Goal: Task Accomplishment & Management: Use online tool/utility

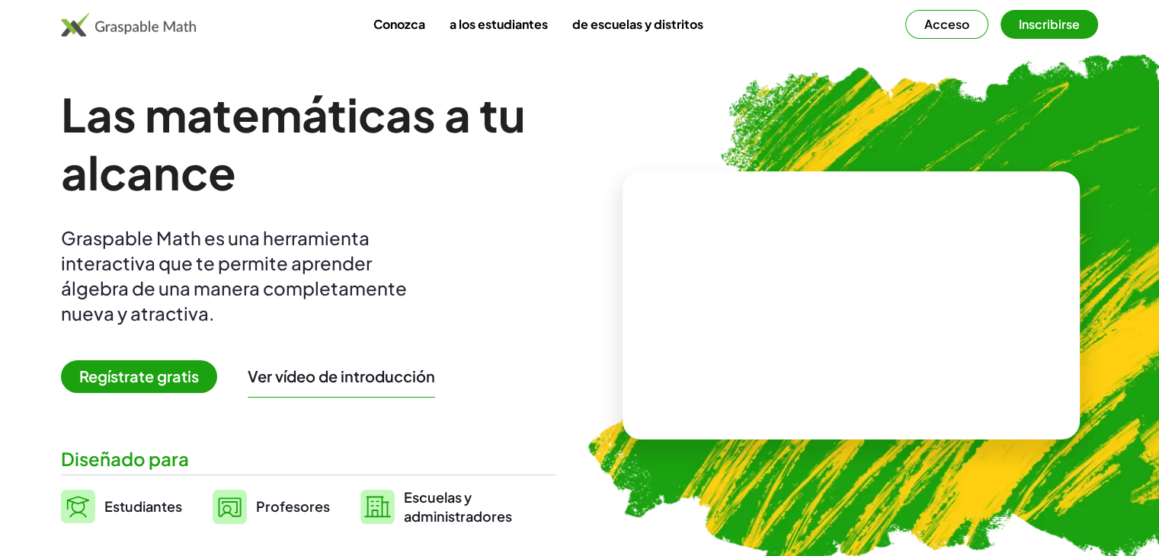
click at [975, 31] on button "Acceso" at bounding box center [946, 24] width 83 height 29
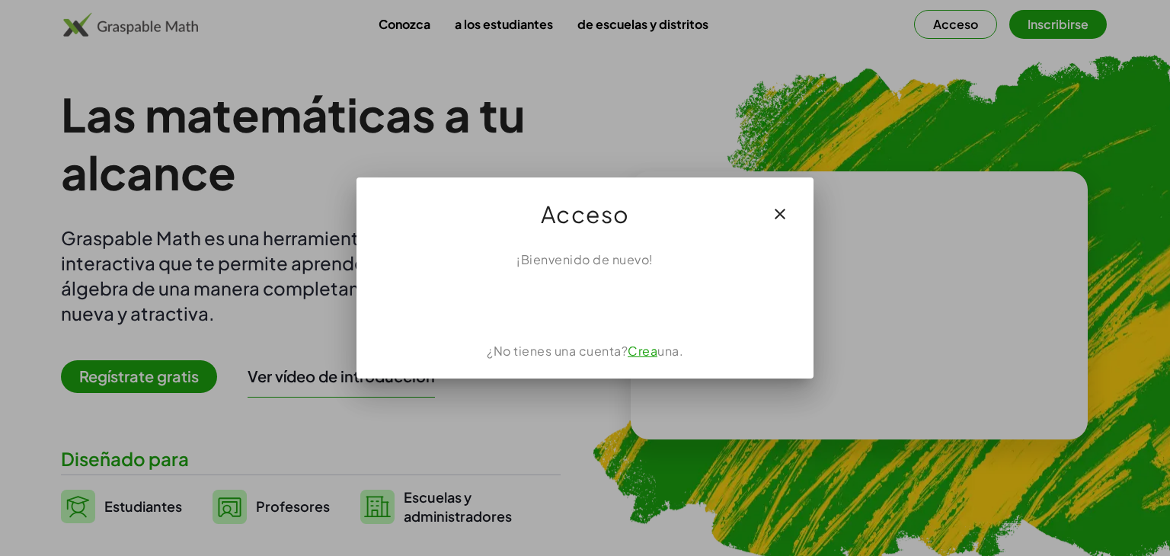
click at [1036, 25] on div at bounding box center [585, 278] width 1170 height 556
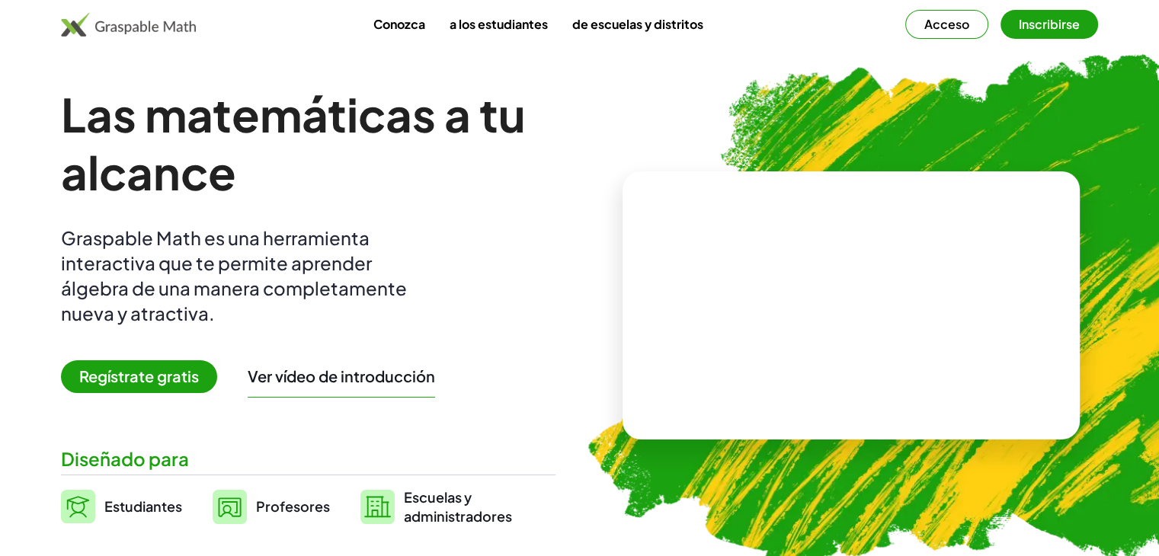
click at [950, 30] on font "Acceso" at bounding box center [946, 24] width 45 height 16
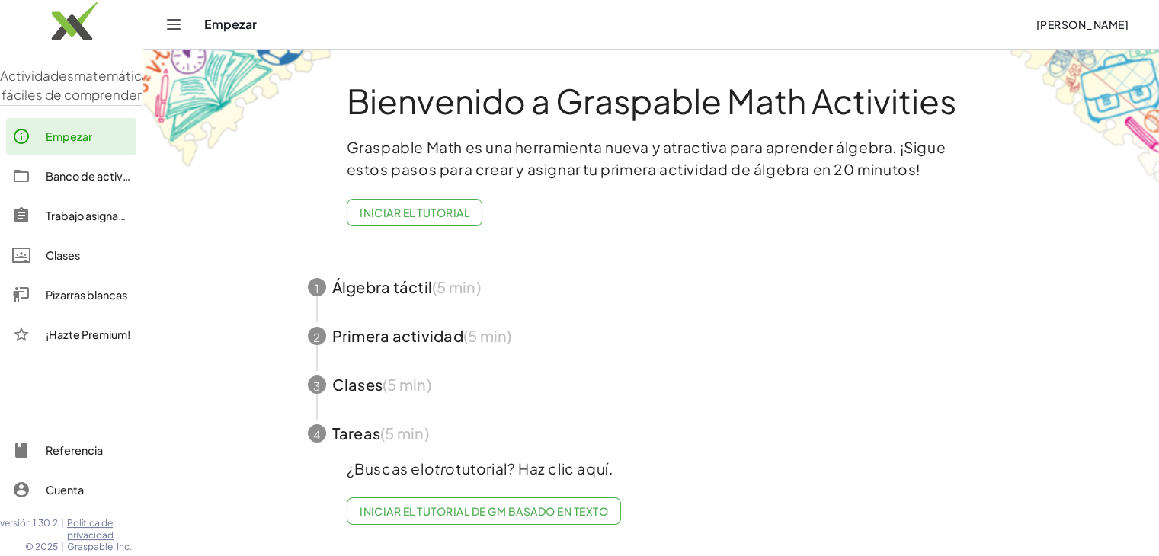
scroll to position [2, 0]
click at [76, 492] on font "Cuenta" at bounding box center [65, 490] width 38 height 14
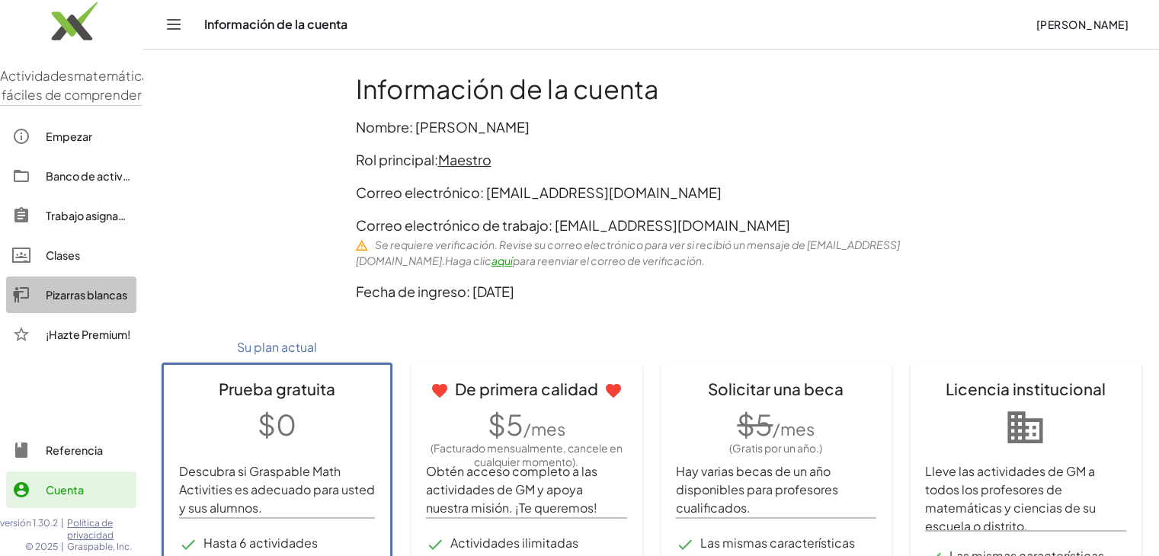
click at [72, 302] on font "Pizarras blancas" at bounding box center [87, 295] width 82 height 14
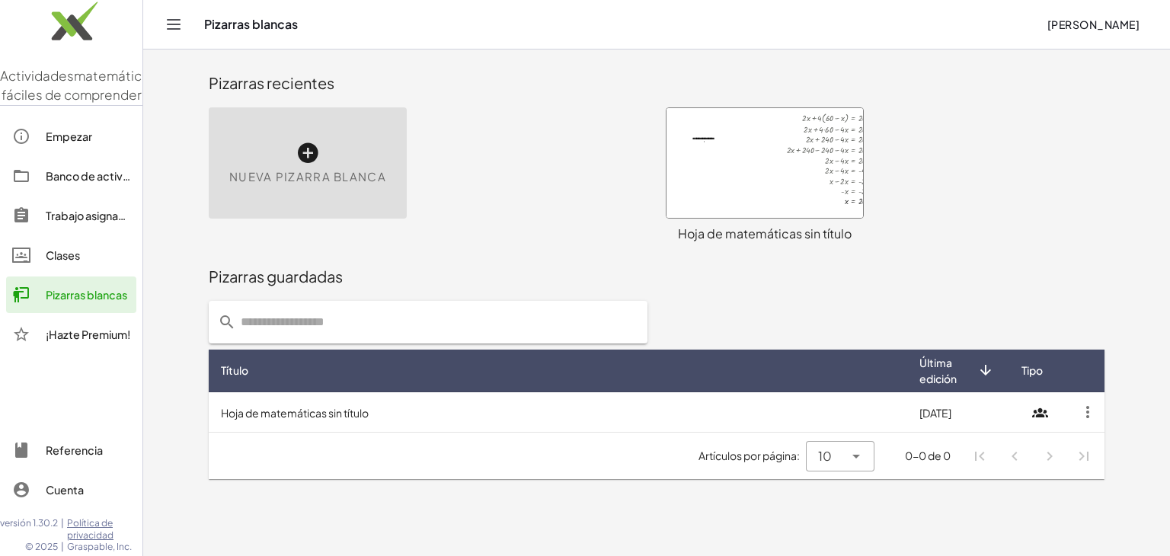
click at [307, 154] on icon at bounding box center [308, 153] width 24 height 24
click at [723, 184] on div at bounding box center [765, 163] width 197 height 110
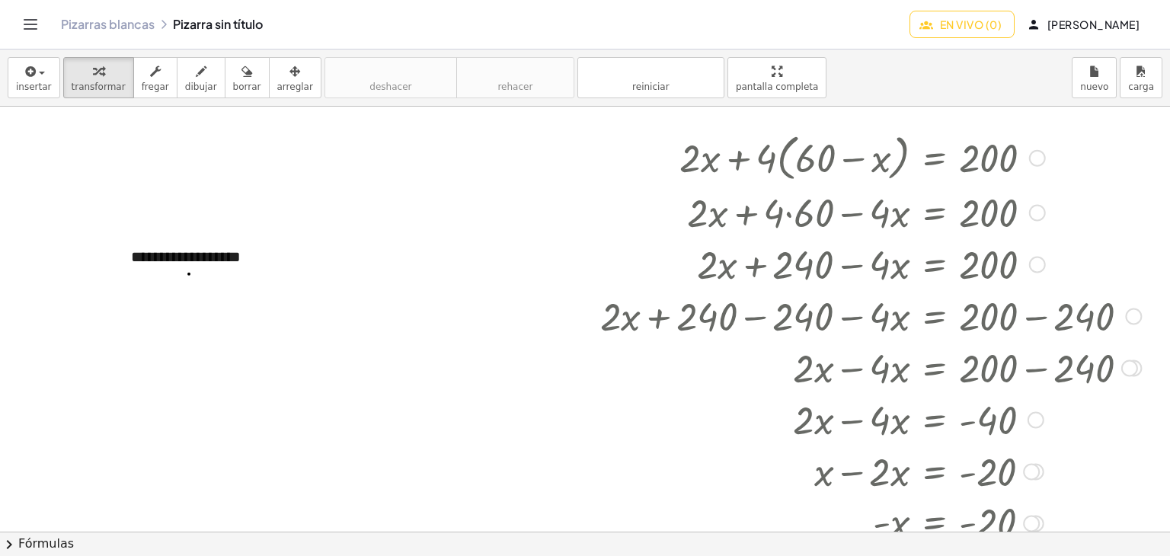
click at [742, 196] on div at bounding box center [871, 211] width 556 height 52
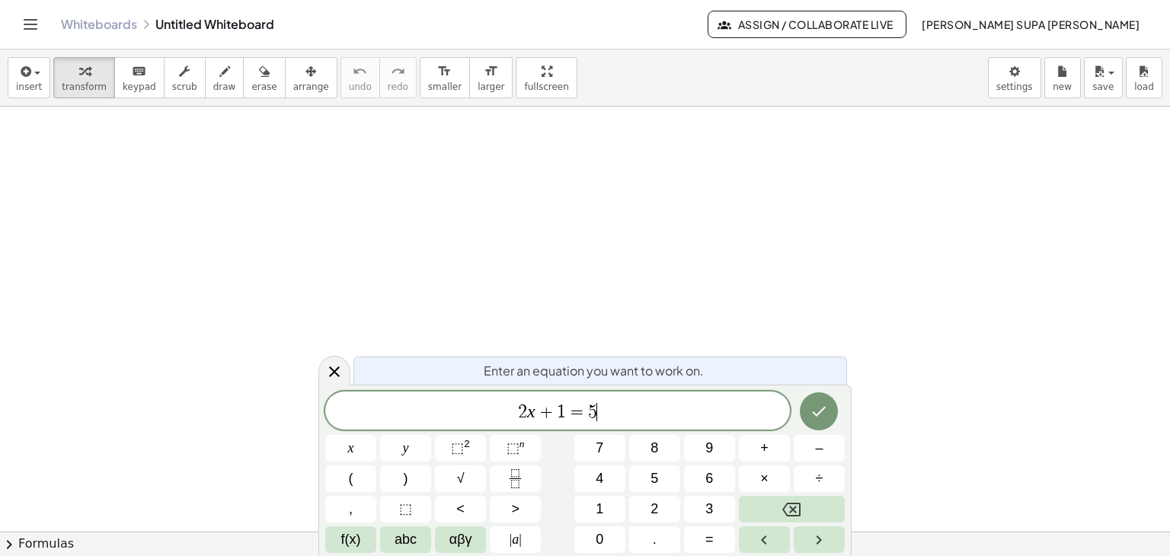
click at [657, 410] on span "2 x + 1 = 5 ​" at bounding box center [557, 411] width 465 height 21
click at [331, 377] on icon at bounding box center [334, 372] width 18 height 18
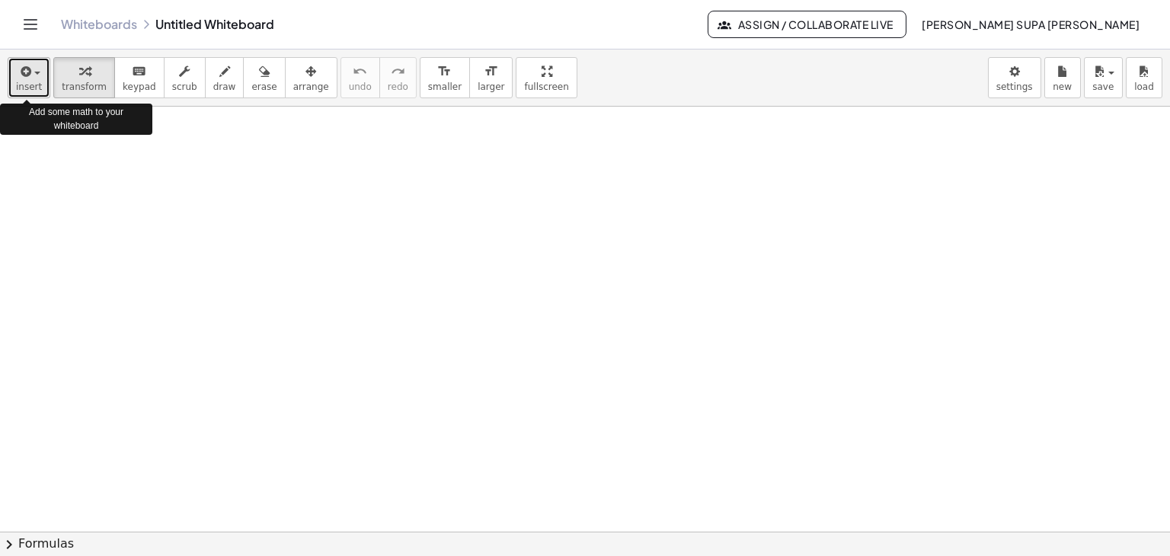
click at [27, 85] on span "insert" at bounding box center [29, 87] width 26 height 11
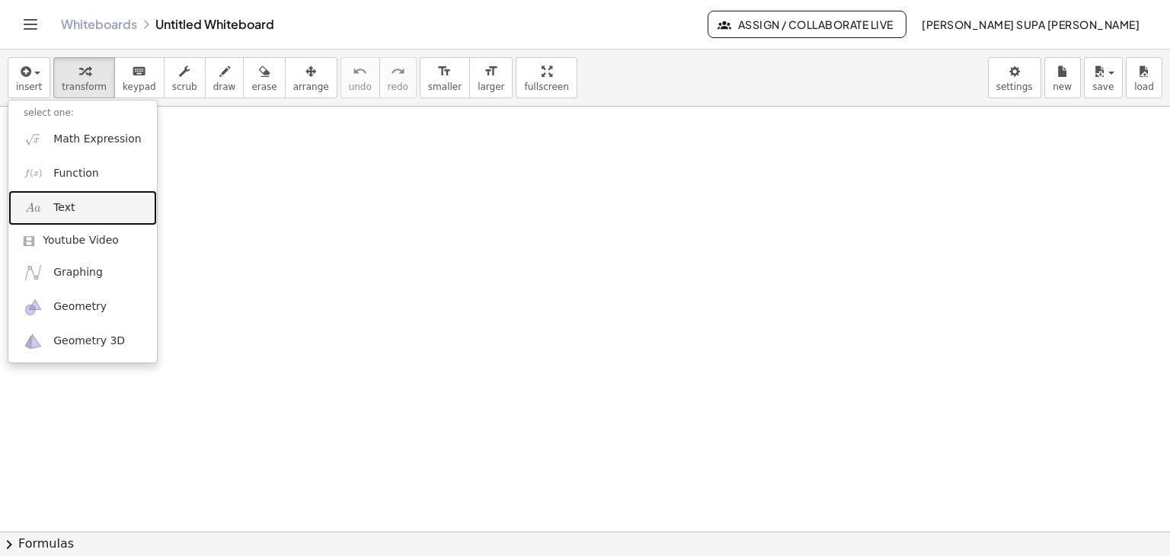
click at [99, 211] on link "Text" at bounding box center [82, 207] width 149 height 34
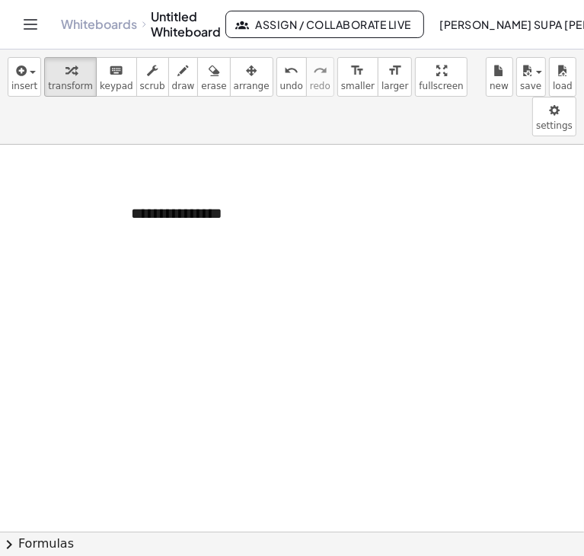
paste div
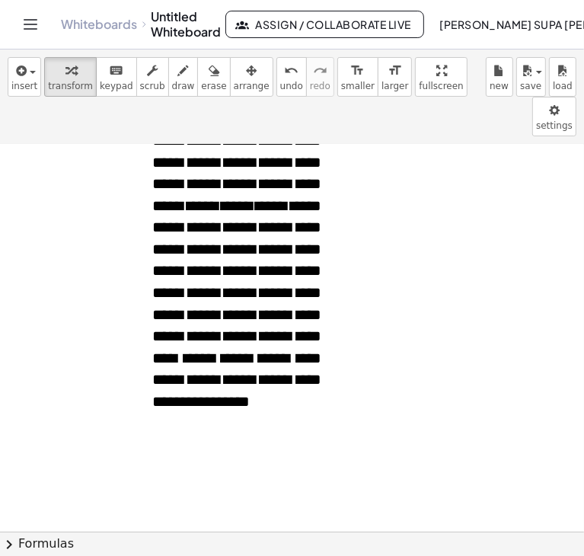
scroll to position [118, 0]
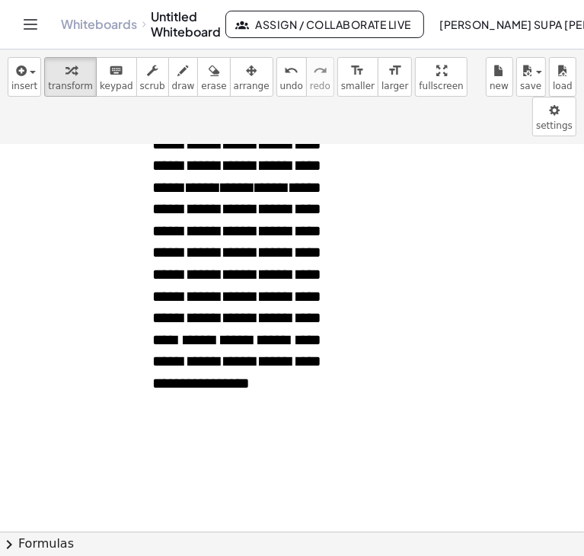
click at [232, 341] on span "**********" at bounding box center [236, 242] width 169 height 298
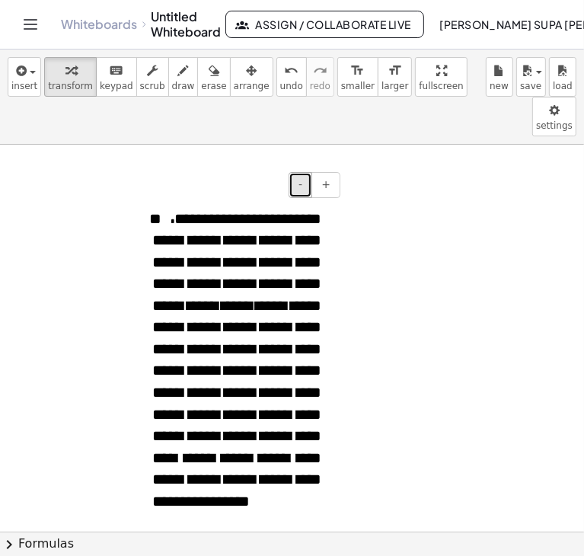
click at [295, 172] on button "-" at bounding box center [301, 185] width 24 height 26
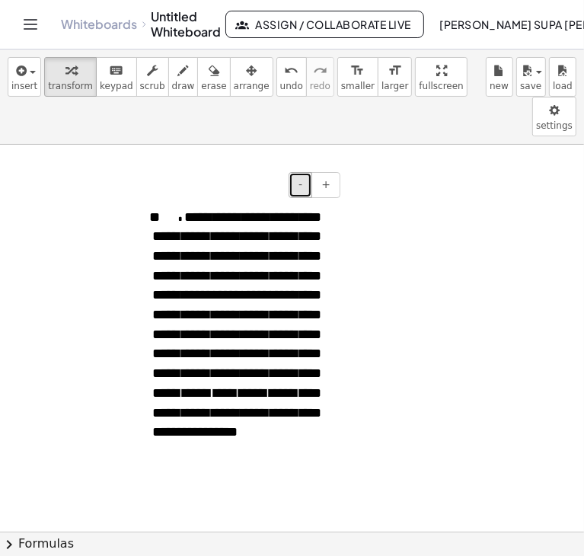
click at [295, 172] on button "-" at bounding box center [301, 185] width 24 height 26
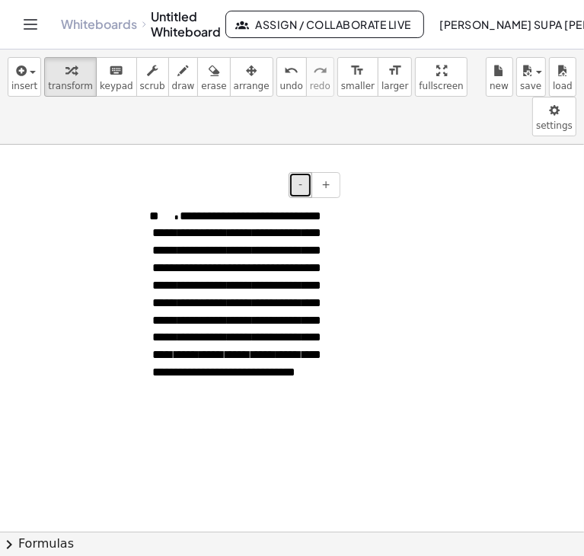
click at [295, 172] on button "-" at bounding box center [301, 185] width 24 height 26
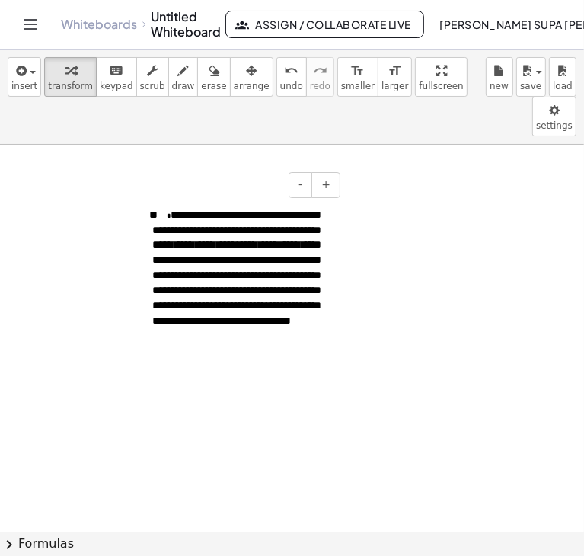
click at [184, 187] on div "**********" at bounding box center [230, 293] width 229 height 213
click at [104, 89] on span "keypad" at bounding box center [117, 86] width 34 height 11
click at [61, 83] on span "transform" at bounding box center [70, 86] width 45 height 11
click at [125, 172] on div "- +" at bounding box center [226, 185] width 229 height 26
click at [139, 187] on div "**********" at bounding box center [230, 293] width 229 height 213
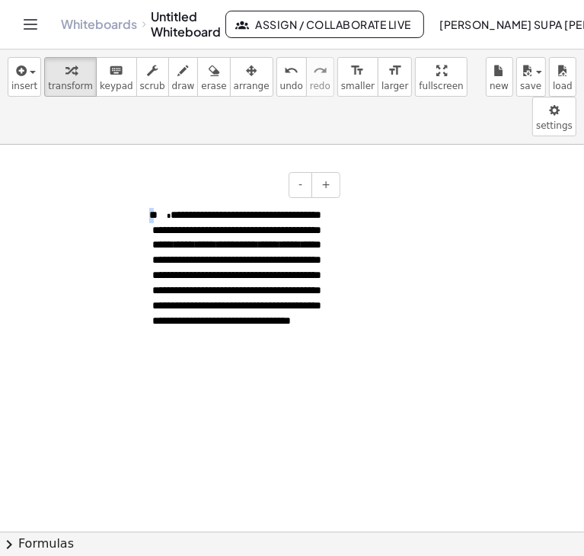
click at [139, 187] on div "**********" at bounding box center [230, 293] width 229 height 213
click at [128, 172] on div "- +" at bounding box center [226, 185] width 229 height 26
click at [120, 172] on div "- +" at bounding box center [226, 185] width 229 height 26
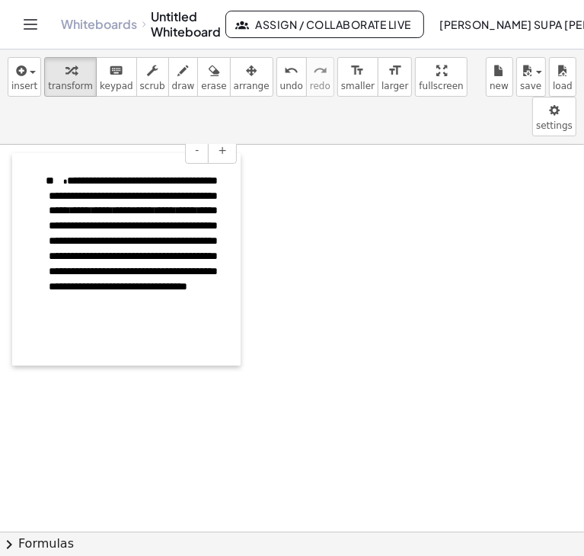
drag, startPoint x: 126, startPoint y: 162, endPoint x: 22, endPoint y: 128, distance: 109.1
click at [22, 153] on div at bounding box center [19, 259] width 15 height 213
click at [192, 223] on span "**********" at bounding box center [133, 233] width 169 height 117
click at [226, 144] on span "+" at bounding box center [222, 150] width 9 height 12
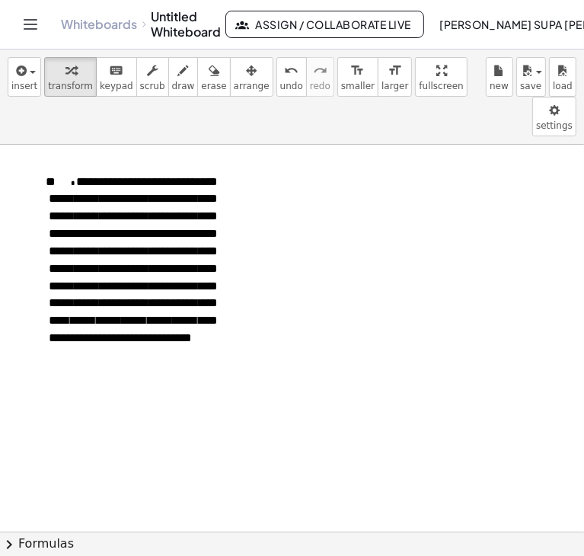
click at [342, 223] on div at bounding box center [292, 532] width 584 height 774
click at [334, 149] on div at bounding box center [292, 532] width 584 height 774
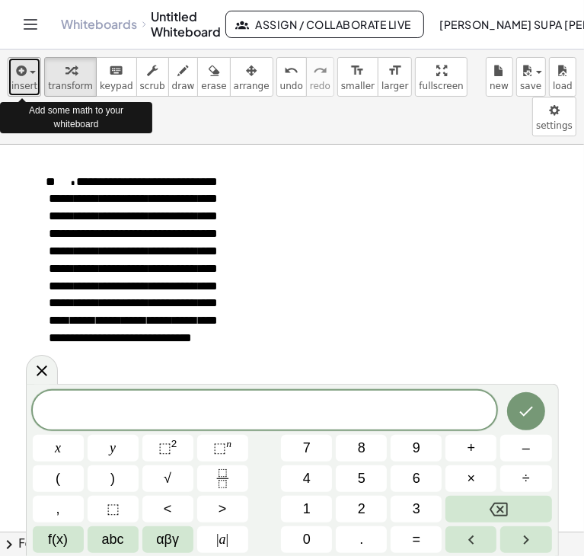
click at [22, 81] on span "insert" at bounding box center [24, 86] width 26 height 11
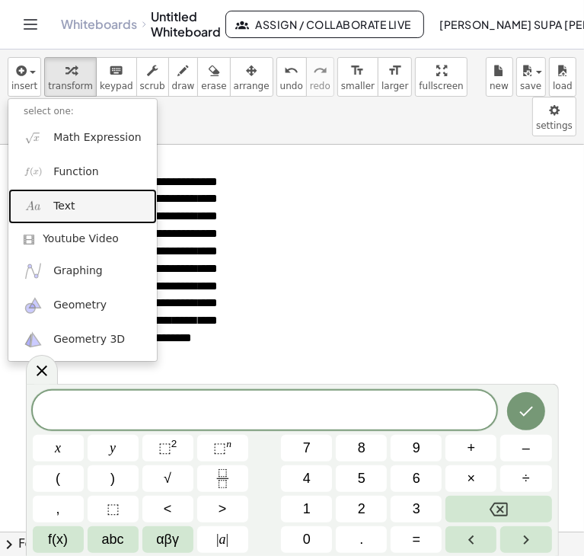
click at [79, 208] on link "Text" at bounding box center [82, 206] width 149 height 34
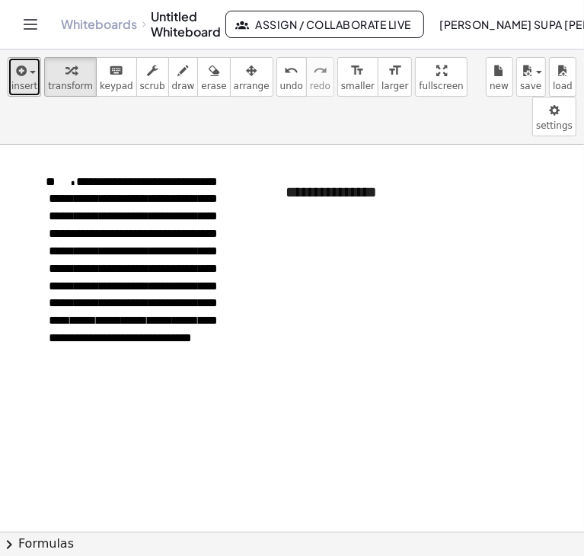
click at [30, 92] on button "insert" at bounding box center [25, 77] width 34 height 40
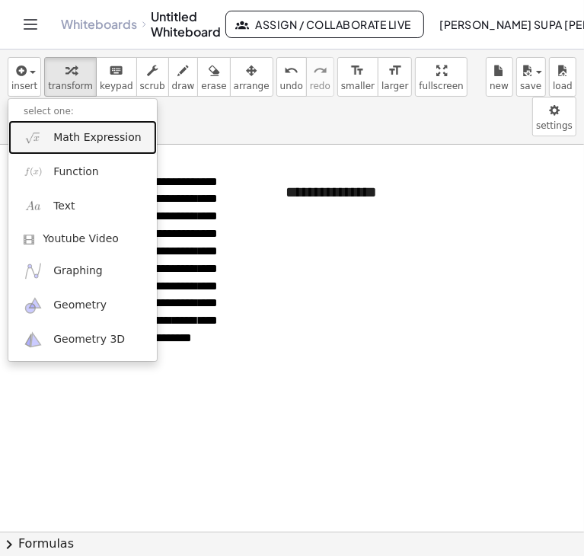
click at [49, 148] on link "Math Expression" at bounding box center [82, 137] width 149 height 34
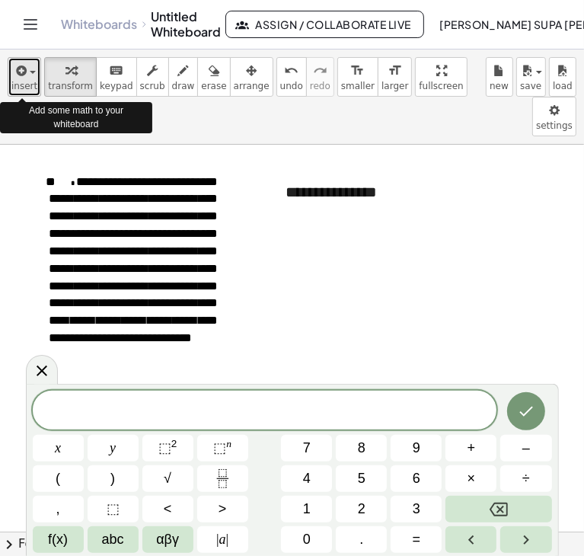
click at [27, 72] on span "button" at bounding box center [28, 72] width 3 height 11
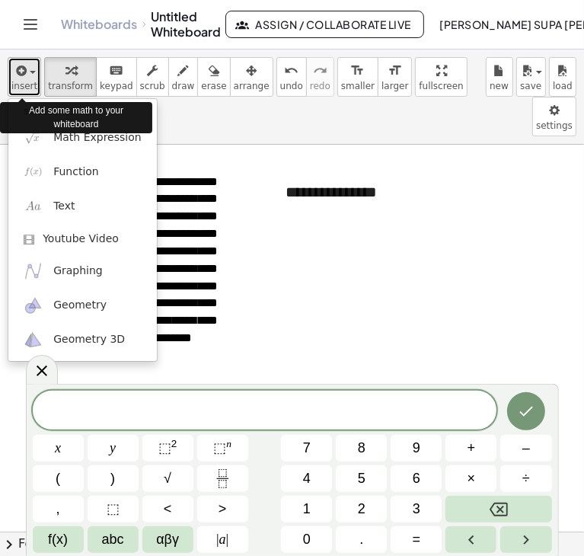
click at [27, 72] on span "button" at bounding box center [28, 72] width 3 height 11
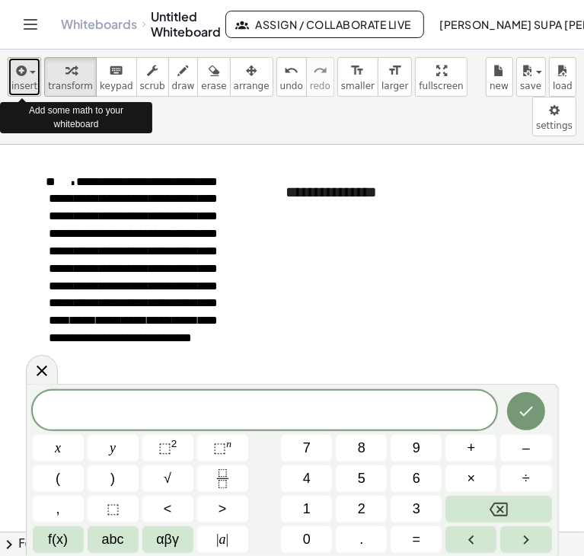
click at [27, 72] on span "button" at bounding box center [28, 72] width 3 height 11
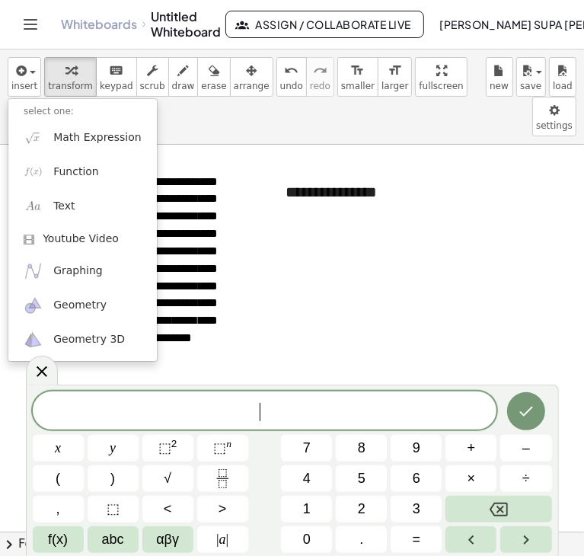
click at [133, 422] on div "​" at bounding box center [265, 411] width 465 height 38
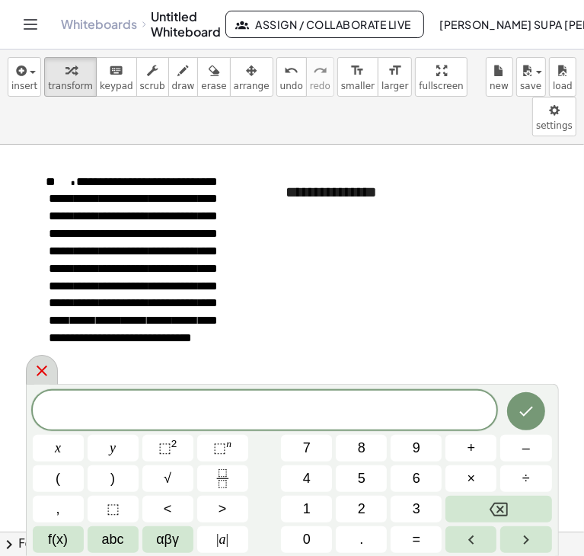
click at [50, 374] on icon at bounding box center [42, 371] width 18 height 18
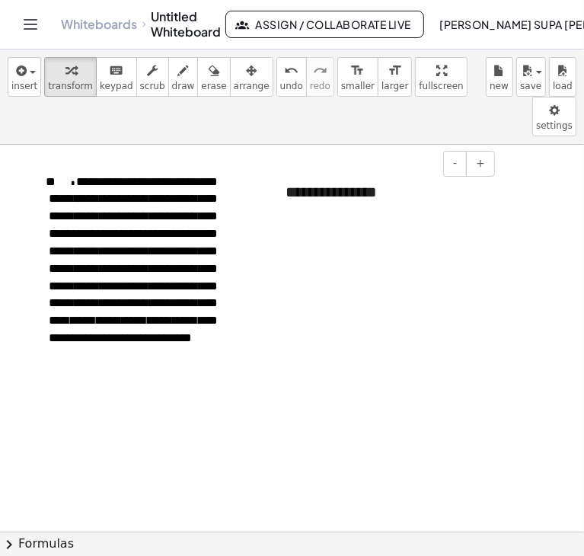
click at [371, 166] on div "**********" at bounding box center [384, 192] width 229 height 53
click at [439, 166] on div "**********" at bounding box center [384, 203] width 229 height 74
click at [34, 82] on button "insert" at bounding box center [25, 77] width 34 height 40
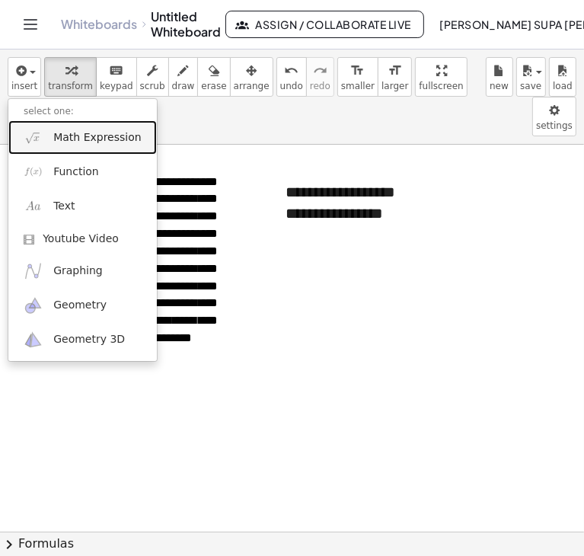
click at [61, 145] on link "Math Expression" at bounding box center [82, 137] width 149 height 34
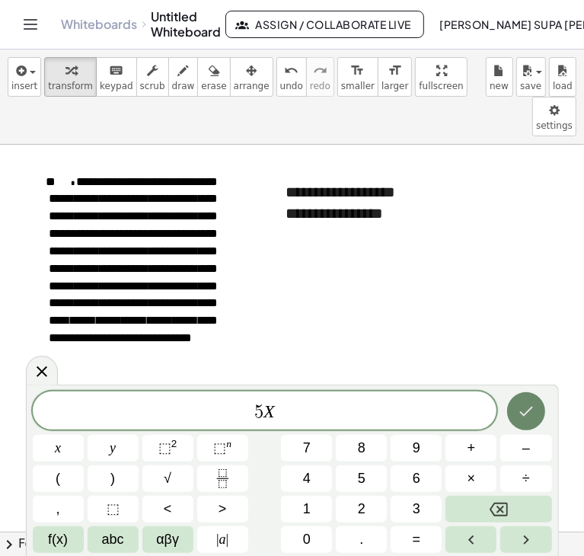
click at [513, 422] on button "Done" at bounding box center [526, 411] width 38 height 38
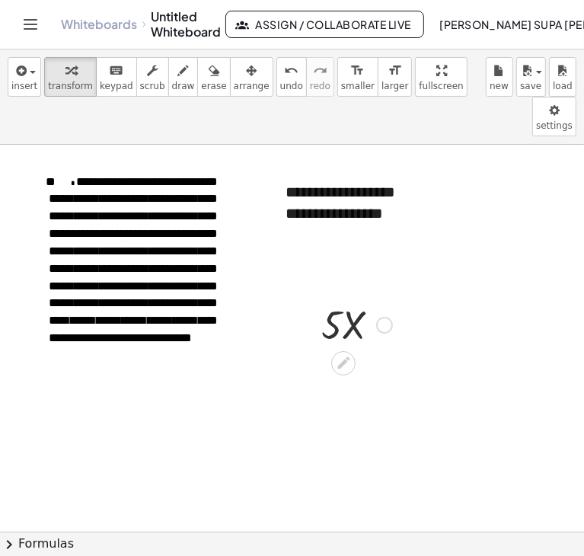
click at [367, 298] on div at bounding box center [357, 324] width 86 height 52
click at [379, 317] on div at bounding box center [384, 325] width 17 height 17
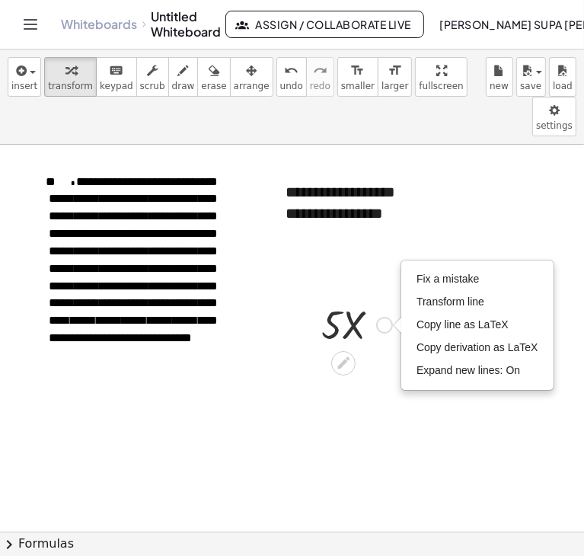
click at [379, 317] on div "Fix a mistake Transform line Copy line as LaTeX Copy derivation as LaTeX Expand…" at bounding box center [384, 325] width 17 height 17
click at [350, 298] on div at bounding box center [357, 324] width 86 height 52
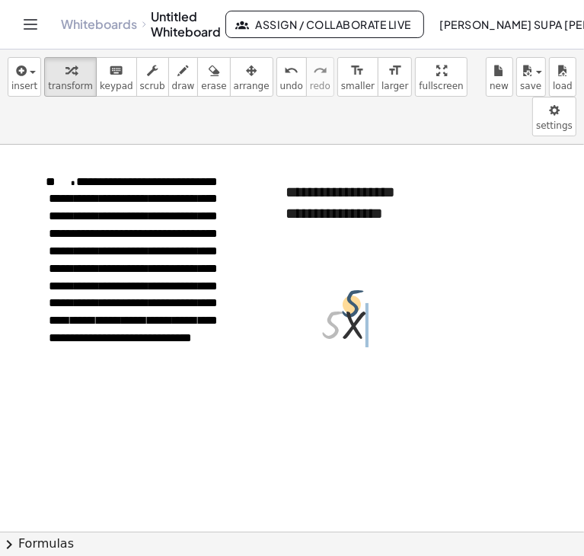
drag, startPoint x: 341, startPoint y: 276, endPoint x: 374, endPoint y: 244, distance: 45.8
click at [374, 244] on div "**********" at bounding box center [292, 532] width 584 height 774
drag, startPoint x: 326, startPoint y: 278, endPoint x: 440, endPoint y: 145, distance: 175.1
drag, startPoint x: 313, startPoint y: 257, endPoint x: 457, endPoint y: 117, distance: 201.0
click at [457, 154] on div at bounding box center [454, 183] width 23 height 59
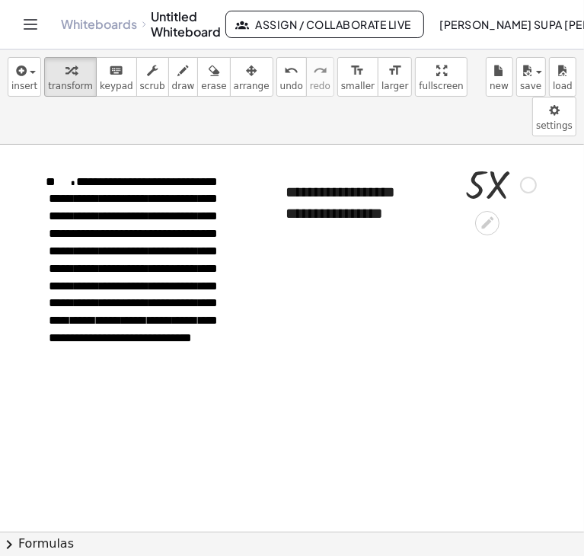
click at [481, 158] on div at bounding box center [501, 184] width 86 height 52
click at [479, 158] on div at bounding box center [501, 184] width 86 height 52
click at [497, 158] on div at bounding box center [501, 184] width 86 height 52
click at [469, 158] on div at bounding box center [501, 184] width 86 height 52
click at [472, 158] on div at bounding box center [501, 184] width 86 height 52
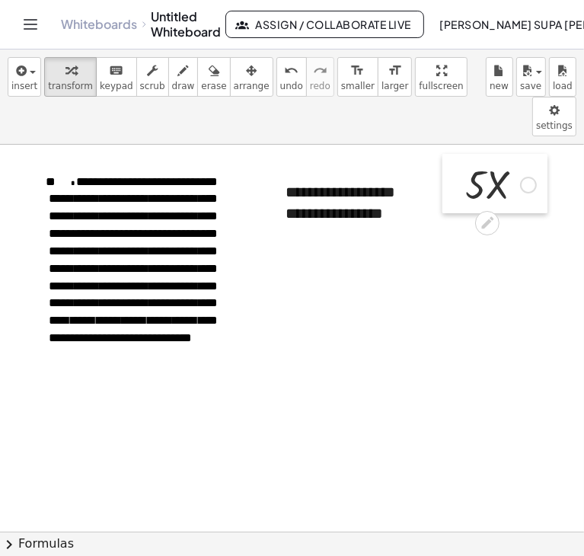
click at [454, 154] on div at bounding box center [454, 183] width 23 height 59
click at [455, 154] on div at bounding box center [454, 183] width 23 height 59
click at [487, 158] on div at bounding box center [501, 184] width 86 height 52
drag, startPoint x: 472, startPoint y: 147, endPoint x: 486, endPoint y: 278, distance: 131.8
click at [486, 278] on div at bounding box center [292, 532] width 584 height 774
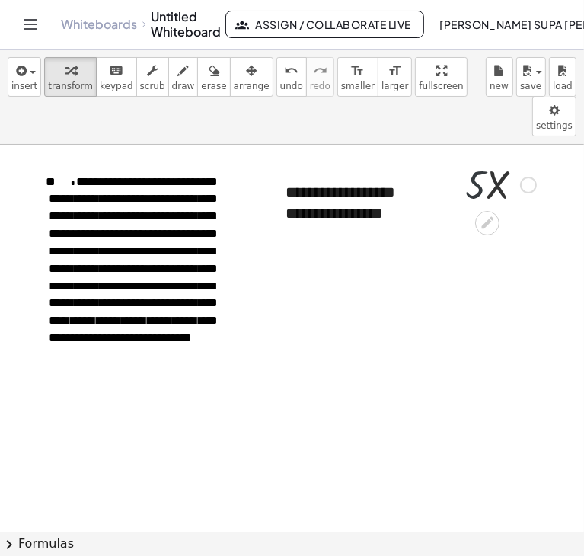
click at [474, 158] on div at bounding box center [501, 184] width 86 height 52
click at [460, 154] on div at bounding box center [454, 183] width 23 height 59
click at [456, 154] on div at bounding box center [450, 183] width 23 height 59
click at [488, 158] on div at bounding box center [497, 184] width 86 height 52
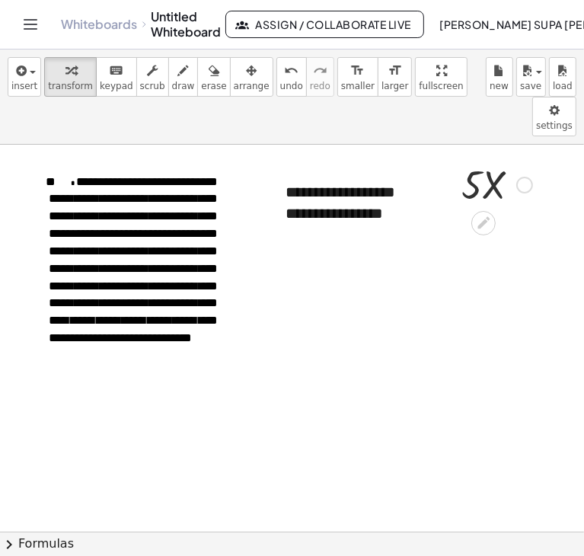
click at [496, 158] on div at bounding box center [497, 184] width 86 height 52
click at [476, 158] on div at bounding box center [497, 184] width 86 height 52
click at [465, 158] on div at bounding box center [497, 184] width 86 height 52
click at [446, 154] on div at bounding box center [450, 183] width 23 height 59
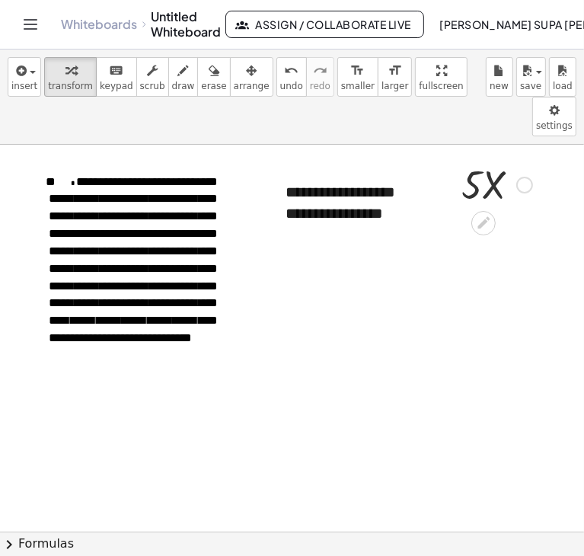
click at [446, 154] on div at bounding box center [450, 183] width 23 height 59
drag, startPoint x: 446, startPoint y: 131, endPoint x: 446, endPoint y: 147, distance: 16.0
click at [446, 169] on div at bounding box center [450, 198] width 23 height 59
click at [469, 174] on div at bounding box center [497, 200] width 86 height 52
click at [478, 174] on div at bounding box center [497, 200] width 86 height 52
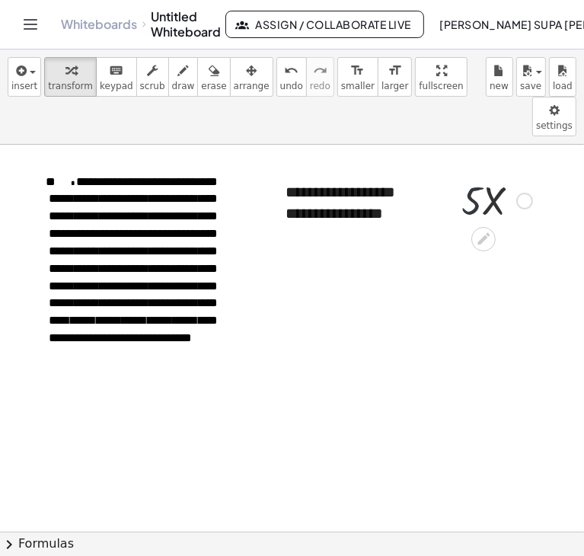
click at [478, 174] on div at bounding box center [497, 200] width 86 height 52
click at [519, 193] on div at bounding box center [525, 201] width 17 height 17
click at [529, 241] on div at bounding box center [292, 532] width 584 height 774
click at [466, 174] on div at bounding box center [497, 200] width 86 height 52
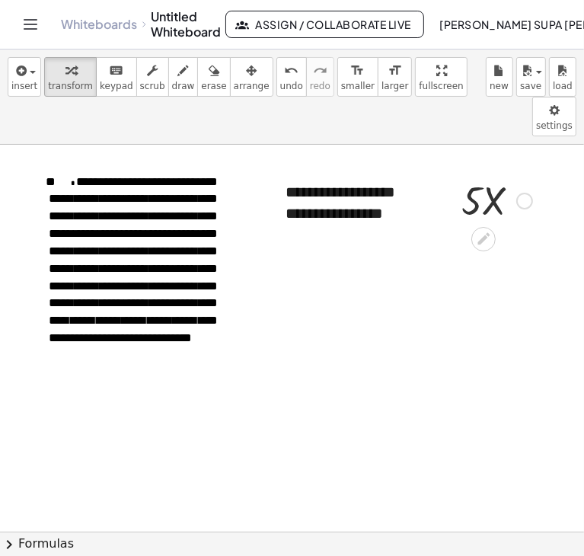
click at [466, 174] on div at bounding box center [497, 200] width 86 height 52
click at [459, 151] on button "-" at bounding box center [455, 164] width 24 height 26
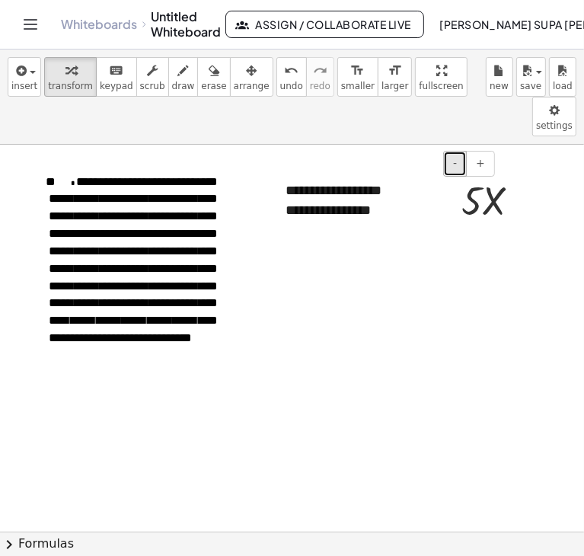
click at [459, 151] on button "-" at bounding box center [455, 164] width 24 height 26
click at [494, 174] on div at bounding box center [497, 200] width 86 height 52
click at [483, 174] on div at bounding box center [497, 200] width 86 height 52
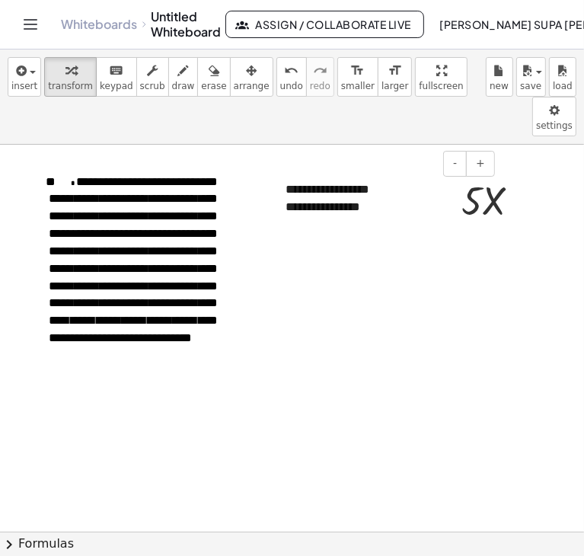
click at [400, 166] on div "**********" at bounding box center [384, 199] width 229 height 66
click at [472, 151] on button "+" at bounding box center [480, 164] width 29 height 26
click at [479, 174] on div at bounding box center [497, 200] width 86 height 52
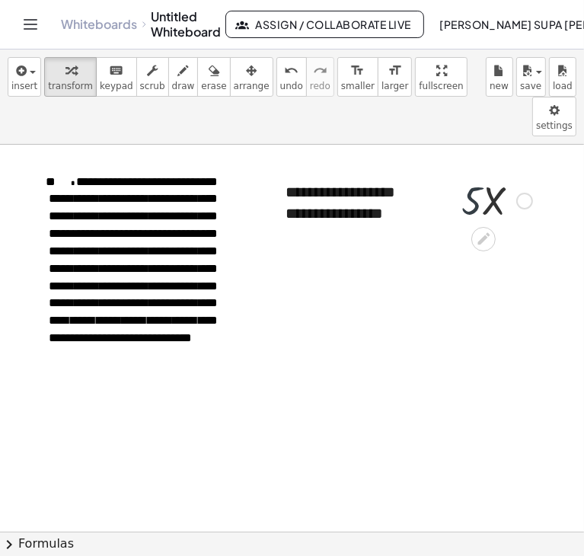
click at [479, 174] on div at bounding box center [497, 200] width 86 height 52
click at [470, 174] on div at bounding box center [497, 200] width 86 height 52
click at [459, 151] on button "-" at bounding box center [455, 164] width 24 height 26
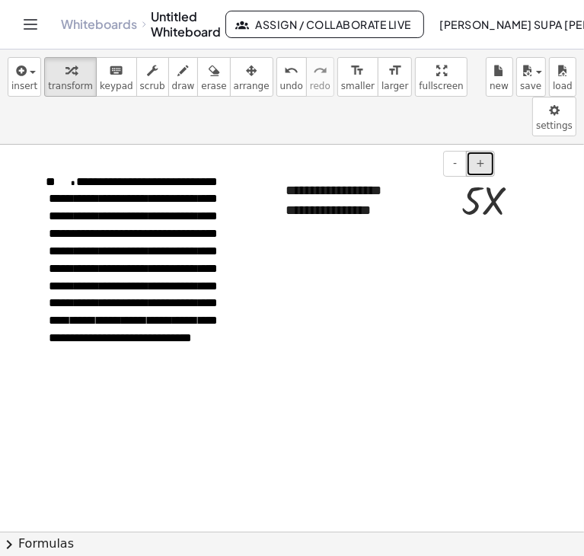
click at [475, 151] on button "+" at bounding box center [480, 164] width 29 height 26
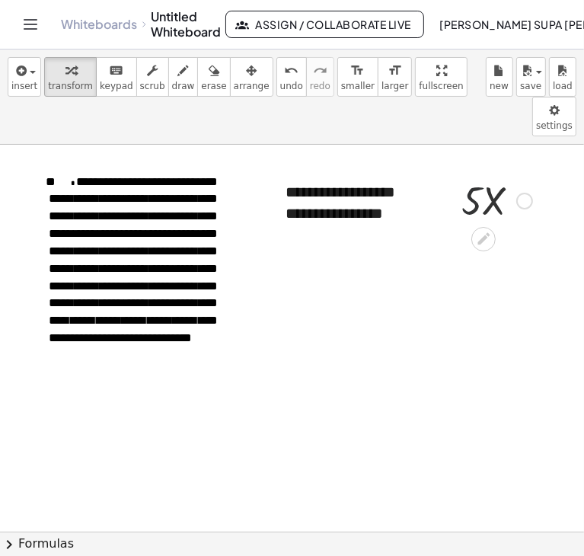
click at [469, 174] on div at bounding box center [497, 200] width 86 height 52
drag, startPoint x: 453, startPoint y: 148, endPoint x: 449, endPoint y: 115, distance: 33.0
click at [449, 145] on div at bounding box center [446, 174] width 23 height 59
click at [449, 203] on div "**********" at bounding box center [385, 214] width 198 height 22
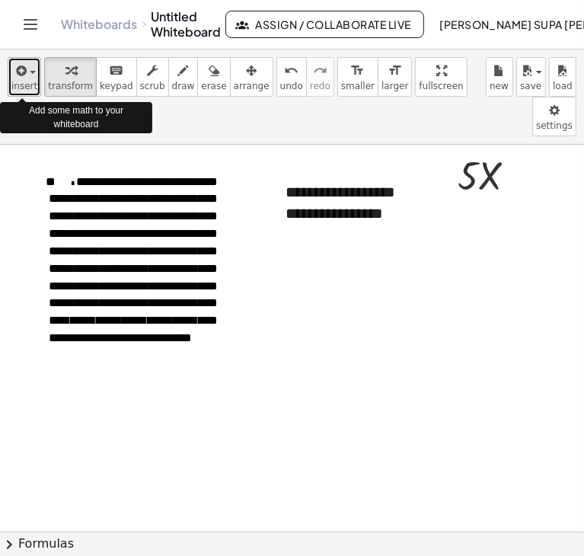
click at [27, 81] on span "insert" at bounding box center [24, 86] width 26 height 11
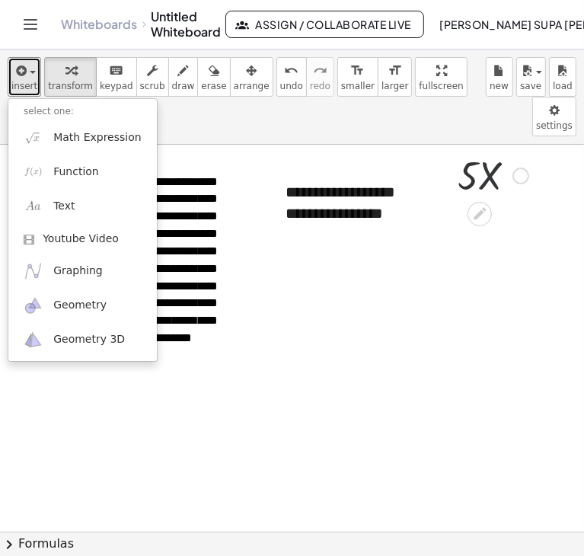
click at [497, 149] on div at bounding box center [493, 175] width 86 height 52
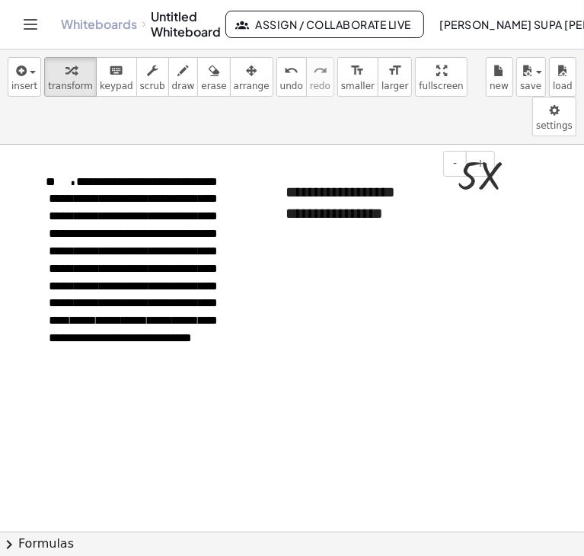
click at [448, 203] on div "**********" at bounding box center [385, 214] width 198 height 22
click at [37, 83] on button "insert" at bounding box center [25, 77] width 34 height 40
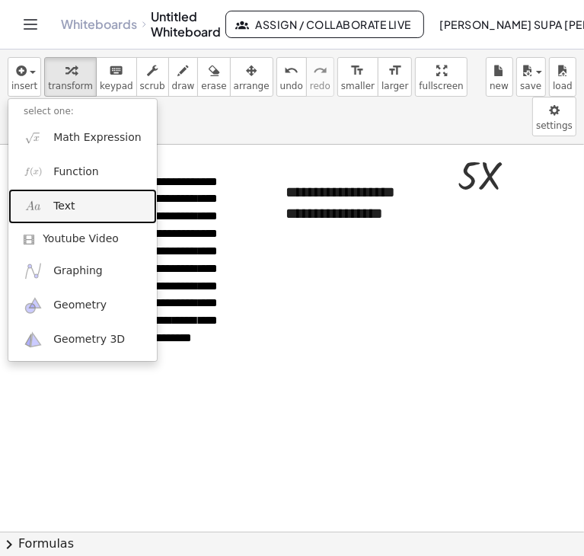
click at [82, 206] on link "Text" at bounding box center [82, 206] width 149 height 34
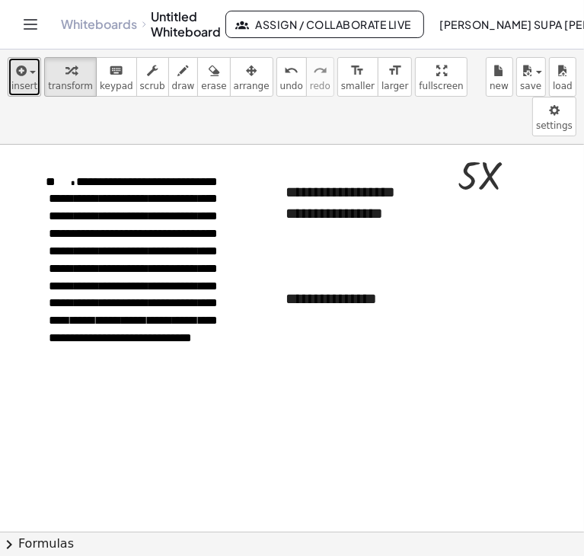
click at [34, 77] on button "insert" at bounding box center [25, 77] width 34 height 40
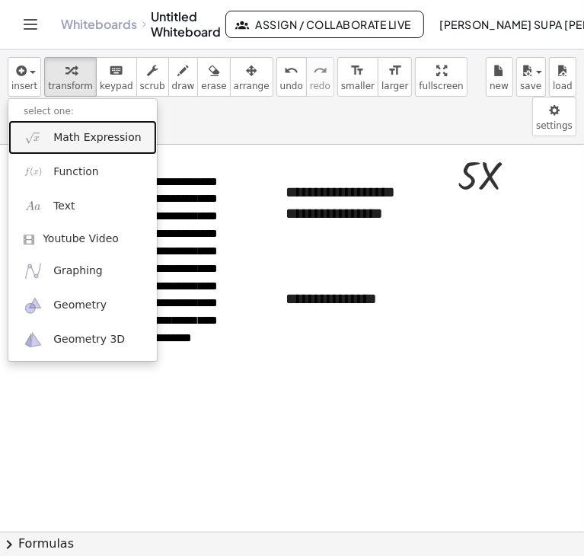
click at [77, 139] on span "Math Expression" at bounding box center [97, 137] width 88 height 15
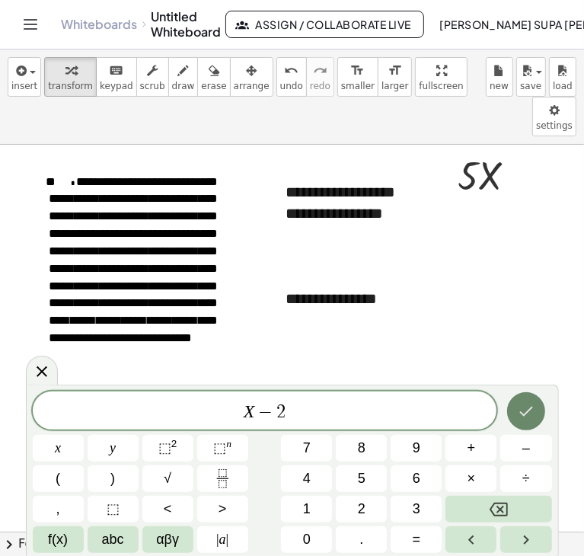
click at [520, 414] on icon "Done" at bounding box center [526, 411] width 18 height 18
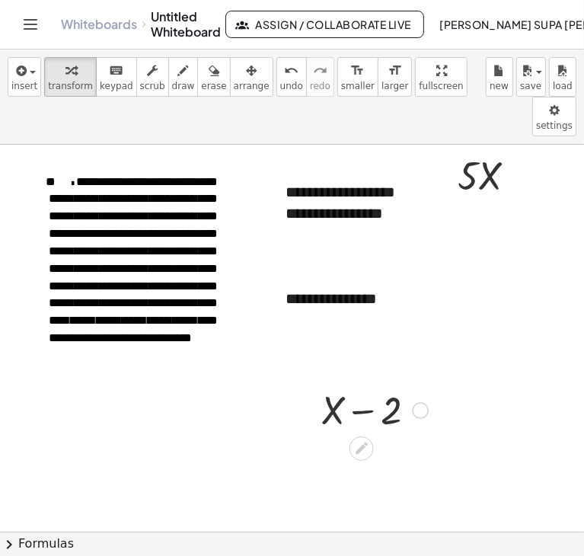
click at [321, 383] on div at bounding box center [375, 409] width 122 height 52
click at [340, 383] on div at bounding box center [375, 409] width 122 height 52
drag, startPoint x: 318, startPoint y: 373, endPoint x: 447, endPoint y: 187, distance: 226.1
click at [447, 194] on div at bounding box center [438, 223] width 23 height 59
click at [299, 273] on div "**********" at bounding box center [384, 299] width 229 height 53
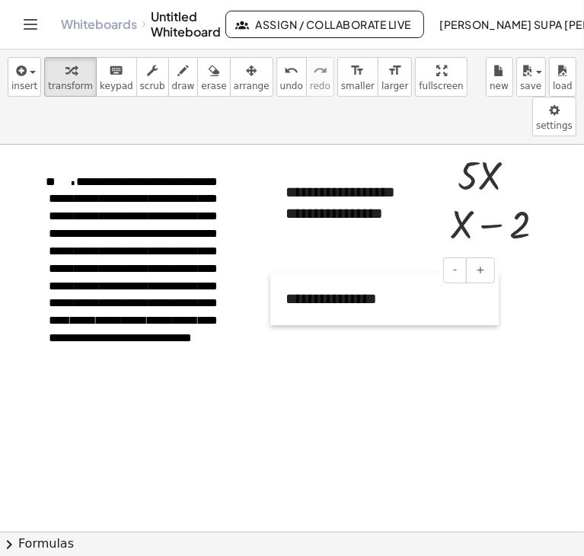
click at [279, 273] on div at bounding box center [277, 299] width 15 height 53
click at [277, 273] on div at bounding box center [277, 299] width 15 height 53
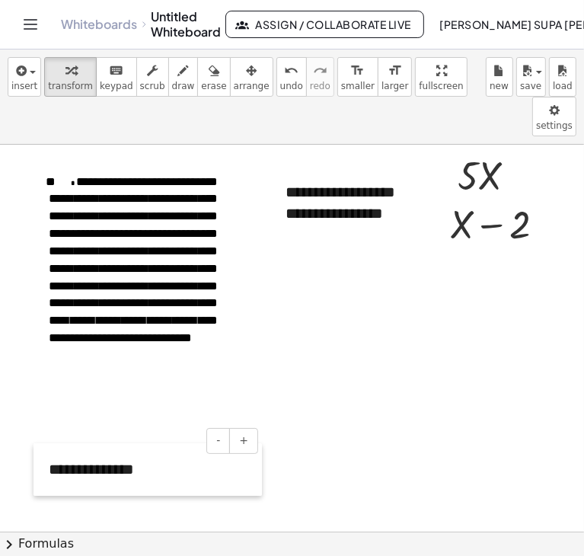
drag, startPoint x: 283, startPoint y: 248, endPoint x: 46, endPoint y: 418, distance: 292.0
click at [46, 443] on div at bounding box center [41, 469] width 15 height 53
click at [186, 176] on span "**********" at bounding box center [133, 260] width 169 height 168
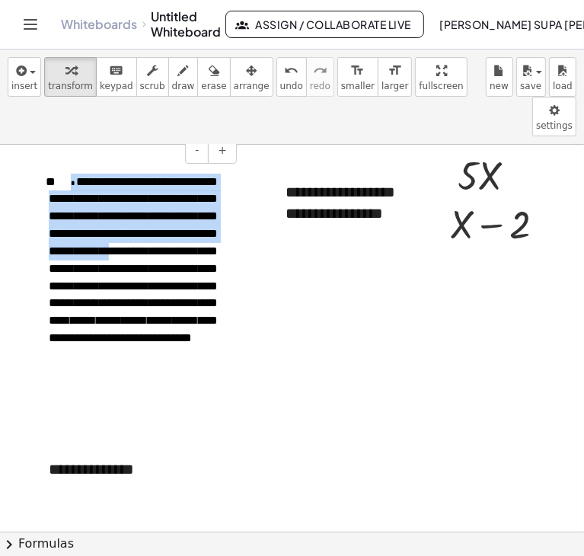
drag, startPoint x: 90, startPoint y: 141, endPoint x: 174, endPoint y: 235, distance: 126.8
click at [174, 235] on p "**********" at bounding box center [133, 261] width 168 height 174
click at [463, 197] on div at bounding box center [504, 223] width 122 height 52
click at [456, 197] on div at bounding box center [504, 223] width 122 height 52
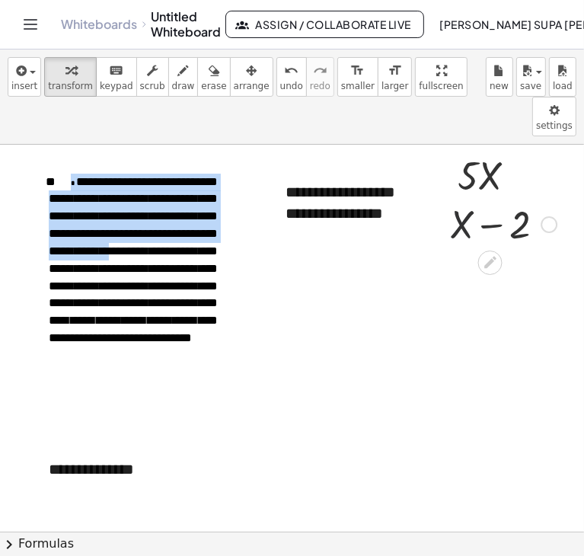
click at [456, 197] on div at bounding box center [504, 223] width 122 height 52
click at [460, 197] on div at bounding box center [504, 223] width 122 height 52
click at [360, 244] on div at bounding box center [292, 532] width 584 height 774
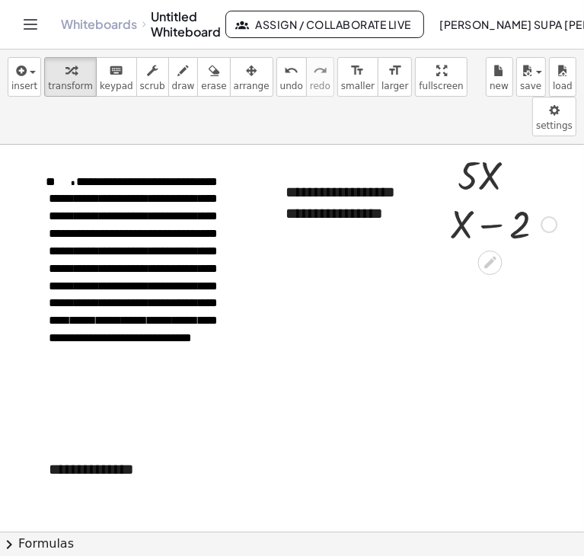
click at [449, 194] on div at bounding box center [438, 223] width 23 height 59
click at [455, 197] on div at bounding box center [504, 223] width 122 height 52
drag, startPoint x: 497, startPoint y: 167, endPoint x: 494, endPoint y: 203, distance: 36.7
click at [498, 197] on div at bounding box center [504, 223] width 122 height 52
click at [490, 254] on icon at bounding box center [490, 262] width 16 height 16
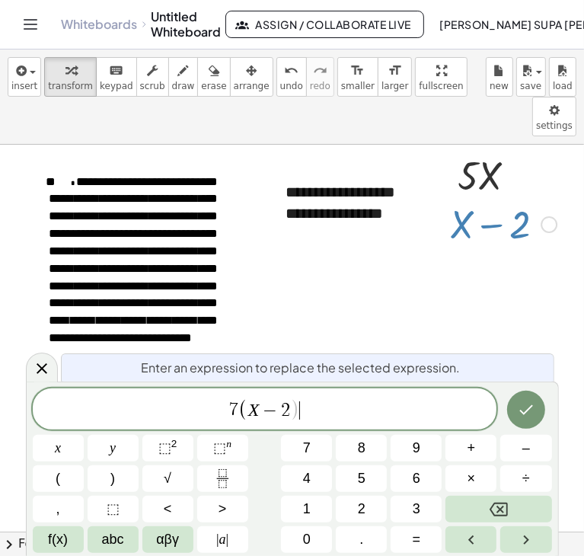
click at [312, 401] on span "7 ( X − 2 ) ​" at bounding box center [265, 410] width 465 height 25
click at [533, 408] on icon "Done" at bounding box center [526, 410] width 18 height 18
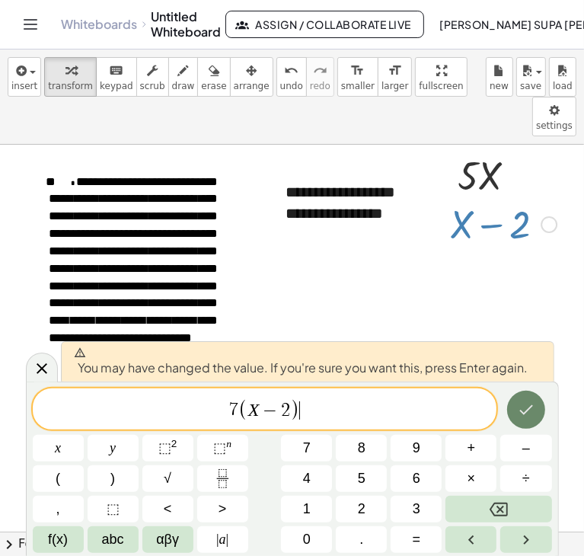
click at [533, 408] on icon "Done" at bounding box center [526, 410] width 18 height 18
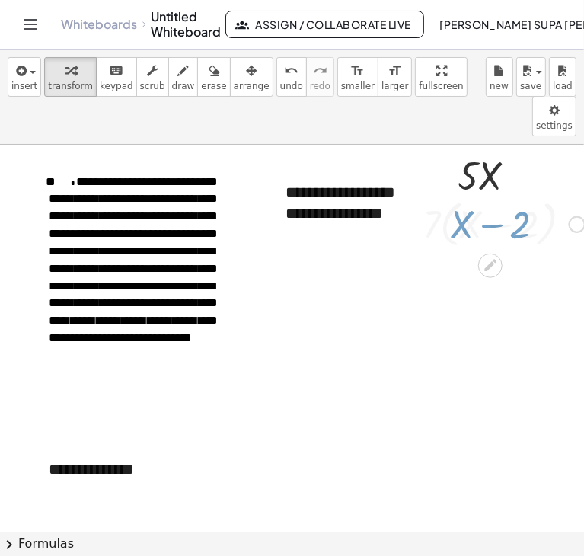
click at [533, 408] on div at bounding box center [300, 532] width 600 height 774
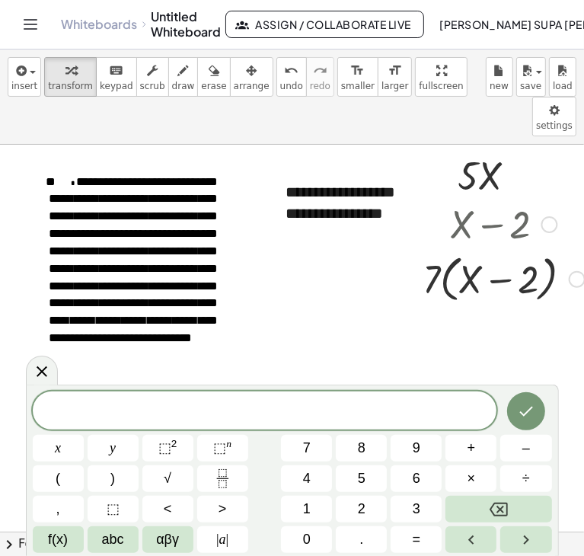
click at [546, 216] on div at bounding box center [550, 224] width 17 height 17
click at [546, 216] on div "Go back to this line Copy line as LaTeX Copy derivation as LaTeX" at bounding box center [550, 224] width 17 height 17
click at [463, 197] on div at bounding box center [504, 223] width 178 height 52
click at [373, 263] on div at bounding box center [300, 532] width 600 height 774
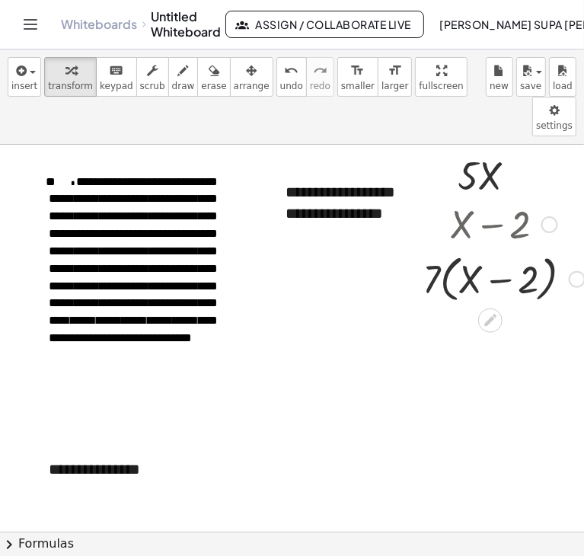
click at [473, 197] on div at bounding box center [504, 223] width 178 height 52
click at [454, 197] on div at bounding box center [504, 223] width 178 height 52
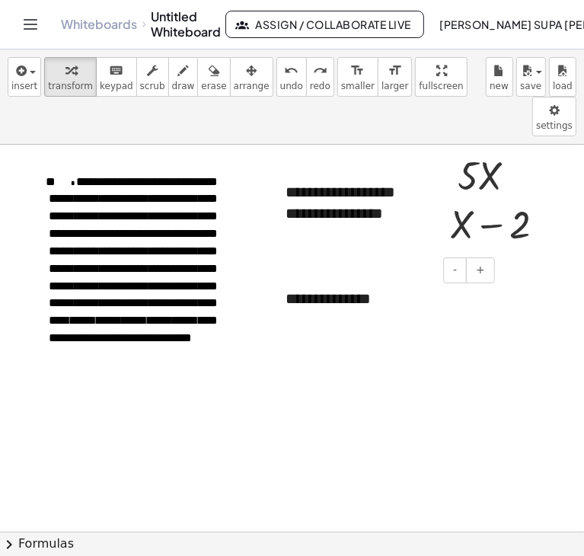
drag, startPoint x: 316, startPoint y: 259, endPoint x: 306, endPoint y: 259, distance: 9.9
click at [314, 273] on div "**********" at bounding box center [384, 299] width 229 height 53
drag, startPoint x: 274, startPoint y: 246, endPoint x: 21, endPoint y: 410, distance: 302.0
click at [21, 437] on div at bounding box center [24, 463] width 15 height 53
click at [460, 197] on div at bounding box center [504, 223] width 122 height 52
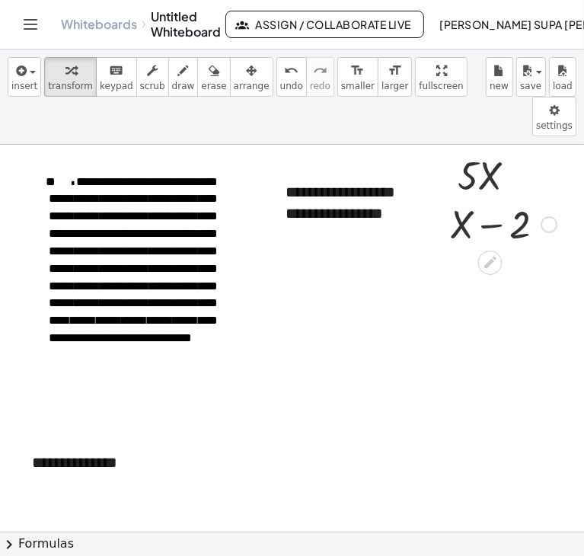
click at [463, 197] on div at bounding box center [504, 223] width 122 height 52
click at [485, 254] on icon at bounding box center [490, 262] width 16 height 16
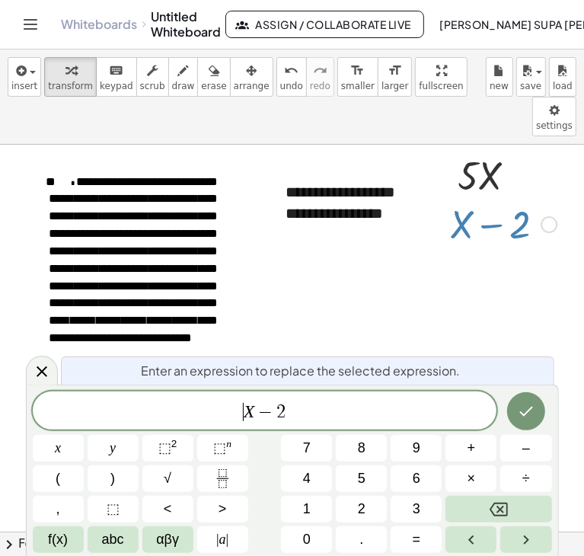
click at [242, 414] on span "​ X − 2" at bounding box center [265, 411] width 465 height 21
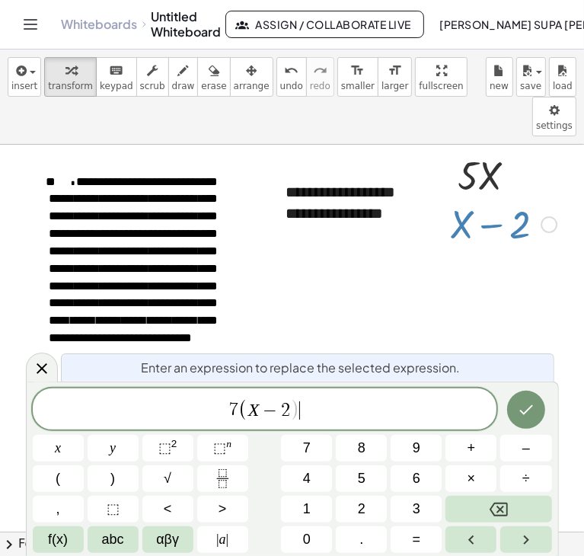
click at [312, 406] on span "7 ( X − 2 ) ​" at bounding box center [265, 410] width 465 height 25
click at [514, 405] on button "Done" at bounding box center [526, 410] width 38 height 38
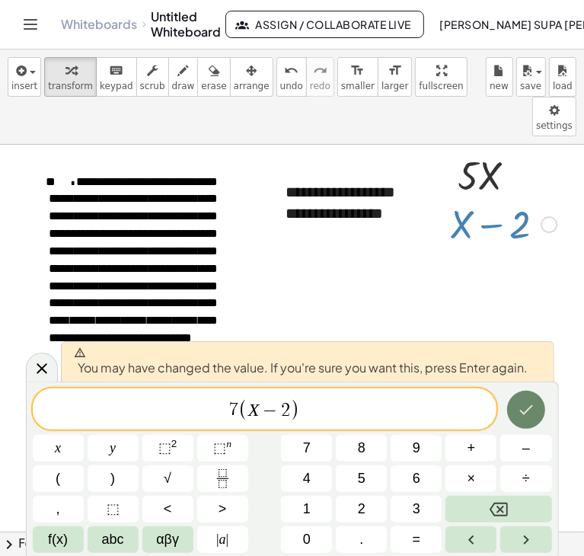
click at [514, 403] on button "Done" at bounding box center [526, 410] width 38 height 38
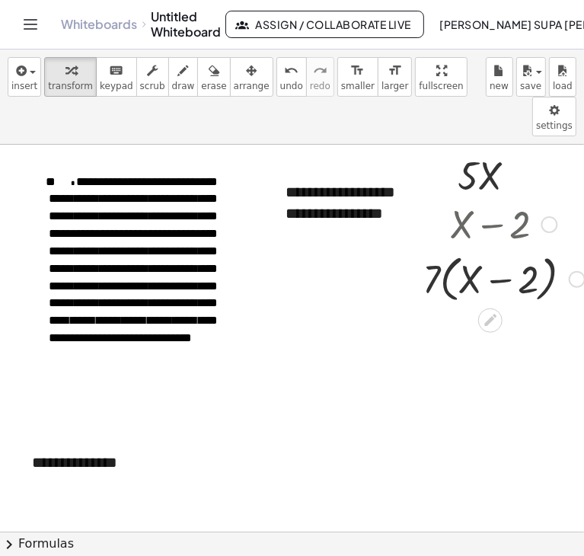
click at [552, 216] on div at bounding box center [550, 224] width 17 height 17
click at [549, 216] on div "Go back to this line Copy line as LaTeX Copy derivation as LaTeX" at bounding box center [550, 224] width 17 height 17
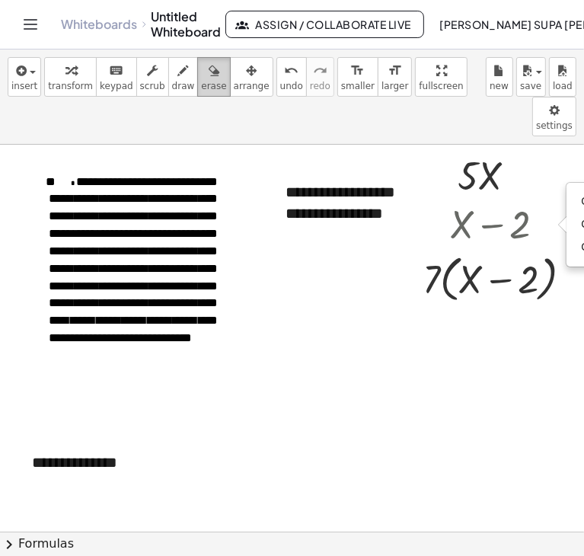
click at [201, 86] on span "erase" at bounding box center [213, 86] width 25 height 11
click at [201, 74] on div "button" at bounding box center [213, 70] width 25 height 18
drag, startPoint x: 453, startPoint y: 173, endPoint x: 526, endPoint y: 174, distance: 73.2
click at [526, 174] on div at bounding box center [300, 532] width 600 height 774
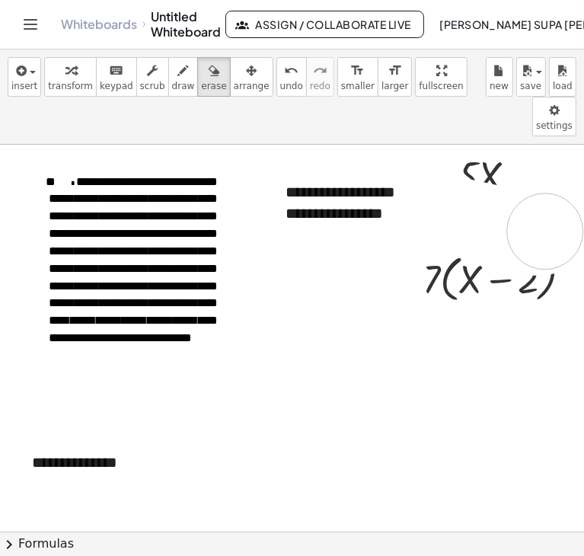
drag, startPoint x: 459, startPoint y: 175, endPoint x: 545, endPoint y: 191, distance: 87.6
click at [545, 191] on div at bounding box center [300, 532] width 600 height 774
drag, startPoint x: 452, startPoint y: 193, endPoint x: 562, endPoint y: 184, distance: 110.8
click at [562, 184] on div at bounding box center [300, 532] width 600 height 774
click at [519, 187] on div at bounding box center [300, 532] width 600 height 774
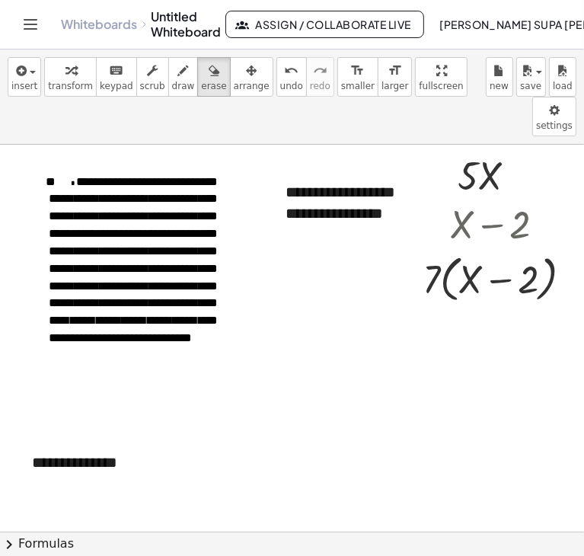
click at [436, 326] on div at bounding box center [300, 532] width 600 height 774
click at [472, 190] on div at bounding box center [300, 532] width 600 height 774
click at [66, 77] on icon "button" at bounding box center [71, 71] width 11 height 18
click at [460, 197] on div at bounding box center [504, 223] width 178 height 52
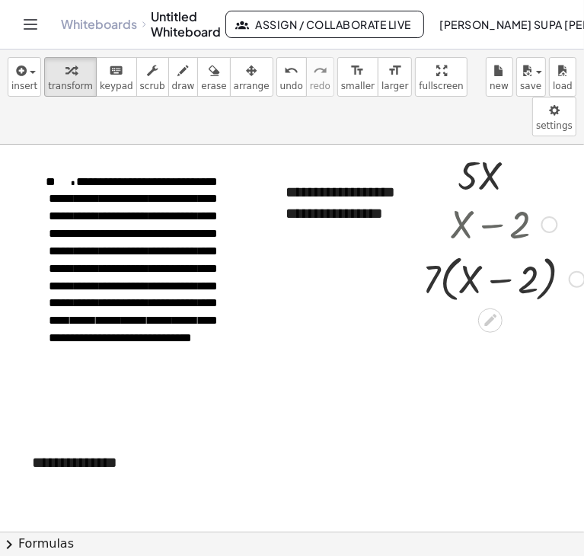
click at [477, 249] on div at bounding box center [504, 278] width 178 height 58
click at [471, 202] on div at bounding box center [504, 223] width 178 height 52
click at [471, 200] on div at bounding box center [504, 223] width 178 height 52
click at [501, 197] on div at bounding box center [504, 223] width 178 height 52
click at [499, 197] on div at bounding box center [504, 223] width 178 height 52
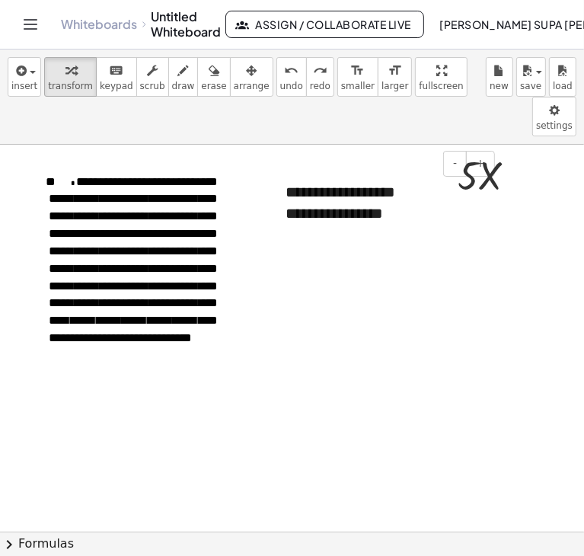
click at [460, 203] on div "**********" at bounding box center [385, 214] width 198 height 22
click at [485, 149] on div at bounding box center [493, 175] width 86 height 52
click at [461, 149] on div at bounding box center [493, 175] width 86 height 52
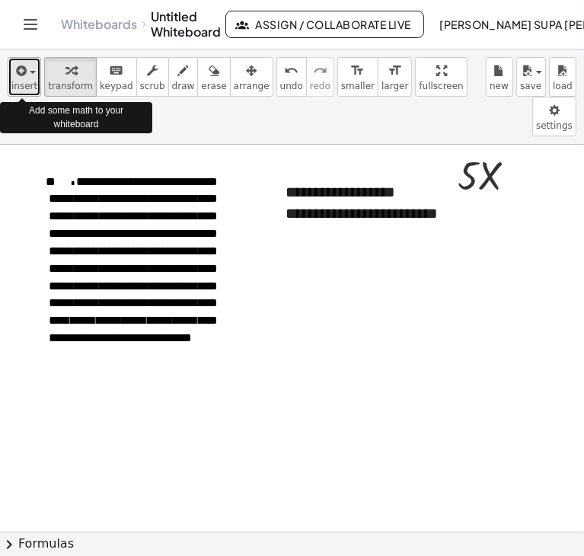
click at [23, 81] on span "insert" at bounding box center [24, 86] width 26 height 11
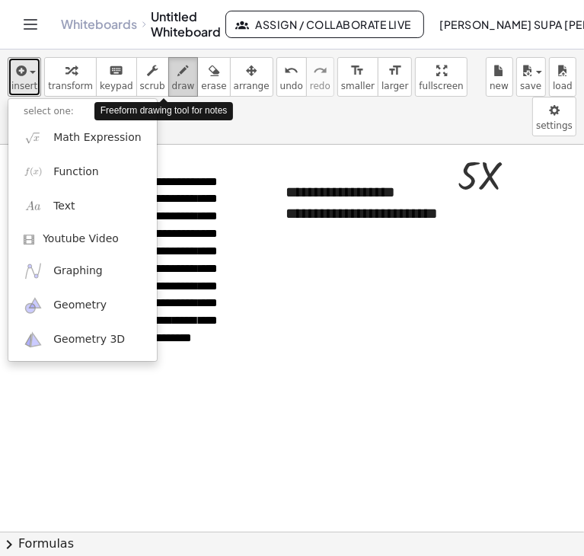
click at [172, 81] on span "draw" at bounding box center [183, 86] width 23 height 11
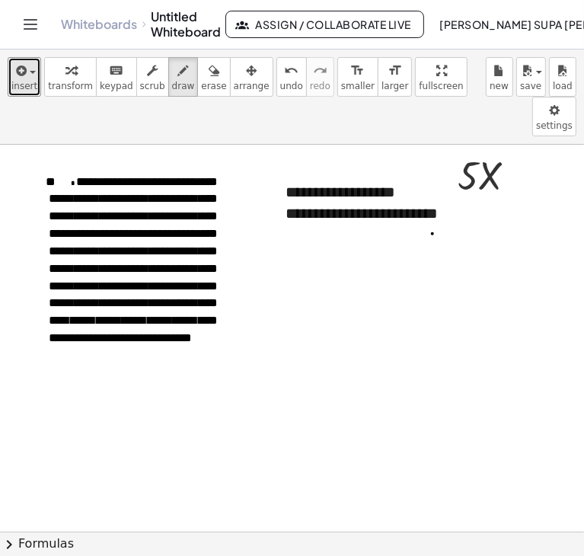
click at [433, 194] on div at bounding box center [300, 532] width 600 height 774
drag, startPoint x: 433, startPoint y: 194, endPoint x: 429, endPoint y: 206, distance: 12.8
click at [429, 206] on div at bounding box center [300, 532] width 600 height 774
drag, startPoint x: 426, startPoint y: 199, endPoint x: 437, endPoint y: 199, distance: 10.7
click at [437, 199] on div at bounding box center [300, 532] width 600 height 774
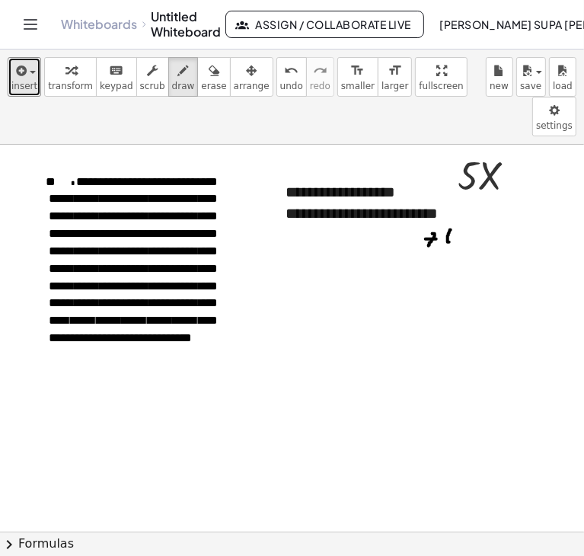
drag, startPoint x: 451, startPoint y: 190, endPoint x: 449, endPoint y: 202, distance: 12.3
click at [449, 202] on div at bounding box center [300, 532] width 600 height 774
click at [463, 202] on div at bounding box center [300, 532] width 600 height 774
drag, startPoint x: 462, startPoint y: 193, endPoint x: 457, endPoint y: 200, distance: 8.7
click at [457, 200] on div at bounding box center [300, 532] width 600 height 774
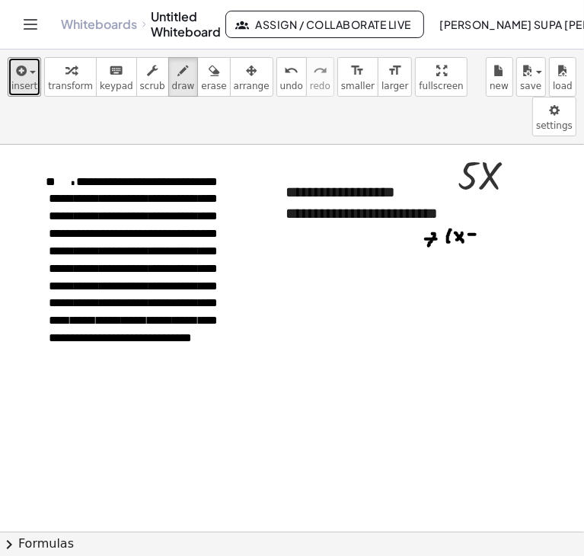
click at [475, 194] on div at bounding box center [300, 532] width 600 height 774
drag, startPoint x: 481, startPoint y: 191, endPoint x: 495, endPoint y: 199, distance: 16.4
click at [495, 199] on div at bounding box center [300, 532] width 600 height 774
drag, startPoint x: 497, startPoint y: 189, endPoint x: 502, endPoint y: 206, distance: 17.4
click at [502, 206] on div at bounding box center [300, 532] width 600 height 774
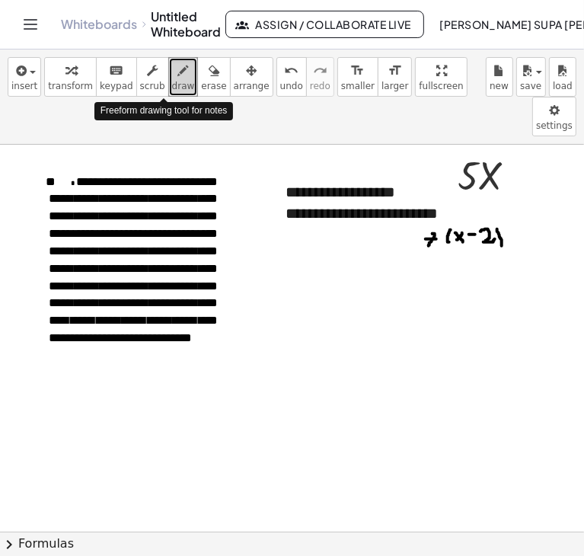
click at [172, 84] on span "draw" at bounding box center [183, 86] width 23 height 11
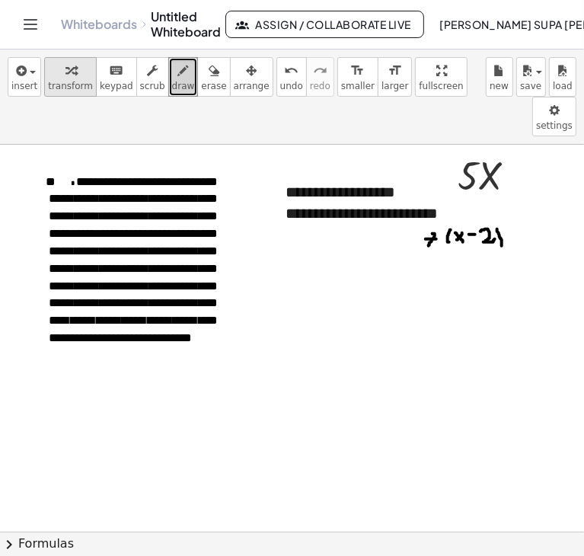
click at [75, 69] on div "button" at bounding box center [70, 70] width 45 height 18
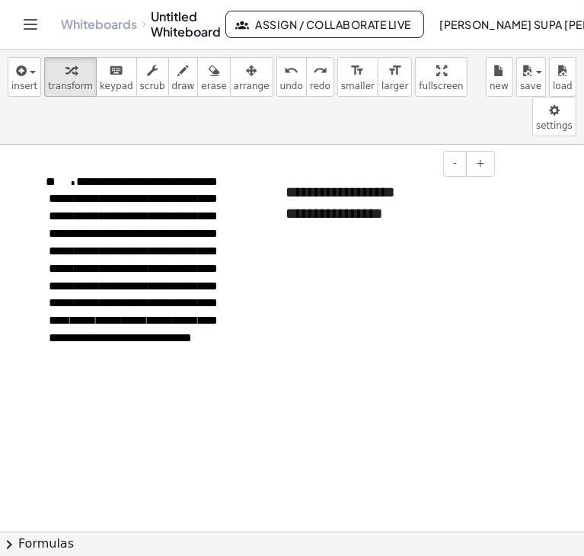
click at [456, 166] on div "**********" at bounding box center [384, 203] width 229 height 74
click at [429, 203] on div "**********" at bounding box center [385, 214] width 198 height 22
click at [326, 237] on div at bounding box center [300, 532] width 600 height 774
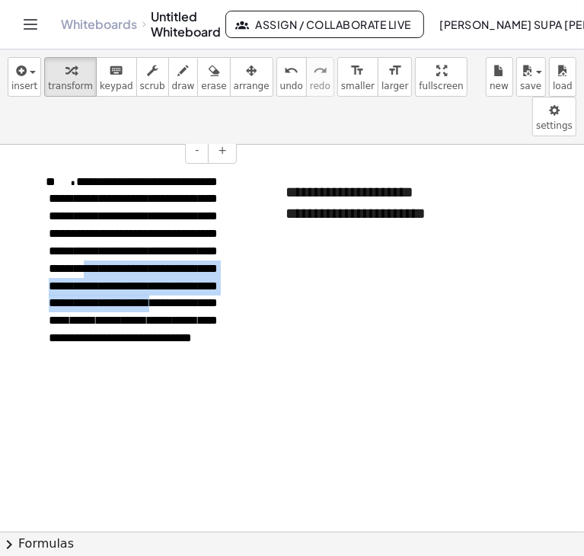
drag, startPoint x: 149, startPoint y: 248, endPoint x: 119, endPoint y: 305, distance: 64.8
click at [119, 305] on span "**********" at bounding box center [133, 260] width 169 height 168
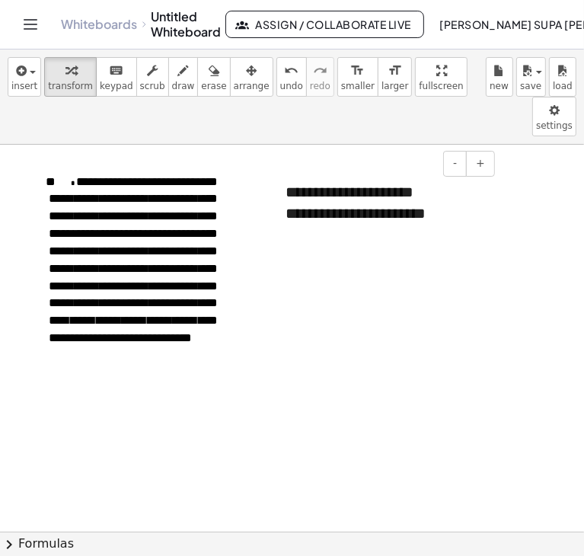
click at [466, 203] on div "**********" at bounding box center [385, 214] width 198 height 22
click at [296, 252] on div at bounding box center [300, 532] width 600 height 774
click at [30, 81] on span "insert" at bounding box center [24, 86] width 26 height 11
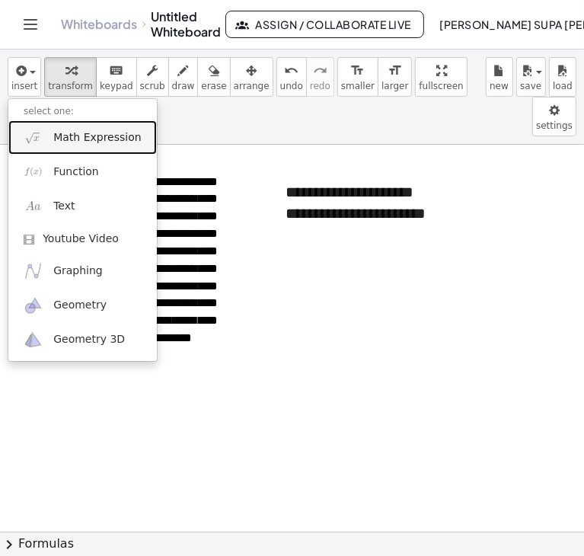
click at [43, 138] on link "Math Expression" at bounding box center [82, 137] width 149 height 34
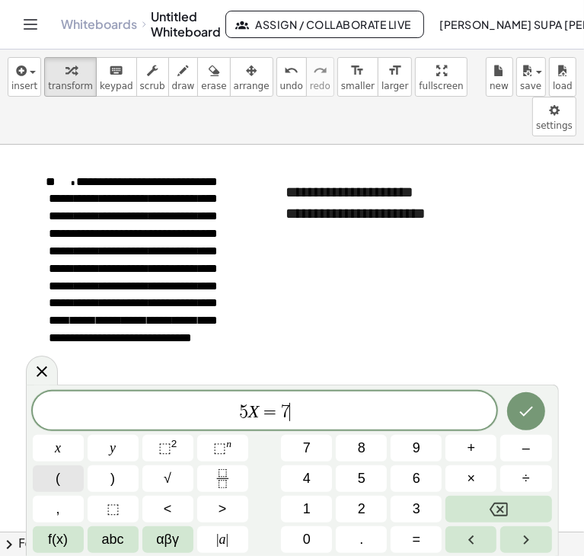
click at [69, 473] on button "(" at bounding box center [58, 478] width 51 height 27
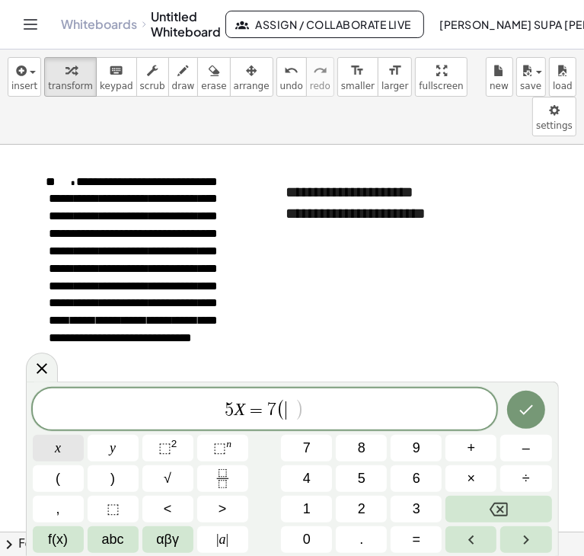
click at [58, 451] on span "x" at bounding box center [58, 448] width 6 height 21
click at [512, 446] on button "–" at bounding box center [526, 448] width 51 height 27
click at [362, 507] on span "2" at bounding box center [362, 509] width 8 height 21
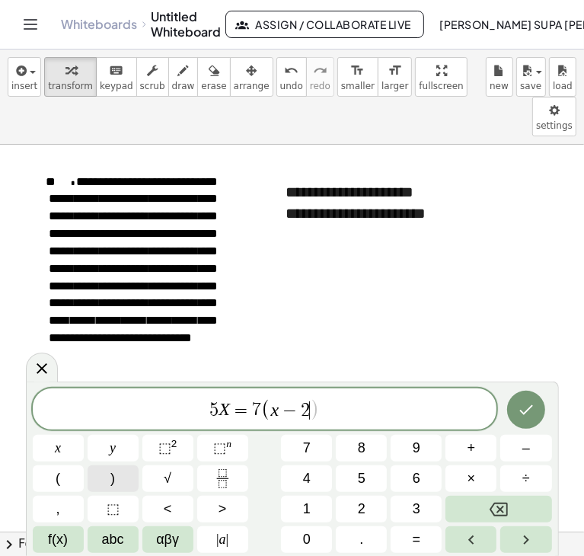
click at [121, 475] on button ")" at bounding box center [113, 478] width 51 height 27
click at [526, 405] on icon "Done" at bounding box center [526, 410] width 18 height 18
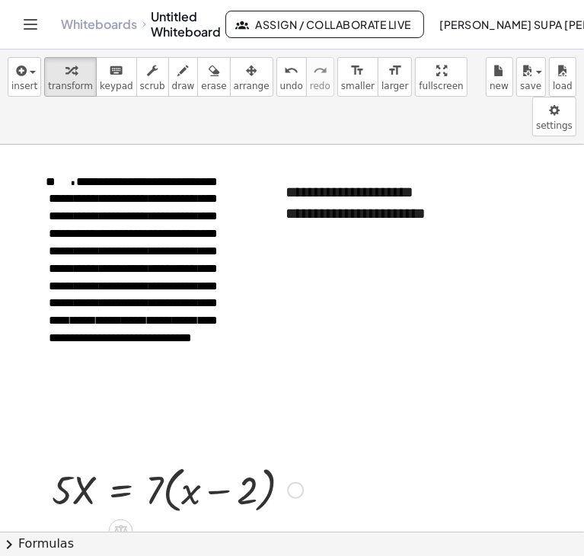
click at [86, 460] on div at bounding box center [177, 489] width 267 height 58
click at [59, 408] on div at bounding box center [300, 532] width 600 height 774
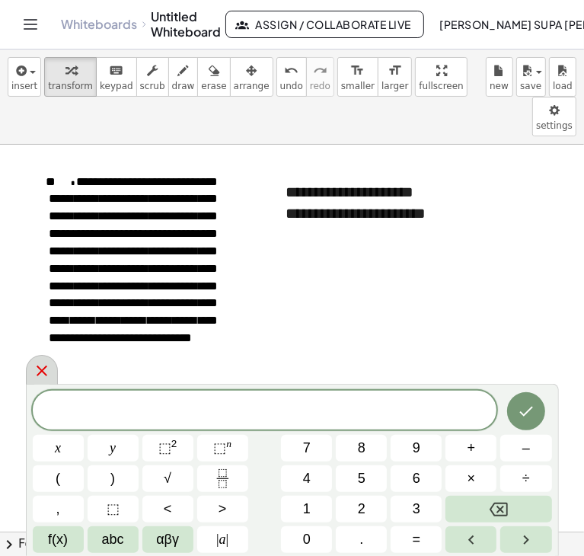
click at [38, 372] on icon at bounding box center [42, 371] width 18 height 18
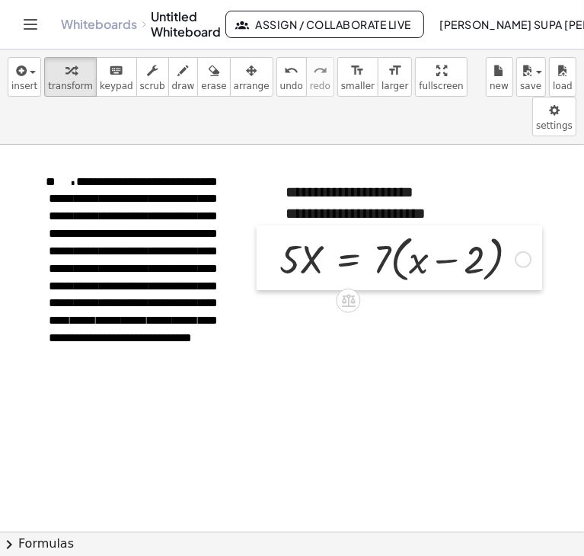
drag, startPoint x: 45, startPoint y: 424, endPoint x: 273, endPoint y: 193, distance: 324.3
click at [273, 226] on div at bounding box center [268, 259] width 23 height 66
click at [379, 229] on div at bounding box center [405, 258] width 267 height 58
click at [375, 229] on div at bounding box center [405, 258] width 267 height 58
drag, startPoint x: 380, startPoint y: 229, endPoint x: 398, endPoint y: 229, distance: 17.5
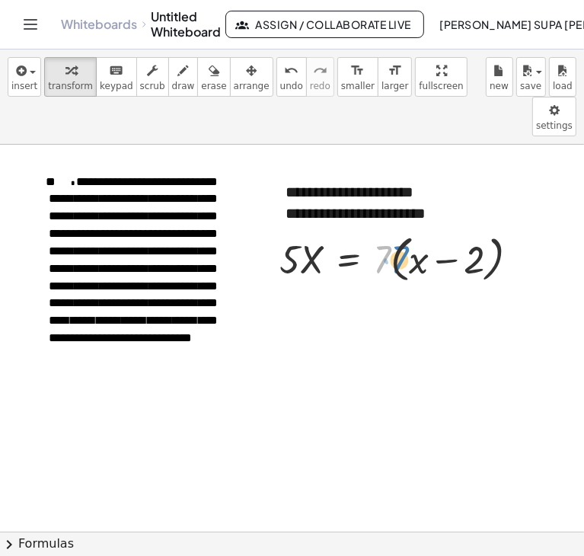
click at [398, 229] on div at bounding box center [405, 258] width 267 height 58
drag, startPoint x: 384, startPoint y: 220, endPoint x: 411, endPoint y: 220, distance: 27.4
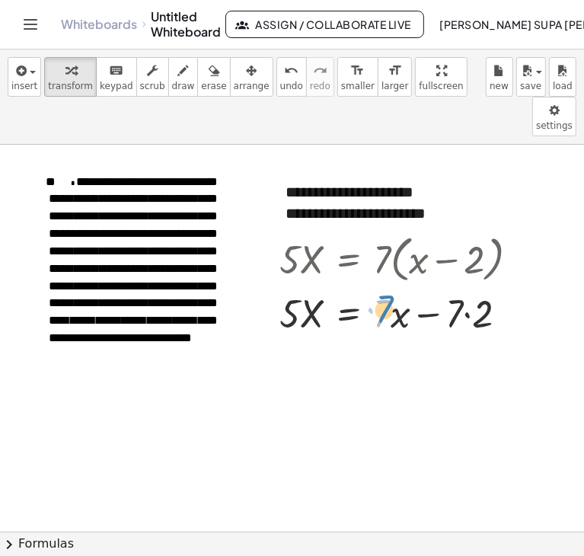
click at [389, 286] on div at bounding box center [405, 312] width 267 height 52
drag, startPoint x: 458, startPoint y: 274, endPoint x: 485, endPoint y: 277, distance: 26.8
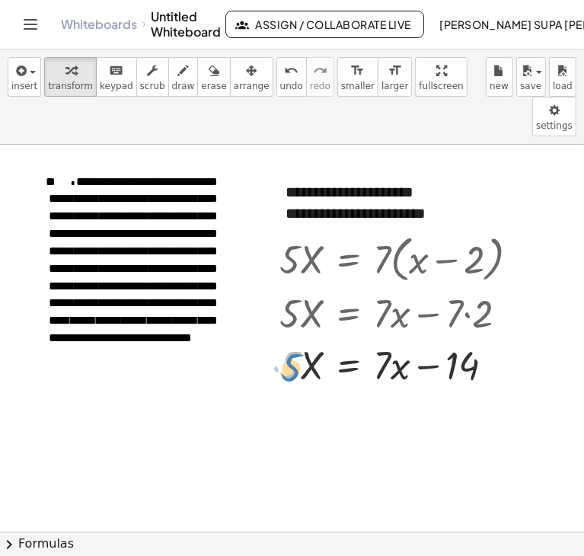
click at [298, 338] on div at bounding box center [405, 364] width 267 height 52
drag, startPoint x: 289, startPoint y: 329, endPoint x: 439, endPoint y: 326, distance: 149.3
click at [439, 338] on div at bounding box center [405, 364] width 267 height 52
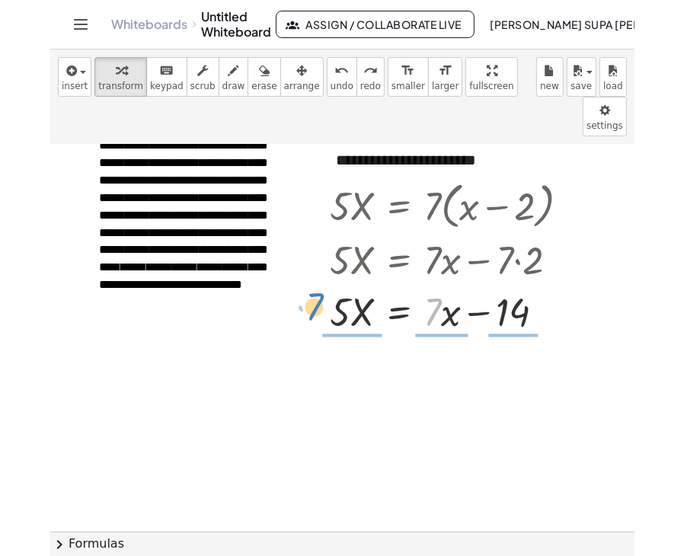
scroll to position [76, 0]
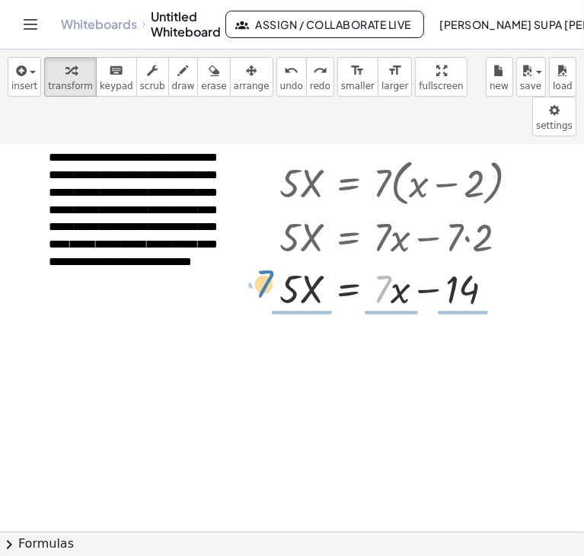
drag, startPoint x: 385, startPoint y: 321, endPoint x: 267, endPoint y: 315, distance: 118.2
click at [267, 315] on div "**********" at bounding box center [300, 456] width 600 height 774
drag, startPoint x: 399, startPoint y: 257, endPoint x: 271, endPoint y: 260, distance: 128.0
click at [271, 260] on div "· 5 · X = · 7 · ( + x − 2 ) · 5 · X = + · 7 · x − · 7 · 2 · x · 5 · X = + · 7 ·…" at bounding box center [400, 233] width 286 height 169
click at [360, 293] on div at bounding box center [300, 456] width 600 height 774
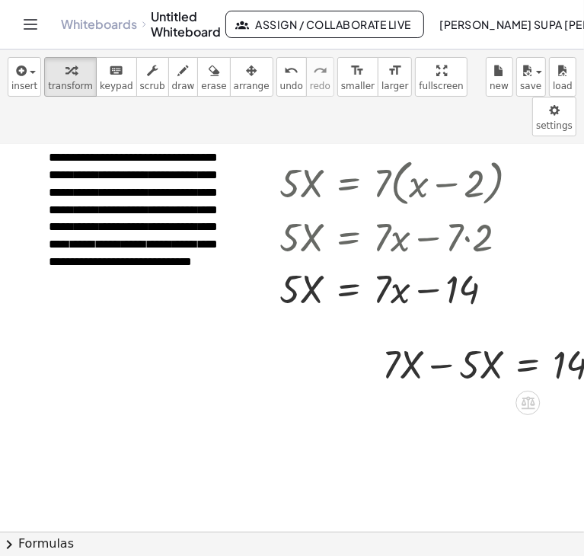
click at [428, 337] on div at bounding box center [498, 363] width 247 height 52
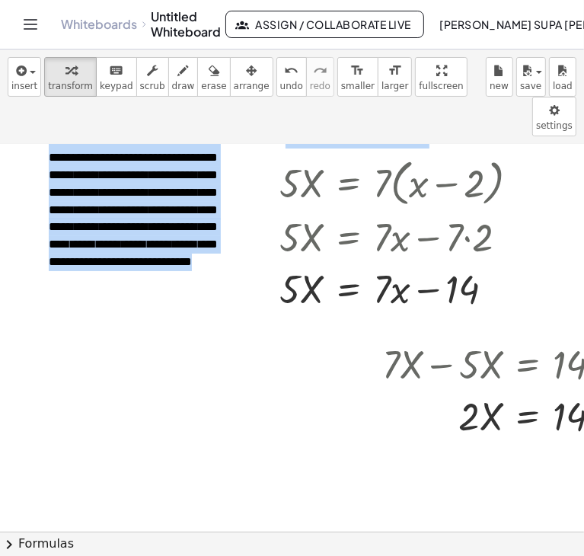
drag, startPoint x: 442, startPoint y: 294, endPoint x: 374, endPoint y: 289, distance: 68.0
click at [374, 289] on div "**********" at bounding box center [314, 456] width 629 height 774
click at [376, 334] on div at bounding box center [371, 389] width 23 height 111
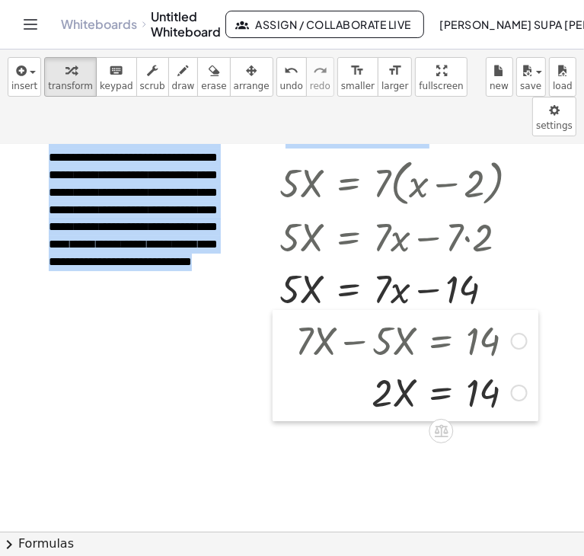
drag, startPoint x: 380, startPoint y: 298, endPoint x: 293, endPoint y: 274, distance: 90.0
click at [293, 310] on div at bounding box center [284, 365] width 23 height 111
click at [59, 411] on div at bounding box center [314, 456] width 629 height 774
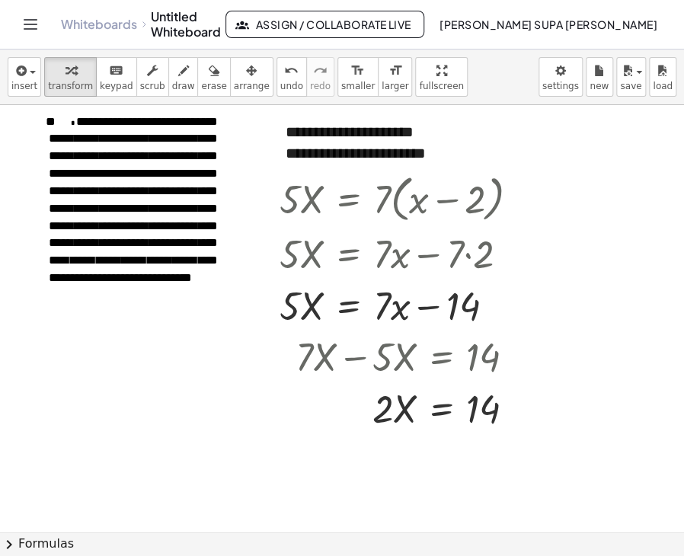
scroll to position [0, 0]
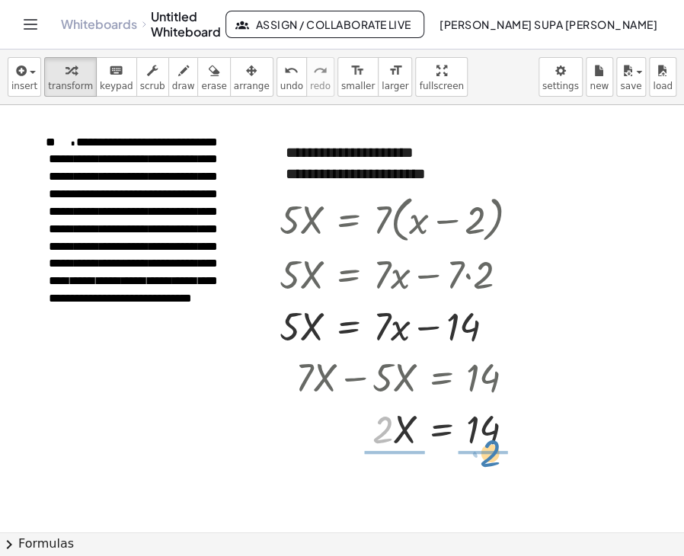
drag, startPoint x: 384, startPoint y: 427, endPoint x: 492, endPoint y: 449, distance: 110.4
click at [492, 449] on div at bounding box center [411, 428] width 247 height 52
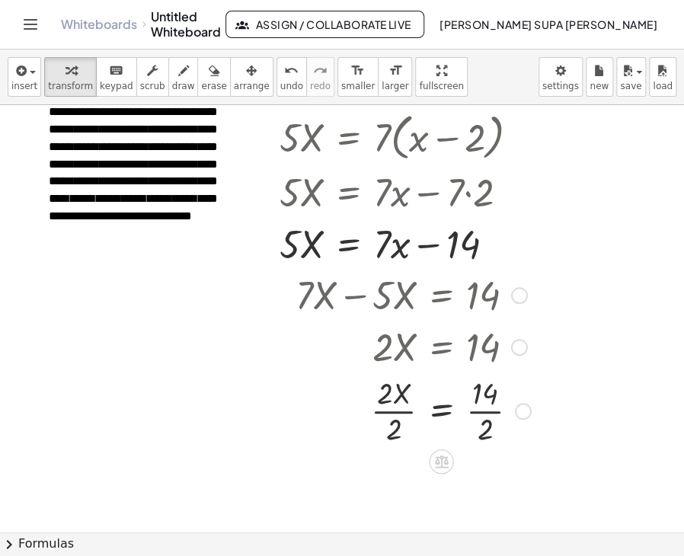
scroll to position [76, 0]
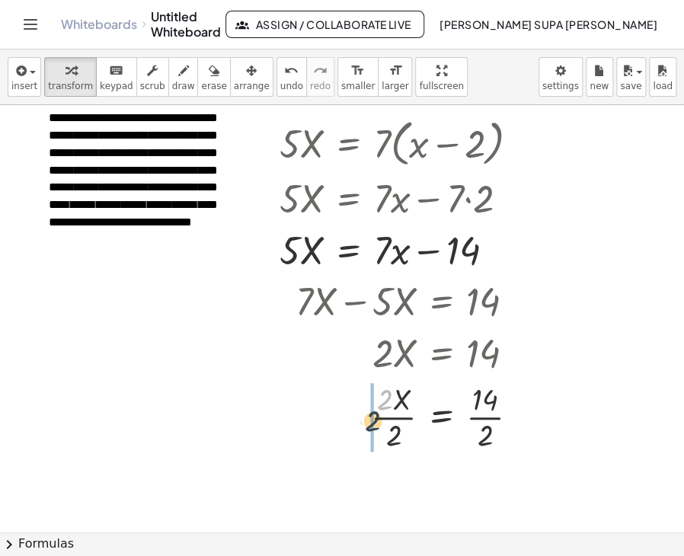
drag, startPoint x: 387, startPoint y: 386, endPoint x: 375, endPoint y: 407, distance: 23.9
click at [375, 408] on div at bounding box center [413, 416] width 251 height 76
click at [402, 401] on div at bounding box center [420, 416] width 236 height 76
drag, startPoint x: 486, startPoint y: 398, endPoint x: 484, endPoint y: 430, distance: 32.8
drag, startPoint x: 387, startPoint y: 397, endPoint x: 397, endPoint y: 433, distance: 37.9
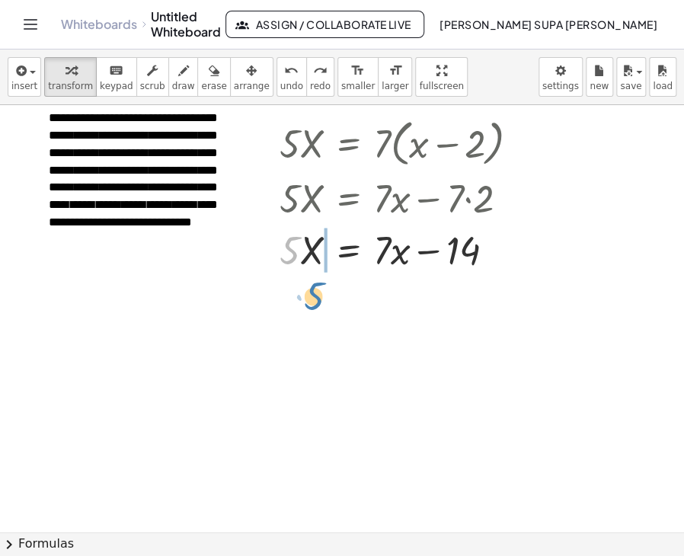
drag, startPoint x: 293, startPoint y: 260, endPoint x: 317, endPoint y: 302, distance: 48.8
click at [286, 256] on div at bounding box center [405, 248] width 267 height 52
drag, startPoint x: 286, startPoint y: 256, endPoint x: 403, endPoint y: 306, distance: 126.9
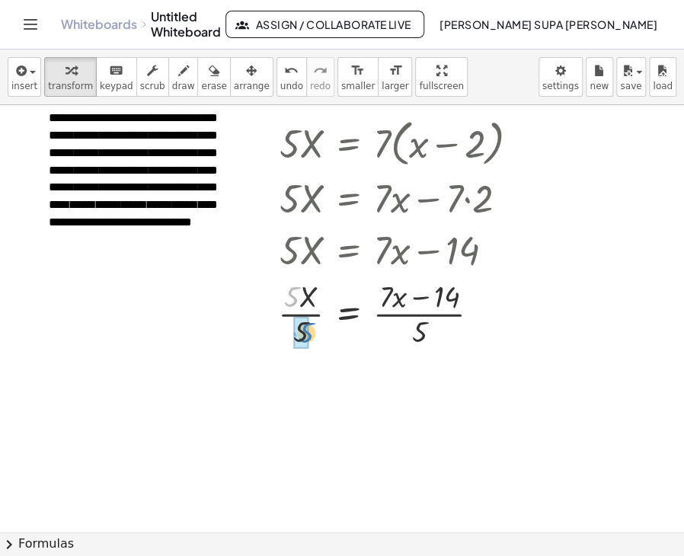
drag, startPoint x: 293, startPoint y: 290, endPoint x: 308, endPoint y: 327, distance: 39.3
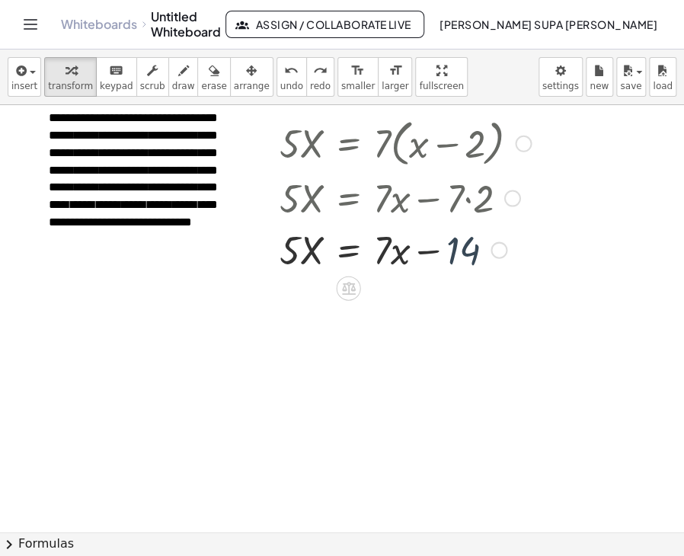
click at [459, 257] on div at bounding box center [405, 248] width 267 height 52
drag, startPoint x: 458, startPoint y: 257, endPoint x: 263, endPoint y: 260, distance: 195.1
click at [263, 260] on div "· 5 · X = · 7 · ( + x − 2 ) · 5 · X = + · 7 · x − · 7 · 2 − 14 · 5 · X = + · 7 …" at bounding box center [400, 194] width 286 height 169
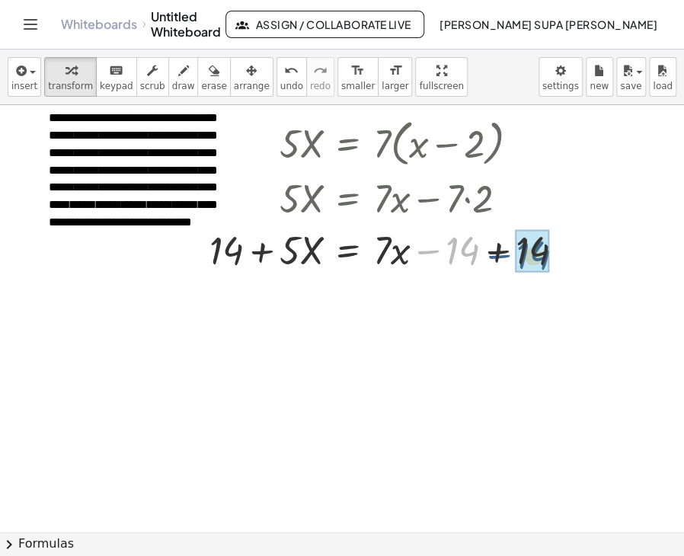
drag, startPoint x: 456, startPoint y: 251, endPoint x: 529, endPoint y: 253, distance: 73.9
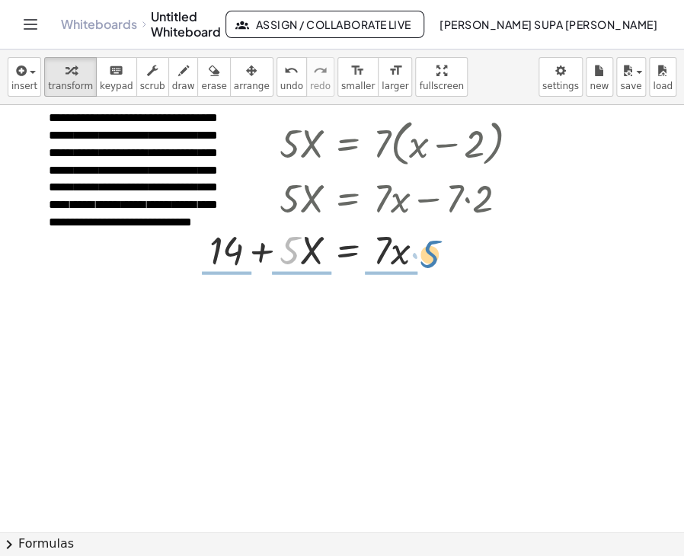
drag, startPoint x: 289, startPoint y: 247, endPoint x: 433, endPoint y: 251, distance: 143.3
click at [433, 251] on div at bounding box center [370, 248] width 337 height 52
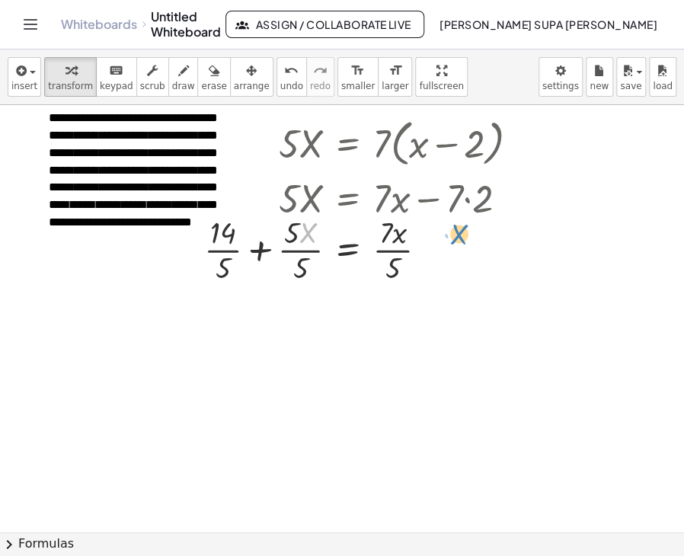
drag, startPoint x: 310, startPoint y: 233, endPoint x: 461, endPoint y: 235, distance: 150.8
click at [461, 235] on div at bounding box center [368, 248] width 342 height 76
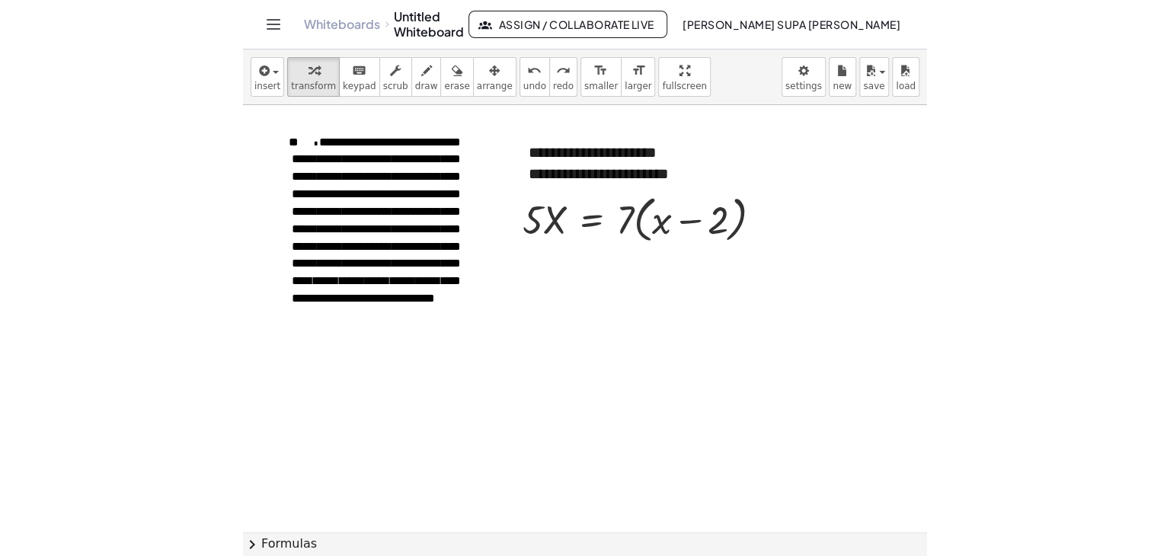
scroll to position [0, 0]
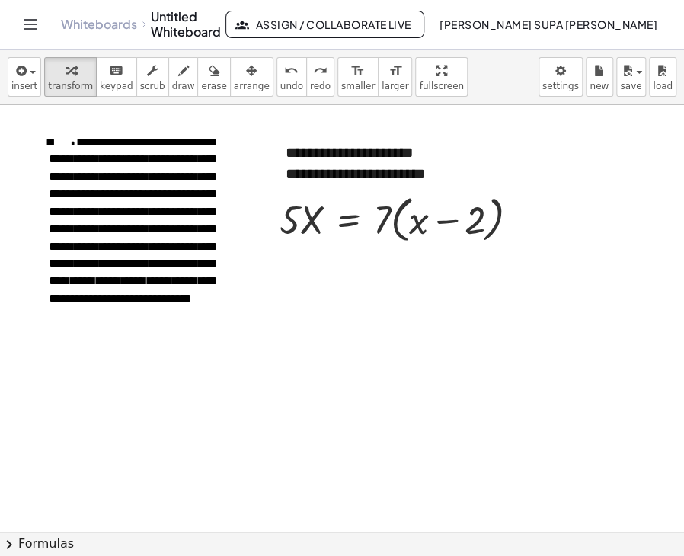
click at [357, 421] on div at bounding box center [342, 531] width 684 height 853
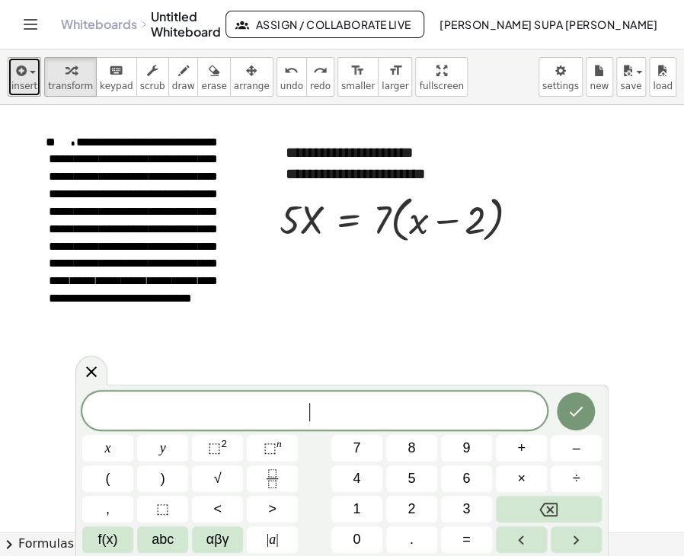
click at [27, 89] on span "insert" at bounding box center [24, 86] width 26 height 11
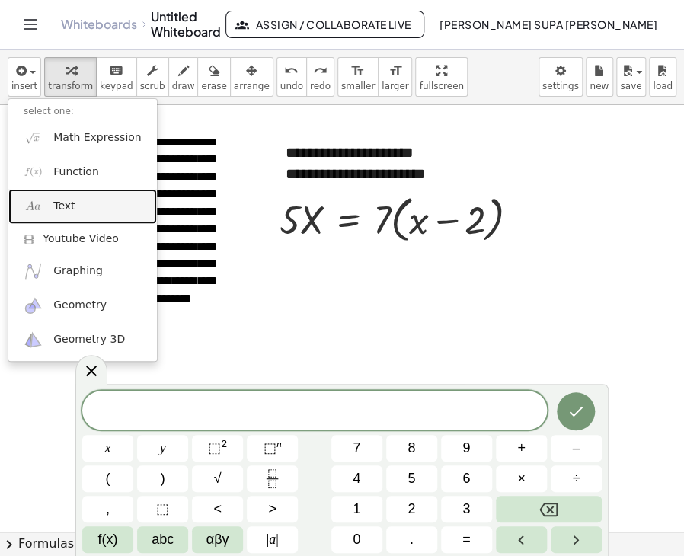
click at [71, 202] on span "Text" at bounding box center [63, 206] width 21 height 15
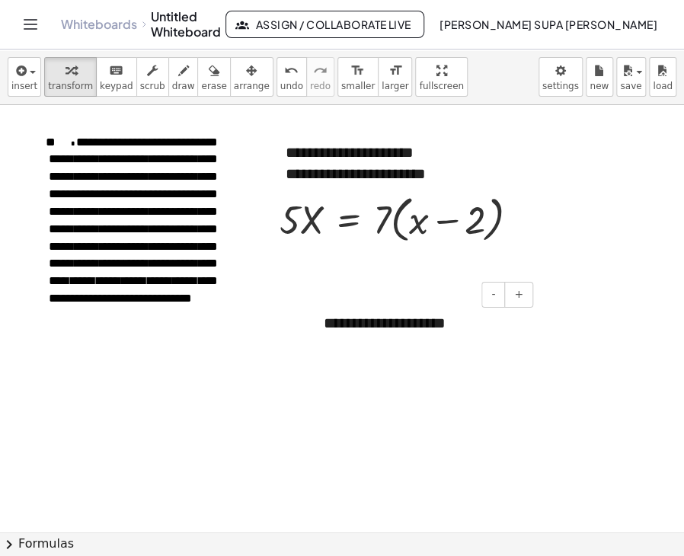
click at [367, 324] on div "**********" at bounding box center [423, 323] width 229 height 53
click at [501, 324] on div at bounding box center [490, 352] width 23 height 59
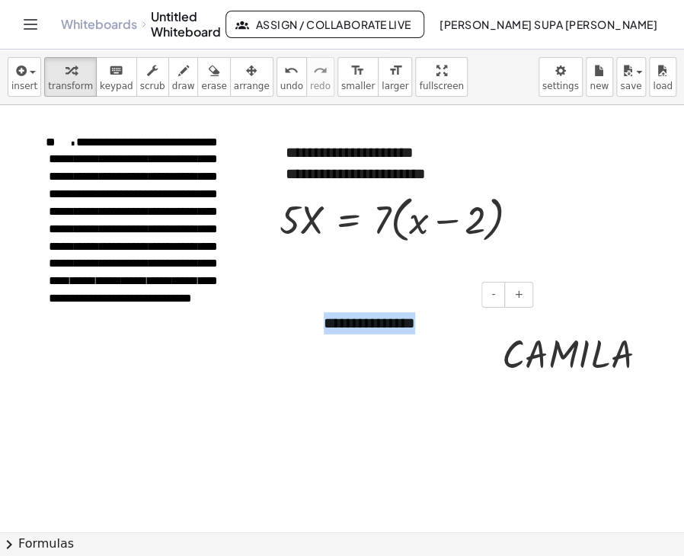
drag, startPoint x: 420, startPoint y: 321, endPoint x: 320, endPoint y: 296, distance: 103.1
click at [320, 297] on div "**********" at bounding box center [423, 323] width 229 height 53
click at [556, 339] on div at bounding box center [581, 353] width 174 height 52
click at [561, 354] on div at bounding box center [581, 353] width 174 height 52
click at [561, 353] on div at bounding box center [581, 353] width 174 height 52
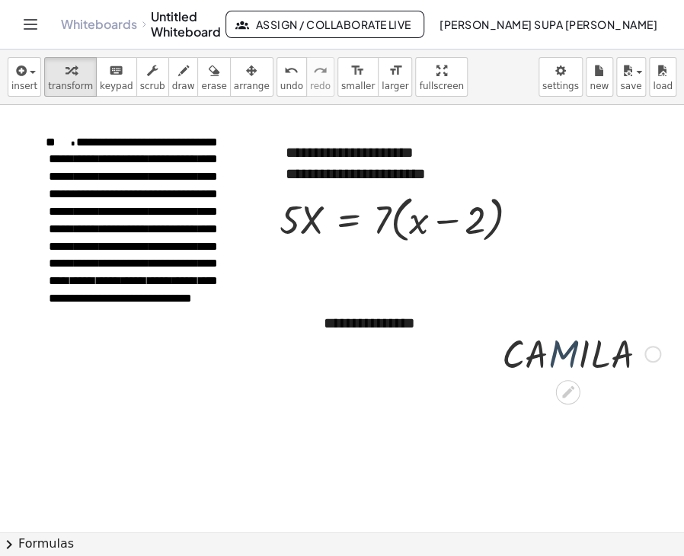
click at [561, 353] on div at bounding box center [581, 353] width 174 height 52
click at [655, 352] on div at bounding box center [653, 354] width 17 height 17
click at [445, 178] on div "**********" at bounding box center [385, 174] width 198 height 22
click at [430, 170] on div "**********" at bounding box center [385, 174] width 198 height 22
drag, startPoint x: 426, startPoint y: 292, endPoint x: 393, endPoint y: 321, distance: 44.2
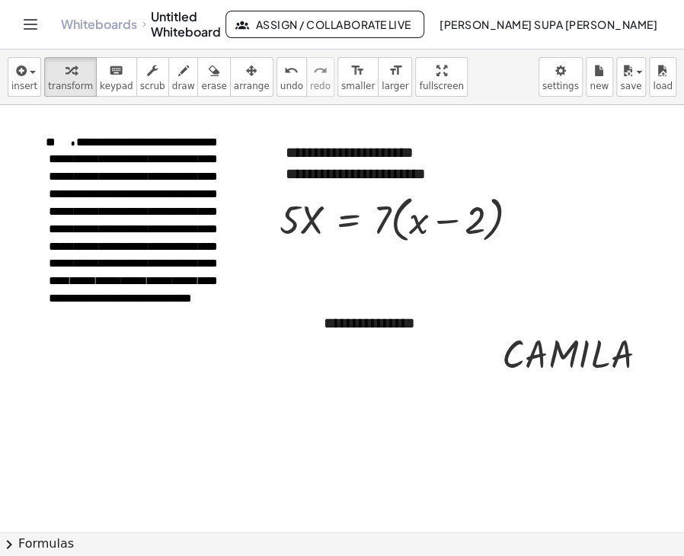
click at [426, 293] on div at bounding box center [342, 531] width 684 height 853
click at [382, 325] on div "**********" at bounding box center [423, 323] width 229 height 53
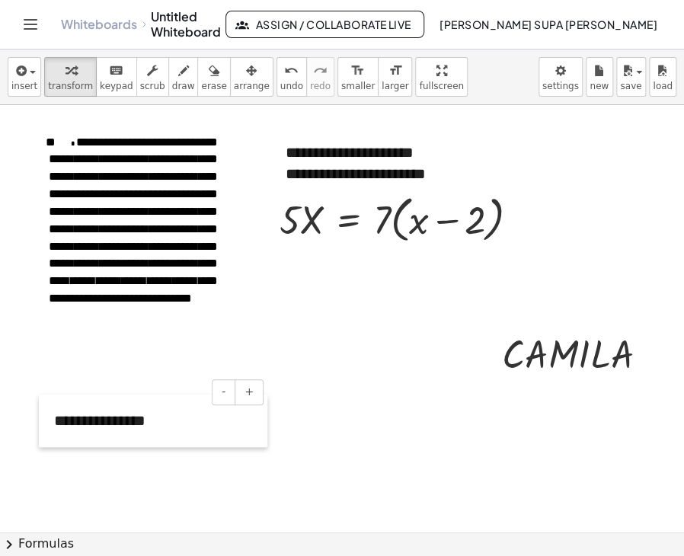
drag, startPoint x: 314, startPoint y: 328, endPoint x: 44, endPoint y: 426, distance: 286.8
click at [44, 426] on div at bounding box center [46, 421] width 15 height 53
click at [536, 339] on div at bounding box center [581, 353] width 174 height 52
click at [513, 359] on div at bounding box center [581, 353] width 174 height 52
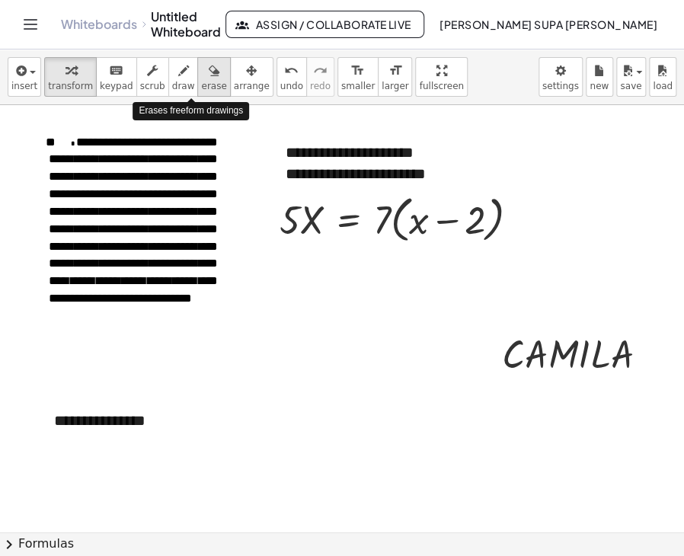
click at [201, 81] on span "erase" at bounding box center [213, 86] width 25 height 11
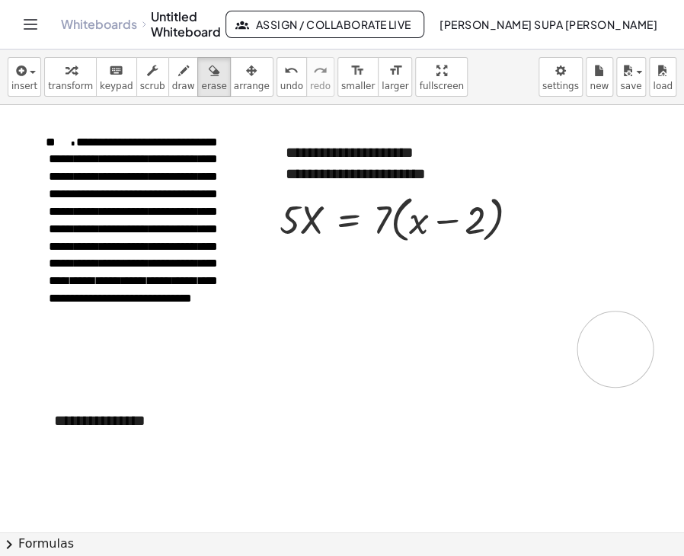
drag, startPoint x: 501, startPoint y: 336, endPoint x: 616, endPoint y: 349, distance: 115.8
click at [616, 349] on div at bounding box center [342, 531] width 684 height 853
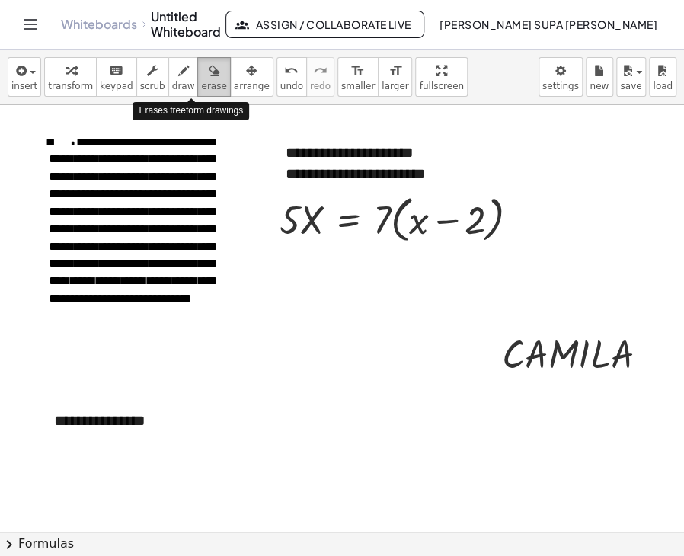
click at [201, 83] on span "erase" at bounding box center [213, 86] width 25 height 11
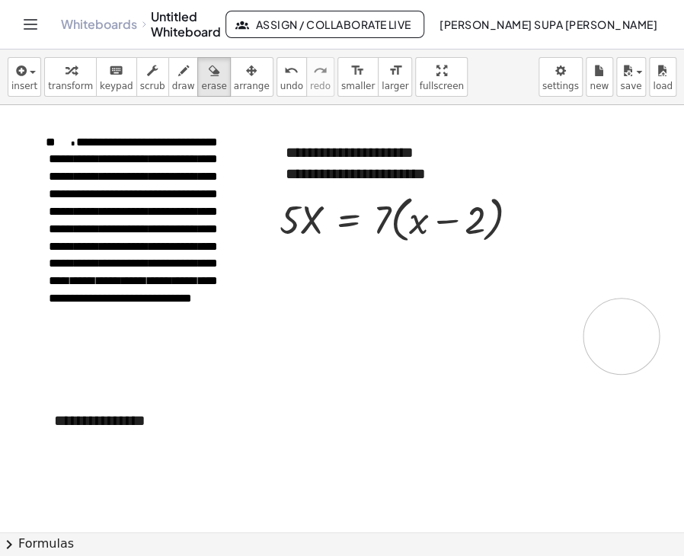
drag, startPoint x: 478, startPoint y: 328, endPoint x: 622, endPoint y: 336, distance: 143.4
click at [622, 336] on div at bounding box center [342, 531] width 684 height 853
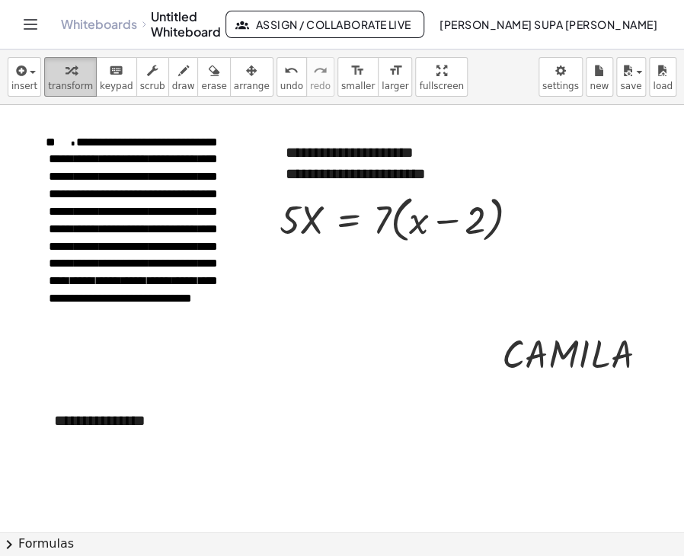
click at [65, 84] on span "transform" at bounding box center [70, 86] width 45 height 11
click at [475, 338] on div at bounding box center [342, 531] width 684 height 853
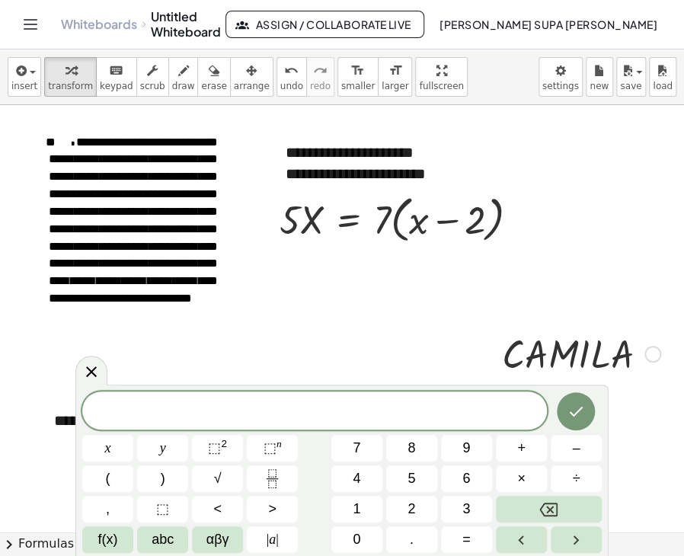
click at [517, 344] on div at bounding box center [581, 353] width 174 height 52
click at [517, 343] on div at bounding box center [581, 353] width 174 height 52
click at [545, 345] on div at bounding box center [581, 353] width 174 height 52
click at [545, 344] on div at bounding box center [581, 353] width 174 height 52
drag, startPoint x: 102, startPoint y: 374, endPoint x: 238, endPoint y: 351, distance: 138.3
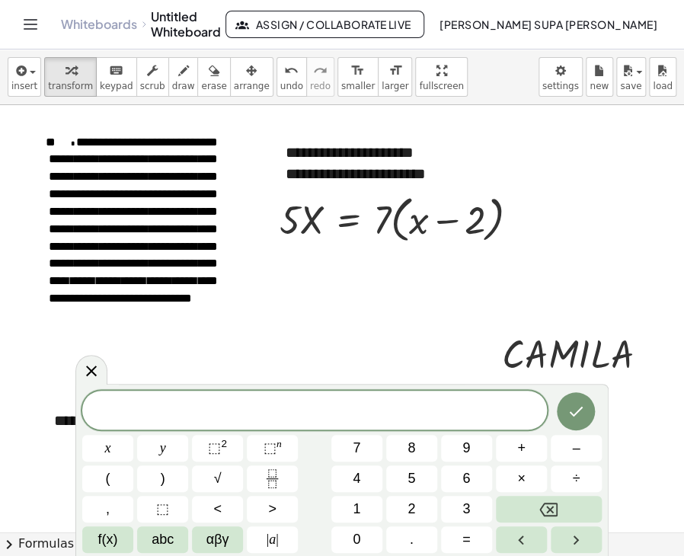
click at [103, 374] on div at bounding box center [91, 370] width 32 height 30
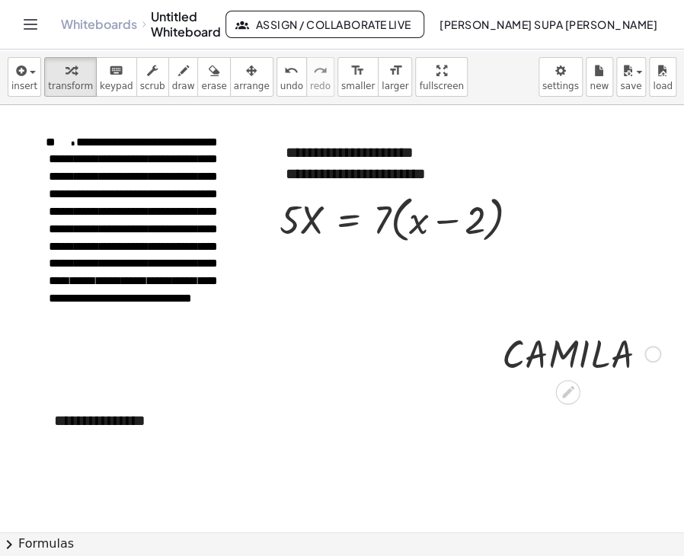
click at [559, 349] on div at bounding box center [581, 353] width 174 height 52
click at [657, 350] on div "Fix a mistake Transform line Copy line as LaTeX Copy derivation as LaTeX Expand…" at bounding box center [653, 354] width 17 height 17
click at [655, 348] on div "Fix a mistake Transform line Copy line as LaTeX Copy derivation as LaTeX Expand…" at bounding box center [653, 354] width 17 height 17
click at [648, 351] on div "Fix a mistake Transform line Copy line as LaTeX Copy derivation as LaTeX Expand…" at bounding box center [653, 354] width 17 height 17
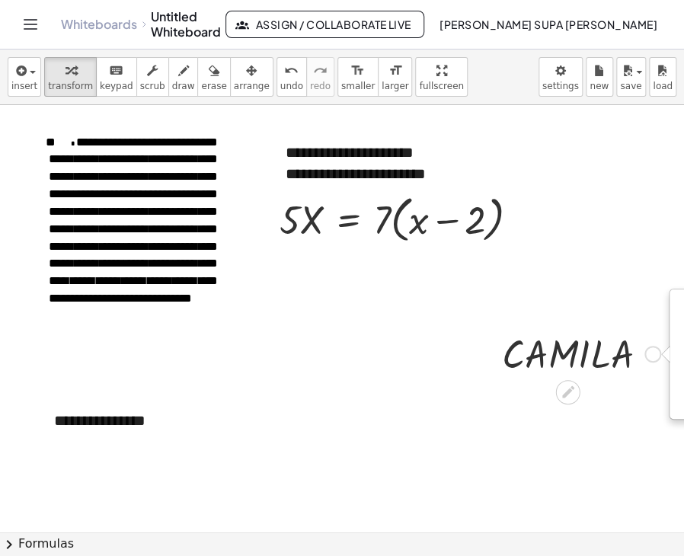
click at [649, 350] on div "Fix a mistake Transform line Copy line as LaTeX Copy derivation as LaTeX Expand…" at bounding box center [653, 354] width 17 height 17
drag, startPoint x: 614, startPoint y: 352, endPoint x: 524, endPoint y: 358, distance: 90.1
click at [524, 358] on div at bounding box center [581, 353] width 174 height 52
click at [567, 360] on div at bounding box center [581, 353] width 174 height 52
click at [567, 359] on div at bounding box center [581, 353] width 174 height 52
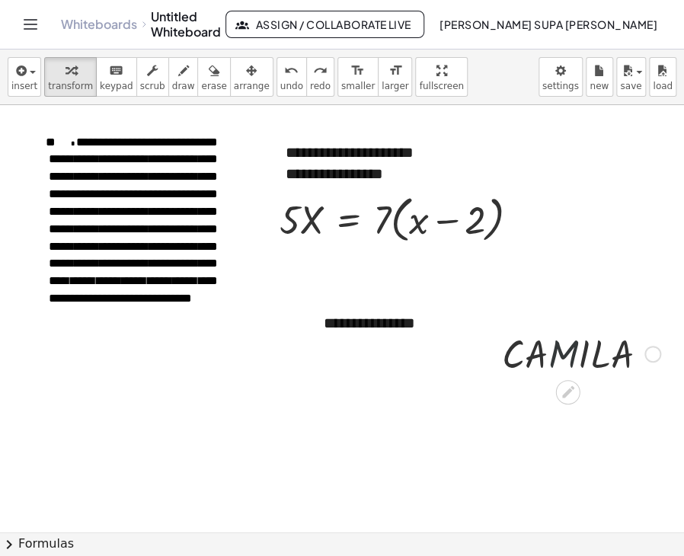
click at [567, 359] on div at bounding box center [581, 353] width 174 height 52
click at [511, 352] on div at bounding box center [581, 353] width 174 height 52
click at [511, 350] on div at bounding box center [581, 353] width 174 height 52
click at [570, 386] on icon at bounding box center [568, 392] width 12 height 12
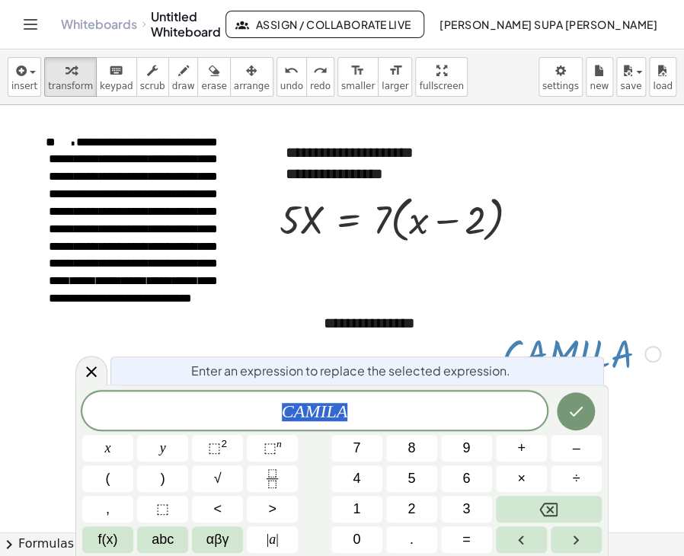
drag, startPoint x: 370, startPoint y: 404, endPoint x: 248, endPoint y: 408, distance: 122.0
click at [248, 408] on span "C A M I L A" at bounding box center [314, 411] width 465 height 21
click at [585, 412] on icon "Done" at bounding box center [576, 411] width 18 height 18
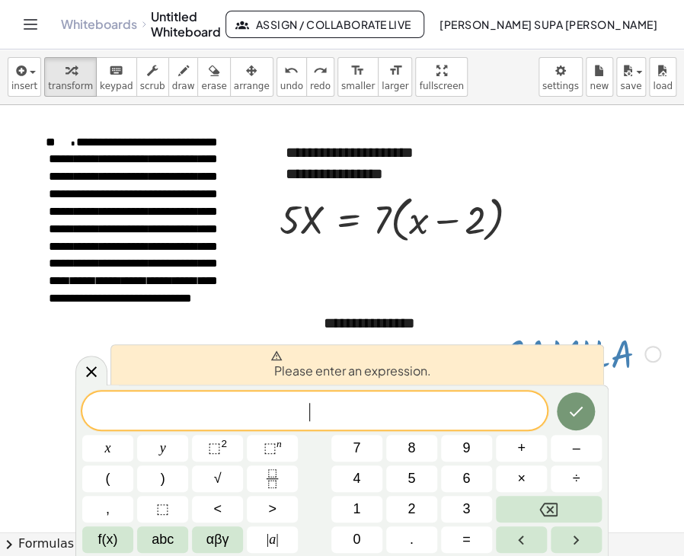
click at [512, 365] on div "Please enter an expression." at bounding box center [357, 364] width 494 height 40
click at [581, 394] on button "Done" at bounding box center [576, 411] width 38 height 38
click at [647, 371] on div at bounding box center [581, 353] width 174 height 52
click at [89, 378] on icon at bounding box center [91, 372] width 18 height 18
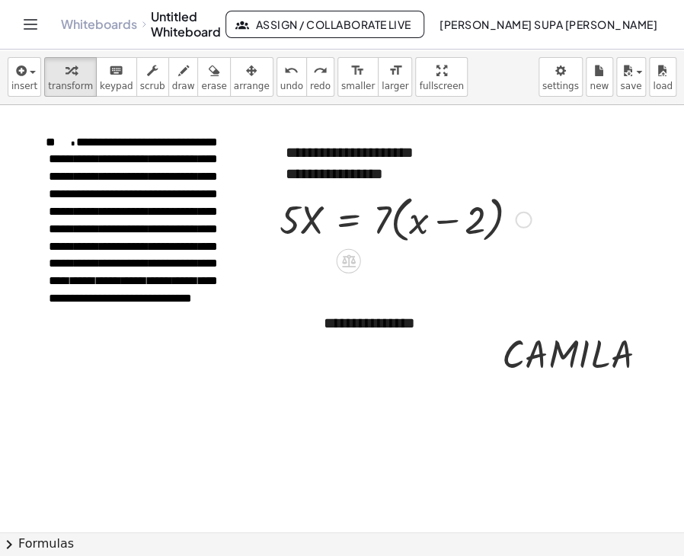
click at [522, 219] on div at bounding box center [523, 220] width 17 height 17
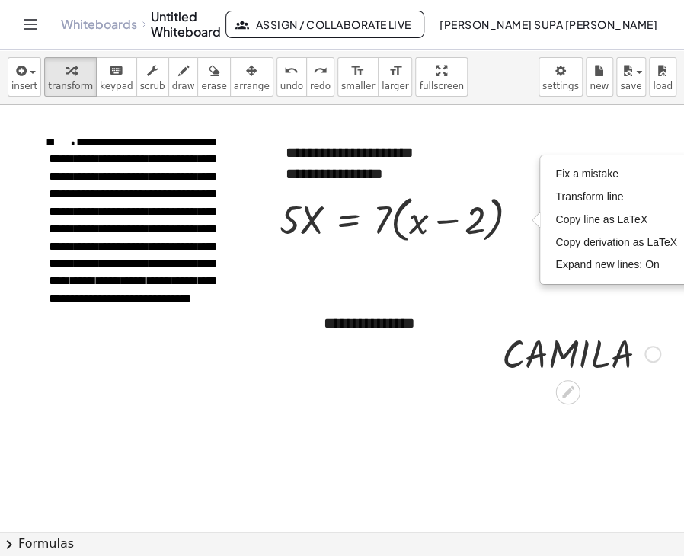
click at [600, 349] on div at bounding box center [581, 353] width 174 height 52
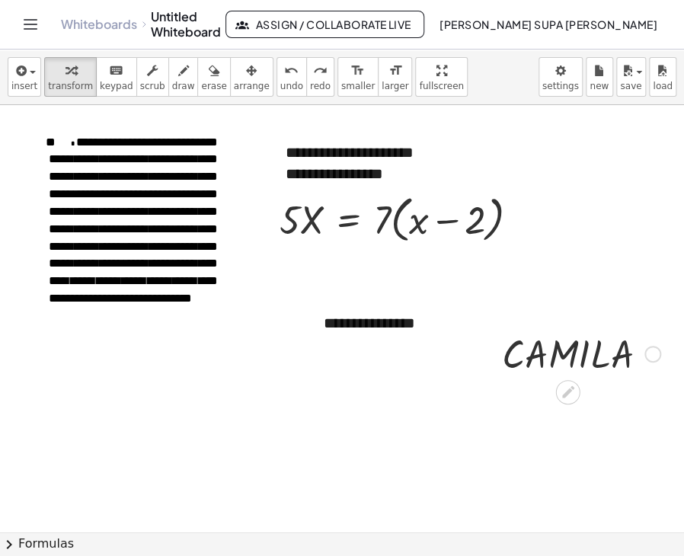
click at [643, 351] on div at bounding box center [581, 353] width 174 height 52
click at [648, 354] on div at bounding box center [653, 354] width 17 height 17
click at [638, 355] on div at bounding box center [581, 353] width 174 height 52
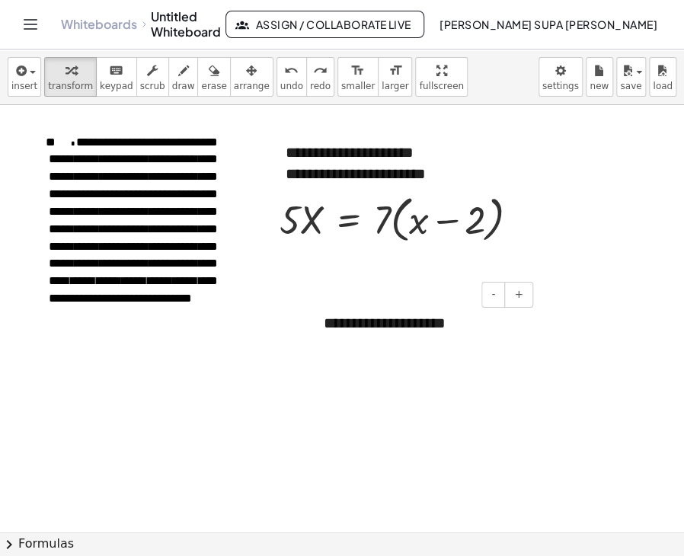
click at [507, 318] on div "**********" at bounding box center [423, 323] width 229 height 53
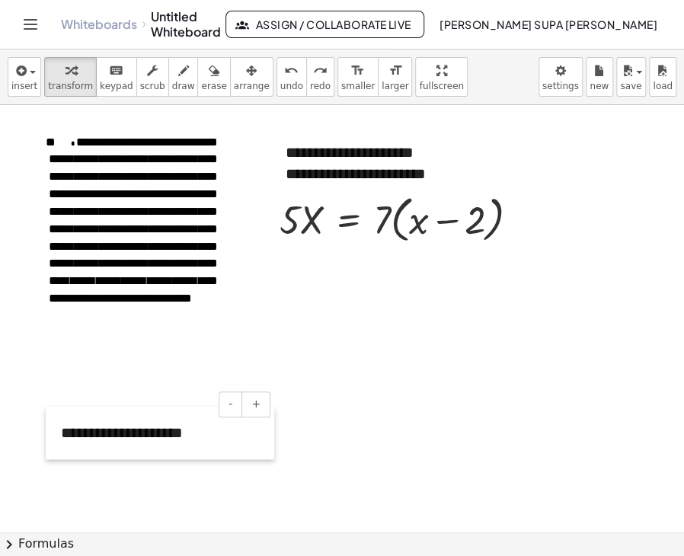
drag, startPoint x: 309, startPoint y: 318, endPoint x: 46, endPoint y: 428, distance: 284.8
click at [46, 428] on div at bounding box center [53, 433] width 15 height 53
click at [61, 427] on div "**********" at bounding box center [160, 433] width 229 height 53
drag, startPoint x: 63, startPoint y: 424, endPoint x: 238, endPoint y: 424, distance: 175.2
click at [238, 424] on div "**********" at bounding box center [160, 433] width 229 height 53
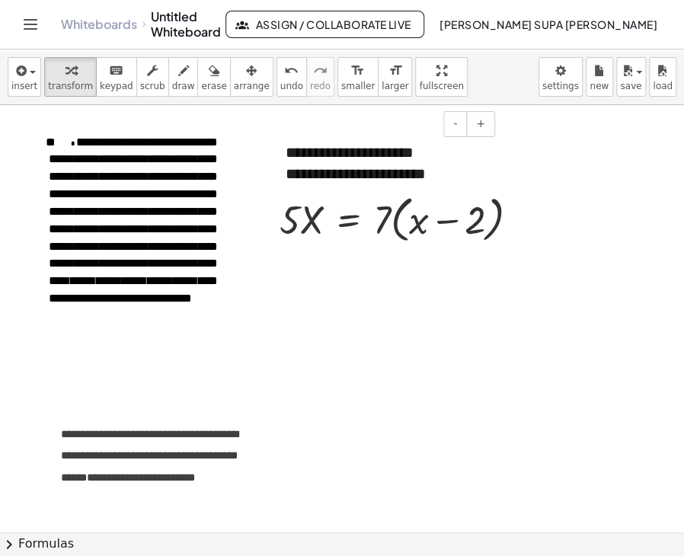
click at [453, 155] on div "**********" at bounding box center [384, 163] width 229 height 74
click at [486, 129] on button "+" at bounding box center [480, 124] width 29 height 26
click at [364, 171] on div "**********" at bounding box center [384, 177] width 229 height 102
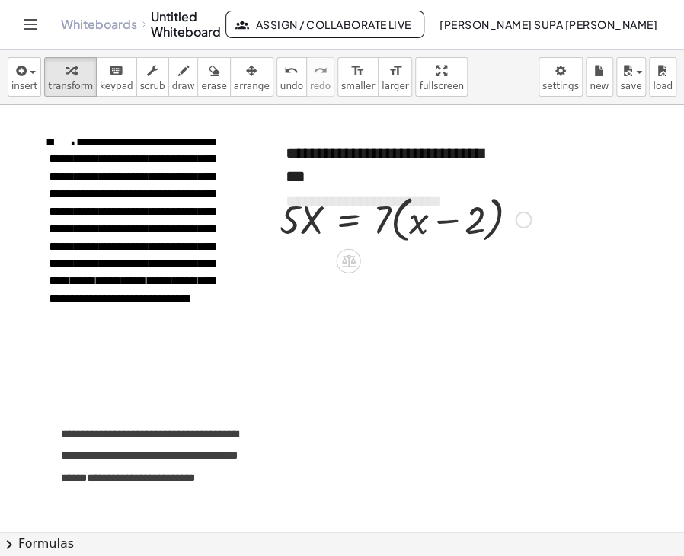
click at [402, 214] on div at bounding box center [405, 219] width 267 height 58
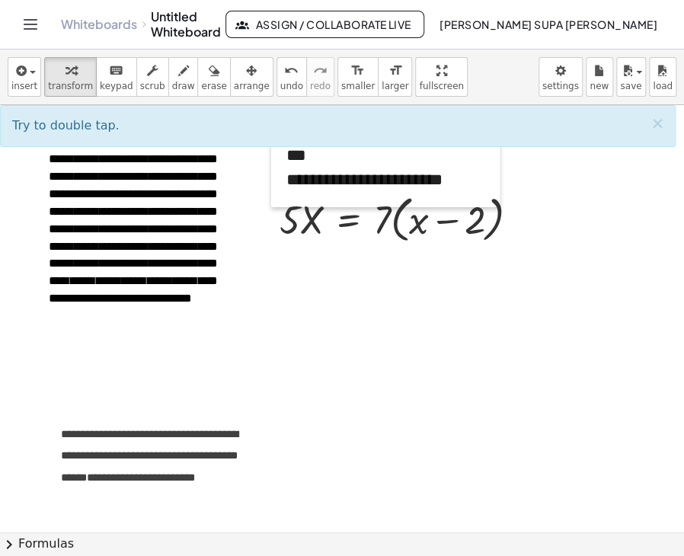
drag, startPoint x: 275, startPoint y: 181, endPoint x: 276, endPoint y: 147, distance: 34.3
click at [276, 147] on div at bounding box center [278, 156] width 15 height 102
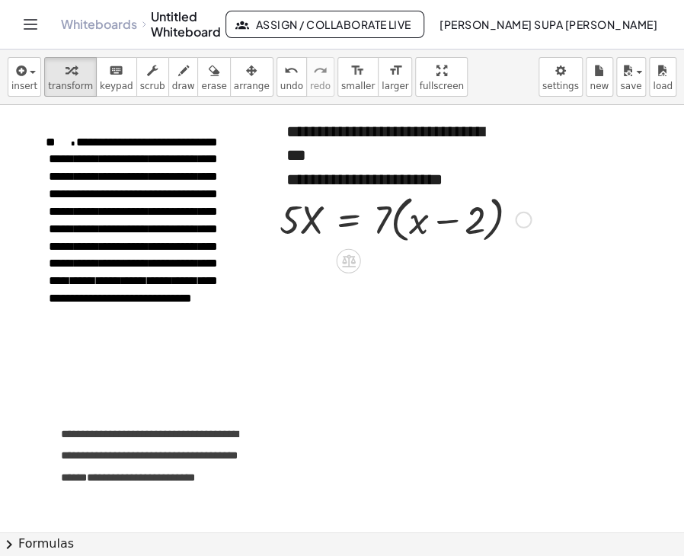
click at [287, 208] on div at bounding box center [405, 219] width 267 height 58
click at [293, 217] on div at bounding box center [405, 219] width 267 height 58
click at [442, 229] on div at bounding box center [405, 219] width 267 height 58
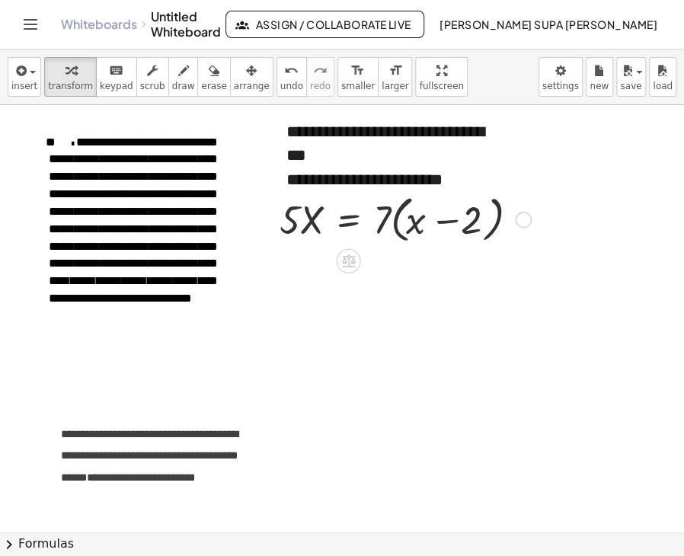
click at [442, 229] on div at bounding box center [405, 219] width 267 height 58
click at [315, 213] on div at bounding box center [405, 219] width 267 height 58
click at [286, 212] on div at bounding box center [405, 219] width 267 height 58
click at [274, 207] on div at bounding box center [268, 219] width 23 height 66
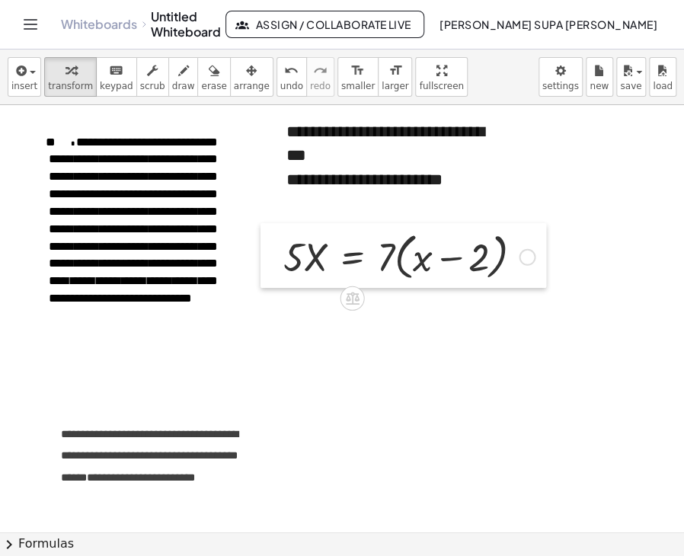
drag, startPoint x: 274, startPoint y: 207, endPoint x: 278, endPoint y: 245, distance: 37.5
click at [278, 245] on div at bounding box center [272, 256] width 23 height 66
click at [482, 180] on div "**********" at bounding box center [385, 180] width 198 height 24
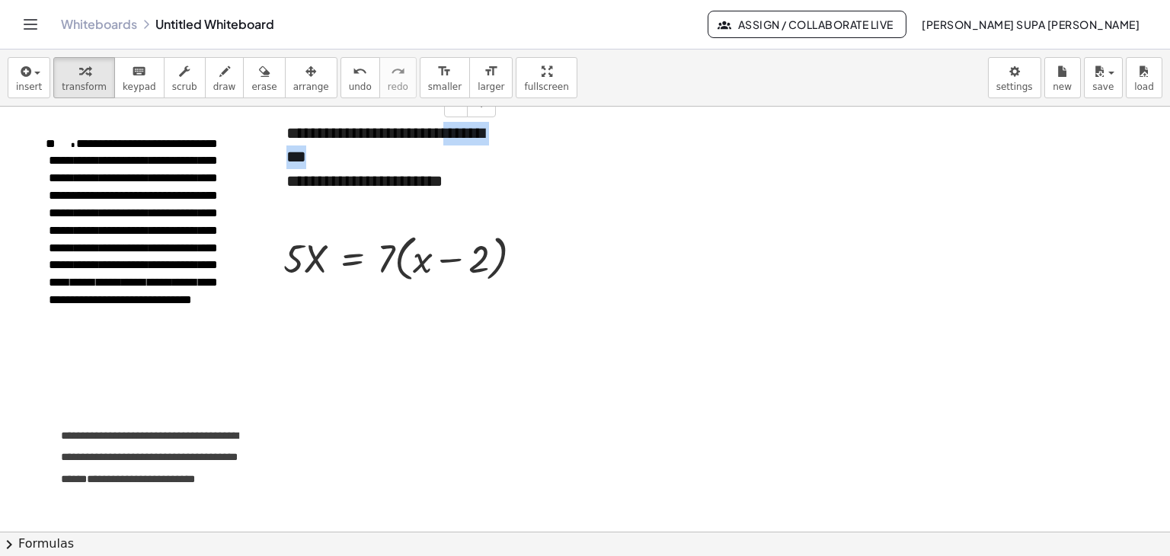
drag, startPoint x: 393, startPoint y: 161, endPoint x: 292, endPoint y: 152, distance: 101.7
click at [292, 152] on div "**********" at bounding box center [385, 170] width 229 height 126
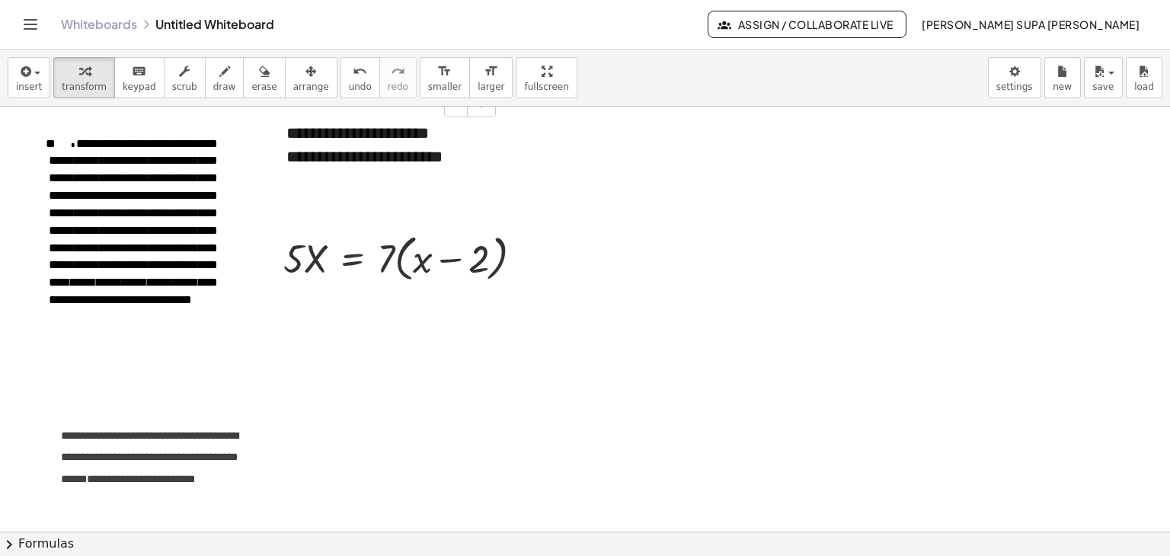
click at [474, 159] on div "**********" at bounding box center [385, 170] width 198 height 48
click at [478, 112] on button "+" at bounding box center [481, 104] width 29 height 26
click at [149, 455] on span "**********" at bounding box center [150, 457] width 178 height 54
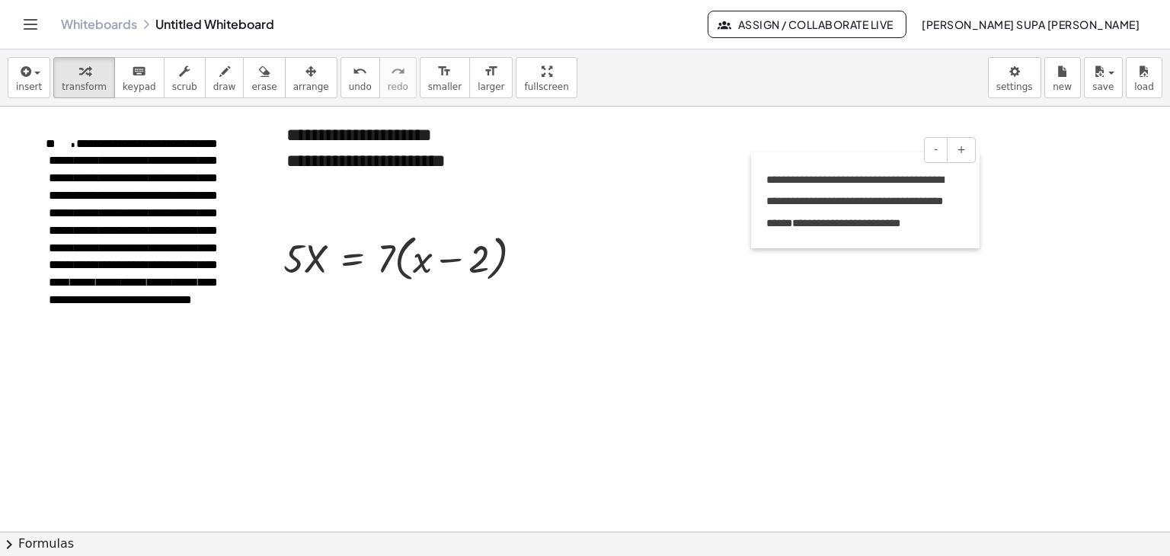
drag, startPoint x: 48, startPoint y: 424, endPoint x: 753, endPoint y: 168, distance: 750.5
click at [753, 168] on div at bounding box center [758, 200] width 15 height 96
click at [46, 428] on div at bounding box center [585, 532] width 1170 height 850
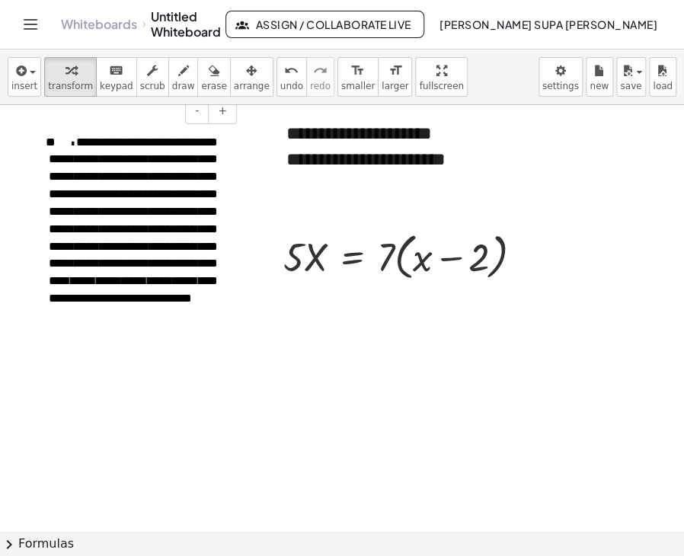
click at [76, 144] on span at bounding box center [66, 143] width 21 height 7
click at [136, 470] on div at bounding box center [342, 531] width 684 height 853
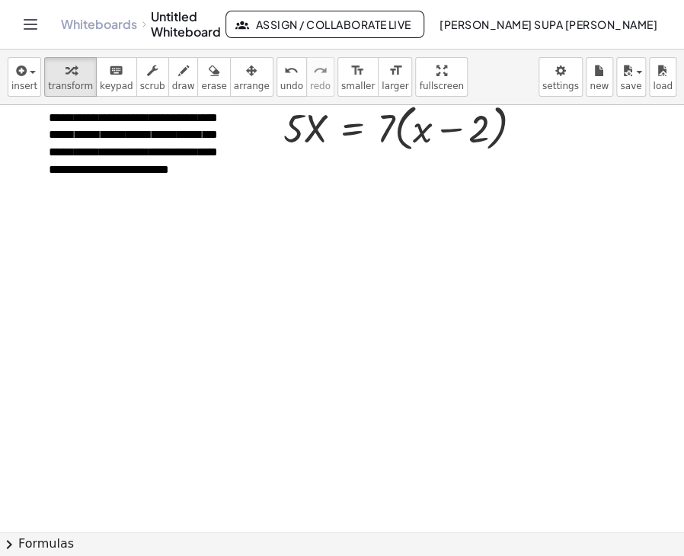
scroll to position [152, 0]
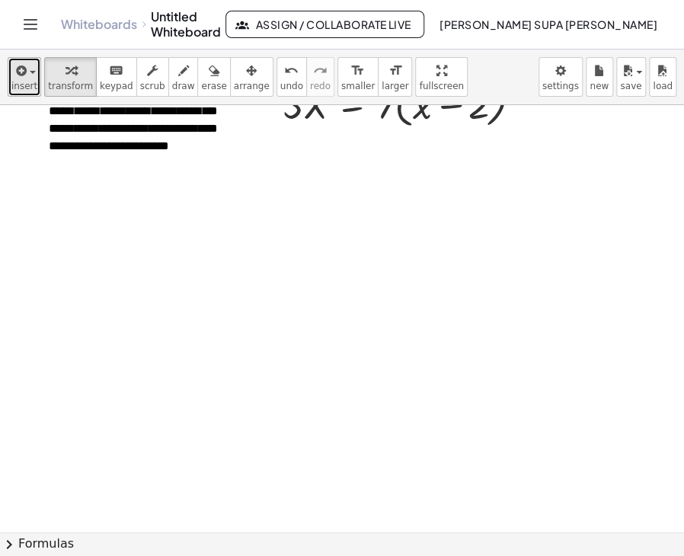
click at [33, 81] on span "insert" at bounding box center [24, 86] width 26 height 11
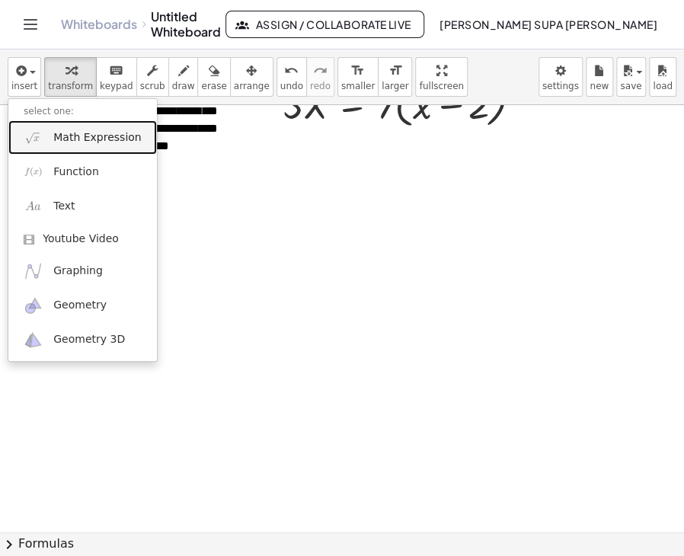
click at [79, 144] on span "Math Expression" at bounding box center [97, 137] width 88 height 15
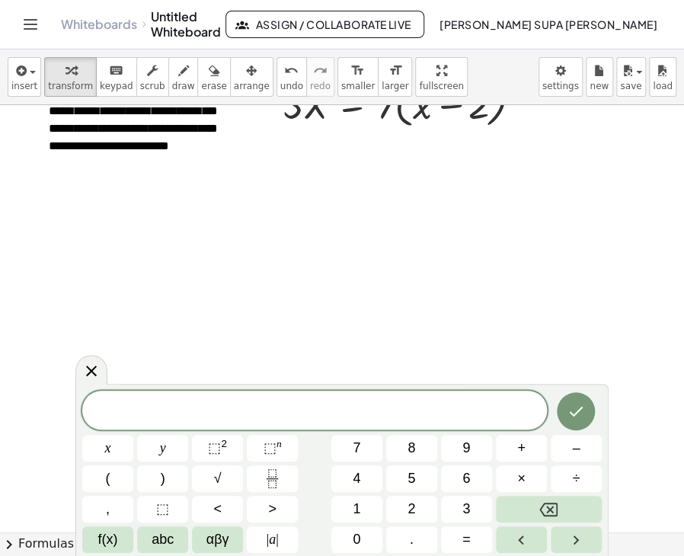
drag, startPoint x: 88, startPoint y: 374, endPoint x: 75, endPoint y: 302, distance: 72.8
click at [88, 372] on icon at bounding box center [91, 371] width 18 height 18
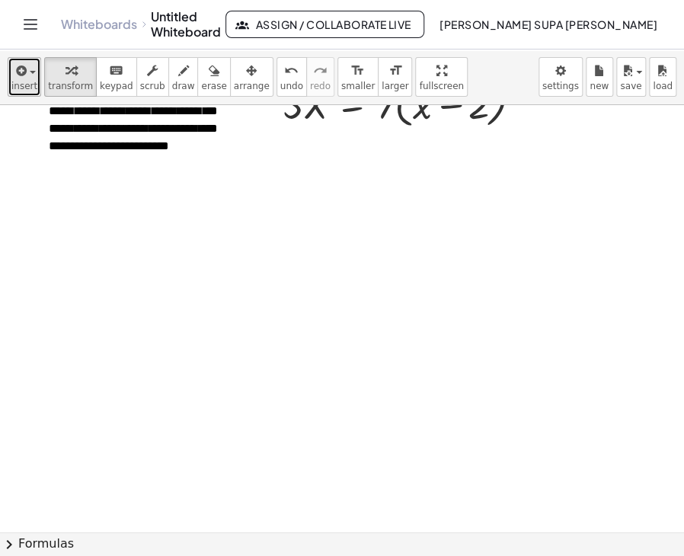
click at [24, 81] on span "insert" at bounding box center [24, 86] width 26 height 11
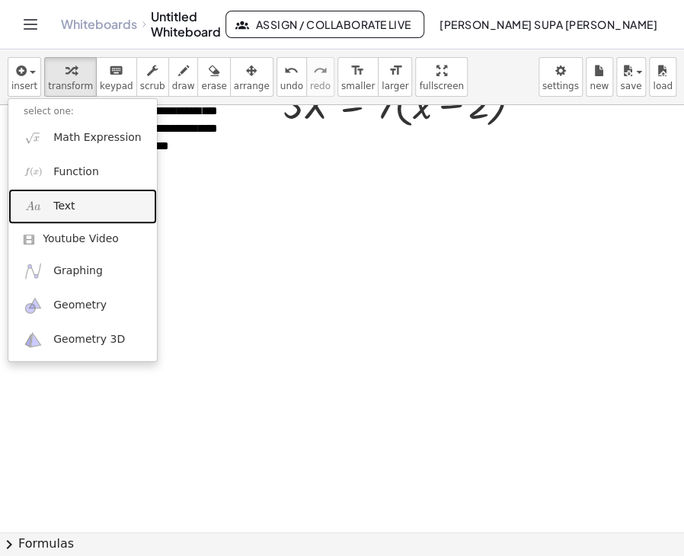
click at [64, 217] on link "Text" at bounding box center [82, 206] width 149 height 34
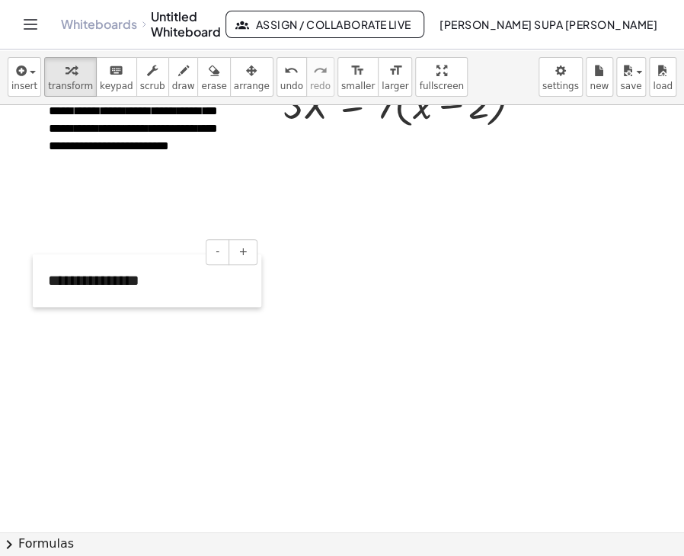
drag, startPoint x: 318, startPoint y: 200, endPoint x: 42, endPoint y: 267, distance: 283.6
click at [42, 267] on div at bounding box center [40, 280] width 15 height 53
click at [53, 273] on div "**********" at bounding box center [147, 280] width 229 height 53
click at [46, 271] on div at bounding box center [40, 280] width 15 height 53
drag, startPoint x: 50, startPoint y: 280, endPoint x: 133, endPoint y: 284, distance: 83.2
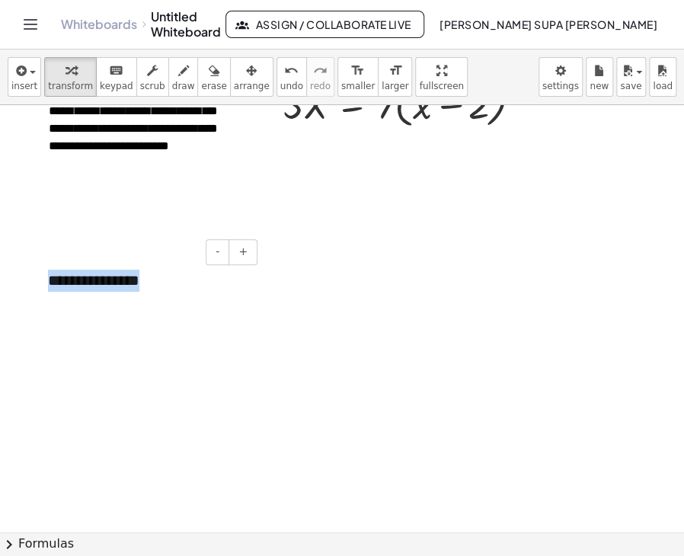
click at [136, 283] on div "**********" at bounding box center [147, 280] width 229 height 53
paste div
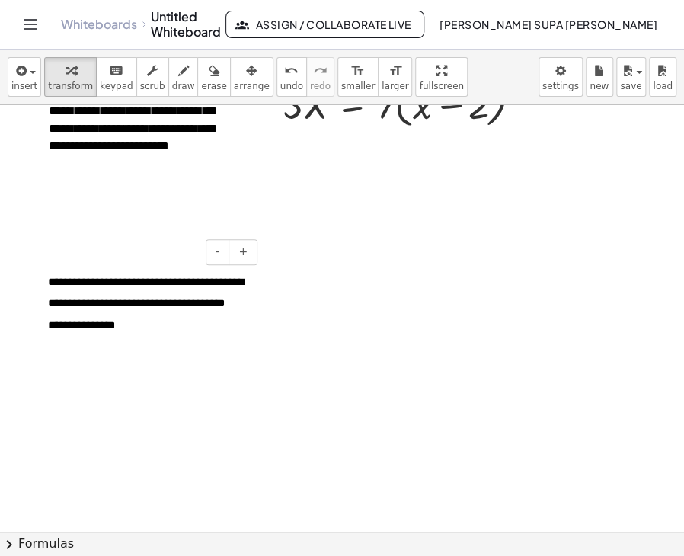
click at [50, 281] on span "**********" at bounding box center [146, 304] width 196 height 54
click at [156, 324] on div "**********" at bounding box center [147, 302] width 229 height 96
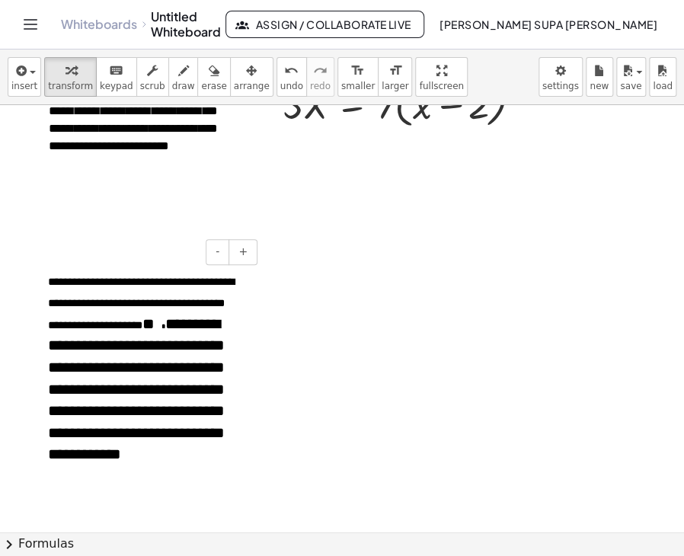
click at [158, 324] on span "**********" at bounding box center [136, 389] width 177 height 146
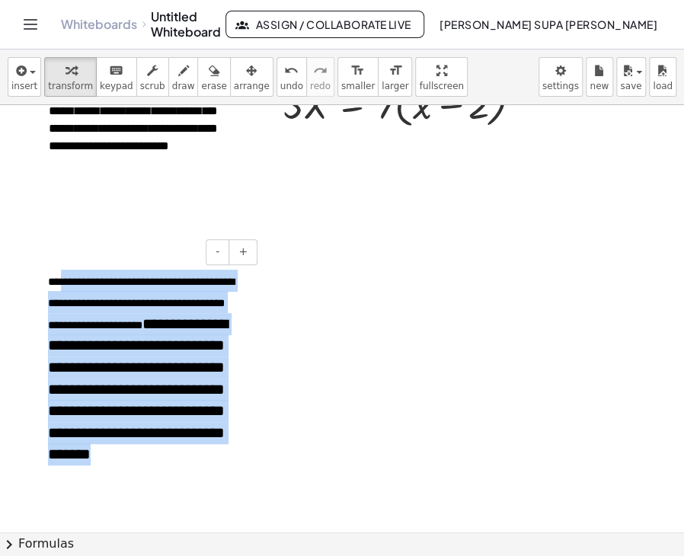
drag, startPoint x: 60, startPoint y: 277, endPoint x: 238, endPoint y: 440, distance: 240.5
click at [238, 440] on div "**********" at bounding box center [147, 366] width 229 height 224
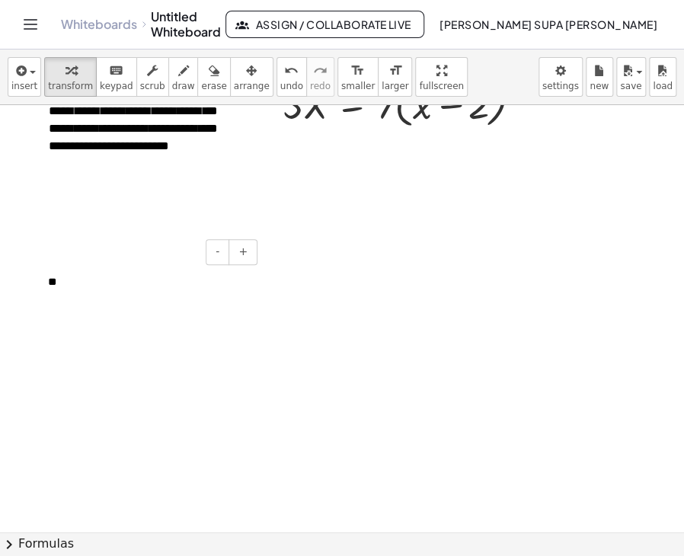
click at [71, 285] on div "**" at bounding box center [147, 286] width 229 height 65
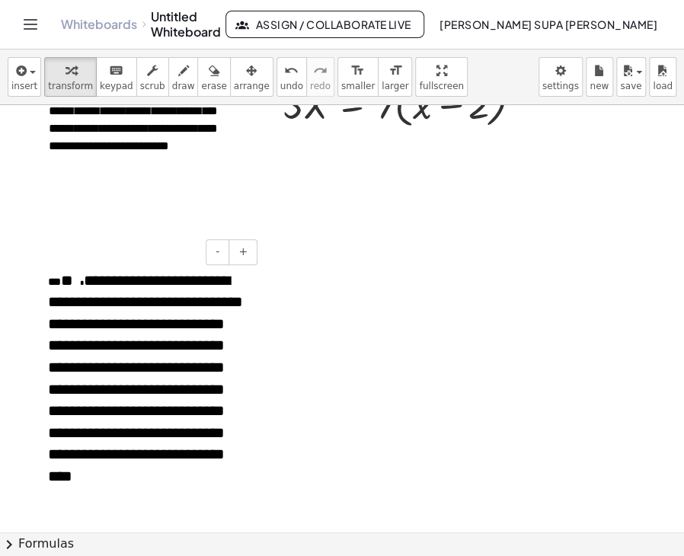
click at [79, 278] on span "**********" at bounding box center [145, 378] width 195 height 211
click at [357, 331] on div at bounding box center [342, 379] width 684 height 853
click at [25, 81] on span "insert" at bounding box center [24, 86] width 26 height 11
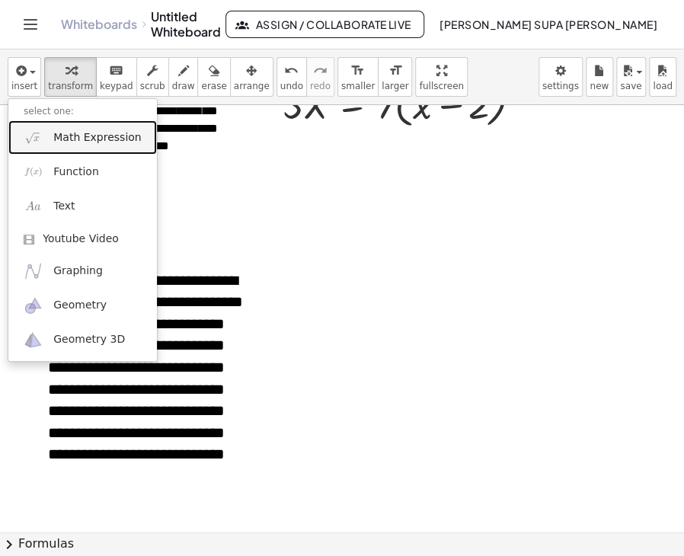
click at [78, 140] on span "Math Expression" at bounding box center [97, 137] width 88 height 15
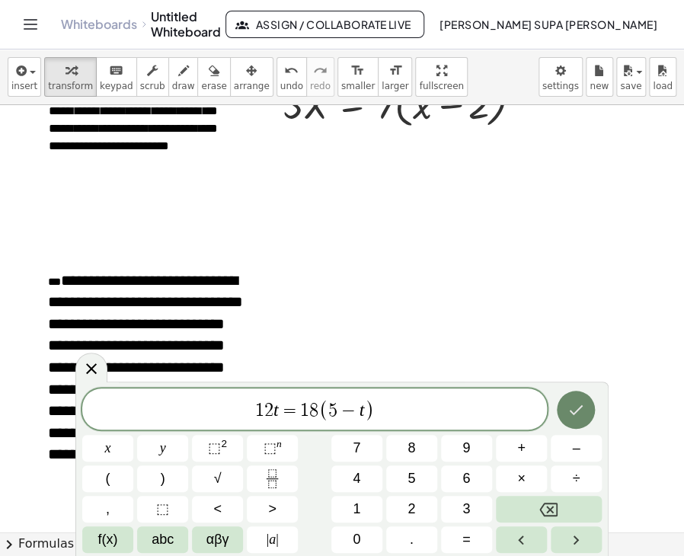
click at [586, 414] on button "Done" at bounding box center [576, 410] width 38 height 38
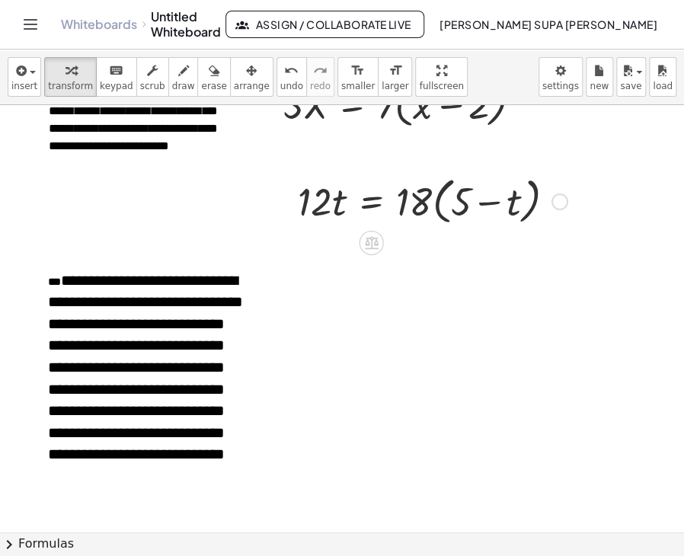
click at [317, 176] on div at bounding box center [432, 200] width 285 height 58
click at [54, 74] on div "button" at bounding box center [70, 70] width 45 height 18
drag, startPoint x: 307, startPoint y: 200, endPoint x: 310, endPoint y: 210, distance: 10.4
click at [310, 212] on div at bounding box center [432, 200] width 285 height 58
click at [323, 165] on div at bounding box center [342, 379] width 684 height 853
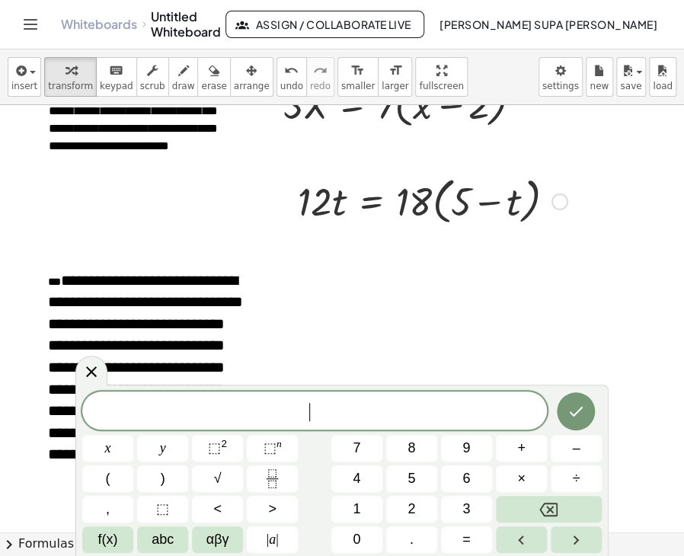
click at [378, 173] on div at bounding box center [432, 200] width 285 height 58
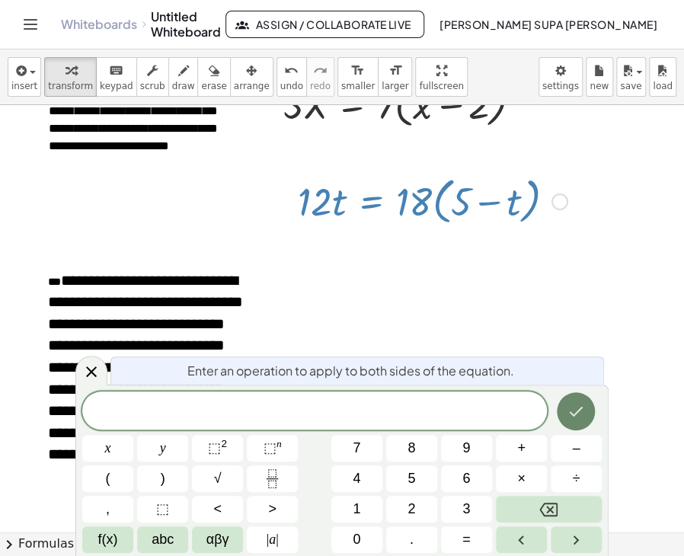
click at [588, 414] on button "Done" at bounding box center [576, 411] width 38 height 38
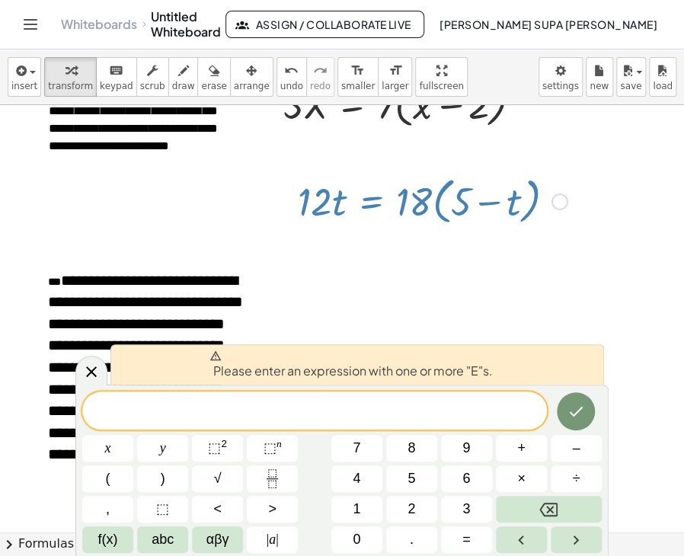
click at [582, 309] on div at bounding box center [342, 379] width 684 height 853
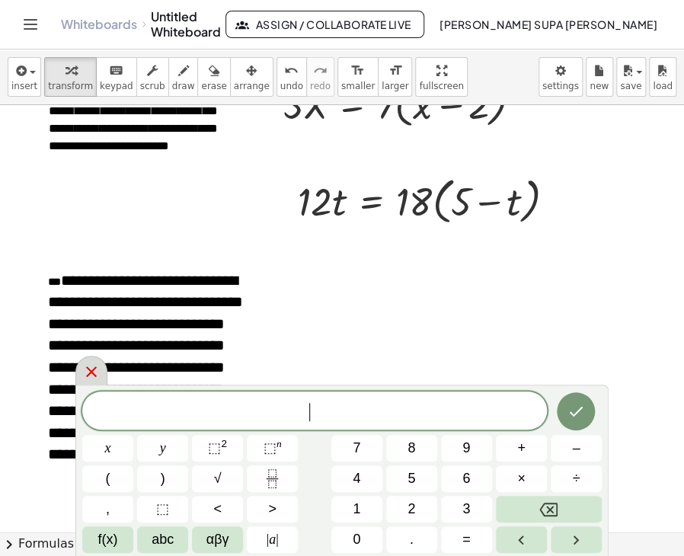
click at [87, 369] on icon at bounding box center [91, 372] width 18 height 18
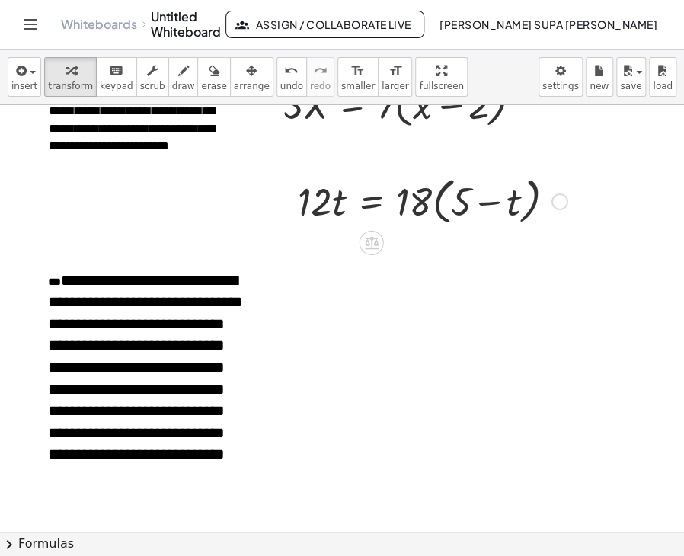
click at [321, 172] on div at bounding box center [432, 200] width 285 height 58
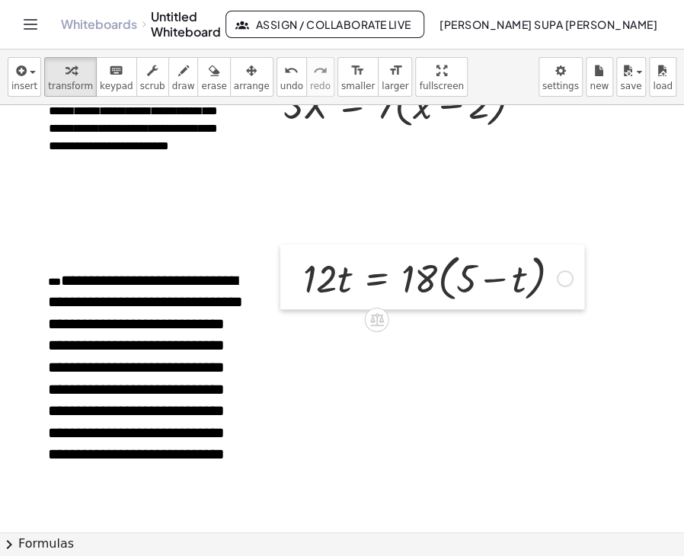
drag, startPoint x: 286, startPoint y: 194, endPoint x: 292, endPoint y: 271, distance: 77.1
click at [292, 271] on div at bounding box center [291, 278] width 23 height 66
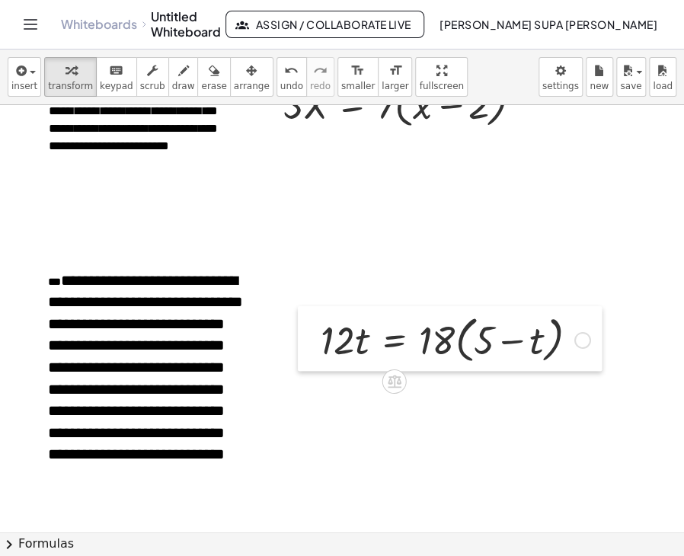
drag, startPoint x: 290, startPoint y: 250, endPoint x: 308, endPoint y: 312, distance: 64.1
click at [308, 312] on div at bounding box center [309, 339] width 23 height 66
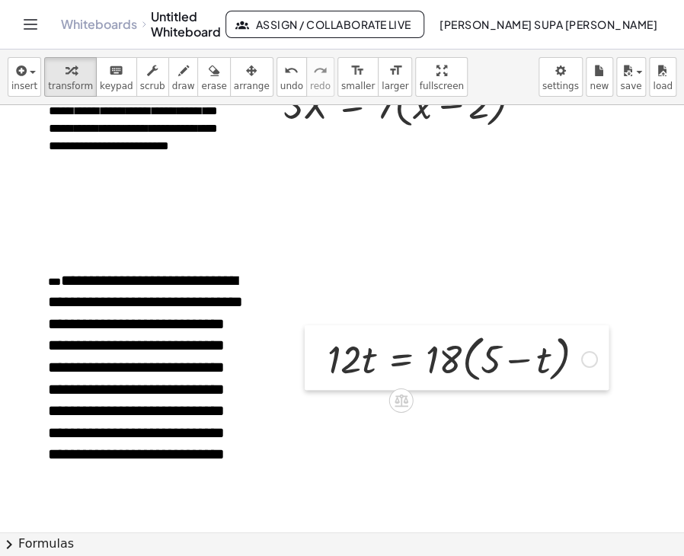
drag, startPoint x: 311, startPoint y: 314, endPoint x: 318, endPoint y: 333, distance: 20.2
click at [318, 333] on div at bounding box center [316, 358] width 23 height 66
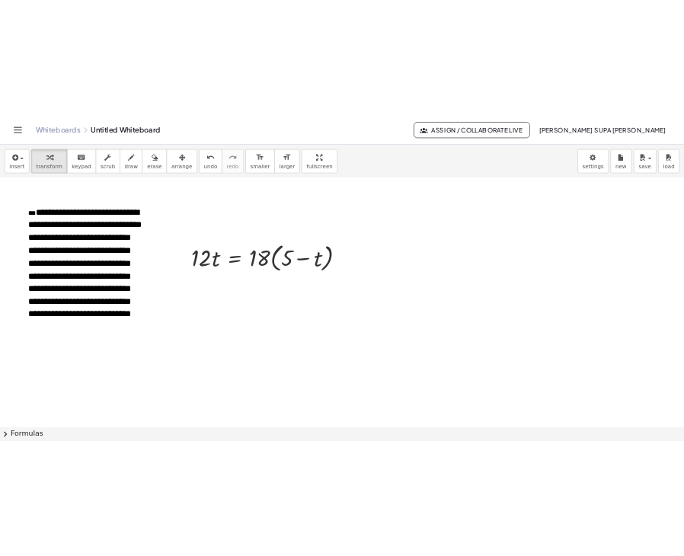
scroll to position [270, 0]
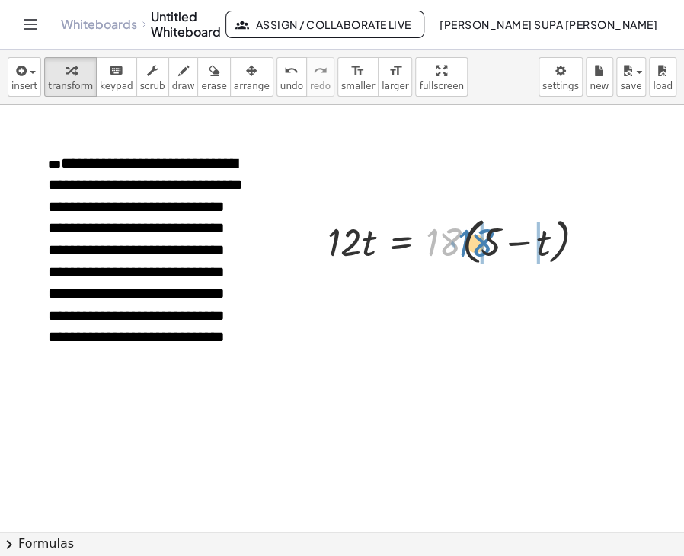
drag, startPoint x: 449, startPoint y: 245, endPoint x: 482, endPoint y: 245, distance: 33.5
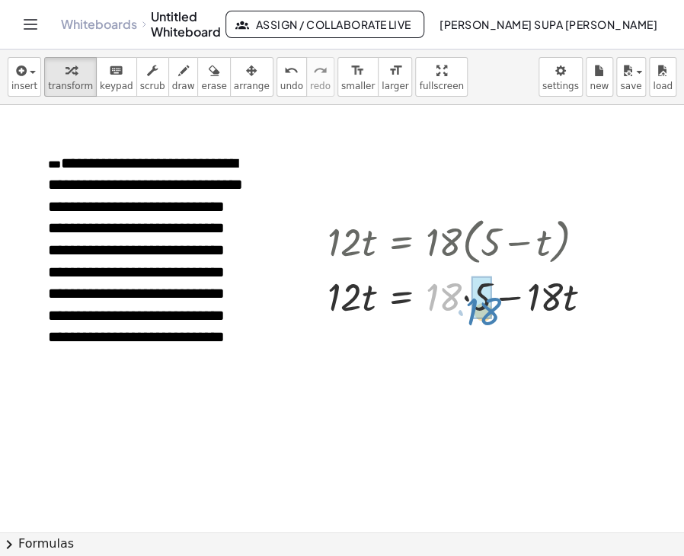
drag, startPoint x: 442, startPoint y: 307, endPoint x: 483, endPoint y: 321, distance: 43.6
click at [483, 321] on div "· 12 · t = · 18 · ( + 5 − t ) · 18 · 12 · t = + 5 − t · 18 · · 18 ·" at bounding box center [461, 266] width 312 height 117
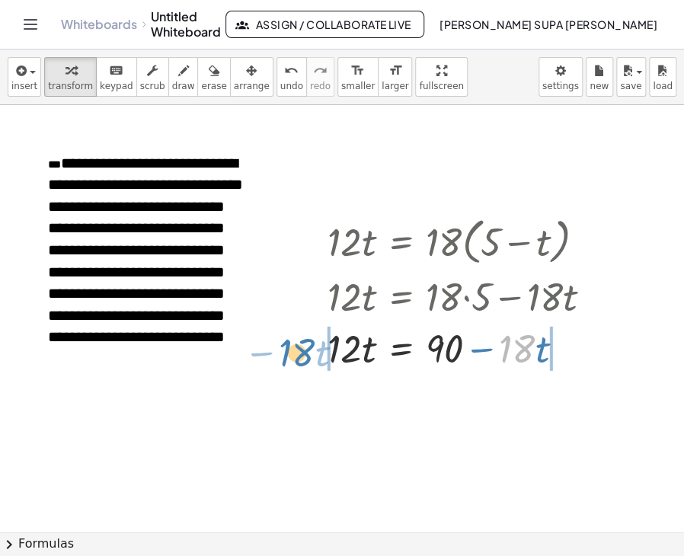
drag, startPoint x: 528, startPoint y: 352, endPoint x: 307, endPoint y: 356, distance: 221.0
click at [307, 356] on div "· 12 · t = · 18 · ( + 5 − t ) · 12 · t = + · 18 · 5 − · 18 · t · 18 − · t · 12 …" at bounding box center [461, 292] width 312 height 169
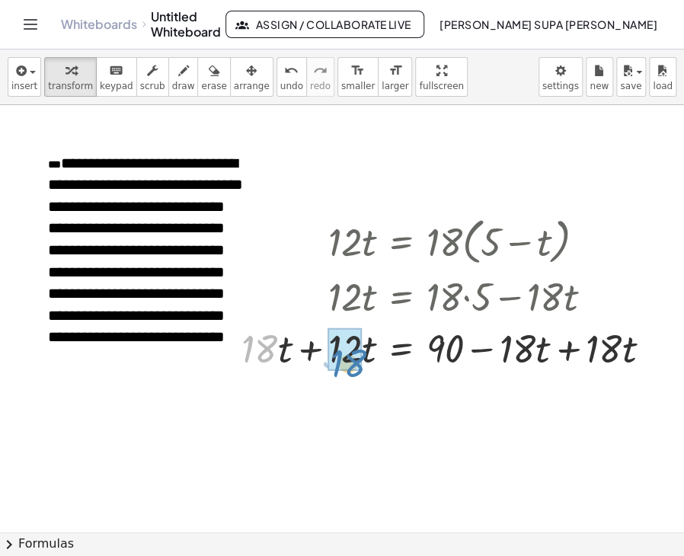
drag, startPoint x: 259, startPoint y: 345, endPoint x: 345, endPoint y: 360, distance: 87.3
click at [311, 347] on div at bounding box center [452, 347] width 437 height 52
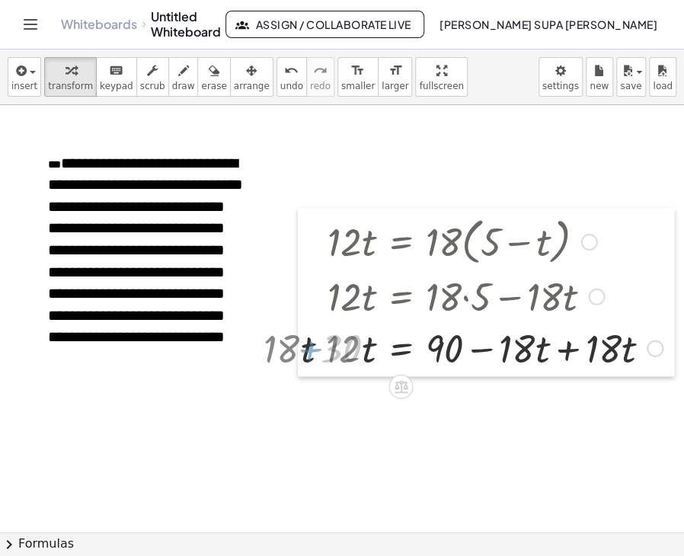
click at [311, 347] on div at bounding box center [309, 292] width 23 height 169
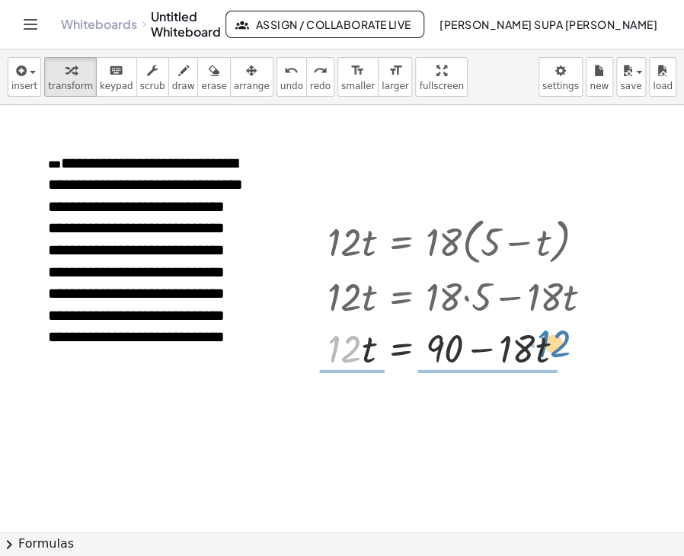
drag, startPoint x: 328, startPoint y: 339, endPoint x: 537, endPoint y: 334, distance: 208.8
click at [537, 334] on div at bounding box center [466, 347] width 293 height 52
click at [479, 351] on div at bounding box center [466, 347] width 293 height 52
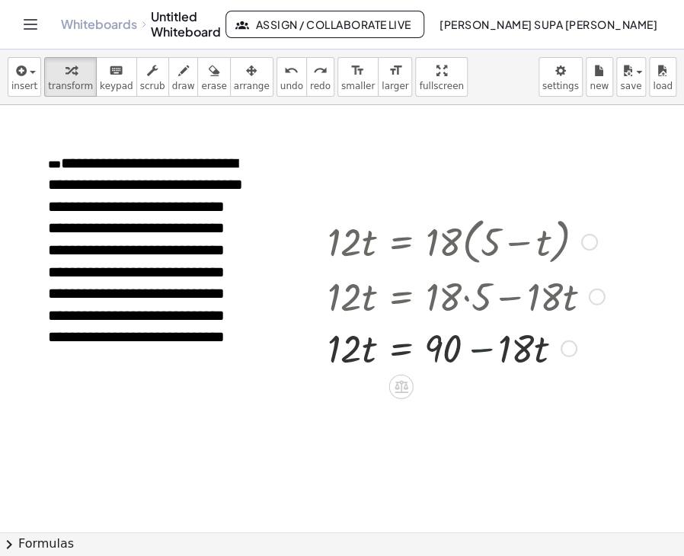
click at [479, 351] on div at bounding box center [466, 347] width 293 height 52
drag, startPoint x: 479, startPoint y: 351, endPoint x: 267, endPoint y: 351, distance: 212.6
click at [267, 351] on div "**********" at bounding box center [342, 261] width 684 height 853
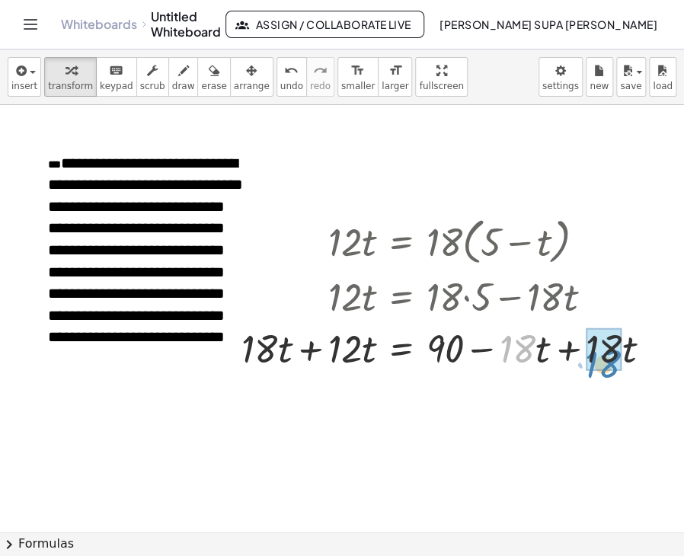
drag, startPoint x: 525, startPoint y: 344, endPoint x: 611, endPoint y: 359, distance: 87.4
drag, startPoint x: 479, startPoint y: 348, endPoint x: 545, endPoint y: 349, distance: 66.3
click at [545, 349] on div at bounding box center [452, 347] width 437 height 52
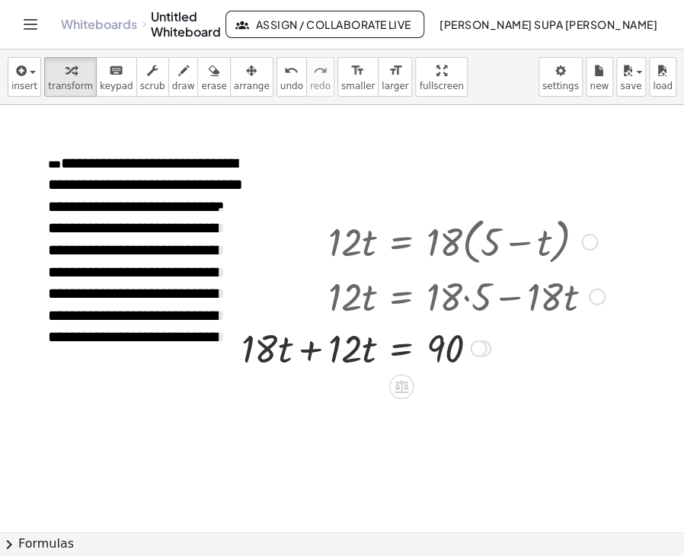
click at [309, 346] on div at bounding box center [423, 347] width 379 height 52
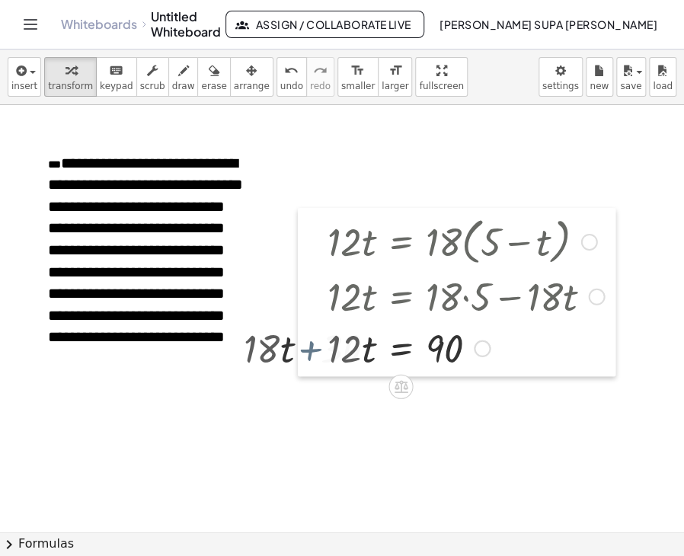
click at [309, 346] on div at bounding box center [309, 292] width 23 height 169
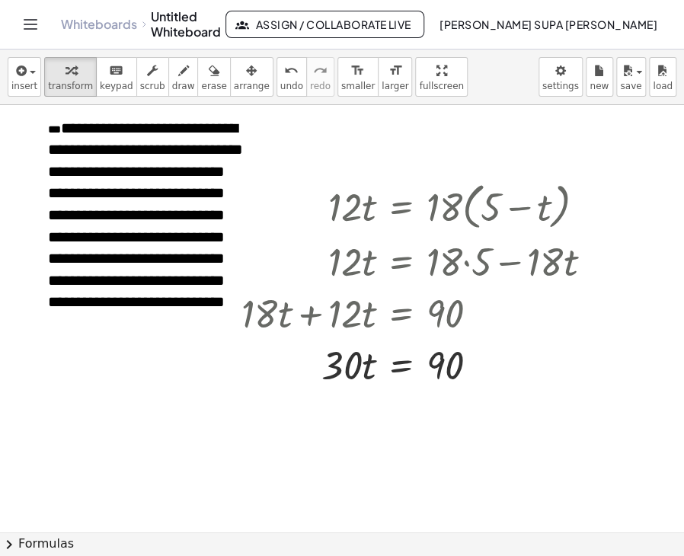
scroll to position [305, 0]
click at [353, 173] on div "· 12 · t = · 18 · ( + 5 − t ) · 12 · t = + · 18 · 5 − · 18 · t · 12 · t = + 90 …" at bounding box center [418, 283] width 398 height 221
drag, startPoint x: 332, startPoint y: 219, endPoint x: 390, endPoint y: 225, distance: 58.2
click at [390, 225] on div at bounding box center [423, 206] width 379 height 58
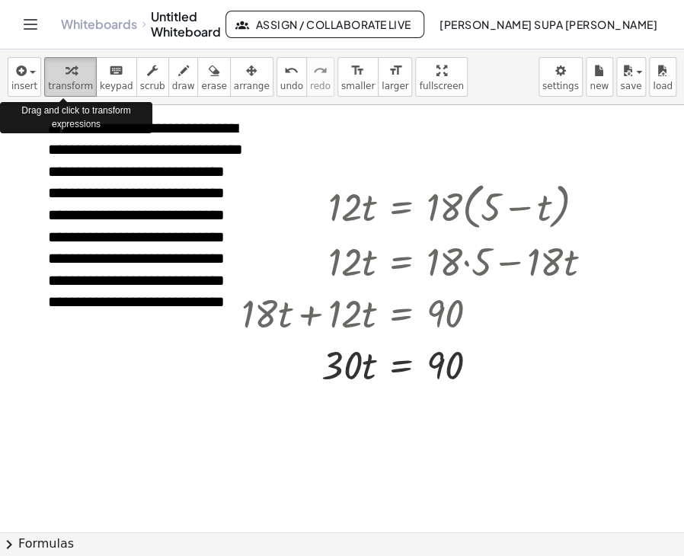
click at [66, 65] on icon "button" at bounding box center [71, 71] width 11 height 18
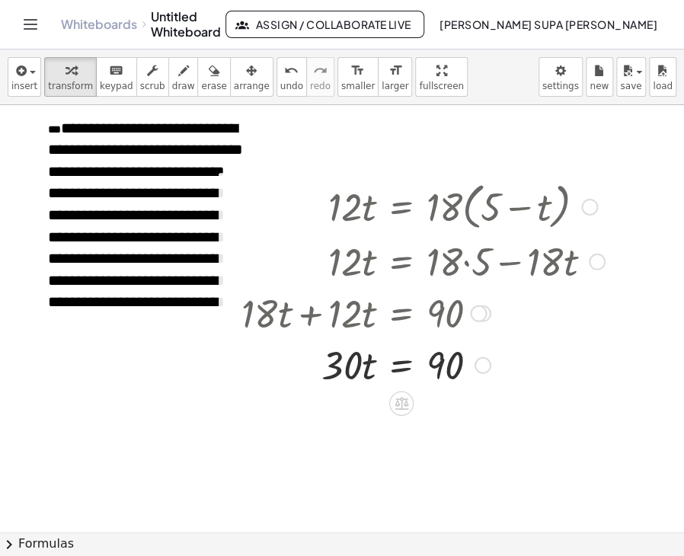
drag, startPoint x: 326, startPoint y: 188, endPoint x: 372, endPoint y: 187, distance: 45.7
click at [372, 187] on div at bounding box center [423, 206] width 379 height 58
drag, startPoint x: 314, startPoint y: 189, endPoint x: 402, endPoint y: 241, distance: 102.4
click at [401, 207] on div "· 12 · t = · 18 · ( + 5 − t ) · 12 · t = + · 18 · 5 − · 18 · t · 12 · t = + 90 …" at bounding box center [401, 207] width 0 height 0
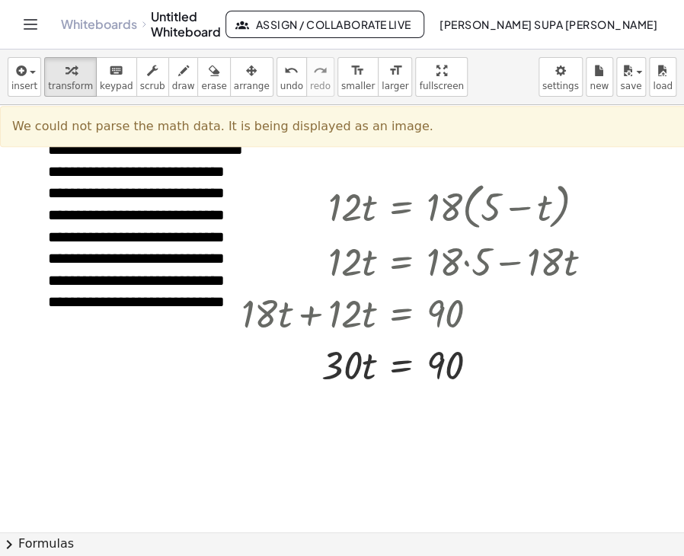
click at [312, 156] on div at bounding box center [357, 226] width 715 height 853
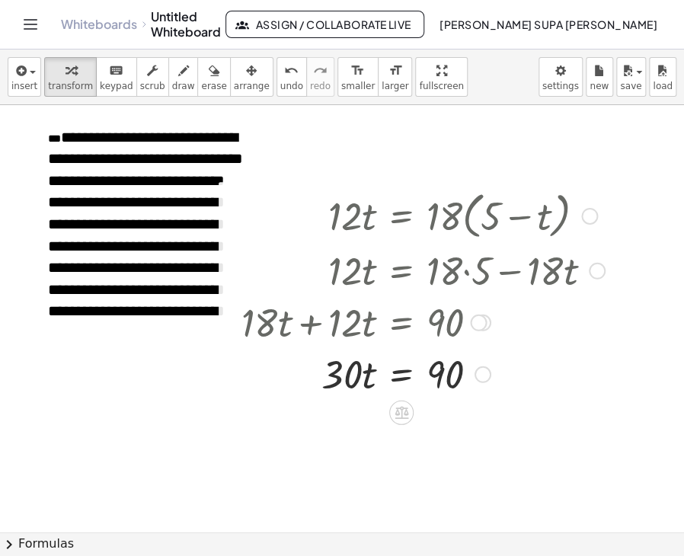
scroll to position [296, 0]
drag, startPoint x: 332, startPoint y: 194, endPoint x: 391, endPoint y: 197, distance: 58.7
click at [391, 197] on div at bounding box center [423, 215] width 379 height 58
click at [317, 171] on div at bounding box center [357, 236] width 715 height 853
click at [328, 186] on div at bounding box center [423, 215] width 379 height 58
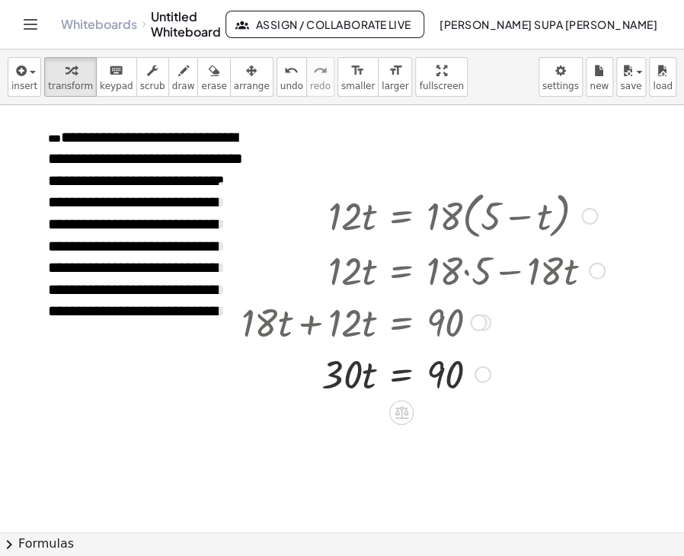
click at [328, 186] on div at bounding box center [423, 215] width 379 height 58
drag, startPoint x: 325, startPoint y: 174, endPoint x: 405, endPoint y: 190, distance: 80.8
click at [405, 190] on div "**********" at bounding box center [357, 236] width 715 height 853
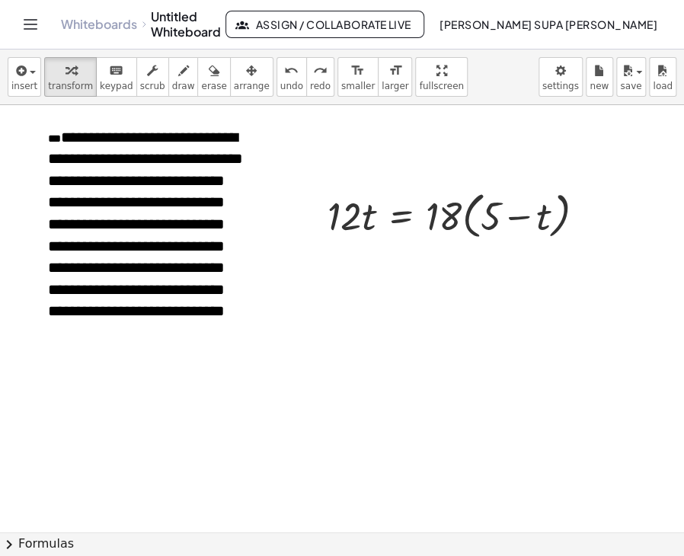
click at [390, 147] on div at bounding box center [357, 236] width 715 height 853
click at [30, 68] on div "button" at bounding box center [24, 70] width 26 height 18
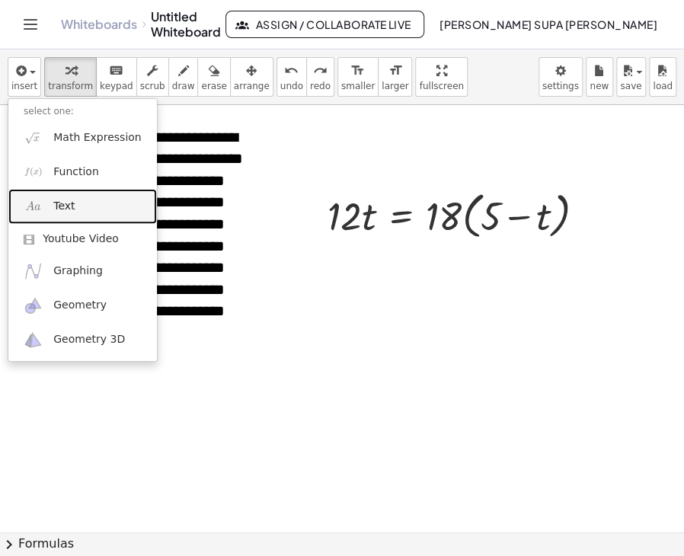
click at [75, 214] on link "Text" at bounding box center [82, 206] width 149 height 34
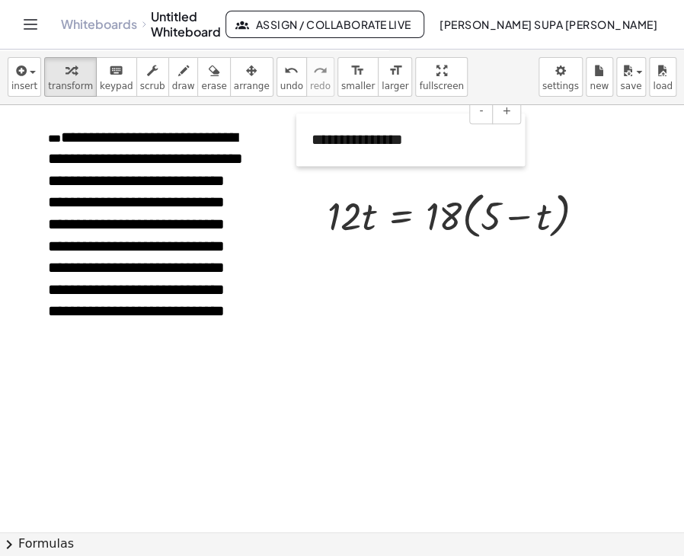
drag, startPoint x: 337, startPoint y: 304, endPoint x: 303, endPoint y: 125, distance: 182.1
click at [303, 125] on div at bounding box center [303, 140] width 15 height 53
click at [324, 143] on div "**********" at bounding box center [410, 140] width 229 height 53
click at [307, 141] on div at bounding box center [300, 143] width 15 height 53
drag, startPoint x: 312, startPoint y: 146, endPoint x: 407, endPoint y: 143, distance: 95.3
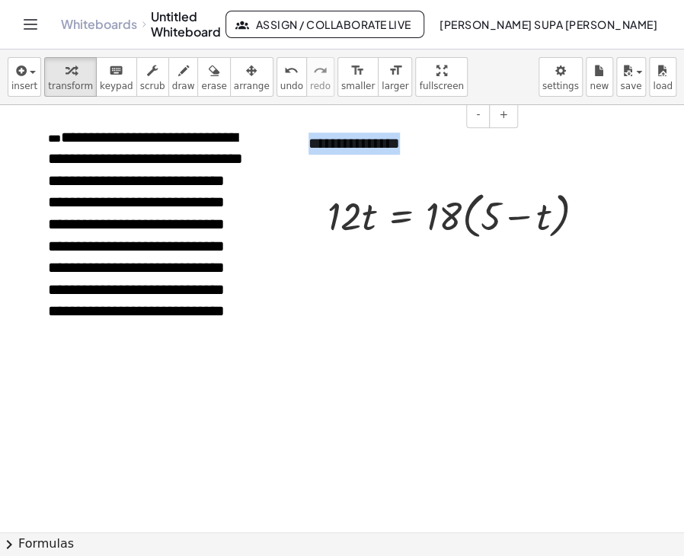
click at [407, 143] on div "**********" at bounding box center [407, 143] width 229 height 53
paste div
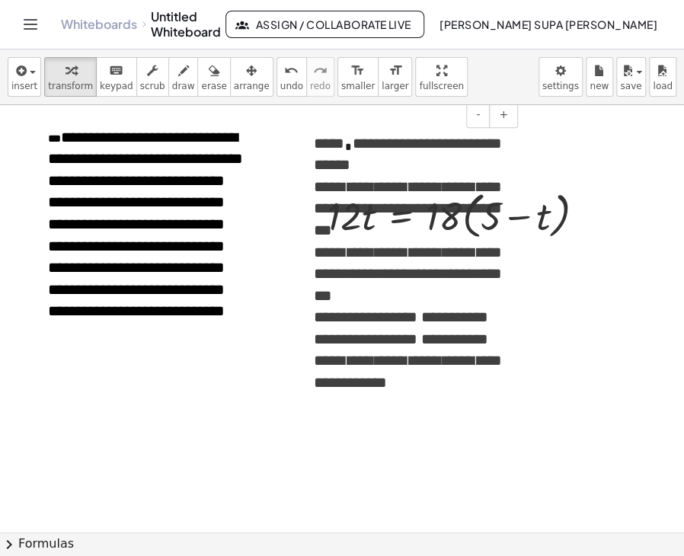
click at [380, 147] on span "**********" at bounding box center [407, 154] width 187 height 37
click at [408, 146] on span "**********" at bounding box center [407, 154] width 187 height 37
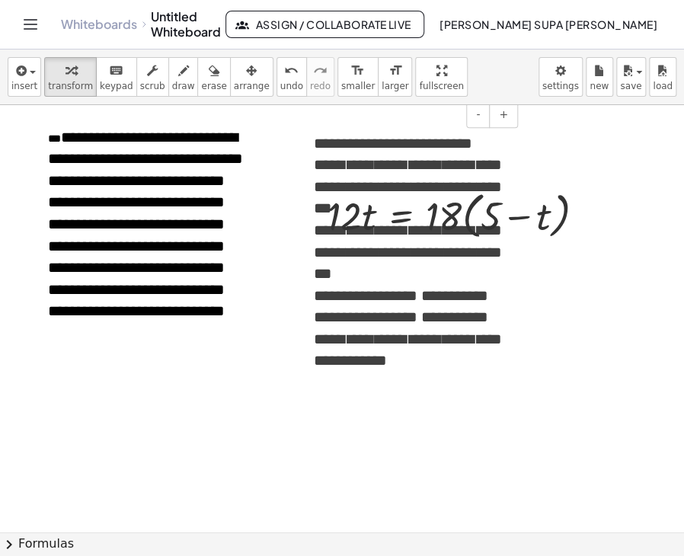
click at [465, 145] on p "**********" at bounding box center [407, 144] width 187 height 22
click at [402, 146] on span "**********" at bounding box center [366, 143] width 104 height 15
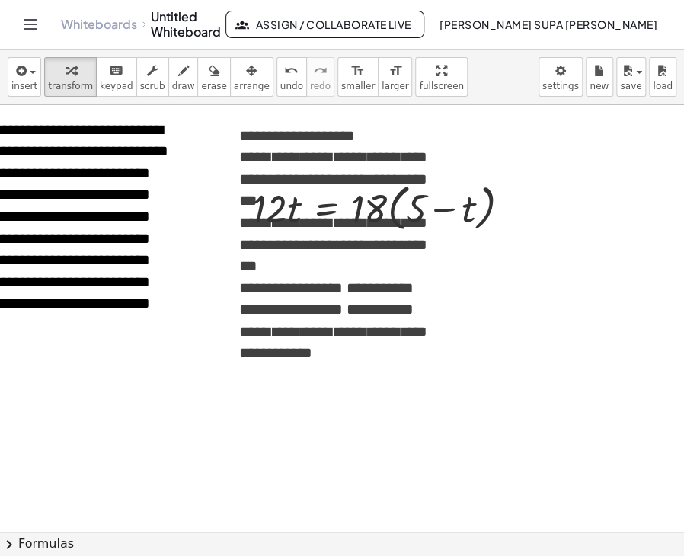
scroll to position [303, 76]
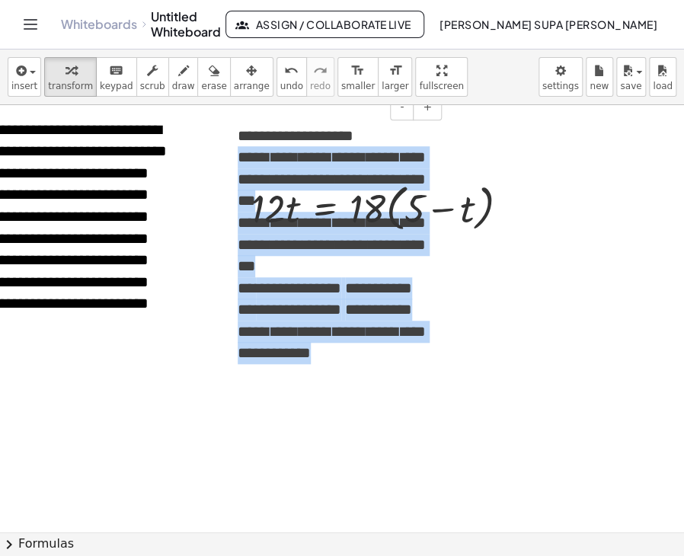
drag, startPoint x: 237, startPoint y: 162, endPoint x: 363, endPoint y: 363, distance: 237.8
click at [363, 363] on div "**********" at bounding box center [331, 251] width 229 height 283
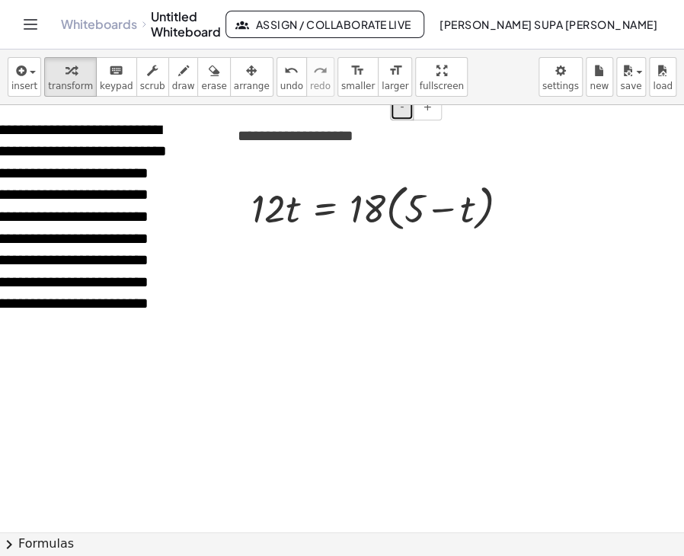
click at [402, 112] on span "-" at bounding box center [402, 107] width 4 height 12
click at [394, 145] on p at bounding box center [331, 151] width 187 height 18
click at [457, 146] on div at bounding box center [281, 228] width 715 height 853
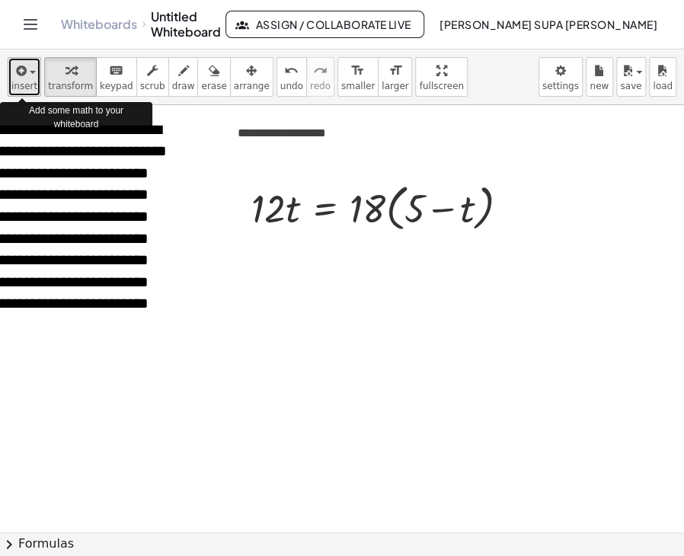
click at [18, 82] on span "insert" at bounding box center [24, 86] width 26 height 11
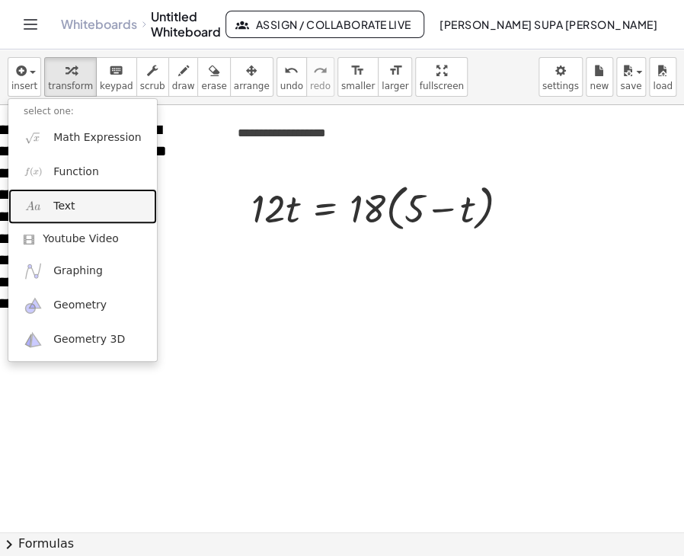
click at [61, 195] on link "Text" at bounding box center [82, 206] width 149 height 34
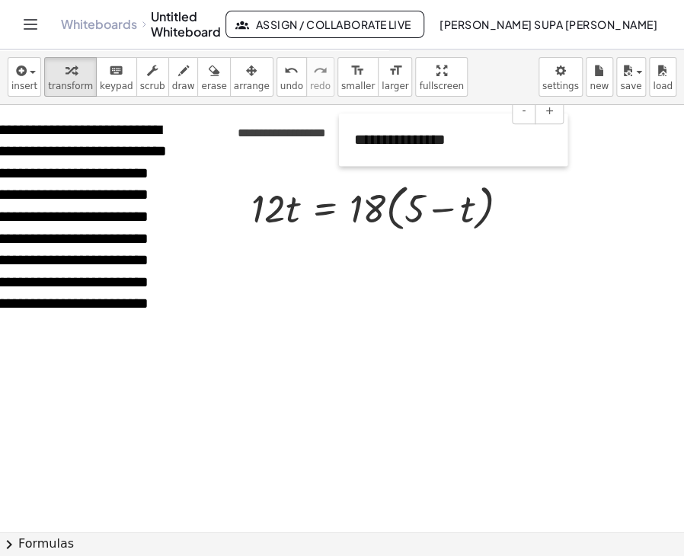
drag, startPoint x: 259, startPoint y: 312, endPoint x: 344, endPoint y: 133, distance: 198.3
click at [344, 133] on div at bounding box center [346, 140] width 15 height 53
click at [347, 129] on div at bounding box center [346, 140] width 15 height 53
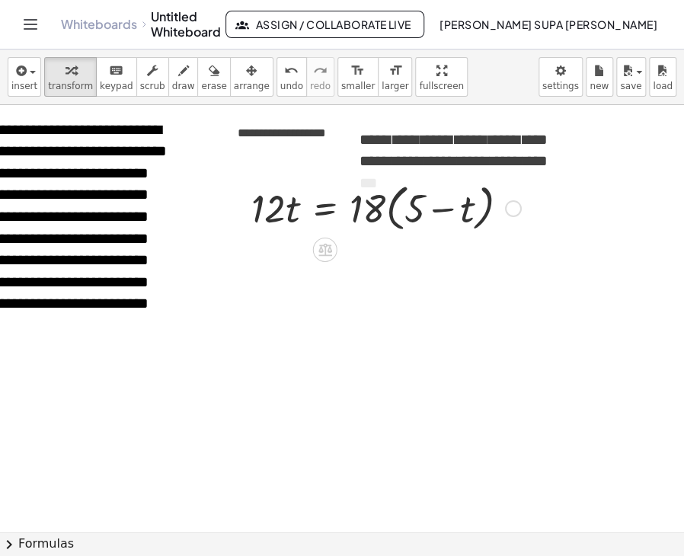
click at [277, 193] on div at bounding box center [386, 207] width 285 height 58
click at [264, 243] on div at bounding box center [281, 228] width 715 height 853
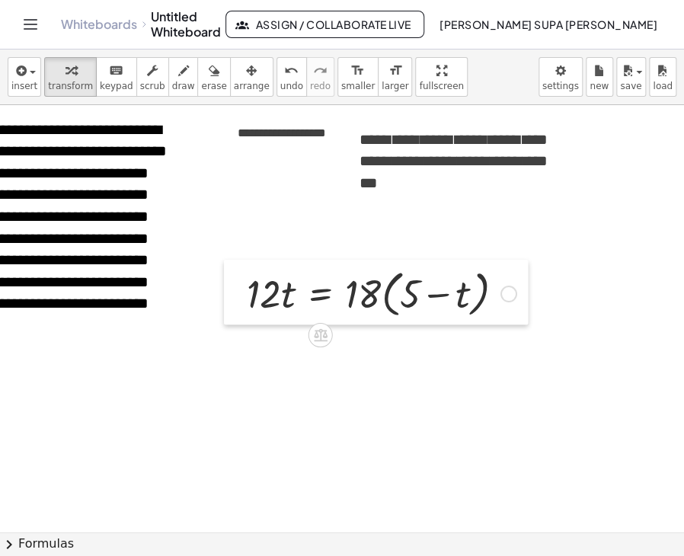
drag, startPoint x: 249, startPoint y: 174, endPoint x: 245, endPoint y: 260, distance: 85.4
click at [245, 260] on div at bounding box center [235, 293] width 23 height 66
click at [396, 153] on span "**********" at bounding box center [453, 161] width 187 height 59
click at [344, 107] on div "- +" at bounding box center [449, 111] width 229 height 26
click at [360, 134] on span "**********" at bounding box center [453, 161] width 187 height 59
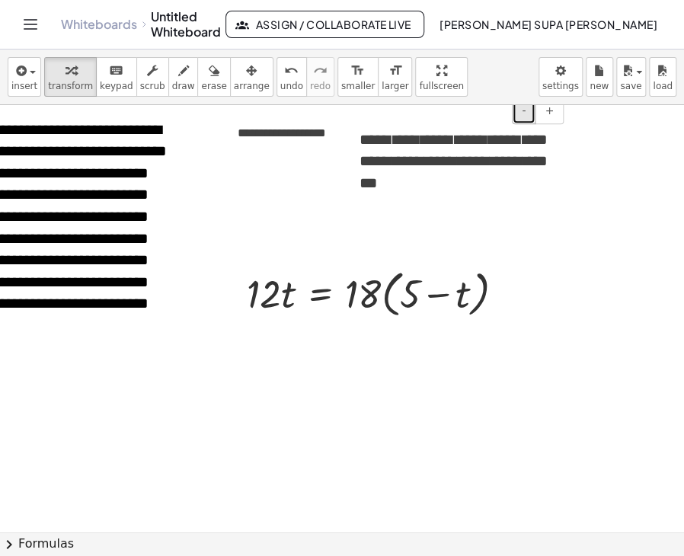
click at [519, 113] on button "-" at bounding box center [524, 111] width 24 height 26
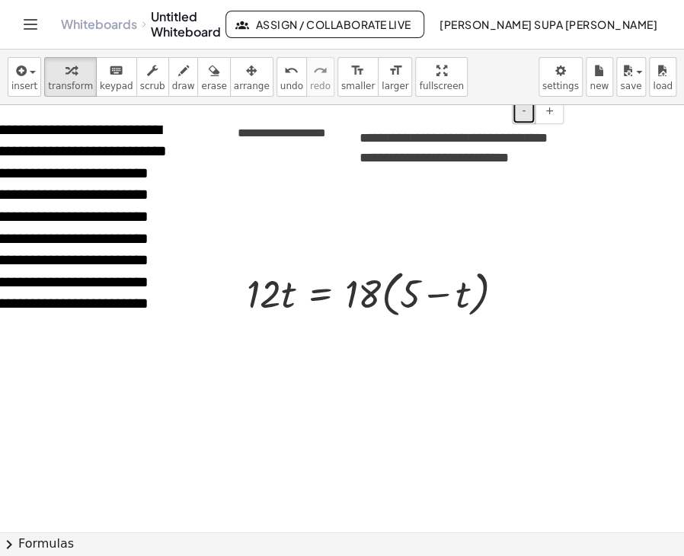
click at [519, 113] on button "-" at bounding box center [524, 111] width 24 height 26
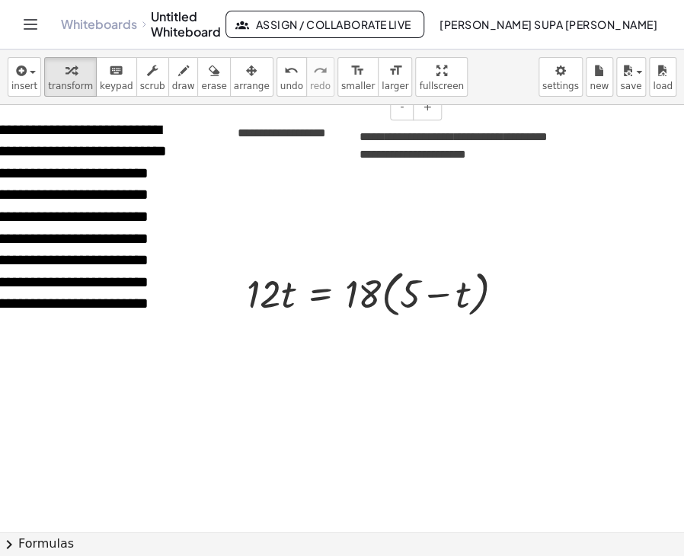
click at [304, 133] on span "**********" at bounding box center [282, 132] width 88 height 11
click at [308, 133] on span "**********" at bounding box center [282, 132] width 88 height 11
click at [424, 146] on p "**********" at bounding box center [453, 146] width 187 height 35
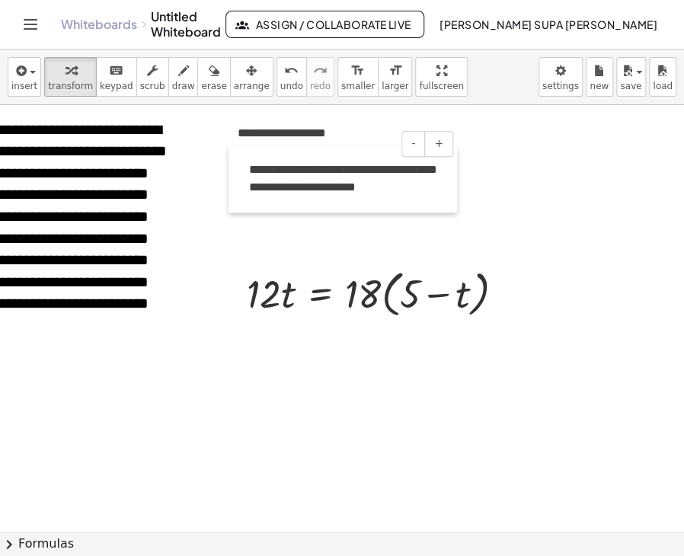
drag, startPoint x: 342, startPoint y: 133, endPoint x: 232, endPoint y: 165, distance: 115.2
click at [232, 165] on div at bounding box center [236, 179] width 15 height 66
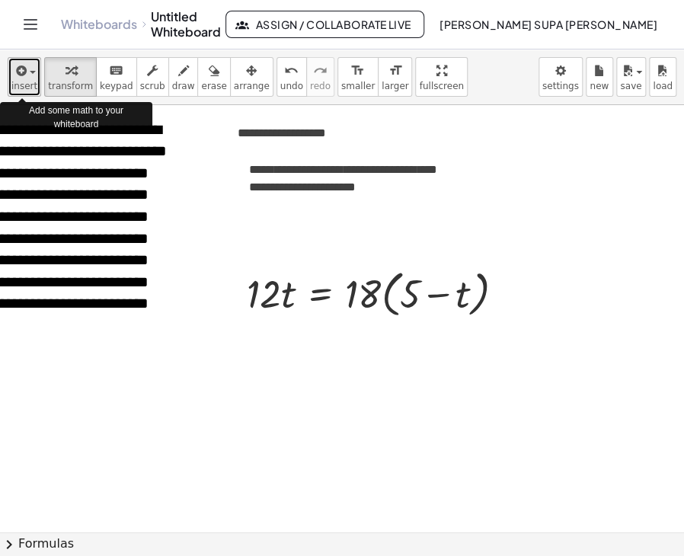
click at [30, 74] on span "button" at bounding box center [33, 72] width 6 height 3
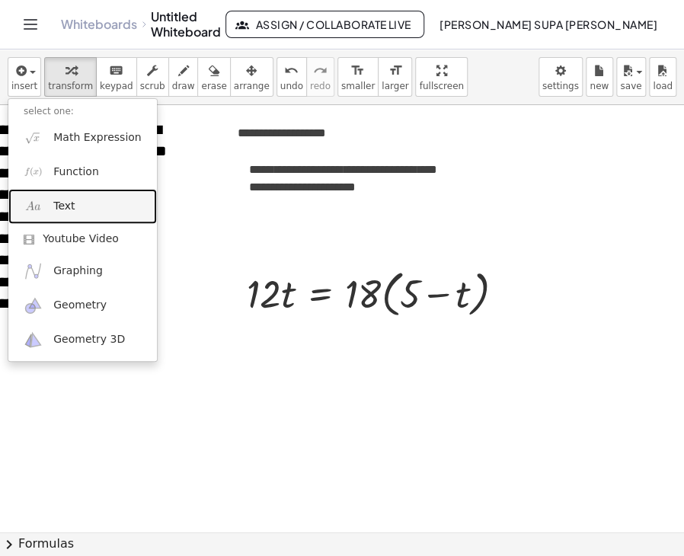
click at [65, 212] on span "Text" at bounding box center [63, 206] width 21 height 15
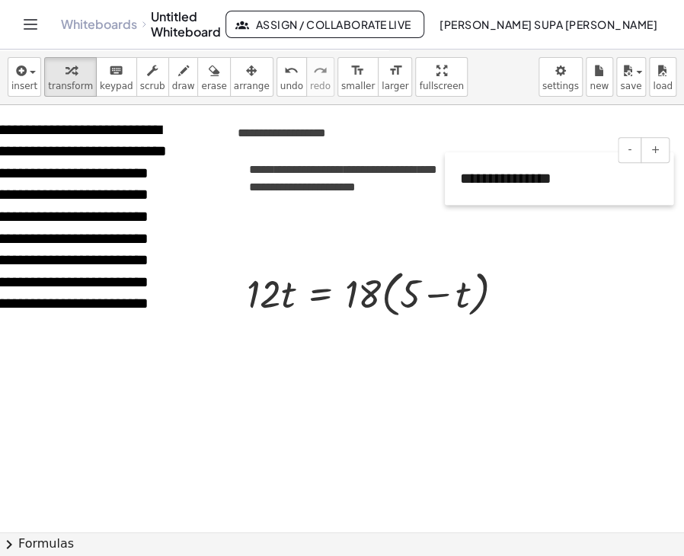
drag, startPoint x: 257, startPoint y: 394, endPoint x: 448, endPoint y: 171, distance: 293.9
click at [448, 171] on div at bounding box center [452, 178] width 15 height 53
click at [478, 157] on div "- +" at bounding box center [555, 150] width 229 height 26
click at [479, 168] on div at bounding box center [559, 178] width 229 height 53
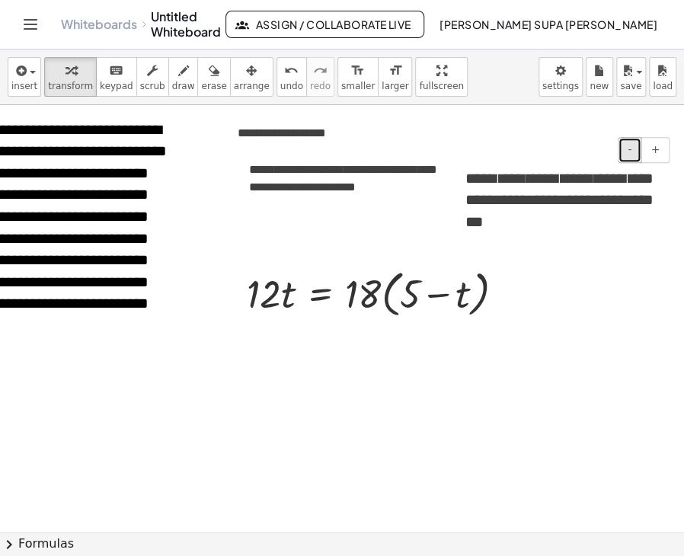
click at [631, 150] on span "-" at bounding box center [630, 149] width 4 height 12
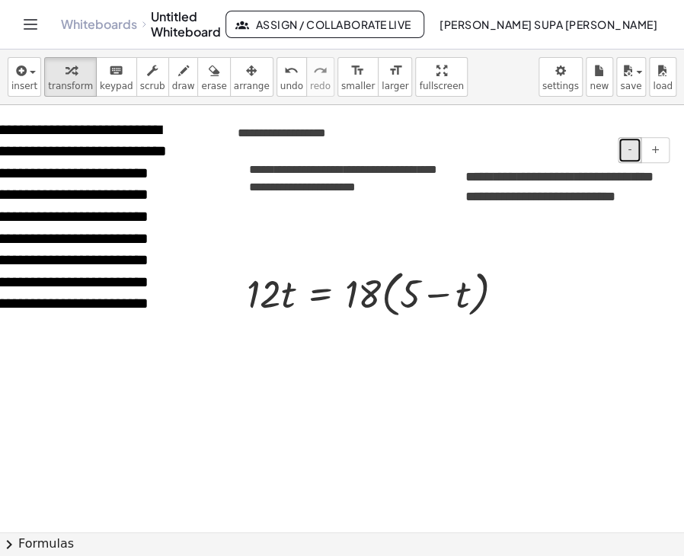
click at [631, 150] on span "-" at bounding box center [630, 149] width 4 height 12
click at [518, 170] on span "**********" at bounding box center [558, 184] width 187 height 29
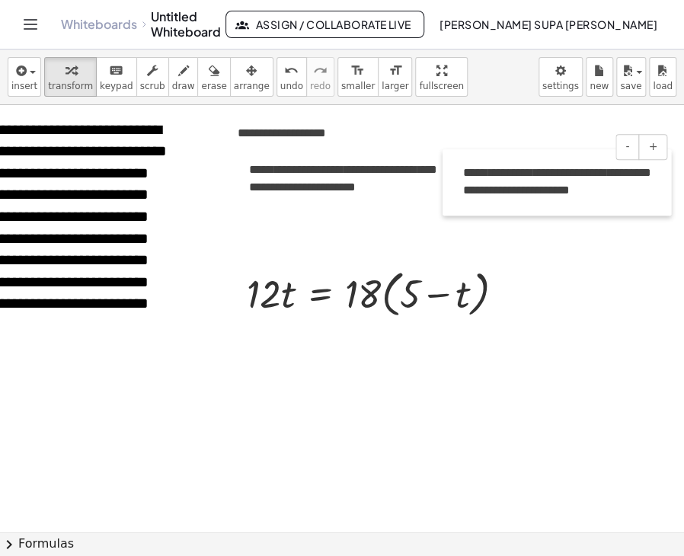
click at [446, 179] on div at bounding box center [450, 182] width 15 height 66
click at [304, 189] on span "**********" at bounding box center [342, 178] width 187 height 29
click at [398, 187] on p "**********" at bounding box center [342, 179] width 187 height 35
click at [500, 219] on div at bounding box center [300, 228] width 753 height 853
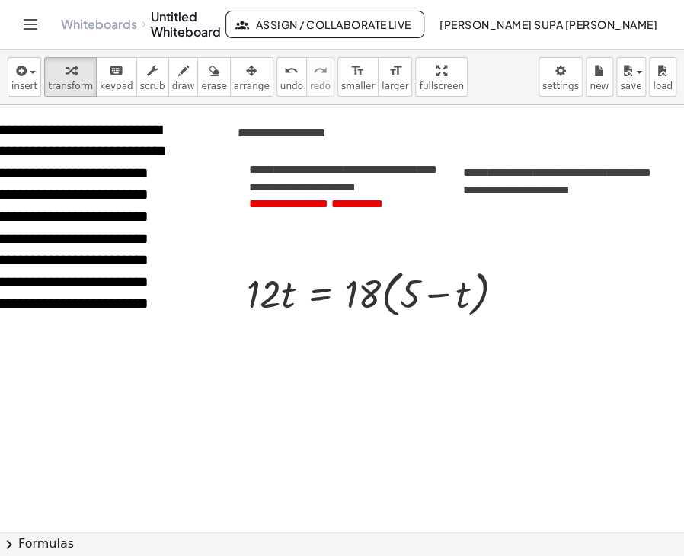
click at [500, 219] on div at bounding box center [300, 228] width 753 height 853
click at [503, 182] on p "**********" at bounding box center [556, 182] width 187 height 35
click at [610, 192] on p "**********" at bounding box center [556, 182] width 187 height 35
click at [265, 210] on span "**********" at bounding box center [296, 203] width 65 height 11
click at [496, 213] on span "**********" at bounding box center [510, 206] width 65 height 11
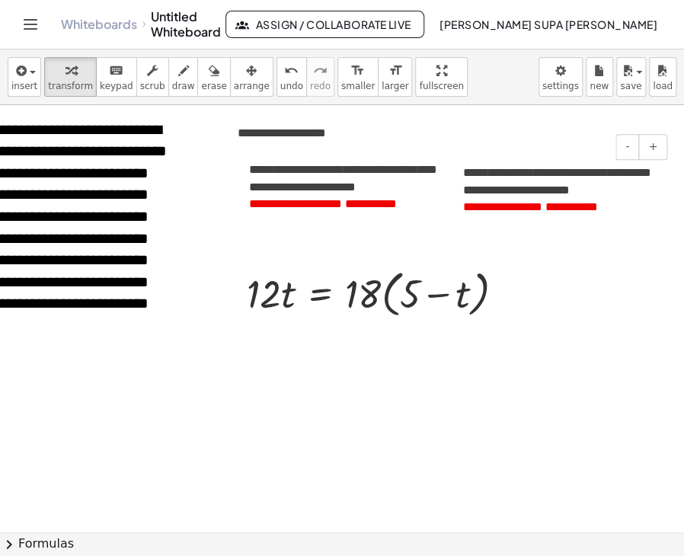
click at [477, 210] on span "**" at bounding box center [470, 206] width 14 height 11
click at [280, 238] on div at bounding box center [300, 228] width 753 height 853
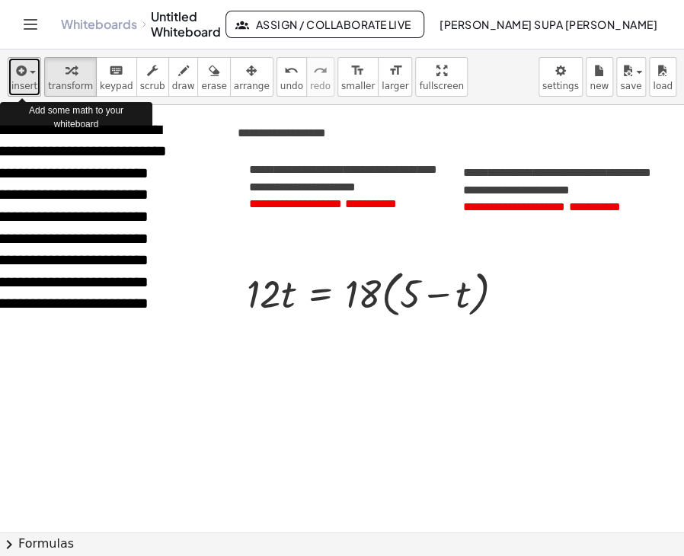
click at [8, 74] on button "insert" at bounding box center [25, 77] width 34 height 40
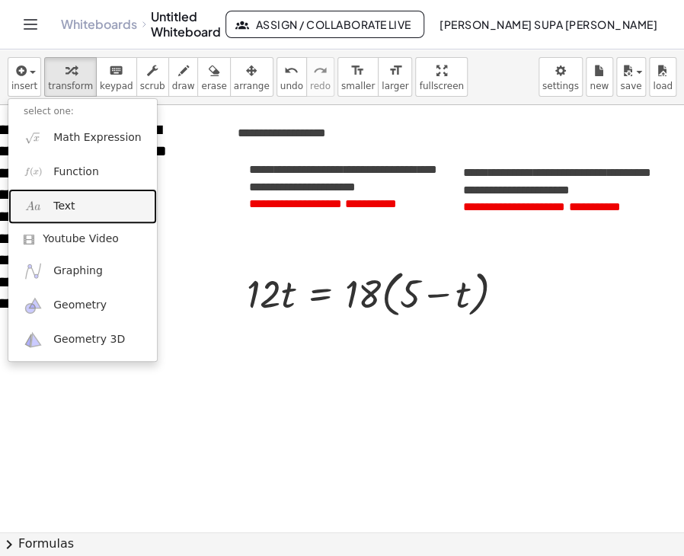
click at [62, 210] on span "Text" at bounding box center [63, 206] width 21 height 15
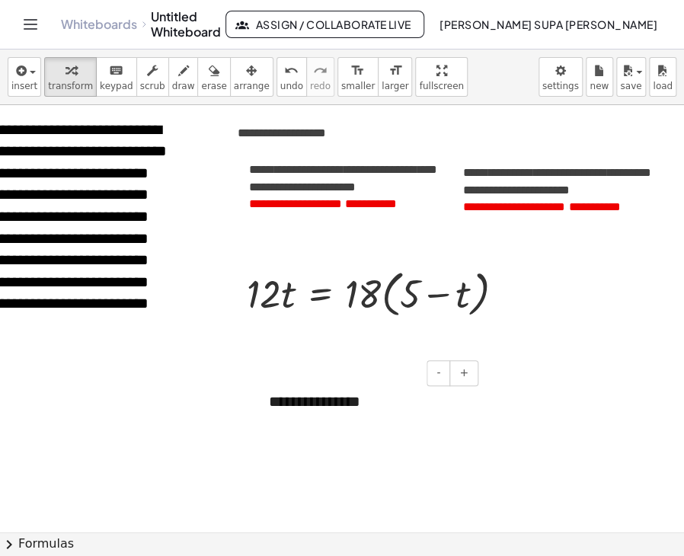
click at [293, 409] on div "**********" at bounding box center [368, 402] width 229 height 53
paste div
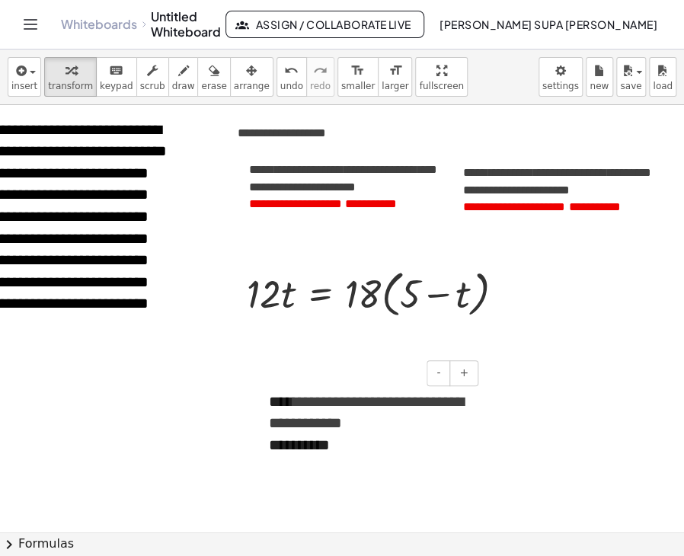
click at [293, 409] on div "**********" at bounding box center [368, 425] width 229 height 98
click at [350, 448] on div "**********" at bounding box center [368, 425] width 229 height 98
drag, startPoint x: 368, startPoint y: 378, endPoint x: 274, endPoint y: 397, distance: 95.6
click at [274, 397] on div "**********" at bounding box center [368, 425] width 229 height 98
click at [274, 397] on span "**********" at bounding box center [354, 412] width 171 height 37
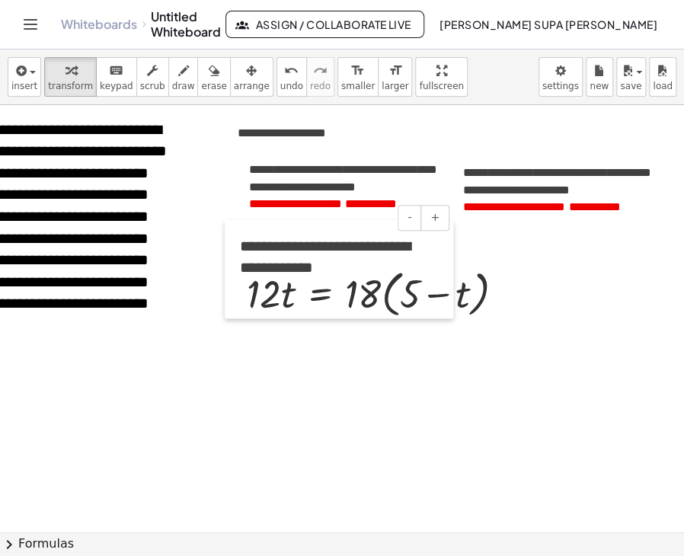
drag, startPoint x: 261, startPoint y: 409, endPoint x: 232, endPoint y: 254, distance: 158.1
click at [232, 254] on div at bounding box center [232, 269] width 15 height 98
click at [304, 402] on div at bounding box center [300, 228] width 753 height 853
click at [261, 302] on div at bounding box center [381, 293] width 285 height 58
click at [229, 296] on div at bounding box center [235, 293] width 23 height 66
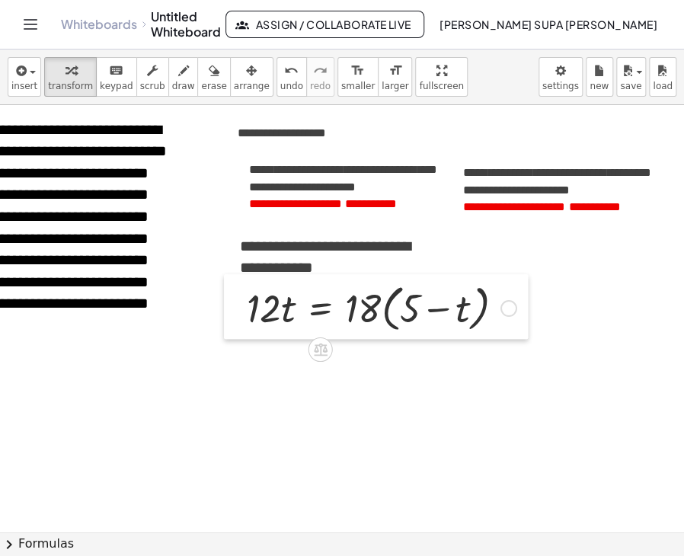
drag, startPoint x: 229, startPoint y: 296, endPoint x: 229, endPoint y: 310, distance: 14.5
click at [229, 310] on div at bounding box center [235, 307] width 23 height 66
click at [257, 392] on div at bounding box center [300, 228] width 753 height 853
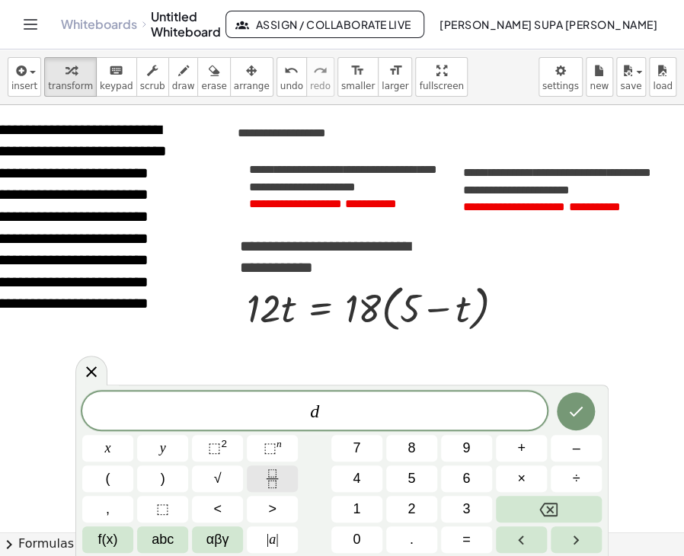
click at [267, 484] on icon "Fraction" at bounding box center [272, 478] width 19 height 19
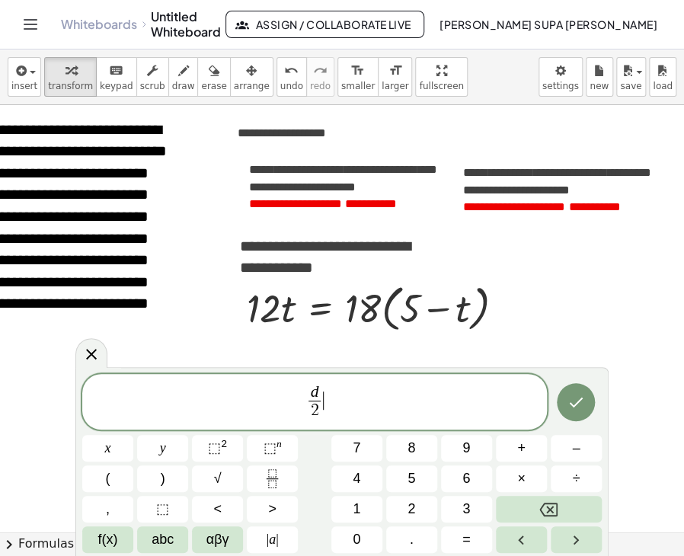
click at [331, 400] on span "d 2 ​ ​" at bounding box center [314, 403] width 465 height 40
click at [460, 528] on button "=" at bounding box center [466, 539] width 51 height 27
click at [387, 511] on div "d 2 ​ = ​ x y ⬚ 2 ⬚ n 7 8 9 + – ( ) √ 4 5 6 × ÷ , ⬚ < > 1 2 3 f(x) abc αβγ | a …" at bounding box center [342, 464] width 520 height 180
click at [416, 516] on button "2" at bounding box center [411, 509] width 51 height 27
click at [582, 405] on icon "Done" at bounding box center [576, 402] width 18 height 18
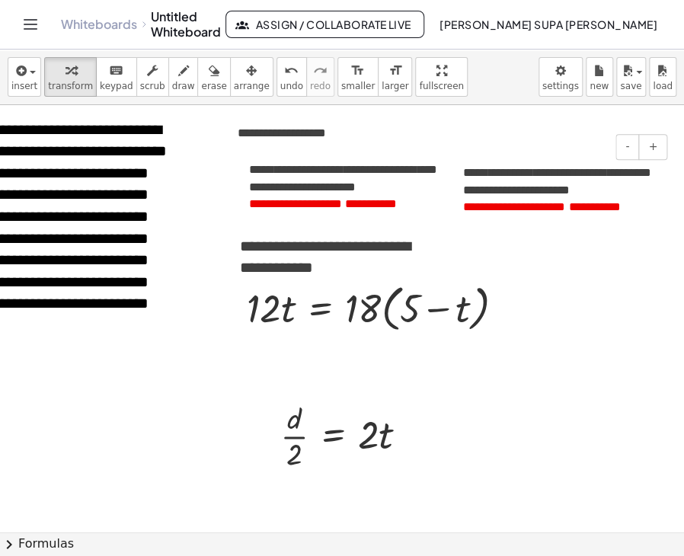
click at [565, 207] on span "**********" at bounding box center [533, 206] width 65 height 11
click at [385, 436] on div at bounding box center [350, 435] width 155 height 76
click at [341, 424] on div at bounding box center [350, 435] width 155 height 76
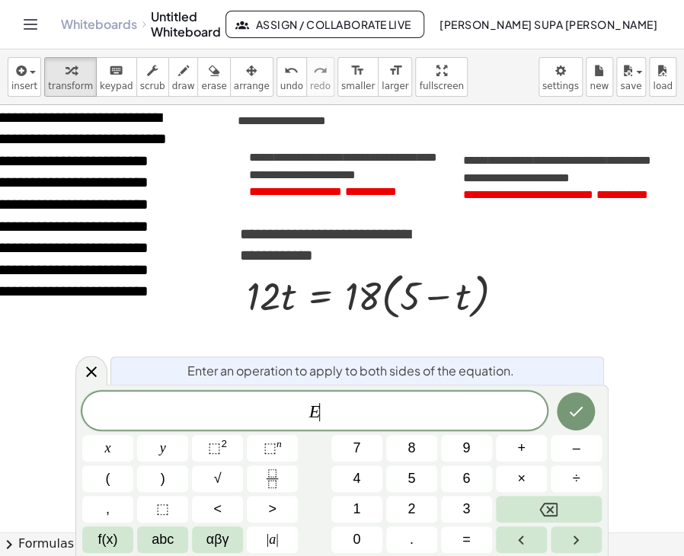
click at [341, 424] on div "E ​" at bounding box center [314, 411] width 465 height 38
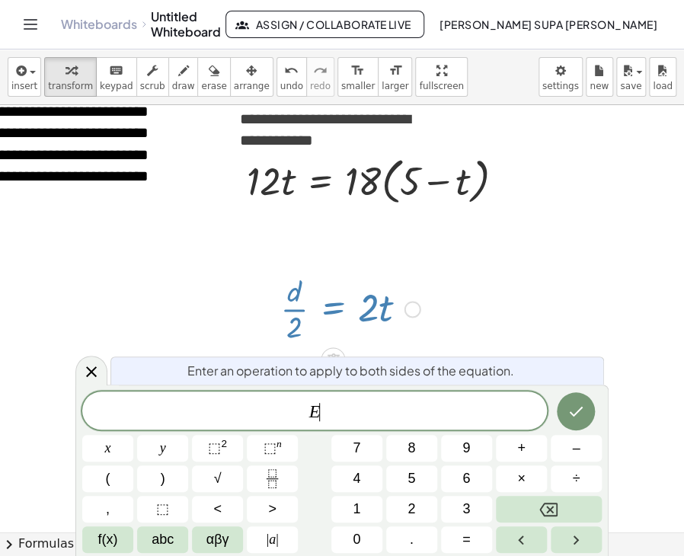
scroll to position [433, 76]
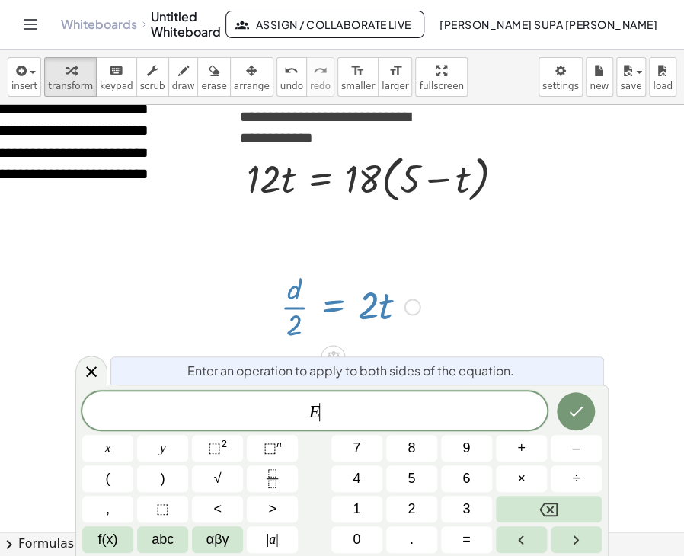
click at [378, 307] on div at bounding box center [350, 305] width 155 height 76
click at [327, 407] on span "E ​" at bounding box center [314, 411] width 465 height 21
click at [84, 367] on icon at bounding box center [91, 371] width 18 height 18
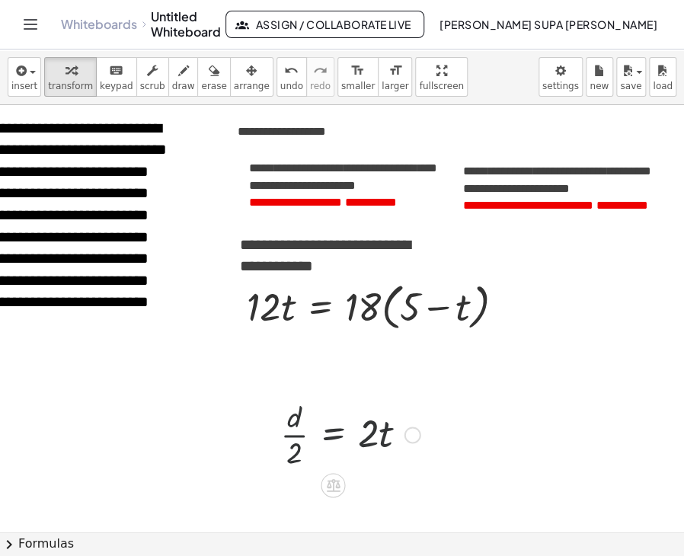
scroll to position [303, 76]
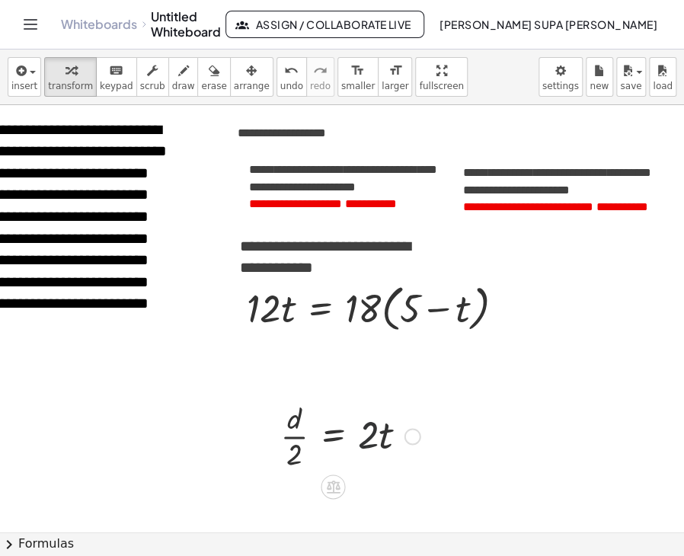
click at [367, 437] on div at bounding box center [350, 435] width 155 height 76
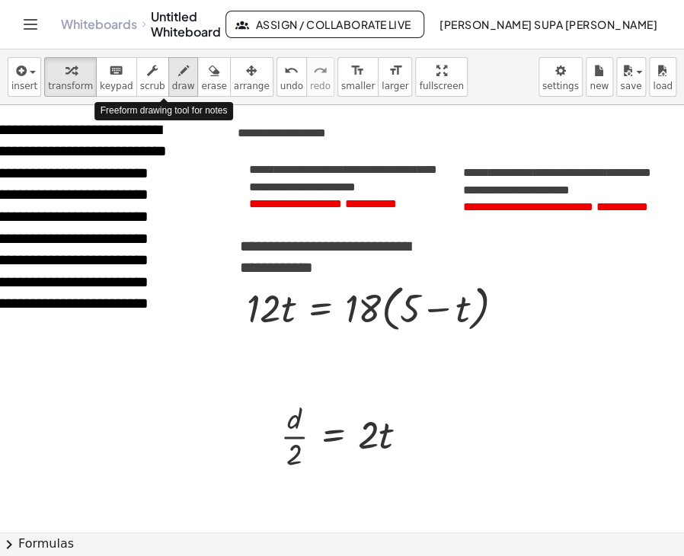
click at [172, 81] on span "draw" at bounding box center [183, 86] width 23 height 11
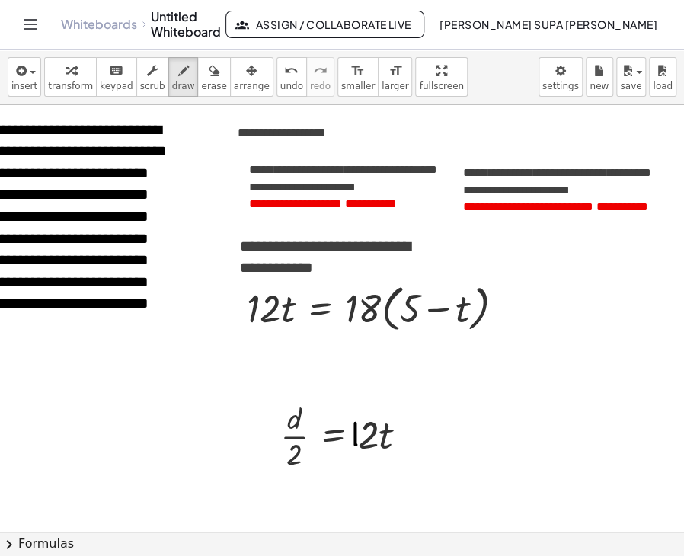
drag, startPoint x: 355, startPoint y: 430, endPoint x: 356, endPoint y: 443, distance: 13.0
click at [356, 443] on div at bounding box center [300, 442] width 753 height 1281
drag, startPoint x: 346, startPoint y: 438, endPoint x: 469, endPoint y: 440, distance: 123.4
click at [469, 440] on div at bounding box center [300, 442] width 753 height 1281
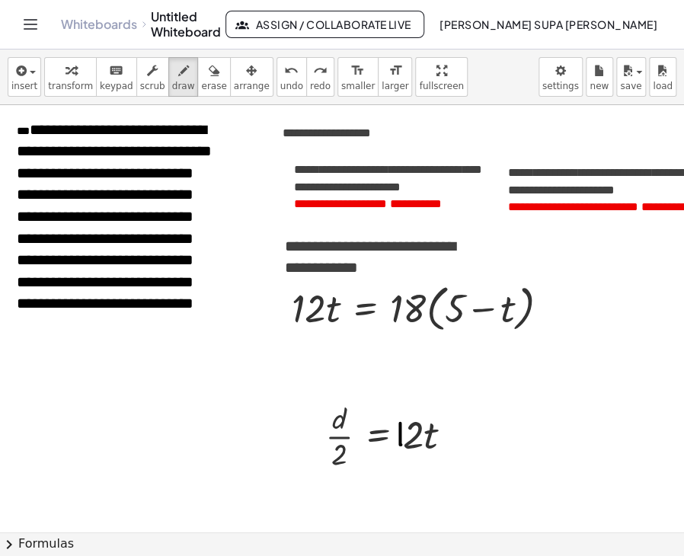
scroll to position [303, 15]
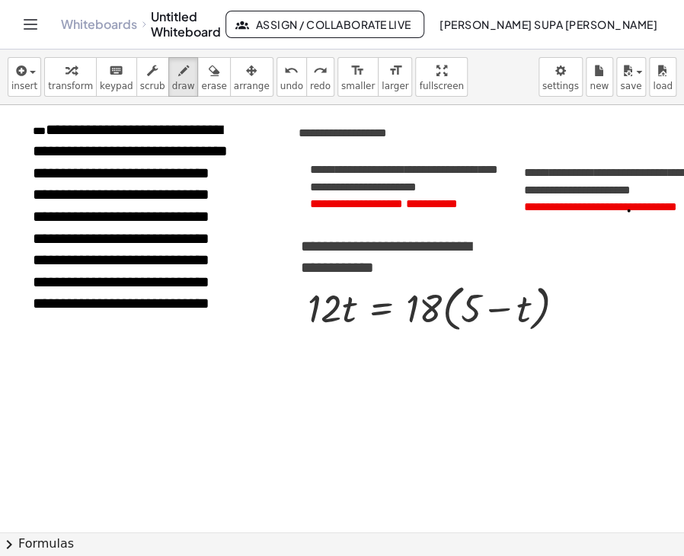
click at [629, 210] on div at bounding box center [361, 442] width 753 height 1281
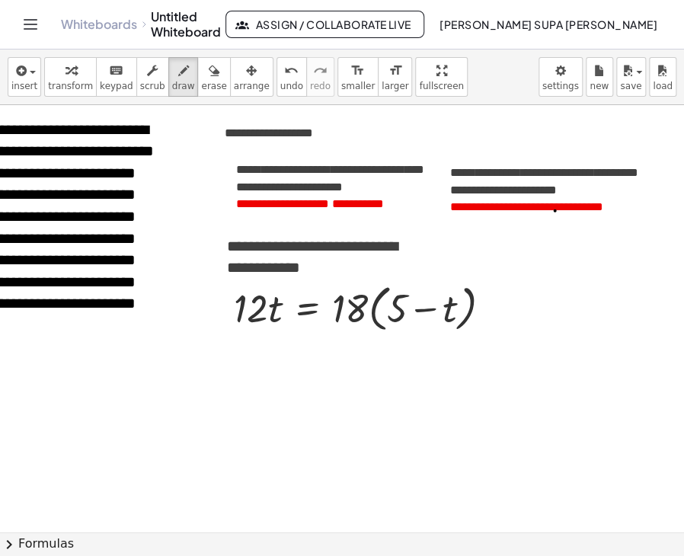
scroll to position [303, 93]
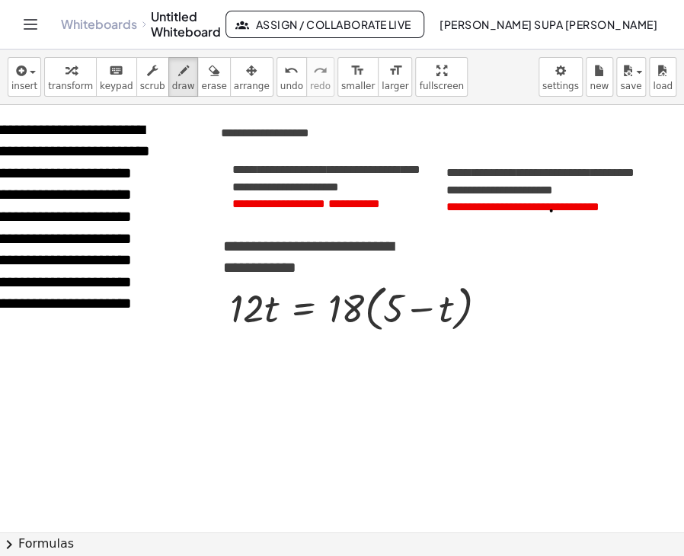
click at [555, 209] on div at bounding box center [283, 442] width 753 height 1281
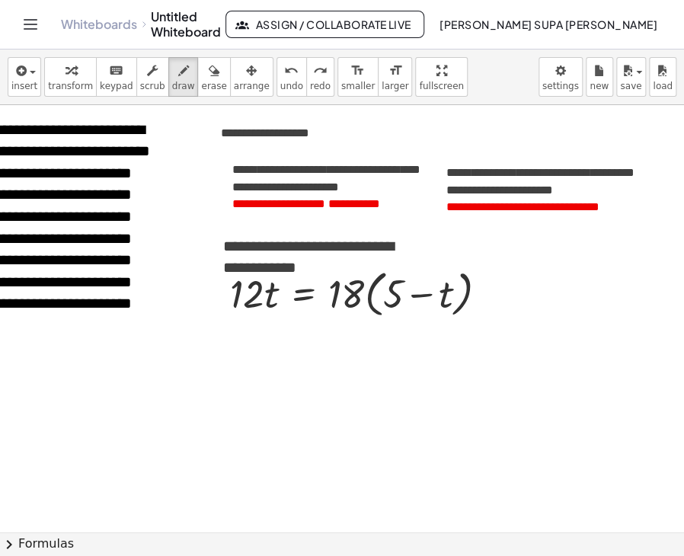
click at [446, 181] on div at bounding box center [283, 442] width 753 height 1281
click at [462, 189] on div at bounding box center [283, 442] width 753 height 1281
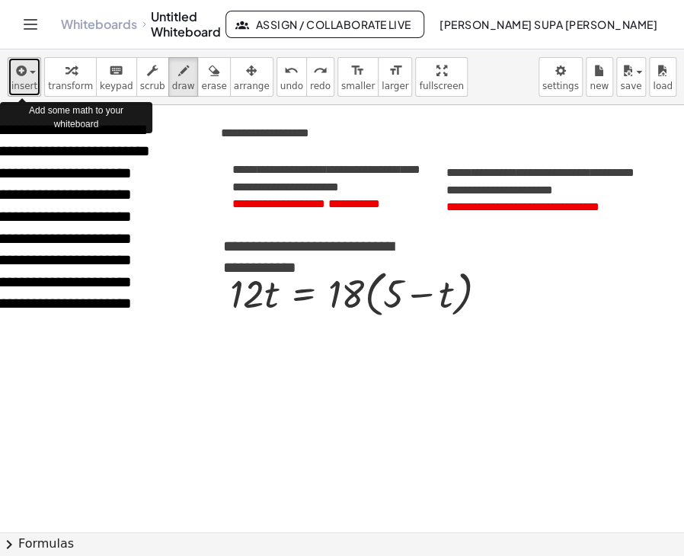
click at [32, 81] on span "insert" at bounding box center [24, 86] width 26 height 11
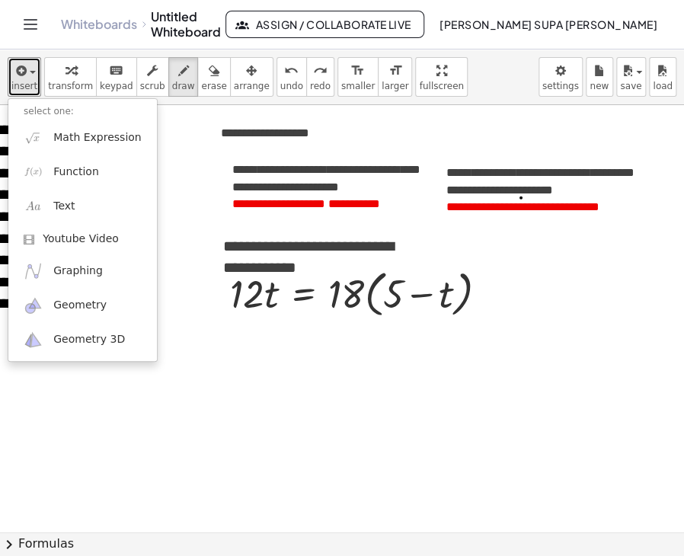
click at [520, 197] on div at bounding box center [283, 442] width 753 height 1281
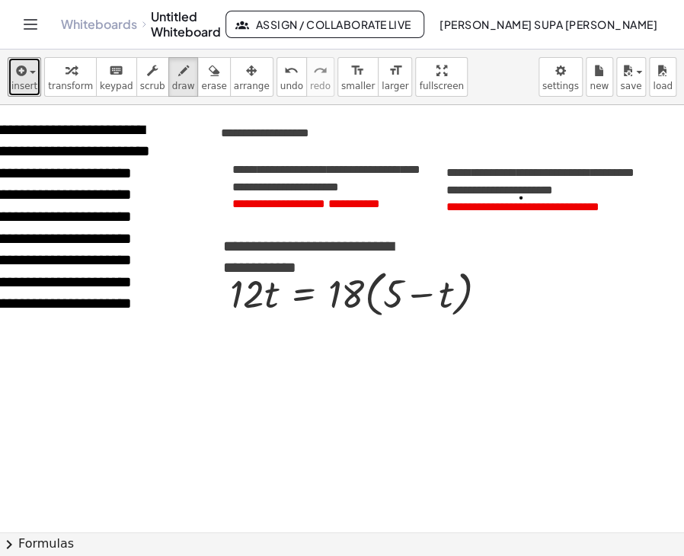
click at [520, 197] on div at bounding box center [283, 442] width 753 height 1281
click at [172, 86] on span "draw" at bounding box center [183, 86] width 23 height 11
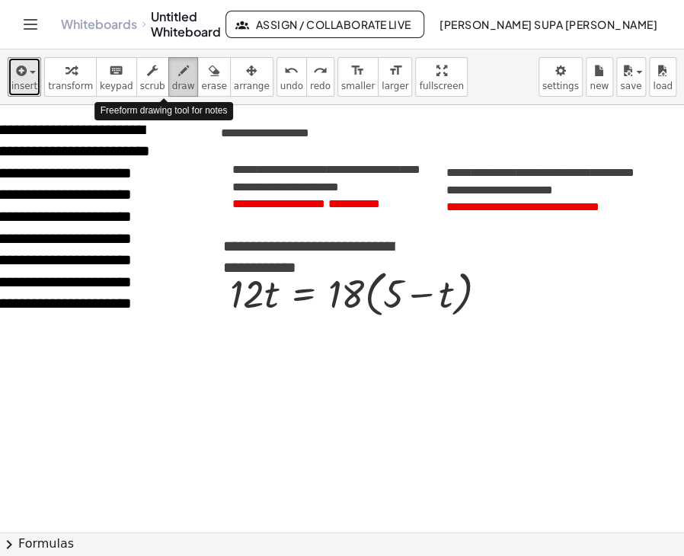
click at [178, 77] on icon "button" at bounding box center [183, 71] width 11 height 18
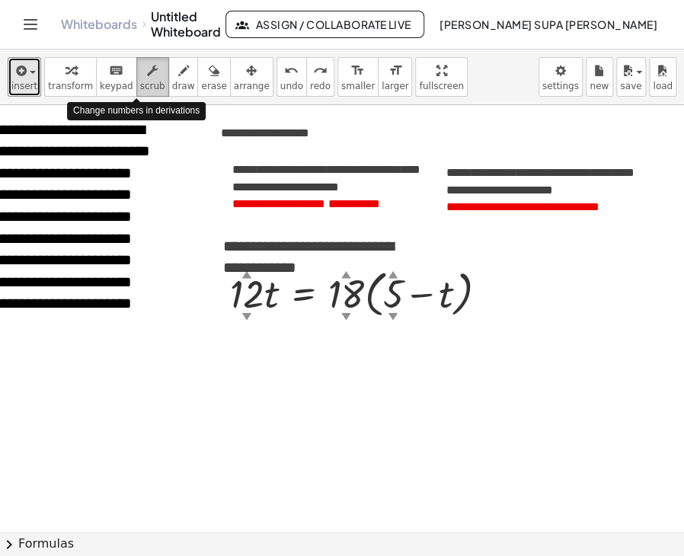
click at [147, 72] on icon "button" at bounding box center [152, 71] width 11 height 18
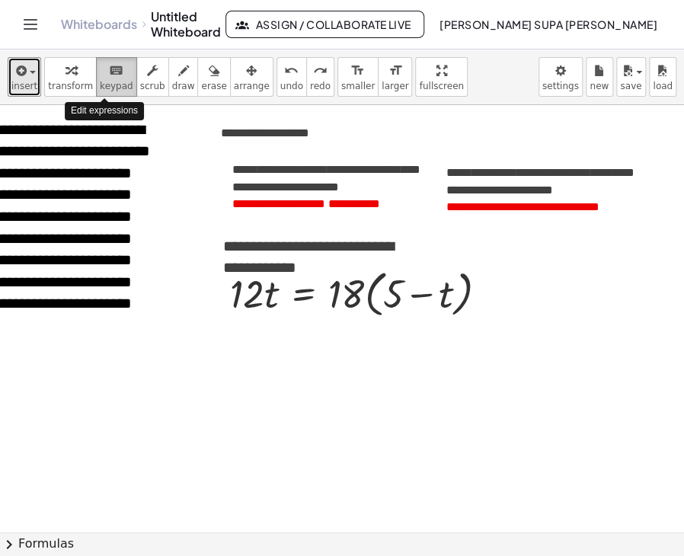
click at [109, 78] on icon "keyboard" at bounding box center [116, 71] width 14 height 18
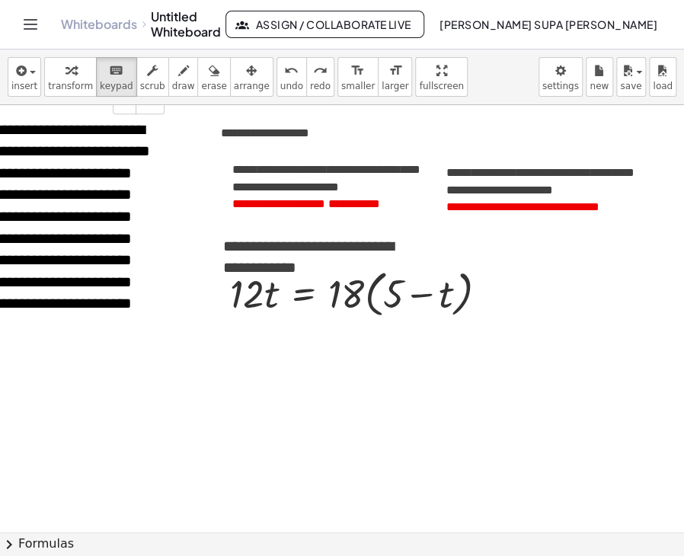
click at [148, 203] on div "**********" at bounding box center [54, 228] width 229 height 249
click at [471, 184] on span "**********" at bounding box center [539, 181] width 187 height 29
click at [555, 210] on span "**********" at bounding box center [573, 206] width 51 height 11
click at [550, 211] on span "**********" at bounding box center [573, 206] width 51 height 11
click at [372, 337] on div at bounding box center [283, 442] width 753 height 1281
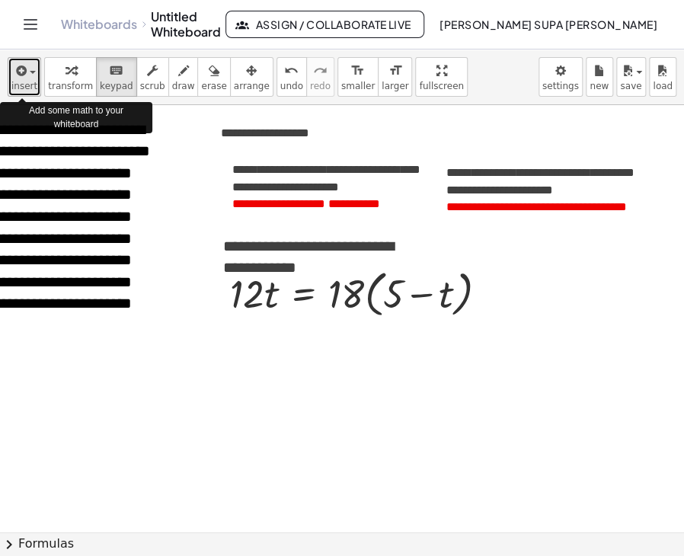
click at [29, 82] on span "insert" at bounding box center [24, 86] width 26 height 11
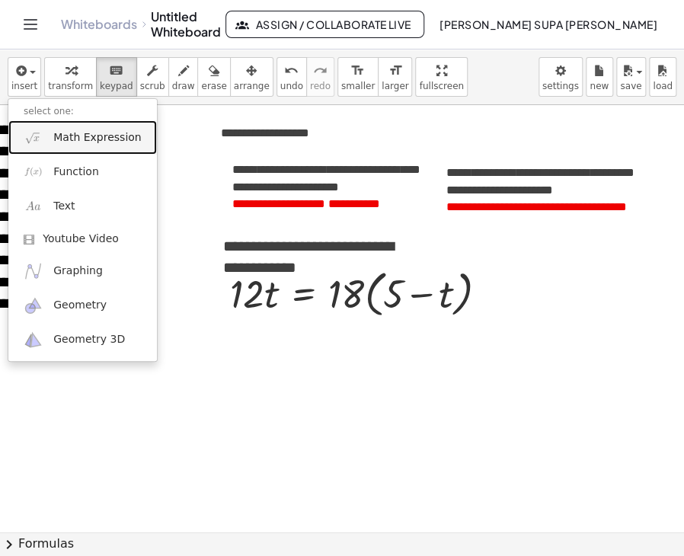
click at [78, 143] on span "Math Expression" at bounding box center [97, 137] width 88 height 15
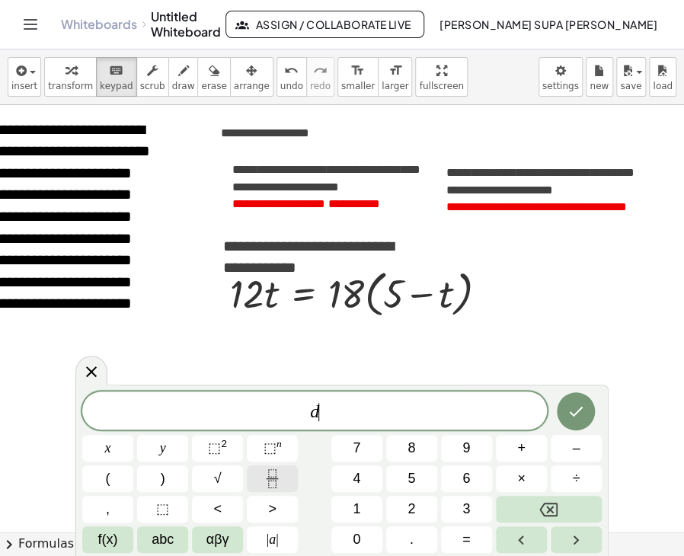
click at [269, 481] on icon "Fraction" at bounding box center [272, 478] width 19 height 19
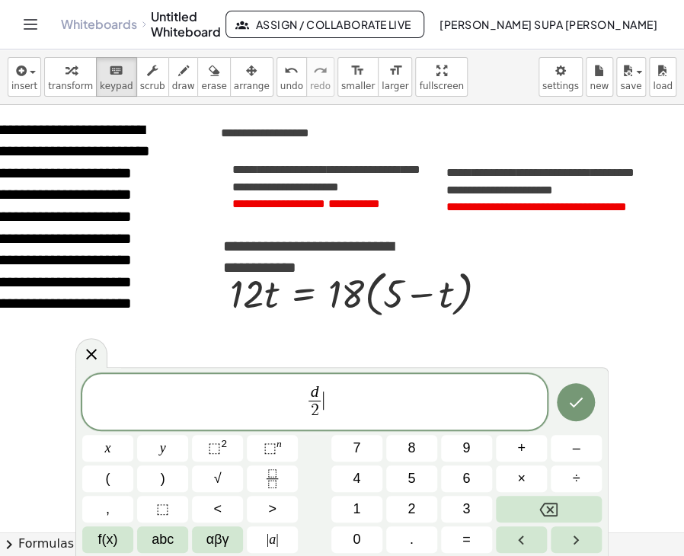
click at [333, 400] on span "d 2 ​ ​" at bounding box center [314, 403] width 465 height 40
click at [468, 543] on span "=" at bounding box center [466, 539] width 8 height 21
click at [585, 406] on icon "Done" at bounding box center [576, 402] width 18 height 18
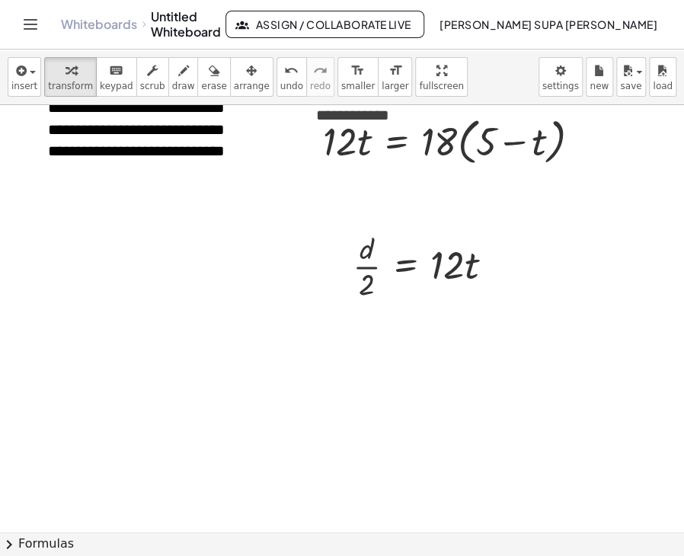
scroll to position [532, 0]
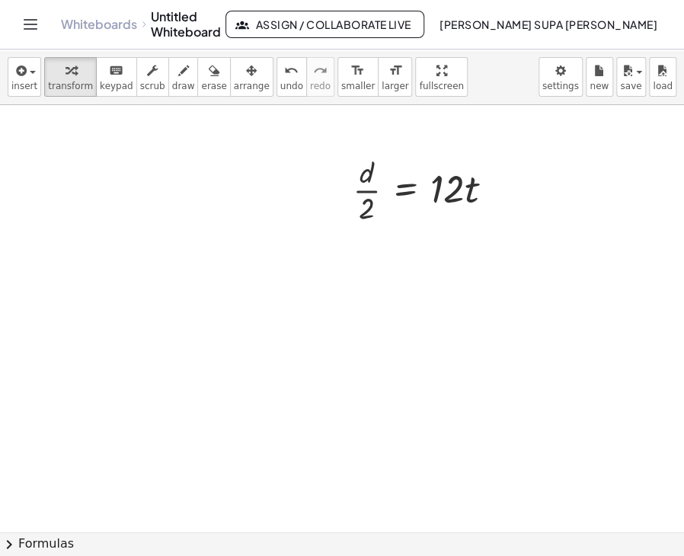
click at [49, 363] on div at bounding box center [376, 213] width 753 height 1281
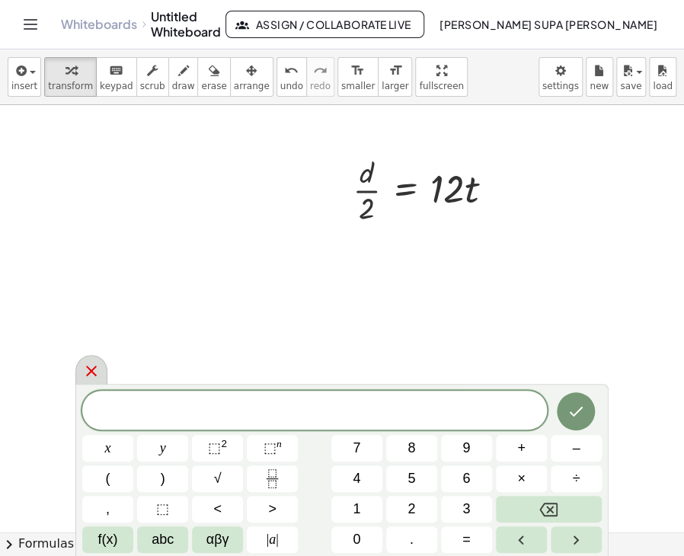
click at [82, 369] on icon at bounding box center [91, 371] width 18 height 18
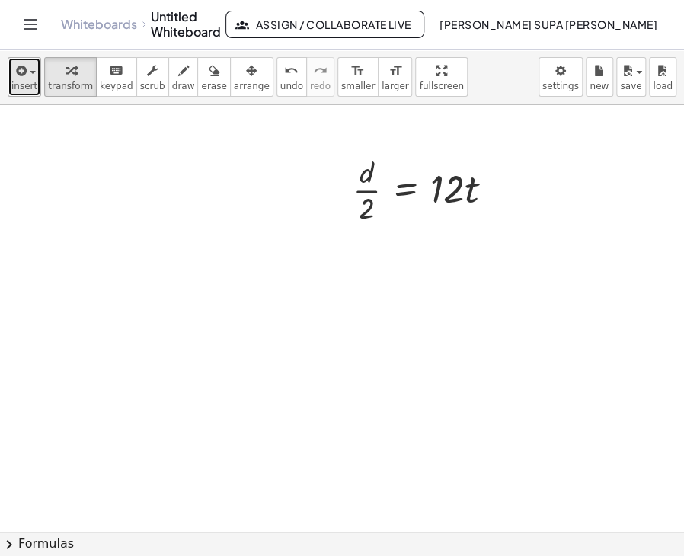
click at [23, 81] on span "insert" at bounding box center [24, 86] width 26 height 11
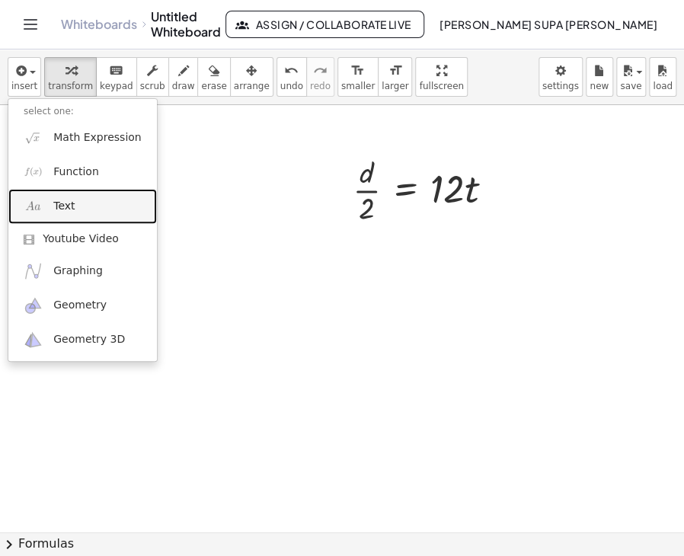
click at [43, 204] on link "Text" at bounding box center [82, 206] width 149 height 34
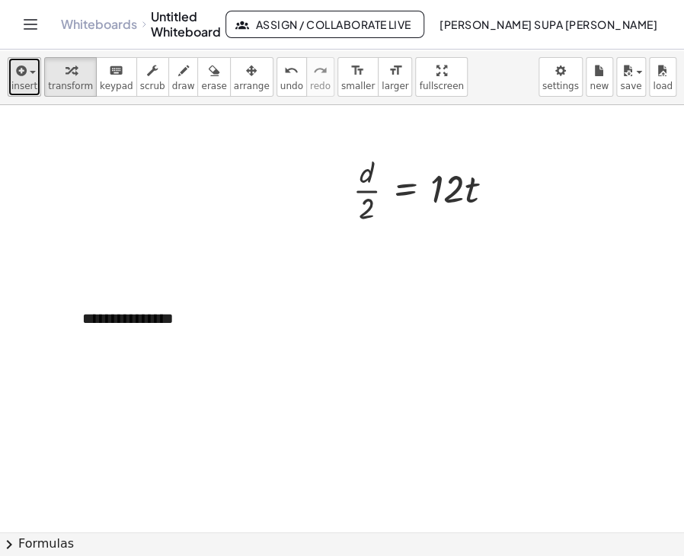
click at [24, 72] on icon "button" at bounding box center [20, 71] width 14 height 18
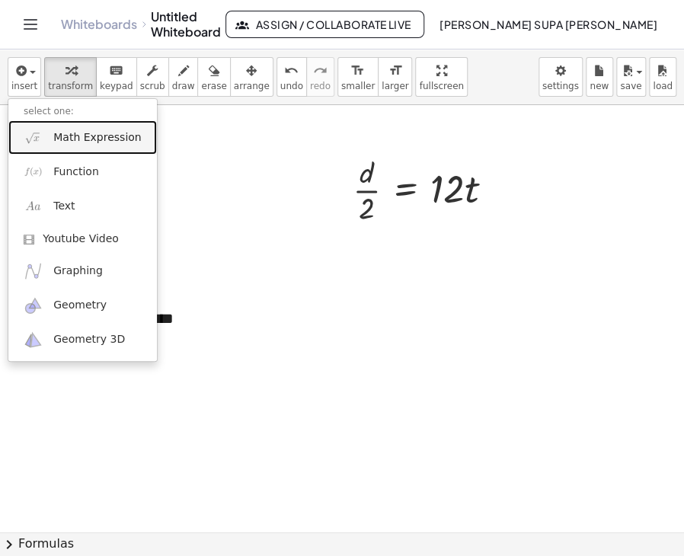
click at [38, 133] on img at bounding box center [33, 137] width 19 height 19
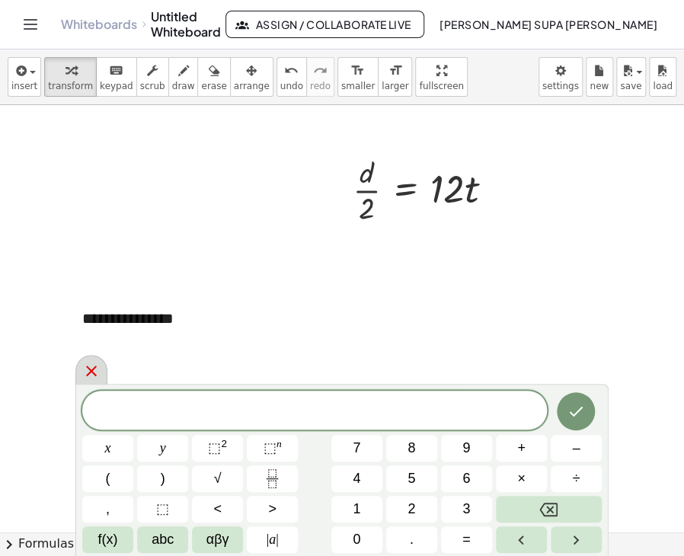
click at [93, 363] on icon at bounding box center [91, 371] width 18 height 18
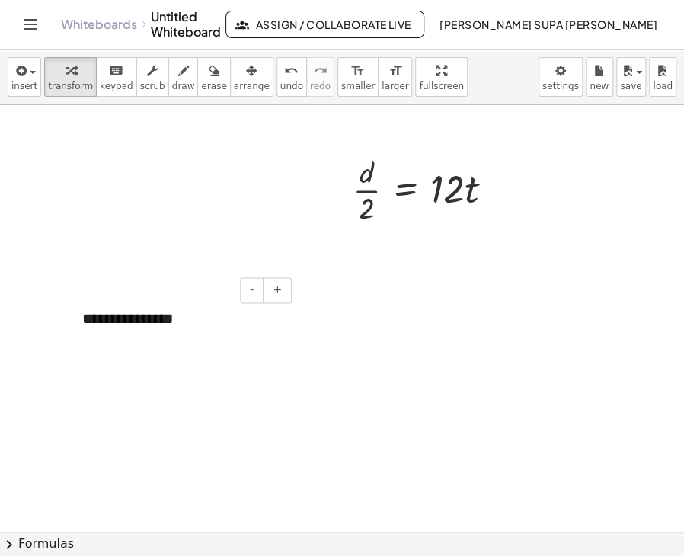
click at [84, 317] on div "**********" at bounding box center [181, 319] width 229 height 53
click at [280, 81] on span "undo" at bounding box center [291, 86] width 23 height 11
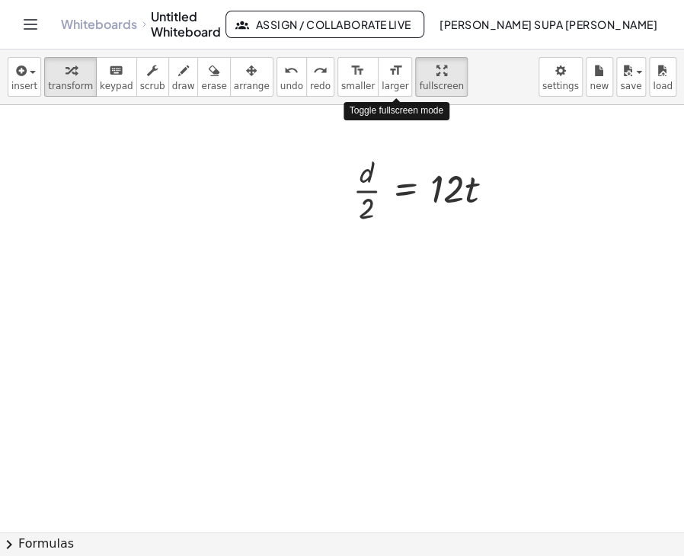
drag, startPoint x: 387, startPoint y: 74, endPoint x: 873, endPoint y: 140, distance: 490.5
click at [684, 140] on div "**********" at bounding box center [342, 303] width 684 height 507
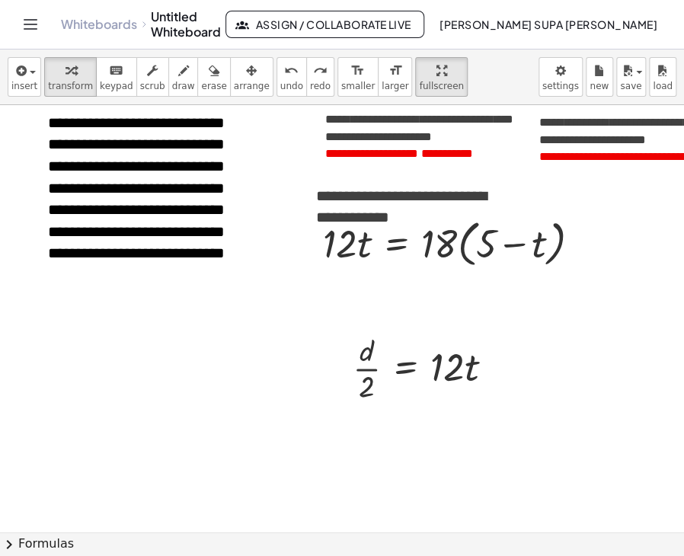
scroll to position [456, 0]
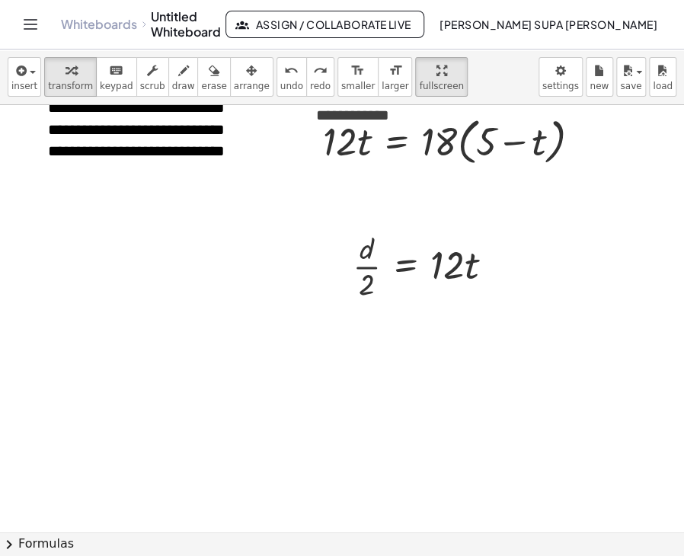
click at [107, 272] on div at bounding box center [376, 290] width 753 height 1281
click at [25, 81] on span "insert" at bounding box center [24, 86] width 26 height 11
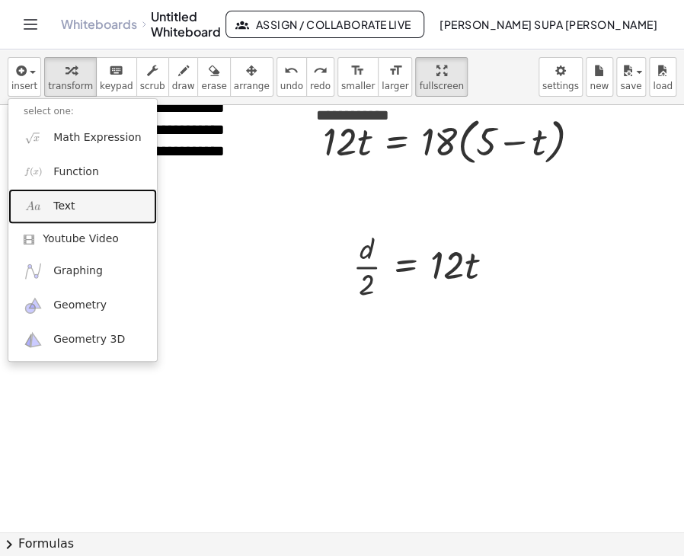
click at [56, 201] on span "Text" at bounding box center [63, 206] width 21 height 15
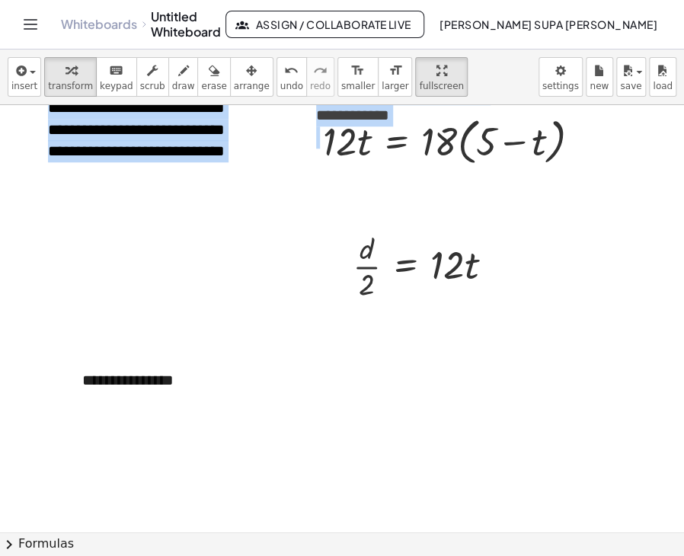
drag, startPoint x: 70, startPoint y: 363, endPoint x: 64, endPoint y: 285, distance: 78.7
click at [64, 285] on div "**********" at bounding box center [376, 290] width 753 height 1281
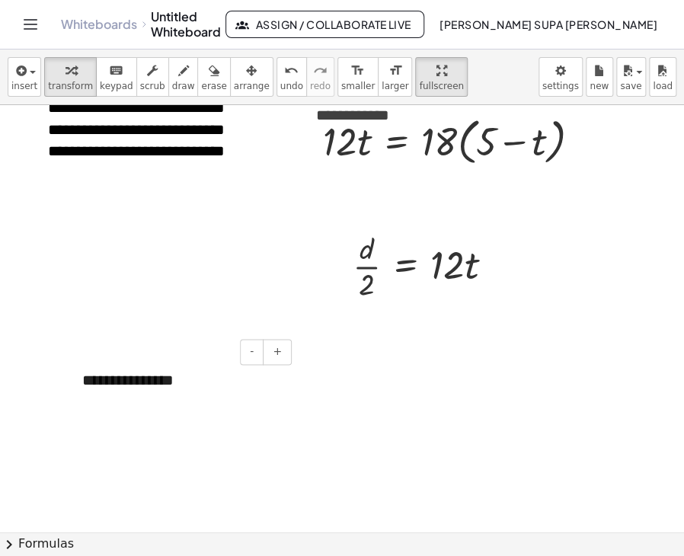
click at [91, 394] on div "**********" at bounding box center [181, 380] width 229 height 53
click at [66, 376] on div at bounding box center [376, 290] width 753 height 1281
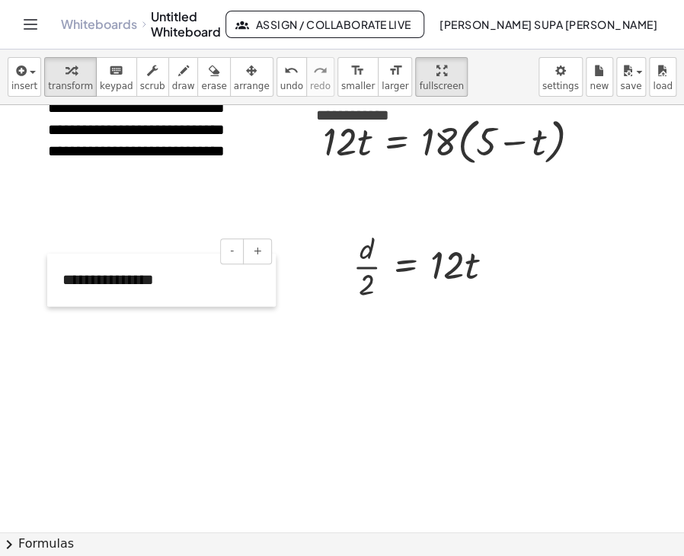
drag, startPoint x: 70, startPoint y: 394, endPoint x: 50, endPoint y: 293, distance: 102.5
click at [50, 293] on div at bounding box center [54, 280] width 15 height 53
click at [53, 280] on div at bounding box center [54, 280] width 15 height 53
click at [79, 279] on div "**********" at bounding box center [161, 280] width 229 height 53
click at [61, 278] on div at bounding box center [54, 280] width 15 height 53
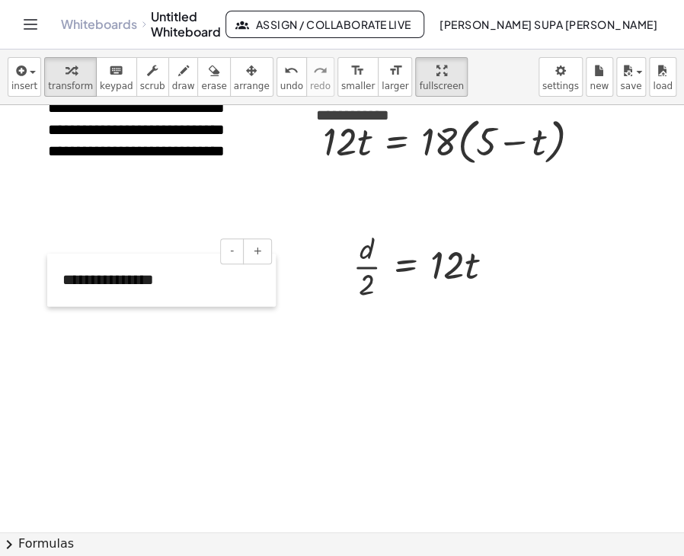
click at [61, 278] on div at bounding box center [54, 280] width 15 height 53
drag, startPoint x: 149, startPoint y: 278, endPoint x: 64, endPoint y: 263, distance: 86.7
click at [64, 263] on div "**********" at bounding box center [161, 280] width 229 height 53
paste div
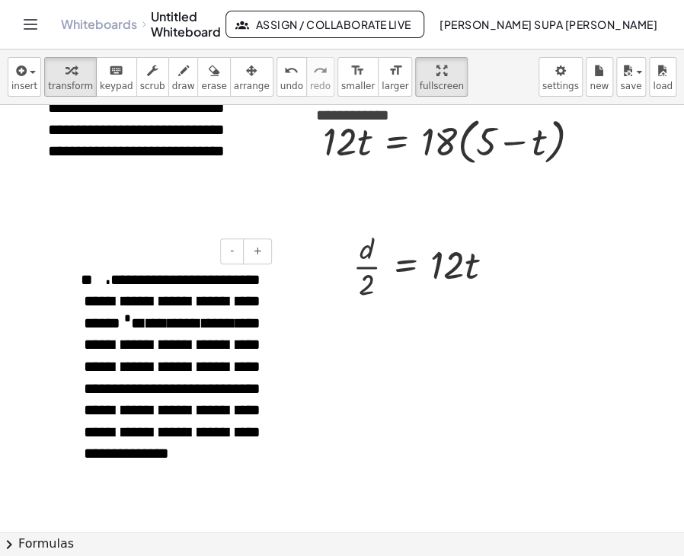
click at [110, 277] on span "**" at bounding box center [96, 279] width 30 height 15
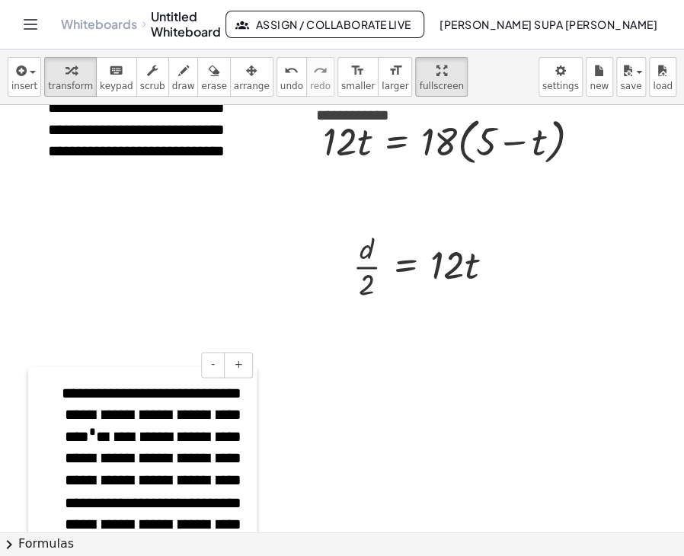
drag, startPoint x: 55, startPoint y: 267, endPoint x: 36, endPoint y: 380, distance: 115.1
click at [36, 380] on div at bounding box center [35, 489] width 15 height 245
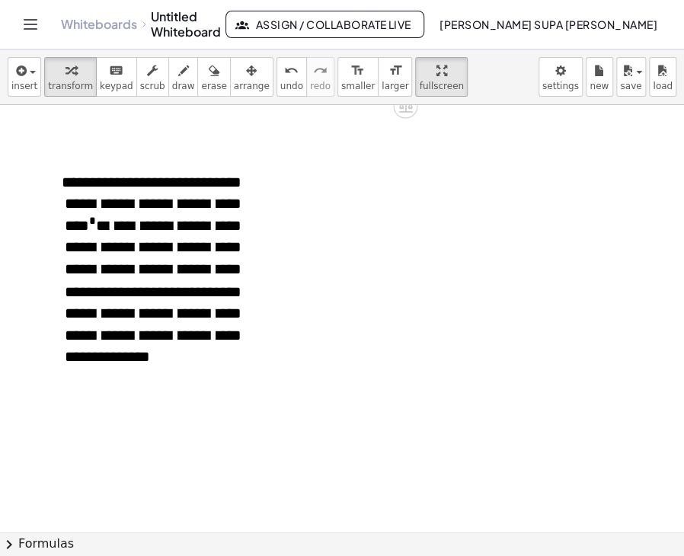
scroll to position [684, 0]
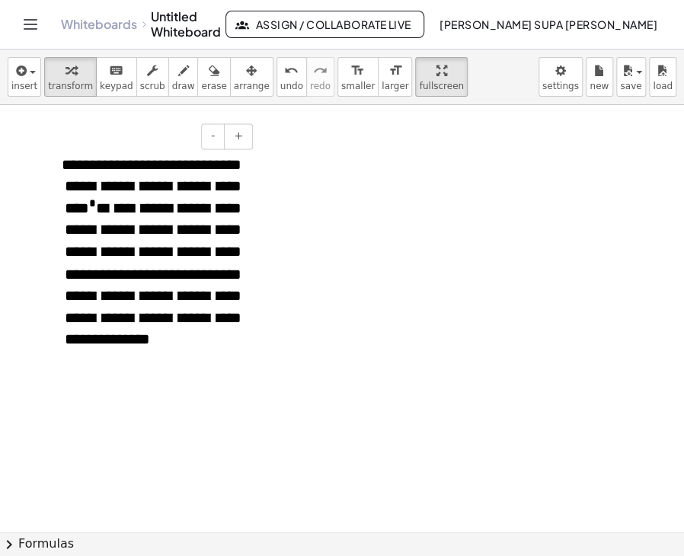
click at [34, 142] on div "- +" at bounding box center [138, 136] width 229 height 26
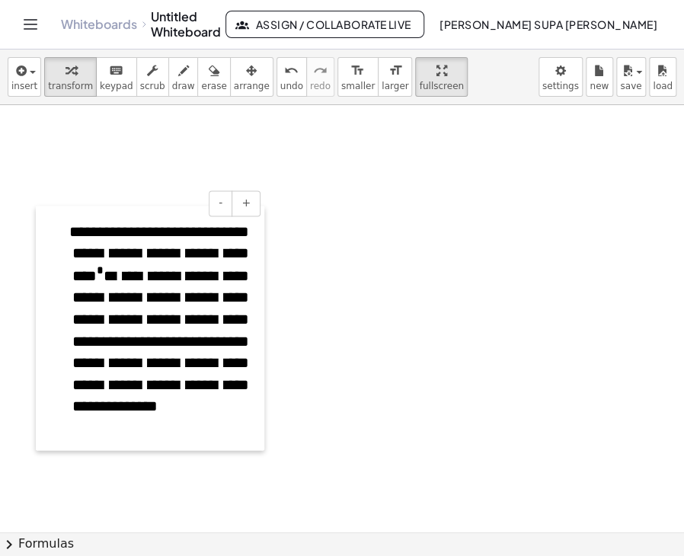
drag, startPoint x: 30, startPoint y: 214, endPoint x: 38, endPoint y: 281, distance: 67.5
click at [38, 281] on div at bounding box center [43, 328] width 15 height 245
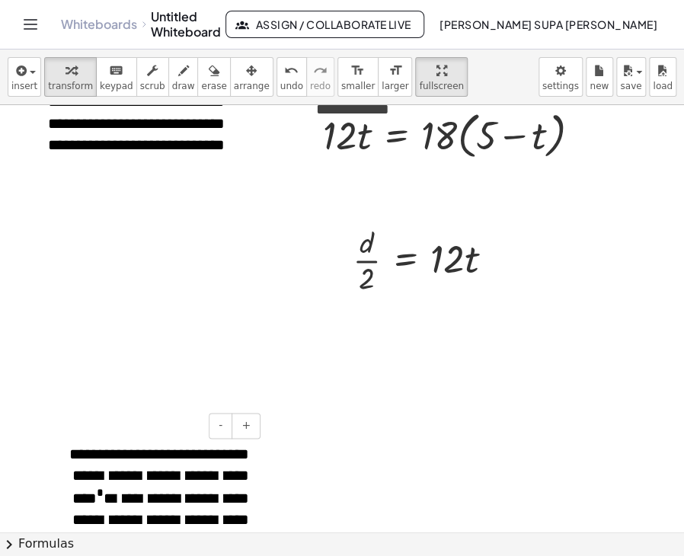
scroll to position [303, 0]
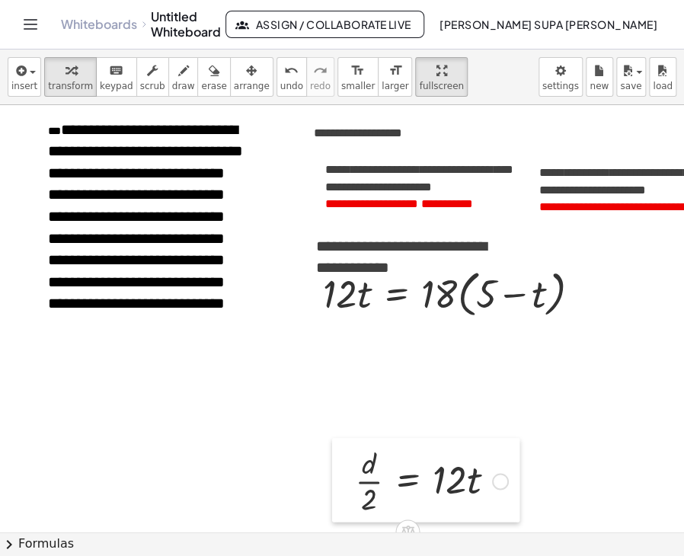
drag, startPoint x: 336, startPoint y: 417, endPoint x: 338, endPoint y: 479, distance: 62.5
click at [338, 479] on div at bounding box center [343, 480] width 23 height 84
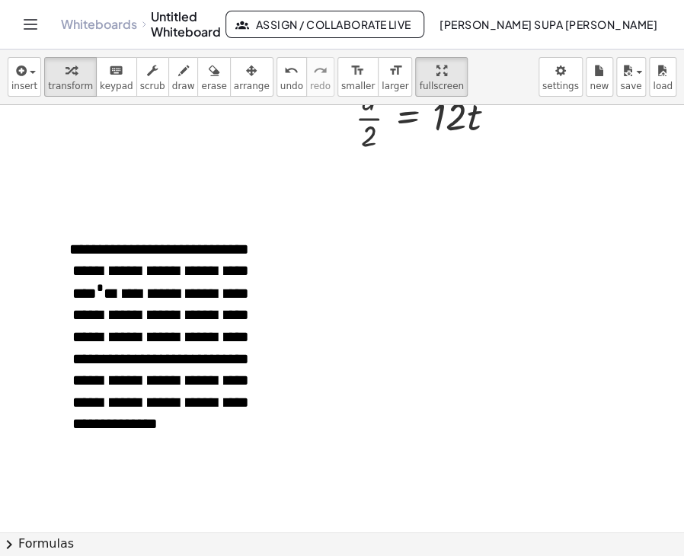
scroll to position [684, 0]
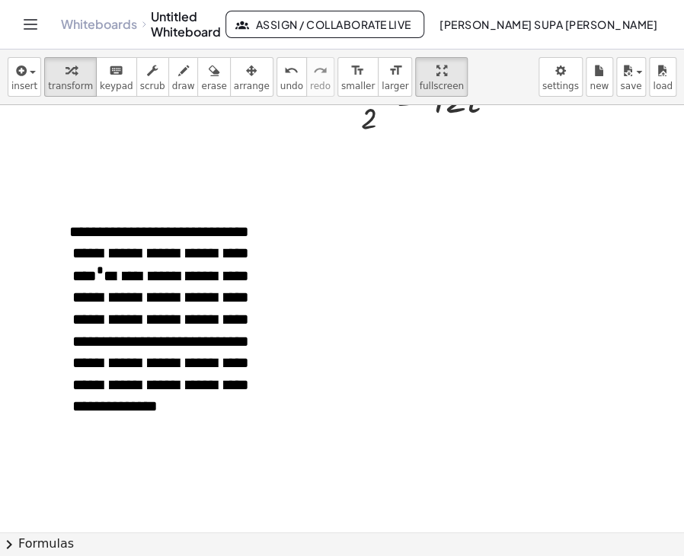
click at [341, 251] on div at bounding box center [376, 61] width 753 height 1281
click at [18, 79] on icon "button" at bounding box center [20, 71] width 14 height 18
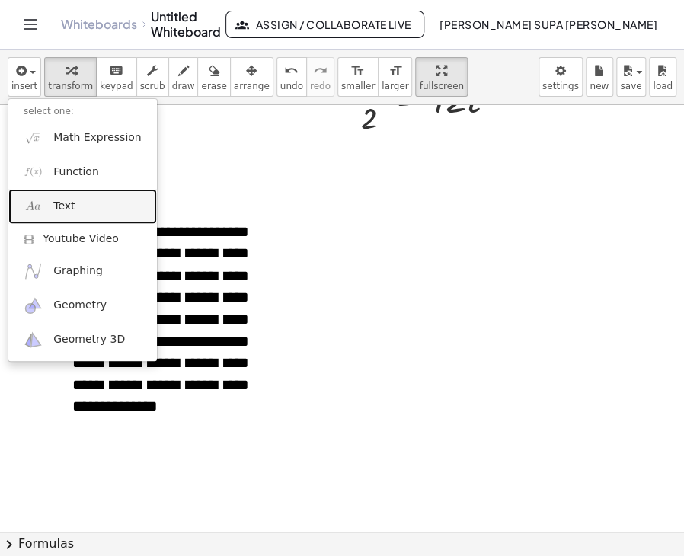
click at [44, 205] on link "Text" at bounding box center [82, 206] width 149 height 34
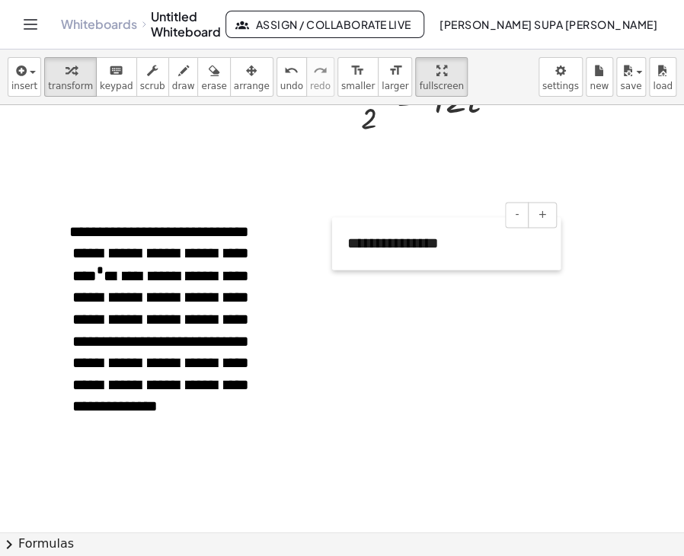
drag, startPoint x: 344, startPoint y: 204, endPoint x: 344, endPoint y: 233, distance: 28.9
click at [344, 233] on div at bounding box center [339, 243] width 15 height 53
click at [334, 241] on div at bounding box center [339, 243] width 15 height 53
click at [284, 74] on icon "undo" at bounding box center [291, 71] width 14 height 18
click at [14, 81] on span "insert" at bounding box center [24, 86] width 26 height 11
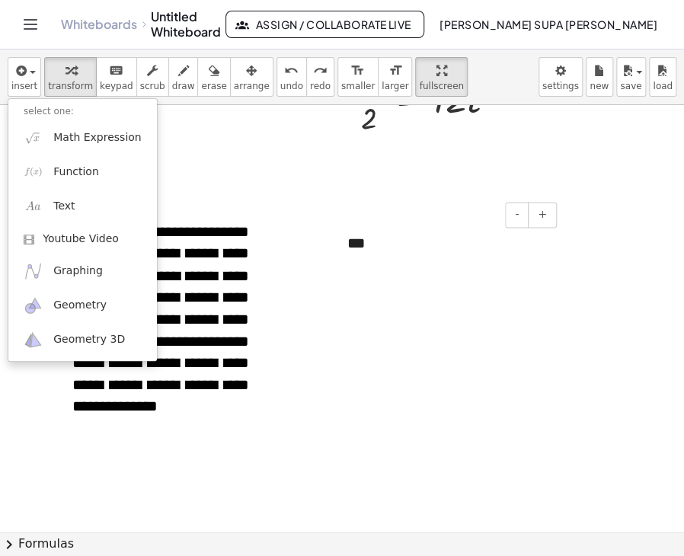
click at [395, 245] on div "***" at bounding box center [446, 243] width 229 height 53
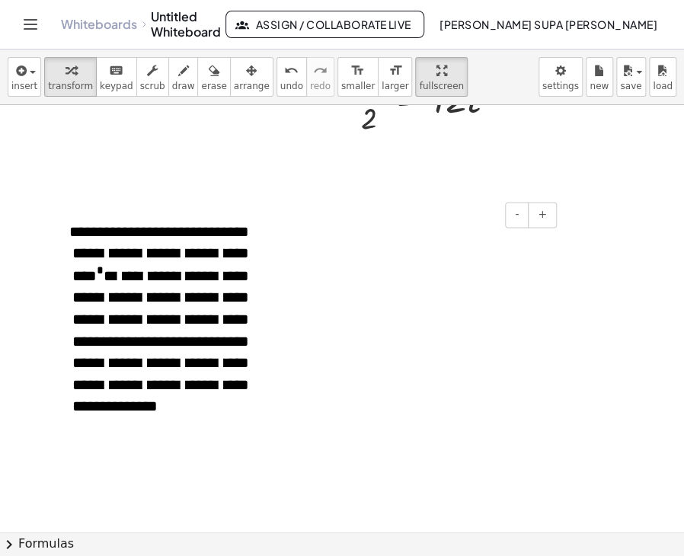
click at [392, 252] on div at bounding box center [446, 243] width 229 height 53
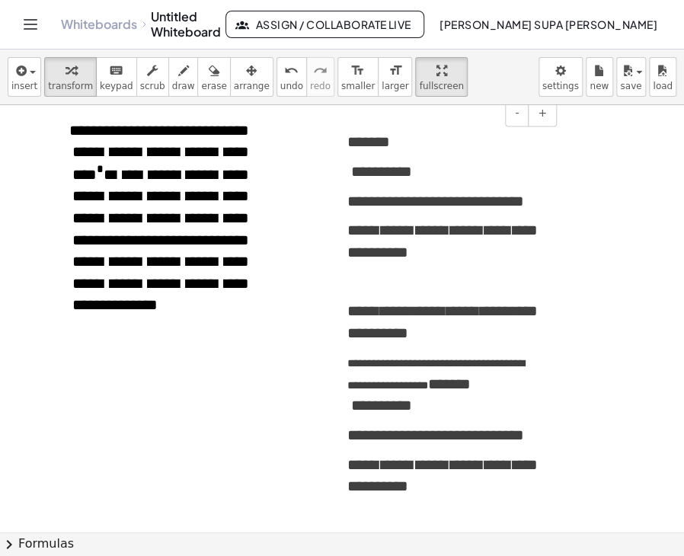
scroll to position [759, 0]
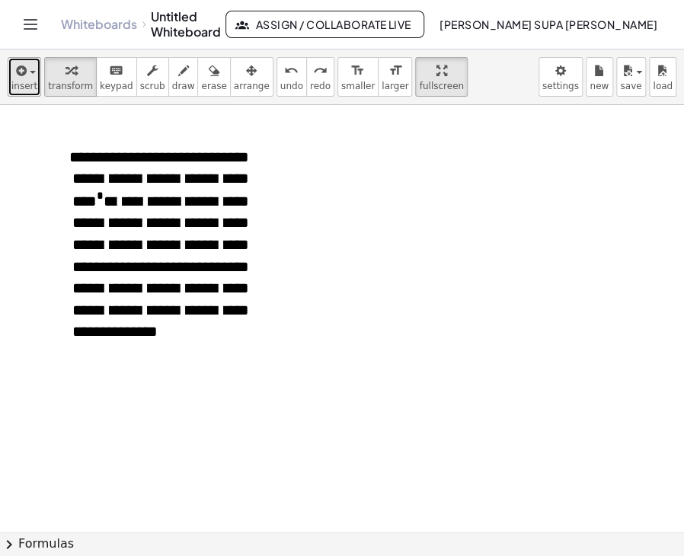
click at [15, 79] on icon "button" at bounding box center [20, 71] width 14 height 18
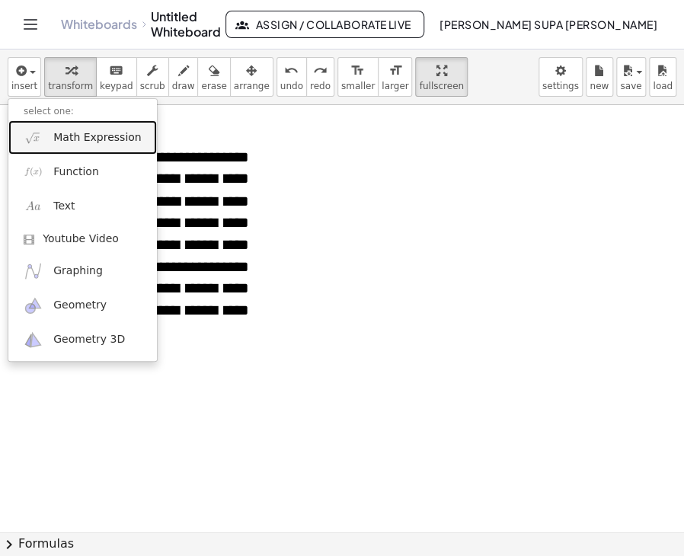
click at [72, 140] on span "Math Expression" at bounding box center [97, 137] width 88 height 15
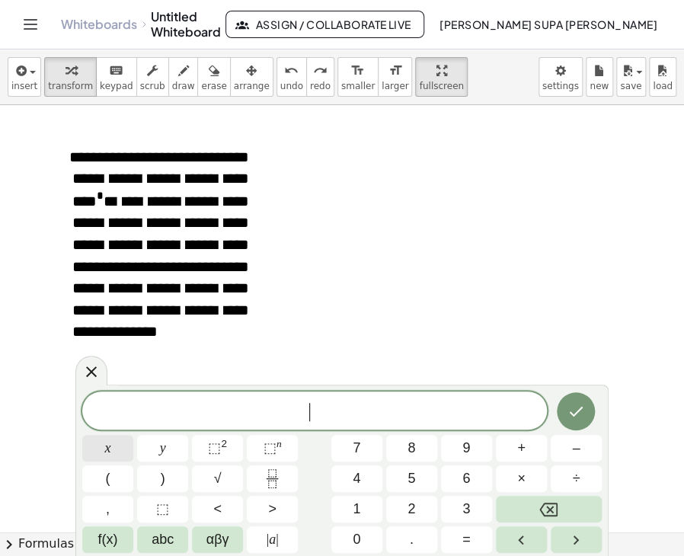
click at [119, 450] on button "x" at bounding box center [107, 448] width 51 height 27
click at [513, 473] on button "×" at bounding box center [521, 478] width 51 height 27
click at [178, 455] on button "y" at bounding box center [162, 448] width 51 height 27
click at [475, 537] on button "=" at bounding box center [466, 539] width 51 height 27
click at [375, 458] on button "7" at bounding box center [356, 448] width 51 height 27
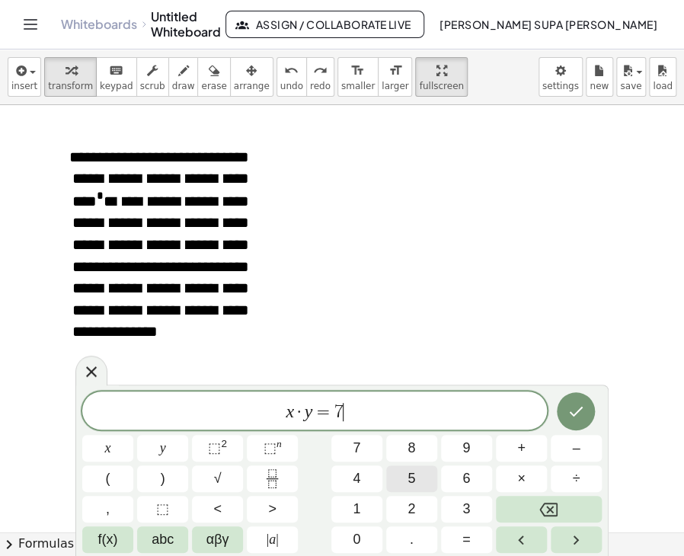
click at [401, 472] on button "5" at bounding box center [411, 478] width 51 height 27
click at [360, 533] on button "0" at bounding box center [356, 539] width 51 height 27
click at [222, 444] on sup "2" at bounding box center [224, 443] width 6 height 11
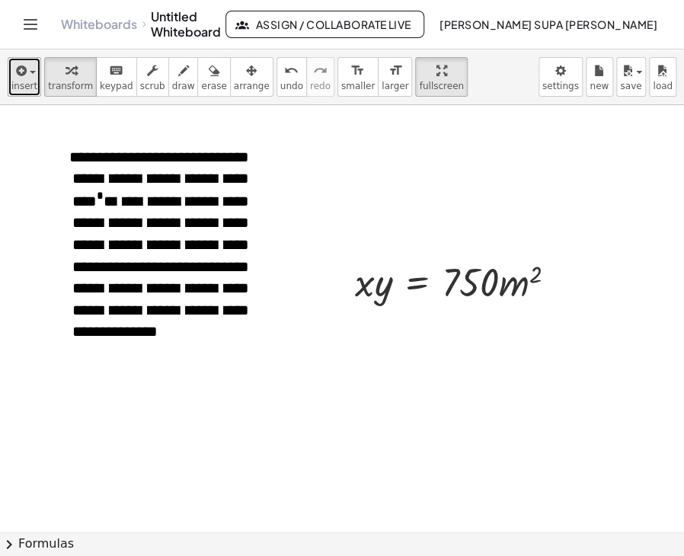
click at [30, 74] on span "button" at bounding box center [33, 72] width 6 height 3
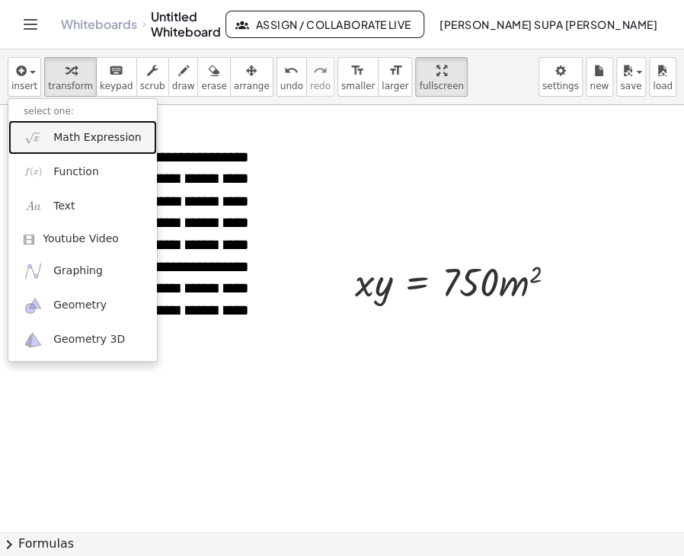
click at [52, 136] on link "Math Expression" at bounding box center [82, 137] width 149 height 34
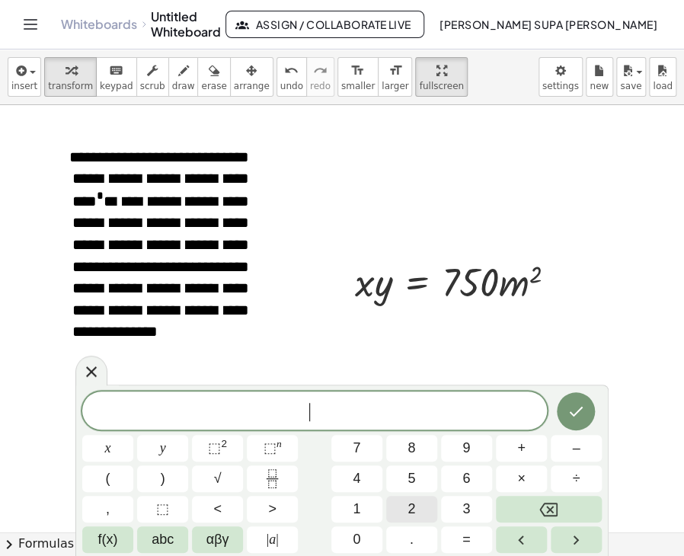
click at [422, 507] on button "2" at bounding box center [411, 509] width 51 height 27
click at [105, 450] on span "x" at bounding box center [108, 448] width 6 height 21
click at [520, 452] on span "+" at bounding box center [521, 448] width 8 height 21
click at [398, 508] on button "2" at bounding box center [411, 509] width 51 height 27
click at [165, 446] on button "y" at bounding box center [162, 448] width 51 height 27
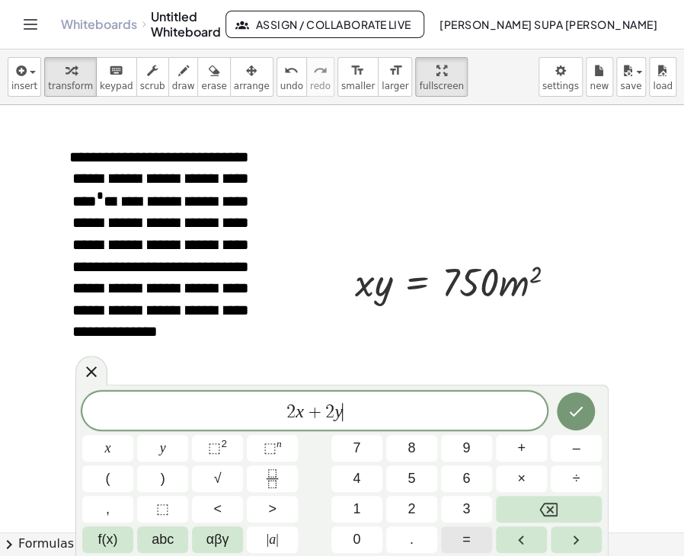
click at [472, 542] on button "=" at bounding box center [466, 539] width 51 height 27
click at [353, 503] on span "1" at bounding box center [357, 509] width 8 height 21
click at [363, 533] on button "0" at bounding box center [356, 539] width 51 height 27
click at [573, 415] on icon "Done" at bounding box center [577, 412] width 14 height 10
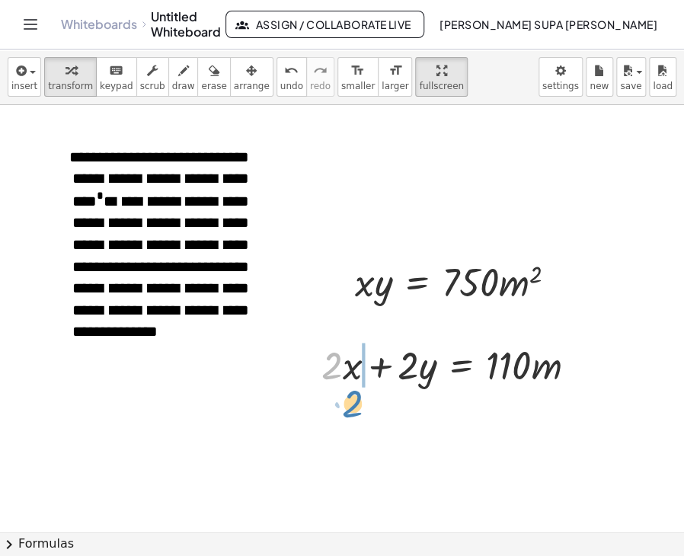
drag, startPoint x: 333, startPoint y: 356, endPoint x: 353, endPoint y: 394, distance: 43.3
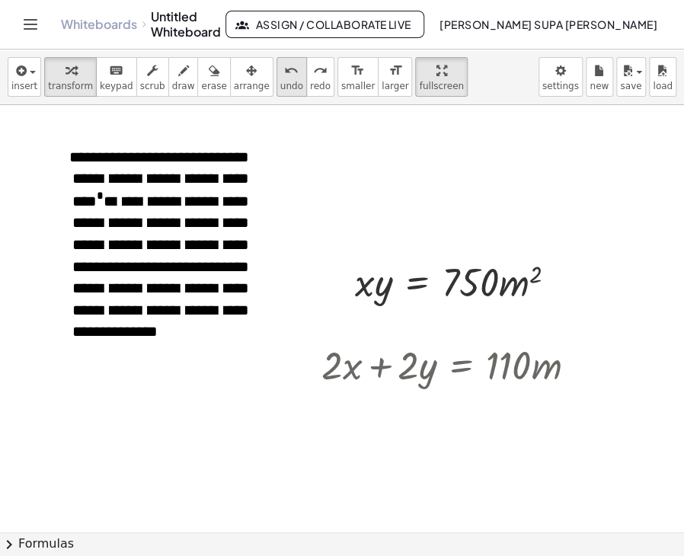
click at [280, 85] on span "undo" at bounding box center [291, 86] width 23 height 11
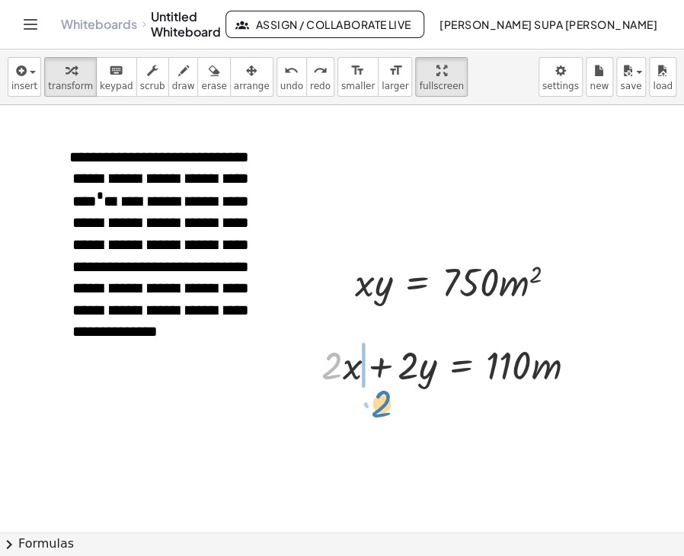
drag, startPoint x: 336, startPoint y: 361, endPoint x: 385, endPoint y: 399, distance: 62.5
drag, startPoint x: 335, startPoint y: 360, endPoint x: 539, endPoint y: 399, distance: 207.8
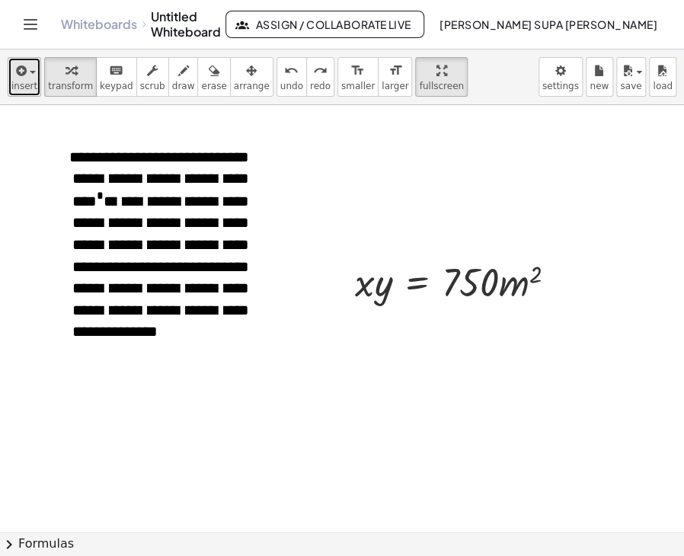
click at [27, 83] on span "insert" at bounding box center [24, 86] width 26 height 11
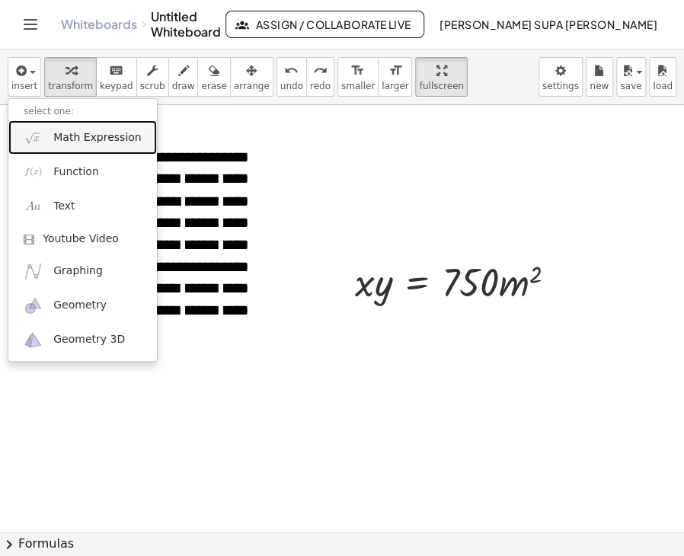
click at [55, 142] on span "Math Expression" at bounding box center [97, 137] width 88 height 15
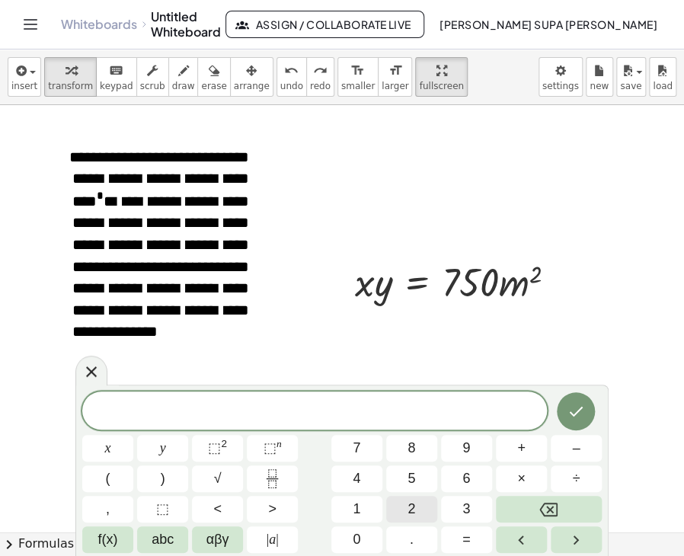
click at [412, 510] on span "2" at bounding box center [412, 509] width 8 height 21
click at [119, 449] on button "x" at bounding box center [107, 448] width 51 height 27
click at [524, 453] on span "+" at bounding box center [521, 448] width 8 height 21
click at [408, 508] on span "2" at bounding box center [412, 509] width 8 height 21
click at [156, 446] on button "y" at bounding box center [162, 448] width 51 height 27
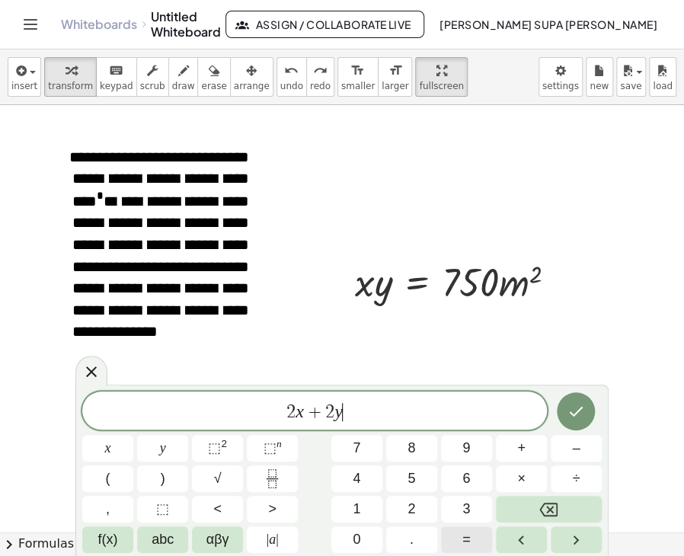
click at [469, 540] on span "=" at bounding box center [466, 539] width 8 height 21
click at [578, 411] on icon "Done" at bounding box center [577, 412] width 14 height 10
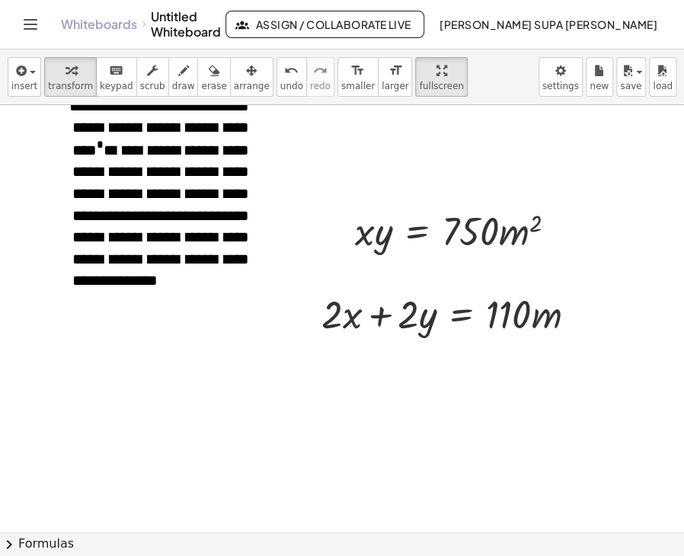
scroll to position [835, 0]
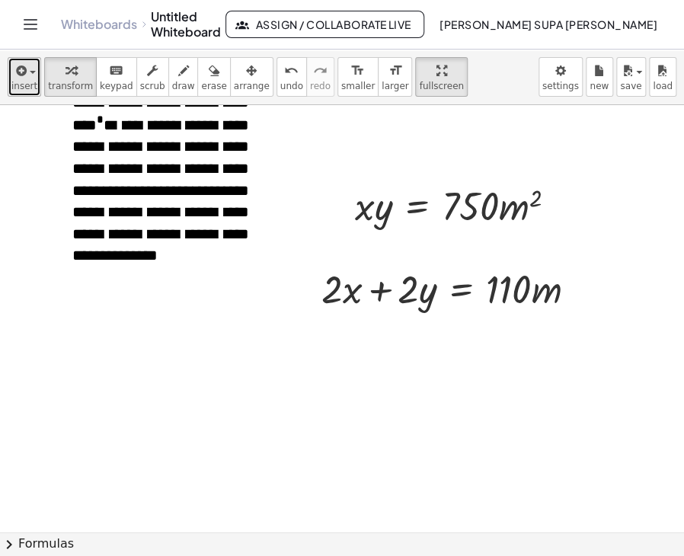
click at [13, 72] on icon "button" at bounding box center [20, 71] width 14 height 18
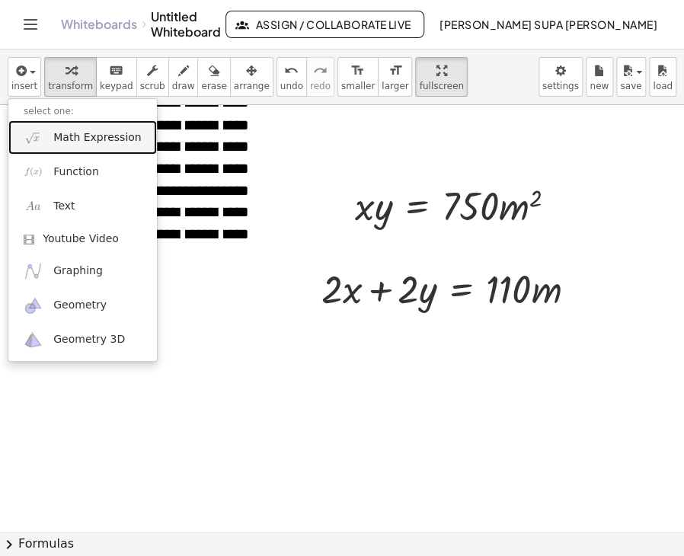
click at [80, 139] on span "Math Expression" at bounding box center [97, 137] width 88 height 15
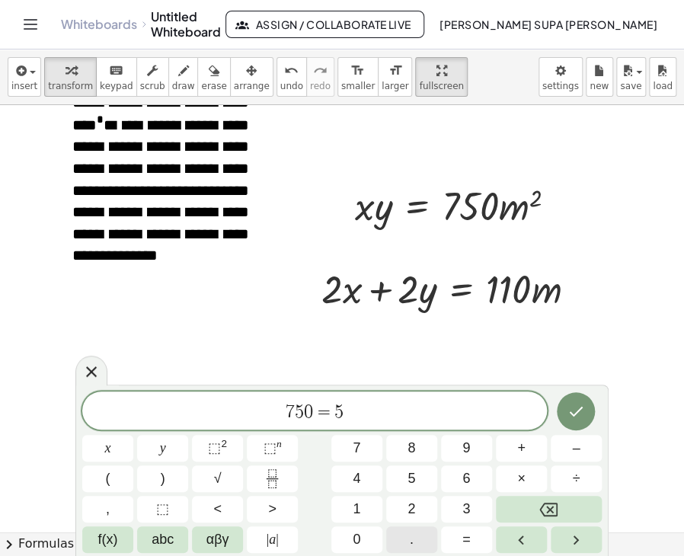
click at [410, 537] on span "." at bounding box center [412, 539] width 4 height 21
click at [411, 483] on span "5" at bounding box center [412, 479] width 8 height 21
click at [418, 546] on button "." at bounding box center [411, 539] width 51 height 27
click at [419, 478] on button "5" at bounding box center [411, 478] width 51 height 27
click at [424, 537] on button "." at bounding box center [411, 539] width 51 height 27
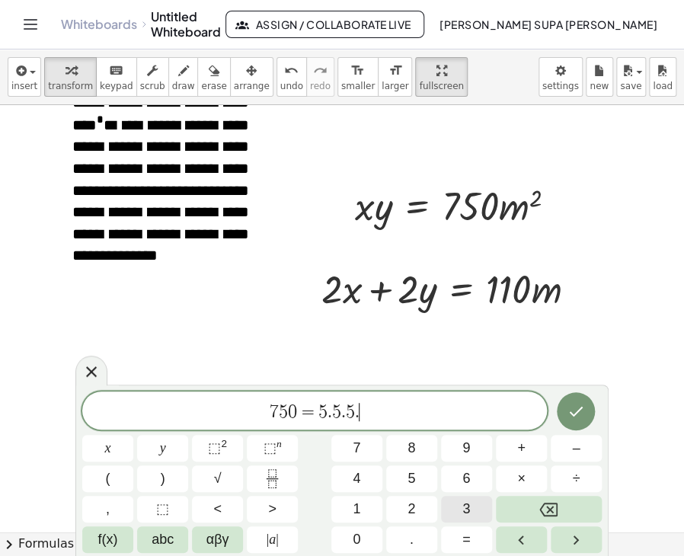
click at [480, 510] on button "3" at bounding box center [466, 509] width 51 height 27
click at [423, 542] on button "." at bounding box center [411, 539] width 51 height 27
click at [417, 507] on button "2" at bounding box center [411, 509] width 51 height 27
click at [567, 411] on icon "Done" at bounding box center [576, 411] width 18 height 18
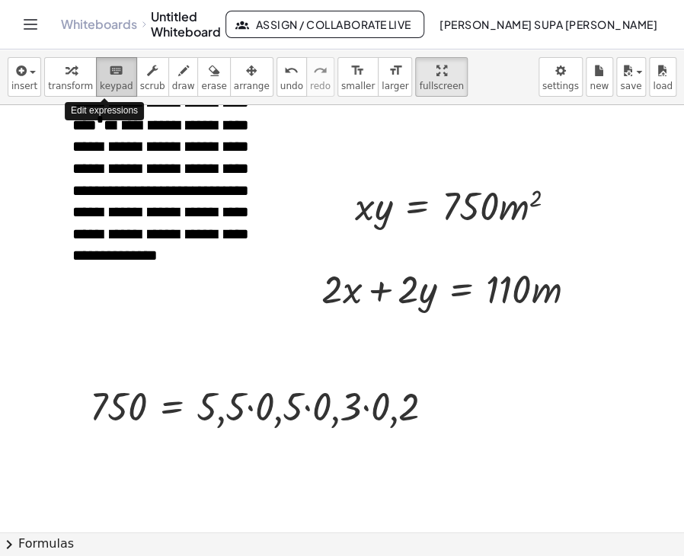
click at [110, 78] on icon "keyboard" at bounding box center [116, 71] width 14 height 18
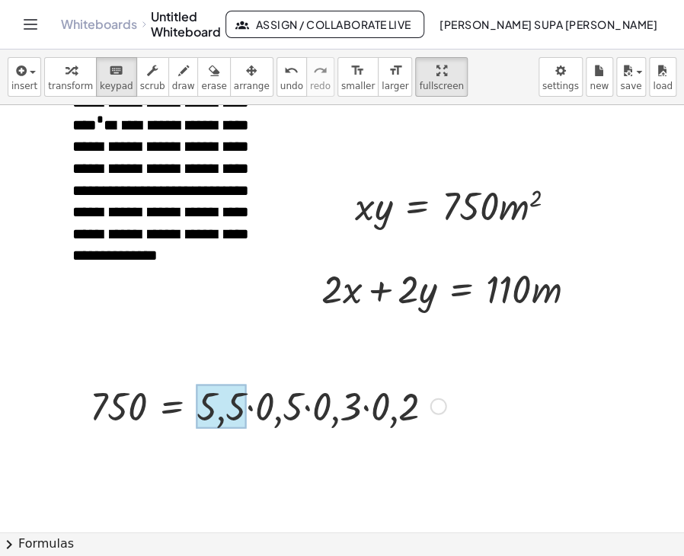
click at [232, 401] on div at bounding box center [222, 406] width 50 height 44
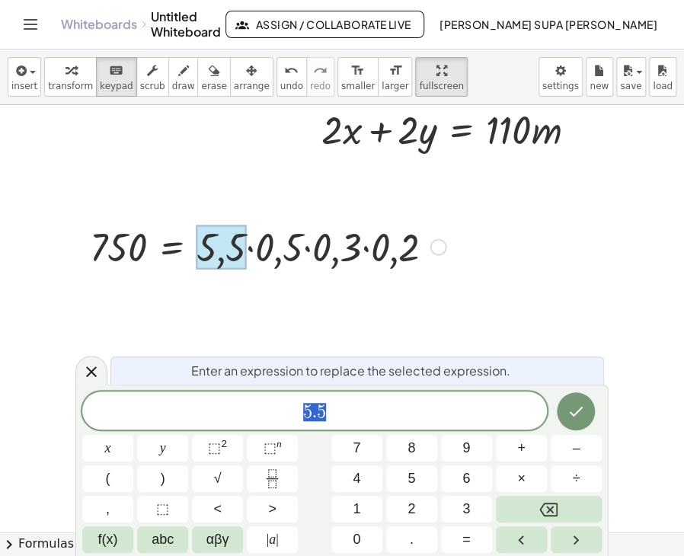
scroll to position [1018, 0]
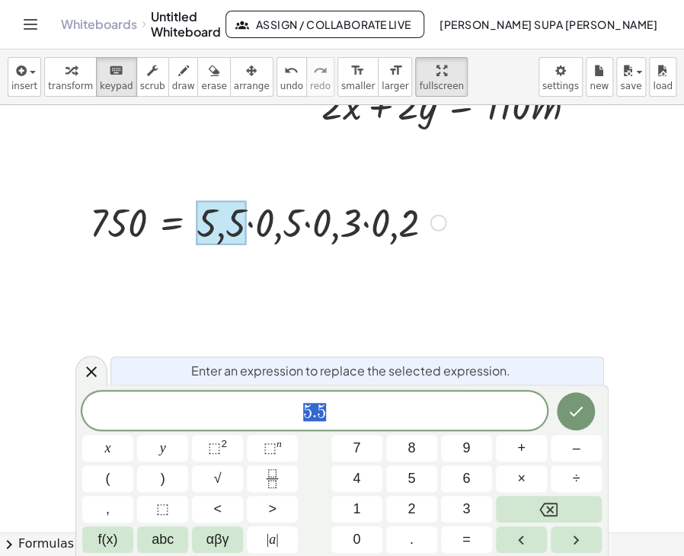
click at [253, 223] on div at bounding box center [267, 222] width 371 height 52
click at [348, 405] on span "5 . 5 ​" at bounding box center [314, 411] width 465 height 21
drag, startPoint x: 405, startPoint y: 394, endPoint x: 400, endPoint y: 406, distance: 13.0
click at [405, 395] on div "5 ​" at bounding box center [314, 411] width 465 height 38
click at [553, 503] on icon "Backspace" at bounding box center [548, 510] width 18 height 14
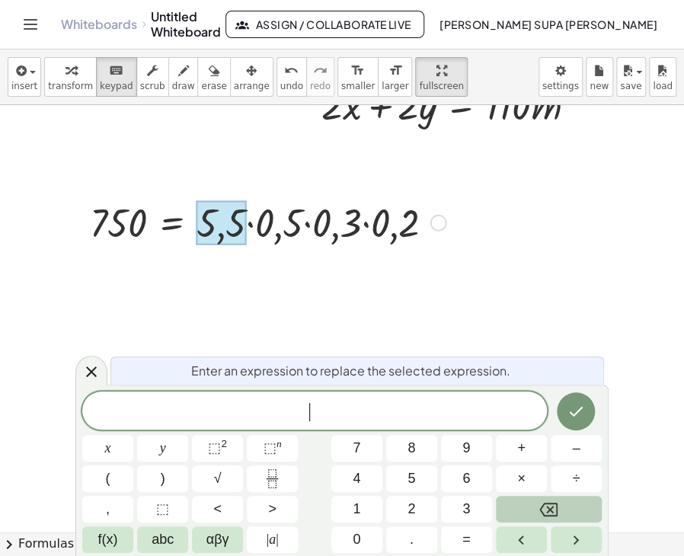
click at [553, 503] on icon "Backspace" at bounding box center [548, 510] width 18 height 14
click at [411, 229] on div at bounding box center [267, 222] width 371 height 52
click at [98, 366] on icon at bounding box center [91, 371] width 18 height 18
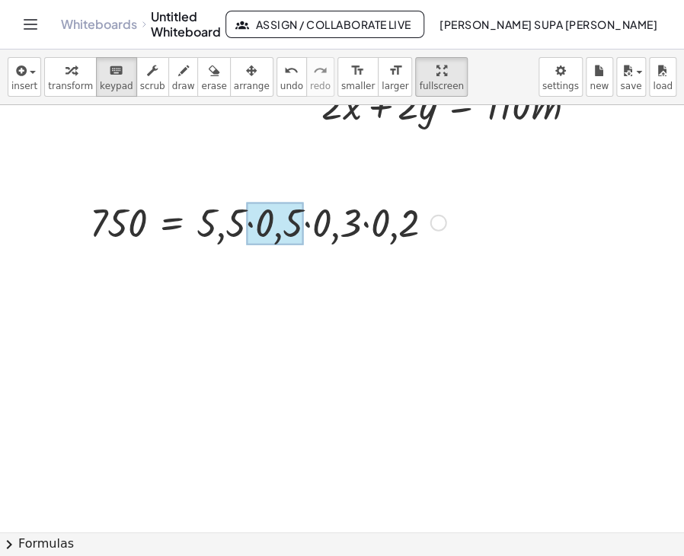
click at [268, 226] on div at bounding box center [274, 224] width 57 height 43
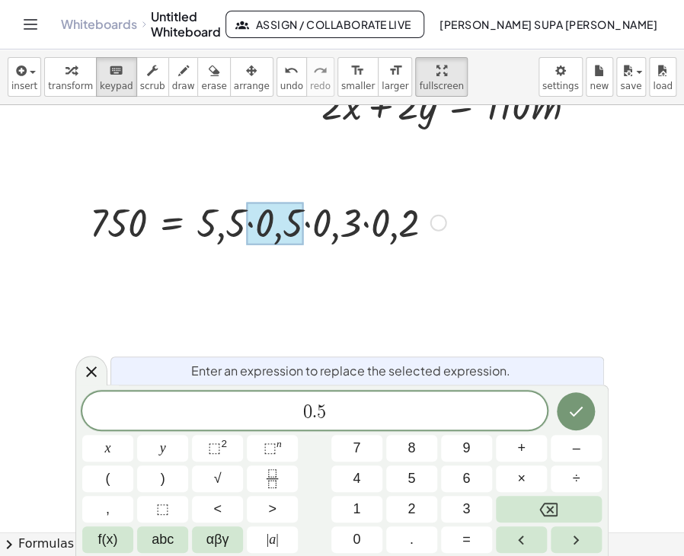
click at [268, 226] on div at bounding box center [274, 224] width 57 height 43
click at [552, 513] on icon "Backspace" at bounding box center [548, 510] width 18 height 18
click at [552, 510] on icon "Backspace" at bounding box center [548, 510] width 18 height 14
drag, startPoint x: 369, startPoint y: 414, endPoint x: 271, endPoint y: 415, distance: 97.5
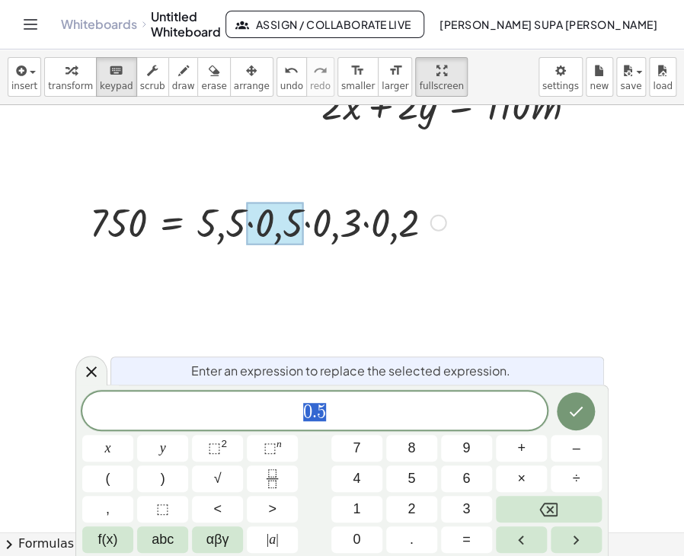
click at [271, 415] on span "0 . 5" at bounding box center [314, 411] width 465 height 21
click at [569, 415] on icon "Done" at bounding box center [576, 411] width 18 height 18
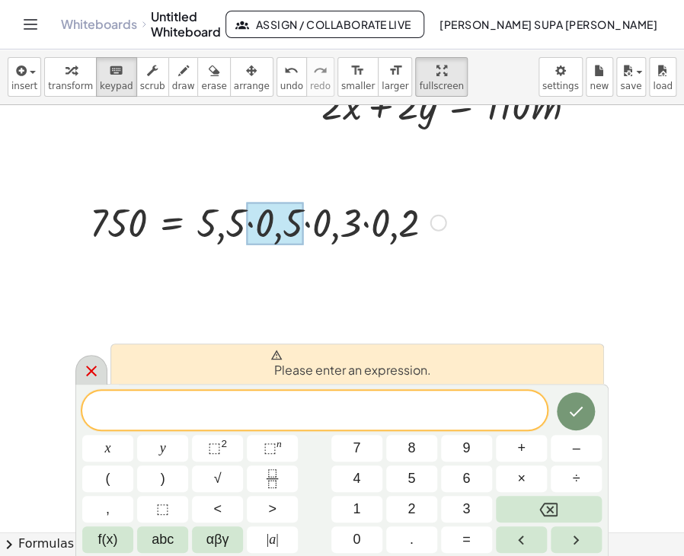
click at [91, 378] on icon at bounding box center [91, 371] width 18 height 18
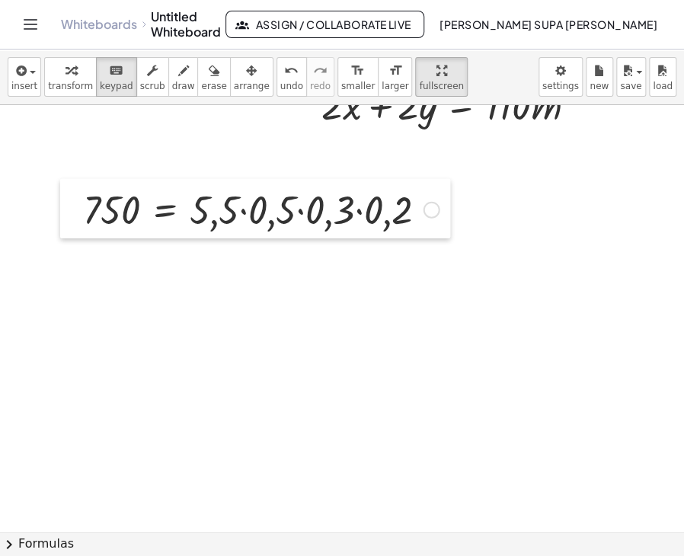
drag, startPoint x: 86, startPoint y: 215, endPoint x: 78, endPoint y: 200, distance: 16.7
click at [78, 200] on div at bounding box center [71, 208] width 23 height 59
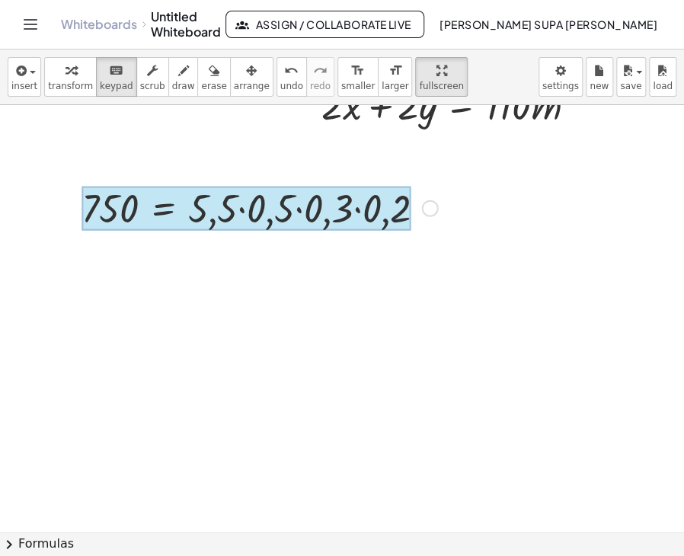
click at [171, 214] on div at bounding box center [246, 209] width 329 height 44
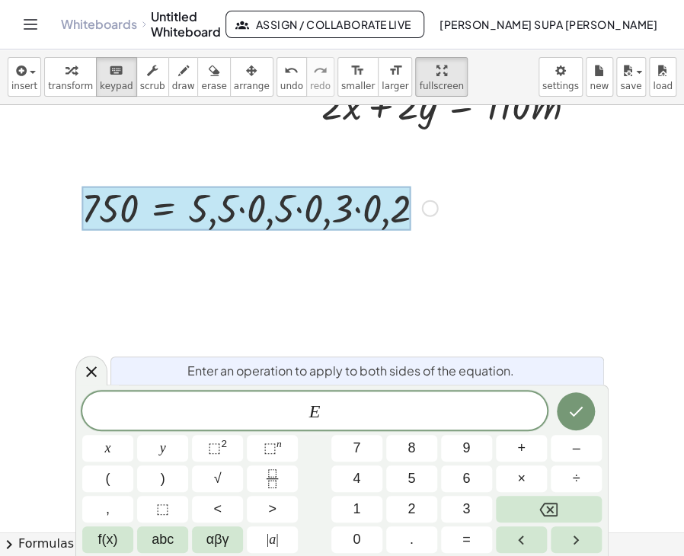
click at [171, 214] on div at bounding box center [246, 209] width 329 height 44
click at [210, 203] on div at bounding box center [246, 209] width 329 height 44
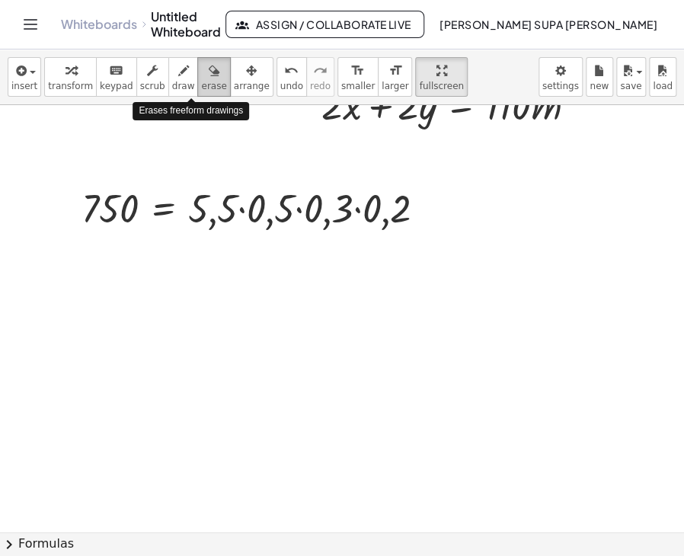
click at [201, 82] on span "erase" at bounding box center [213, 86] width 25 height 11
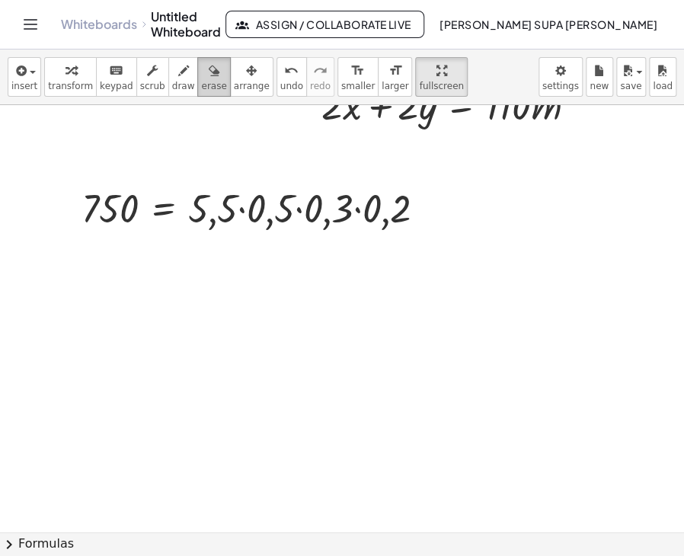
click at [201, 83] on span "erase" at bounding box center [213, 86] width 25 height 11
click at [24, 77] on icon "button" at bounding box center [20, 71] width 14 height 18
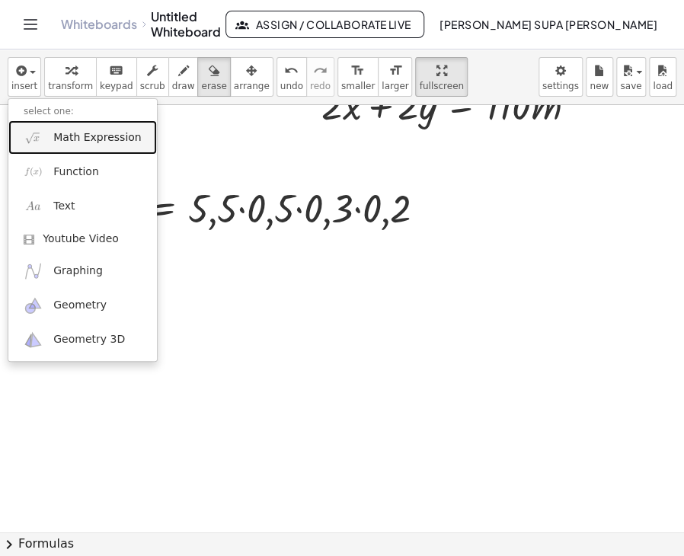
click at [57, 138] on span "Math Expression" at bounding box center [97, 137] width 88 height 15
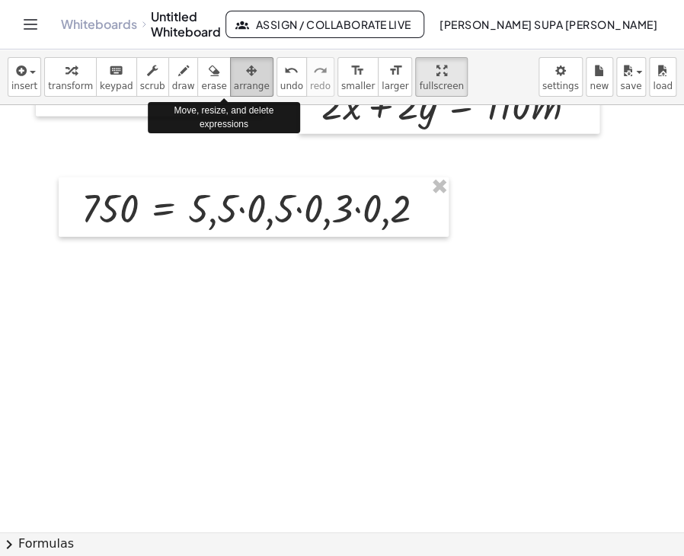
click at [234, 81] on span "arrange" at bounding box center [252, 86] width 36 height 11
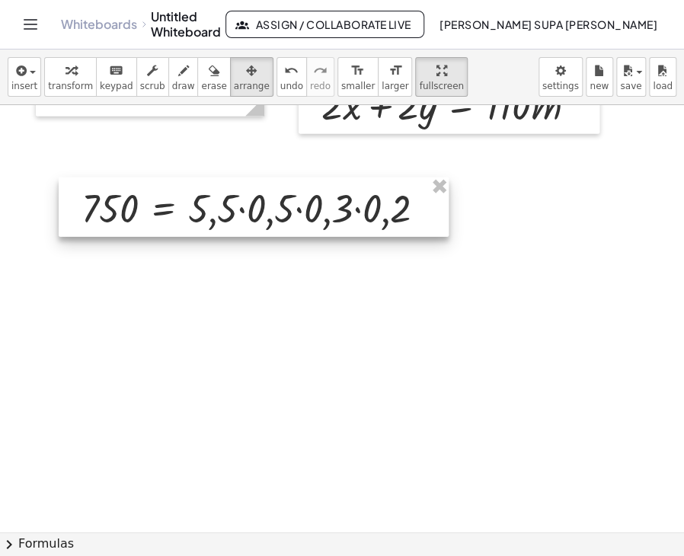
click at [399, 207] on div at bounding box center [254, 207] width 390 height 59
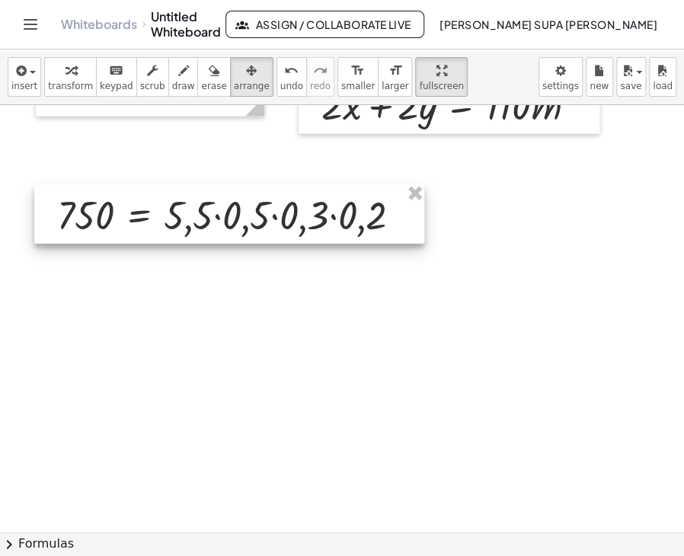
drag, startPoint x: 399, startPoint y: 207, endPoint x: 375, endPoint y: 214, distance: 25.3
click at [375, 214] on div at bounding box center [229, 213] width 390 height 59
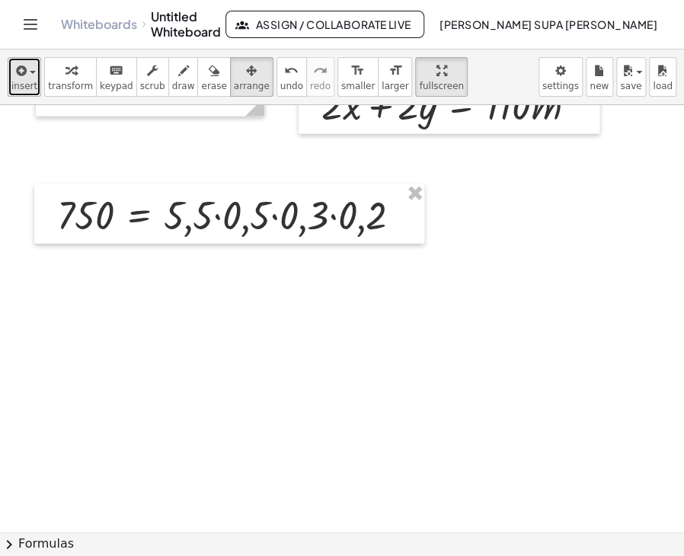
click at [34, 74] on button "insert" at bounding box center [25, 77] width 34 height 40
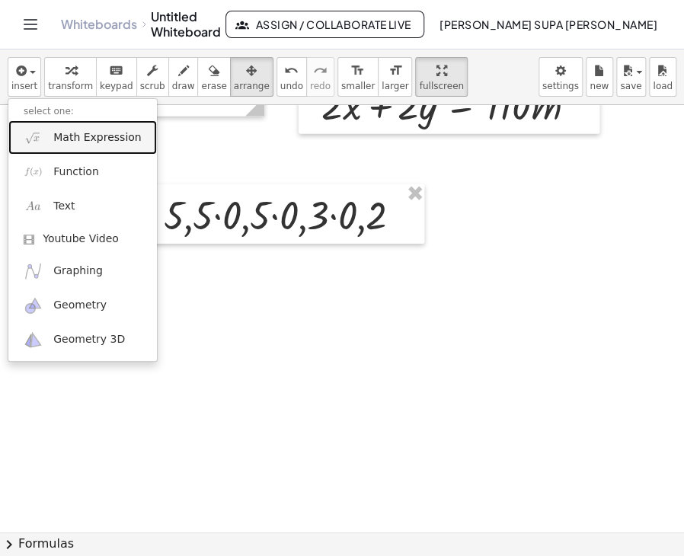
click at [70, 132] on span "Math Expression" at bounding box center [97, 137] width 88 height 15
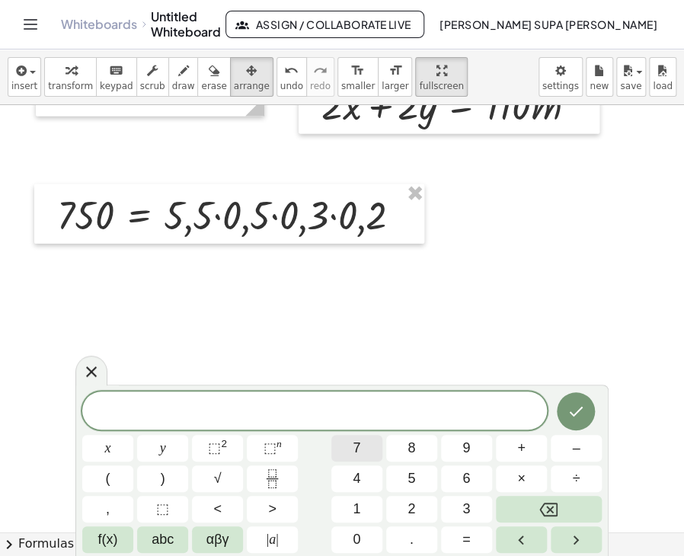
click at [378, 461] on button "7" at bounding box center [356, 448] width 51 height 27
click at [408, 491] on button "5" at bounding box center [411, 478] width 51 height 27
click at [361, 545] on button "0" at bounding box center [356, 539] width 51 height 27
click at [478, 543] on button "=" at bounding box center [466, 539] width 51 height 27
click at [435, 484] on button "5" at bounding box center [411, 478] width 51 height 27
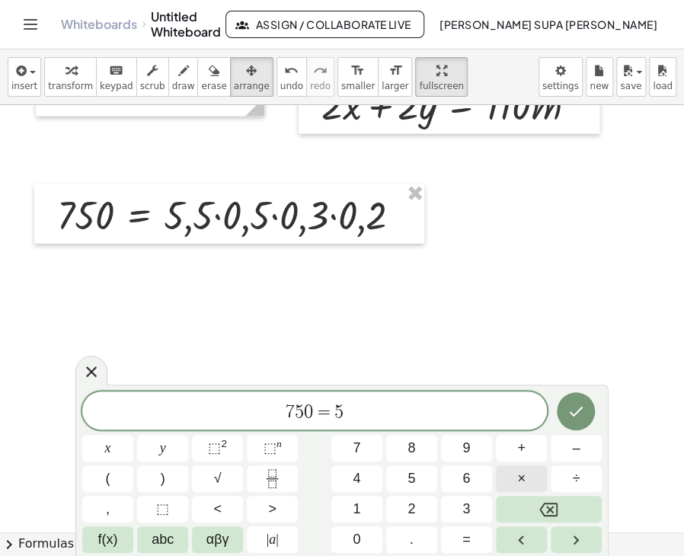
click at [512, 472] on button "×" at bounding box center [521, 478] width 51 height 27
click at [422, 479] on button "5" at bounding box center [411, 478] width 51 height 27
click at [508, 478] on button "×" at bounding box center [521, 478] width 51 height 27
click at [430, 479] on button "5" at bounding box center [411, 478] width 51 height 27
click at [505, 484] on button "×" at bounding box center [521, 478] width 51 height 27
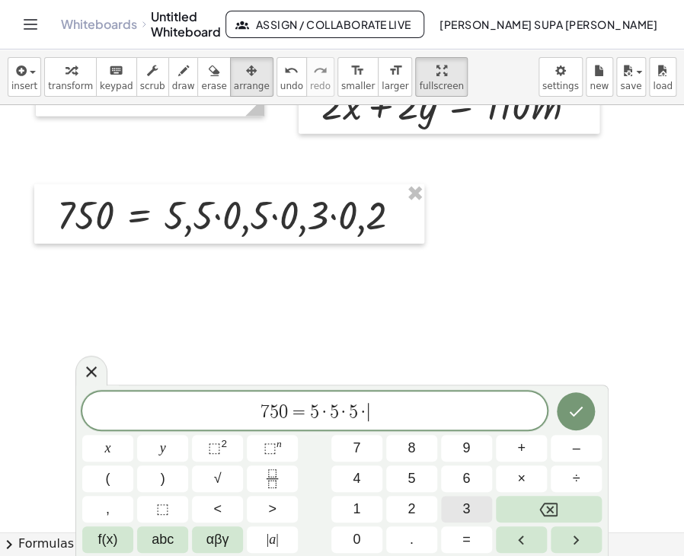
click at [484, 510] on button "3" at bounding box center [466, 509] width 51 height 27
click at [506, 481] on button "×" at bounding box center [521, 478] width 51 height 27
click at [421, 510] on button "2" at bounding box center [411, 509] width 51 height 27
click at [574, 408] on icon "Done" at bounding box center [576, 411] width 18 height 18
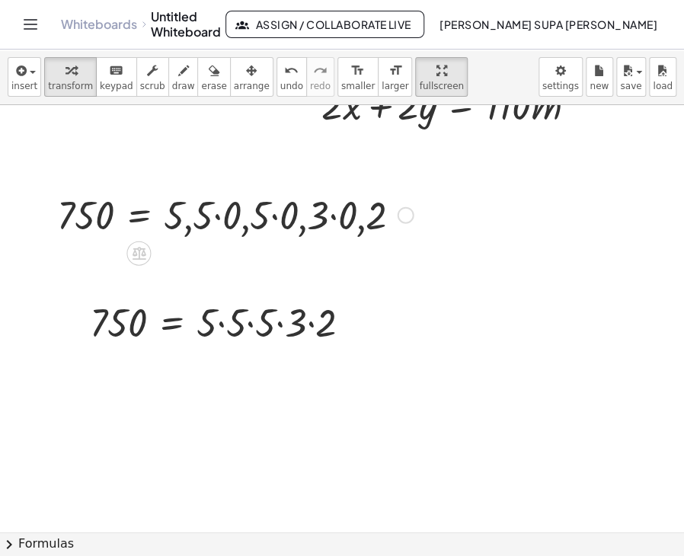
click at [206, 229] on div at bounding box center [235, 214] width 371 height 52
click at [179, 215] on div at bounding box center [235, 214] width 371 height 52
click at [234, 83] on span "arrange" at bounding box center [252, 86] width 36 height 11
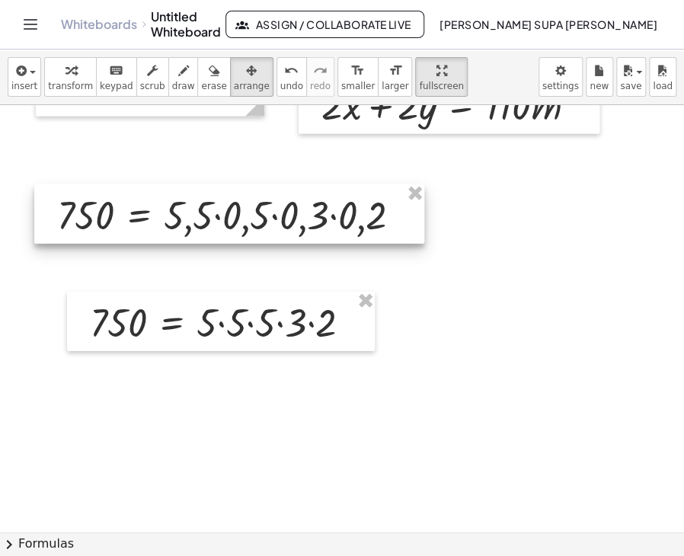
click at [154, 209] on div at bounding box center [229, 213] width 390 height 59
click at [174, 197] on div at bounding box center [229, 213] width 390 height 59
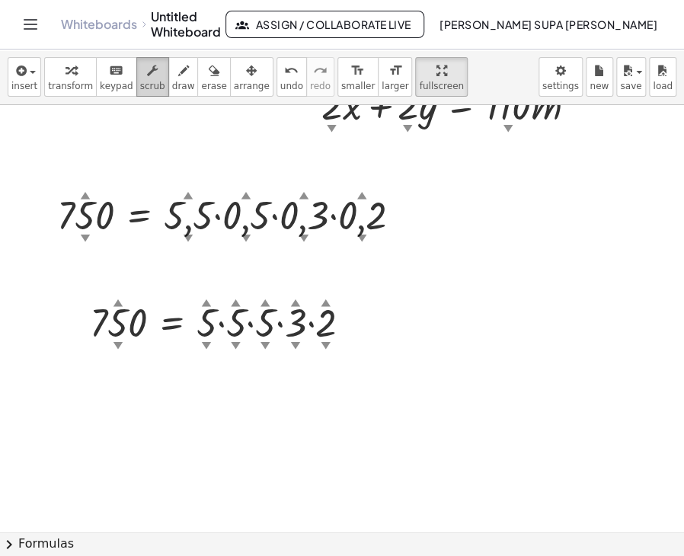
click at [147, 75] on icon "button" at bounding box center [152, 71] width 11 height 18
click at [185, 194] on div "▲" at bounding box center [189, 195] width 10 height 14
click at [186, 194] on div "▲" at bounding box center [189, 195] width 10 height 14
click at [187, 233] on div "▼" at bounding box center [189, 238] width 10 height 14
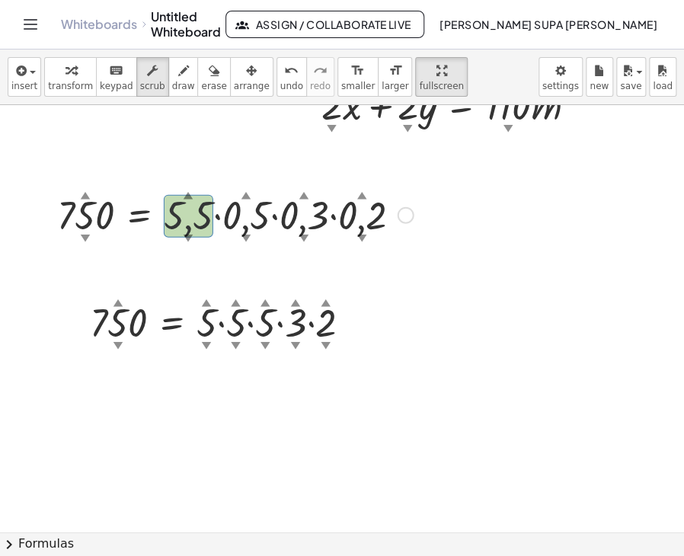
click at [187, 232] on div "▼" at bounding box center [189, 238] width 10 height 14
click at [53, 190] on div at bounding box center [45, 213] width 23 height 59
click at [80, 223] on div at bounding box center [235, 214] width 371 height 52
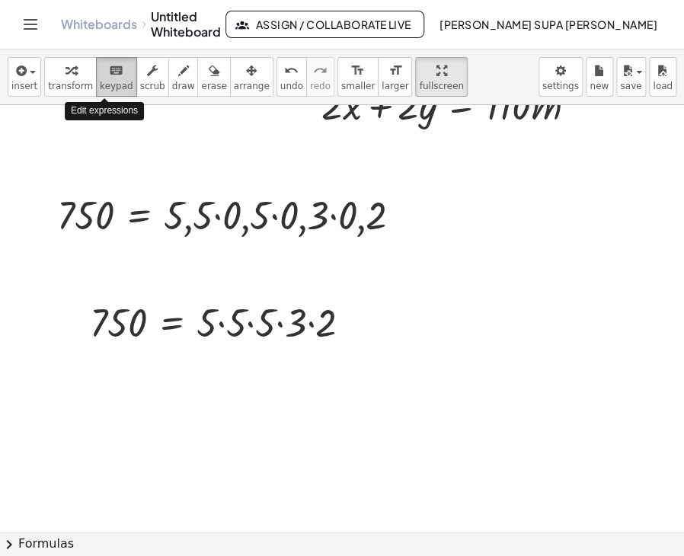
click at [107, 81] on span "keypad" at bounding box center [117, 86] width 34 height 11
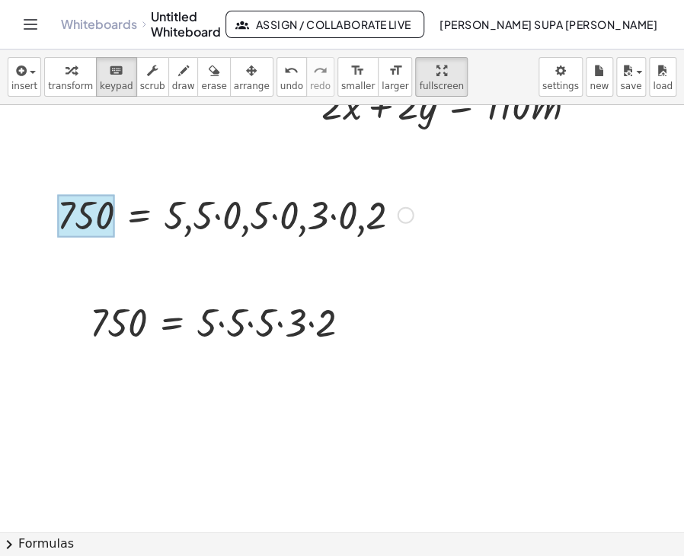
click at [82, 212] on div at bounding box center [85, 216] width 57 height 43
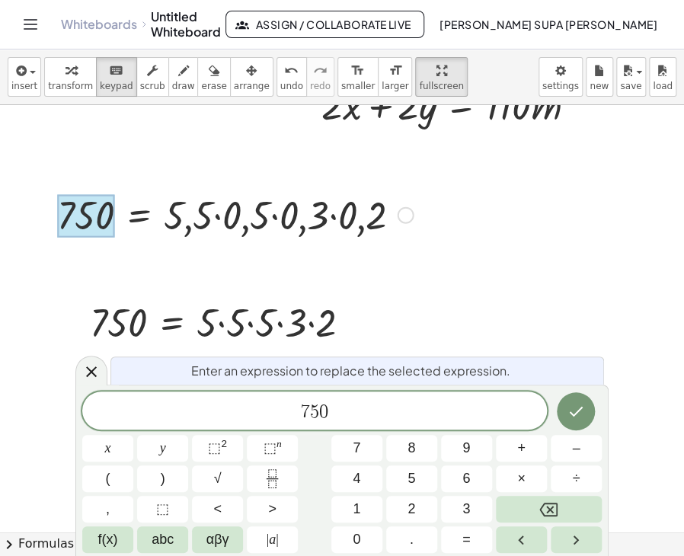
click at [84, 224] on div at bounding box center [85, 216] width 57 height 43
click at [85, 223] on div at bounding box center [85, 216] width 57 height 43
click at [89, 373] on icon at bounding box center [91, 371] width 11 height 11
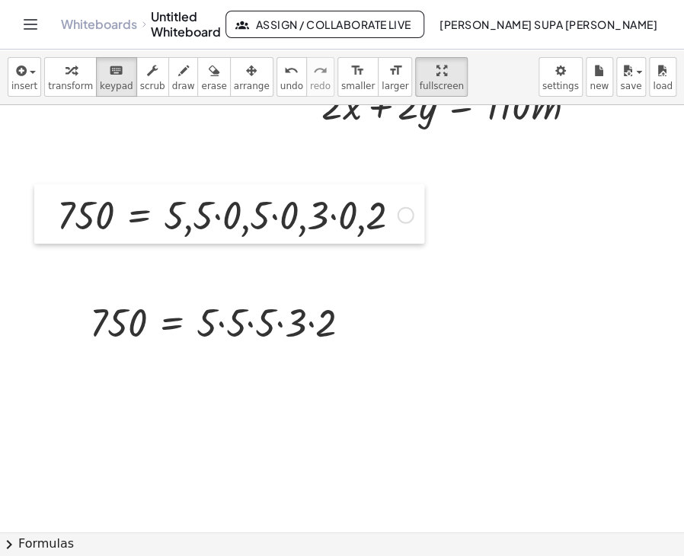
click at [34, 219] on div at bounding box center [45, 213] width 23 height 59
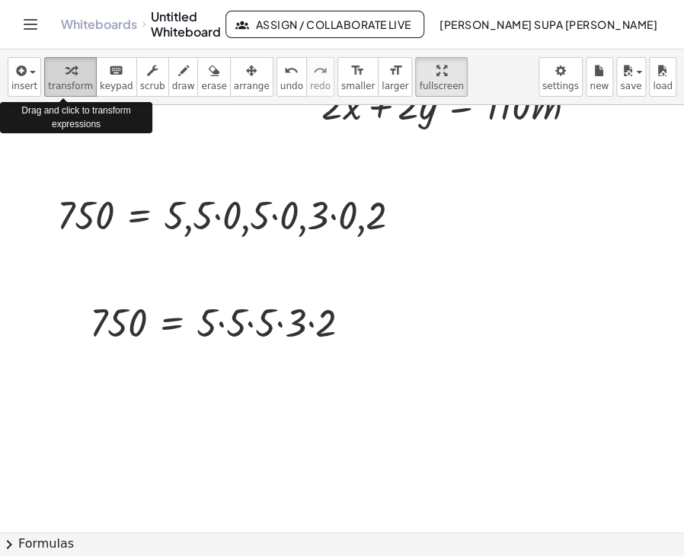
click at [66, 75] on icon "button" at bounding box center [71, 71] width 11 height 18
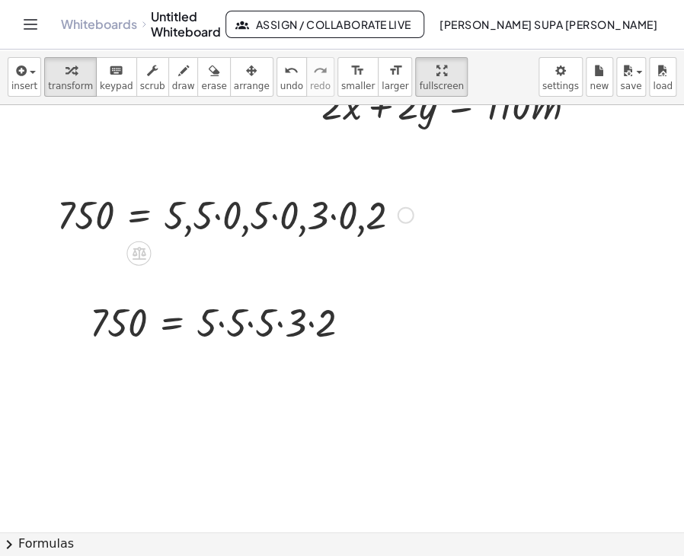
click at [85, 221] on div at bounding box center [235, 214] width 371 height 52
click at [141, 250] on icon at bounding box center [140, 254] width 14 height 13
click at [115, 248] on div "−" at bounding box center [108, 253] width 24 height 24
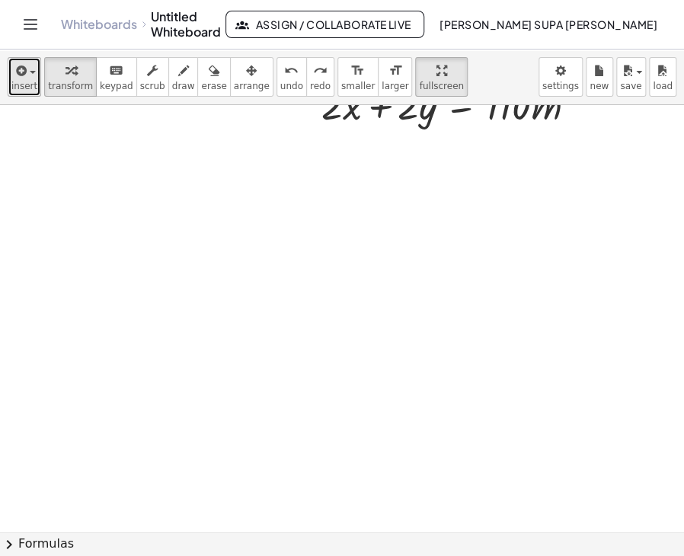
click at [21, 79] on icon "button" at bounding box center [20, 71] width 14 height 18
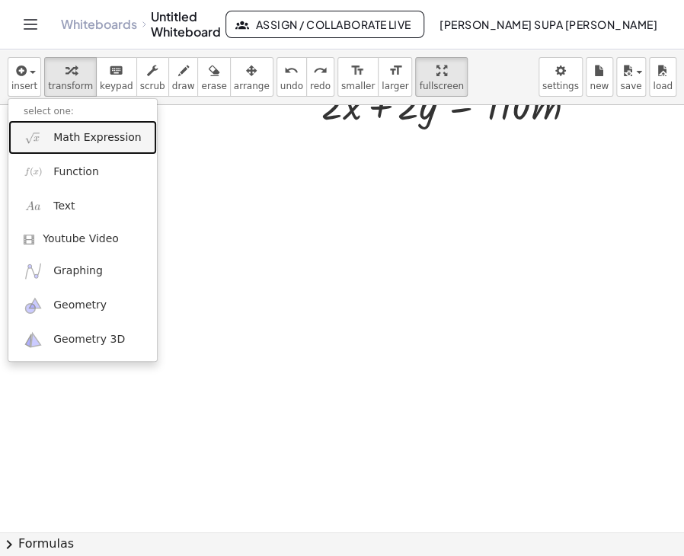
click at [43, 136] on link "Math Expression" at bounding box center [82, 137] width 149 height 34
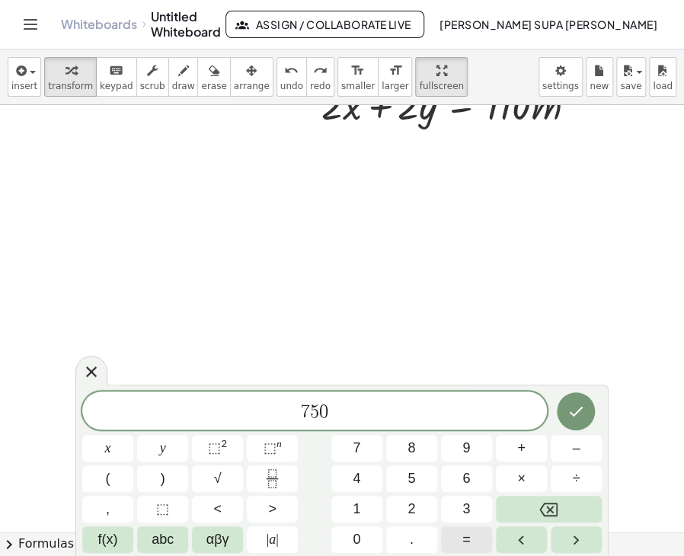
click at [475, 534] on button "=" at bounding box center [466, 539] width 51 height 27
click at [414, 482] on span "5" at bounding box center [412, 479] width 8 height 21
click at [518, 473] on span "×" at bounding box center [521, 479] width 8 height 21
click at [417, 478] on button "5" at bounding box center [411, 478] width 51 height 27
click at [536, 473] on button "×" at bounding box center [521, 478] width 51 height 27
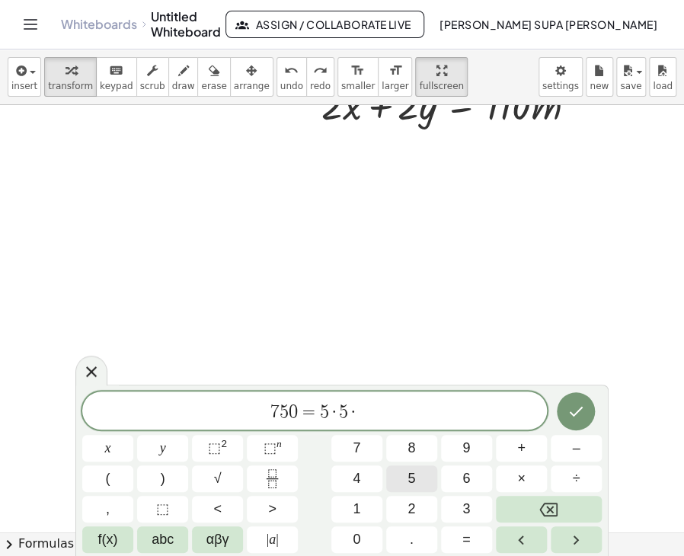
click at [406, 485] on button "5" at bounding box center [411, 478] width 51 height 27
click at [525, 482] on button "×" at bounding box center [521, 478] width 51 height 27
click at [472, 513] on button "3" at bounding box center [466, 509] width 51 height 27
click at [522, 475] on span "×" at bounding box center [521, 479] width 8 height 21
click at [415, 507] on button "2" at bounding box center [411, 509] width 51 height 27
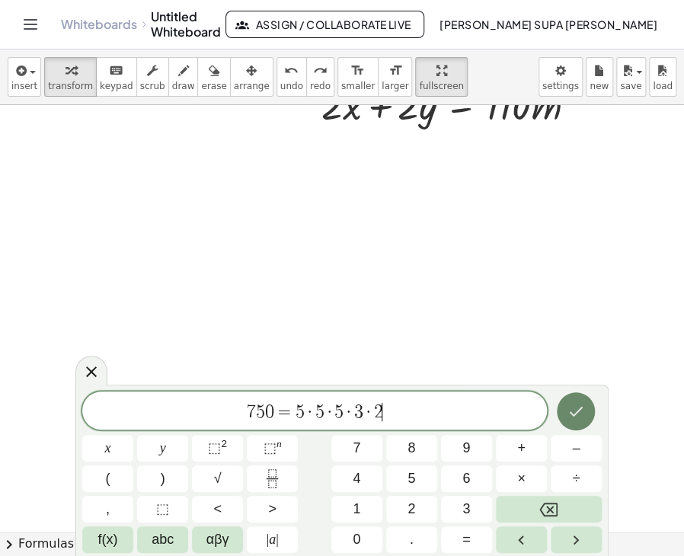
click at [564, 408] on button "Done" at bounding box center [576, 411] width 38 height 38
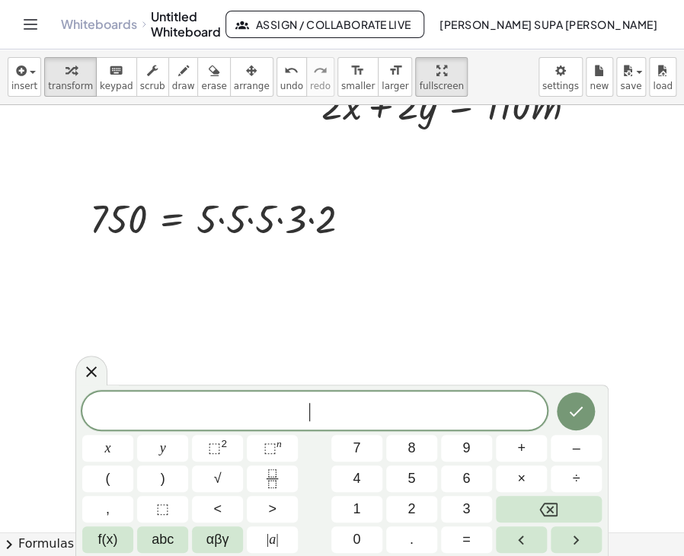
click at [88, 373] on icon at bounding box center [91, 371] width 11 height 11
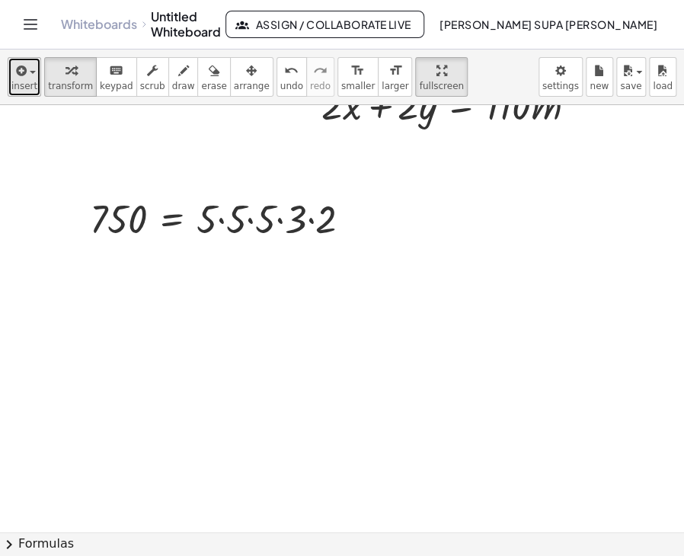
click at [24, 75] on icon "button" at bounding box center [20, 71] width 14 height 18
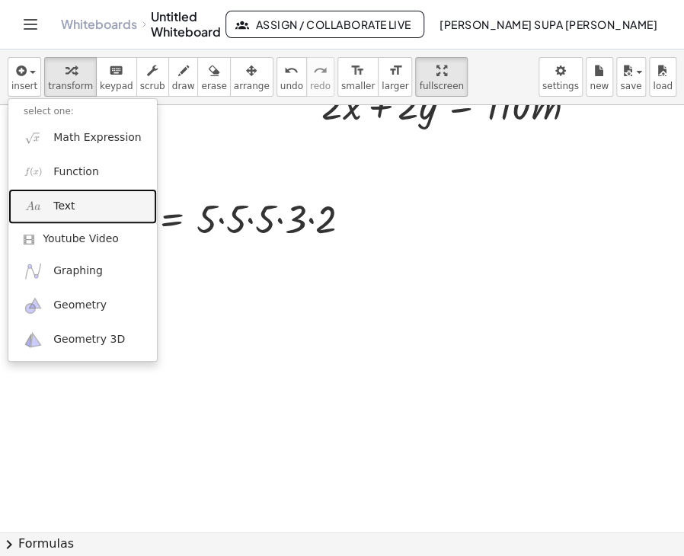
click at [58, 203] on span "Text" at bounding box center [63, 206] width 21 height 15
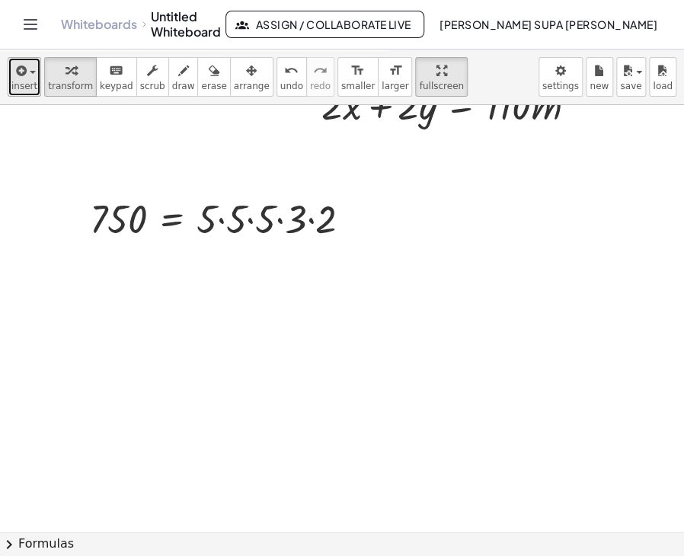
click at [34, 77] on div "button" at bounding box center [24, 70] width 26 height 18
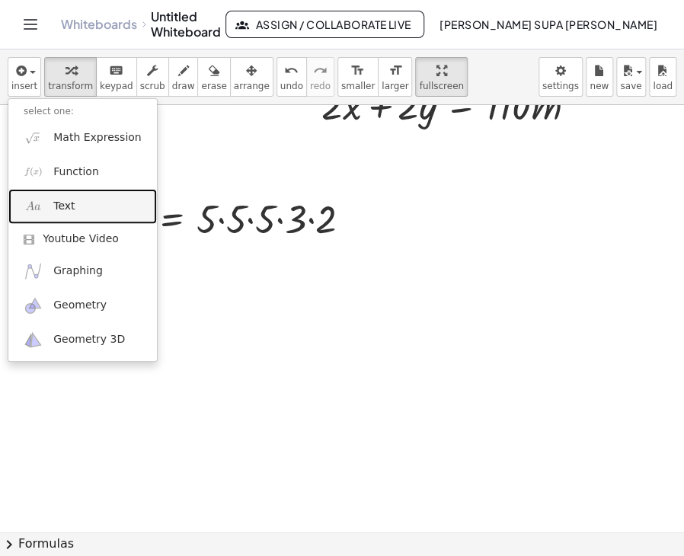
click at [52, 205] on link "Text" at bounding box center [82, 206] width 149 height 34
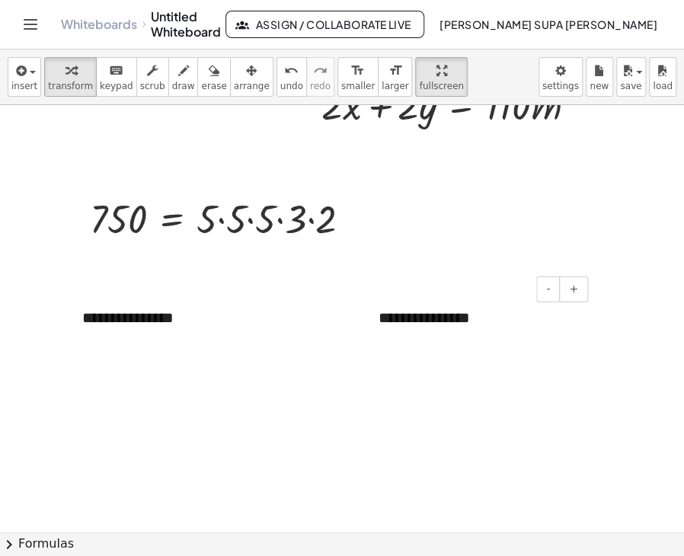
click at [384, 325] on div "**********" at bounding box center [477, 318] width 229 height 53
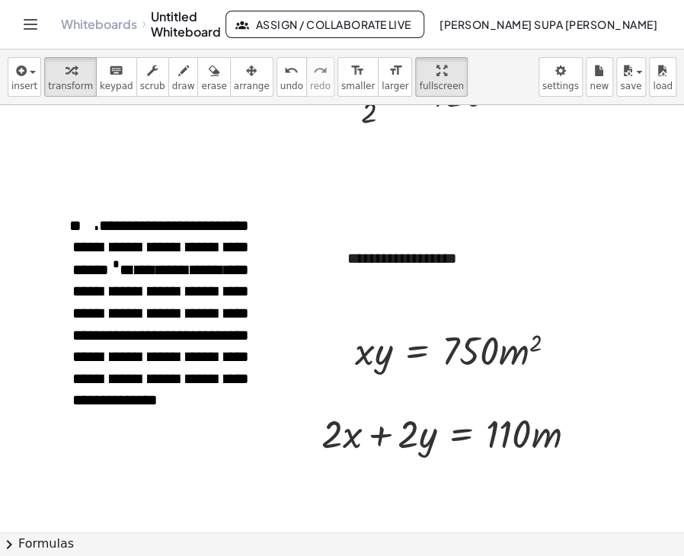
scroll to position [637, 0]
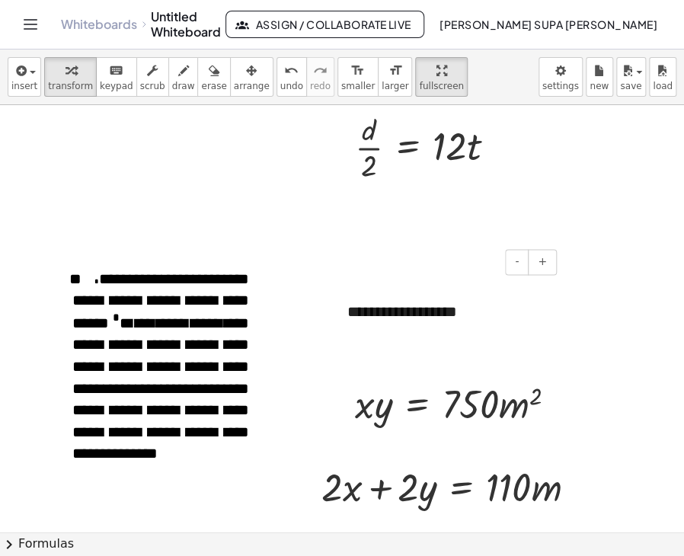
click at [427, 320] on div "**********" at bounding box center [446, 301] width 229 height 74
drag, startPoint x: 450, startPoint y: 315, endPoint x: 325, endPoint y: 307, distance: 125.2
click at [325, 307] on div "**********" at bounding box center [376, 322] width 753 height 1708
click at [347, 318] on div at bounding box center [339, 301] width 15 height 74
click at [334, 284] on div at bounding box center [339, 301] width 15 height 74
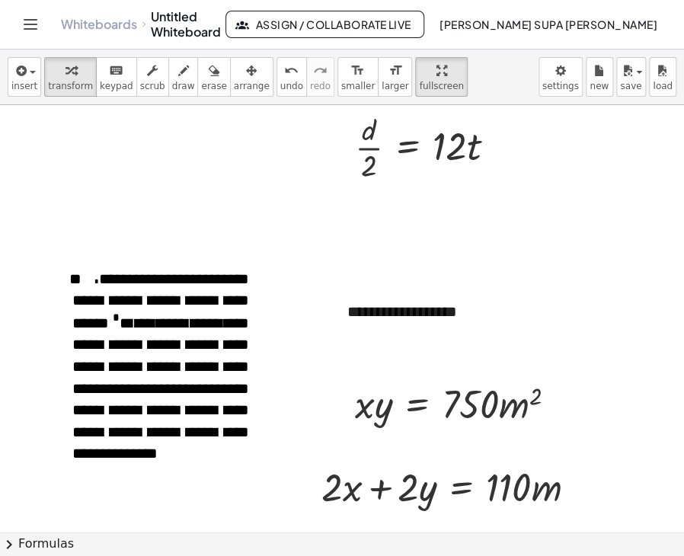
click at [331, 270] on div at bounding box center [376, 322] width 753 height 1708
click at [338, 288] on div at bounding box center [339, 301] width 15 height 74
drag, startPoint x: 461, startPoint y: 315, endPoint x: 341, endPoint y: 315, distance: 119.6
click at [341, 315] on div "**********" at bounding box center [446, 301] width 229 height 74
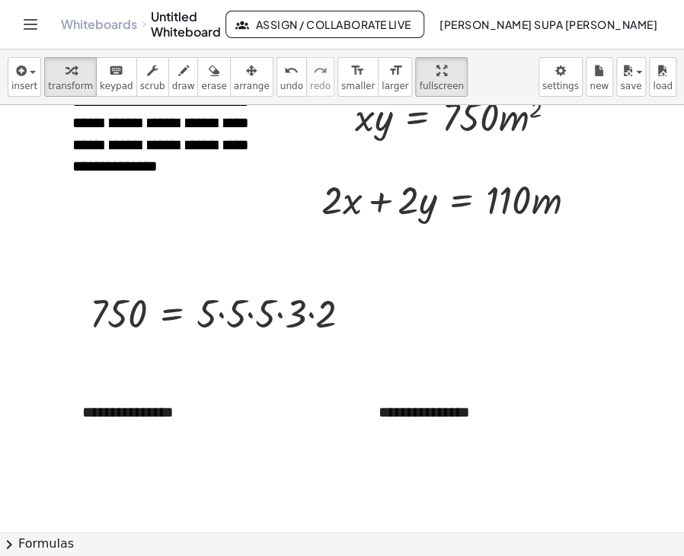
scroll to position [1094, 0]
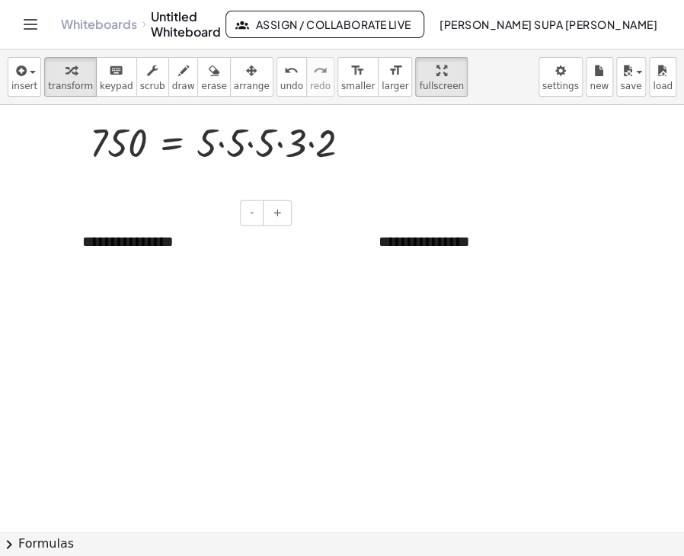
click at [178, 241] on div "**********" at bounding box center [181, 242] width 229 height 53
drag, startPoint x: 178, startPoint y: 241, endPoint x: 73, endPoint y: 248, distance: 105.3
click at [73, 248] on div "**********" at bounding box center [181, 242] width 229 height 53
click at [414, 249] on div "**********" at bounding box center [477, 242] width 229 height 53
drag, startPoint x: 469, startPoint y: 238, endPoint x: 377, endPoint y: 238, distance: 91.4
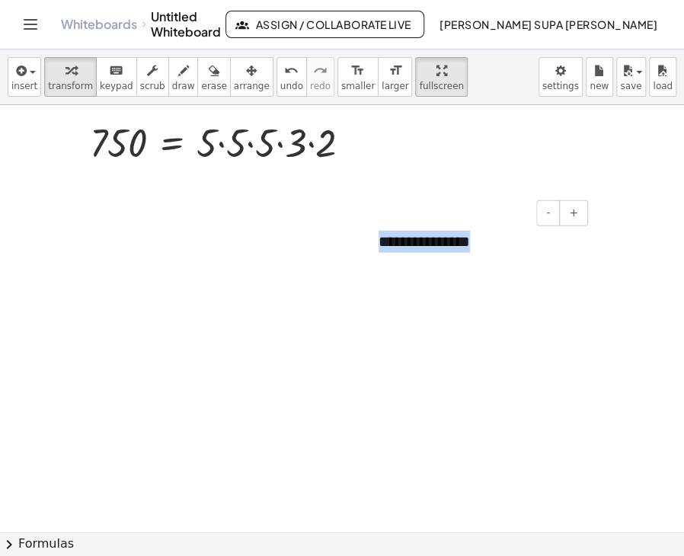
click at [377, 238] on div "**********" at bounding box center [477, 242] width 229 height 53
click at [116, 247] on div at bounding box center [181, 242] width 229 height 53
click at [13, 76] on icon "button" at bounding box center [20, 71] width 14 height 18
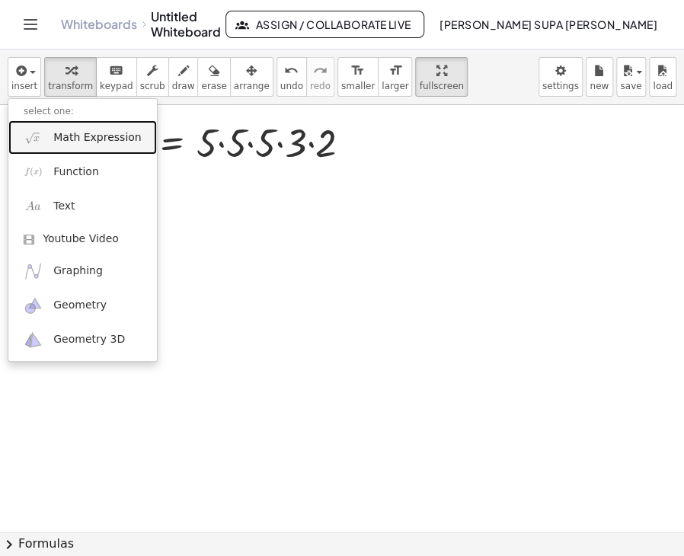
click at [57, 142] on span "Math Expression" at bounding box center [97, 137] width 88 height 15
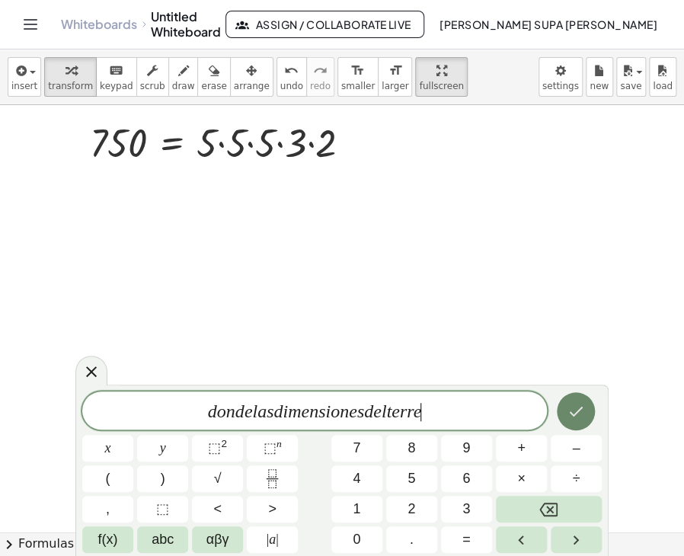
click at [567, 418] on icon "Done" at bounding box center [576, 411] width 18 height 18
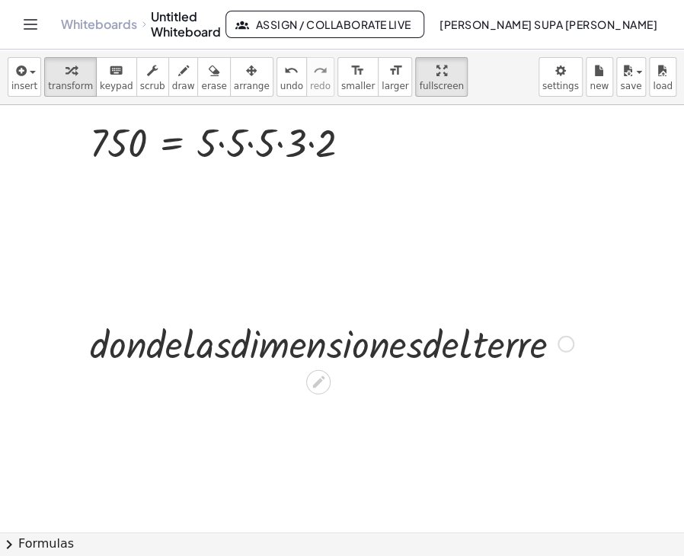
click at [132, 341] on div at bounding box center [331, 343] width 499 height 52
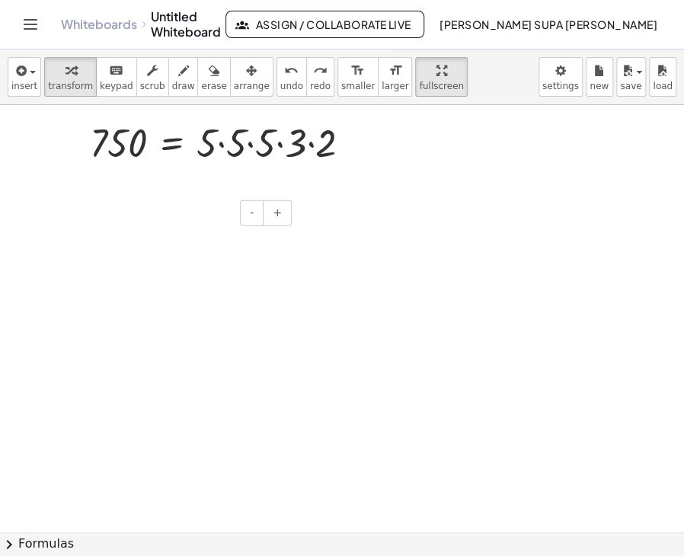
click at [76, 219] on div "- +" at bounding box center [177, 213] width 229 height 26
click at [94, 261] on div at bounding box center [181, 242] width 229 height 53
click at [134, 250] on div at bounding box center [181, 242] width 229 height 53
click at [8, 74] on button "insert" at bounding box center [25, 77] width 34 height 40
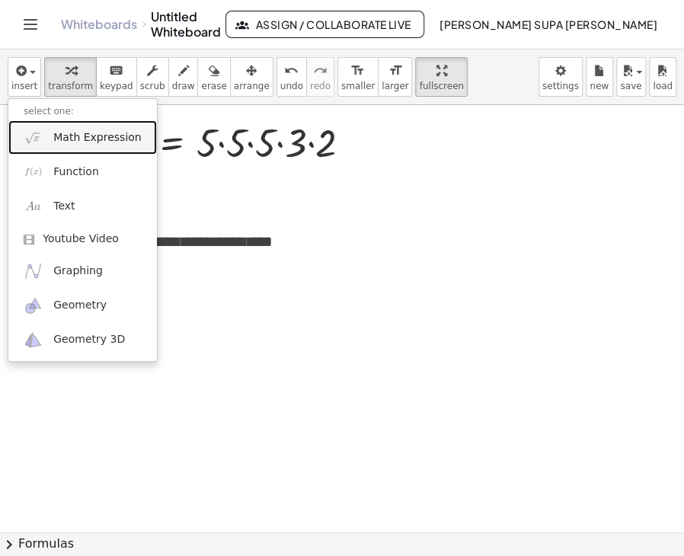
click at [52, 139] on link "Math Expression" at bounding box center [82, 137] width 149 height 34
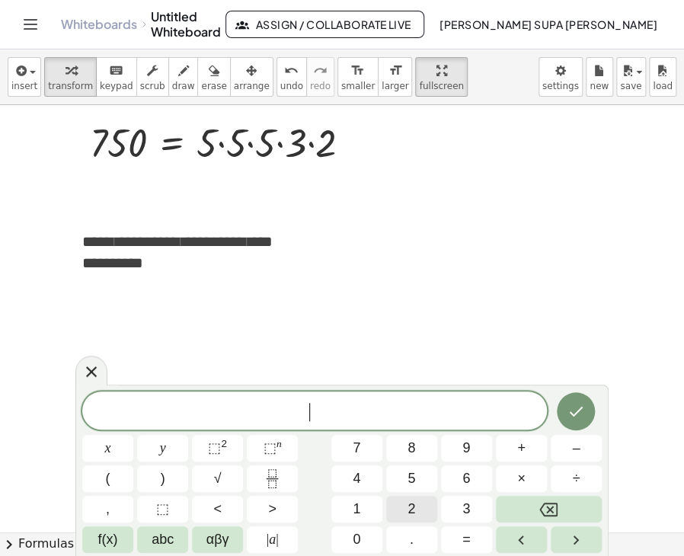
click at [403, 508] on button "2" at bounding box center [411, 509] width 51 height 27
click at [408, 476] on span "5" at bounding box center [412, 479] width 8 height 21
click at [513, 483] on button "×" at bounding box center [521, 478] width 51 height 27
click at [472, 507] on button "3" at bounding box center [466, 509] width 51 height 27
click at [361, 540] on button "0" at bounding box center [356, 539] width 51 height 27
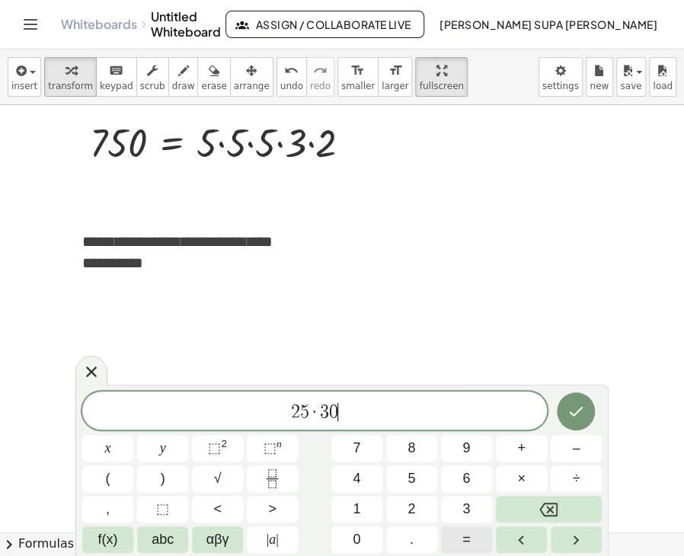
click at [470, 539] on button "=" at bounding box center [466, 539] width 51 height 27
click at [357, 446] on span "7" at bounding box center [357, 448] width 8 height 21
click at [405, 487] on button "5" at bounding box center [411, 478] width 51 height 27
click at [373, 537] on button "0" at bounding box center [356, 539] width 51 height 27
click at [228, 443] on button "⬚ 2" at bounding box center [217, 448] width 51 height 27
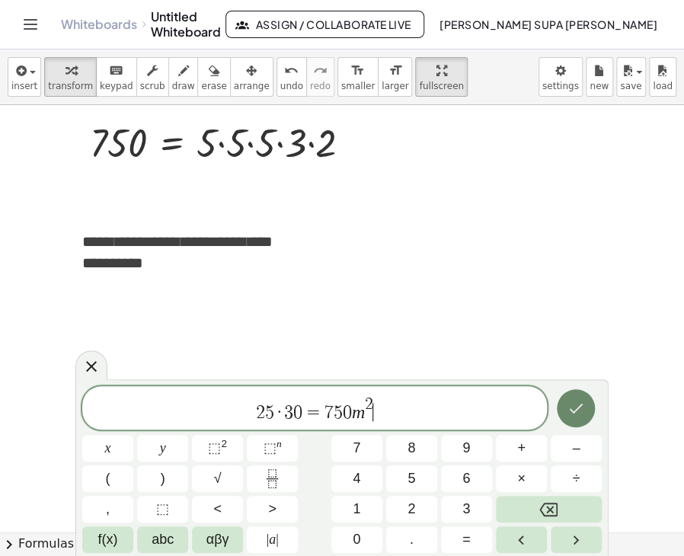
click at [584, 406] on icon "Done" at bounding box center [576, 408] width 18 height 18
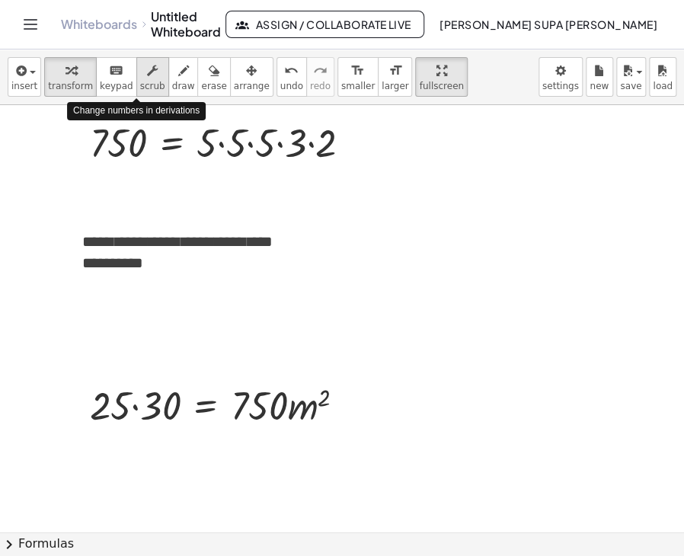
click at [141, 80] on button "scrub" at bounding box center [152, 77] width 33 height 40
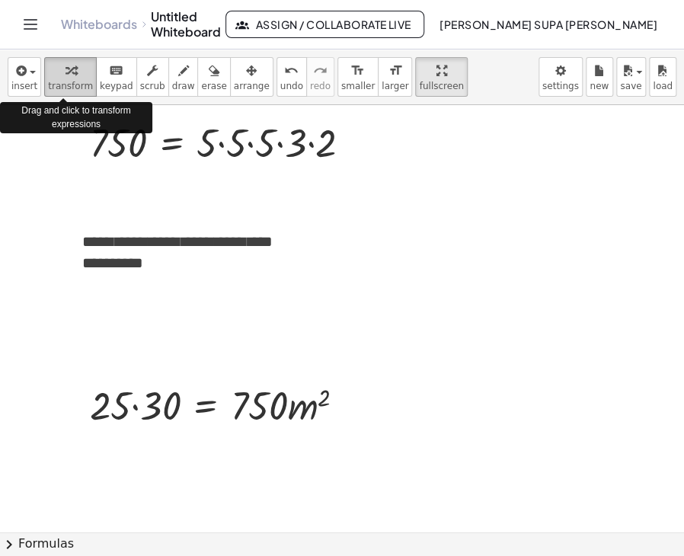
click at [67, 73] on icon "button" at bounding box center [71, 71] width 11 height 18
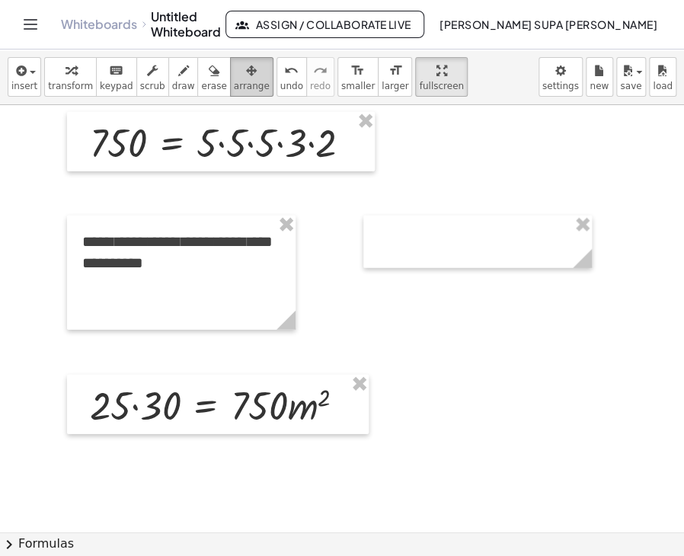
click at [234, 82] on span "arrange" at bounding box center [252, 86] width 36 height 11
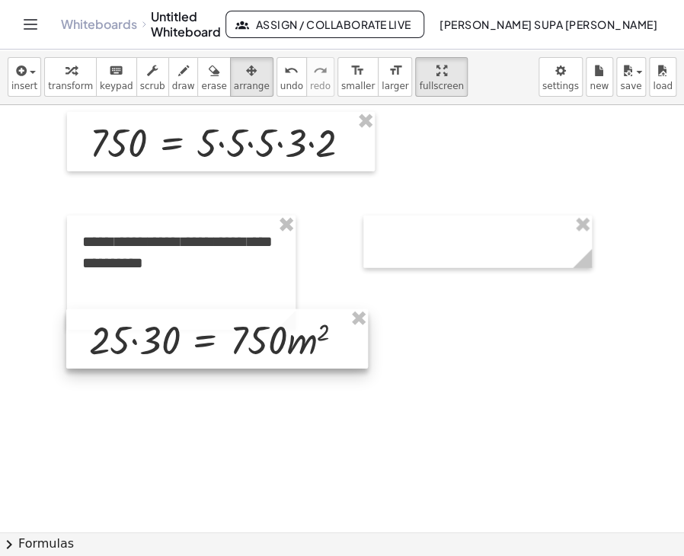
drag, startPoint x: 136, startPoint y: 390, endPoint x: 136, endPoint y: 325, distance: 65.5
click at [136, 325] on div at bounding box center [217, 338] width 302 height 59
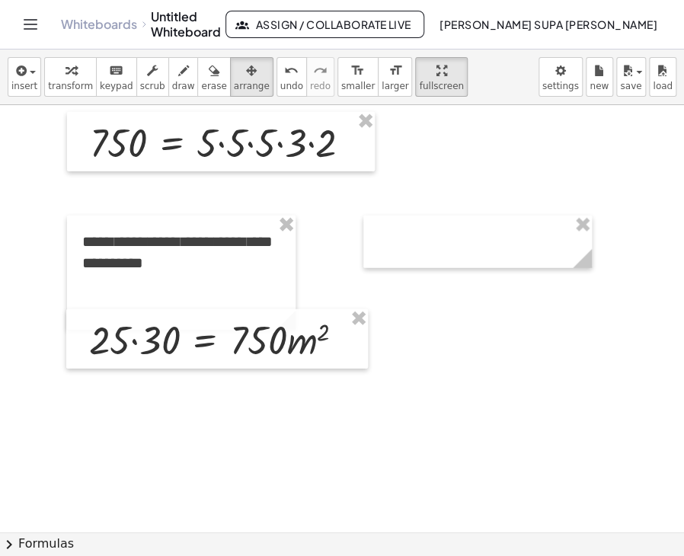
click at [25, 81] on span "insert" at bounding box center [24, 86] width 26 height 11
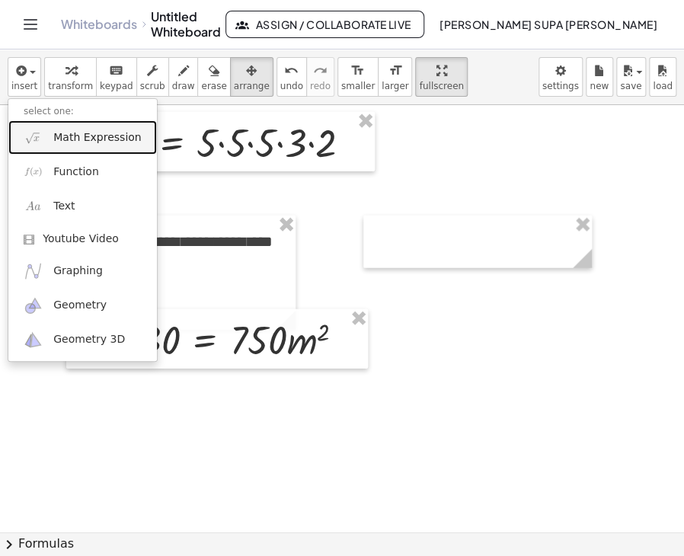
click at [67, 138] on span "Math Expression" at bounding box center [97, 137] width 88 height 15
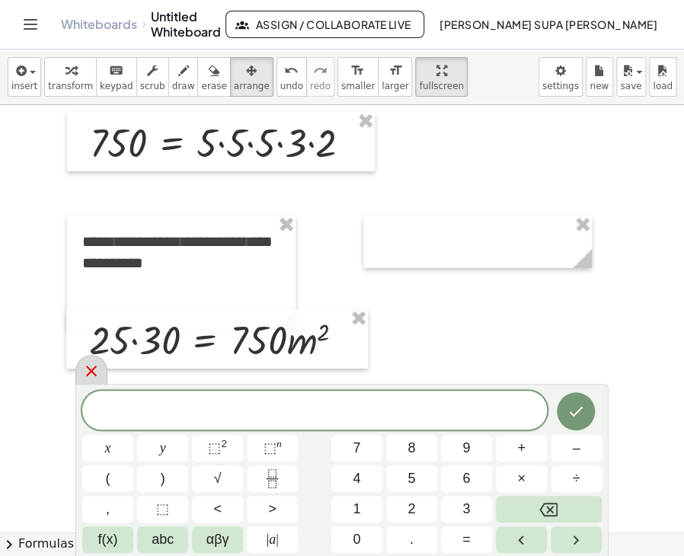
click at [92, 370] on icon at bounding box center [91, 371] width 11 height 11
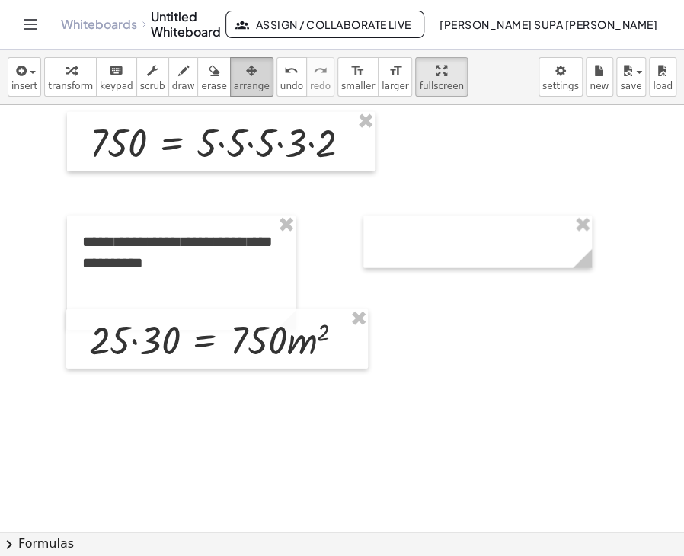
click at [246, 74] on icon "button" at bounding box center [251, 71] width 11 height 18
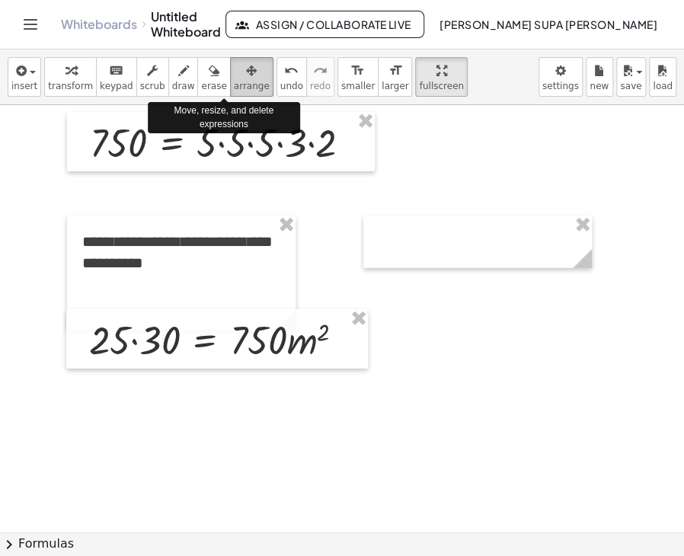
click at [246, 74] on icon "button" at bounding box center [251, 71] width 11 height 18
click at [234, 69] on div "button" at bounding box center [252, 70] width 36 height 18
click at [234, 67] on div "button" at bounding box center [252, 70] width 36 height 18
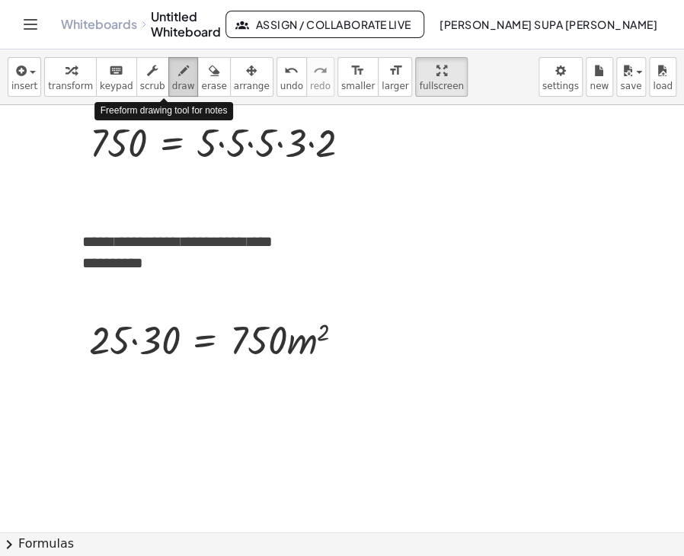
click at [178, 67] on icon "button" at bounding box center [183, 71] width 11 height 18
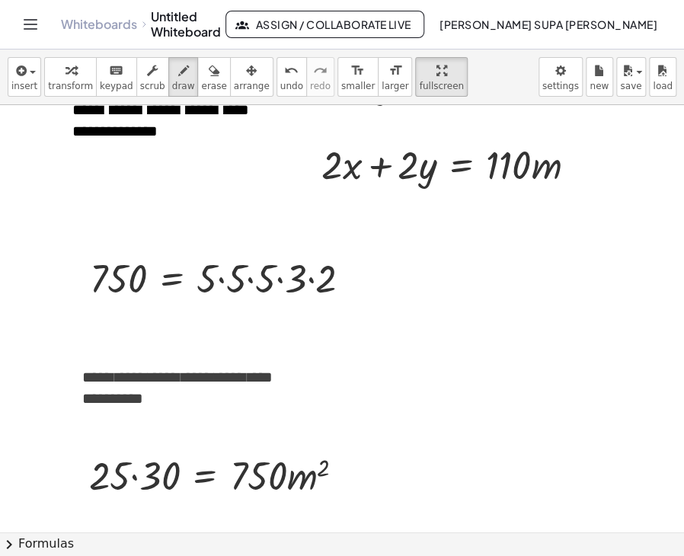
scroll to position [942, 0]
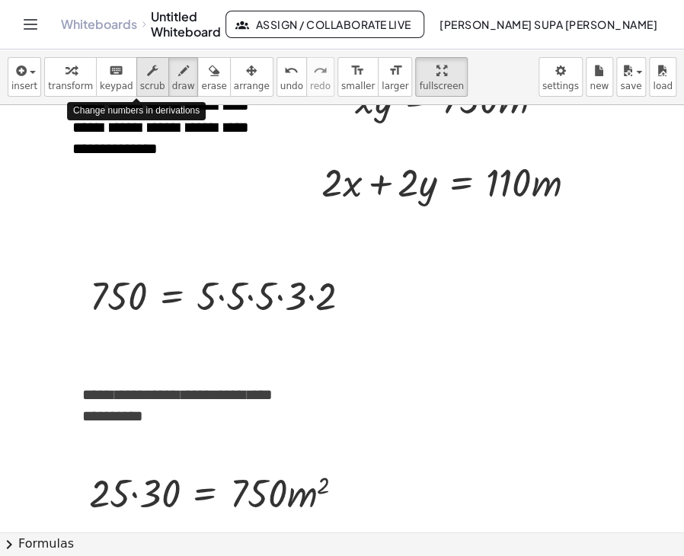
click at [147, 70] on icon "button" at bounding box center [152, 71] width 11 height 18
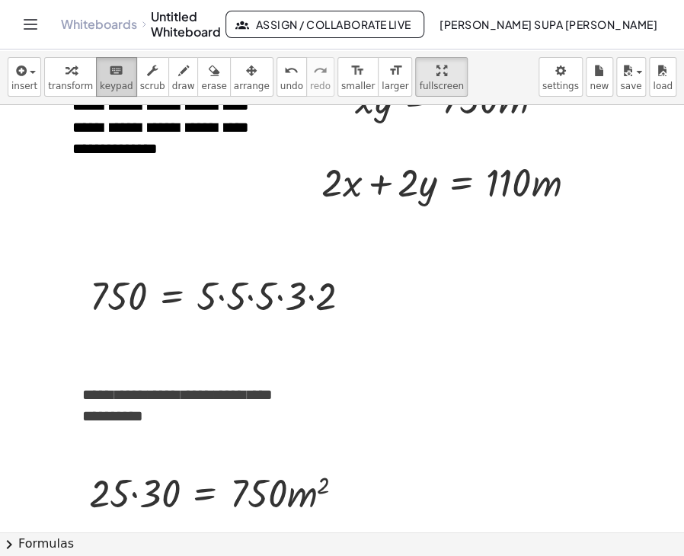
click at [109, 66] on icon "keyboard" at bounding box center [116, 71] width 14 height 18
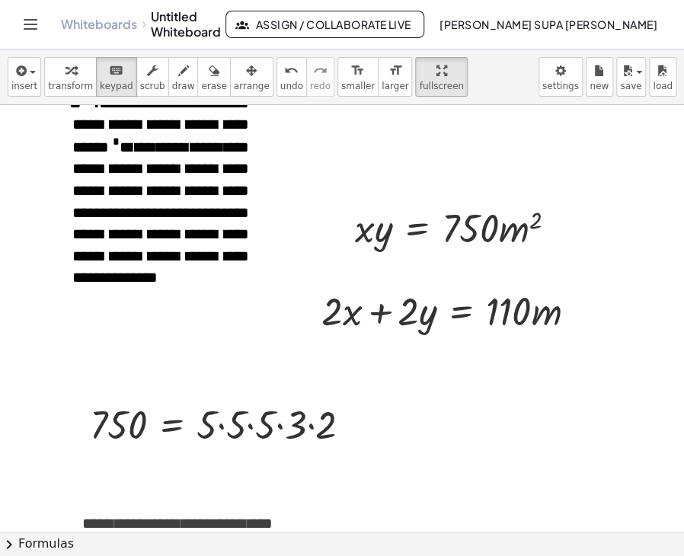
scroll to position [789, 0]
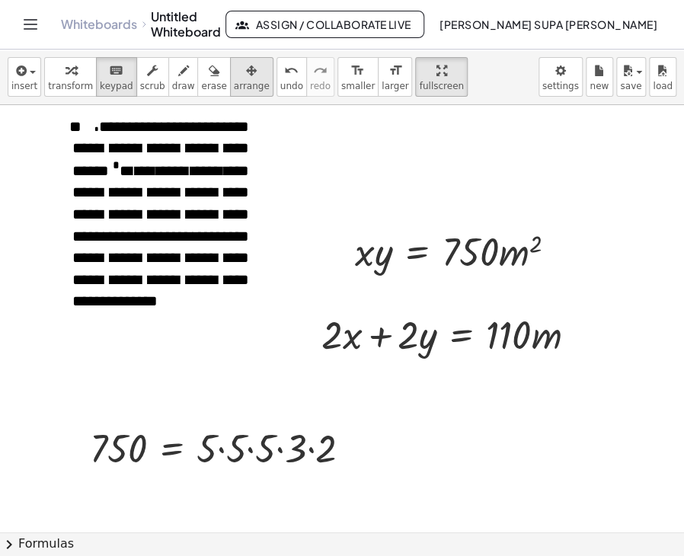
click at [246, 78] on icon "button" at bounding box center [251, 71] width 11 height 18
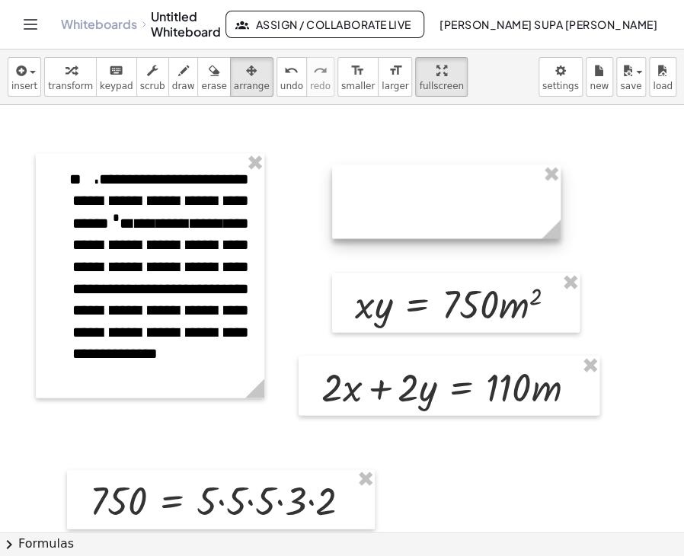
scroll to position [713, 0]
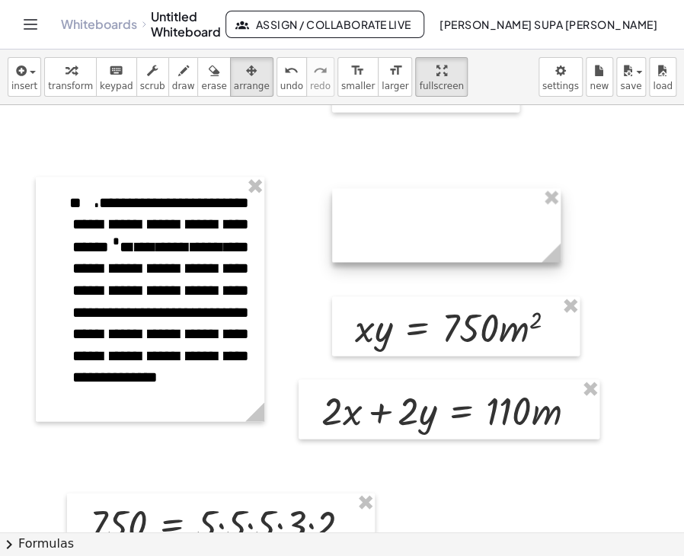
click at [368, 216] on div at bounding box center [446, 225] width 229 height 74
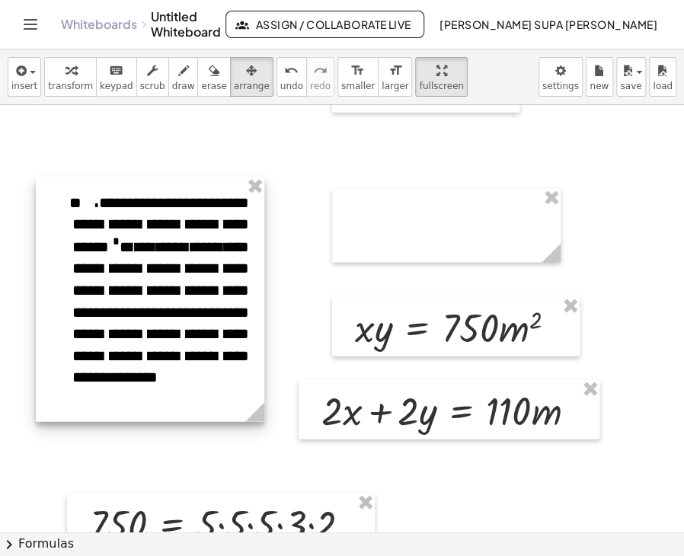
click at [107, 200] on div at bounding box center [150, 299] width 229 height 245
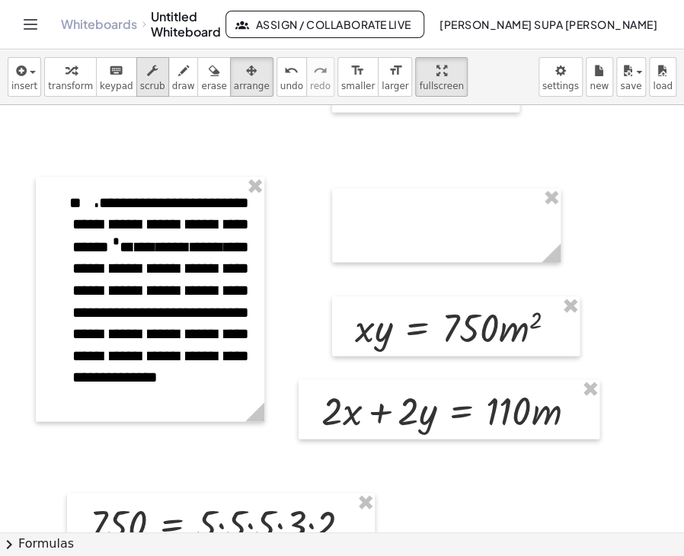
click at [147, 74] on icon "button" at bounding box center [152, 71] width 11 height 18
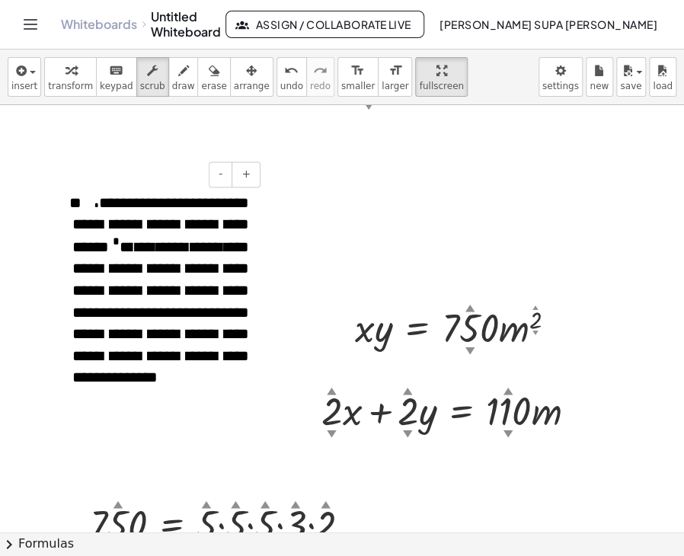
click at [95, 204] on span at bounding box center [91, 205] width 18 height 7
drag, startPoint x: 107, startPoint y: 200, endPoint x: 67, endPoint y: 197, distance: 40.5
click at [67, 197] on div "**********" at bounding box center [150, 299] width 229 height 245
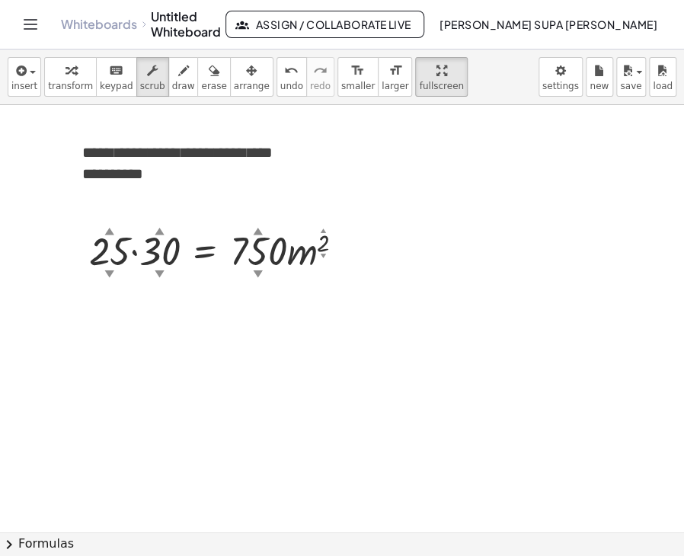
scroll to position [1246, 0]
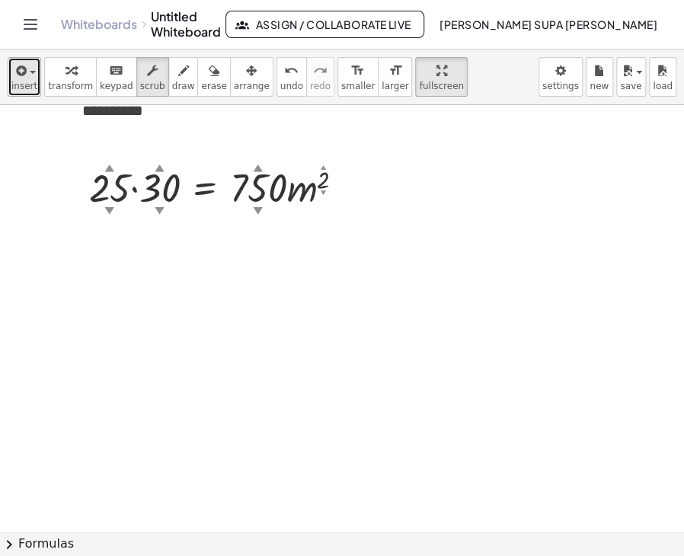
click at [30, 75] on div "button" at bounding box center [24, 70] width 26 height 18
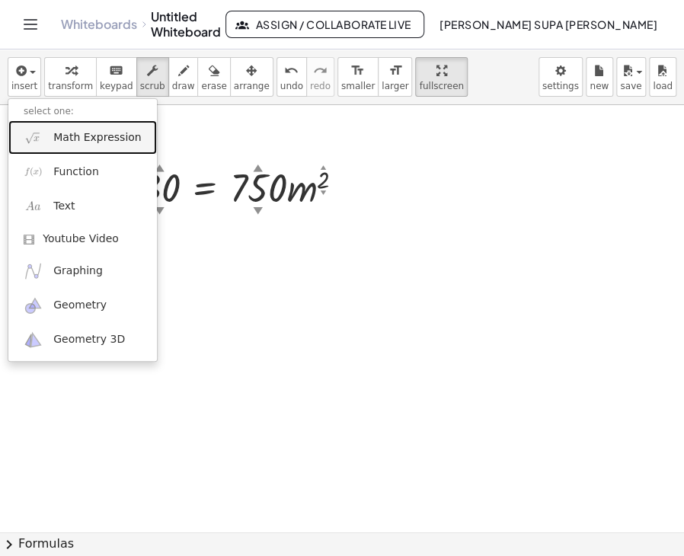
click at [85, 142] on span "Math Expression" at bounding box center [97, 137] width 88 height 15
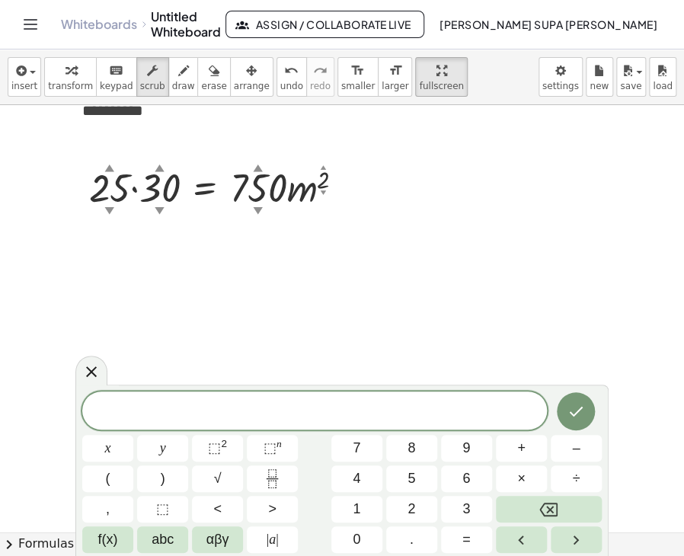
scroll to position [1170, 0]
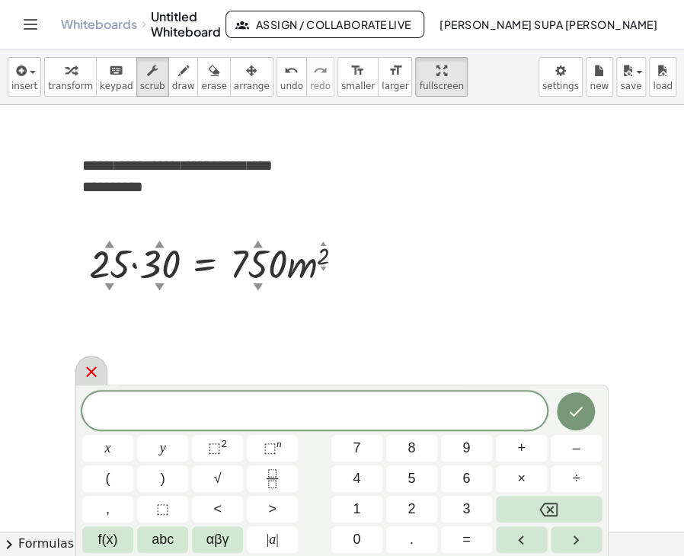
click at [87, 367] on icon at bounding box center [91, 371] width 11 height 11
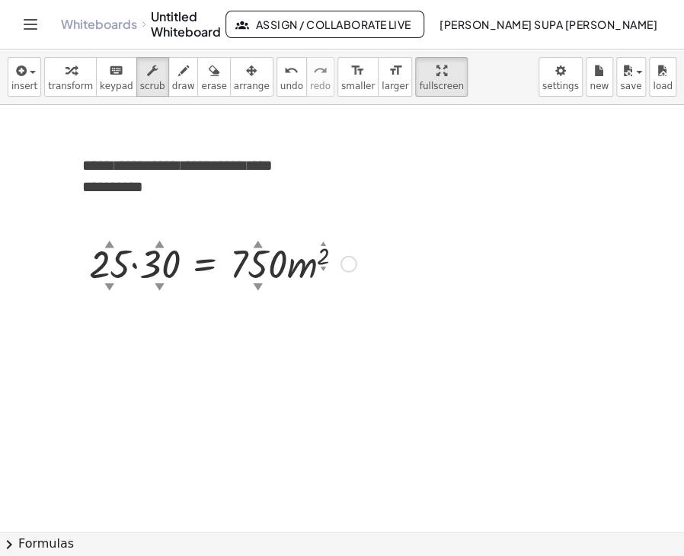
scroll to position [1246, 0]
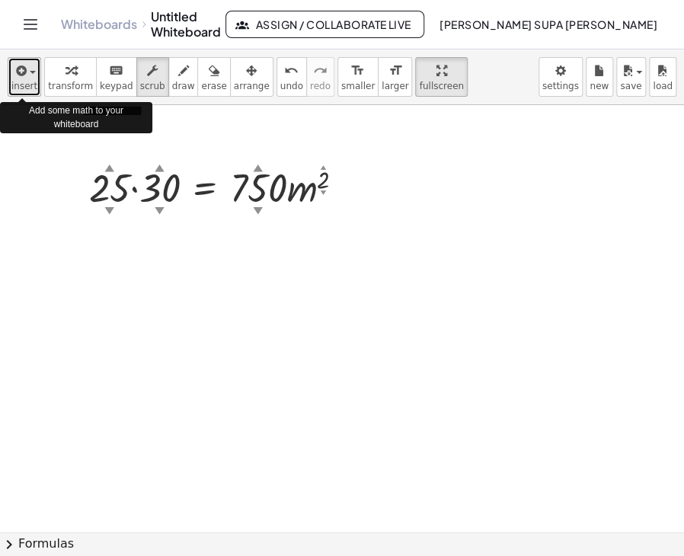
click at [27, 73] on span "button" at bounding box center [28, 72] width 3 height 11
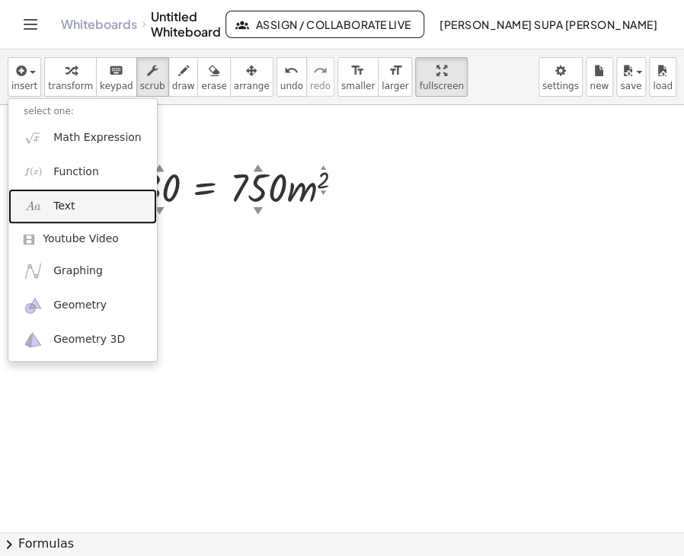
click at [56, 209] on span "Text" at bounding box center [63, 206] width 21 height 15
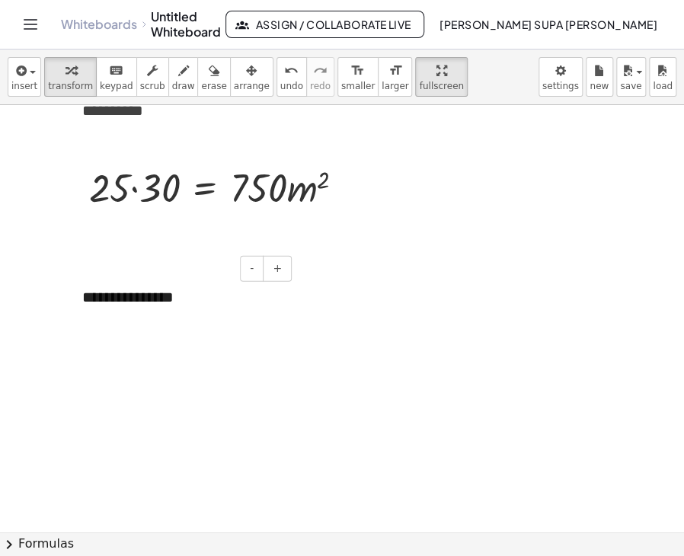
click at [107, 318] on div "**********" at bounding box center [181, 297] width 229 height 53
drag, startPoint x: 82, startPoint y: 296, endPoint x: 183, endPoint y: 302, distance: 100.8
click at [183, 302] on div "**********" at bounding box center [181, 297] width 229 height 53
paste div
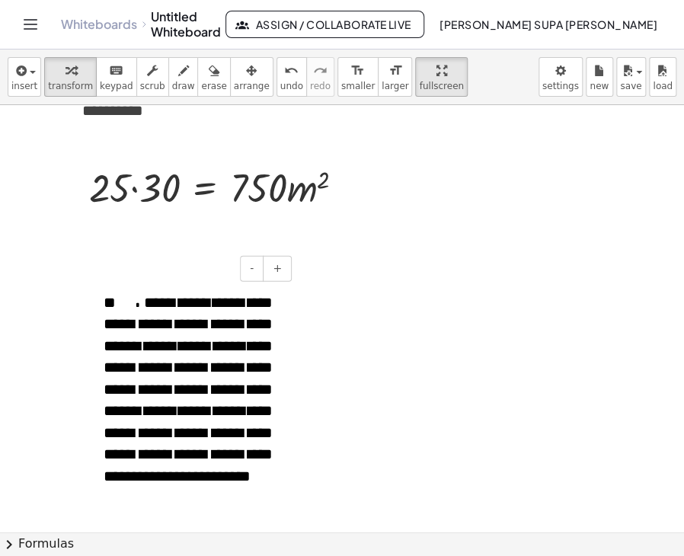
click at [144, 299] on span "**" at bounding box center [124, 302] width 40 height 15
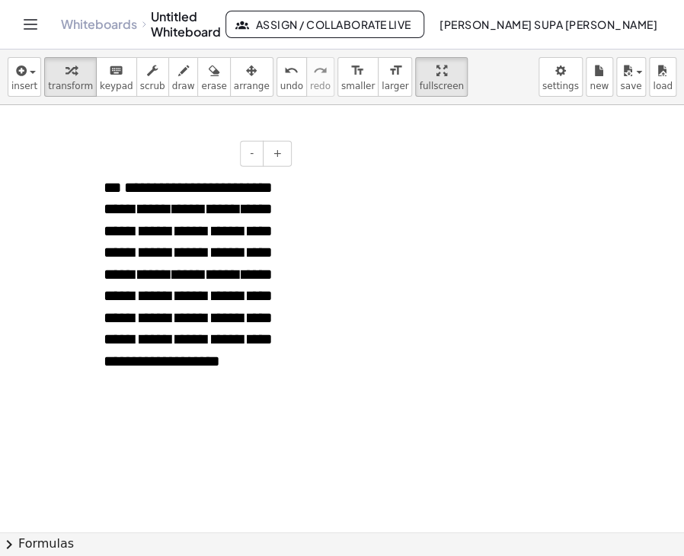
scroll to position [1368, 0]
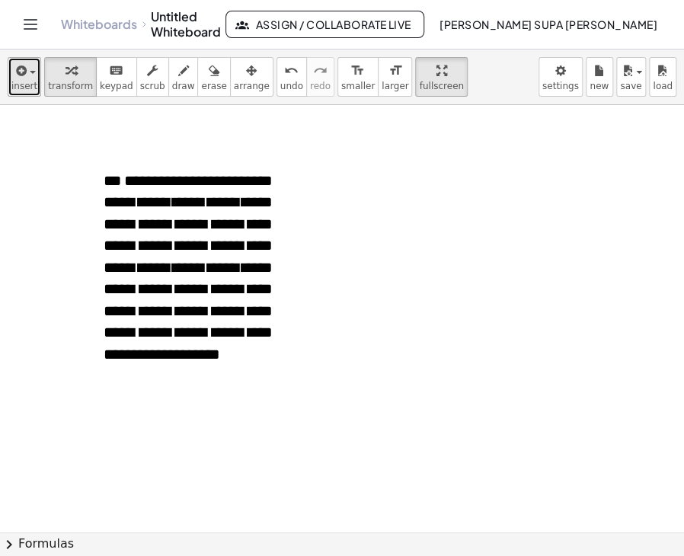
click at [32, 69] on div "button" at bounding box center [24, 70] width 26 height 18
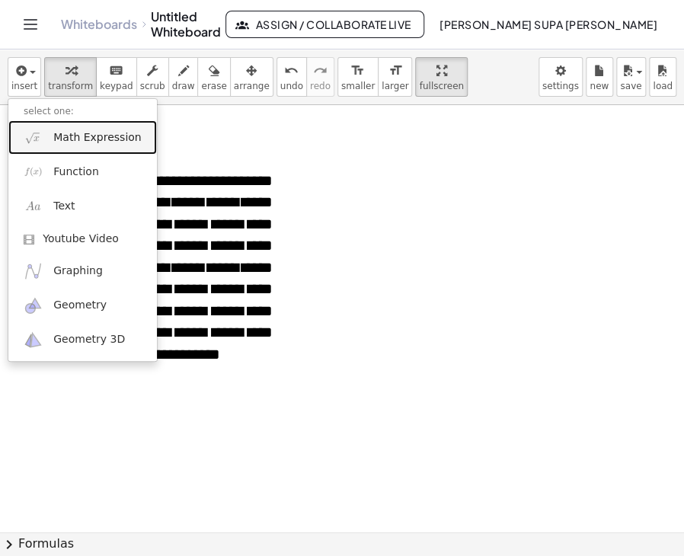
click at [72, 137] on span "Math Expression" at bounding box center [97, 137] width 88 height 15
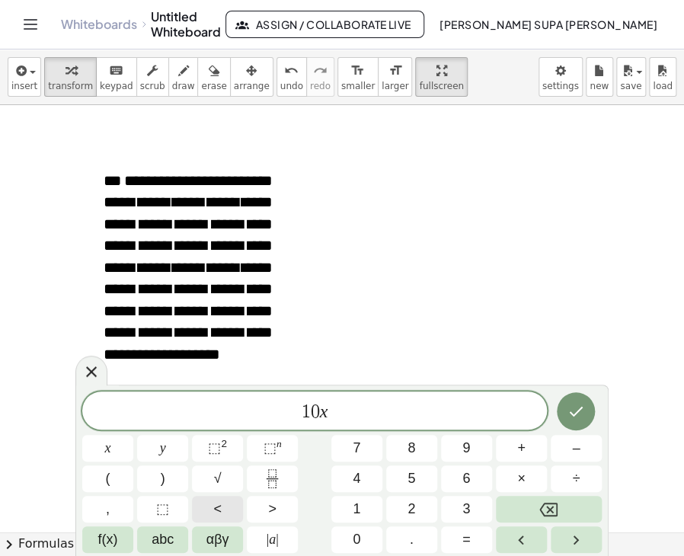
click at [226, 514] on button "<" at bounding box center [217, 509] width 51 height 27
click at [587, 401] on button "Done" at bounding box center [576, 411] width 38 height 38
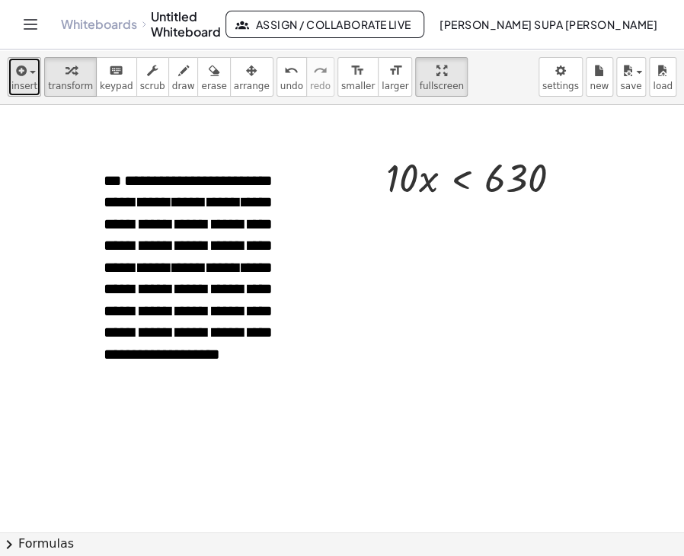
click at [15, 75] on icon "button" at bounding box center [20, 71] width 14 height 18
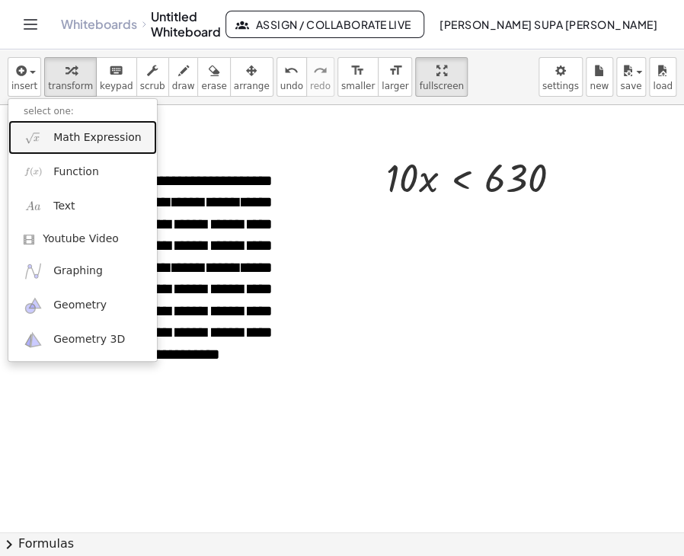
click at [50, 136] on link "Math Expression" at bounding box center [82, 137] width 149 height 34
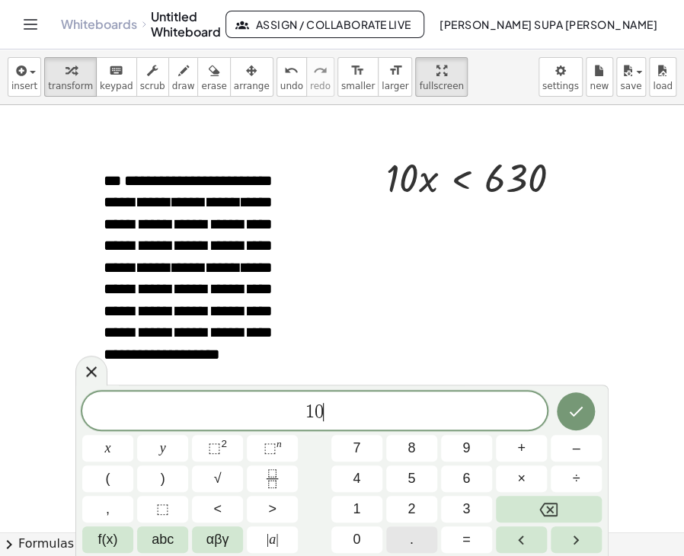
click at [416, 539] on button "." at bounding box center [411, 539] width 51 height 27
click at [410, 474] on span "5" at bounding box center [412, 479] width 8 height 21
click at [507, 472] on button "×" at bounding box center [521, 478] width 51 height 27
click at [110, 452] on span "x" at bounding box center [108, 448] width 6 height 21
click at [477, 538] on button "=" at bounding box center [466, 539] width 51 height 27
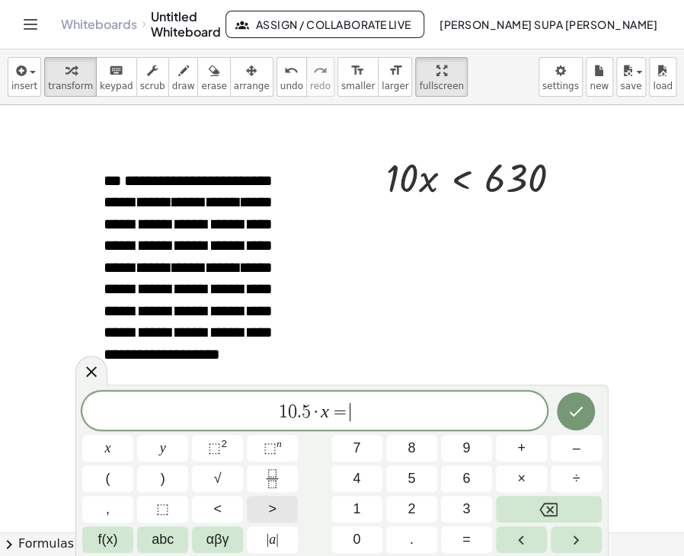
click at [265, 508] on button ">" at bounding box center [272, 509] width 51 height 27
click at [456, 486] on button "6" at bounding box center [466, 478] width 51 height 27
click at [452, 508] on button "3" at bounding box center [466, 509] width 51 height 27
click at [360, 542] on span "0" at bounding box center [357, 539] width 8 height 21
click at [568, 421] on button "Done" at bounding box center [576, 411] width 38 height 38
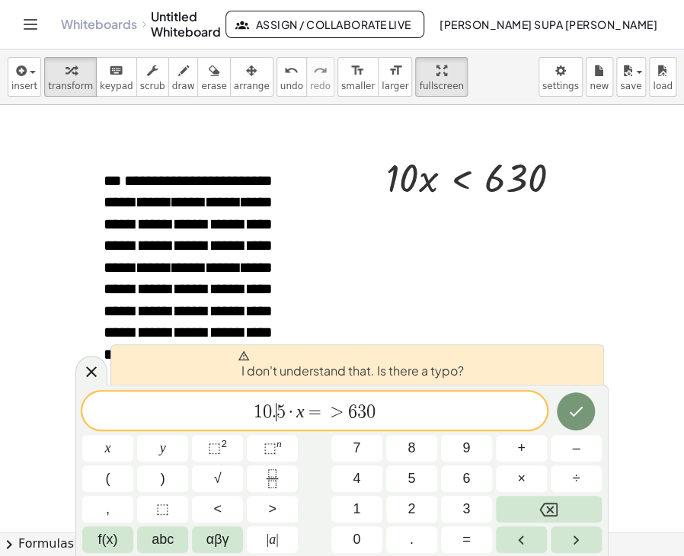
click at [280, 412] on span "5" at bounding box center [281, 412] width 9 height 18
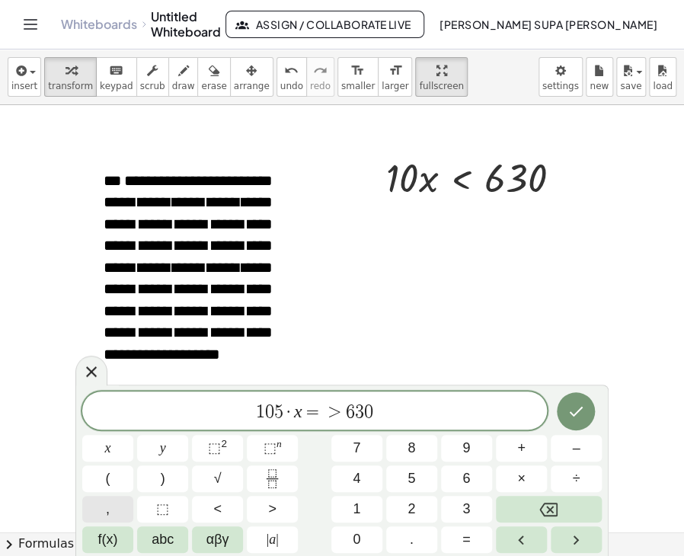
click at [101, 513] on button "," at bounding box center [107, 509] width 51 height 27
click at [574, 409] on icon "Done" at bounding box center [576, 411] width 18 height 18
click at [293, 410] on span "1 0 ​ 5 · x = > 6 3 0" at bounding box center [314, 411] width 465 height 21
click at [522, 473] on span "×" at bounding box center [521, 479] width 8 height 21
click at [274, 409] on span "1 0 5 · ​ x = > 6 3 0" at bounding box center [314, 411] width 465 height 21
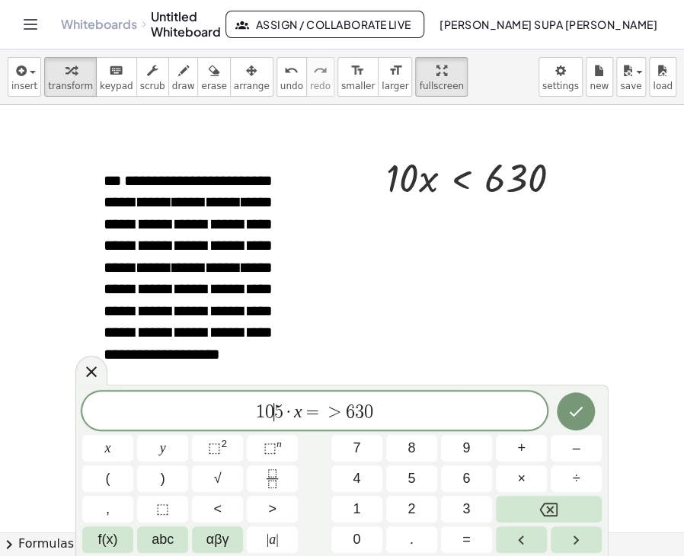
click at [303, 412] on span "=" at bounding box center [313, 412] width 22 height 18
click at [110, 453] on span "x" at bounding box center [108, 448] width 6 height 21
click at [273, 410] on span "0" at bounding box center [269, 412] width 9 height 18
click at [112, 513] on button "," at bounding box center [107, 509] width 51 height 27
click at [579, 412] on icon "Done" at bounding box center [576, 411] width 18 height 18
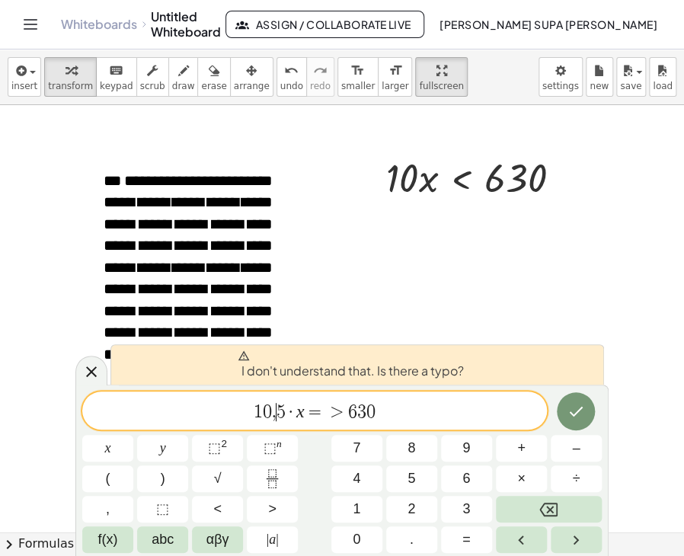
click at [279, 409] on span "5" at bounding box center [281, 412] width 9 height 18
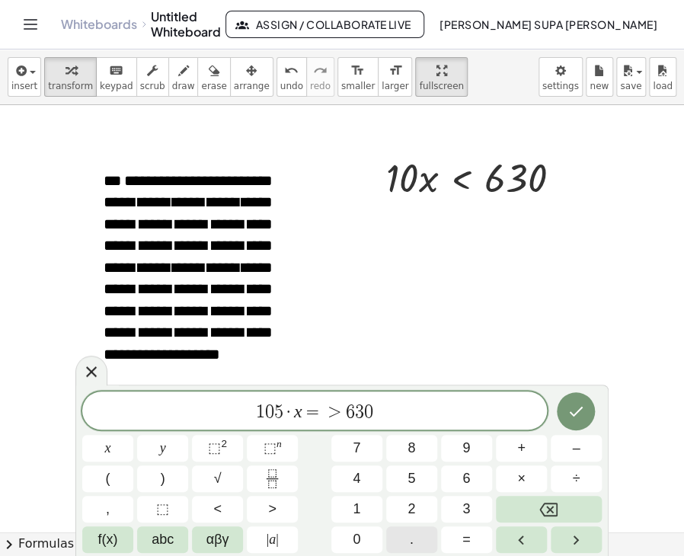
click at [408, 533] on button "." at bounding box center [411, 539] width 51 height 27
click at [573, 413] on icon "Done" at bounding box center [576, 411] width 18 height 18
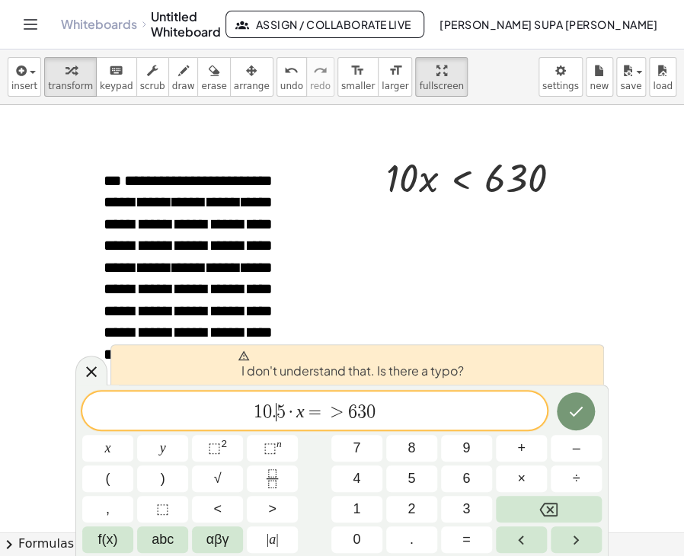
click at [285, 407] on span "1 0 . ​ 5 · x = > 6 3 0" at bounding box center [314, 411] width 465 height 21
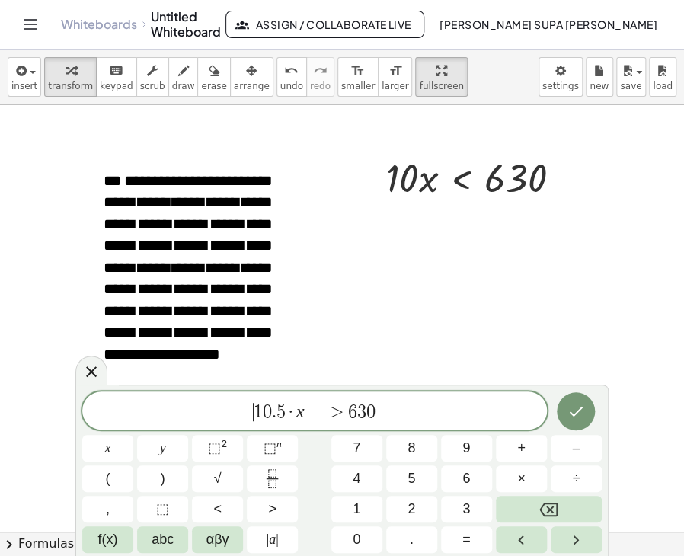
click at [256, 408] on span "1" at bounding box center [258, 412] width 9 height 18
click at [285, 408] on span "1 0 . 5 ​ · x = > 6 3 0" at bounding box center [314, 410] width 121 height 18
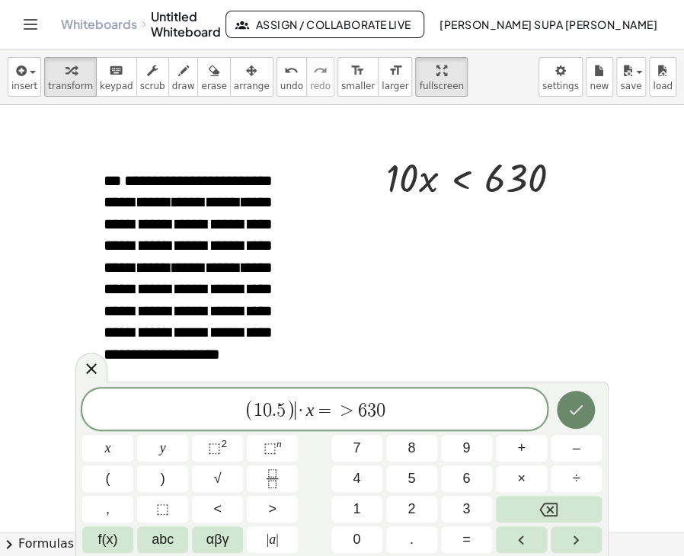
click at [573, 411] on icon "Done" at bounding box center [576, 410] width 18 height 18
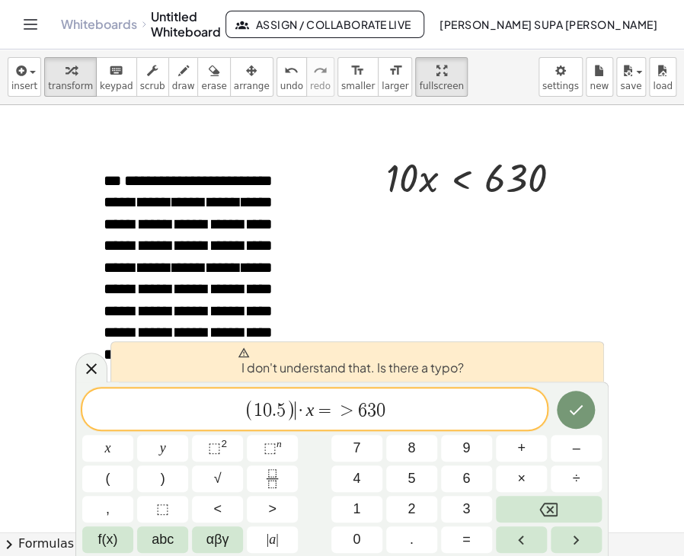
click at [303, 413] on span "·" at bounding box center [301, 410] width 11 height 18
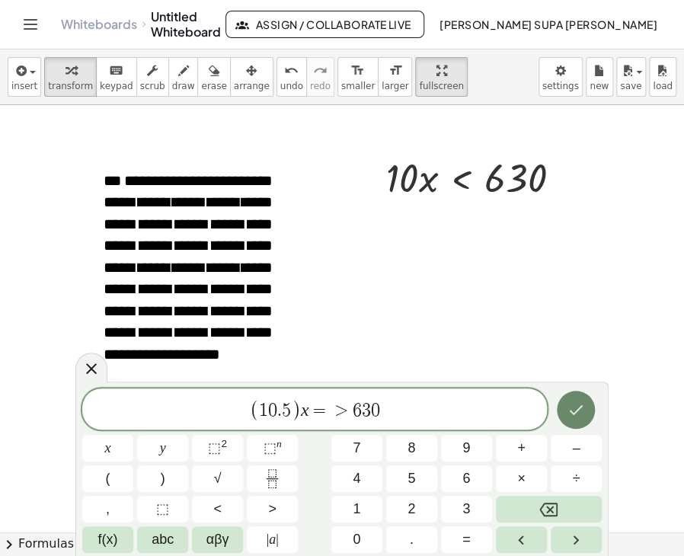
click at [573, 414] on icon "Done" at bounding box center [576, 410] width 18 height 18
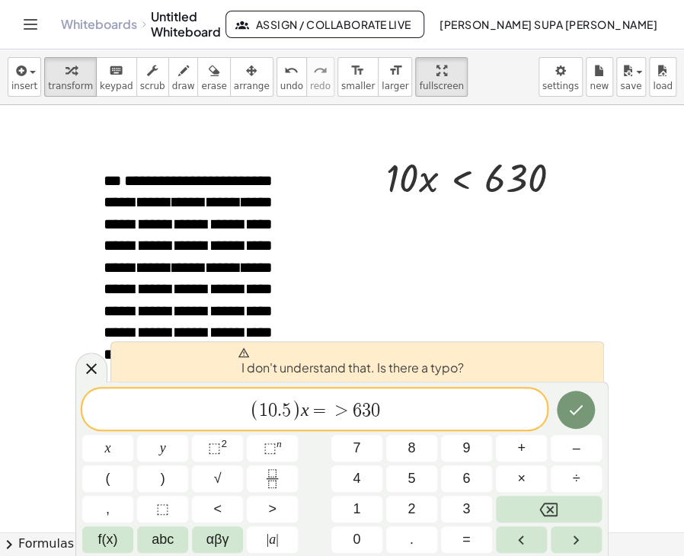
click at [281, 411] on span "1 0 . 5" at bounding box center [275, 410] width 32 height 18
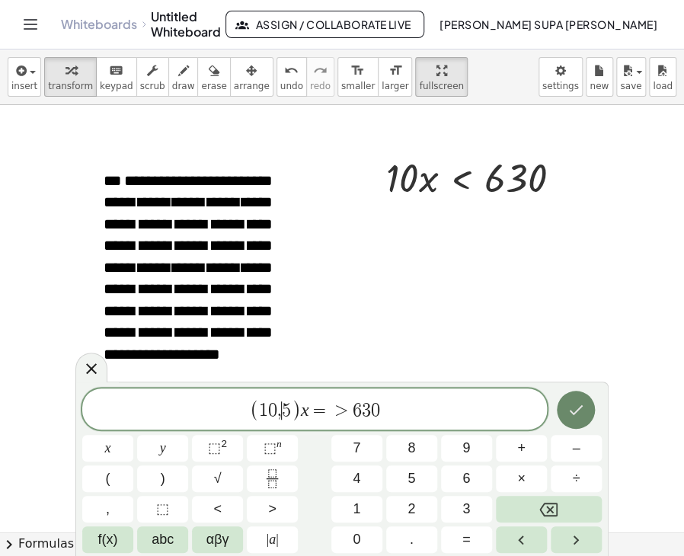
click at [564, 412] on button "Done" at bounding box center [576, 410] width 38 height 38
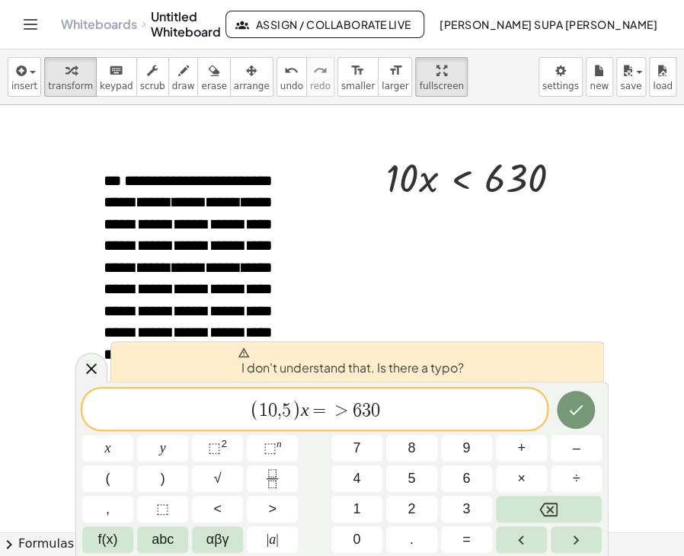
click at [467, 361] on div "I don't understand that. Is there a typo?" at bounding box center [357, 361] width 494 height 40
drag, startPoint x: 478, startPoint y: 366, endPoint x: 221, endPoint y: 366, distance: 257.5
click at [221, 366] on div "I don't understand that. Is there a typo?" at bounding box center [357, 361] width 494 height 40
copy span "I don't understand that. Is there a typo?"
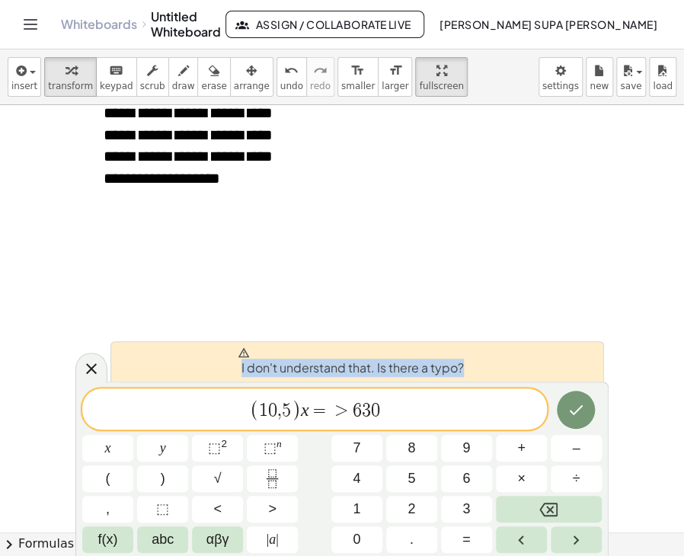
scroll to position [1521, 0]
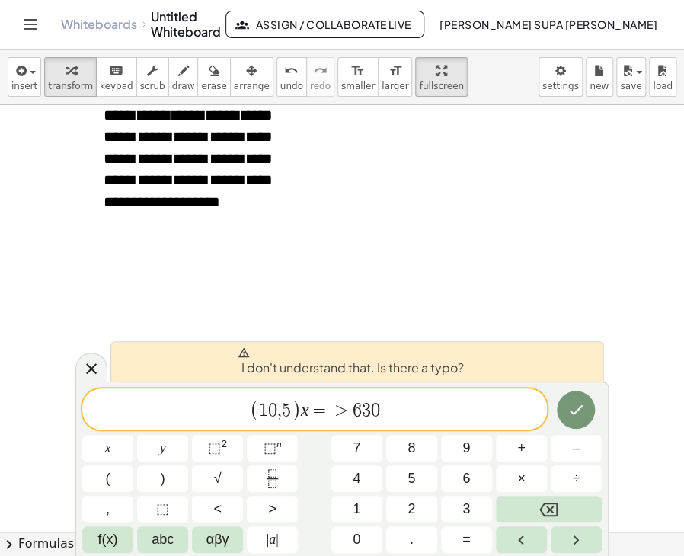
click at [325, 409] on span "=" at bounding box center [320, 410] width 22 height 18
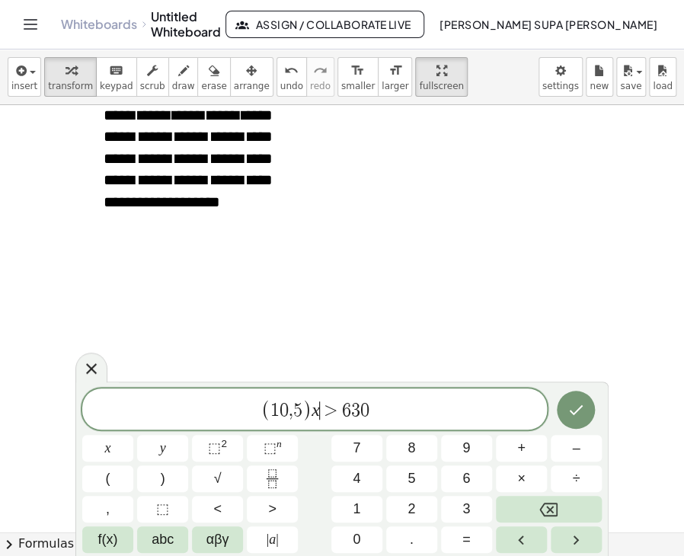
click at [305, 403] on span ")" at bounding box center [307, 410] width 10 height 22
click at [312, 408] on var "x" at bounding box center [316, 410] width 8 height 20
click at [580, 408] on icon "Done" at bounding box center [577, 410] width 14 height 10
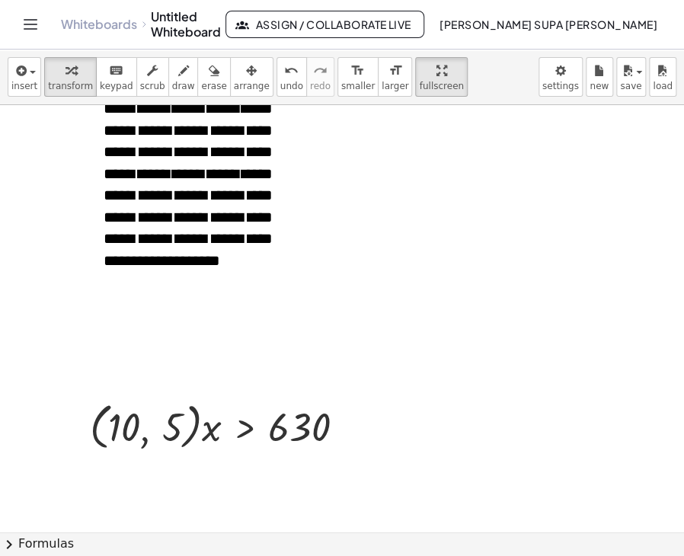
scroll to position [1368, 0]
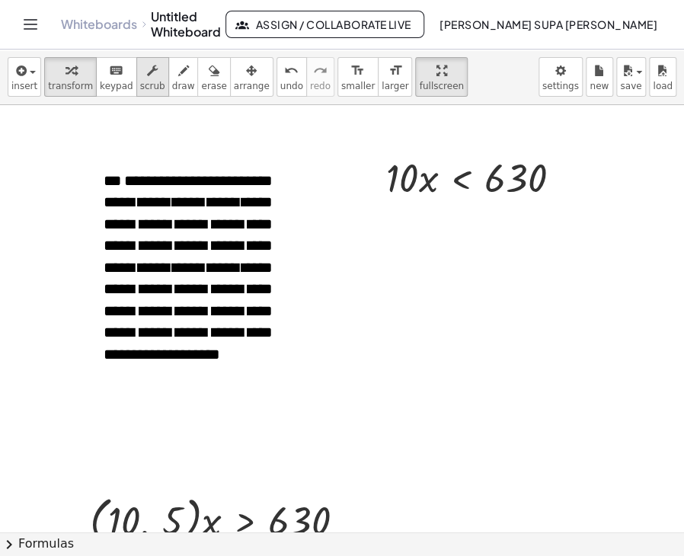
click at [147, 75] on icon "button" at bounding box center [152, 71] width 11 height 18
click at [246, 74] on icon "button" at bounding box center [251, 71] width 11 height 18
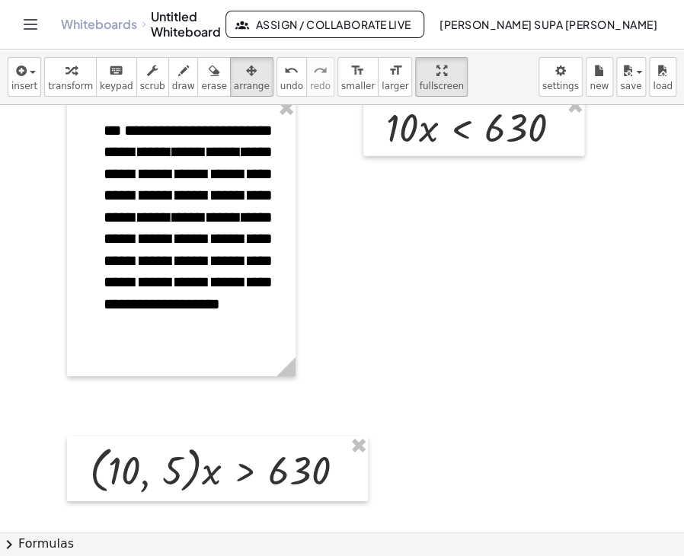
scroll to position [1444, 0]
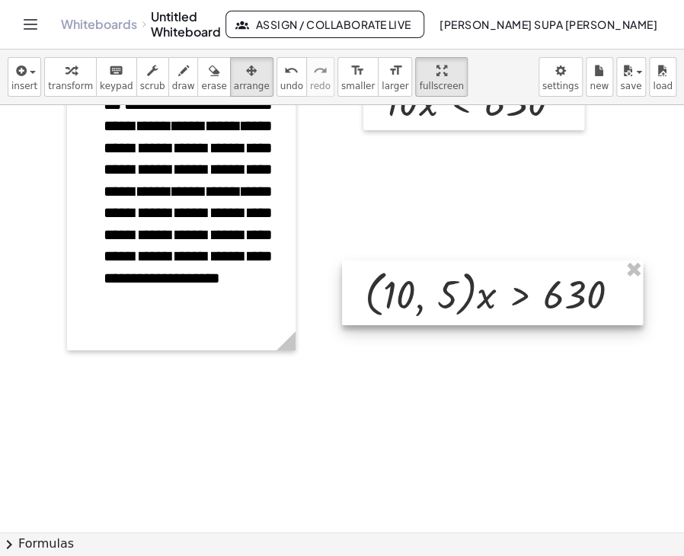
drag, startPoint x: 206, startPoint y: 405, endPoint x: 439, endPoint y: 277, distance: 265.9
click at [439, 277] on div at bounding box center [492, 294] width 301 height 66
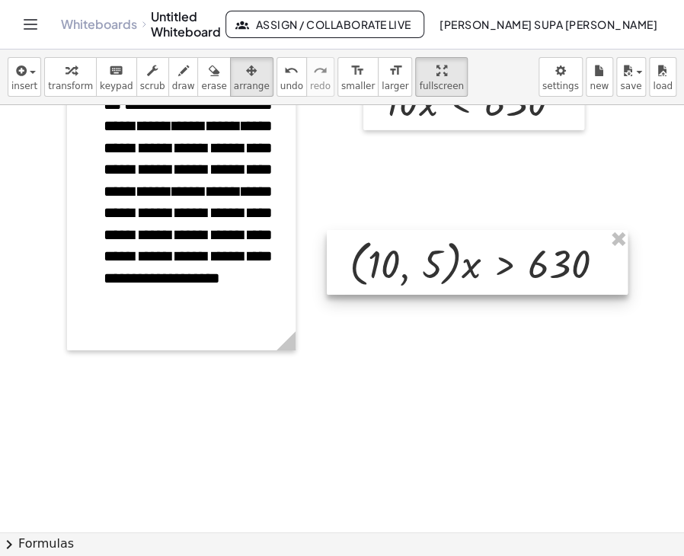
drag, startPoint x: 453, startPoint y: 305, endPoint x: 437, endPoint y: 275, distance: 34.1
click at [437, 275] on div at bounding box center [477, 263] width 301 height 66
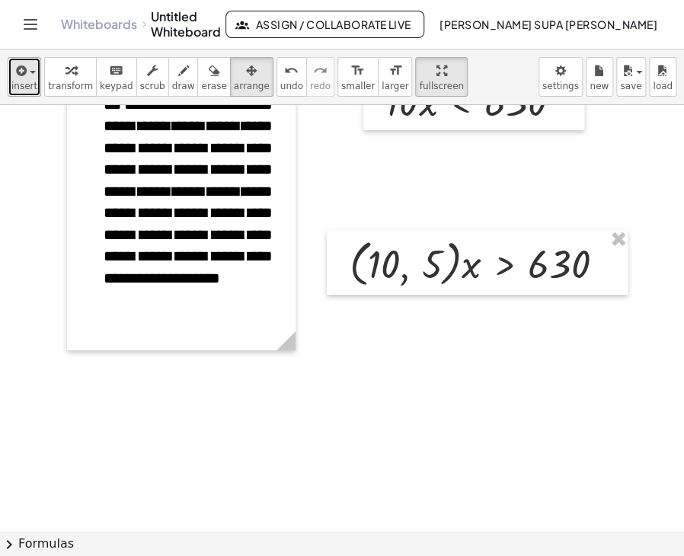
click at [19, 66] on icon "button" at bounding box center [20, 71] width 14 height 18
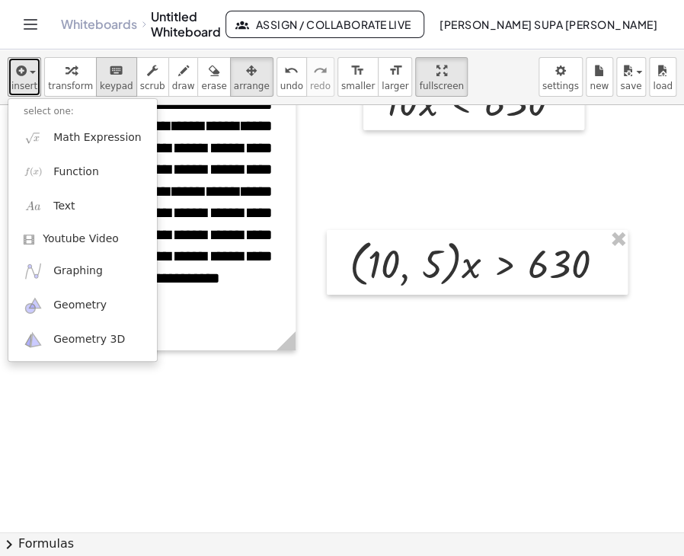
click at [100, 74] on div "keyboard" at bounding box center [117, 70] width 34 height 18
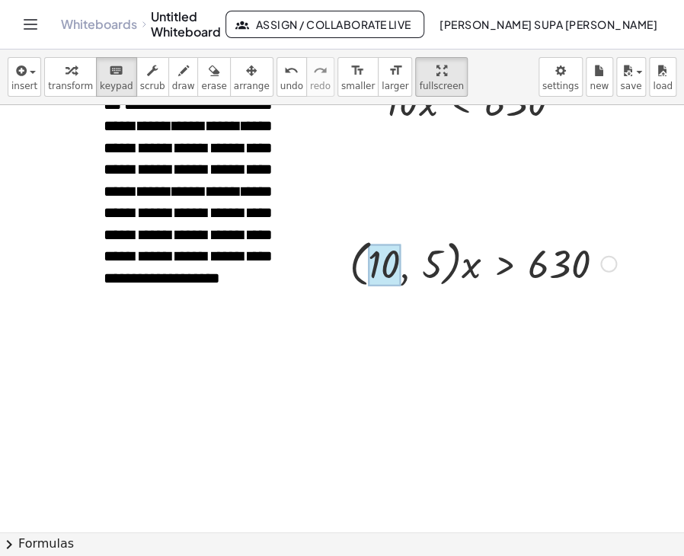
click at [395, 262] on div at bounding box center [384, 265] width 32 height 43
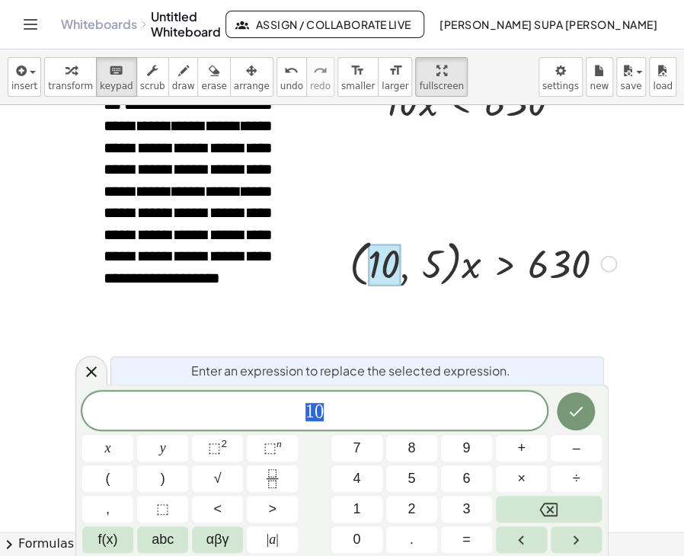
click at [414, 248] on div at bounding box center [483, 263] width 282 height 58
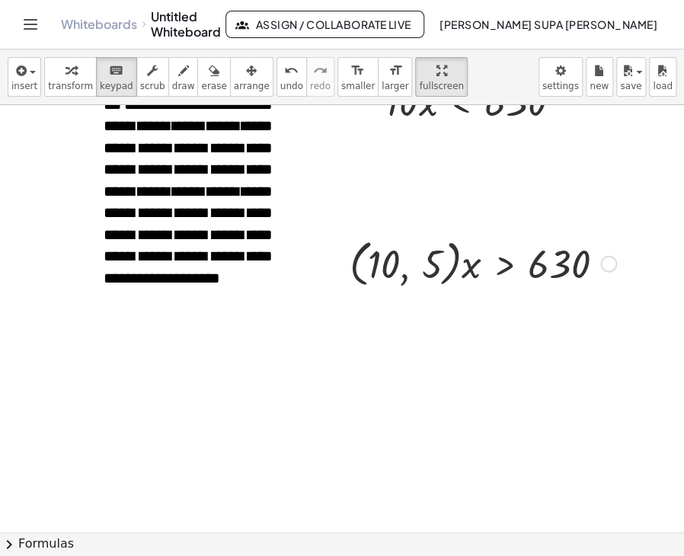
click at [408, 272] on div at bounding box center [483, 263] width 282 height 58
click at [394, 257] on div at bounding box center [384, 265] width 32 height 43
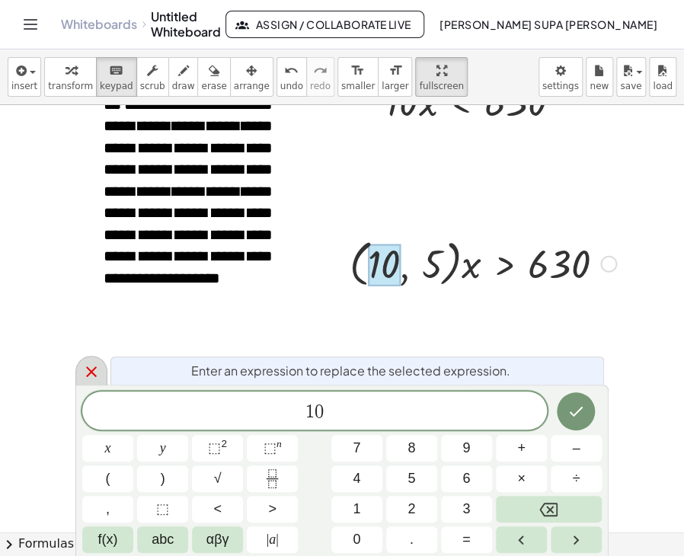
click at [93, 369] on icon at bounding box center [91, 371] width 11 height 11
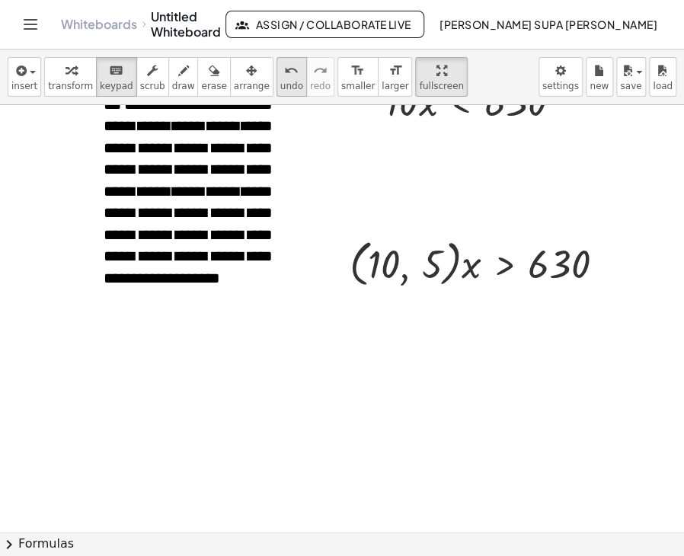
click at [280, 81] on span "undo" at bounding box center [291, 86] width 23 height 11
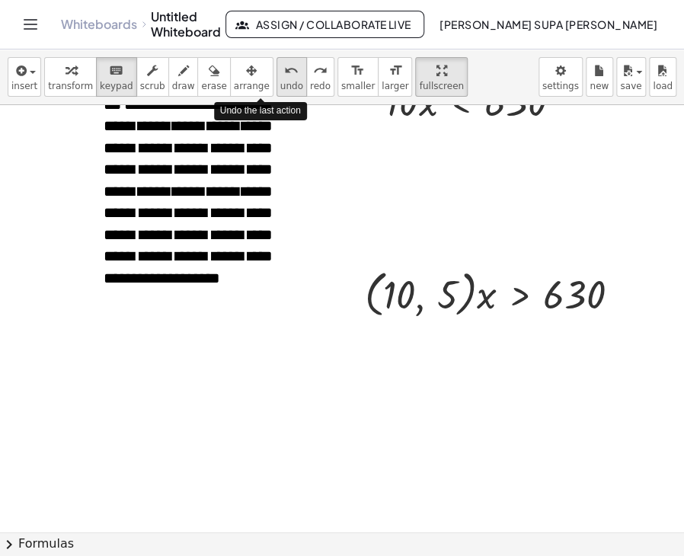
click at [280, 81] on span "undo" at bounding box center [291, 86] width 23 height 11
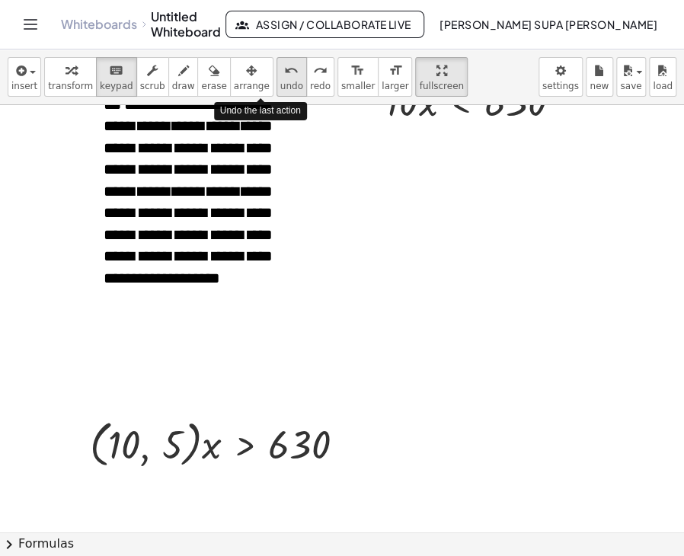
click at [280, 81] on span "undo" at bounding box center [291, 86] width 23 height 11
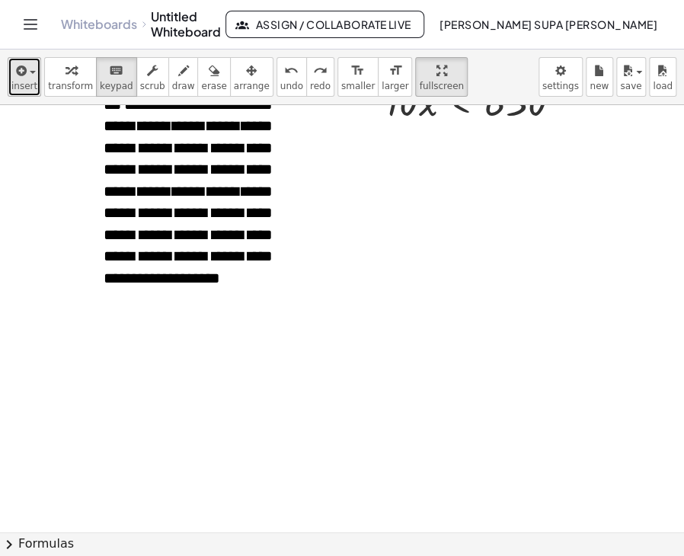
click at [17, 73] on icon "button" at bounding box center [20, 71] width 14 height 18
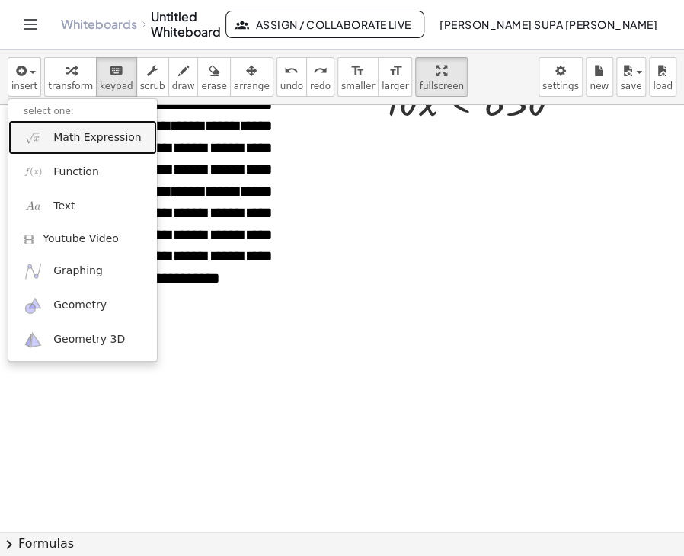
click at [62, 141] on span "Math Expression" at bounding box center [97, 137] width 88 height 15
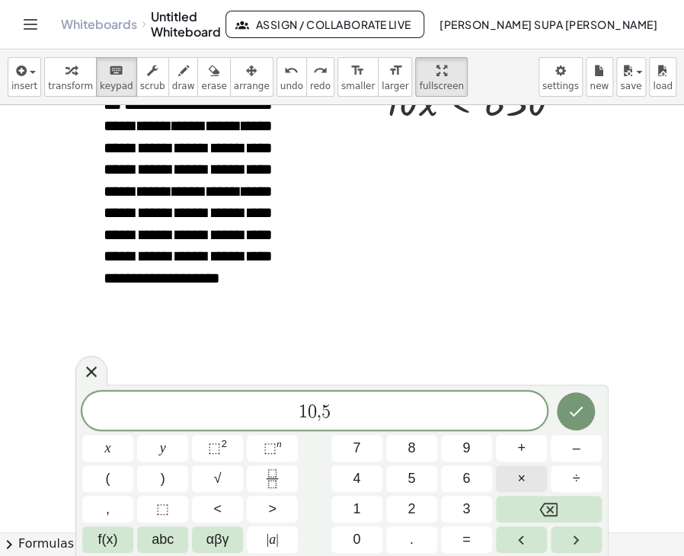
click at [523, 478] on span "×" at bounding box center [521, 479] width 8 height 21
click at [116, 448] on button "x" at bounding box center [107, 448] width 51 height 27
click at [274, 514] on span ">" at bounding box center [272, 509] width 8 height 21
click at [288, 414] on span "5" at bounding box center [292, 412] width 9 height 18
click at [408, 537] on button "." at bounding box center [411, 539] width 51 height 27
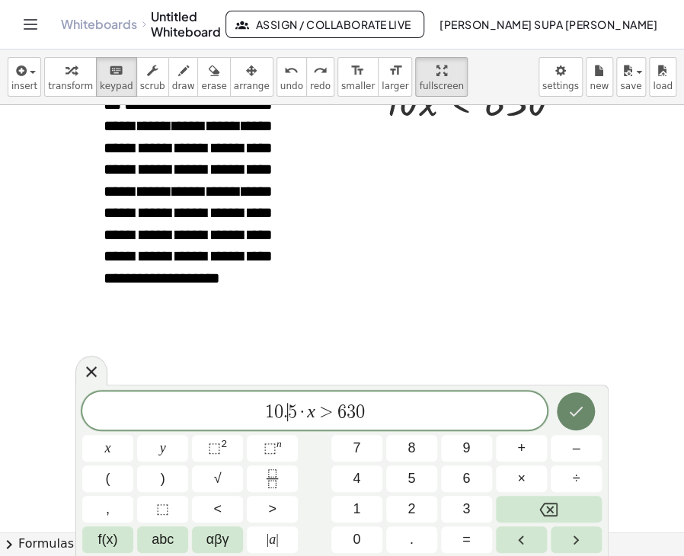
click at [579, 405] on icon "Done" at bounding box center [576, 411] width 18 height 18
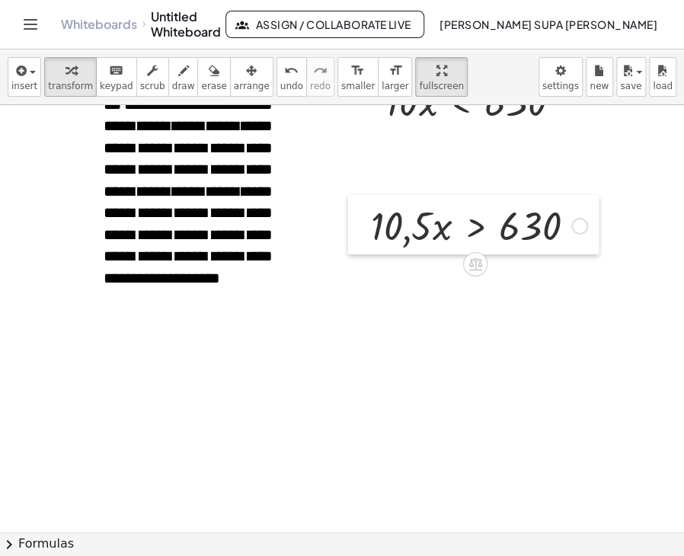
drag, startPoint x: 82, startPoint y: 421, endPoint x: 363, endPoint y: 220, distance: 345.7
click at [363, 220] on div at bounding box center [359, 224] width 23 height 59
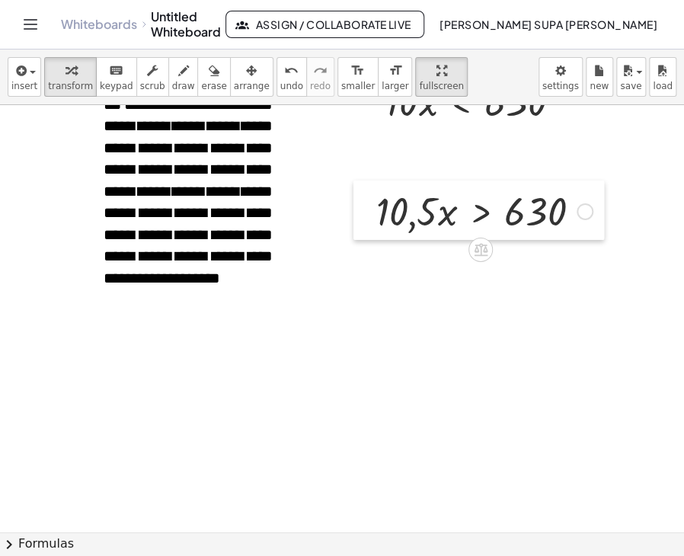
drag, startPoint x: 363, startPoint y: 220, endPoint x: 369, endPoint y: 206, distance: 15.4
click at [369, 206] on div at bounding box center [364, 210] width 23 height 59
click at [424, 198] on div at bounding box center [485, 210] width 232 height 52
click at [398, 213] on div at bounding box center [485, 210] width 232 height 52
click at [589, 211] on div at bounding box center [585, 211] width 17 height 17
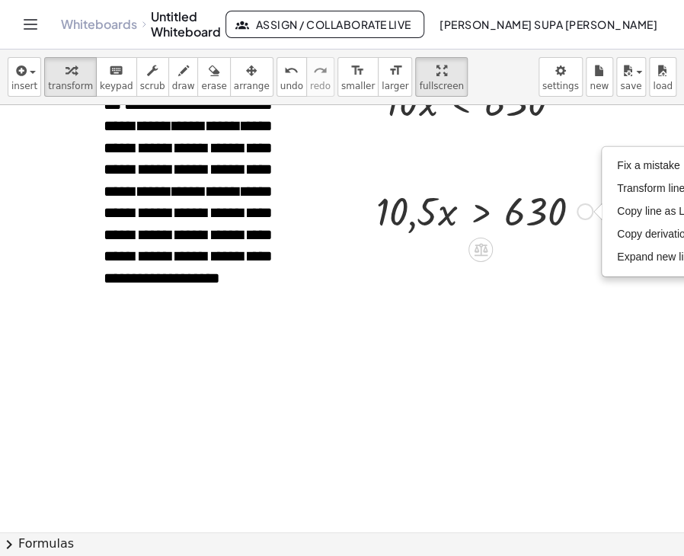
click at [589, 211] on div "Fix a mistake Transform line Copy line as LaTeX Copy derivation as LaTeX Expand…" at bounding box center [585, 211] width 17 height 17
click at [637, 159] on span "Fix a mistake" at bounding box center [648, 165] width 62 height 12
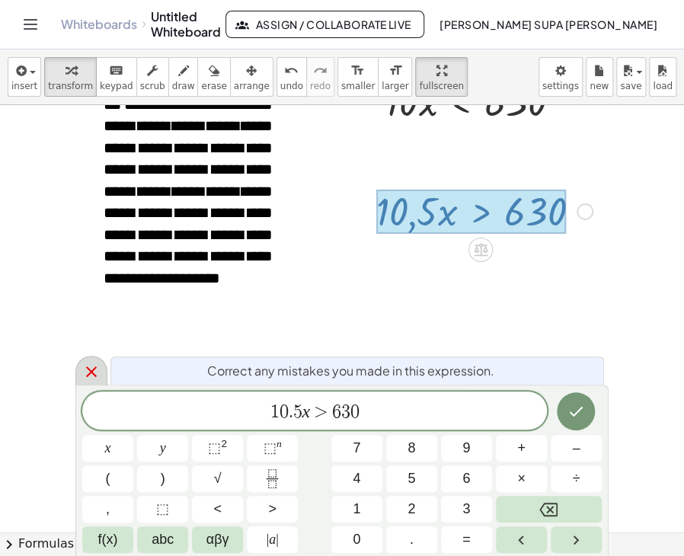
click at [98, 366] on icon at bounding box center [91, 372] width 18 height 18
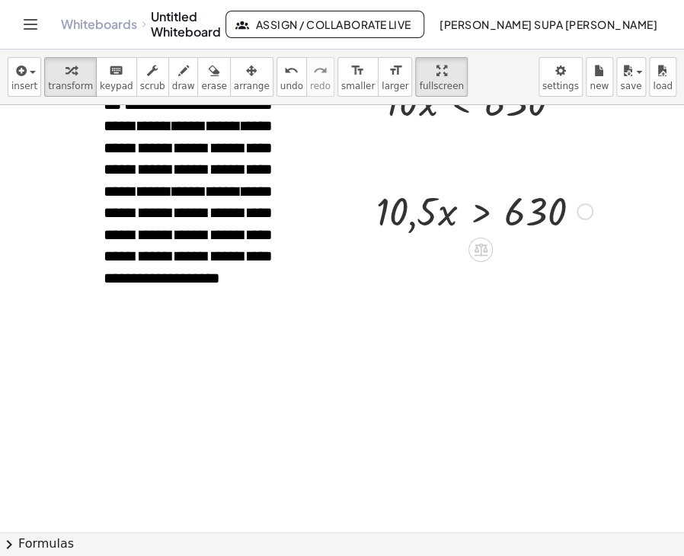
click at [590, 205] on div "Fix a mistake Transform line Copy line as LaTeX Copy derivation as LaTeX Expand…" at bounding box center [585, 211] width 17 height 17
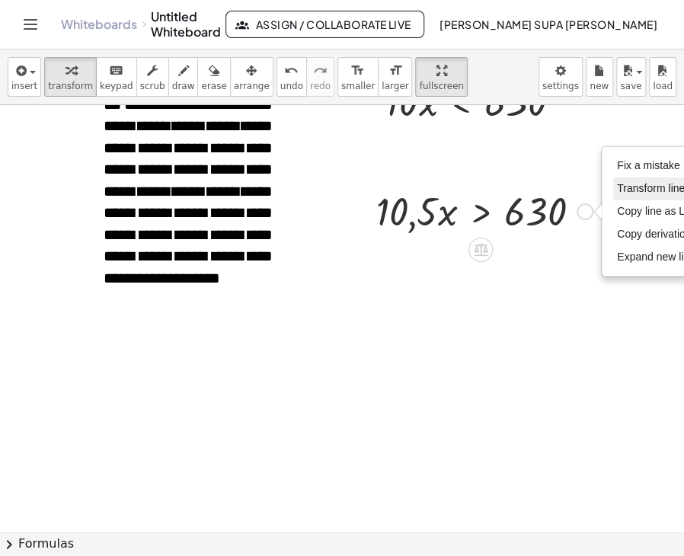
click at [619, 188] on span "Transform line" at bounding box center [651, 188] width 68 height 12
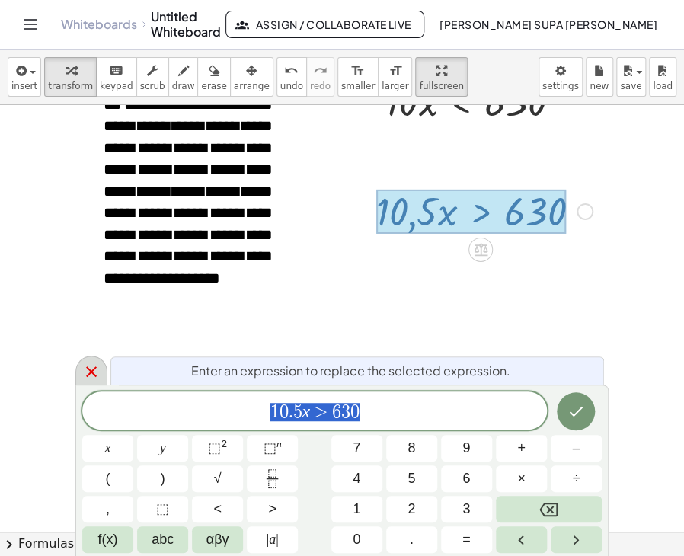
click at [82, 371] on icon at bounding box center [91, 372] width 18 height 18
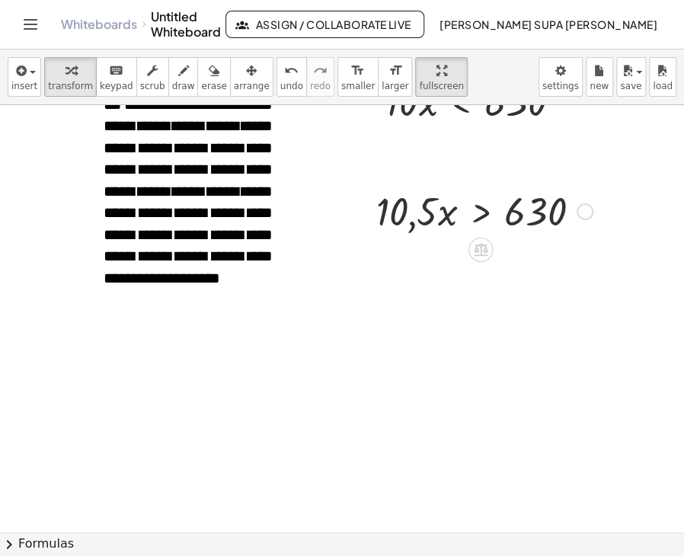
click at [588, 212] on div "Fix a mistake Transform line Copy line as LaTeX Copy derivation as LaTeX Expand…" at bounding box center [585, 211] width 17 height 17
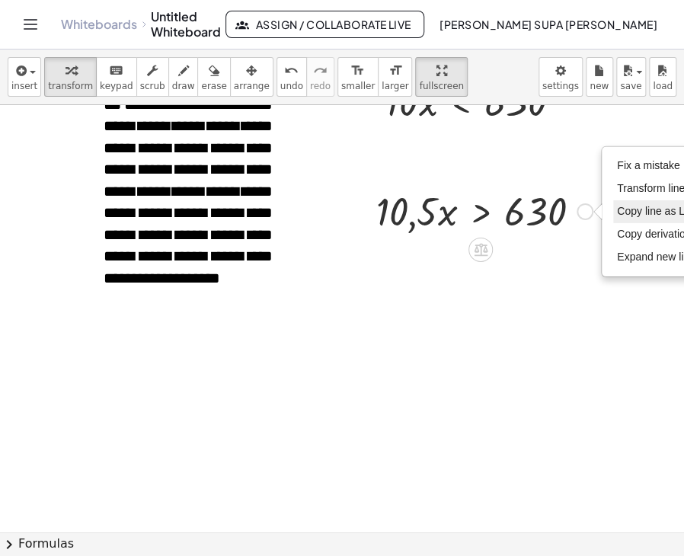
click at [619, 211] on span "Copy line as LaTeX" at bounding box center [663, 211] width 92 height 12
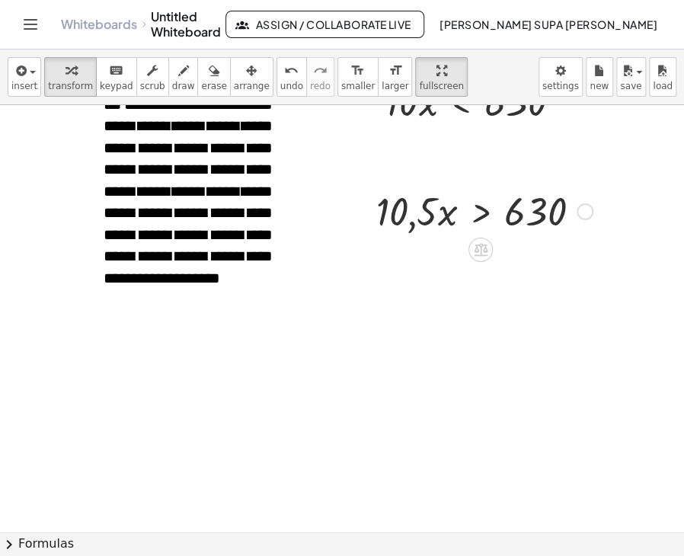
click at [584, 214] on div "Copied done" at bounding box center [585, 211] width 17 height 17
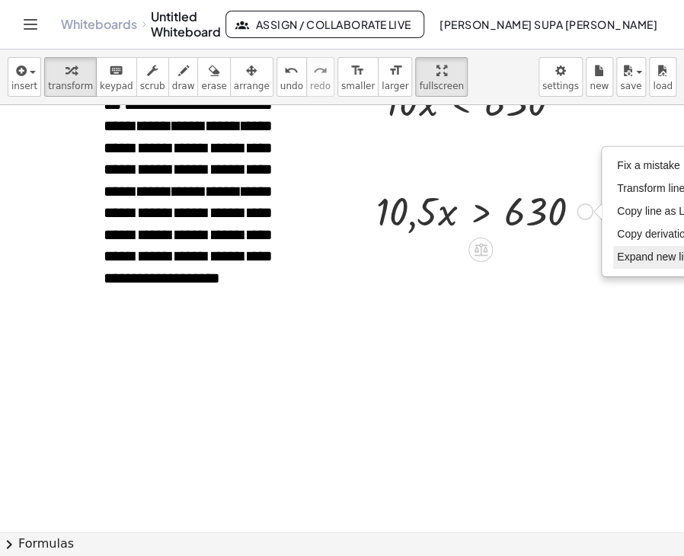
click at [626, 254] on span "Expand new lines: On" at bounding box center [669, 257] width 104 height 12
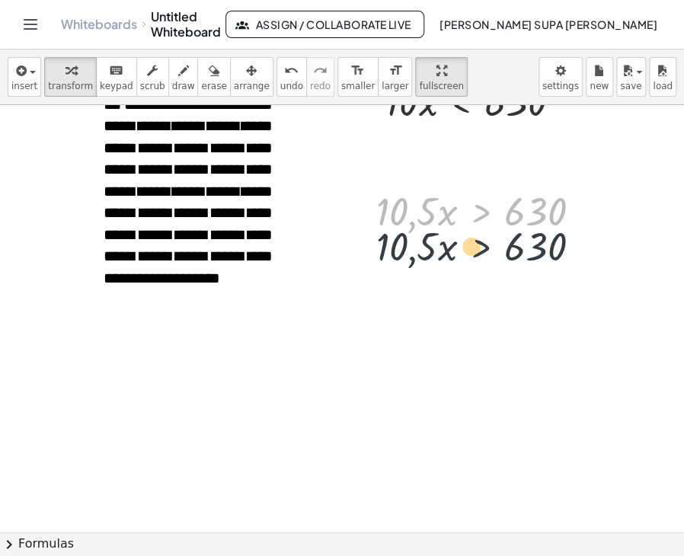
drag, startPoint x: 475, startPoint y: 209, endPoint x: 475, endPoint y: 248, distance: 38.9
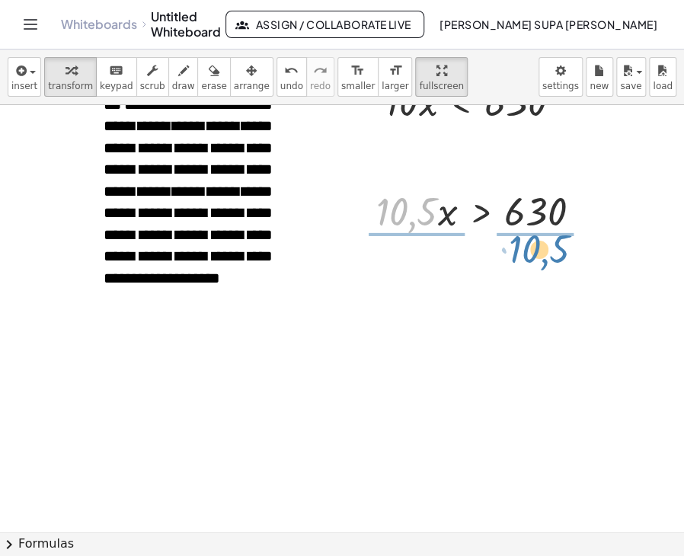
drag, startPoint x: 405, startPoint y: 211, endPoint x: 538, endPoint y: 248, distance: 137.7
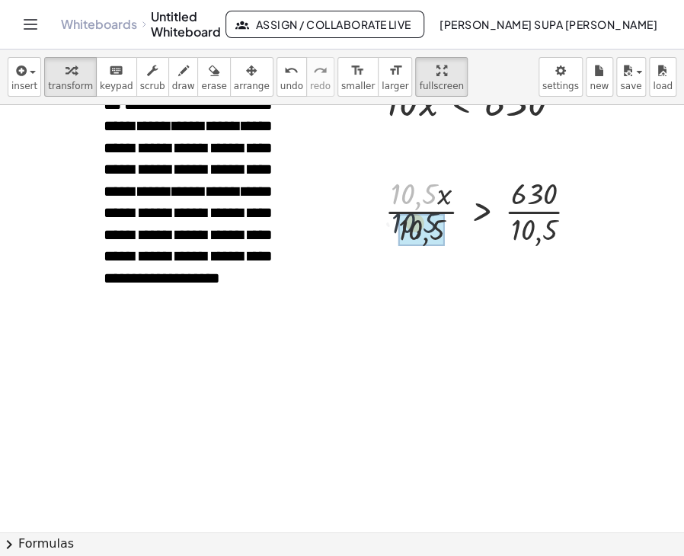
drag, startPoint x: 412, startPoint y: 195, endPoint x: 413, endPoint y: 229, distance: 33.5
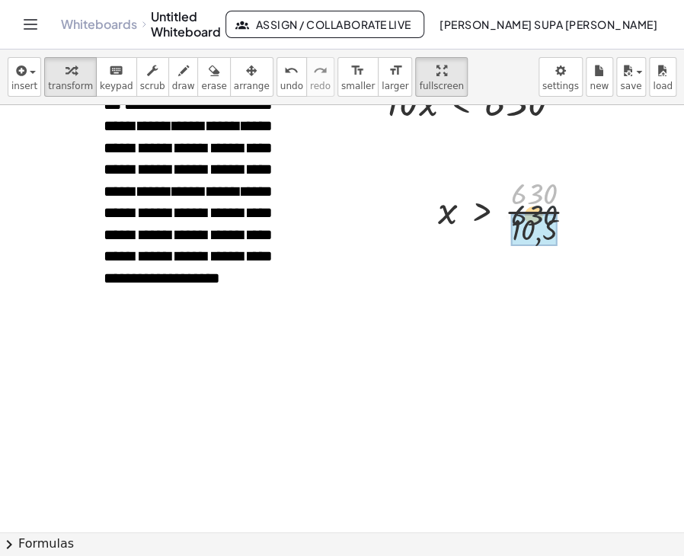
drag, startPoint x: 542, startPoint y: 194, endPoint x: 542, endPoint y: 230, distance: 35.8
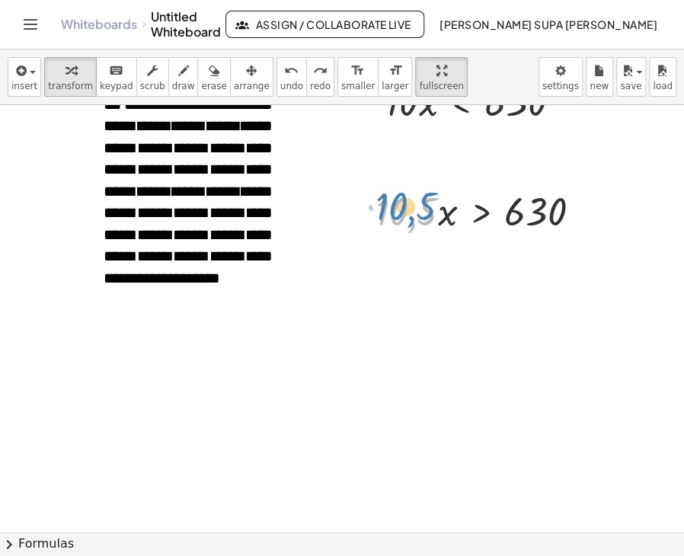
click at [425, 210] on div at bounding box center [485, 210] width 232 height 52
click at [437, 217] on div at bounding box center [485, 210] width 232 height 52
click at [413, 203] on div at bounding box center [485, 210] width 232 height 52
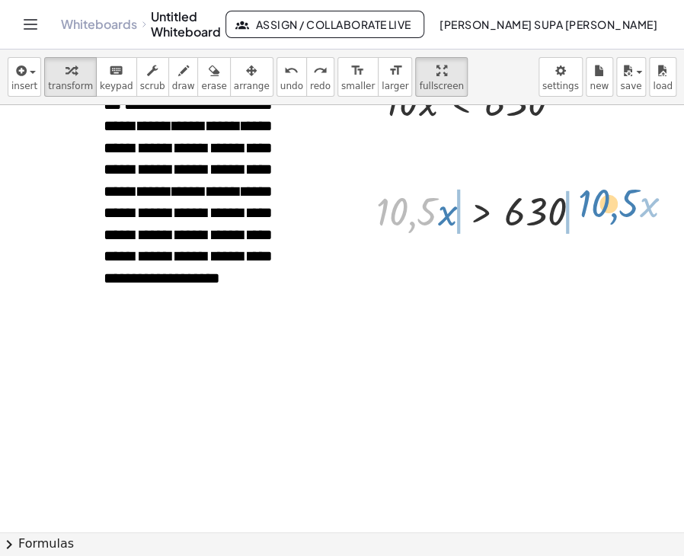
drag, startPoint x: 435, startPoint y: 218, endPoint x: 637, endPoint y: 210, distance: 202.1
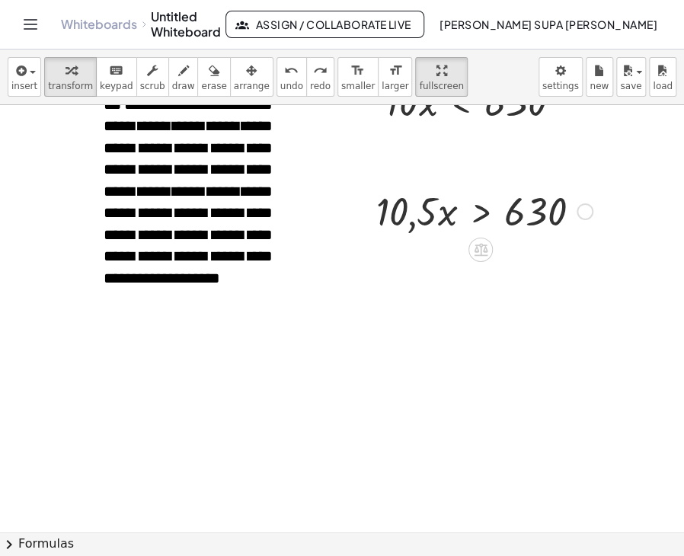
click at [585, 210] on div at bounding box center [585, 211] width 17 height 17
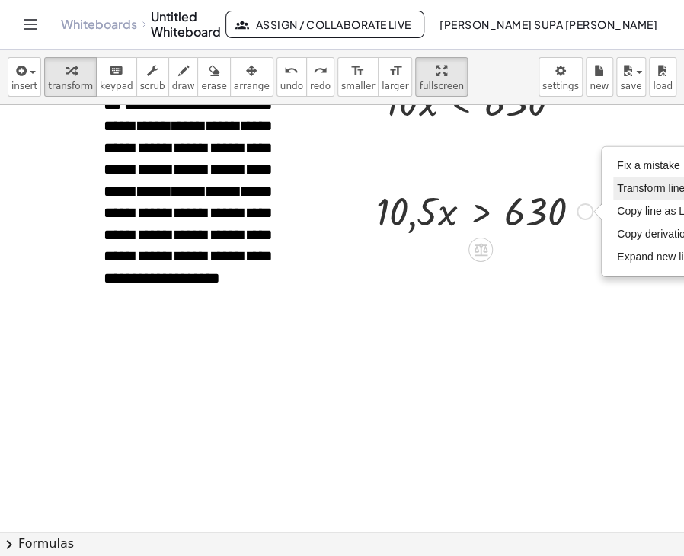
click at [625, 187] on span "Transform line" at bounding box center [651, 188] width 68 height 12
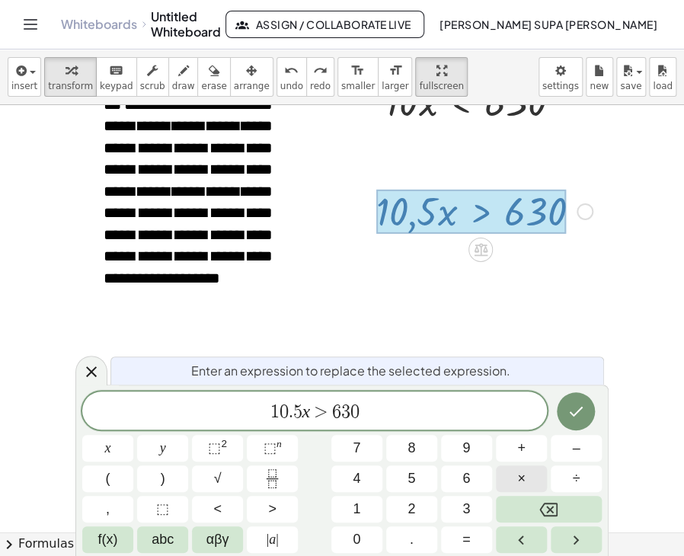
click at [504, 479] on button "×" at bounding box center [521, 478] width 51 height 27
click at [568, 412] on icon "Done" at bounding box center [576, 411] width 18 height 18
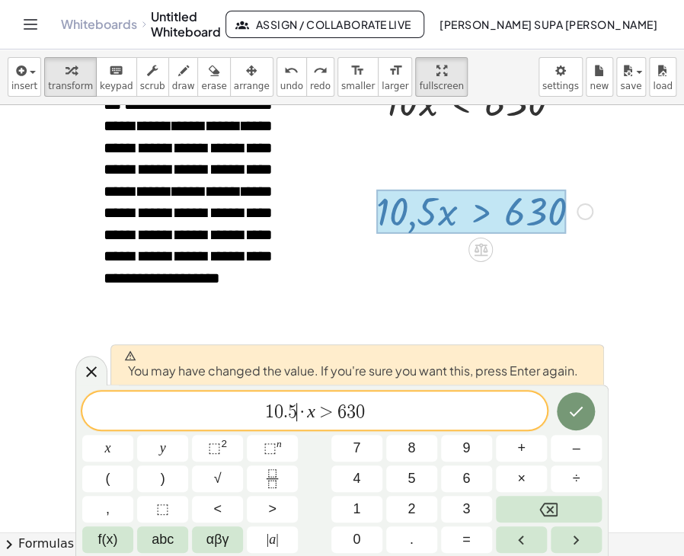
click at [302, 412] on span "·" at bounding box center [302, 412] width 11 height 18
click at [305, 412] on span "·" at bounding box center [302, 412] width 11 height 18
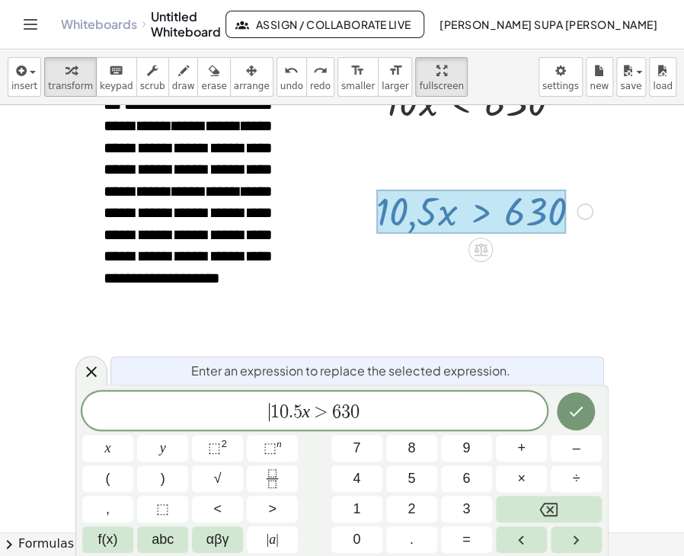
click at [270, 411] on span "1" at bounding box center [274, 412] width 9 height 18
click at [122, 479] on button "(" at bounding box center [107, 478] width 51 height 27
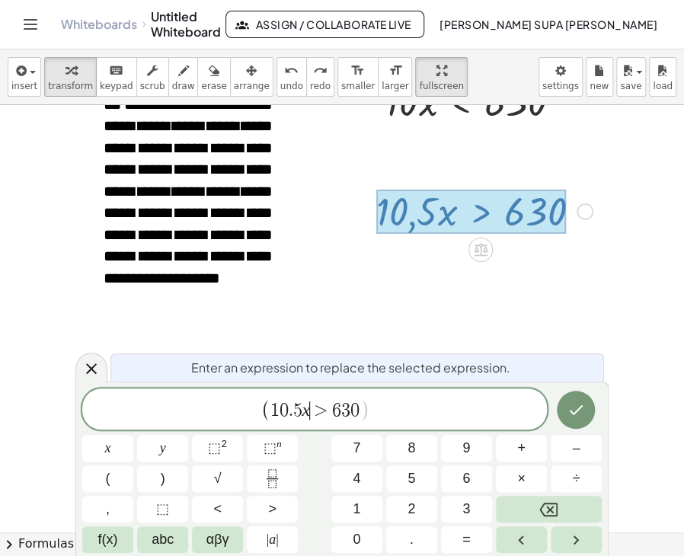
click at [310, 409] on span ">" at bounding box center [321, 410] width 22 height 18
click at [162, 479] on span ")" at bounding box center [163, 479] width 5 height 21
click at [584, 412] on icon "Done" at bounding box center [576, 410] width 18 height 18
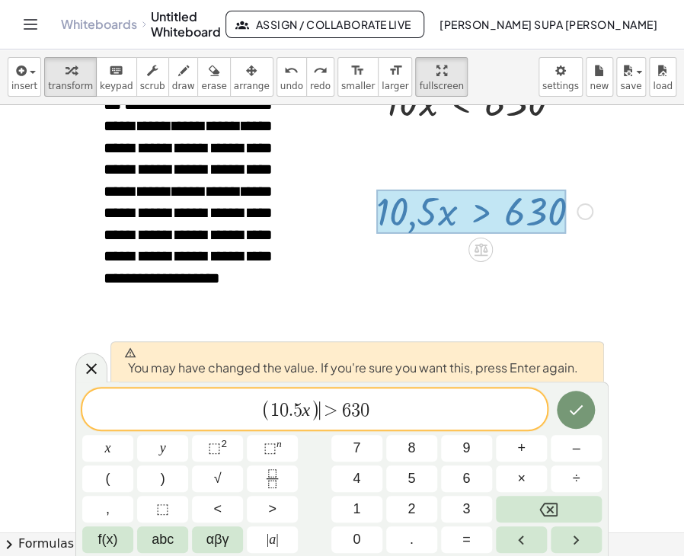
click at [311, 411] on span ")" at bounding box center [315, 410] width 10 height 22
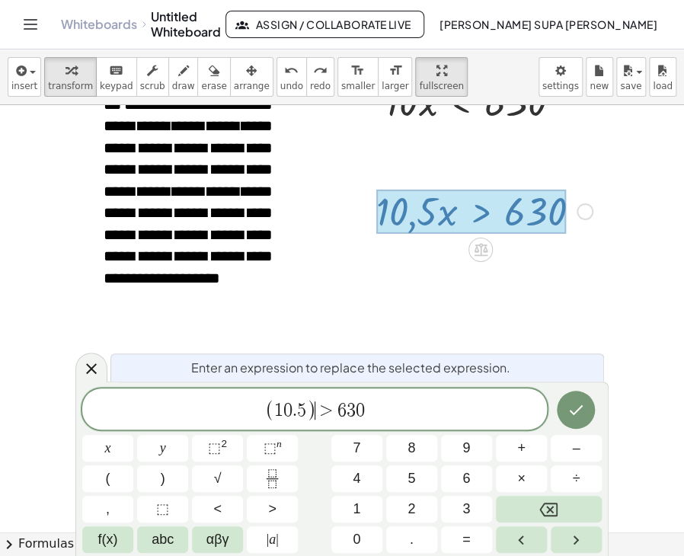
click at [317, 409] on span ">" at bounding box center [326, 410] width 22 height 18
click at [568, 412] on icon "Done" at bounding box center [576, 410] width 18 height 18
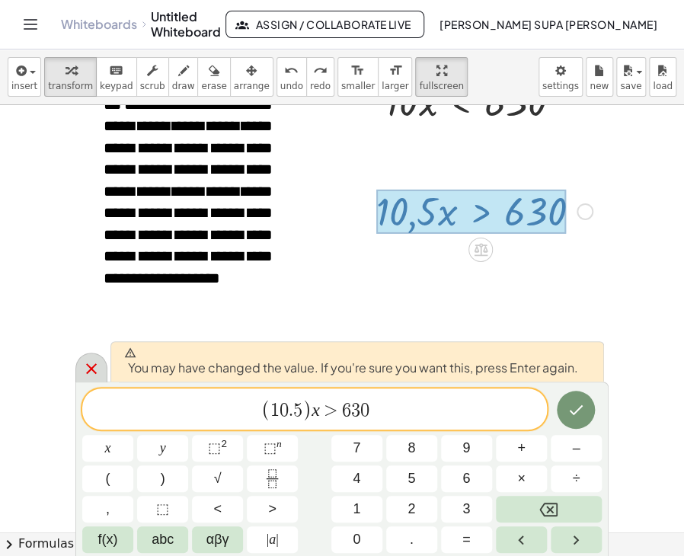
click at [89, 368] on icon at bounding box center [91, 368] width 11 height 11
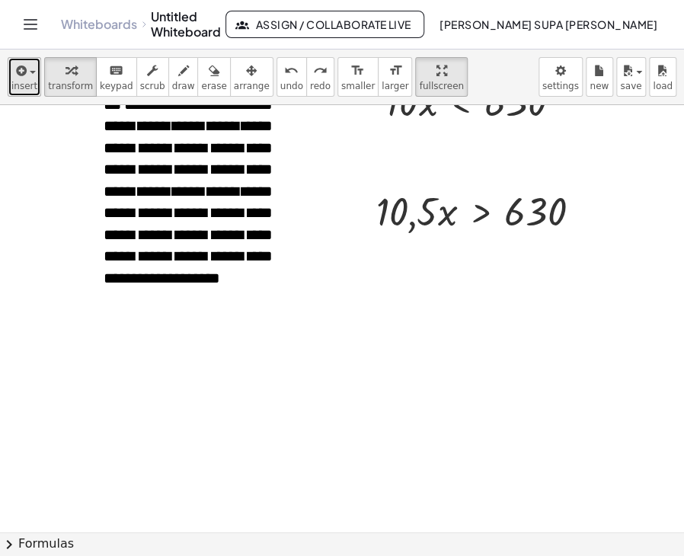
click at [28, 82] on span "insert" at bounding box center [24, 86] width 26 height 11
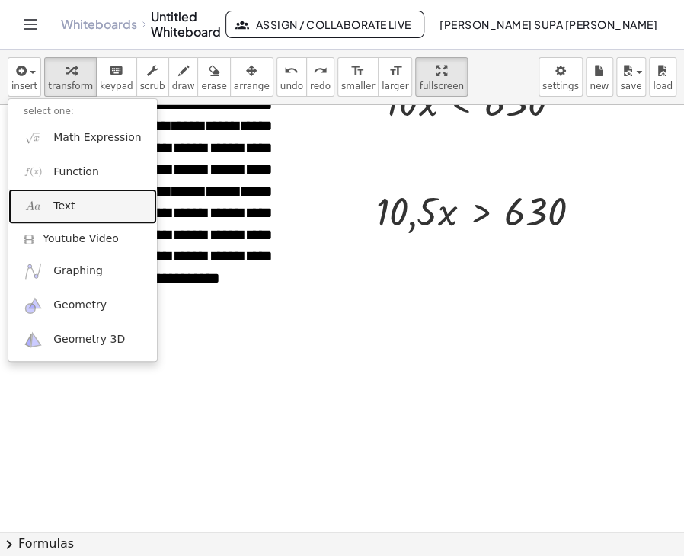
click at [64, 199] on span "Text" at bounding box center [63, 206] width 21 height 15
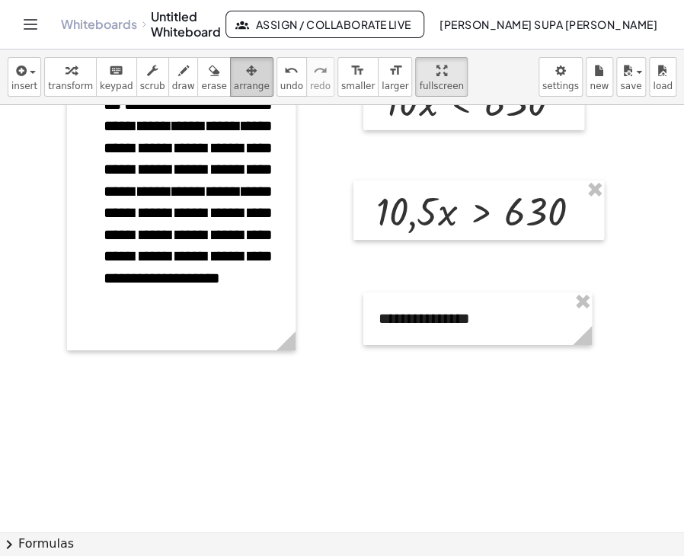
click at [234, 72] on div "button" at bounding box center [252, 70] width 36 height 18
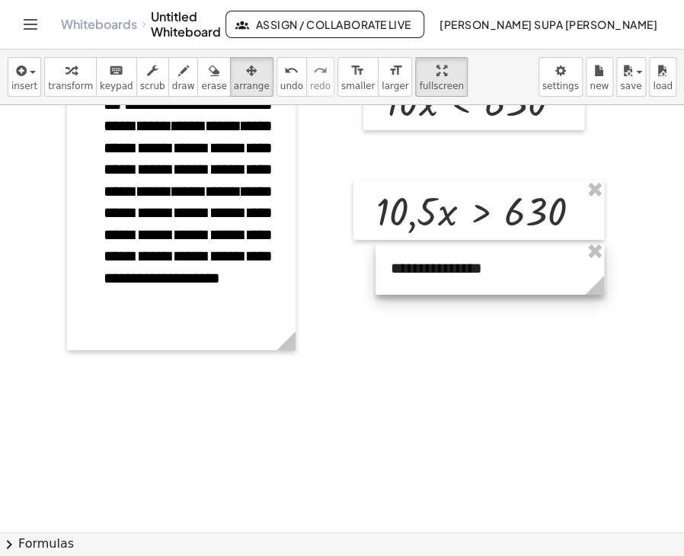
drag, startPoint x: 416, startPoint y: 299, endPoint x: 428, endPoint y: 248, distance: 51.7
click at [428, 248] on div at bounding box center [490, 268] width 229 height 53
click at [484, 270] on div at bounding box center [490, 268] width 229 height 53
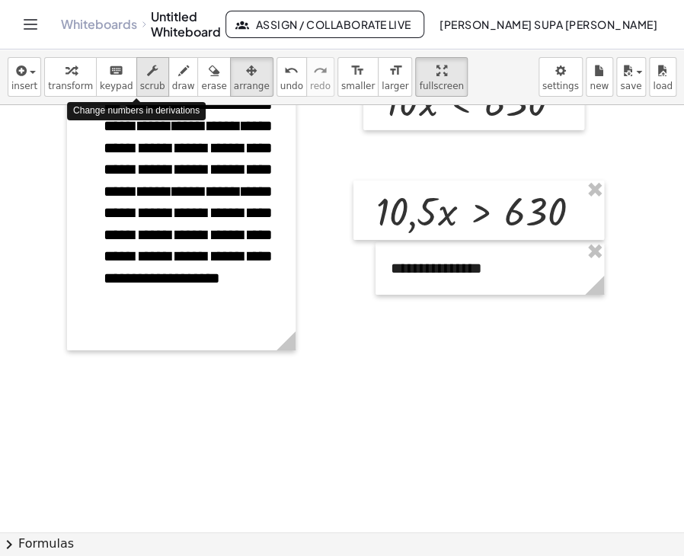
drag, startPoint x: 131, startPoint y: 70, endPoint x: 149, endPoint y: 80, distance: 20.8
click at [147, 70] on icon "button" at bounding box center [152, 71] width 11 height 18
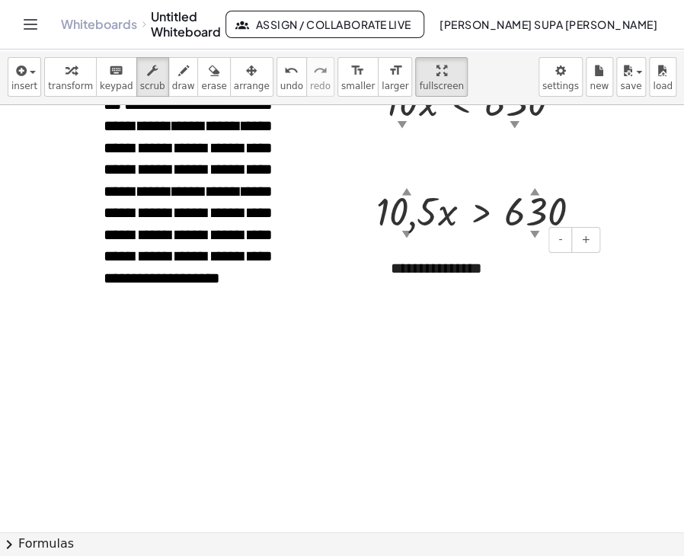
click at [481, 270] on div "**********" at bounding box center [490, 268] width 229 height 53
drag, startPoint x: 481, startPoint y: 270, endPoint x: 395, endPoint y: 268, distance: 85.3
click at [395, 268] on div "**********" at bounding box center [490, 268] width 229 height 53
click at [427, 271] on div at bounding box center [490, 268] width 229 height 53
click at [280, 81] on span "undo" at bounding box center [291, 86] width 23 height 11
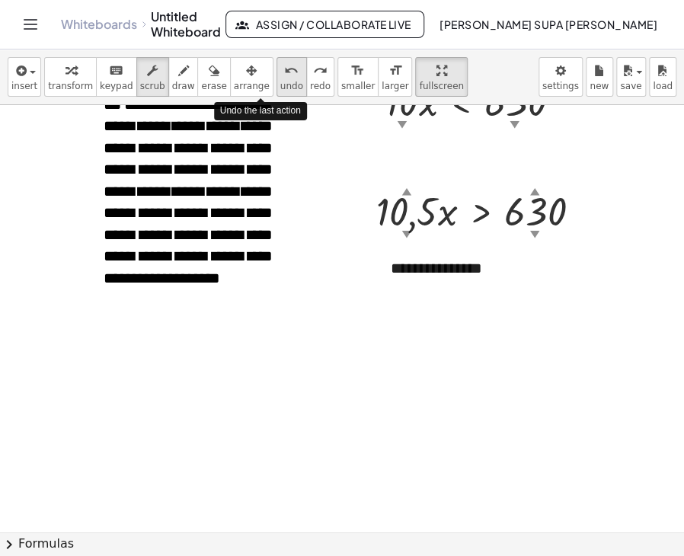
click at [280, 81] on span "undo" at bounding box center [291, 86] width 23 height 11
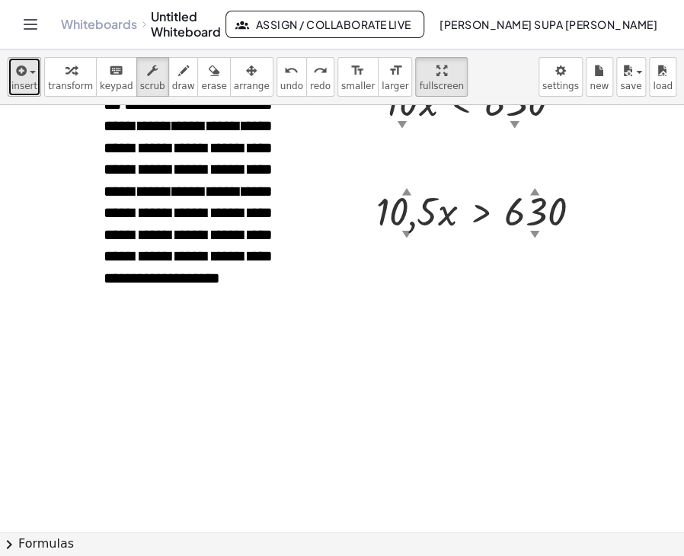
click at [21, 79] on icon "button" at bounding box center [20, 71] width 14 height 18
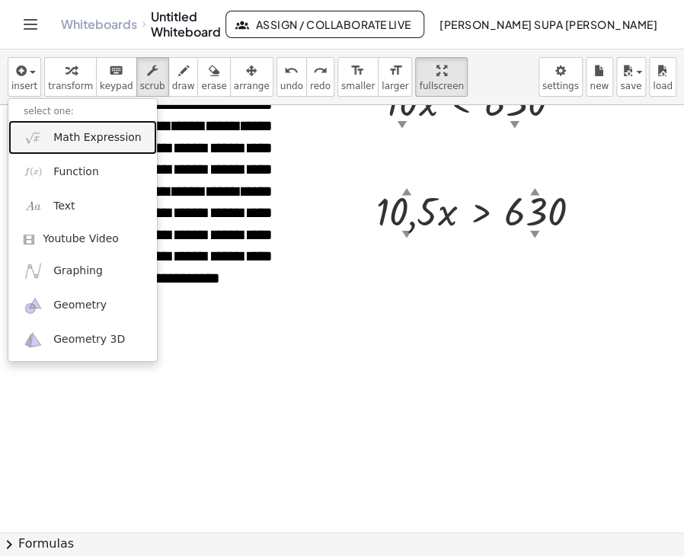
click at [43, 137] on link "Math Expression" at bounding box center [82, 137] width 149 height 34
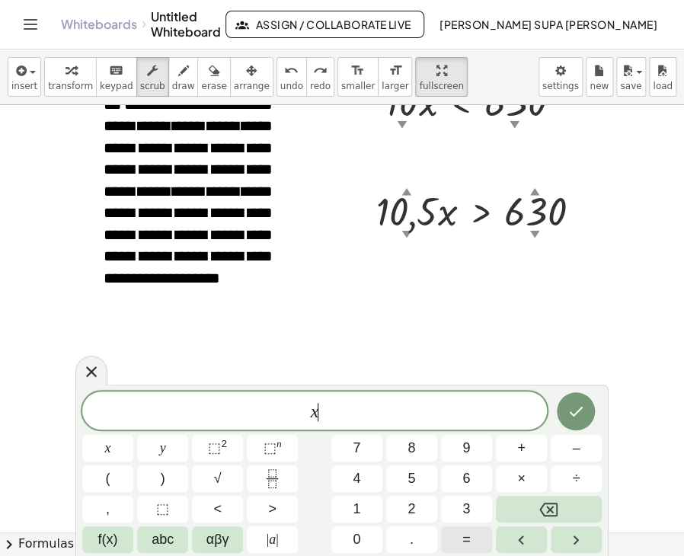
click at [475, 536] on button "=" at bounding box center [466, 539] width 51 height 27
click at [471, 475] on button "6" at bounding box center [466, 478] width 51 height 27
click at [469, 503] on span "3" at bounding box center [466, 509] width 8 height 21
click at [357, 539] on span "0" at bounding box center [357, 539] width 8 height 21
click at [581, 473] on button "÷" at bounding box center [576, 478] width 51 height 27
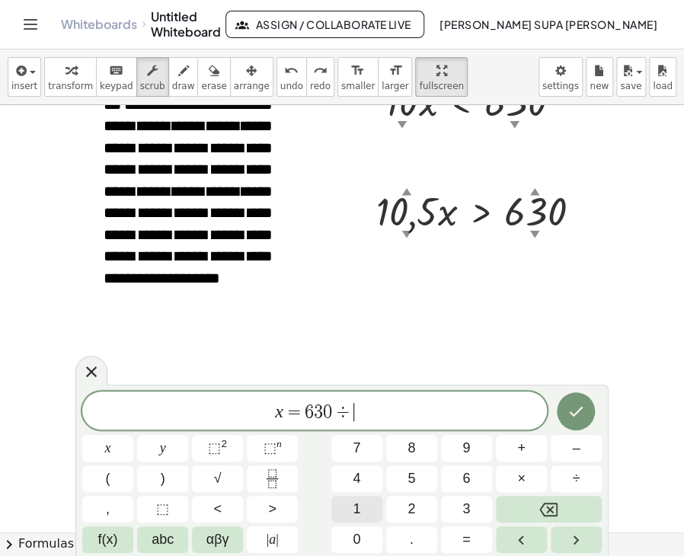
click at [363, 510] on button "1" at bounding box center [356, 509] width 51 height 27
click at [361, 536] on button "0" at bounding box center [356, 539] width 51 height 27
click at [413, 536] on span "." at bounding box center [412, 539] width 4 height 21
click at [417, 481] on button "5" at bounding box center [411, 478] width 51 height 27
click at [584, 412] on icon "Done" at bounding box center [576, 411] width 18 height 18
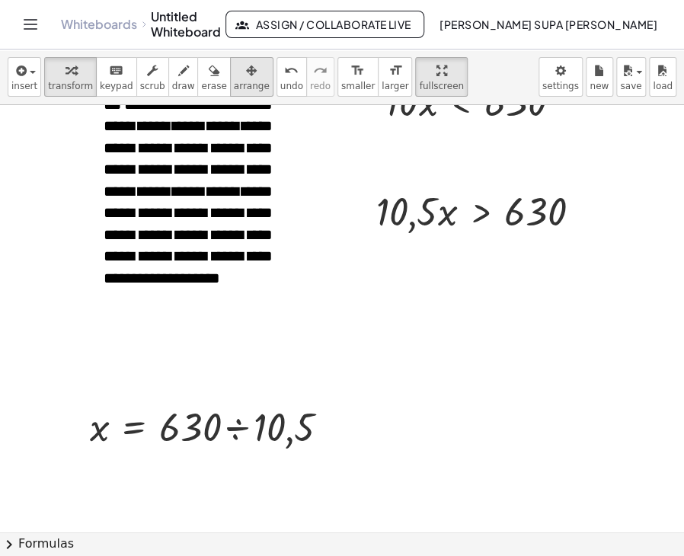
click at [234, 83] on span "arrange" at bounding box center [252, 86] width 36 height 11
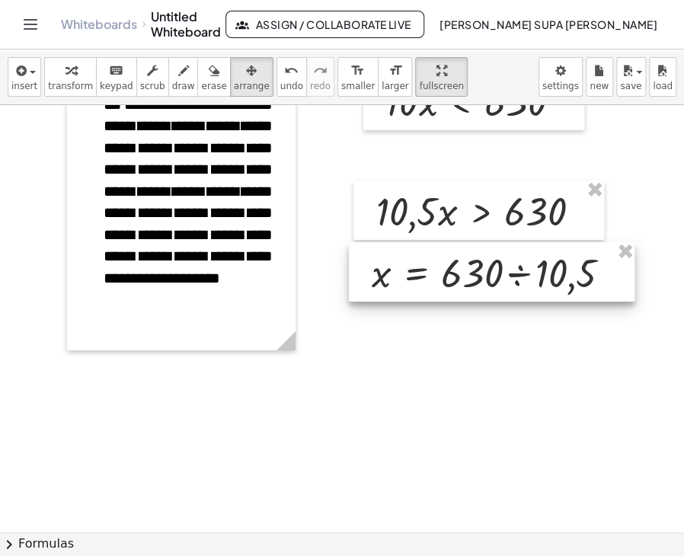
drag, startPoint x: 107, startPoint y: 411, endPoint x: 389, endPoint y: 257, distance: 321.1
click at [389, 257] on div at bounding box center [492, 271] width 286 height 59
click at [517, 283] on div at bounding box center [492, 271] width 286 height 59
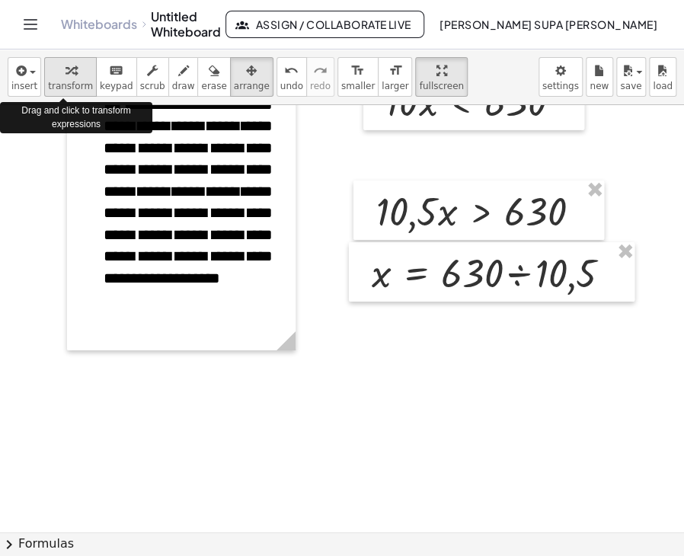
click at [69, 71] on div "button" at bounding box center [70, 70] width 45 height 18
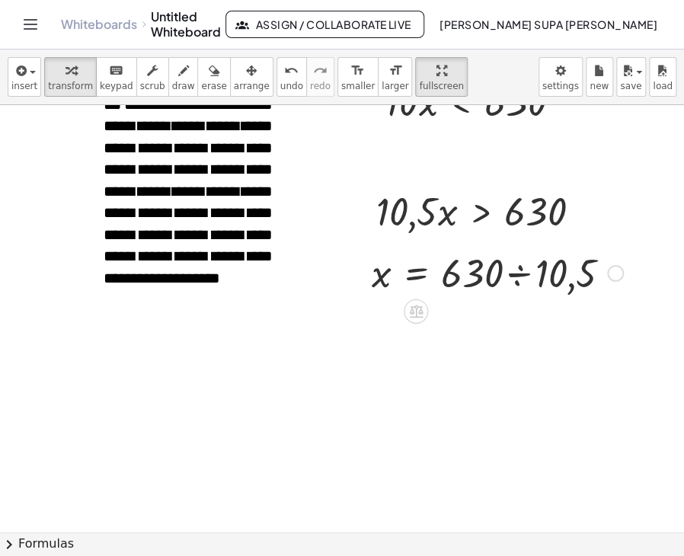
click at [519, 276] on div at bounding box center [497, 272] width 267 height 52
click at [24, 82] on span "insert" at bounding box center [24, 86] width 26 height 11
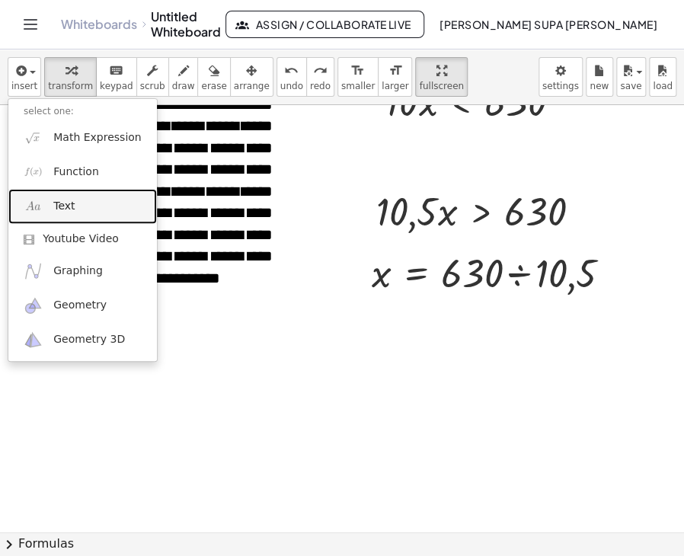
click at [49, 206] on link "Text" at bounding box center [82, 206] width 149 height 34
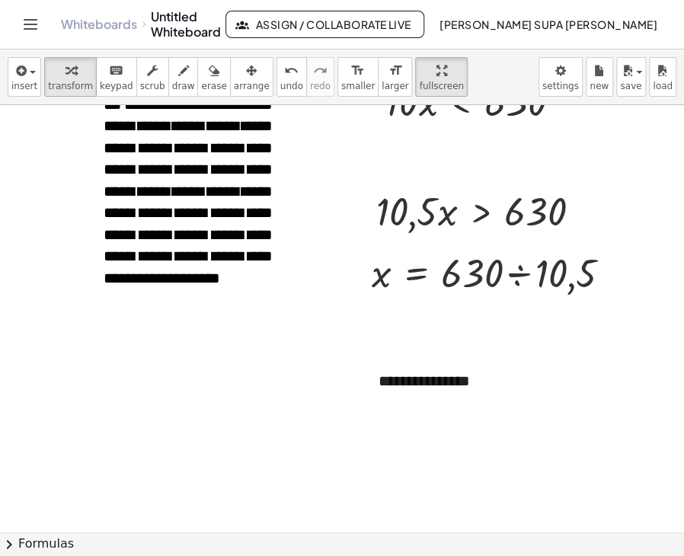
paste div
drag, startPoint x: 521, startPoint y: 377, endPoint x: 350, endPoint y: 378, distance: 170.7
click at [375, 377] on div at bounding box center [370, 381] width 15 height 53
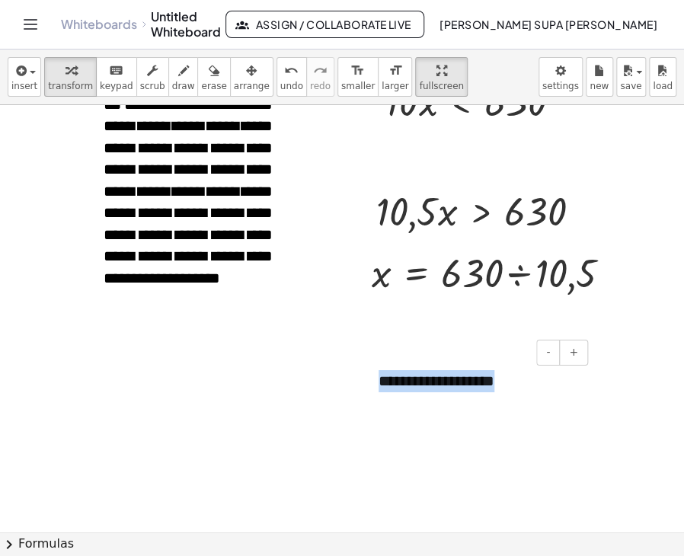
drag, startPoint x: 527, startPoint y: 381, endPoint x: 378, endPoint y: 382, distance: 149.3
click at [378, 382] on div "**********" at bounding box center [477, 381] width 229 height 53
click at [395, 363] on div "- +" at bounding box center [474, 353] width 229 height 26
click at [405, 373] on div at bounding box center [477, 381] width 229 height 53
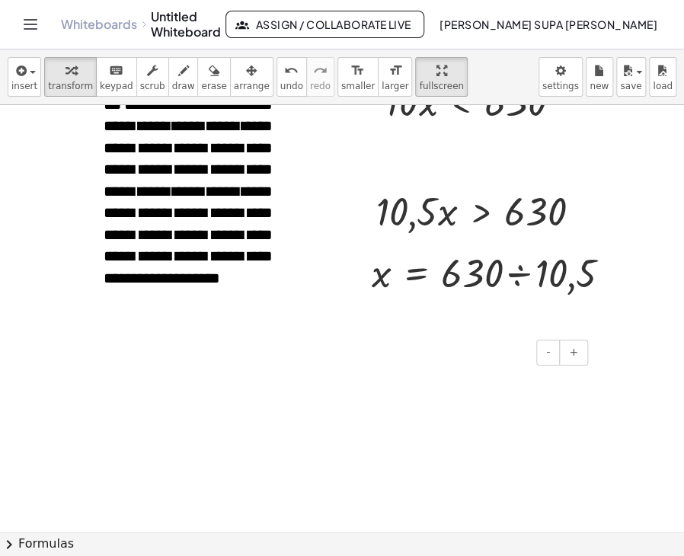
click at [404, 373] on div at bounding box center [477, 381] width 229 height 53
click at [22, 75] on icon "button" at bounding box center [20, 71] width 14 height 18
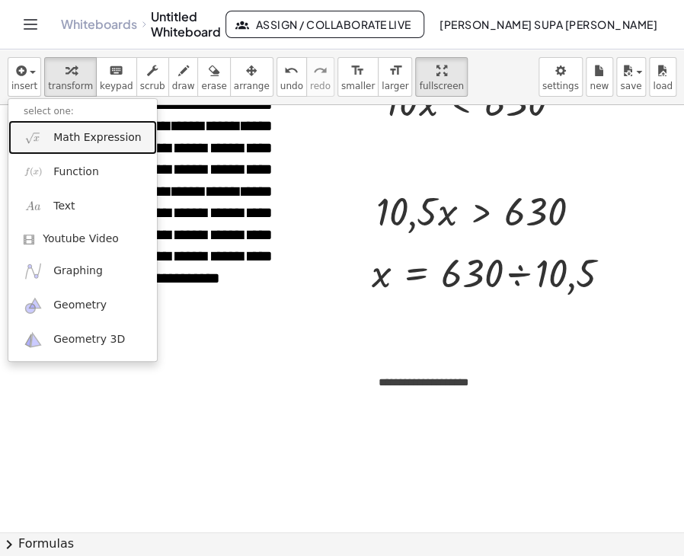
click at [59, 140] on span "Math Expression" at bounding box center [97, 137] width 88 height 15
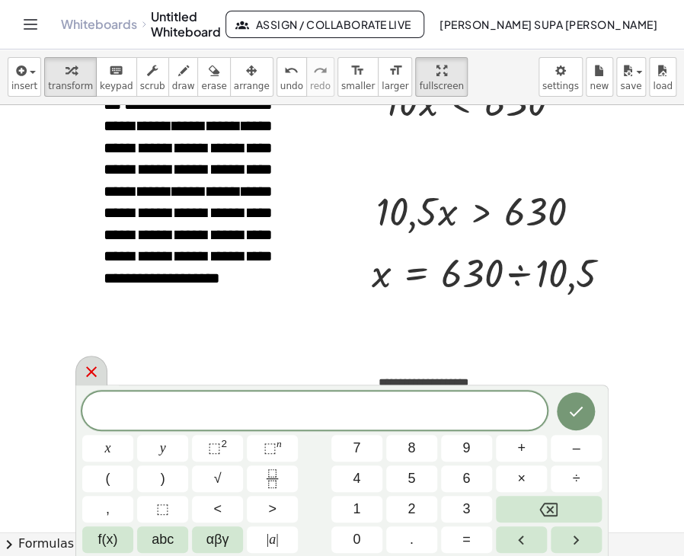
click at [83, 377] on icon at bounding box center [91, 372] width 18 height 18
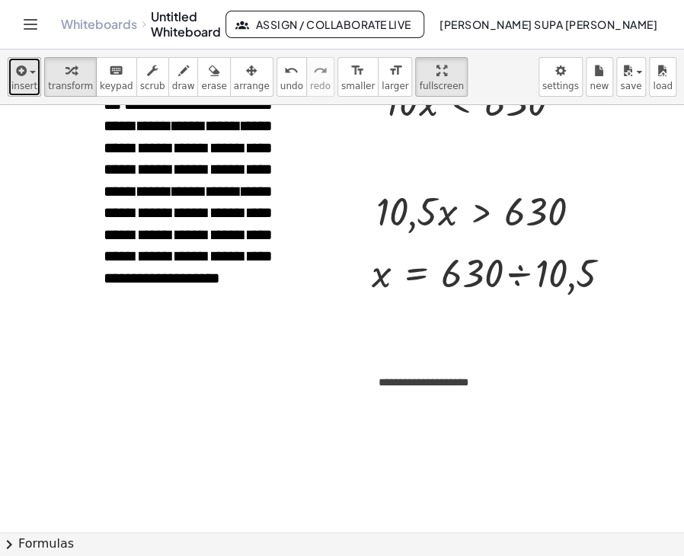
click at [30, 76] on div "button" at bounding box center [24, 70] width 26 height 18
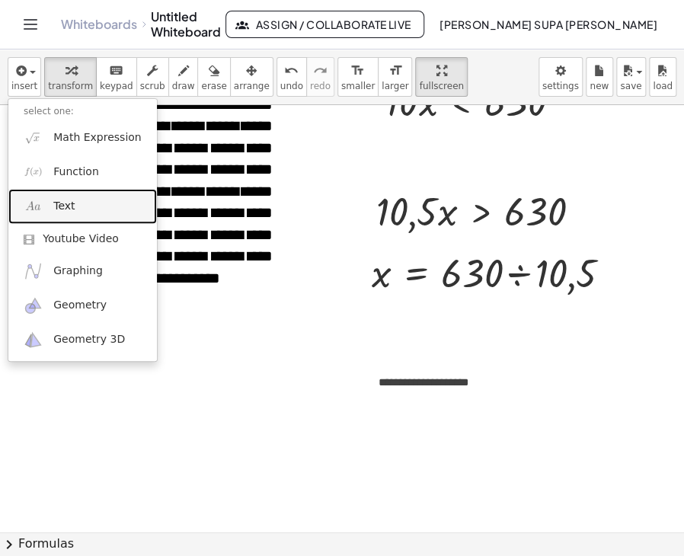
click at [68, 213] on span "Text" at bounding box center [63, 206] width 21 height 15
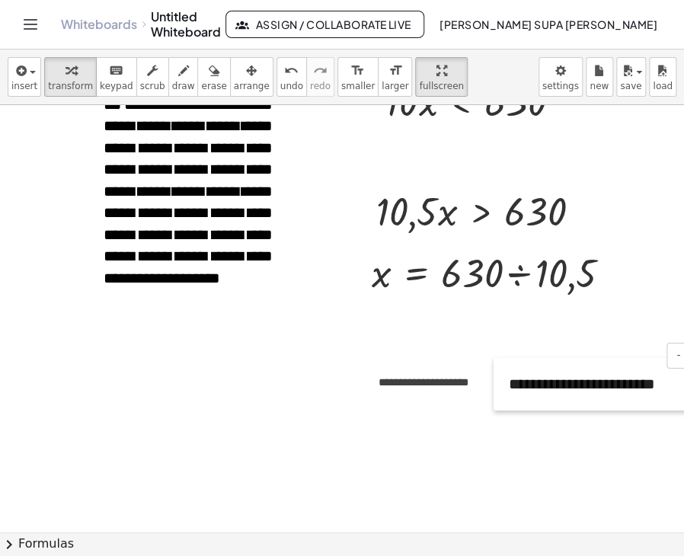
drag, startPoint x: 77, startPoint y: 414, endPoint x: 504, endPoint y: 376, distance: 428.3
click at [504, 376] on div at bounding box center [501, 384] width 15 height 53
click at [444, 377] on span "**********" at bounding box center [424, 382] width 90 height 11
click at [463, 362] on div "- +" at bounding box center [474, 353] width 229 height 26
click at [430, 384] on span "**********" at bounding box center [424, 382] width 90 height 11
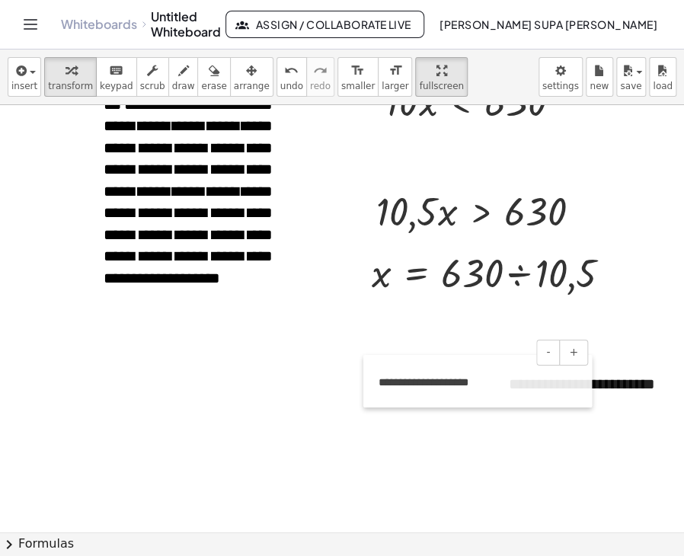
click at [369, 366] on div at bounding box center [370, 381] width 15 height 53
click at [575, 352] on span "+" at bounding box center [573, 352] width 9 height 12
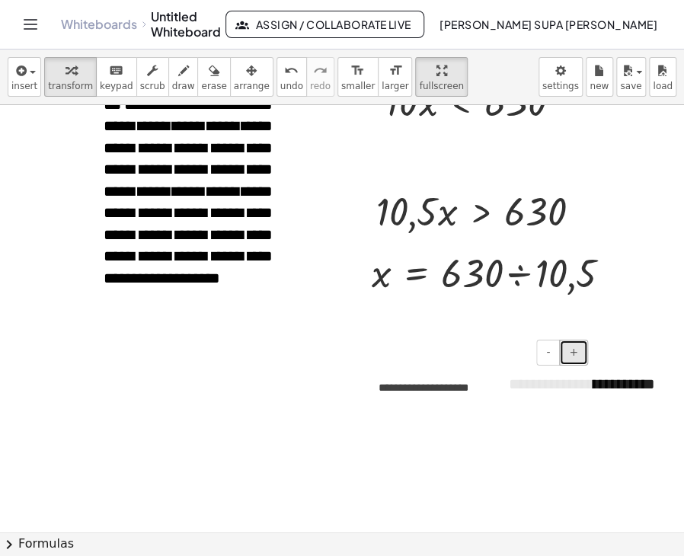
click at [575, 352] on span "+" at bounding box center [573, 352] width 9 height 12
click at [574, 351] on span "+" at bounding box center [573, 352] width 9 height 12
click at [574, 350] on span "+" at bounding box center [573, 352] width 9 height 12
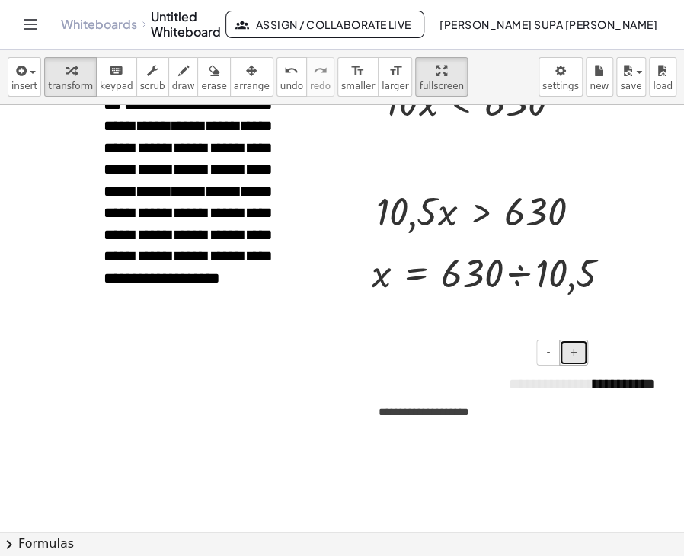
click at [574, 350] on span "+" at bounding box center [573, 352] width 9 height 12
click at [454, 413] on span "**********" at bounding box center [424, 412] width 90 height 11
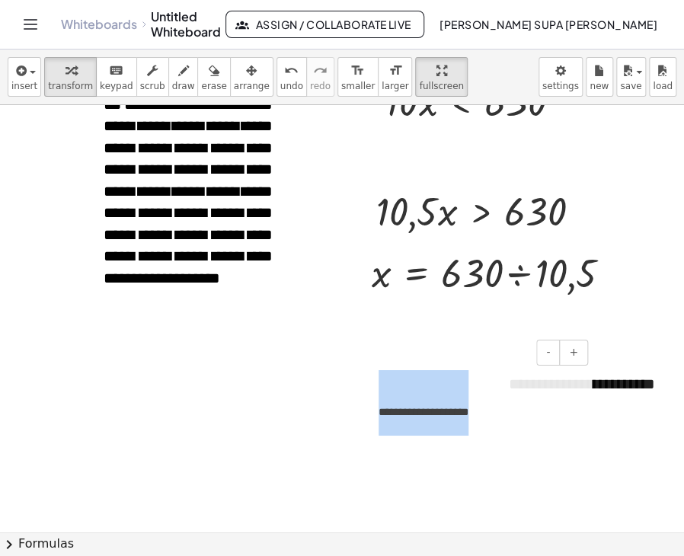
drag, startPoint x: 485, startPoint y: 415, endPoint x: 373, endPoint y: 417, distance: 112.0
click at [373, 417] on div "**********" at bounding box center [477, 403] width 229 height 96
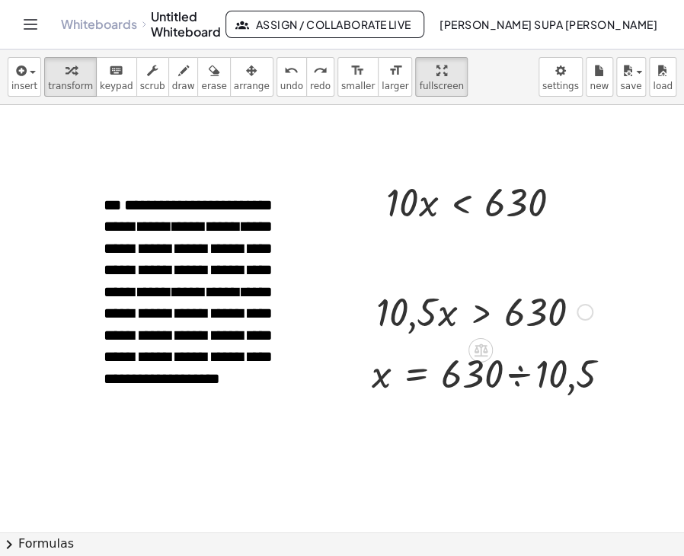
scroll to position [1368, 0]
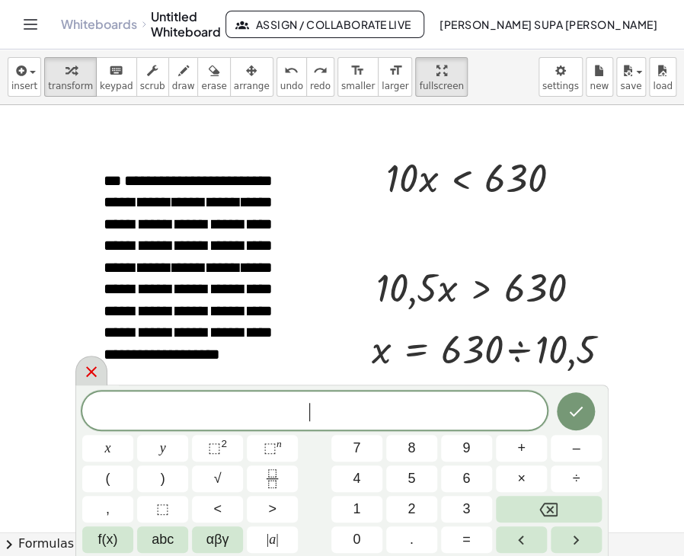
click at [84, 369] on icon at bounding box center [91, 372] width 18 height 18
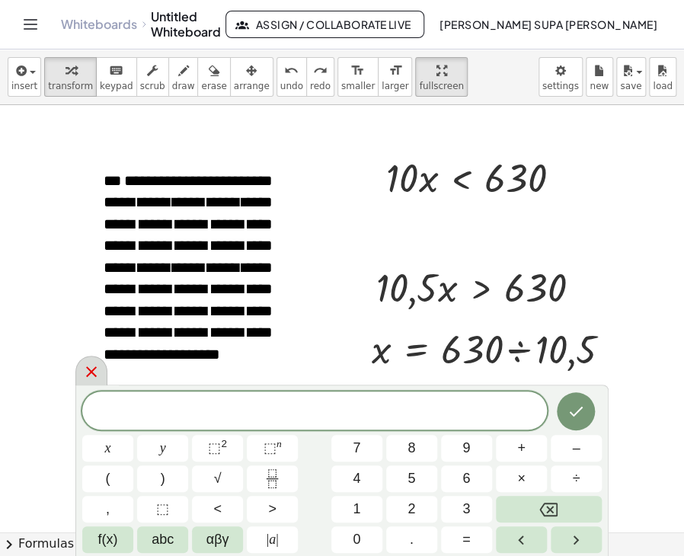
click at [80, 367] on div at bounding box center [91, 371] width 32 height 30
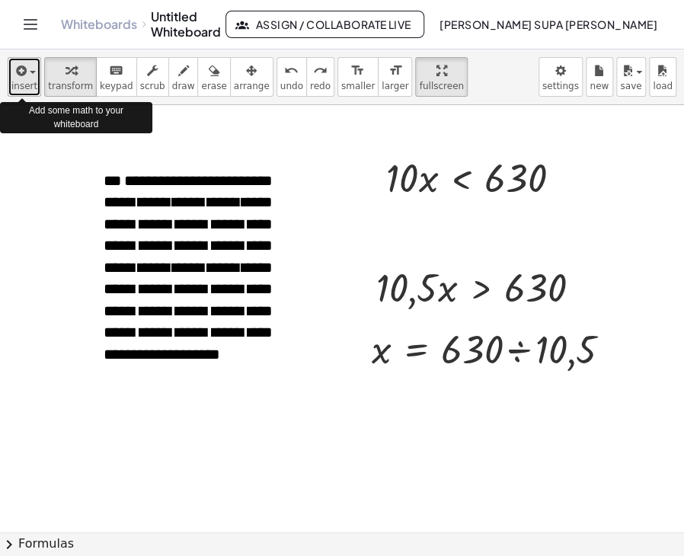
click at [13, 76] on icon "button" at bounding box center [20, 71] width 14 height 18
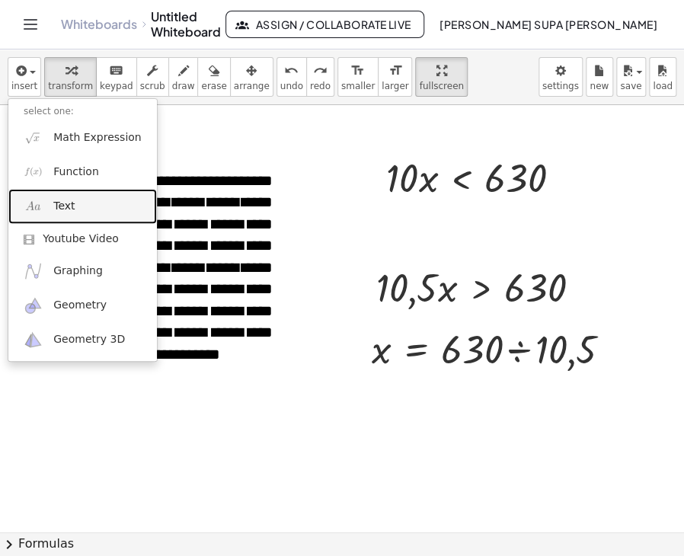
click at [58, 201] on span "Text" at bounding box center [63, 206] width 21 height 15
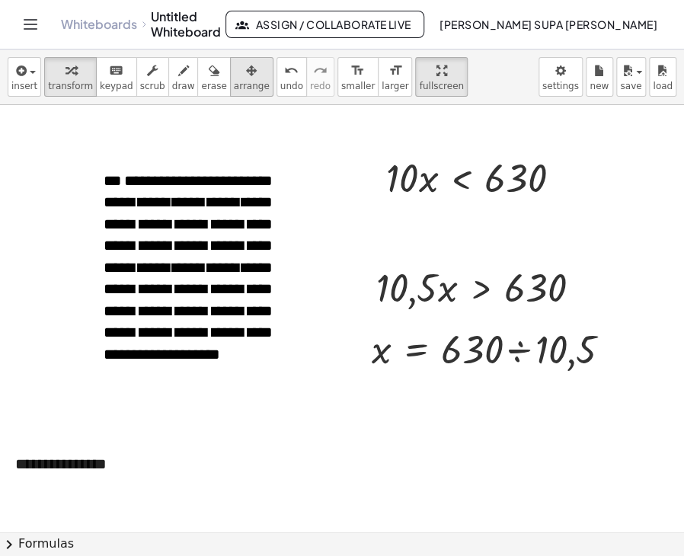
click at [246, 79] on icon "button" at bounding box center [251, 71] width 11 height 18
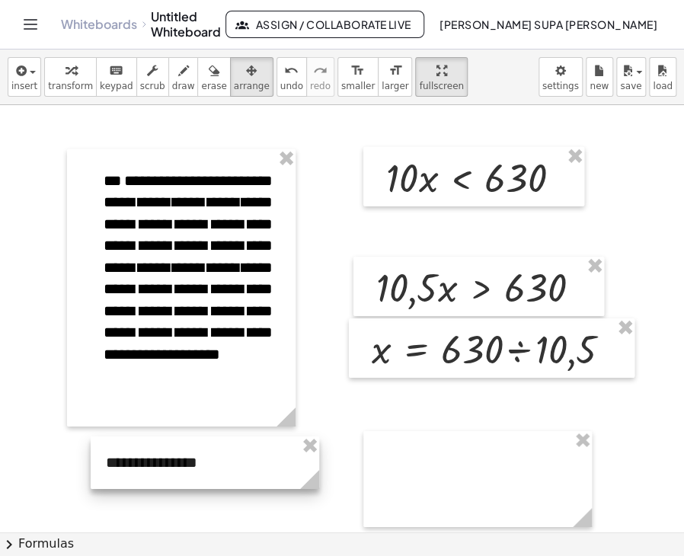
drag, startPoint x: 167, startPoint y: 446, endPoint x: 257, endPoint y: 444, distance: 90.7
click at [257, 444] on div at bounding box center [205, 463] width 229 height 53
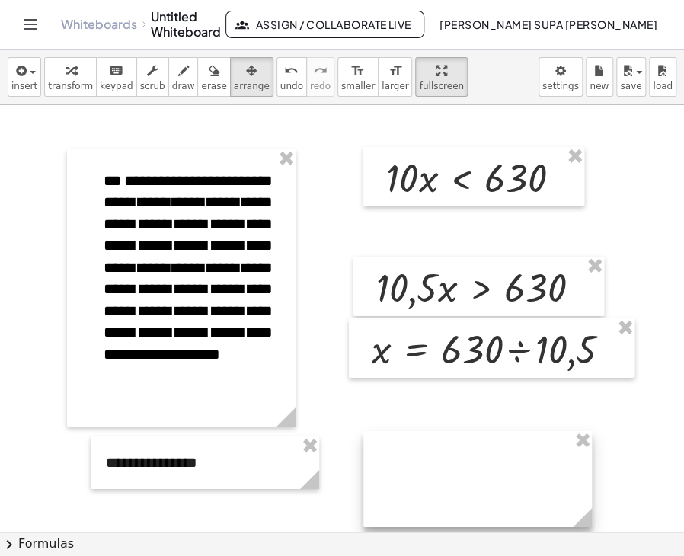
click at [384, 447] on div at bounding box center [477, 479] width 229 height 96
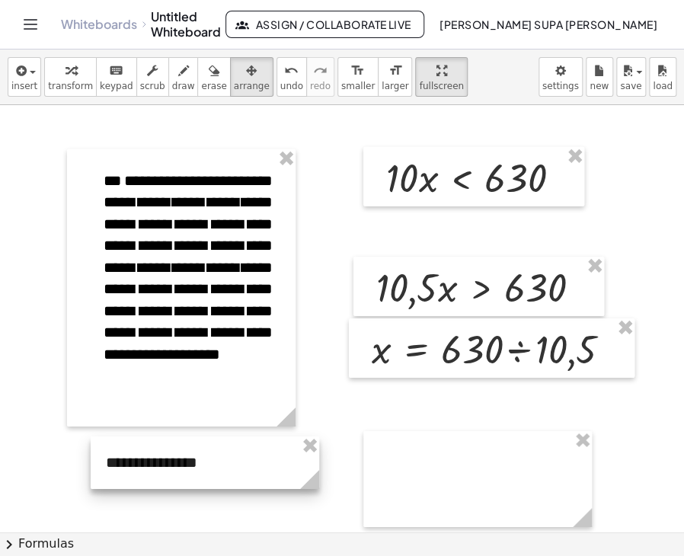
click at [230, 455] on div at bounding box center [205, 463] width 229 height 53
click at [204, 459] on div at bounding box center [205, 463] width 229 height 53
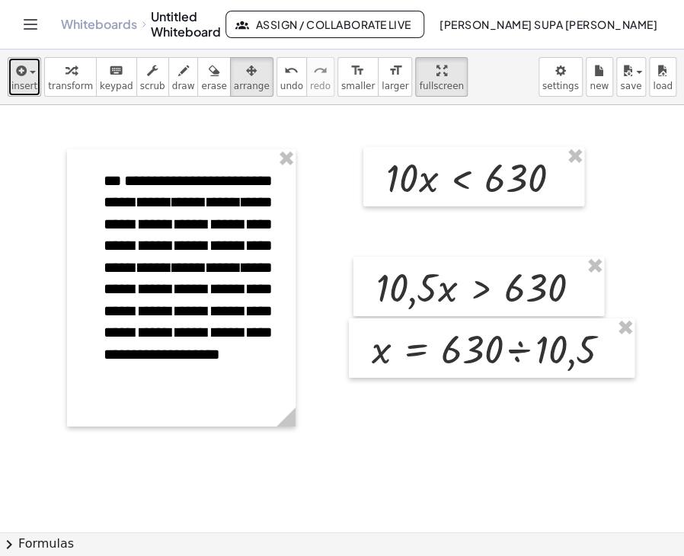
click at [30, 74] on div "button" at bounding box center [24, 70] width 26 height 18
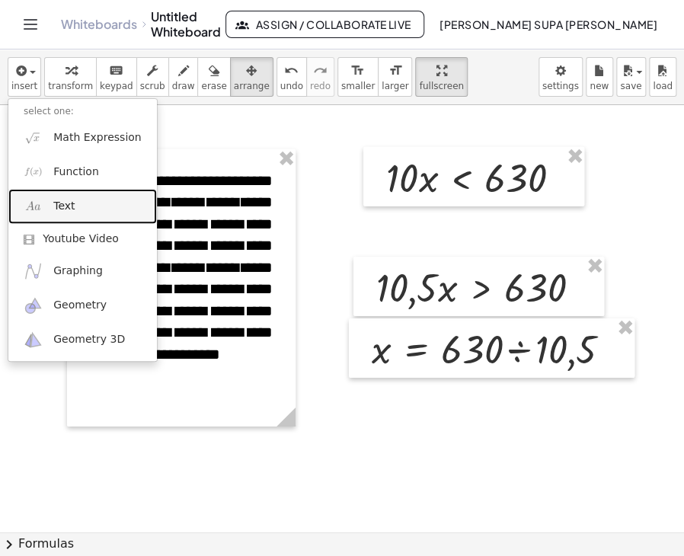
click at [72, 211] on span "Text" at bounding box center [63, 206] width 21 height 15
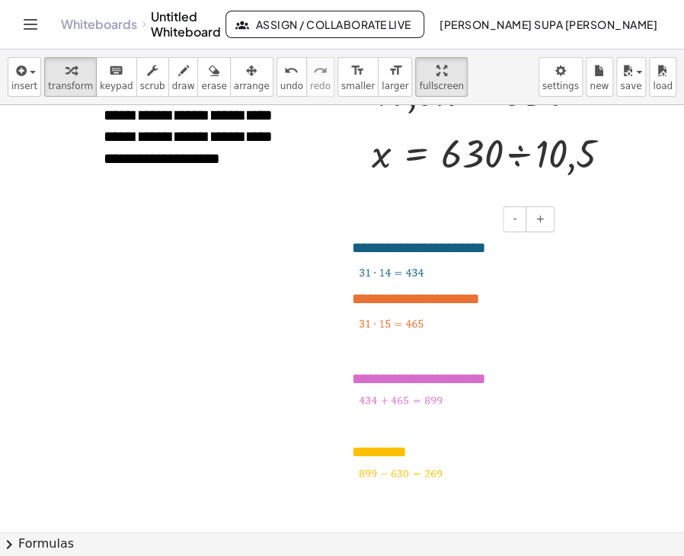
scroll to position [1532, 0]
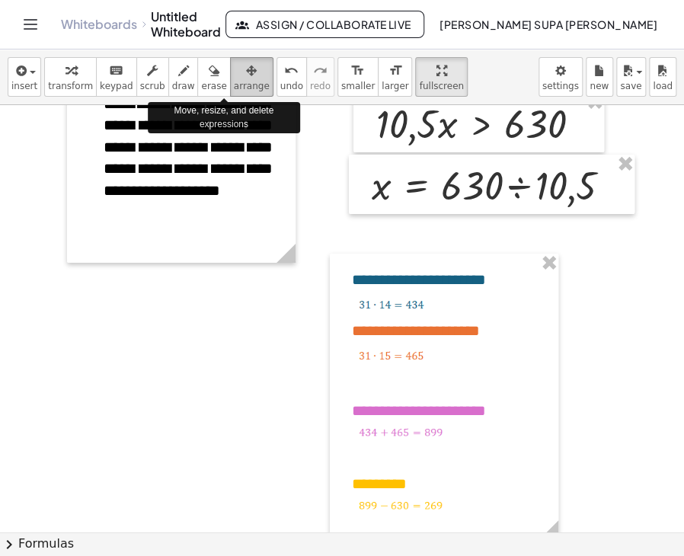
click at [234, 72] on div "button" at bounding box center [252, 70] width 36 height 18
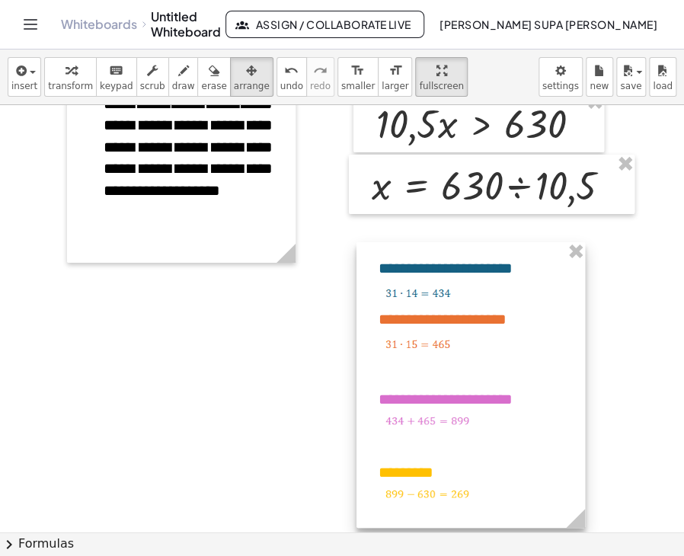
drag, startPoint x: 381, startPoint y: 268, endPoint x: 408, endPoint y: 257, distance: 29.0
click at [408, 257] on div at bounding box center [471, 385] width 229 height 286
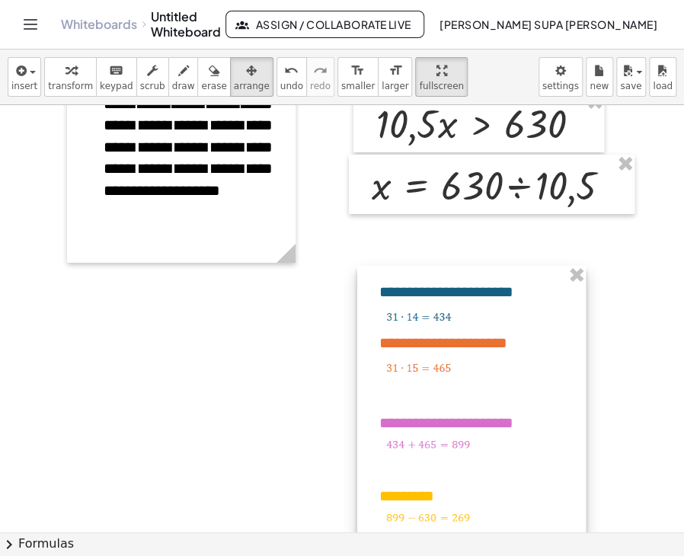
drag, startPoint x: 408, startPoint y: 257, endPoint x: 408, endPoint y: 280, distance: 23.6
click at [408, 280] on div at bounding box center [471, 409] width 229 height 286
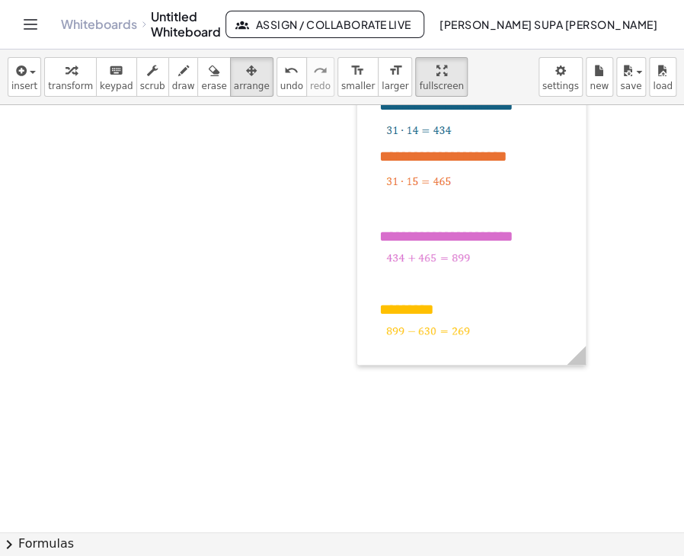
scroll to position [1871, 0]
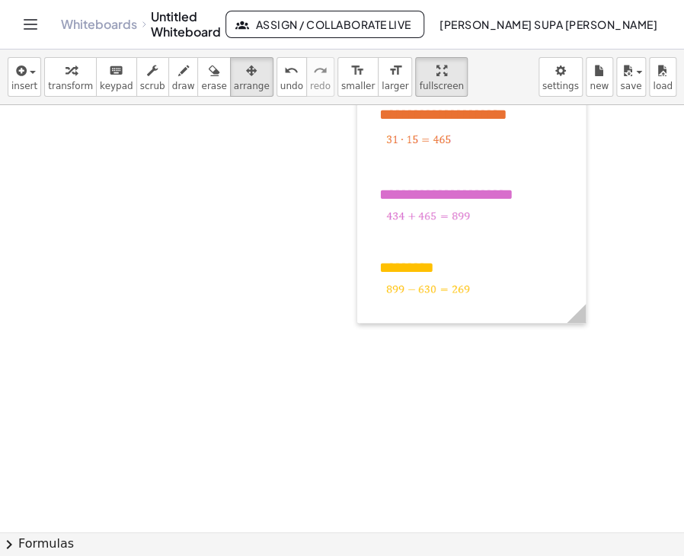
scroll to position [1795, 0]
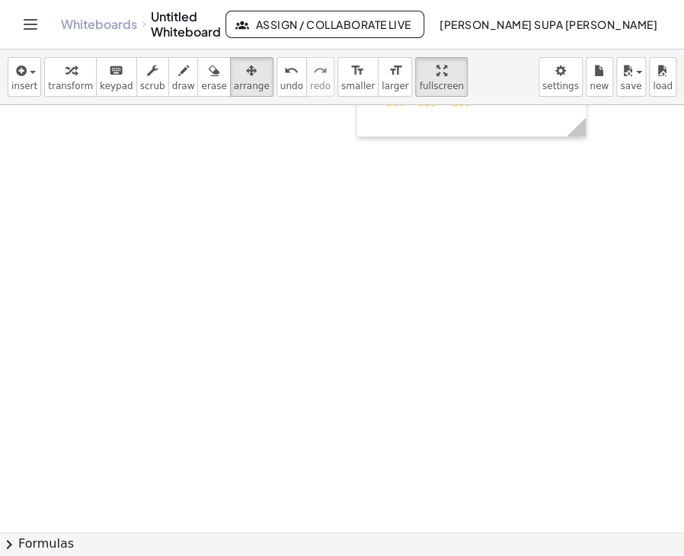
scroll to position [2023, 0]
click at [30, 71] on span "button" at bounding box center [33, 72] width 6 height 3
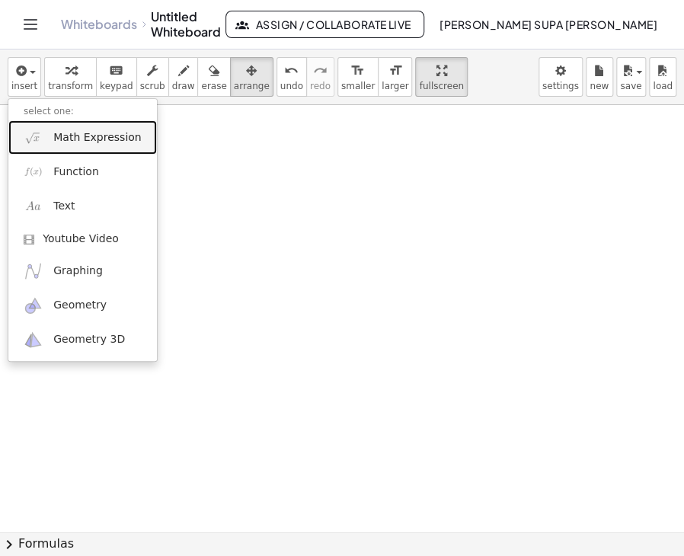
click at [85, 144] on span "Math Expression" at bounding box center [97, 137] width 88 height 15
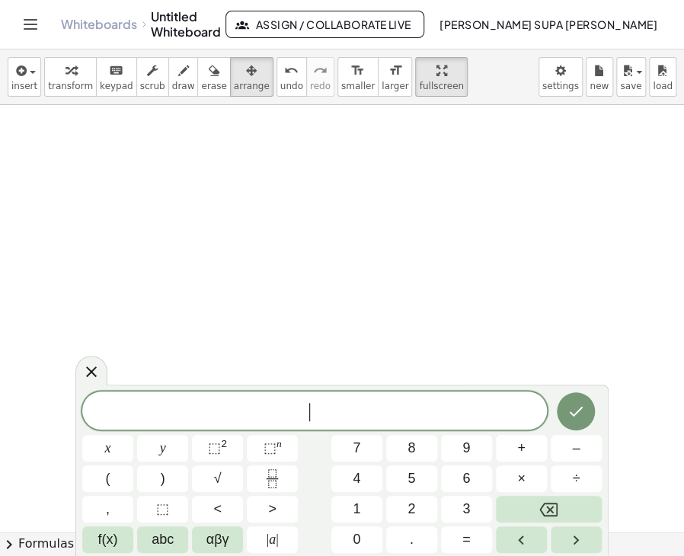
drag, startPoint x: 101, startPoint y: 369, endPoint x: 101, endPoint y: 360, distance: 8.4
click at [101, 368] on div at bounding box center [91, 371] width 32 height 30
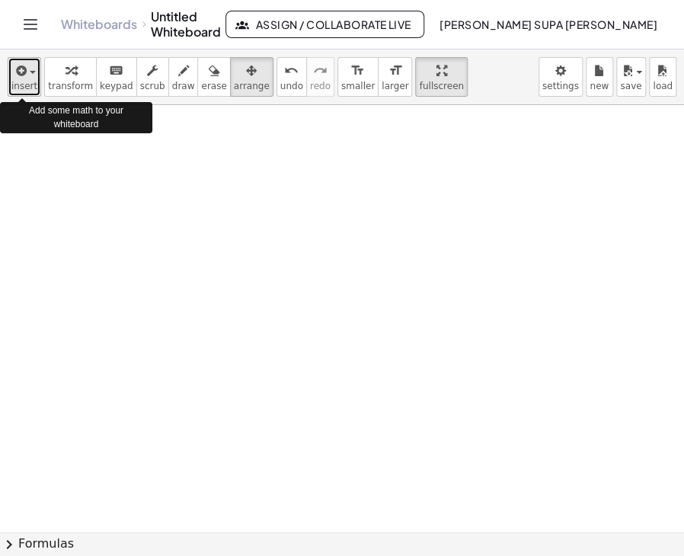
click at [21, 75] on icon "button" at bounding box center [20, 71] width 14 height 18
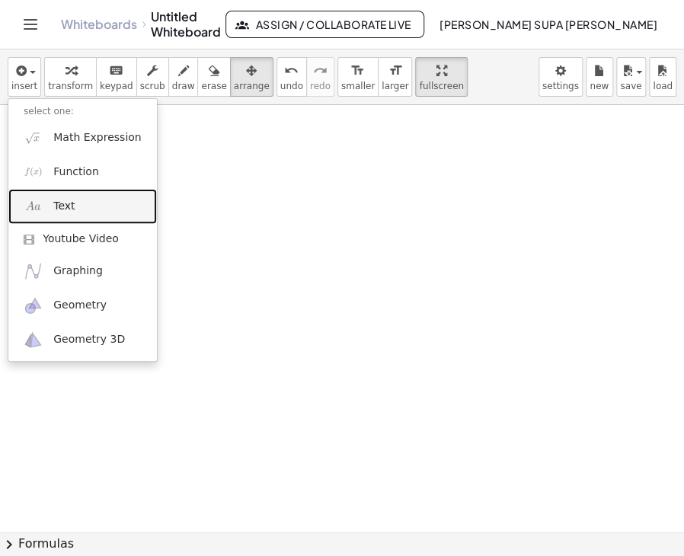
click at [59, 216] on link "Text" at bounding box center [82, 206] width 149 height 34
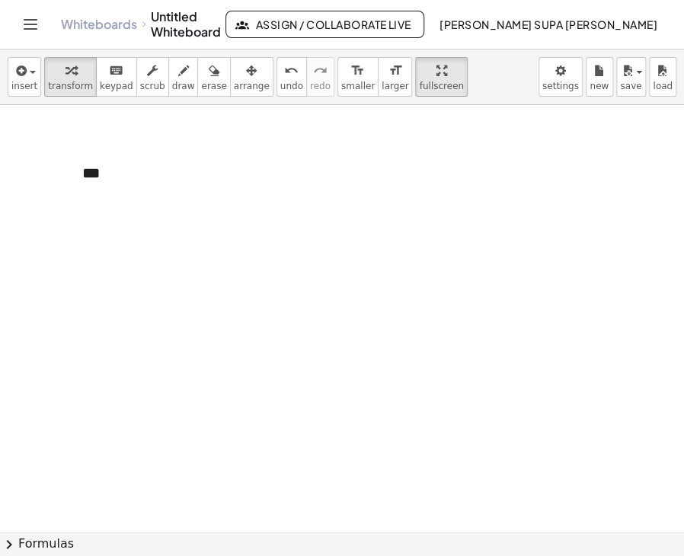
click at [134, 196] on div "***" at bounding box center [181, 173] width 229 height 53
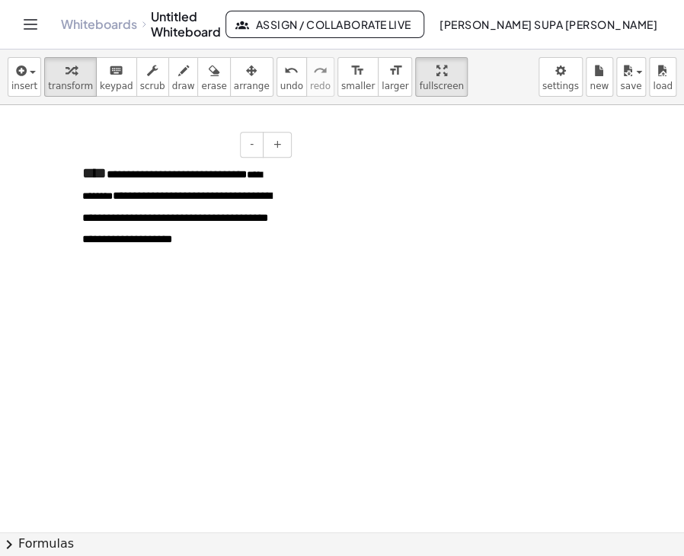
click at [238, 248] on div "**********" at bounding box center [181, 205] width 229 height 117
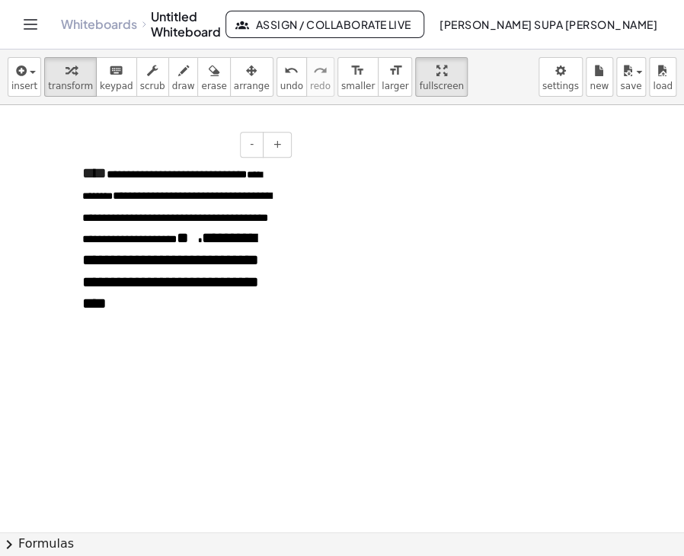
click at [202, 238] on span at bounding box center [195, 240] width 13 height 7
click at [147, 73] on icon "button" at bounding box center [152, 71] width 11 height 18
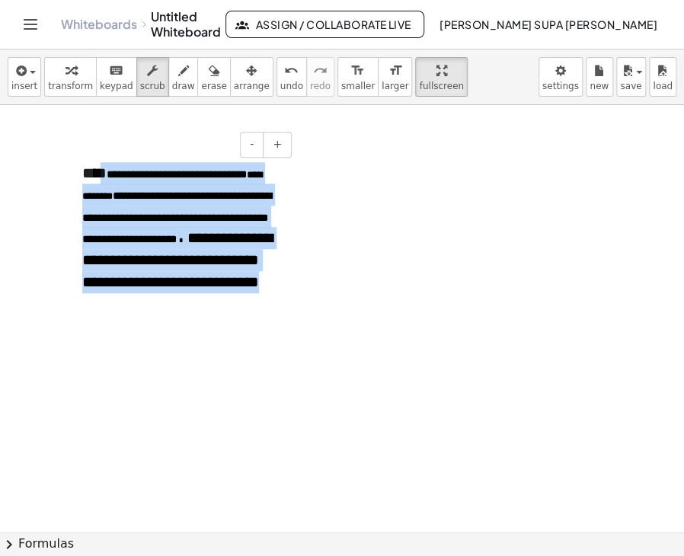
drag, startPoint x: 101, startPoint y: 172, endPoint x: 196, endPoint y: 299, distance: 158.5
click at [196, 299] on div "**********" at bounding box center [181, 247] width 229 height 200
click at [179, 327] on div "**********" at bounding box center [181, 247] width 229 height 200
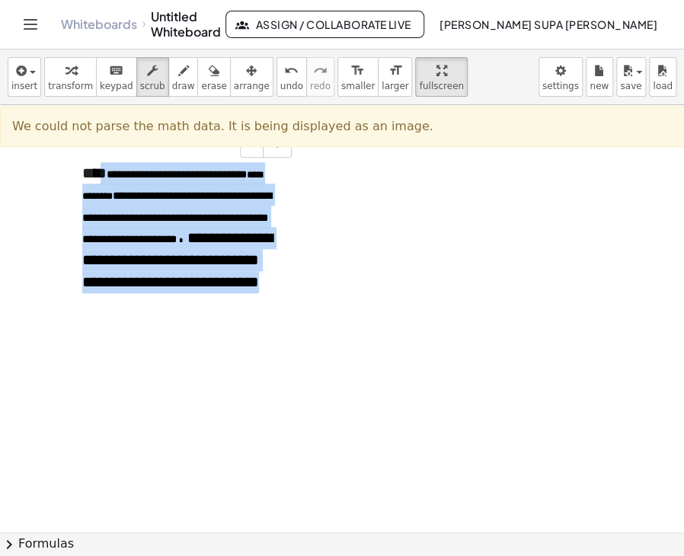
click at [146, 185] on div "**********" at bounding box center [181, 247] width 229 height 200
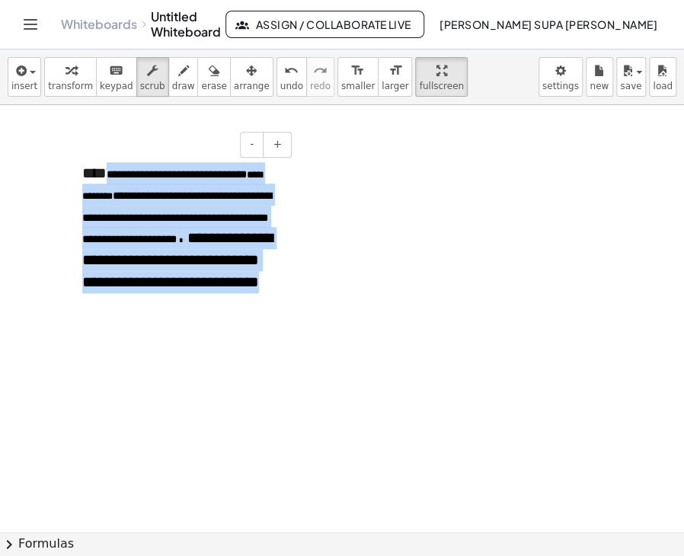
drag, startPoint x: 109, startPoint y: 172, endPoint x: 146, endPoint y: 316, distance: 148.7
click at [149, 314] on div "**********" at bounding box center [181, 247] width 229 height 200
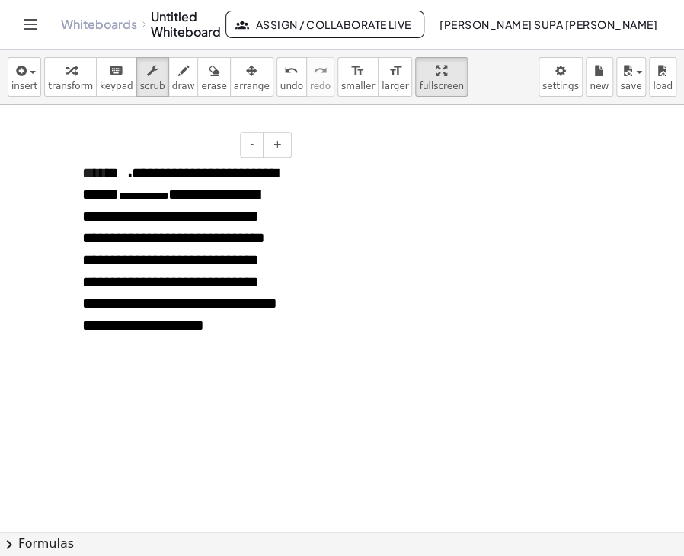
click at [128, 171] on span "**********" at bounding box center [180, 183] width 196 height 37
click at [196, 286] on span "**********" at bounding box center [179, 260] width 195 height 146
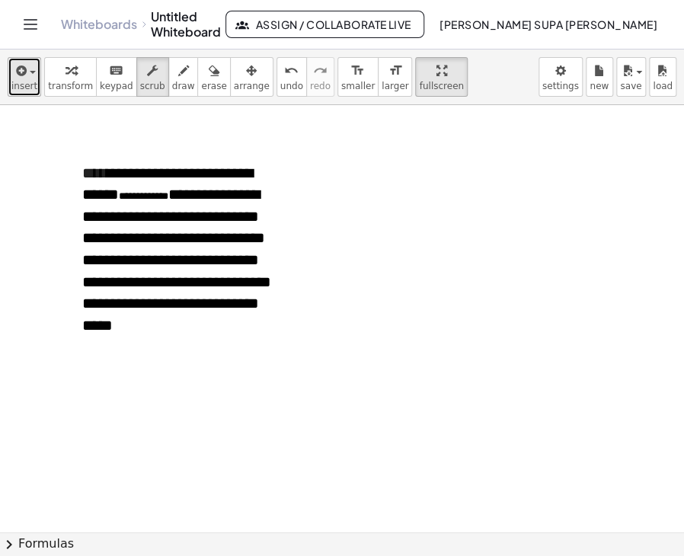
click at [28, 74] on div "button" at bounding box center [24, 70] width 26 height 18
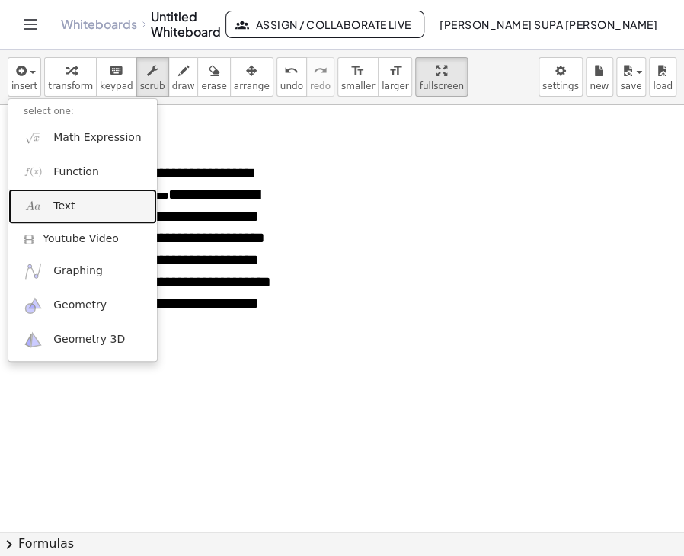
click at [64, 213] on span "Text" at bounding box center [63, 206] width 21 height 15
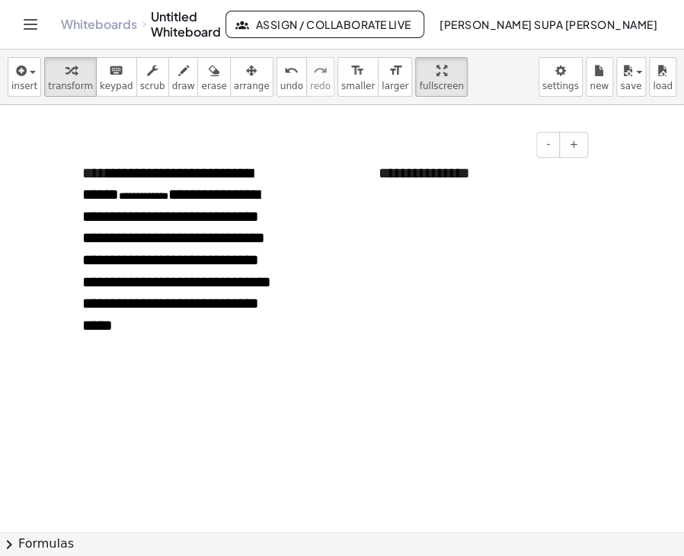
click at [442, 168] on div "**********" at bounding box center [477, 173] width 229 height 53
drag, startPoint x: 381, startPoint y: 171, endPoint x: 483, endPoint y: 168, distance: 102.1
click at [483, 168] on div "**********" at bounding box center [477, 173] width 229 height 53
paste div
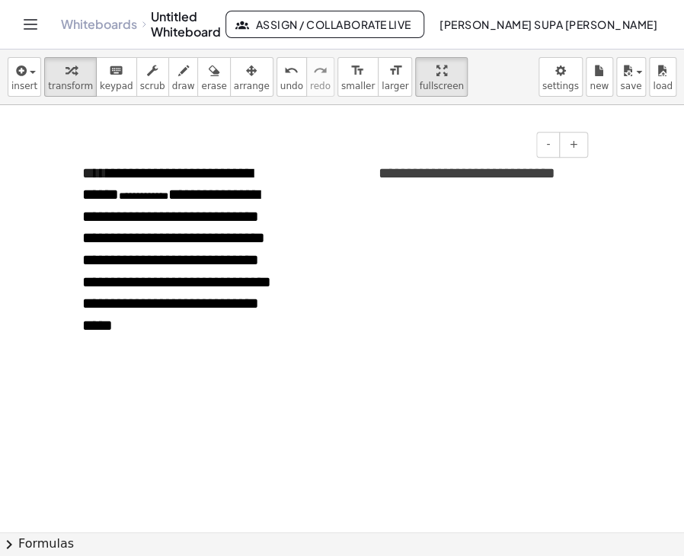
click at [436, 202] on div "**********" at bounding box center [477, 177] width 229 height 61
click at [24, 73] on icon "button" at bounding box center [20, 71] width 14 height 18
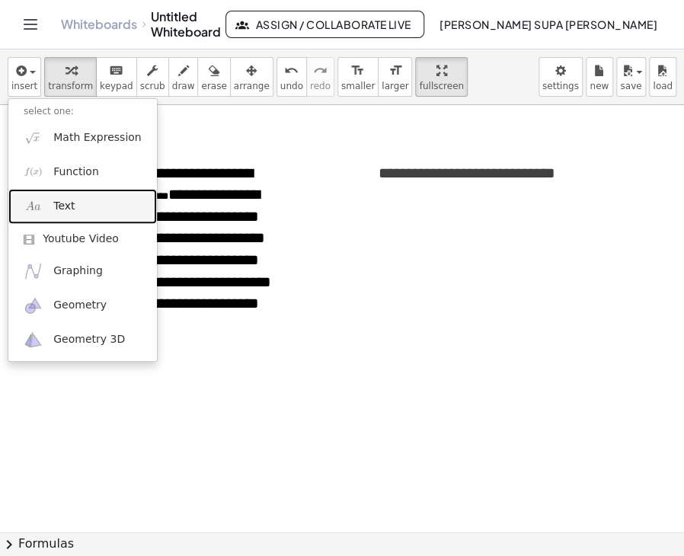
click at [67, 210] on span "Text" at bounding box center [63, 206] width 21 height 15
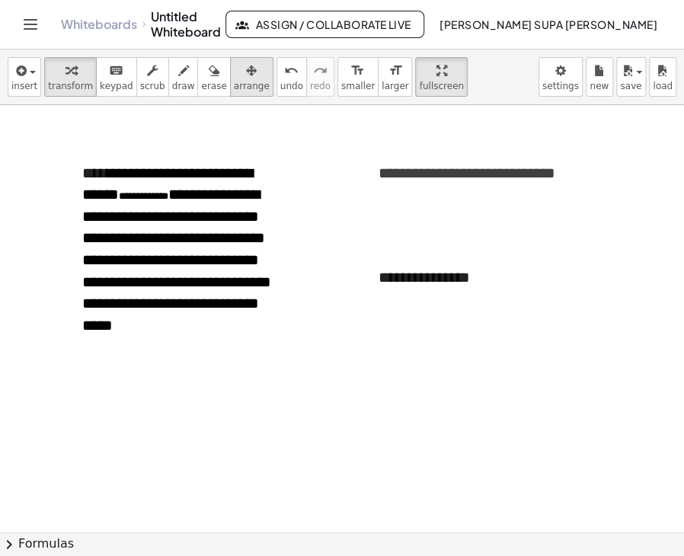
click at [246, 75] on icon "button" at bounding box center [251, 71] width 11 height 18
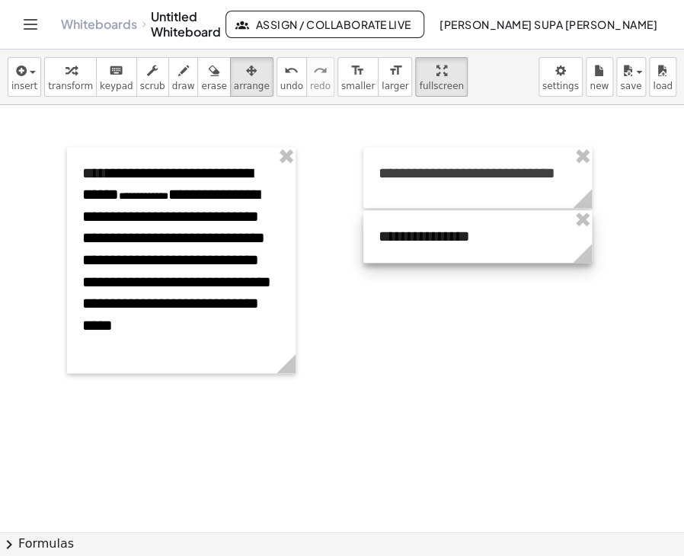
drag, startPoint x: 430, startPoint y: 261, endPoint x: 429, endPoint y: 220, distance: 41.1
click at [430, 220] on div at bounding box center [477, 236] width 229 height 53
click at [469, 238] on div at bounding box center [477, 236] width 229 height 53
click at [469, 236] on div at bounding box center [477, 236] width 229 height 53
click at [409, 234] on div at bounding box center [477, 236] width 229 height 53
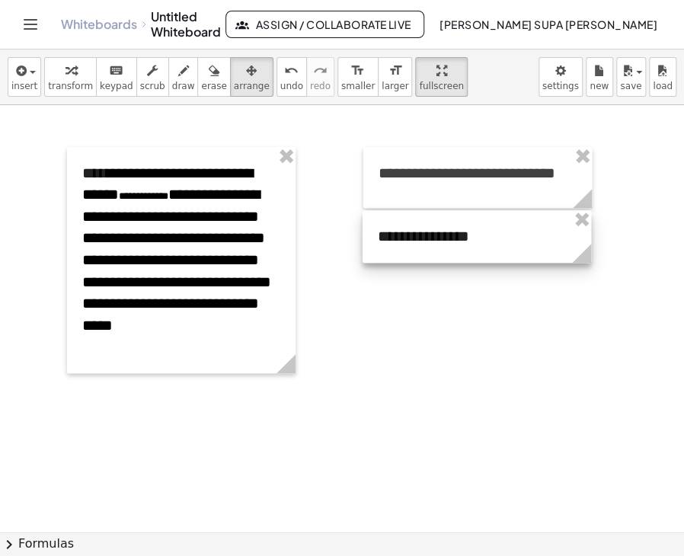
click at [399, 243] on div at bounding box center [477, 236] width 229 height 53
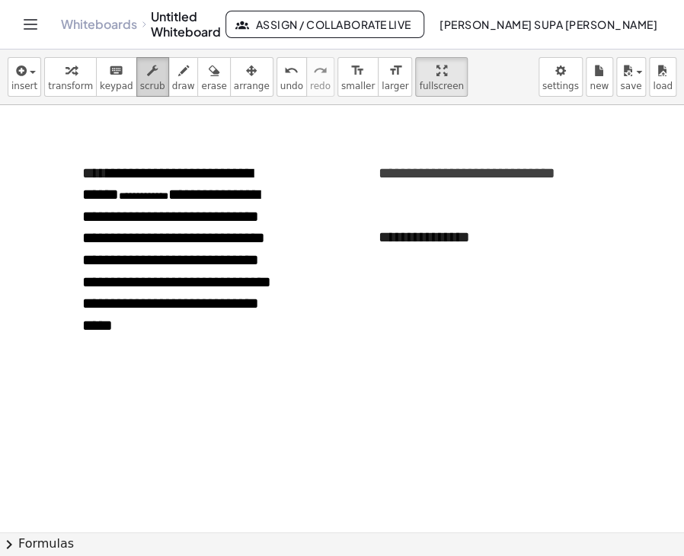
click at [146, 77] on div "button" at bounding box center [152, 70] width 25 height 18
click at [386, 241] on div "**********" at bounding box center [477, 237] width 229 height 53
drag, startPoint x: 472, startPoint y: 240, endPoint x: 375, endPoint y: 236, distance: 97.6
click at [375, 236] on div "**********" at bounding box center [477, 237] width 229 height 53
drag, startPoint x: 443, startPoint y: 342, endPoint x: 373, endPoint y: 283, distance: 91.9
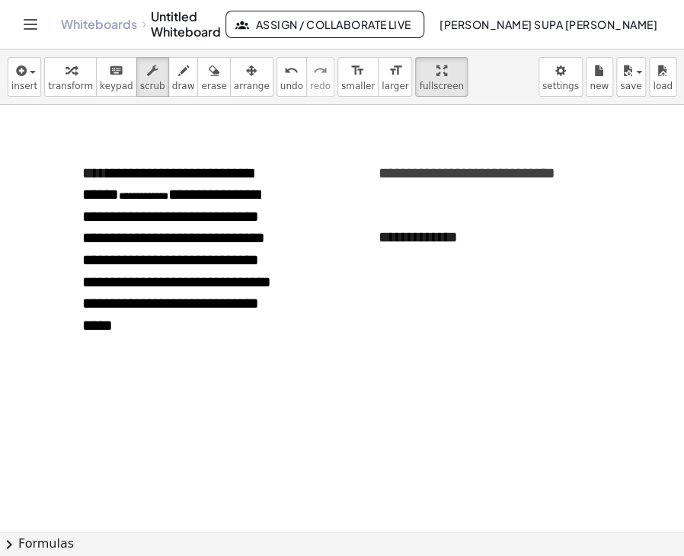
click at [32, 81] on span "insert" at bounding box center [24, 86] width 26 height 11
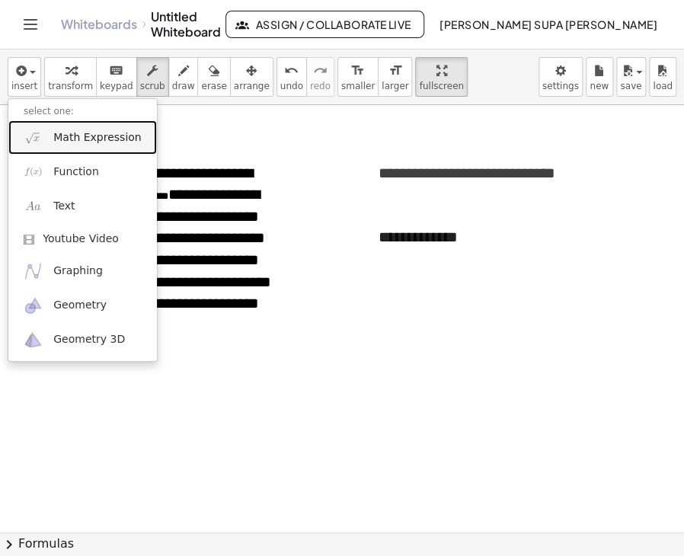
click at [85, 143] on span "Math Expression" at bounding box center [97, 137] width 88 height 15
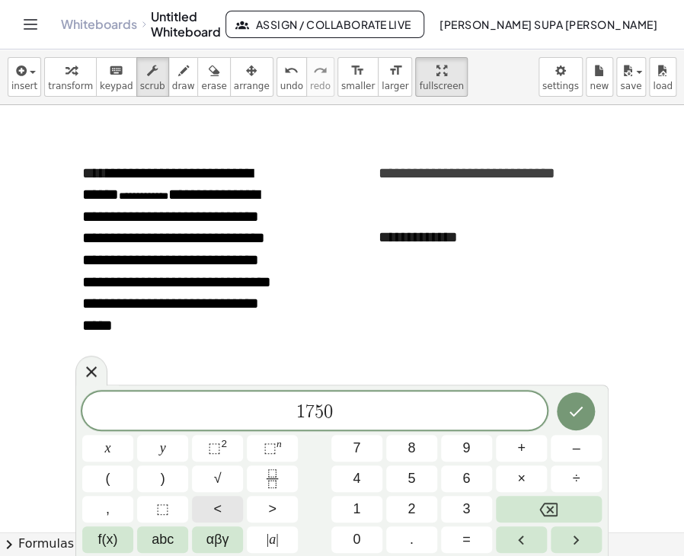
click at [228, 511] on button "<" at bounding box center [217, 509] width 51 height 27
click at [463, 543] on span "=" at bounding box center [466, 539] width 8 height 21
click at [119, 453] on button "x" at bounding box center [107, 448] width 51 height 27
click at [116, 475] on button "(" at bounding box center [107, 478] width 51 height 27
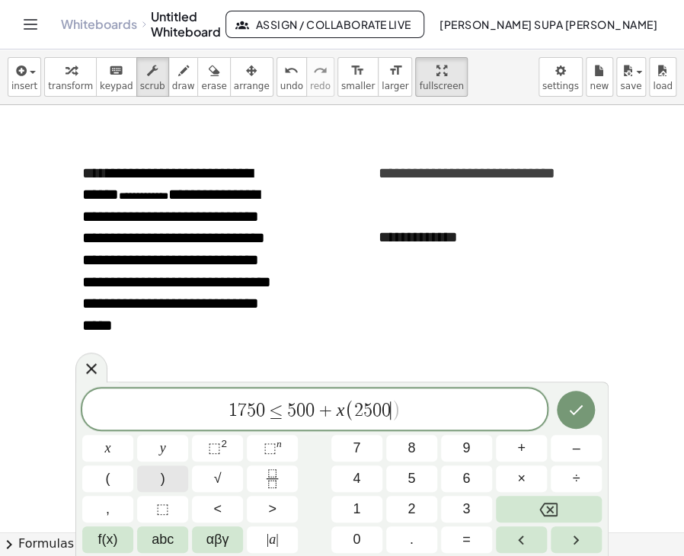
click at [178, 476] on button ")" at bounding box center [162, 478] width 51 height 27
click at [567, 412] on icon "Done" at bounding box center [576, 410] width 18 height 18
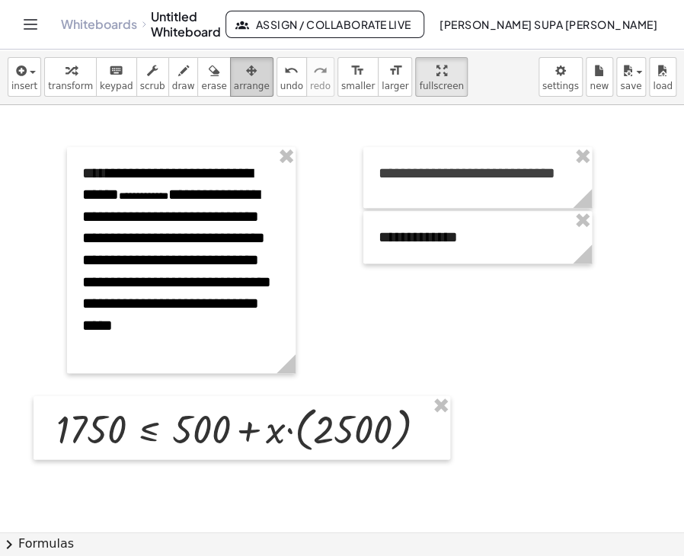
click at [246, 77] on icon "button" at bounding box center [251, 71] width 11 height 18
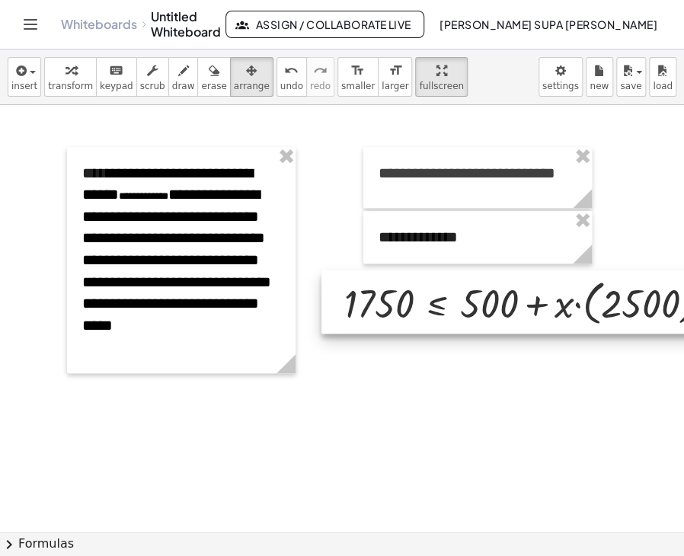
drag, startPoint x: 187, startPoint y: 430, endPoint x: 475, endPoint y: 305, distance: 314.2
click at [475, 305] on div at bounding box center [529, 301] width 417 height 63
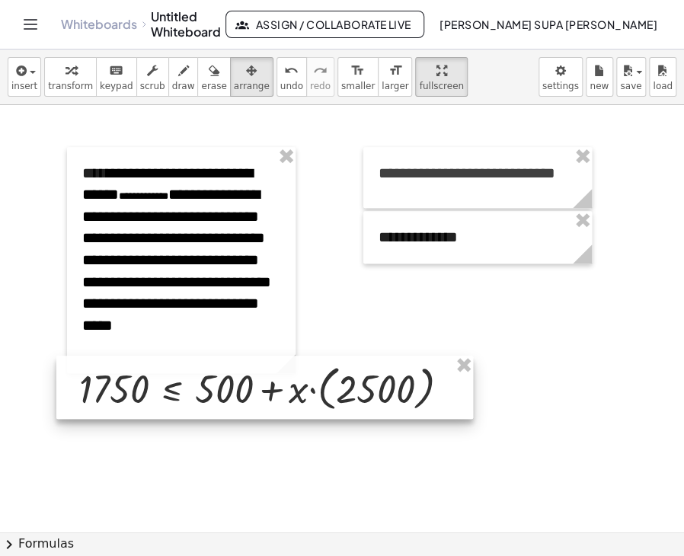
drag, startPoint x: 469, startPoint y: 303, endPoint x: 204, endPoint y: 389, distance: 278.5
click at [204, 389] on div at bounding box center [264, 387] width 417 height 63
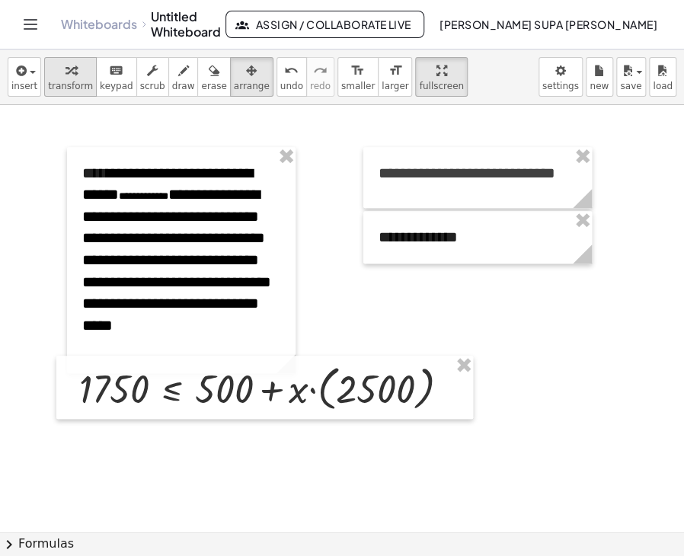
click at [66, 77] on icon "button" at bounding box center [71, 71] width 11 height 18
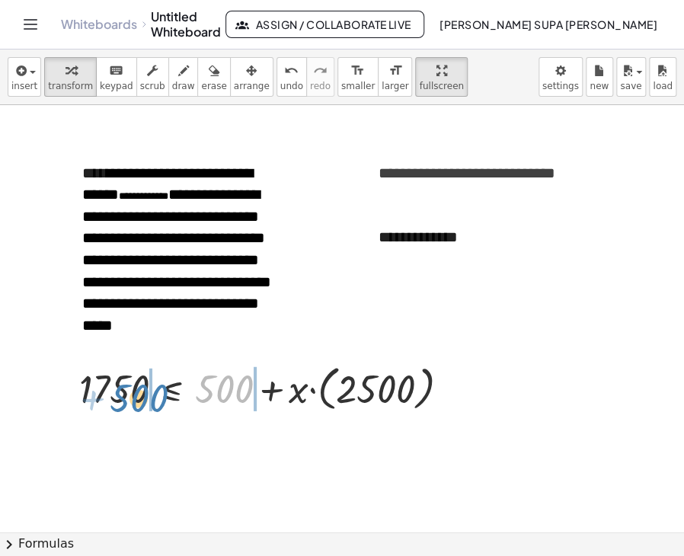
drag, startPoint x: 210, startPoint y: 385, endPoint x: 125, endPoint y: 395, distance: 85.8
click at [125, 395] on div at bounding box center [271, 388] width 398 height 56
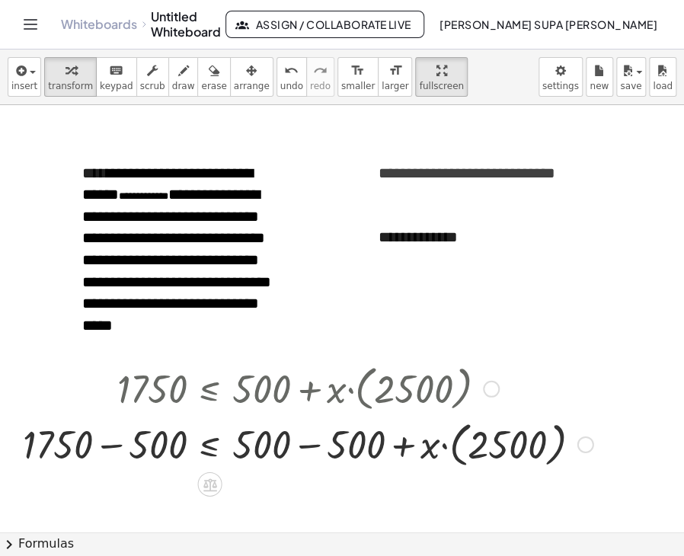
click at [105, 447] on div at bounding box center [308, 443] width 586 height 56
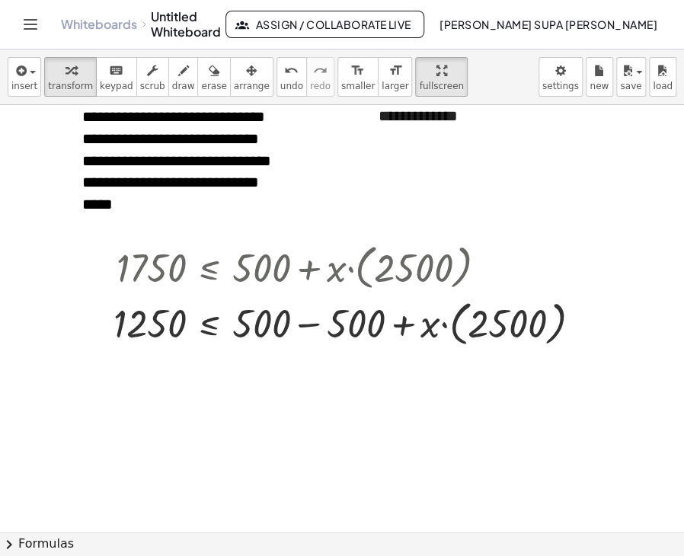
scroll to position [2146, 0]
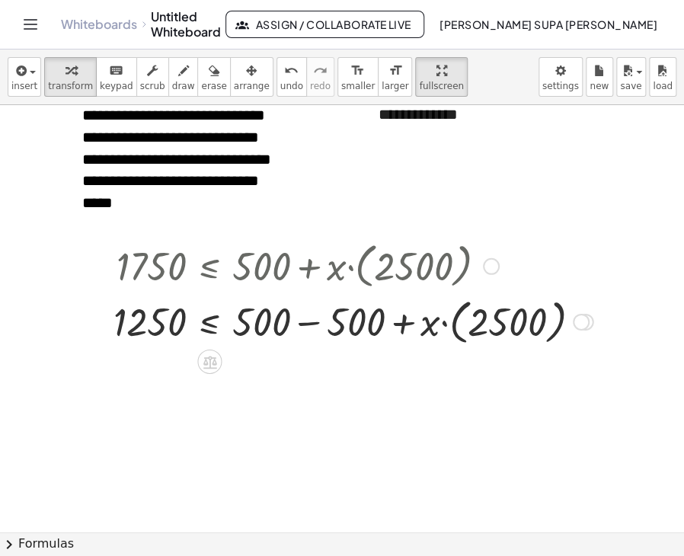
click at [308, 324] on div at bounding box center [353, 321] width 494 height 56
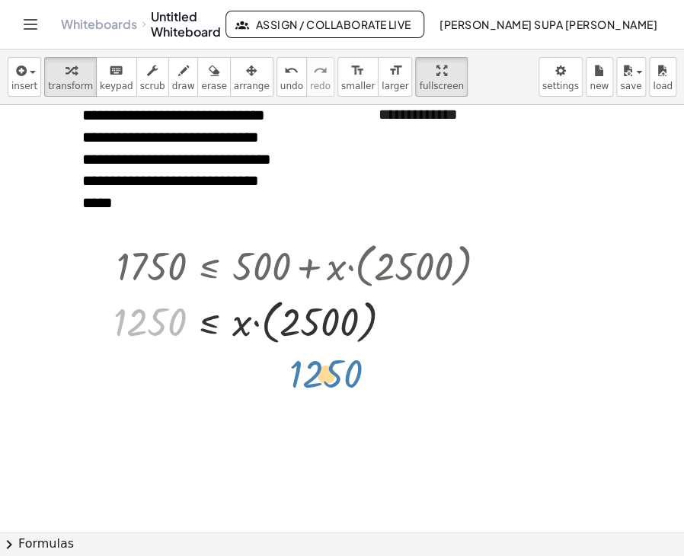
drag, startPoint x: 149, startPoint y: 324, endPoint x: 326, endPoint y: 375, distance: 184.0
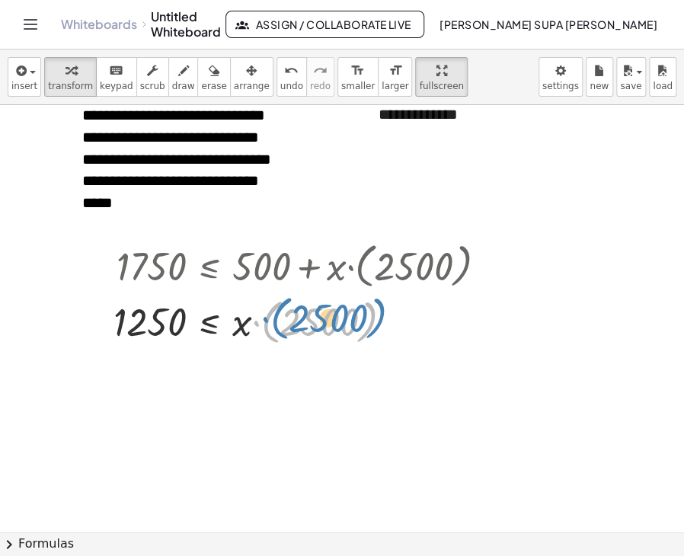
drag, startPoint x: 258, startPoint y: 325, endPoint x: 267, endPoint y: 321, distance: 9.2
click at [267, 321] on div at bounding box center [306, 321] width 401 height 56
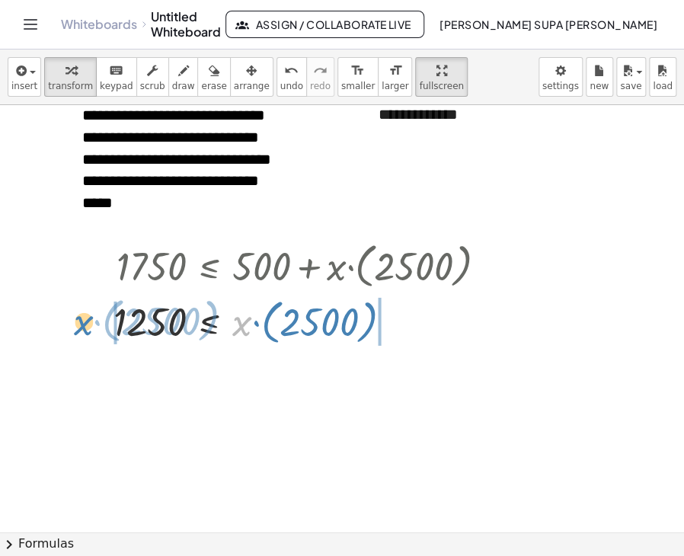
drag, startPoint x: 238, startPoint y: 330, endPoint x: 77, endPoint y: 328, distance: 160.8
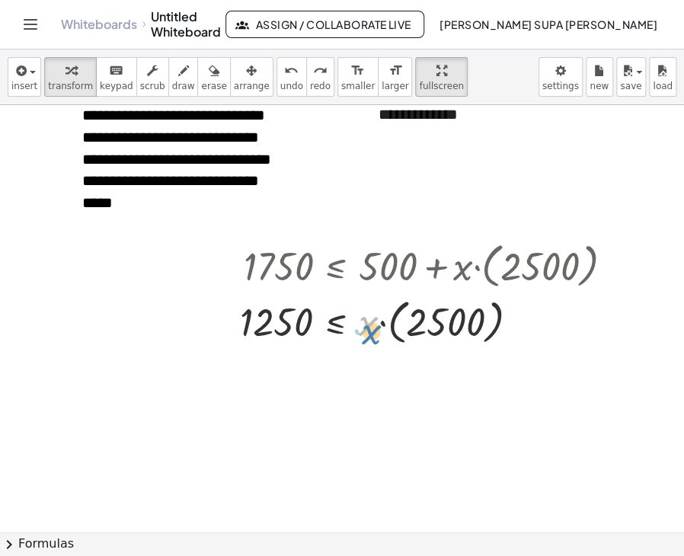
click at [360, 334] on div at bounding box center [432, 321] width 401 height 56
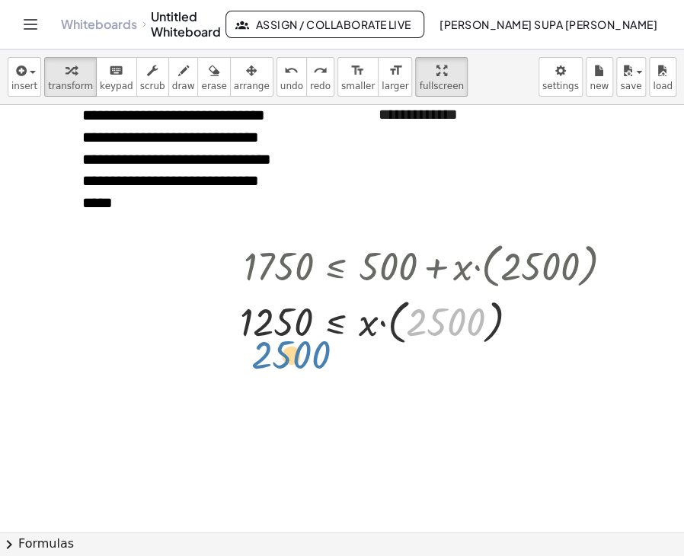
drag, startPoint x: 436, startPoint y: 325, endPoint x: 269, endPoint y: 357, distance: 170.0
drag, startPoint x: 416, startPoint y: 319, endPoint x: 226, endPoint y: 363, distance: 195.5
click at [381, 324] on div at bounding box center [432, 321] width 401 height 56
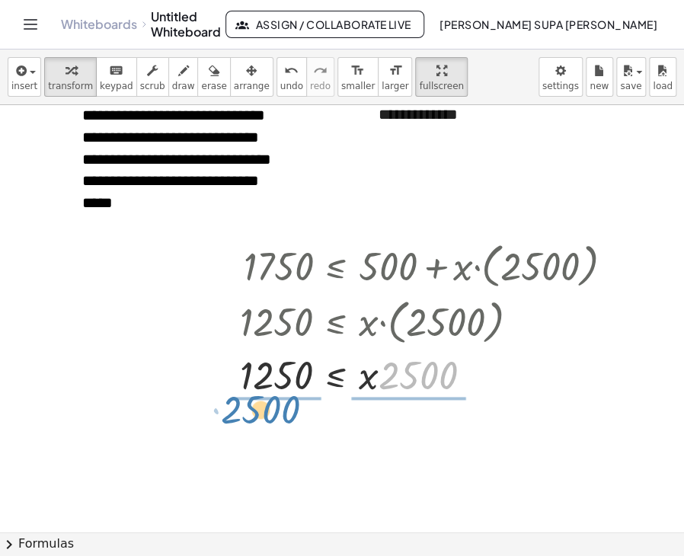
drag, startPoint x: 417, startPoint y: 376, endPoint x: 258, endPoint y: 409, distance: 162.7
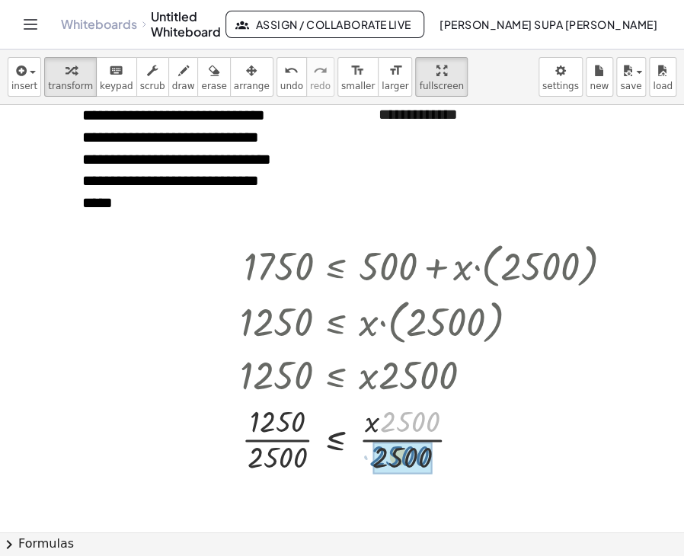
drag, startPoint x: 398, startPoint y: 422, endPoint x: 387, endPoint y: 456, distance: 35.9
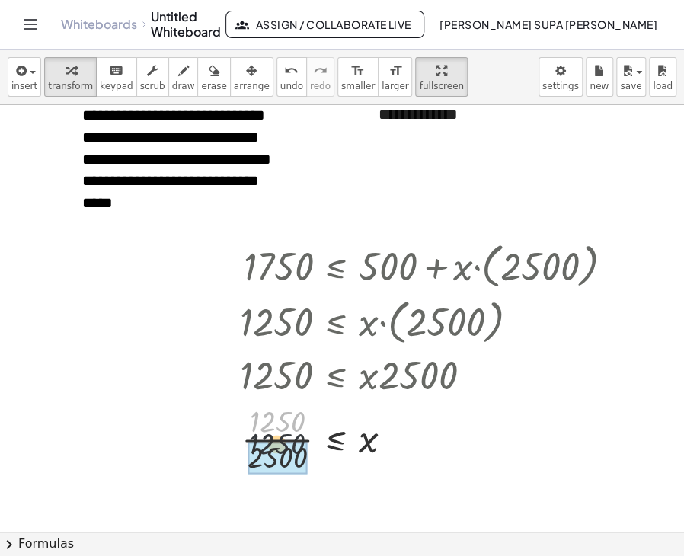
drag, startPoint x: 292, startPoint y: 427, endPoint x: 289, endPoint y: 456, distance: 29.9
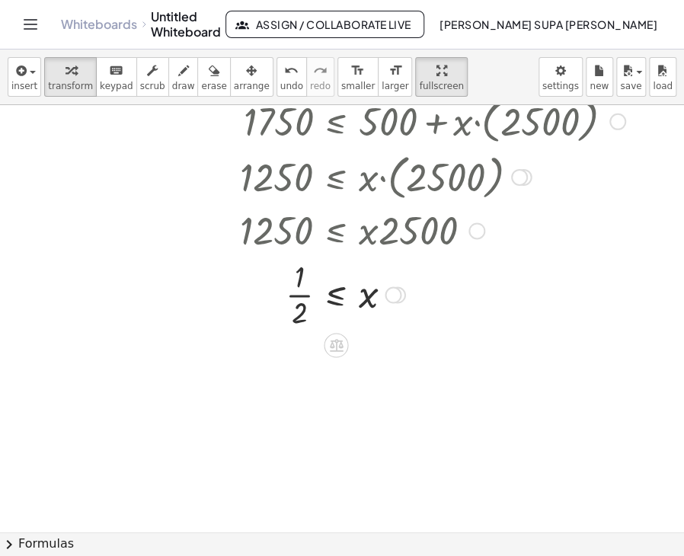
scroll to position [2298, 0]
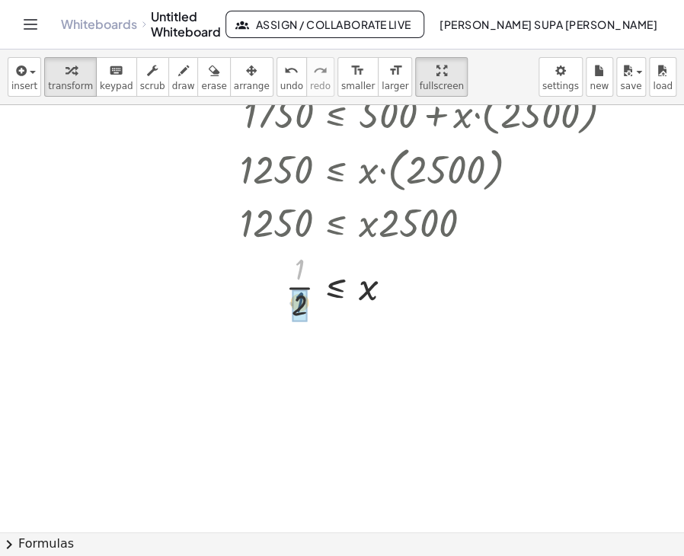
drag, startPoint x: 298, startPoint y: 273, endPoint x: 298, endPoint y: 307, distance: 34.3
drag, startPoint x: 301, startPoint y: 267, endPoint x: 302, endPoint y: 312, distance: 44.2
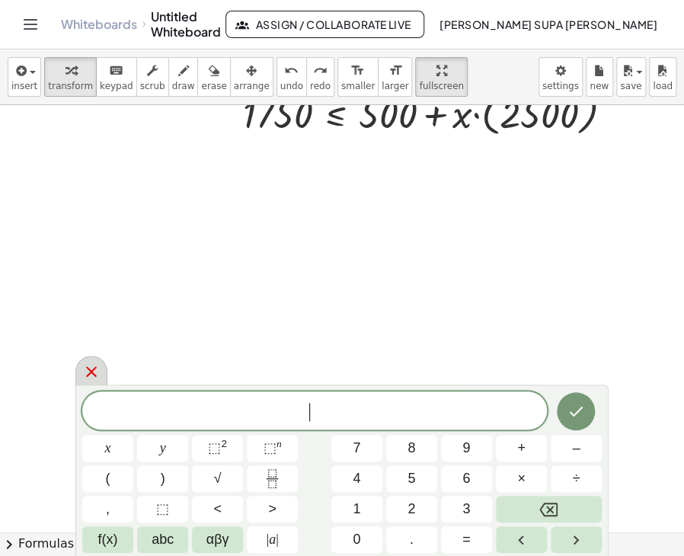
click at [94, 373] on icon at bounding box center [91, 372] width 18 height 18
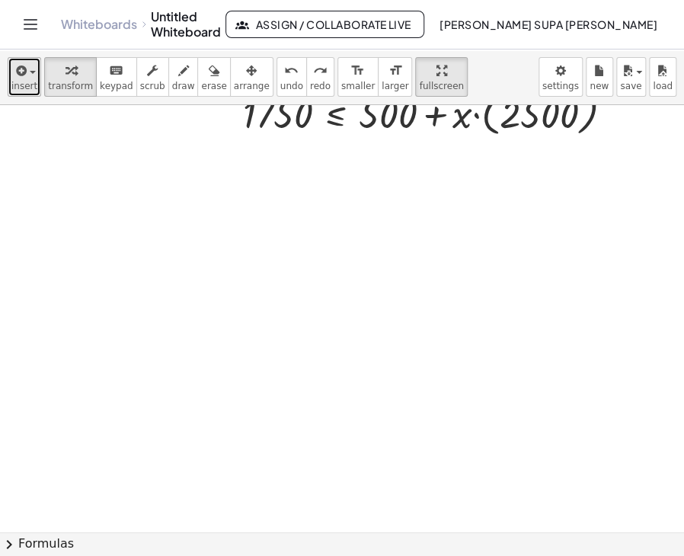
click at [23, 81] on span "insert" at bounding box center [24, 86] width 26 height 11
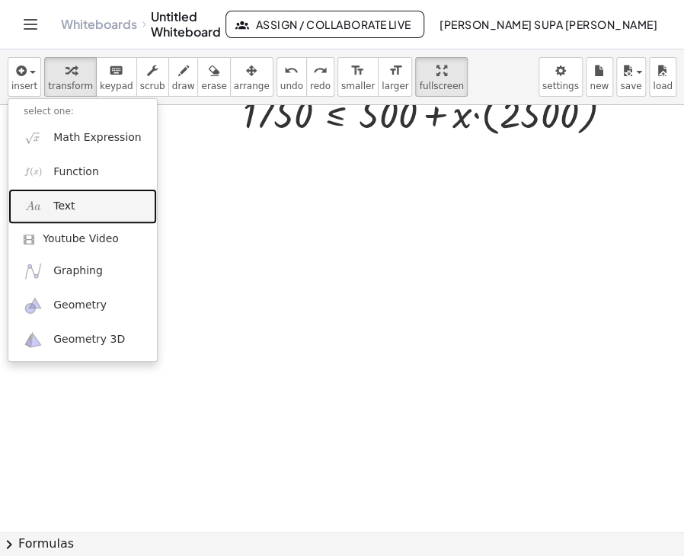
click at [79, 213] on link "Text" at bounding box center [82, 206] width 149 height 34
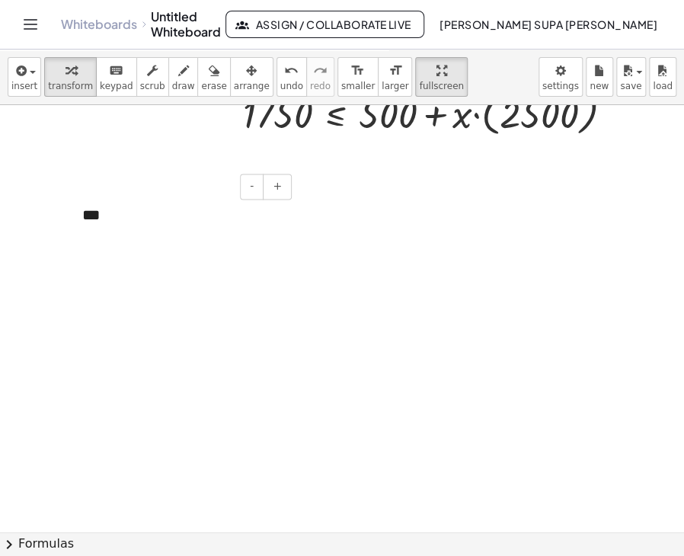
click at [152, 229] on div "***" at bounding box center [181, 215] width 229 height 53
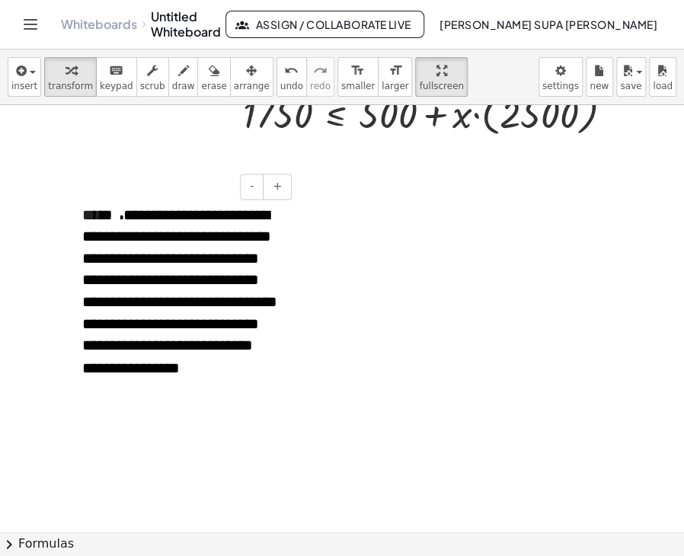
drag, startPoint x: 120, startPoint y: 219, endPoint x: 106, endPoint y: 219, distance: 14.5
click at [120, 219] on span "**********" at bounding box center [179, 291] width 195 height 168
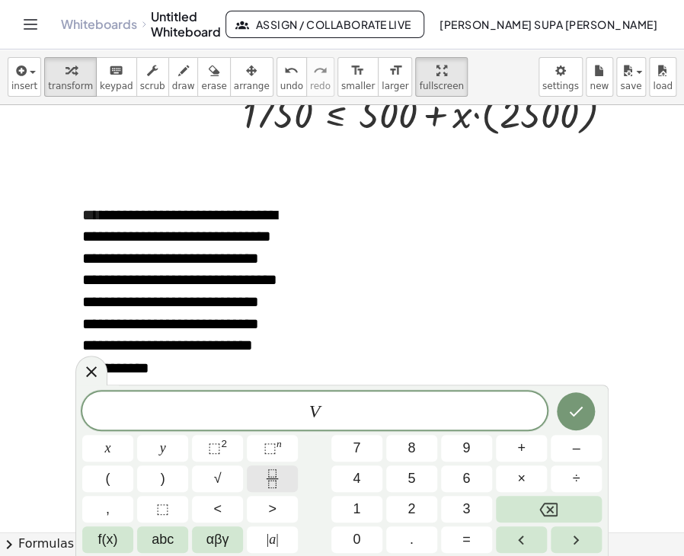
click at [280, 482] on icon "Fraction" at bounding box center [272, 478] width 19 height 19
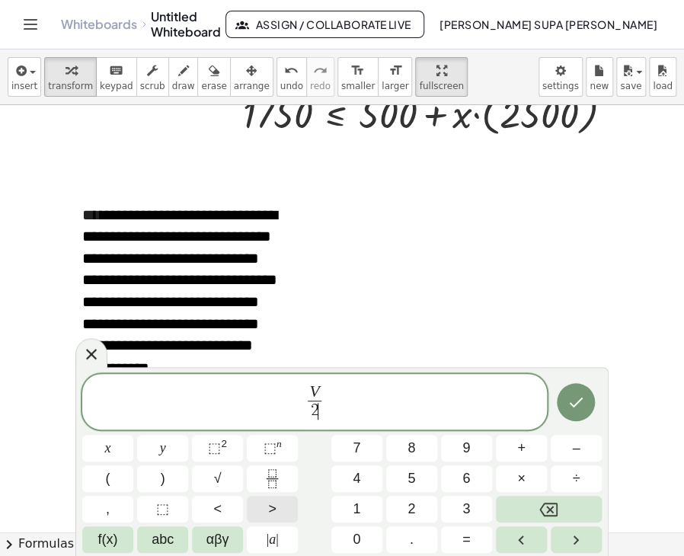
click at [273, 503] on span ">" at bounding box center [272, 509] width 8 height 21
click at [331, 404] on span "V 2 ​ ​" at bounding box center [314, 403] width 465 height 40
click at [273, 504] on span ">" at bounding box center [272, 509] width 8 height 21
click at [407, 497] on button "2" at bounding box center [411, 509] width 51 height 27
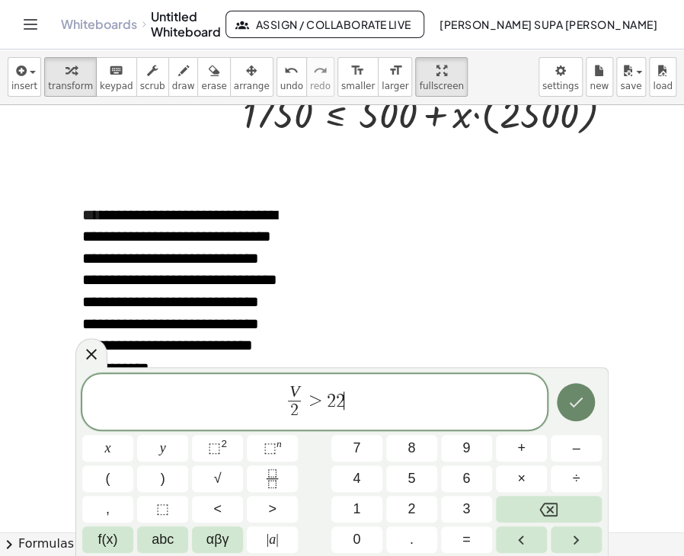
click at [582, 398] on icon "Done" at bounding box center [577, 403] width 14 height 10
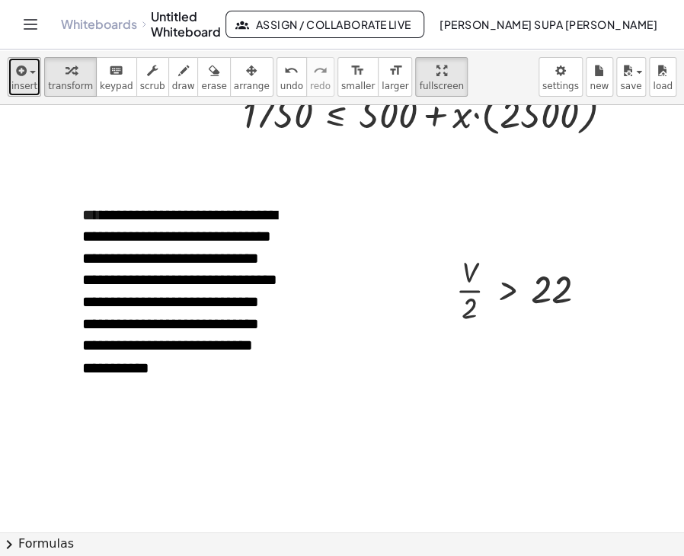
click at [22, 72] on icon "button" at bounding box center [20, 71] width 14 height 18
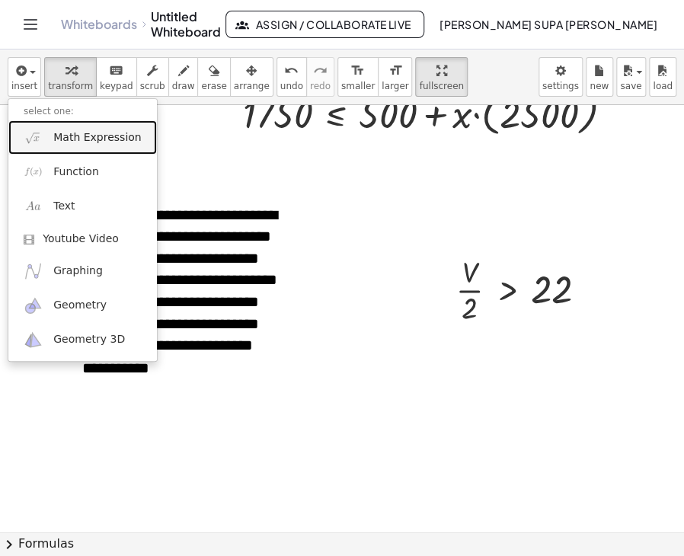
click at [52, 133] on link "Math Expression" at bounding box center [82, 137] width 149 height 34
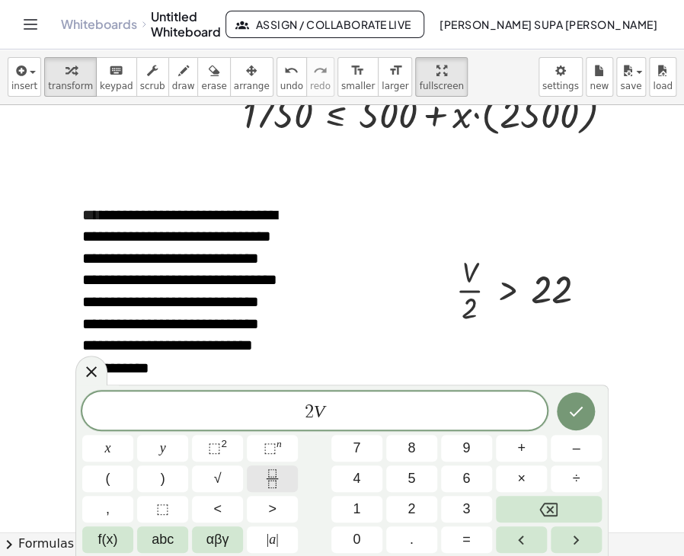
click at [268, 478] on icon "Fraction" at bounding box center [272, 478] width 19 height 19
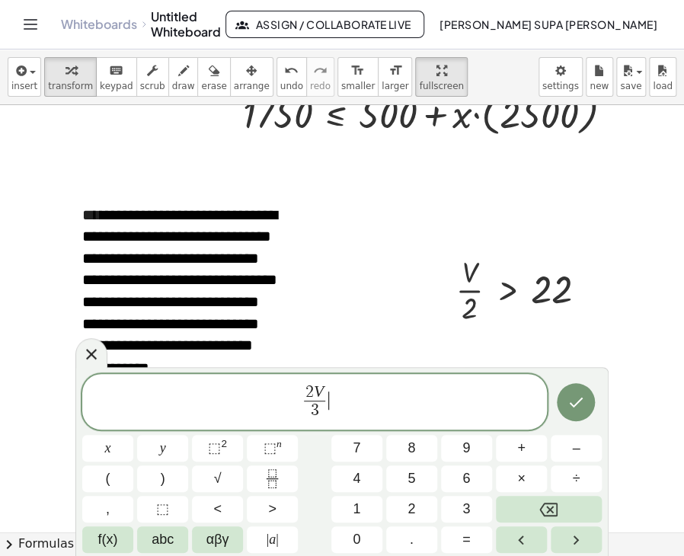
click at [334, 399] on span "2 V 3 ​ ​" at bounding box center [314, 403] width 465 height 40
click at [226, 507] on button "<" at bounding box center [217, 509] width 51 height 27
click at [464, 501] on span "3" at bounding box center [466, 509] width 8 height 21
click at [453, 474] on button "6" at bounding box center [466, 478] width 51 height 27
click at [567, 403] on icon "Done" at bounding box center [576, 402] width 18 height 18
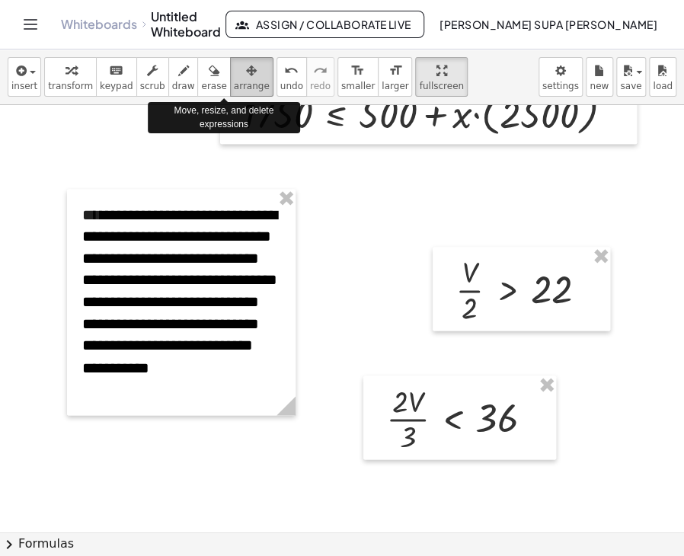
click at [246, 69] on icon "button" at bounding box center [251, 71] width 11 height 18
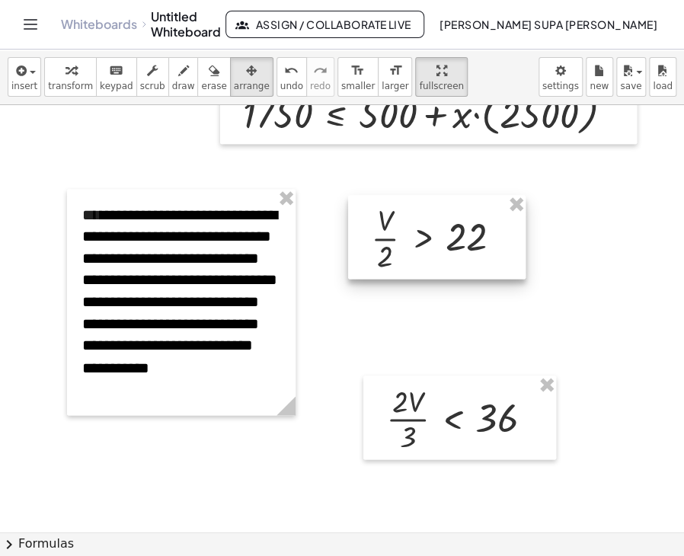
drag, startPoint x: 462, startPoint y: 254, endPoint x: 378, endPoint y: 203, distance: 99.2
click at [378, 203] on div at bounding box center [437, 237] width 178 height 84
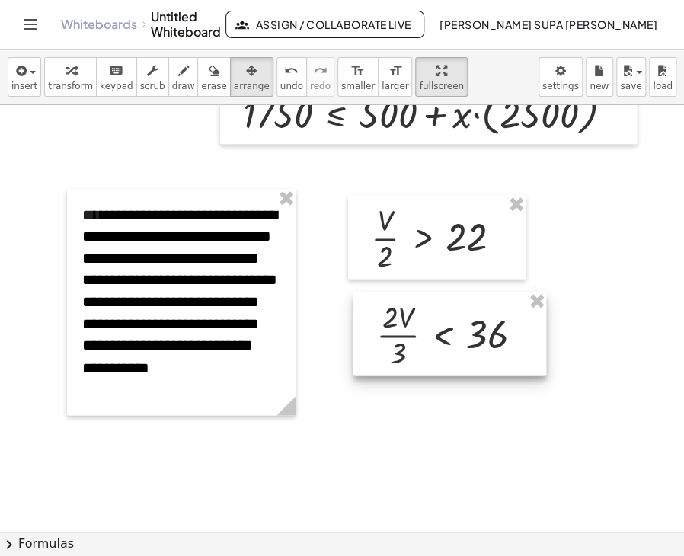
drag, startPoint x: 399, startPoint y: 385, endPoint x: 389, endPoint y: 302, distance: 84.4
click at [389, 302] on div at bounding box center [449, 334] width 193 height 84
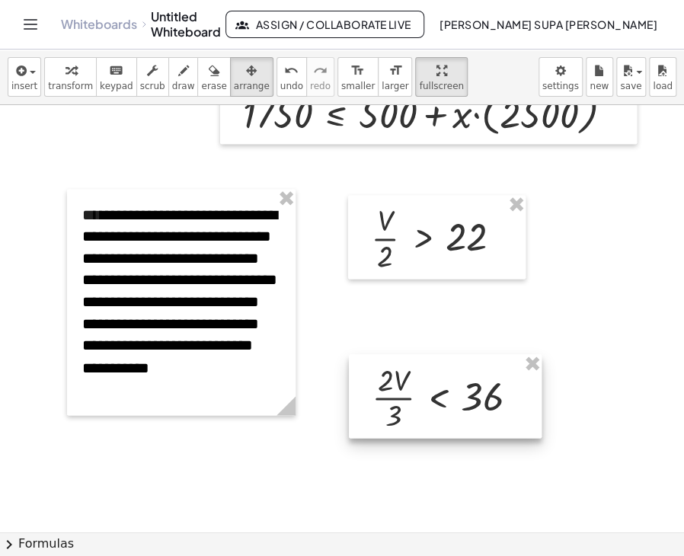
drag, startPoint x: 374, startPoint y: 310, endPoint x: 369, endPoint y: 373, distance: 62.6
click at [369, 373] on div at bounding box center [445, 396] width 193 height 84
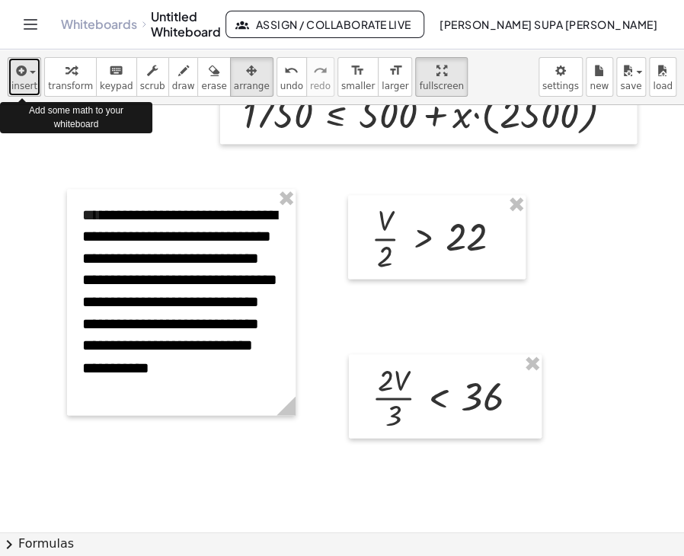
click at [27, 83] on span "insert" at bounding box center [24, 86] width 26 height 11
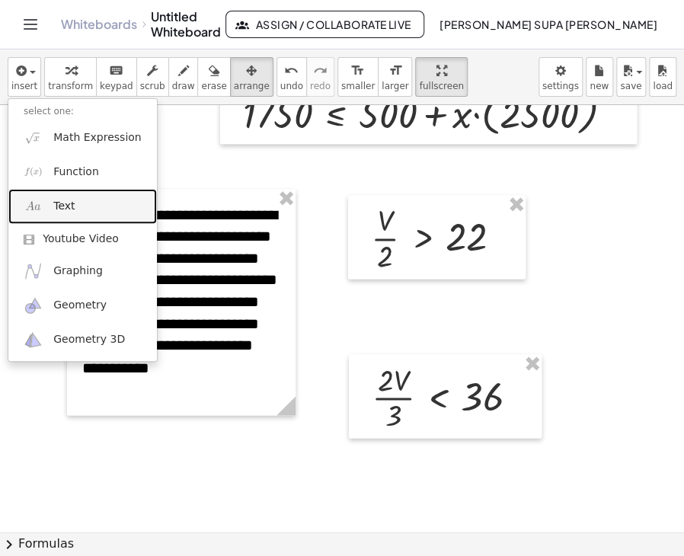
click at [85, 196] on link "Text" at bounding box center [82, 206] width 149 height 34
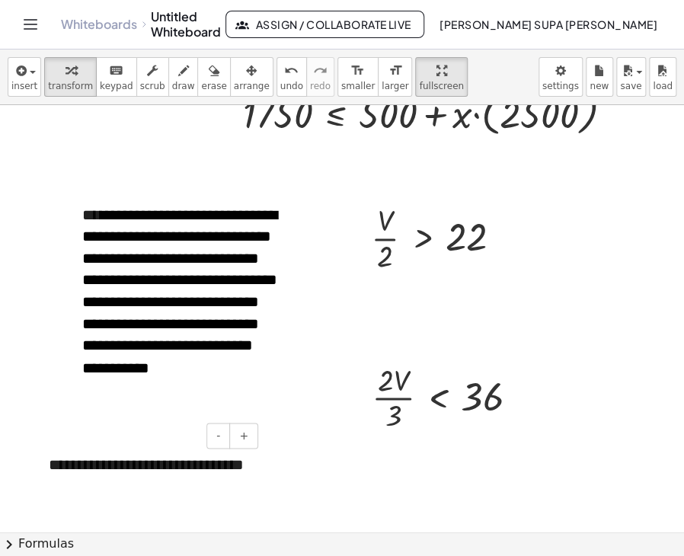
click at [165, 462] on div "**********" at bounding box center [148, 475] width 229 height 74
click at [46, 459] on div at bounding box center [41, 475] width 15 height 74
click at [113, 463] on div "**********" at bounding box center [148, 475] width 229 height 74
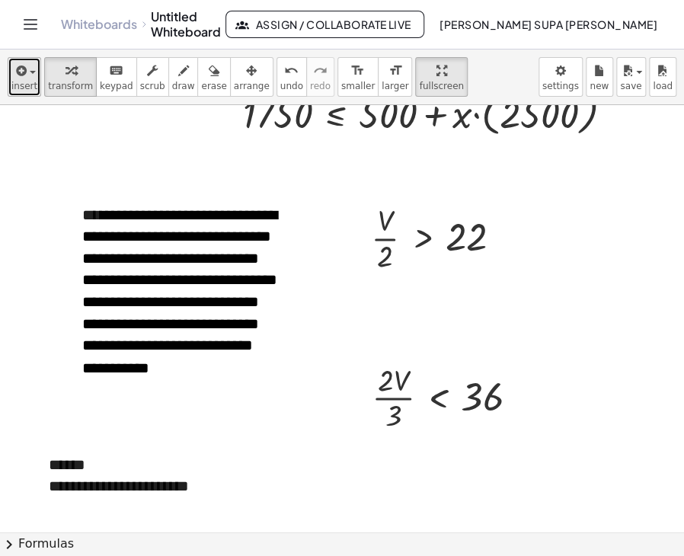
click at [30, 86] on span "insert" at bounding box center [24, 86] width 26 height 11
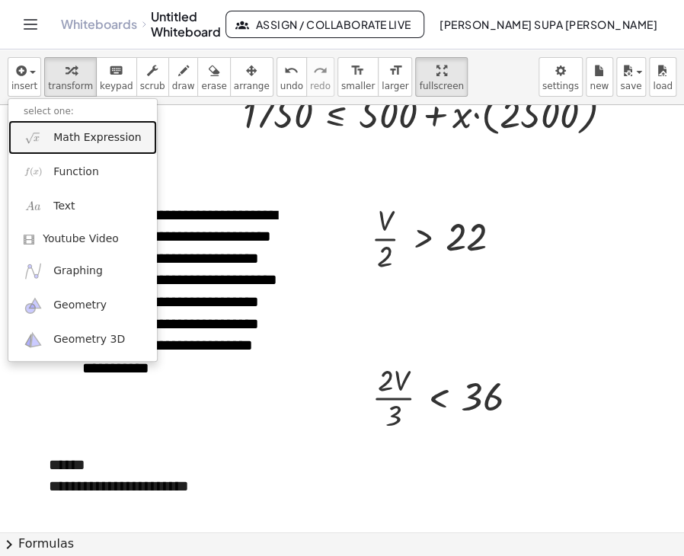
click at [58, 147] on link "Math Expression" at bounding box center [82, 137] width 149 height 34
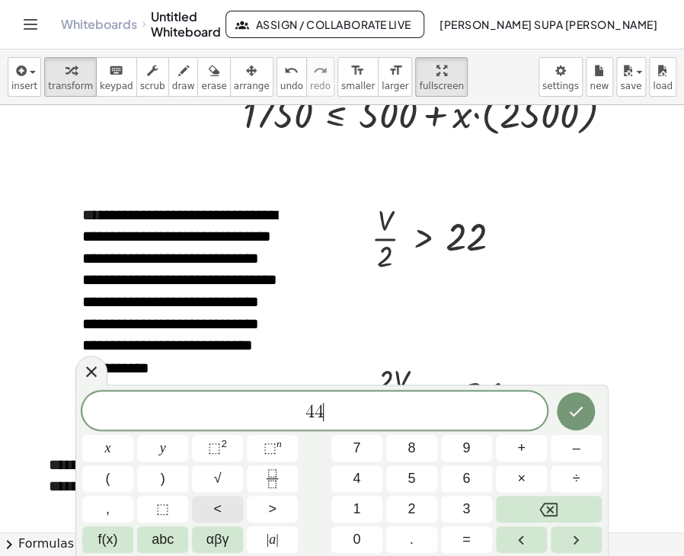
click at [227, 508] on button "<" at bounding box center [217, 509] width 51 height 27
click at [235, 505] on button "<" at bounding box center [217, 509] width 51 height 27
click at [575, 413] on icon "Done" at bounding box center [577, 412] width 14 height 10
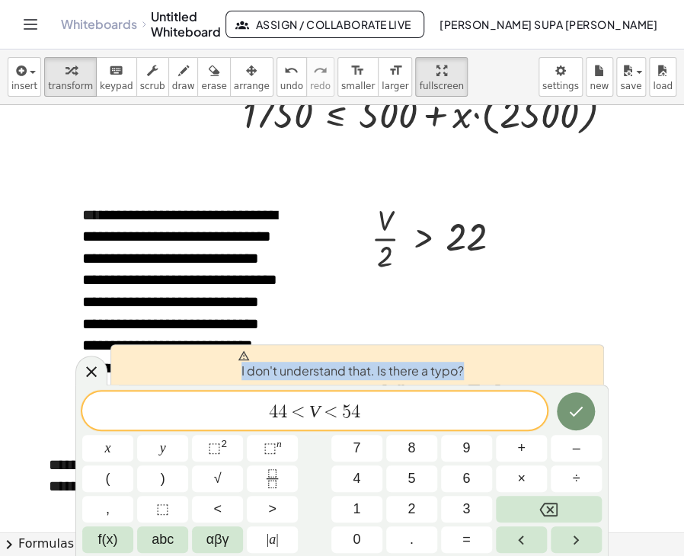
drag, startPoint x: 92, startPoint y: 370, endPoint x: 85, endPoint y: 388, distance: 18.8
click at [85, 388] on div "I don't understand that. Is there a typo? 4 4 < V < 5 4 x y ⬚ 2 ⬚ n 7 8 9 + – (…" at bounding box center [341, 470] width 533 height 171
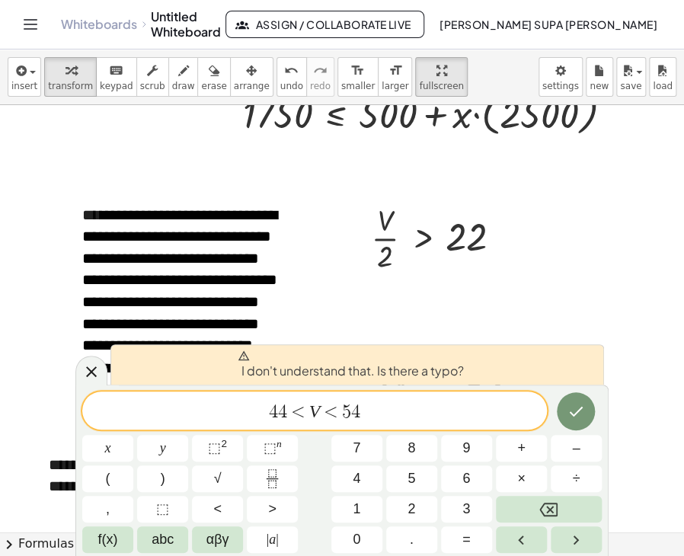
drag, startPoint x: 93, startPoint y: 368, endPoint x: 85, endPoint y: 360, distance: 11.3
click at [87, 363] on icon at bounding box center [91, 372] width 18 height 18
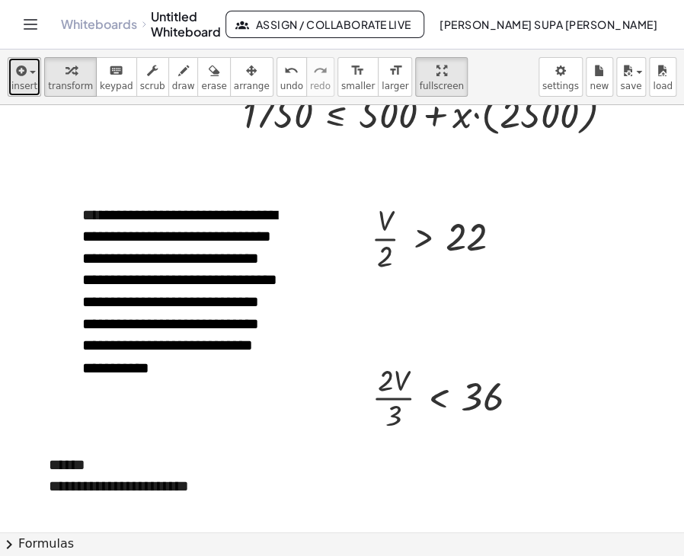
click at [30, 72] on span "button" at bounding box center [33, 72] width 6 height 3
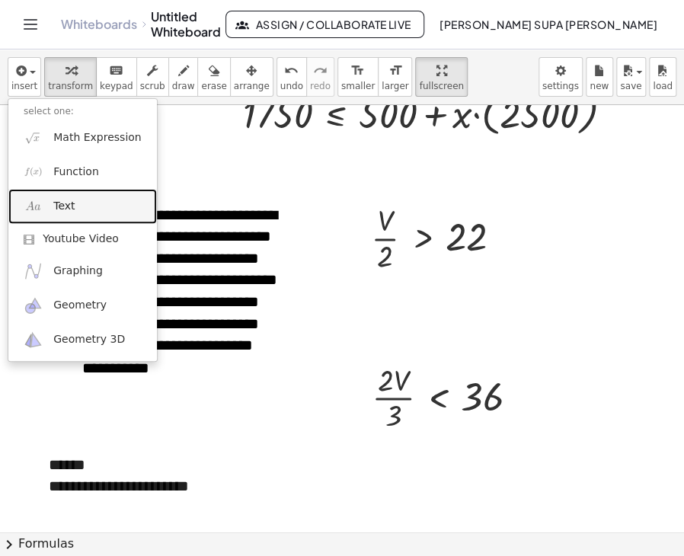
click at [79, 214] on link "Text" at bounding box center [82, 206] width 149 height 34
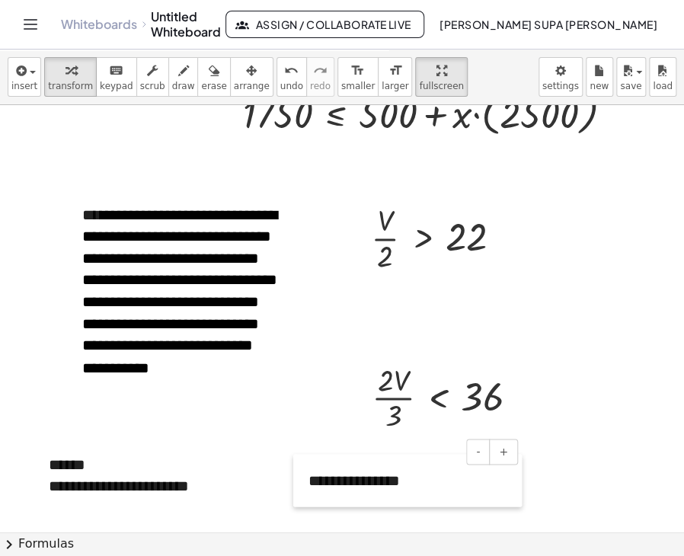
drag, startPoint x: 300, startPoint y: 305, endPoint x: 297, endPoint y: 466, distance: 161.5
click at [297, 466] on div at bounding box center [300, 480] width 15 height 53
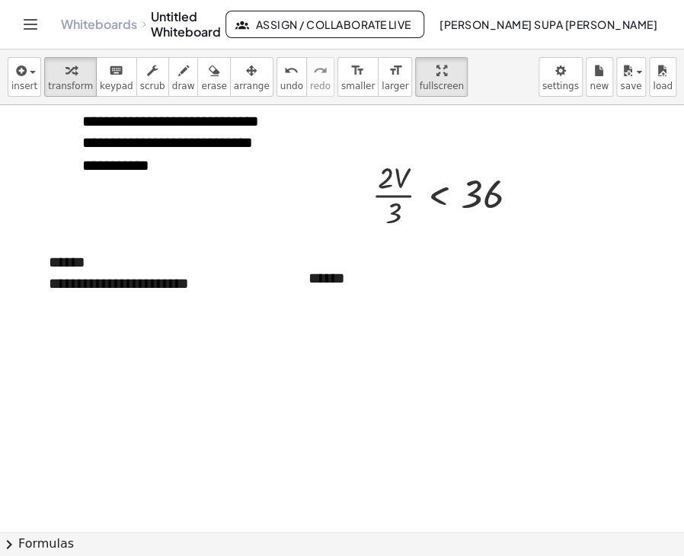
scroll to position [2527, 0]
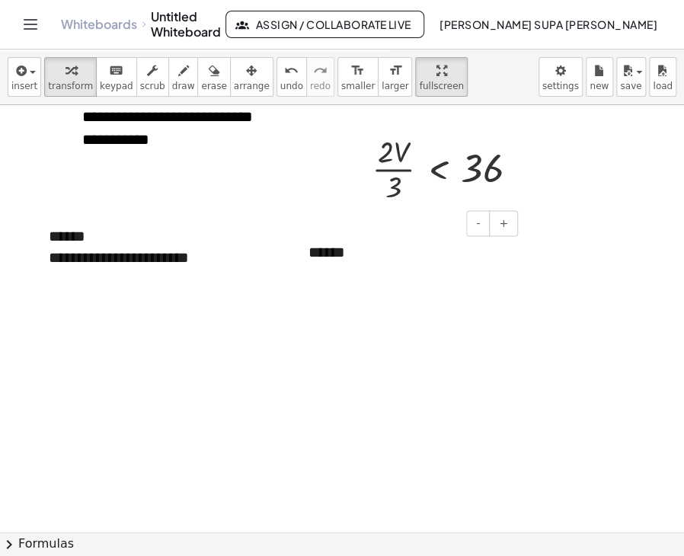
click at [310, 246] on div "******" at bounding box center [407, 263] width 229 height 74
click at [296, 219] on div "- +" at bounding box center [403, 223] width 229 height 26
click at [357, 251] on div "******" at bounding box center [407, 263] width 229 height 74
click at [457, 253] on div "**********" at bounding box center [407, 274] width 229 height 96
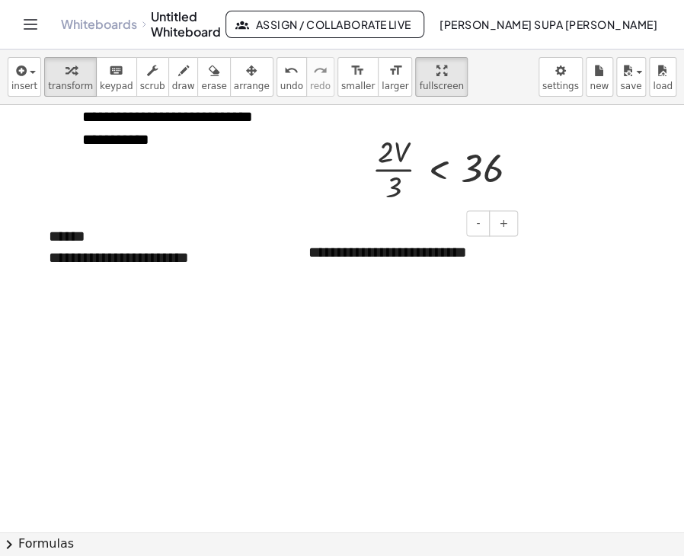
click at [357, 274] on div "**********" at bounding box center [407, 274] width 229 height 96
click at [390, 301] on div at bounding box center [408, 295] width 198 height 22
click at [64, 240] on div "**********" at bounding box center [148, 247] width 229 height 74
click at [49, 205] on div "- +" at bounding box center [144, 207] width 229 height 26
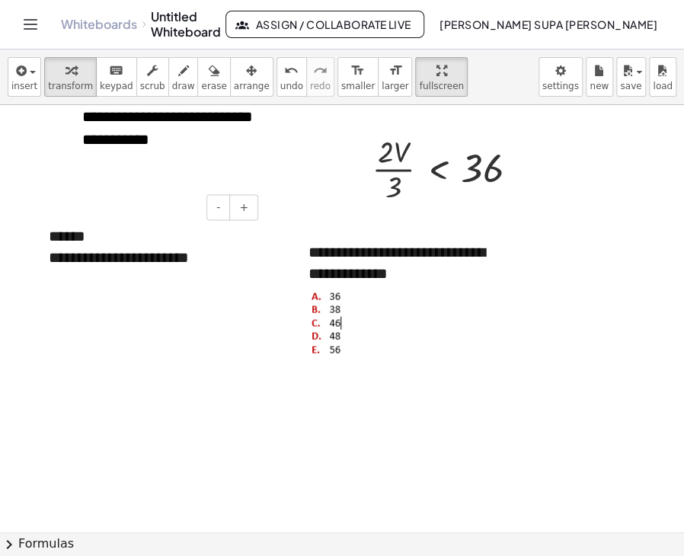
click at [57, 231] on div "**********" at bounding box center [148, 247] width 229 height 74
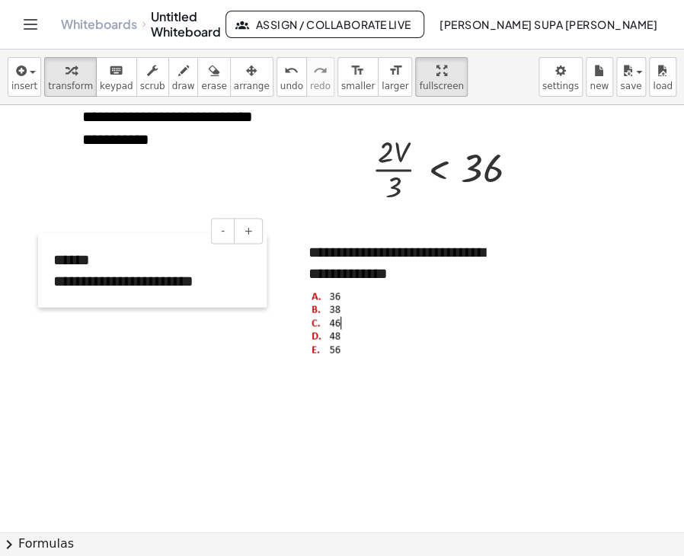
drag, startPoint x: 36, startPoint y: 221, endPoint x: 40, endPoint y: 245, distance: 24.1
click at [40, 245] on div at bounding box center [45, 270] width 15 height 74
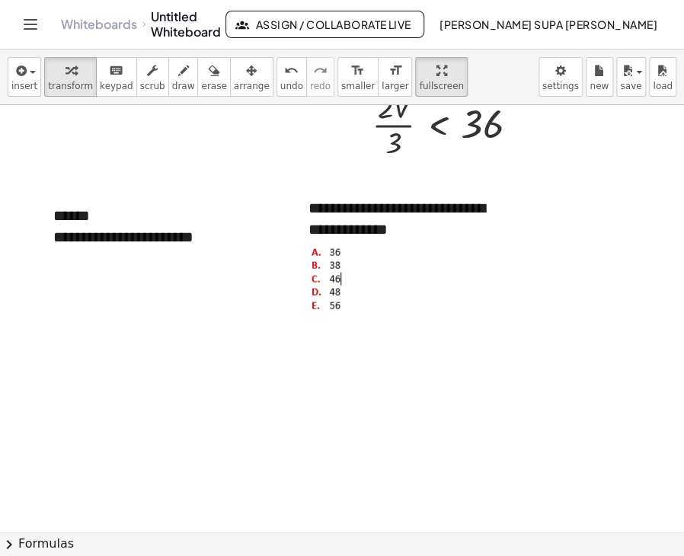
scroll to position [2573, 0]
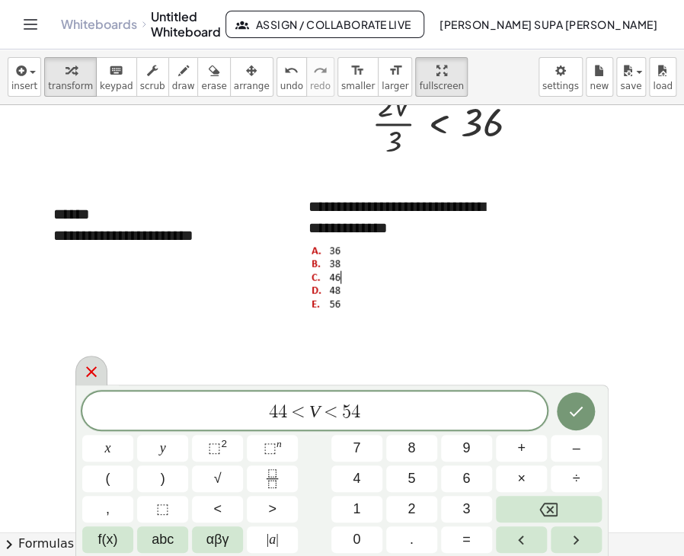
click at [93, 376] on icon at bounding box center [91, 372] width 18 height 18
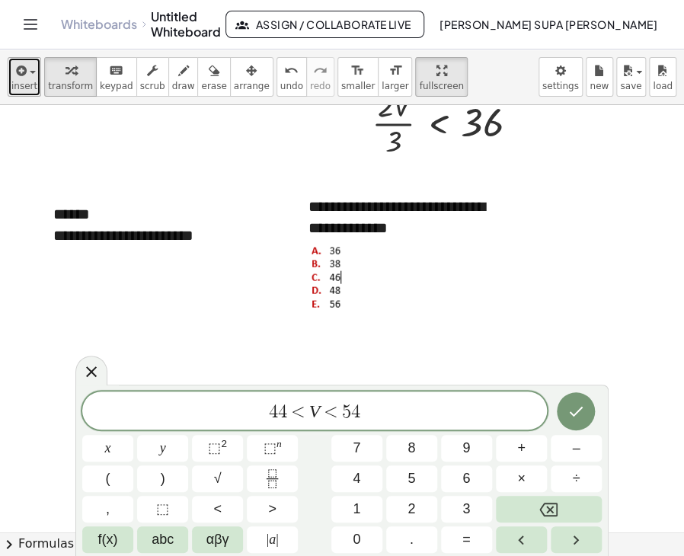
click at [26, 81] on span "insert" at bounding box center [24, 86] width 26 height 11
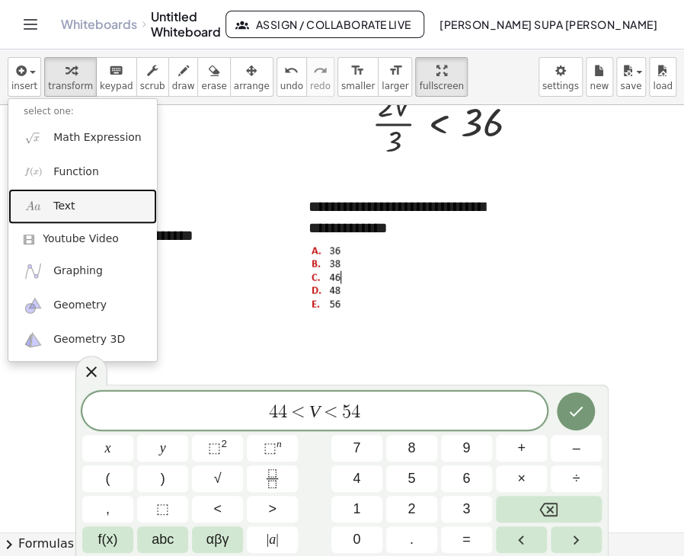
click at [64, 204] on span "Text" at bounding box center [63, 206] width 21 height 15
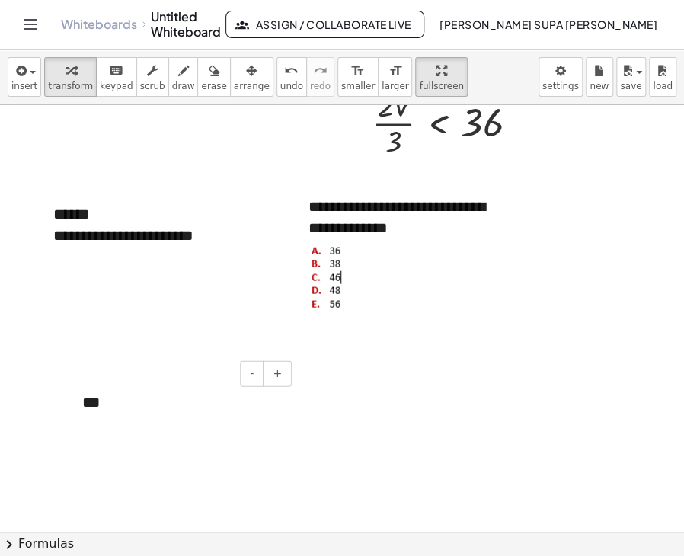
click at [139, 403] on div "***" at bounding box center [181, 402] width 229 height 53
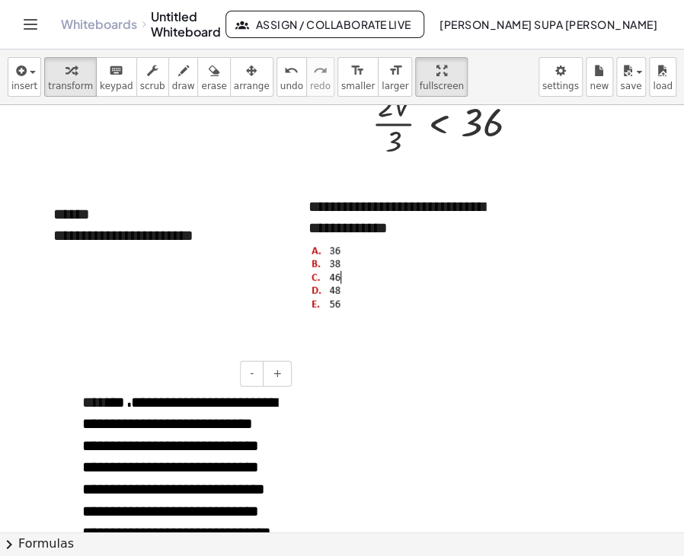
scroll to position [2717, 0]
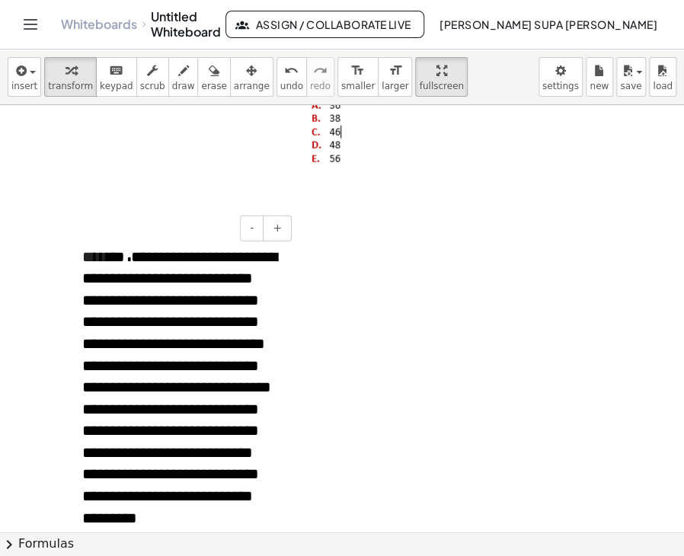
click at [128, 251] on span "***" at bounding box center [119, 256] width 24 height 15
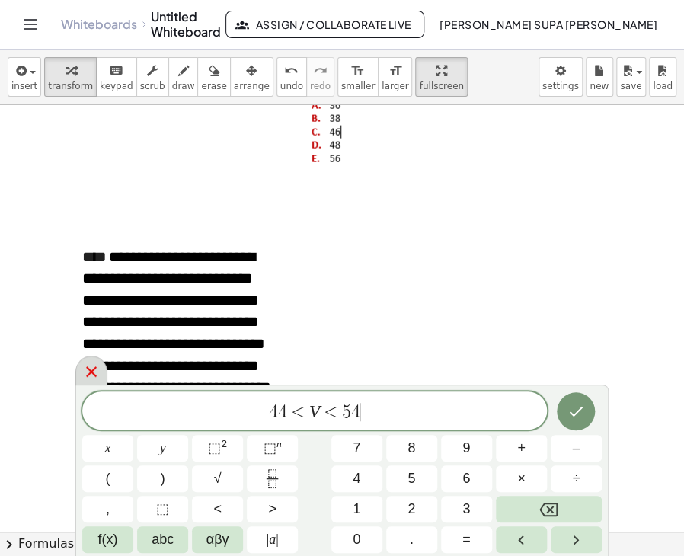
click at [94, 369] on icon at bounding box center [91, 372] width 18 height 18
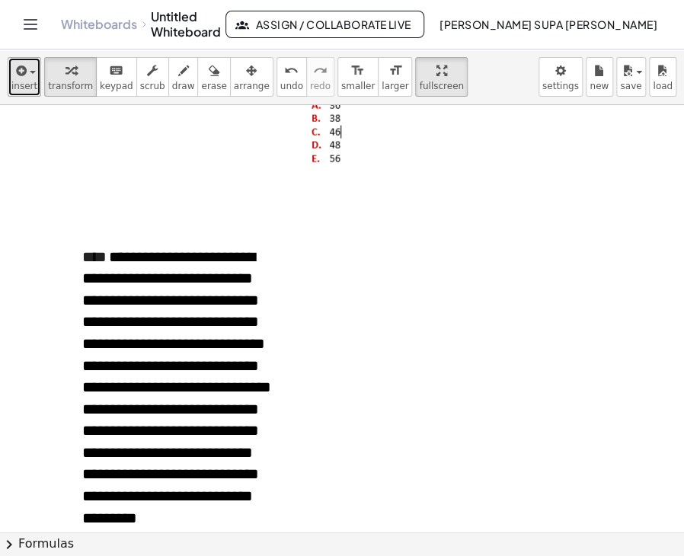
click at [34, 88] on span "insert" at bounding box center [24, 86] width 26 height 11
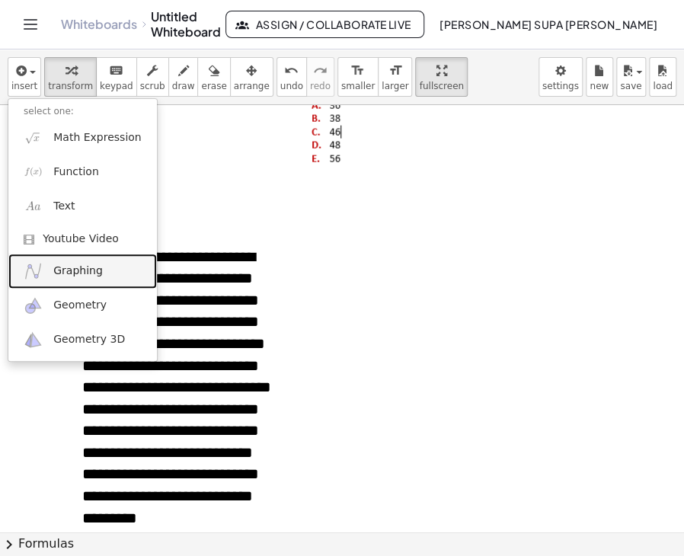
click at [90, 274] on span "Graphing" at bounding box center [78, 271] width 50 height 15
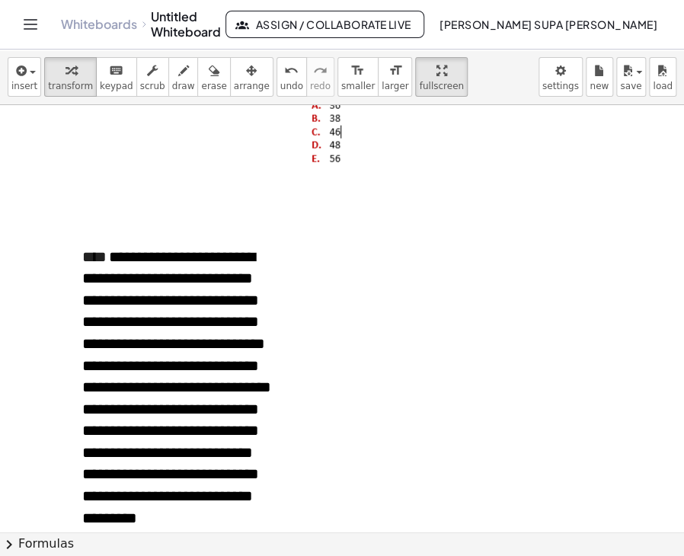
drag, startPoint x: 354, startPoint y: 248, endPoint x: 357, endPoint y: 317, distance: 69.4
click at [17, 66] on icon "button" at bounding box center [20, 71] width 14 height 18
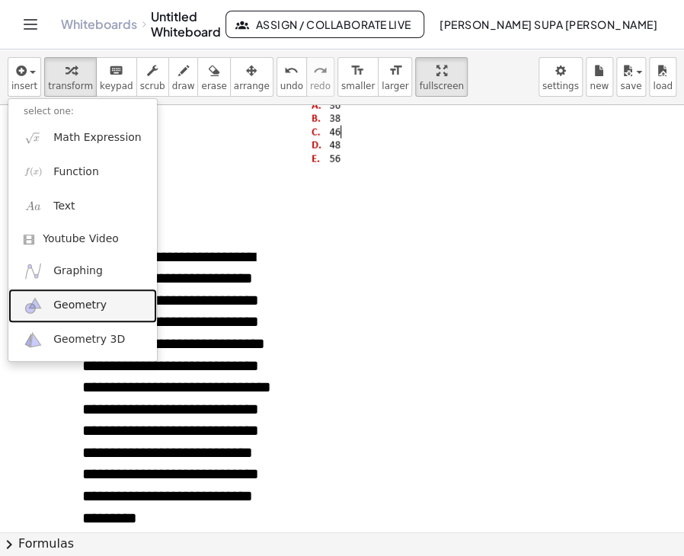
click at [82, 300] on span "Geometry" at bounding box center [79, 305] width 53 height 15
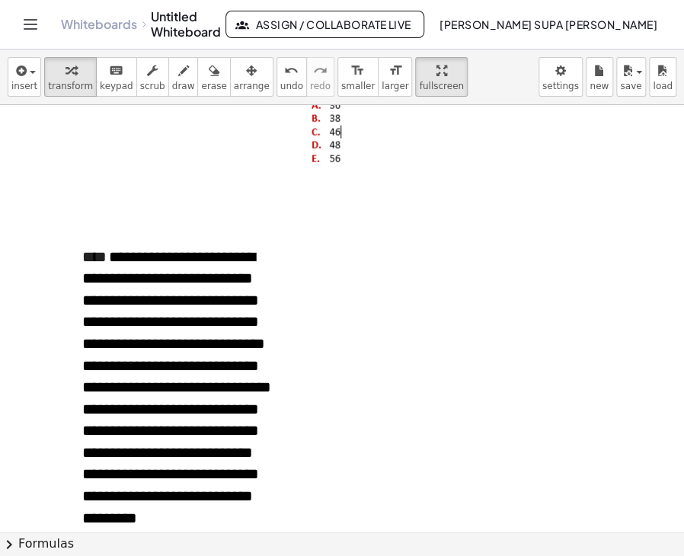
drag, startPoint x: 355, startPoint y: 255, endPoint x: 573, endPoint y: 334, distance: 231.6
click at [17, 77] on icon "button" at bounding box center [20, 71] width 14 height 18
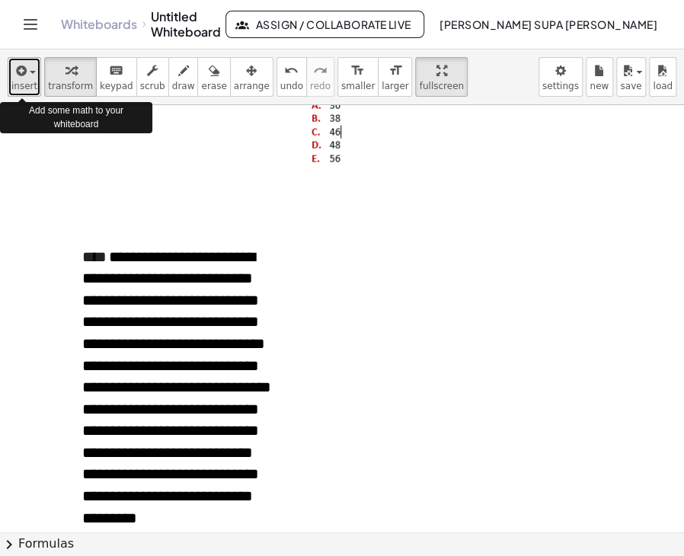
click at [30, 76] on div "button" at bounding box center [24, 70] width 26 height 18
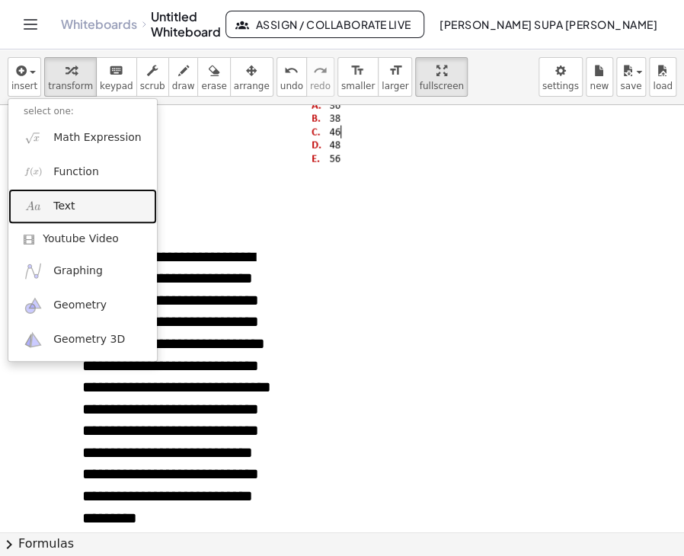
click at [79, 205] on link "Text" at bounding box center [82, 206] width 149 height 34
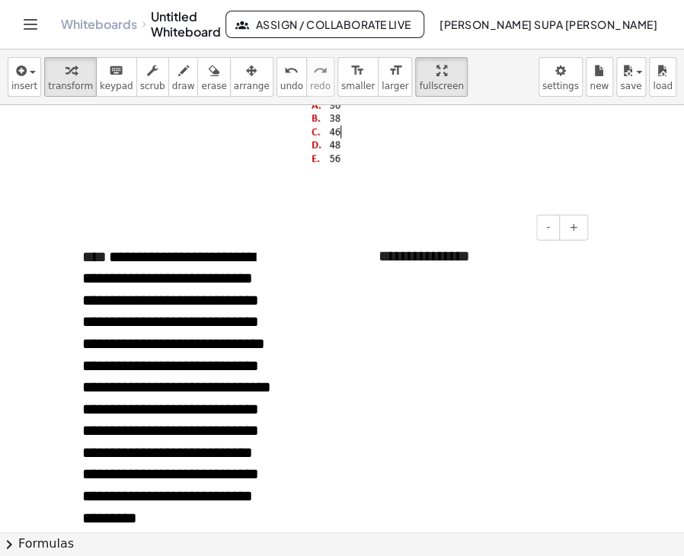
click at [391, 253] on div "**********" at bounding box center [477, 256] width 229 height 53
paste div
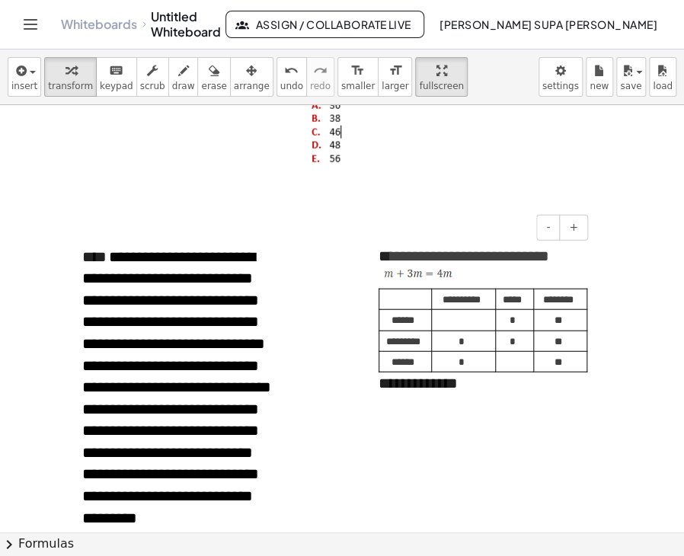
click at [395, 256] on span "**********" at bounding box center [470, 255] width 158 height 15
click at [513, 324] on span "*" at bounding box center [513, 320] width 6 height 10
click at [519, 345] on p "*" at bounding box center [511, 339] width 21 height 17
drag, startPoint x: 565, startPoint y: 325, endPoint x: 552, endPoint y: 332, distance: 15.7
click at [565, 325] on p "**" at bounding box center [558, 318] width 37 height 17
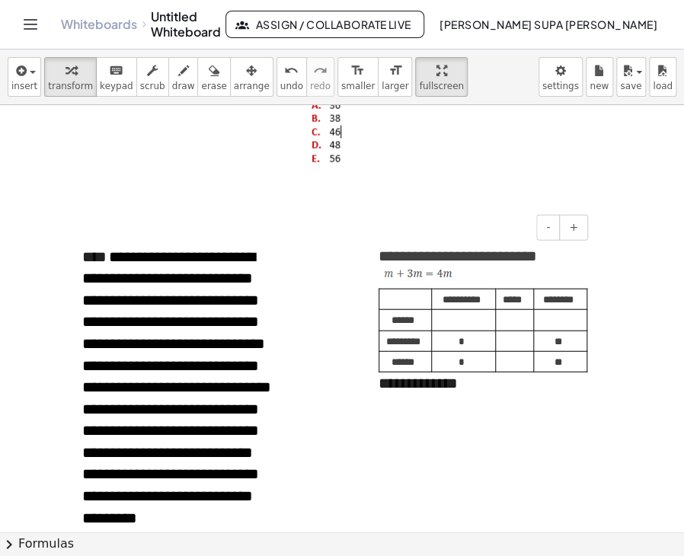
click at [567, 344] on p "**" at bounding box center [558, 339] width 37 height 17
click at [561, 366] on span "**" at bounding box center [558, 362] width 8 height 10
click at [478, 342] on p "*" at bounding box center [461, 339] width 47 height 17
click at [485, 366] on td "*" at bounding box center [464, 361] width 64 height 21
drag, startPoint x: 462, startPoint y: 382, endPoint x: 368, endPoint y: 388, distance: 94.7
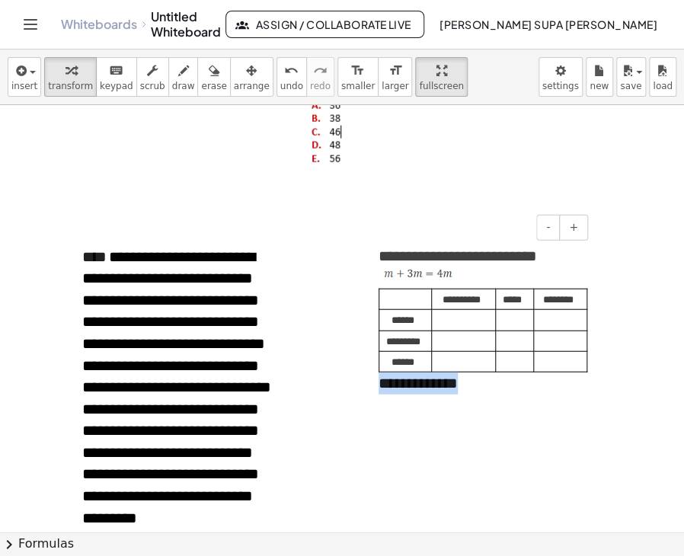
click at [368, 388] on div "**********" at bounding box center [477, 320] width 229 height 181
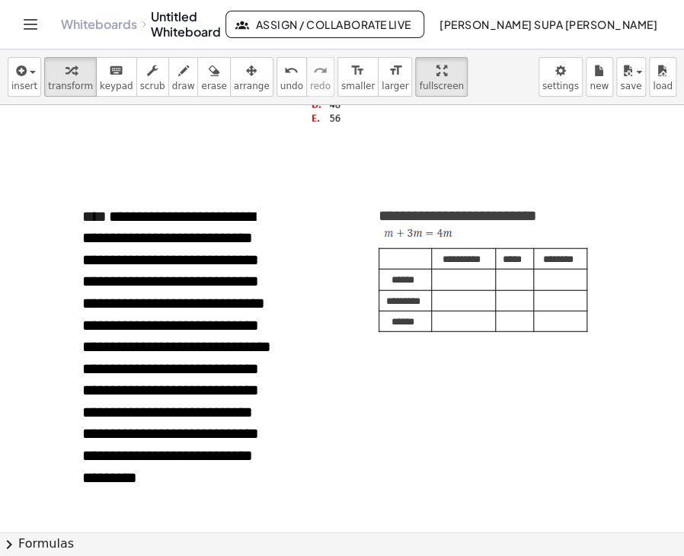
scroll to position [2794, 0]
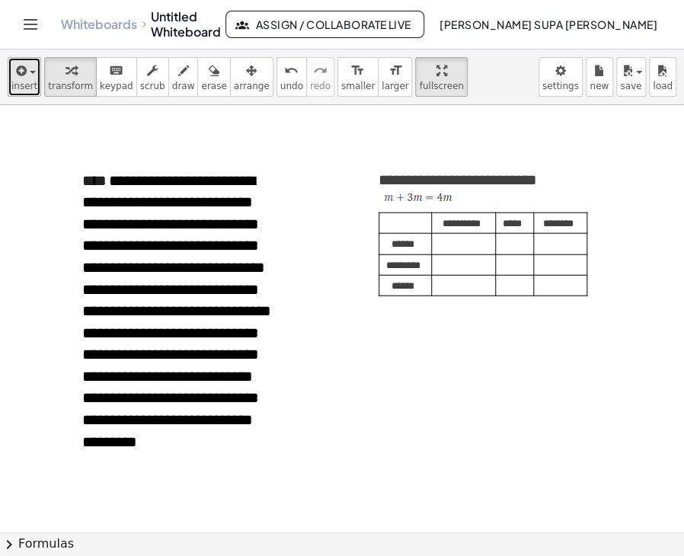
drag, startPoint x: 371, startPoint y: 351, endPoint x: 19, endPoint y: 82, distance: 442.9
click at [19, 82] on span "insert" at bounding box center [24, 86] width 26 height 11
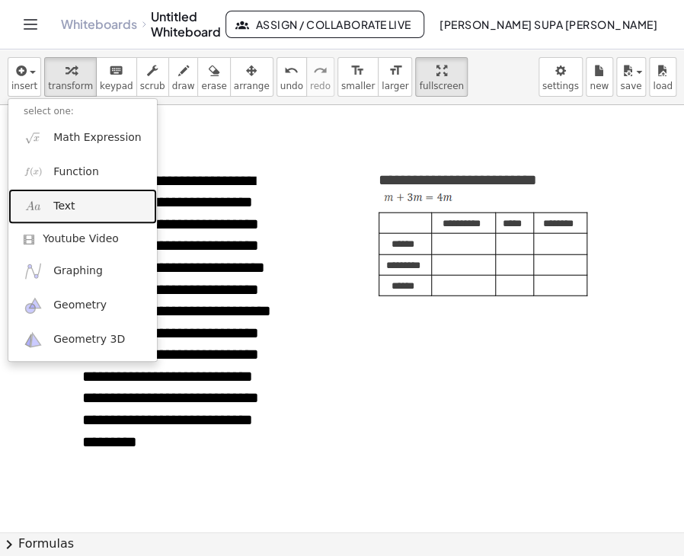
click at [65, 203] on span "Text" at bounding box center [63, 206] width 21 height 15
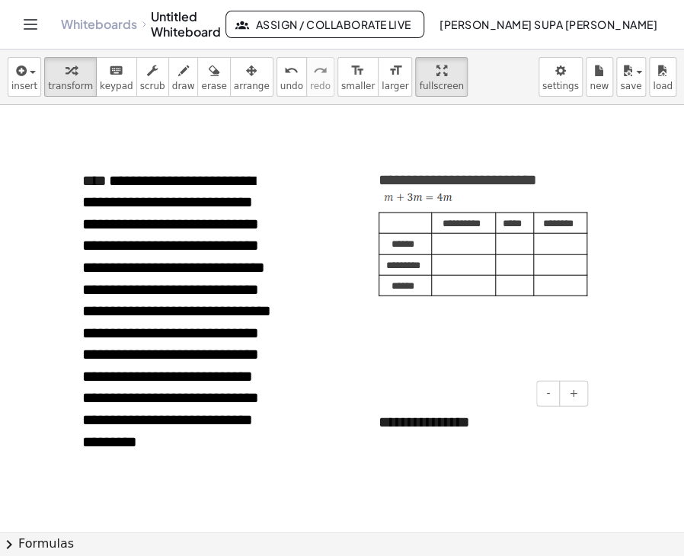
click at [396, 429] on div "**********" at bounding box center [477, 422] width 229 height 53
paste div
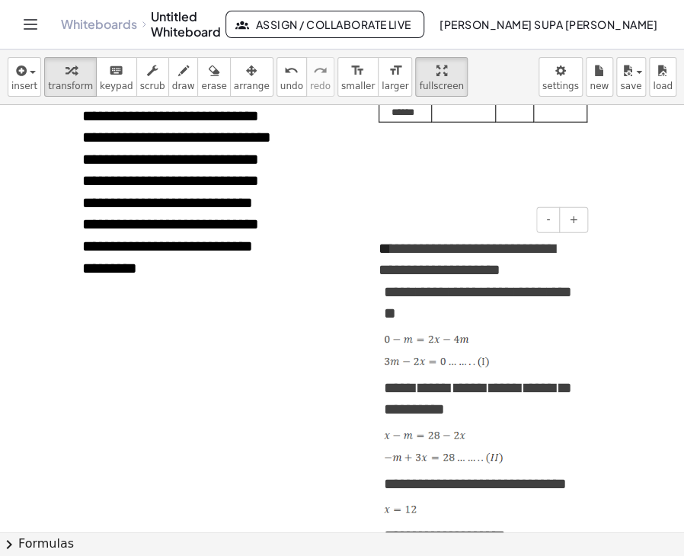
scroll to position [2950, 0]
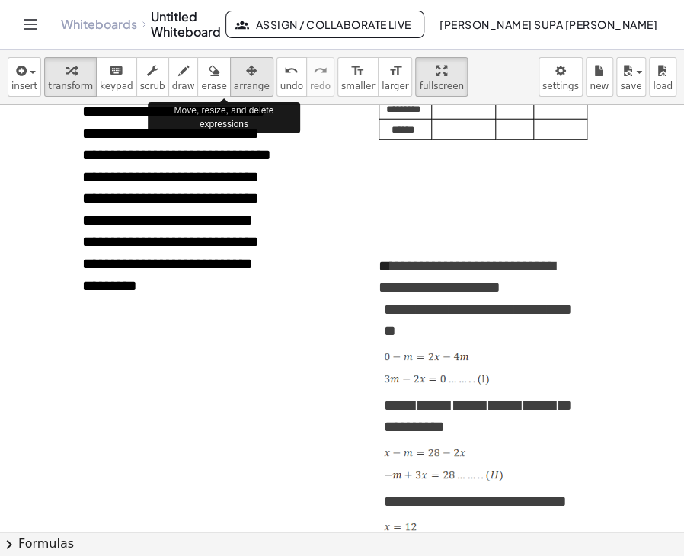
click at [246, 78] on icon "button" at bounding box center [251, 71] width 11 height 18
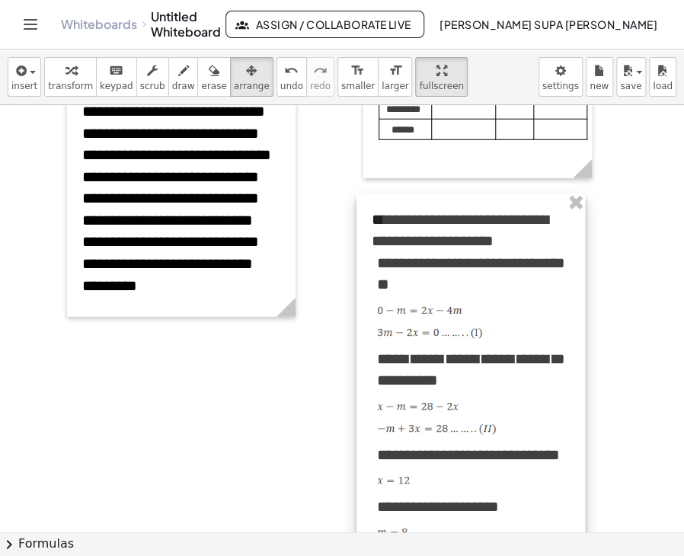
drag, startPoint x: 452, startPoint y: 294, endPoint x: 445, endPoint y: 248, distance: 47.0
click at [445, 248] on div at bounding box center [471, 433] width 229 height 478
click at [392, 217] on div at bounding box center [471, 433] width 229 height 478
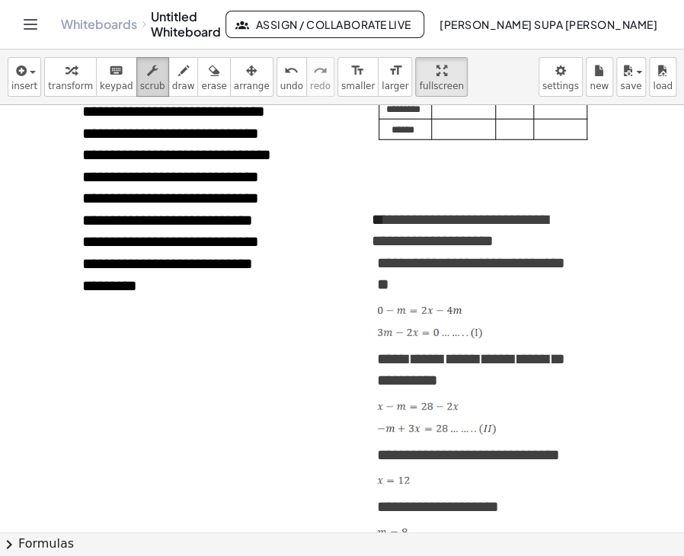
click at [143, 70] on div "button" at bounding box center [152, 70] width 25 height 18
click at [387, 219] on div "**********" at bounding box center [471, 433] width 229 height 478
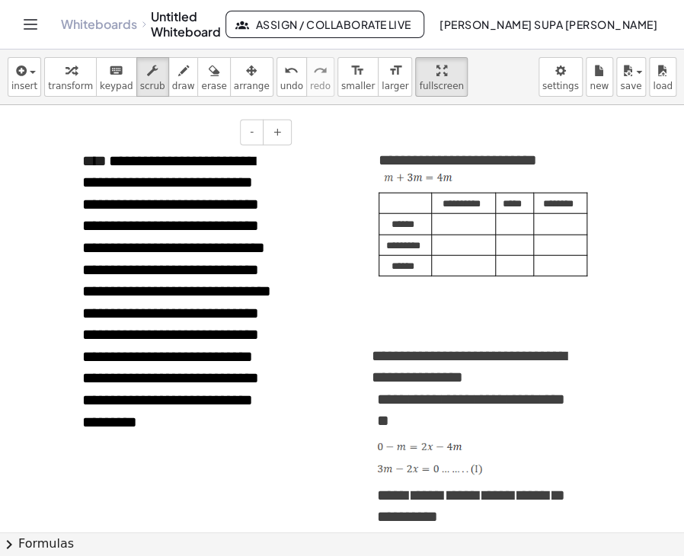
scroll to position [2797, 0]
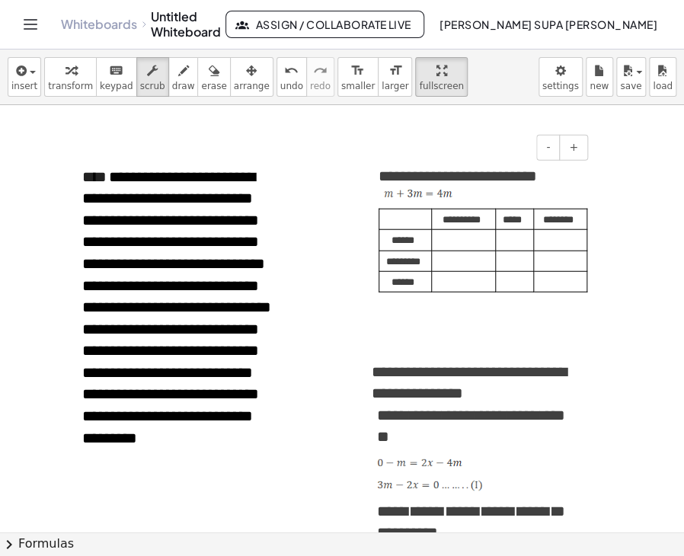
click at [518, 238] on p at bounding box center [511, 238] width 21 height 17
click at [521, 260] on p at bounding box center [511, 261] width 21 height 17
click at [545, 256] on p at bounding box center [558, 261] width 37 height 17
click at [516, 262] on p at bounding box center [511, 259] width 21 height 17
click at [468, 265] on p at bounding box center [461, 259] width 47 height 17
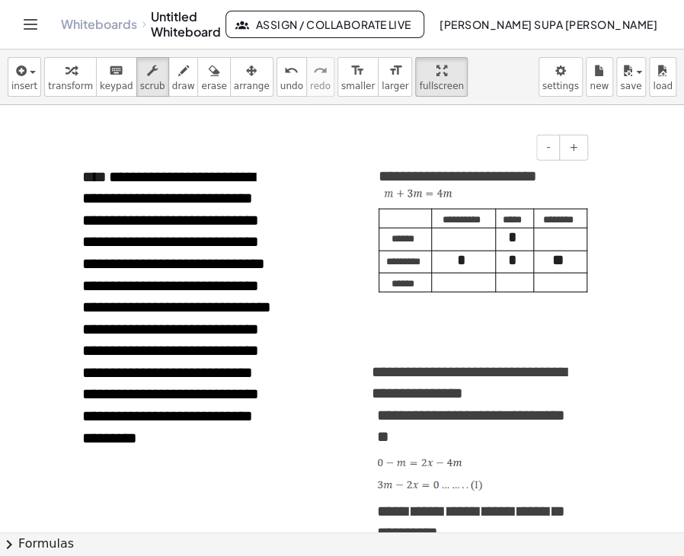
click at [555, 242] on p at bounding box center [558, 237] width 37 height 17
click at [566, 286] on p at bounding box center [558, 281] width 37 height 17
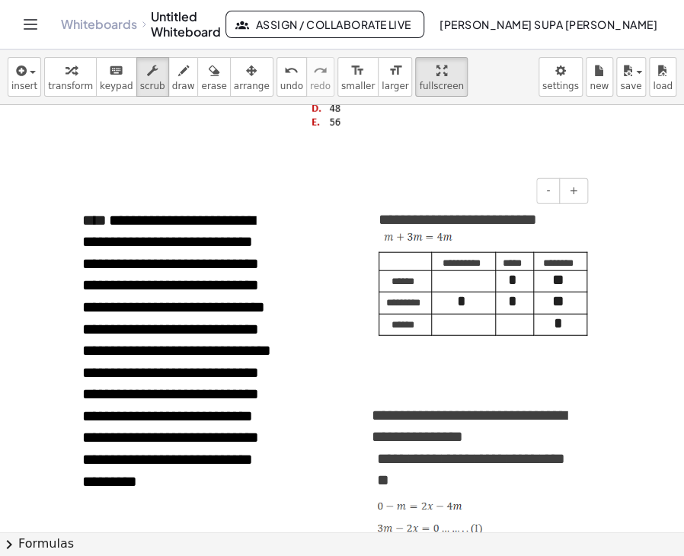
scroll to position [2758, 0]
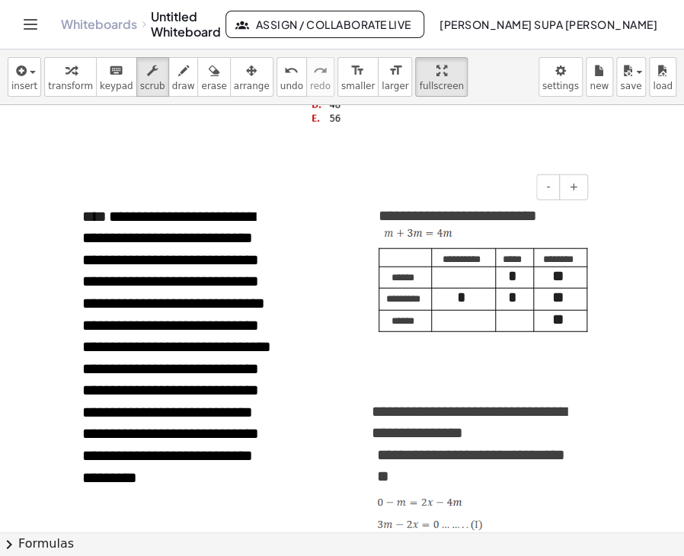
click at [466, 327] on p at bounding box center [461, 319] width 47 height 17
drag, startPoint x: 477, startPoint y: 273, endPoint x: 564, endPoint y: 321, distance: 98.9
click at [564, 321] on tbody "**********" at bounding box center [483, 290] width 208 height 83
click at [558, 321] on p "**" at bounding box center [558, 321] width 37 height 20
drag, startPoint x: 558, startPoint y: 279, endPoint x: 565, endPoint y: 324, distance: 45.5
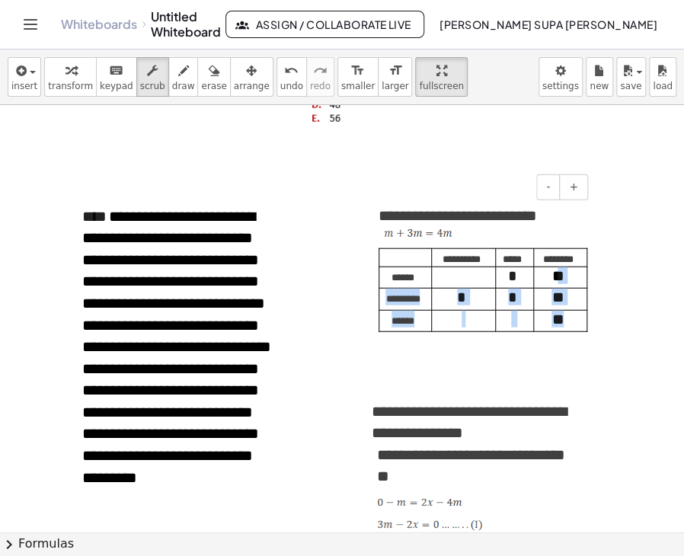
click at [565, 324] on tbody "**********" at bounding box center [483, 290] width 208 height 83
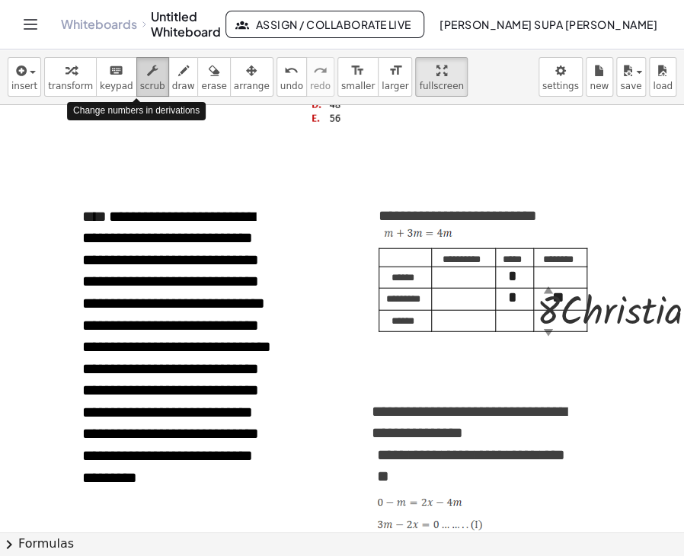
click at [147, 74] on icon "button" at bounding box center [152, 71] width 11 height 18
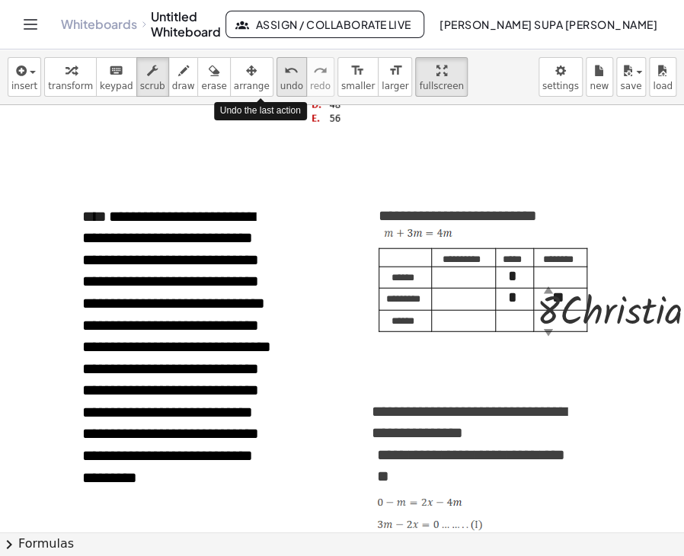
click at [280, 81] on span "undo" at bounding box center [291, 86] width 23 height 11
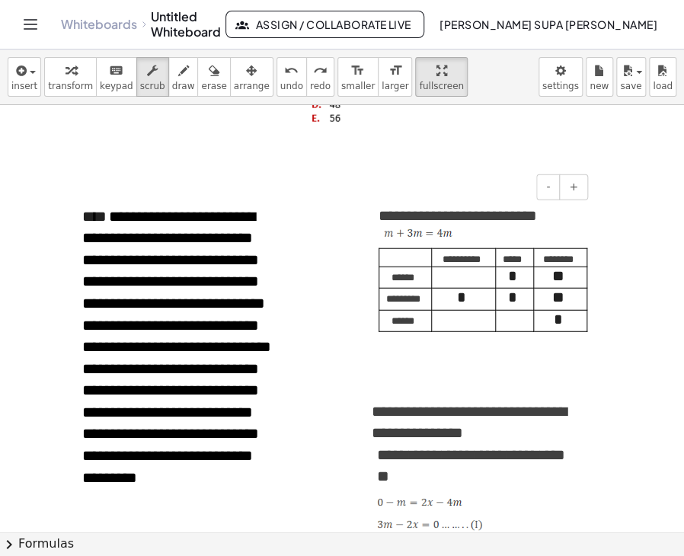
click at [568, 284] on p "**" at bounding box center [558, 277] width 37 height 20
click at [569, 301] on p "**" at bounding box center [558, 299] width 37 height 20
click at [568, 321] on p "*" at bounding box center [558, 321] width 37 height 20
click at [515, 279] on p "*" at bounding box center [511, 277] width 21 height 20
click at [520, 296] on p "*" at bounding box center [511, 299] width 21 height 20
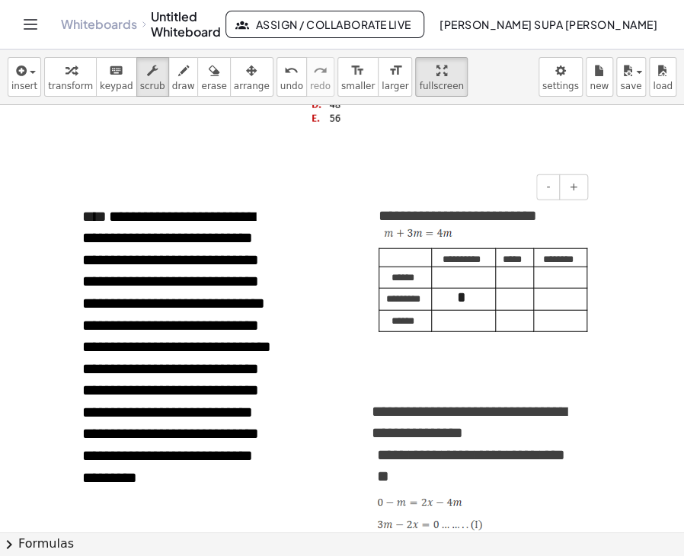
click at [481, 305] on p "*" at bounding box center [461, 299] width 47 height 20
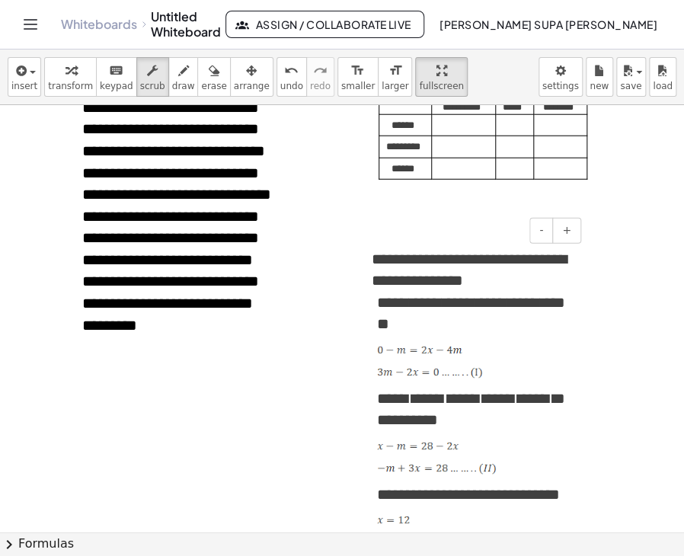
scroll to position [2834, 0]
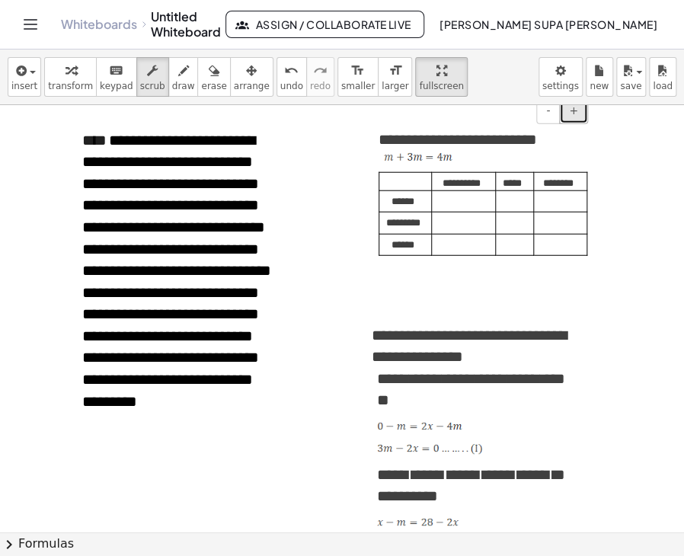
click at [579, 117] on button "+" at bounding box center [573, 111] width 29 height 26
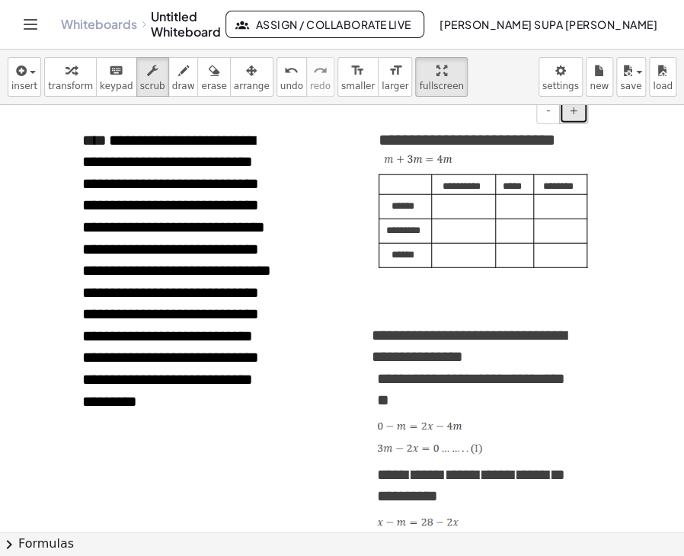
click at [579, 117] on button "+" at bounding box center [573, 111] width 29 height 26
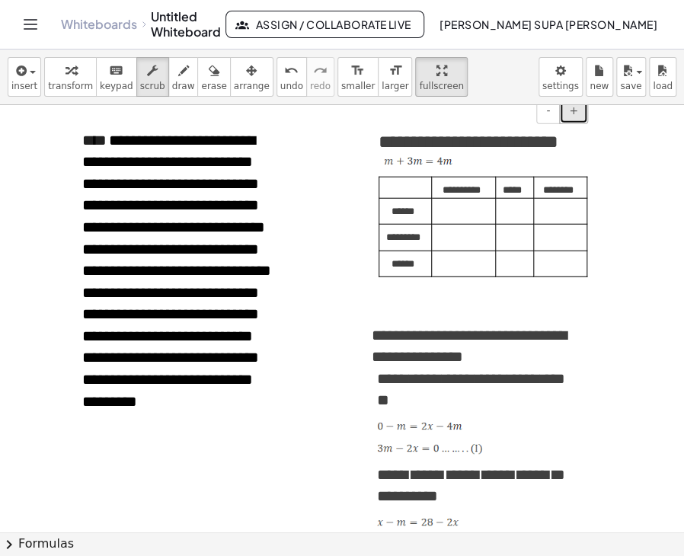
click at [579, 117] on button "+" at bounding box center [573, 111] width 29 height 26
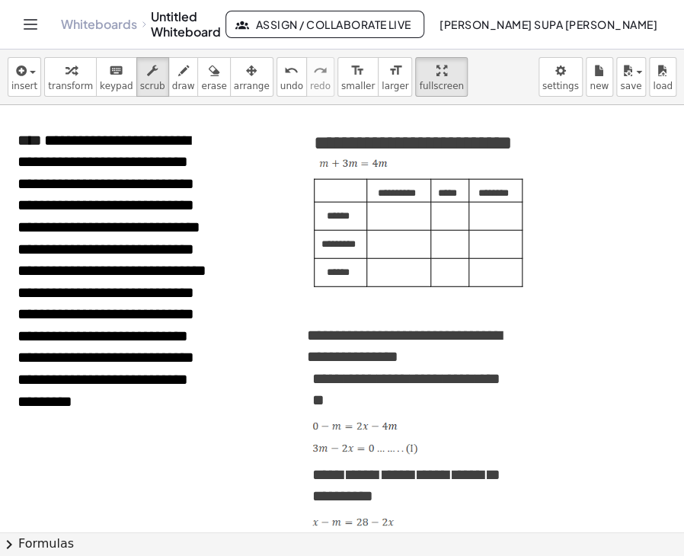
scroll to position [2834, 183]
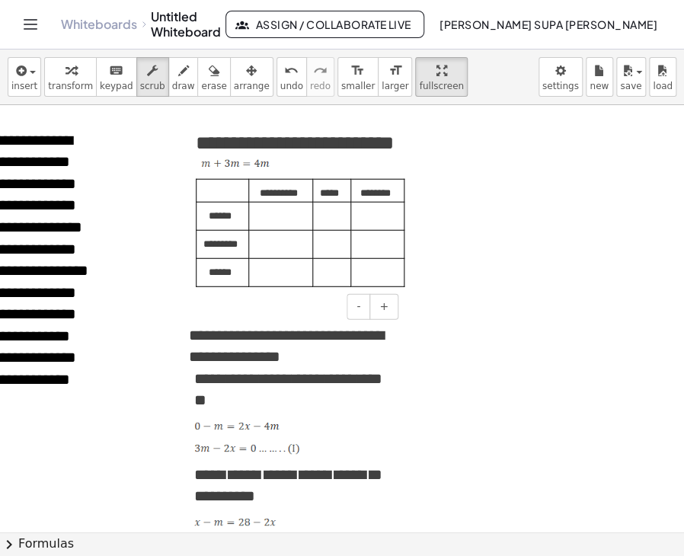
click at [190, 340] on span "**********" at bounding box center [286, 346] width 195 height 37
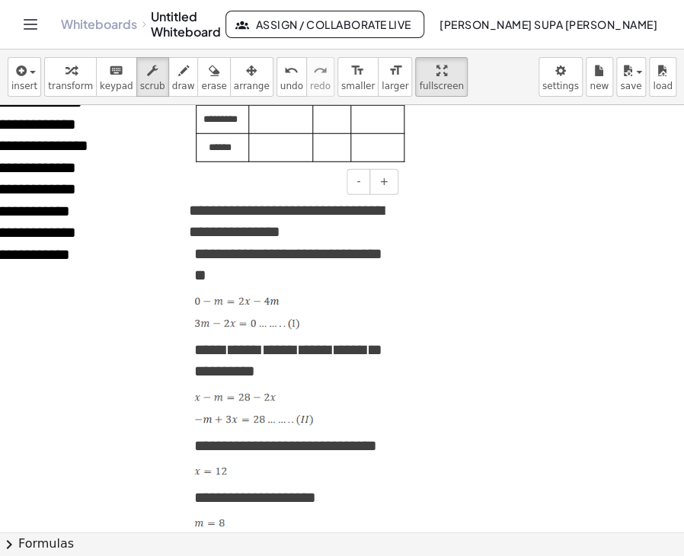
scroll to position [2986, 183]
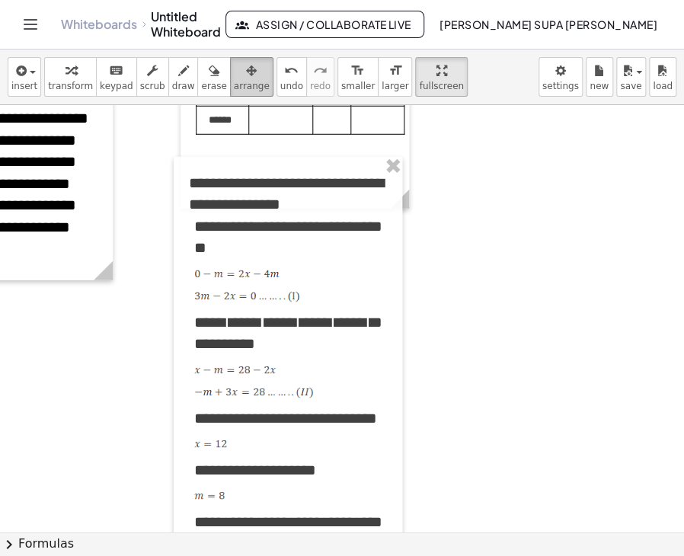
click at [234, 81] on span "arrange" at bounding box center [252, 86] width 36 height 11
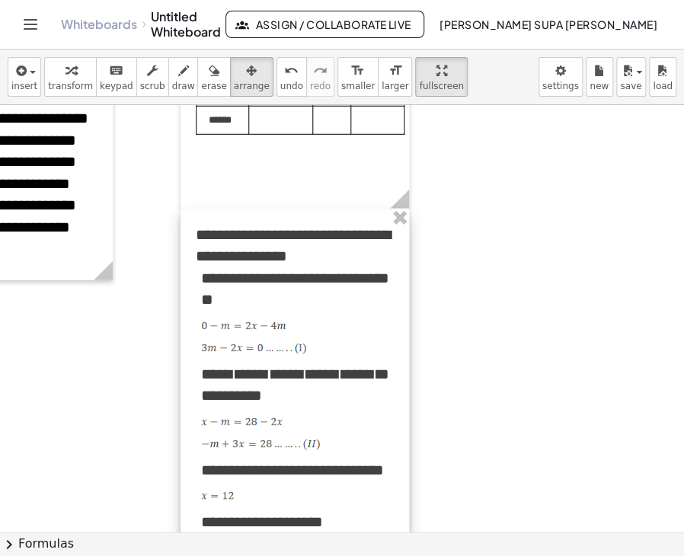
drag, startPoint x: 199, startPoint y: 180, endPoint x: 206, endPoint y: 232, distance: 52.3
click at [206, 232] on div at bounding box center [295, 448] width 229 height 478
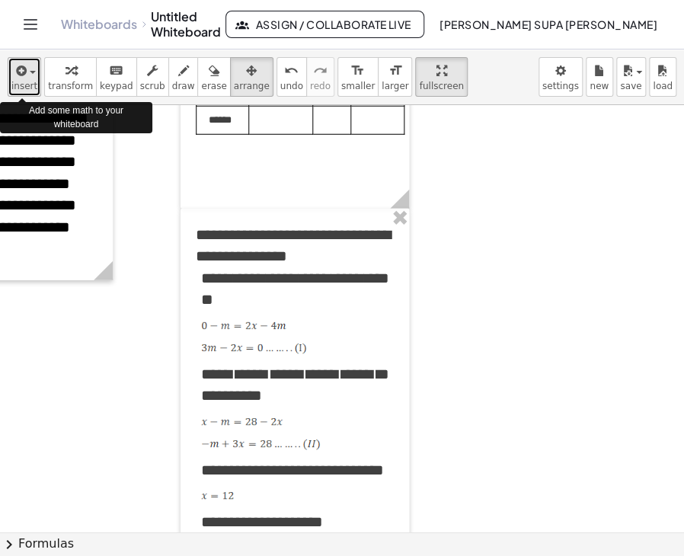
click at [24, 82] on span "insert" at bounding box center [24, 86] width 26 height 11
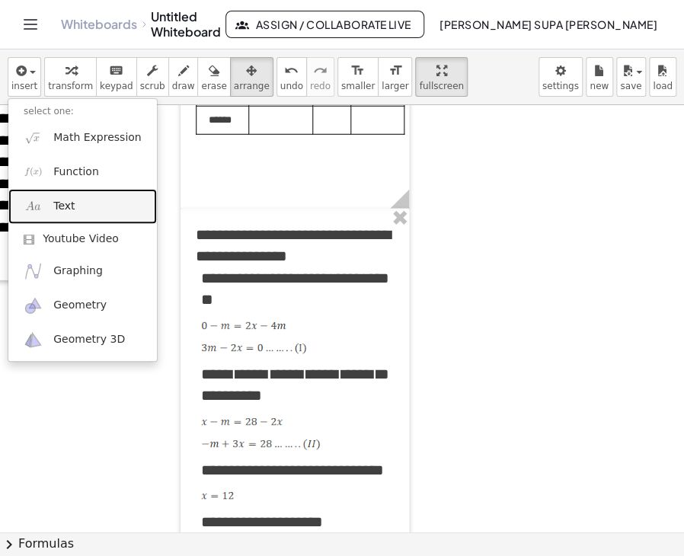
click at [70, 206] on span "Text" at bounding box center [63, 206] width 21 height 15
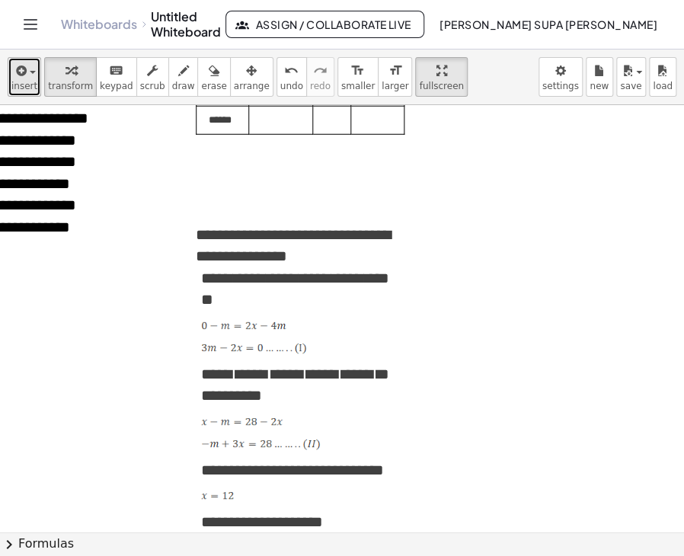
click at [21, 77] on icon "button" at bounding box center [20, 71] width 14 height 18
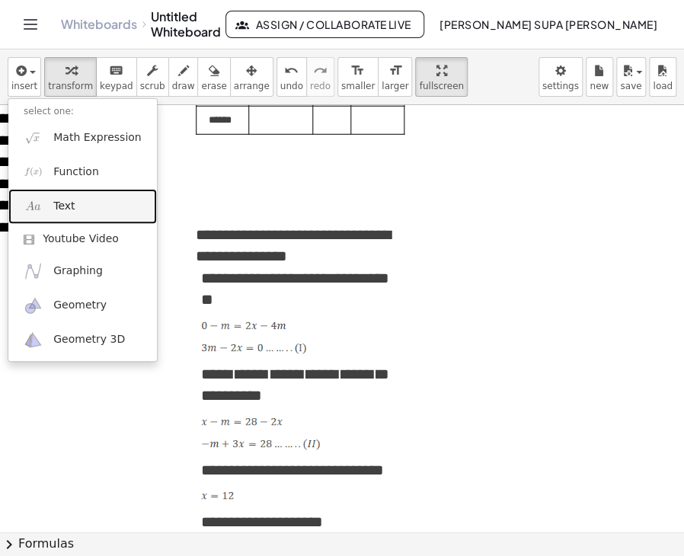
click at [75, 202] on link "Text" at bounding box center [82, 206] width 149 height 34
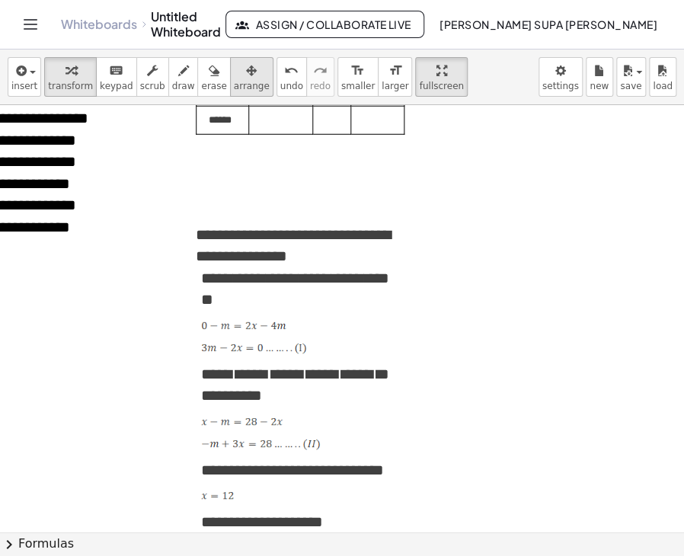
click at [234, 84] on span "arrange" at bounding box center [252, 86] width 36 height 11
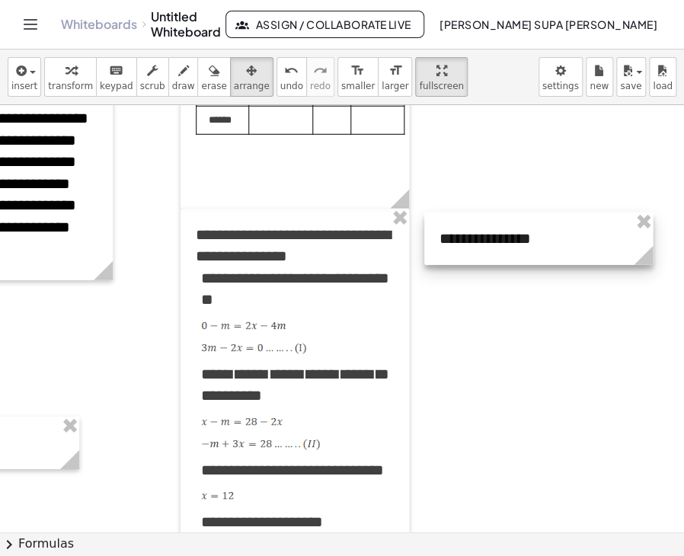
drag, startPoint x: 49, startPoint y: 363, endPoint x: 589, endPoint y: 242, distance: 553.6
click at [589, 242] on div at bounding box center [538, 239] width 229 height 53
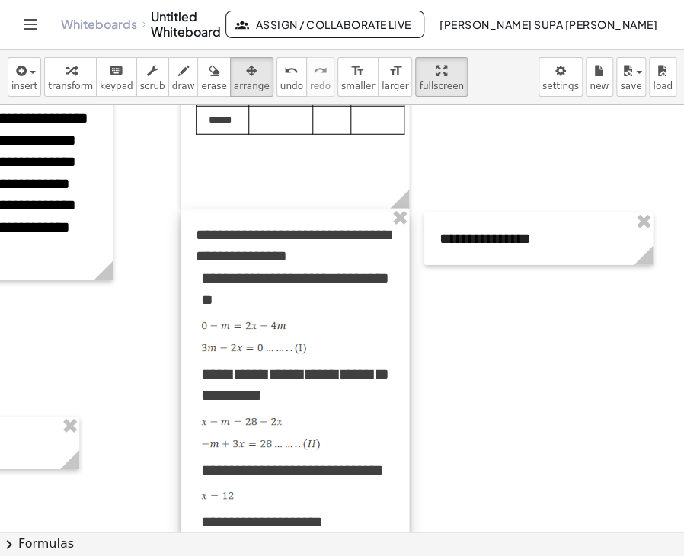
click at [206, 385] on div at bounding box center [295, 448] width 229 height 478
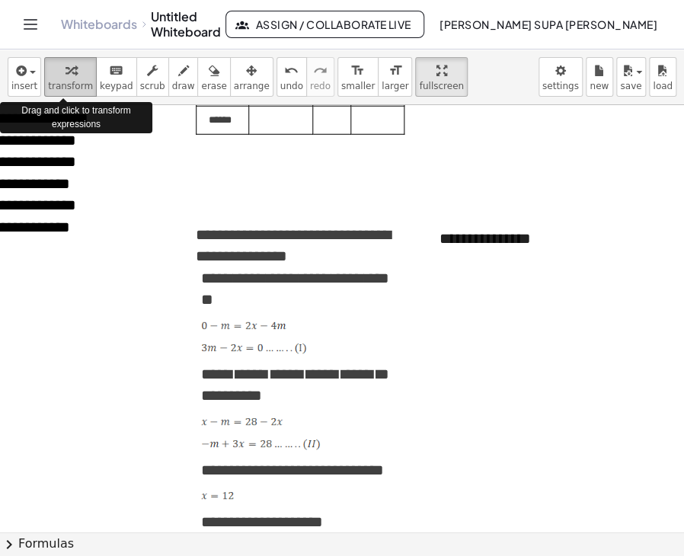
click at [72, 81] on span "transform" at bounding box center [70, 86] width 45 height 11
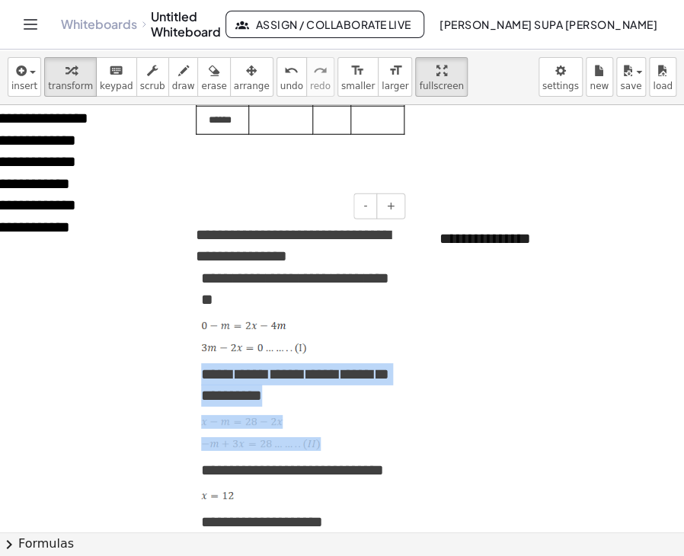
drag, startPoint x: 200, startPoint y: 380, endPoint x: 364, endPoint y: 448, distance: 178.0
click at [364, 448] on div "**********" at bounding box center [295, 448] width 229 height 478
copy div "**********"
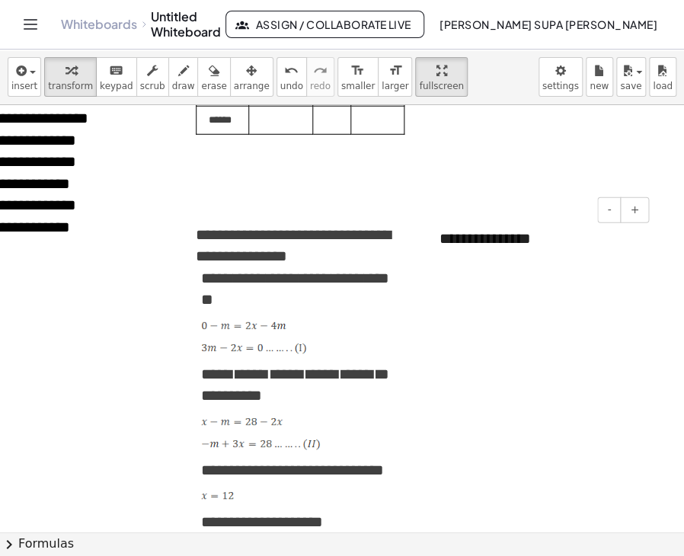
click at [457, 231] on div "**********" at bounding box center [538, 239] width 229 height 53
drag, startPoint x: 443, startPoint y: 241, endPoint x: 530, endPoint y: 245, distance: 87.7
click at [530, 245] on div "**********" at bounding box center [538, 239] width 229 height 53
paste div
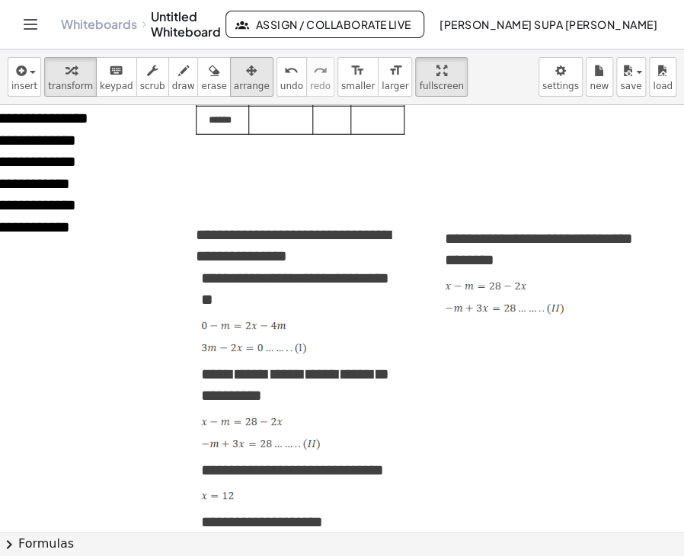
click at [234, 85] on span "arrange" at bounding box center [252, 86] width 36 height 11
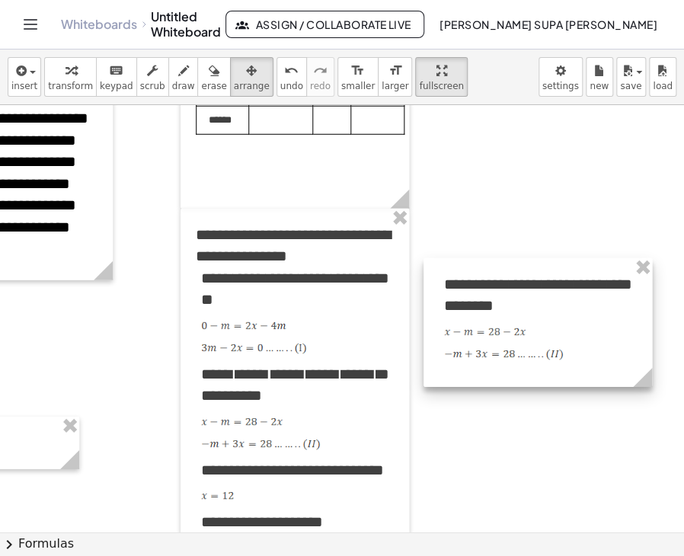
drag, startPoint x: 465, startPoint y: 223, endPoint x: 464, endPoint y: 269, distance: 45.7
click at [464, 269] on div at bounding box center [538, 322] width 229 height 129
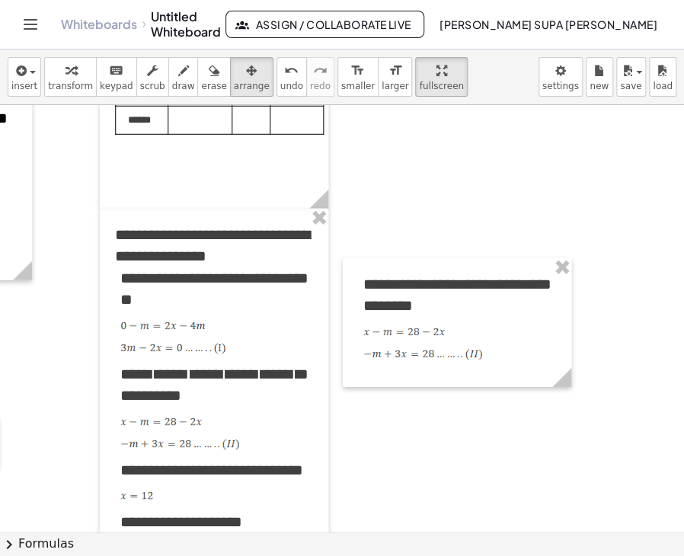
scroll to position [2986, 302]
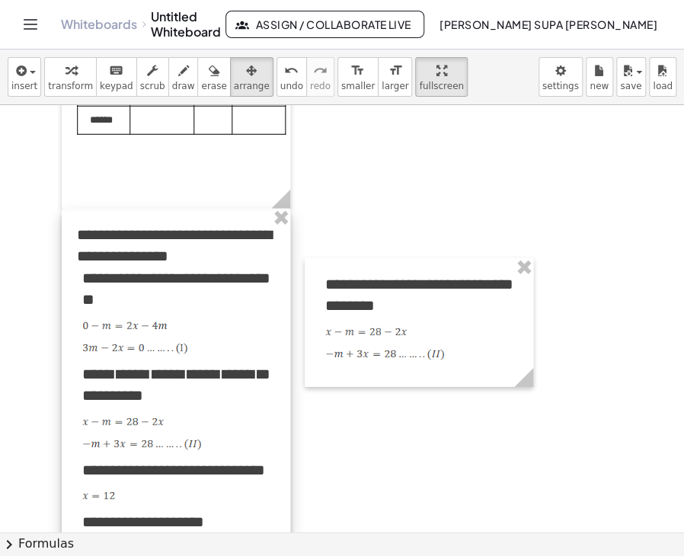
click at [79, 376] on div at bounding box center [176, 448] width 229 height 478
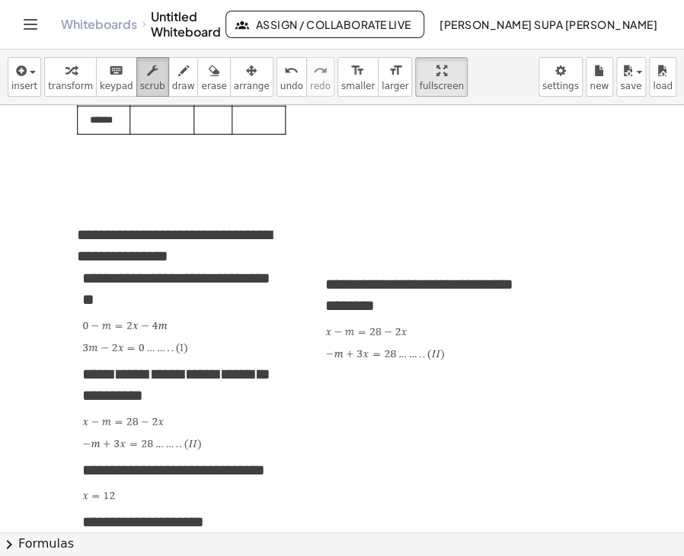
click at [147, 77] on icon "button" at bounding box center [152, 71] width 11 height 18
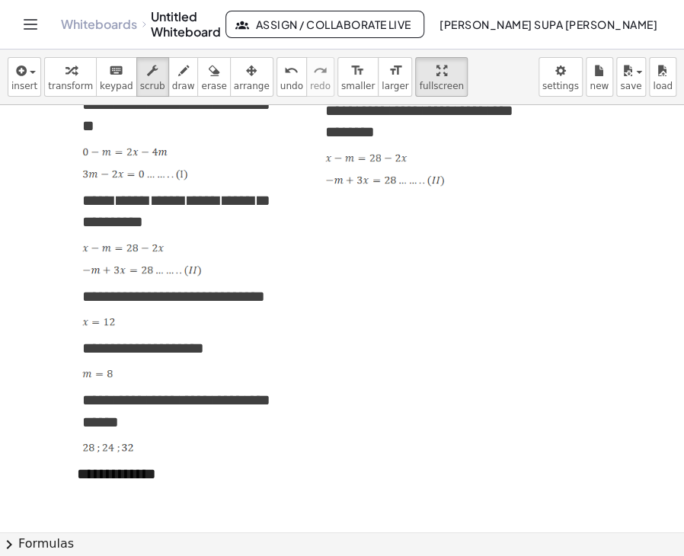
scroll to position [3139, 302]
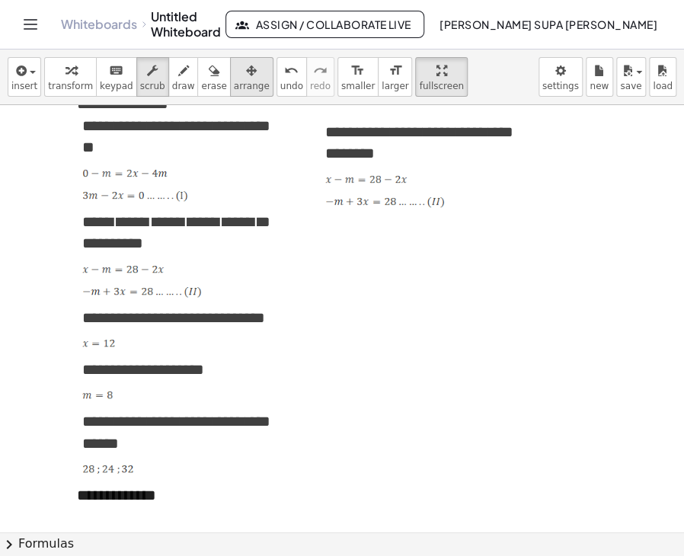
click at [234, 81] on span "arrange" at bounding box center [252, 86] width 36 height 11
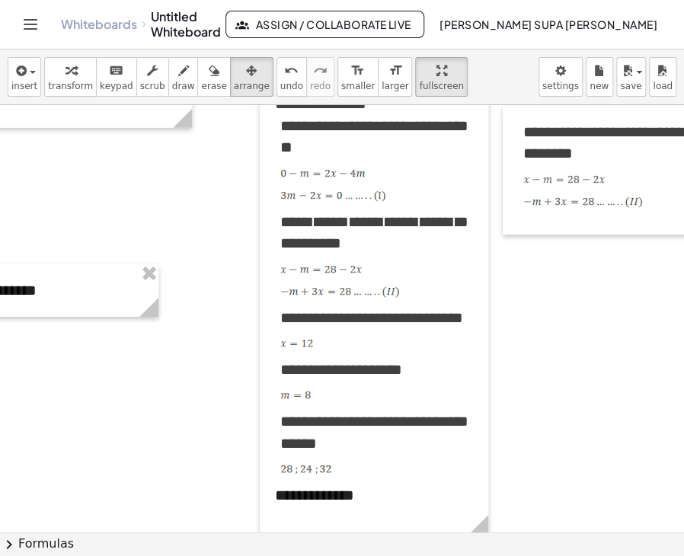
scroll to position [3139, 102]
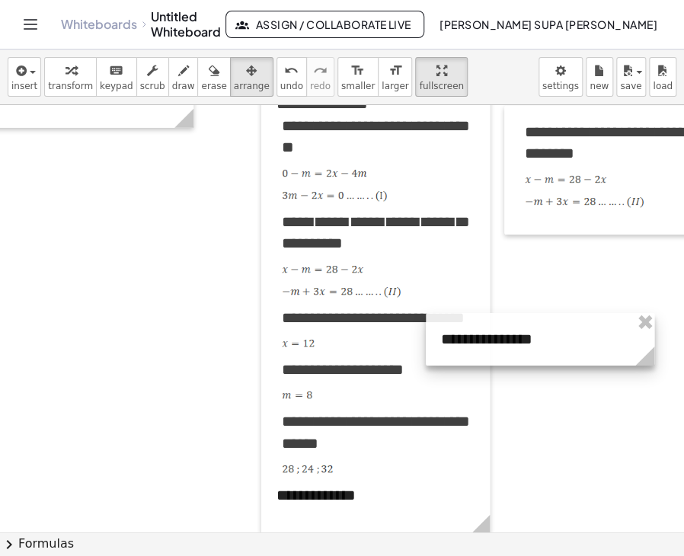
drag, startPoint x: 91, startPoint y: 273, endPoint x: 586, endPoint y: 321, distance: 496.8
click at [586, 321] on div at bounding box center [540, 339] width 229 height 53
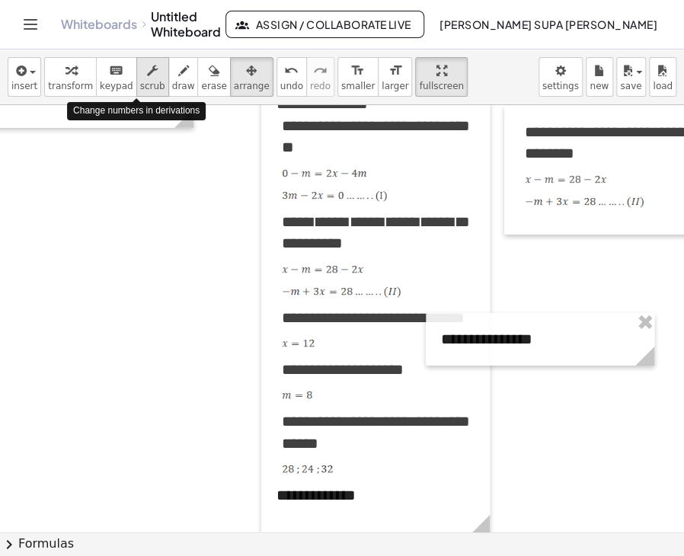
click at [147, 76] on icon "button" at bounding box center [152, 71] width 11 height 18
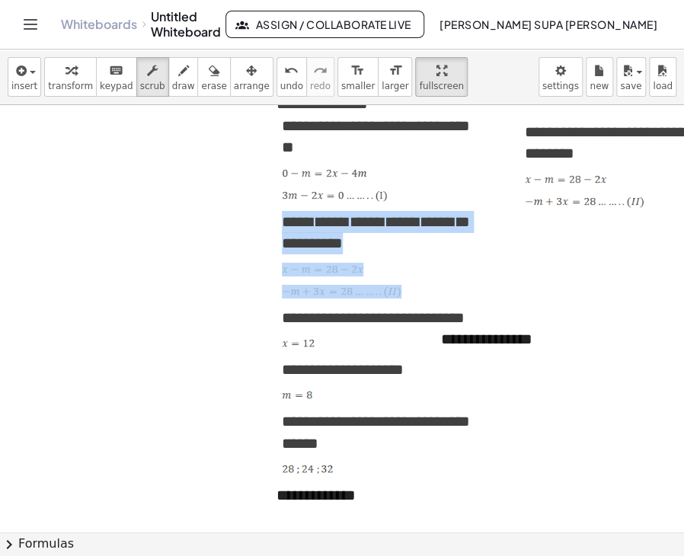
drag, startPoint x: 280, startPoint y: 227, endPoint x: 417, endPoint y: 296, distance: 153.0
click at [417, 296] on div "**********" at bounding box center [375, 295] width 229 height 478
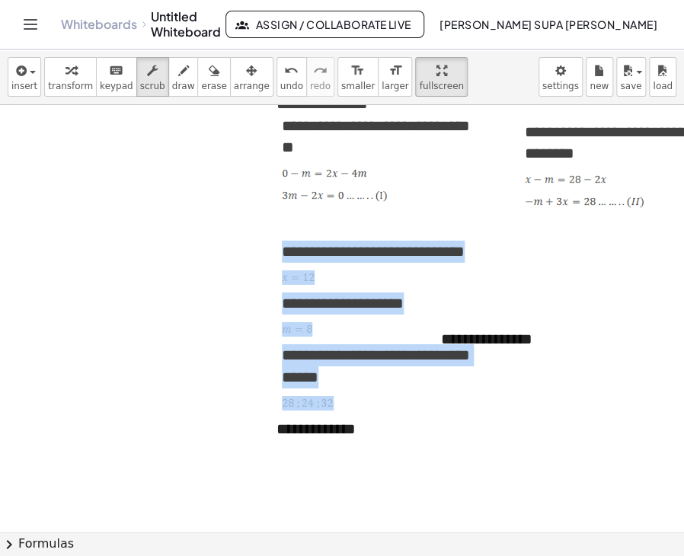
drag, startPoint x: 282, startPoint y: 257, endPoint x: 372, endPoint y: 407, distance: 174.9
click at [372, 407] on div "**********" at bounding box center [375, 260] width 229 height 409
click at [363, 296] on div "**********" at bounding box center [375, 260] width 229 height 409
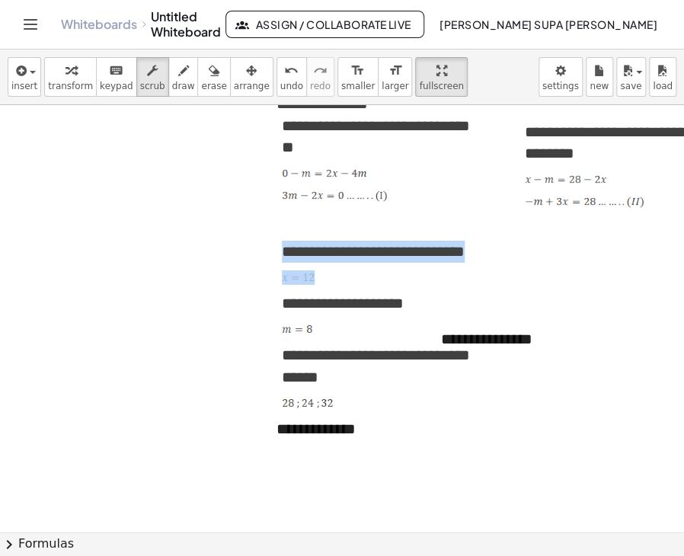
drag, startPoint x: 280, startPoint y: 254, endPoint x: 339, endPoint y: 282, distance: 65.1
click at [339, 282] on div "**********" at bounding box center [375, 260] width 229 height 409
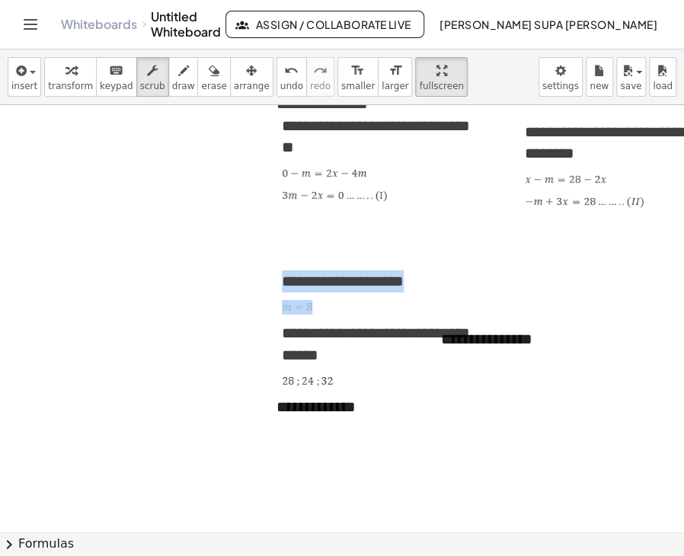
drag, startPoint x: 280, startPoint y: 283, endPoint x: 390, endPoint y: 312, distance: 113.3
click at [390, 312] on div "**********" at bounding box center [375, 248] width 229 height 385
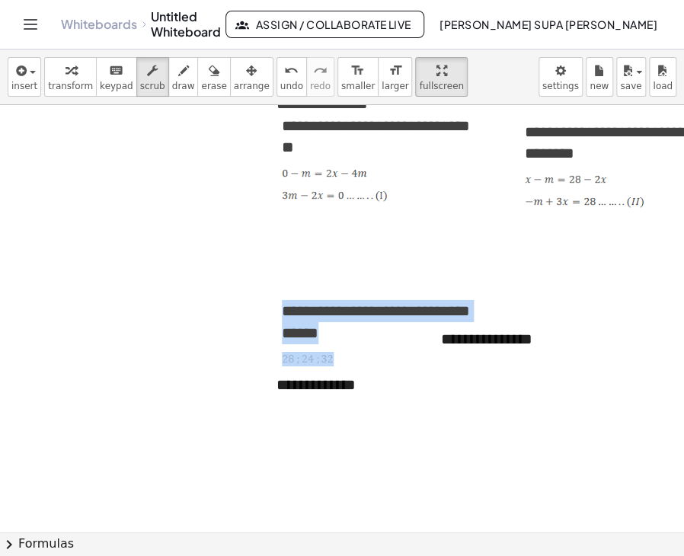
drag, startPoint x: 283, startPoint y: 317, endPoint x: 353, endPoint y: 360, distance: 82.1
click at [353, 360] on div "**********" at bounding box center [375, 237] width 229 height 363
copy div "**********"
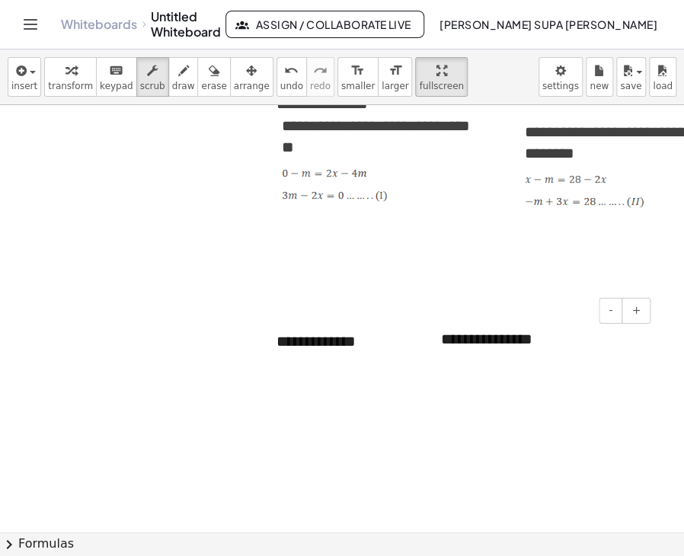
click at [497, 342] on div "**********" at bounding box center [540, 339] width 229 height 53
click at [437, 334] on div at bounding box center [433, 339] width 15 height 53
drag, startPoint x: 530, startPoint y: 341, endPoint x: 438, endPoint y: 335, distance: 92.4
click at [438, 335] on div "**********" at bounding box center [540, 339] width 229 height 53
paste div
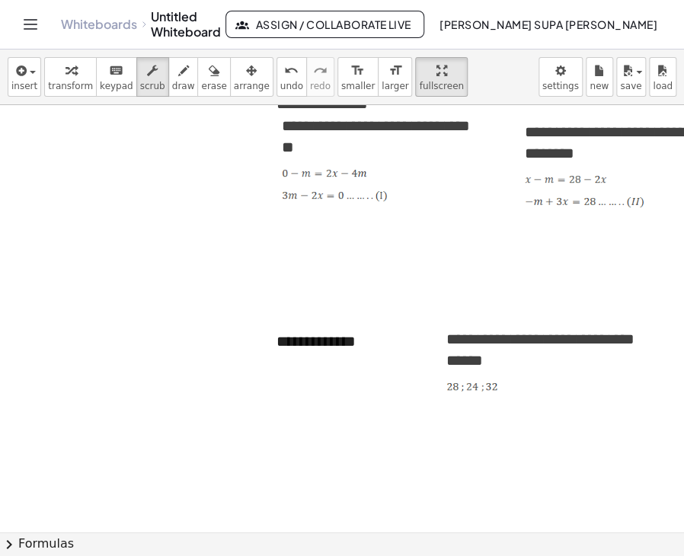
click at [328, 347] on div "**********" at bounding box center [375, 214] width 229 height 316
click at [353, 351] on div "**********" at bounding box center [375, 214] width 229 height 316
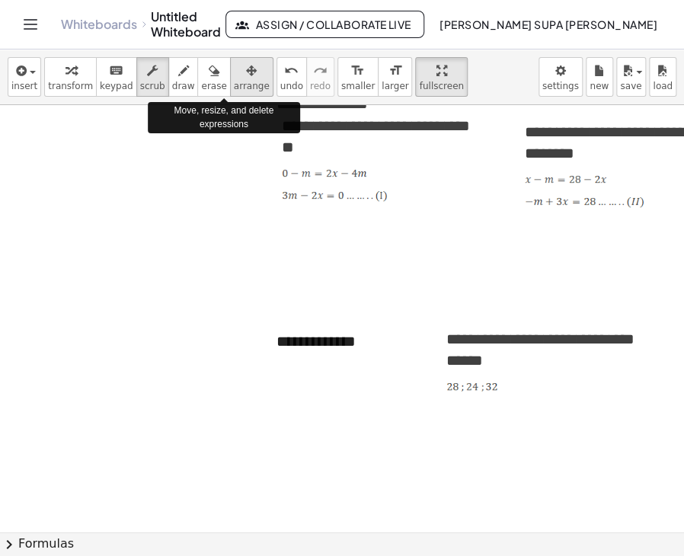
click at [234, 82] on span "arrange" at bounding box center [252, 86] width 36 height 11
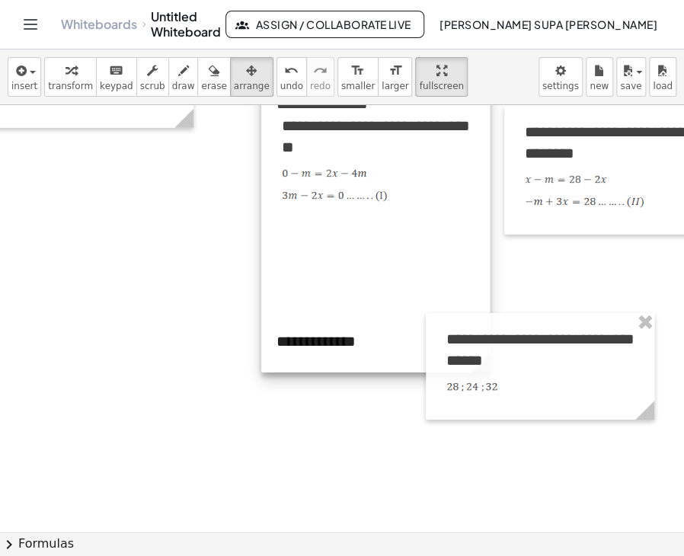
click at [347, 354] on div at bounding box center [375, 214] width 229 height 316
click at [356, 330] on div at bounding box center [375, 214] width 229 height 316
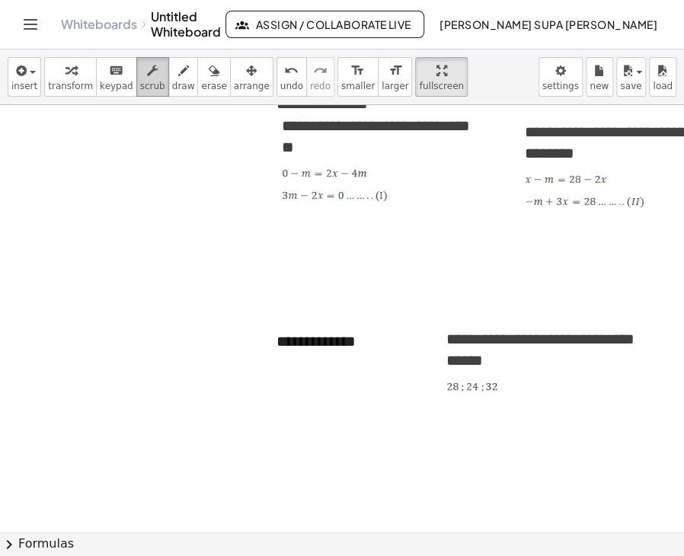
click at [142, 71] on div "button" at bounding box center [152, 70] width 25 height 18
drag, startPoint x: 362, startPoint y: 351, endPoint x: 268, endPoint y: 346, distance: 93.9
click at [268, 346] on div "**********" at bounding box center [375, 214] width 229 height 316
click at [411, 260] on p at bounding box center [375, 252] width 187 height 22
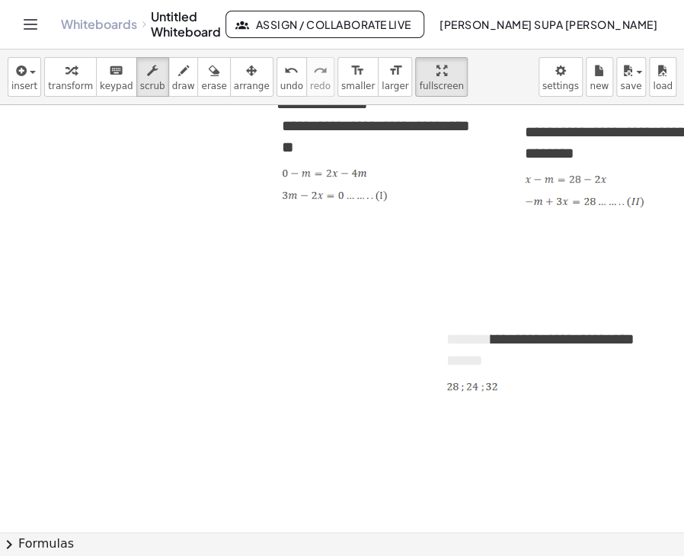
scroll to position [3215, 102]
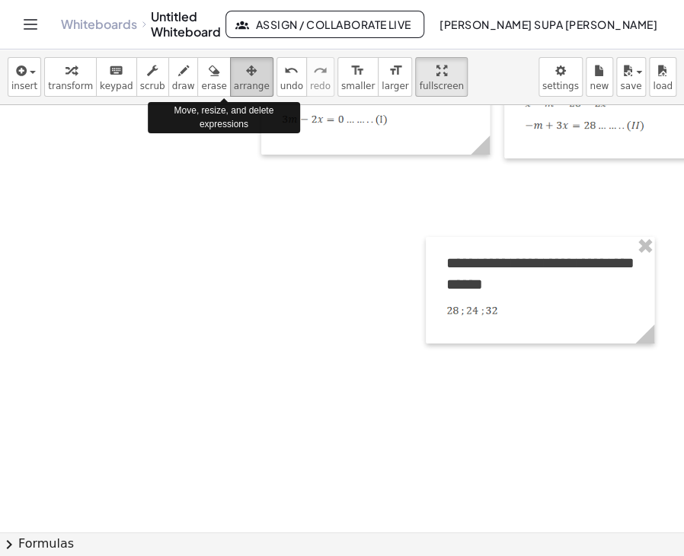
click at [234, 74] on div "button" at bounding box center [252, 70] width 36 height 18
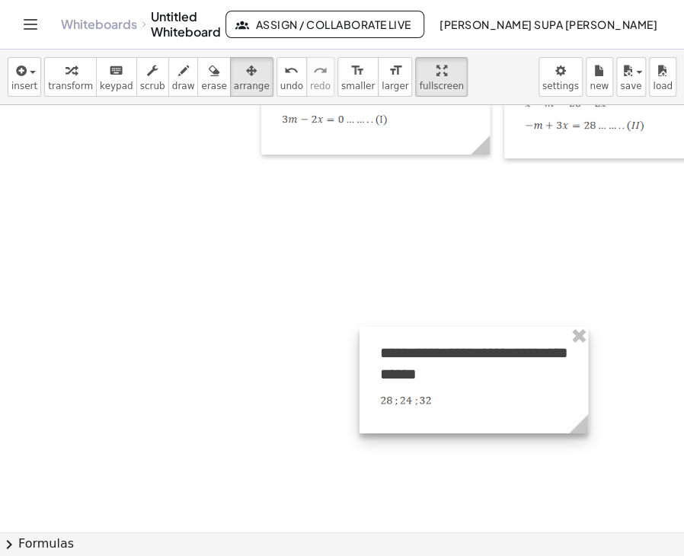
drag, startPoint x: 435, startPoint y: 277, endPoint x: 369, endPoint y: 367, distance: 111.7
click at [369, 367] on div at bounding box center [474, 380] width 229 height 107
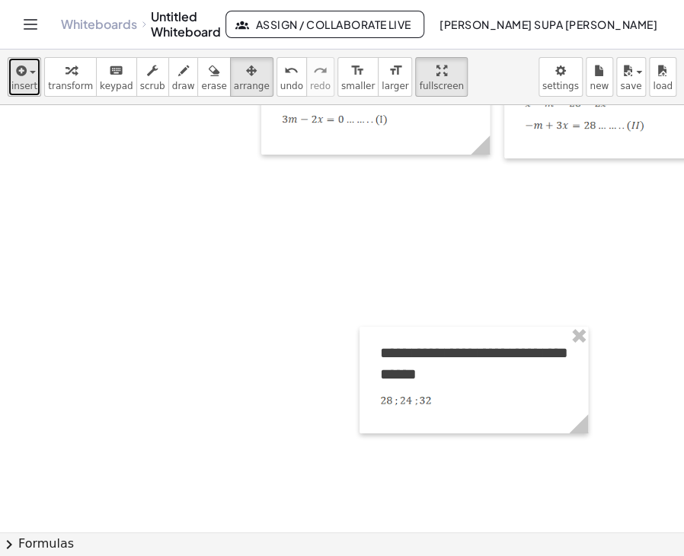
click at [22, 78] on icon "button" at bounding box center [20, 71] width 14 height 18
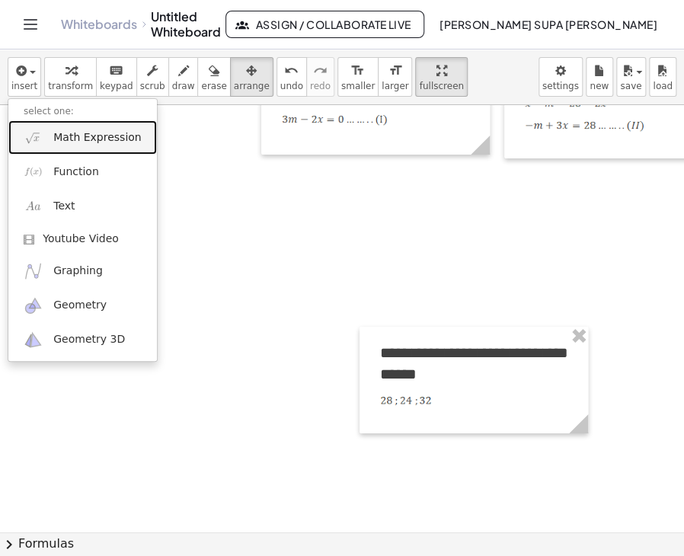
click at [60, 150] on link "Math Expression" at bounding box center [82, 137] width 149 height 34
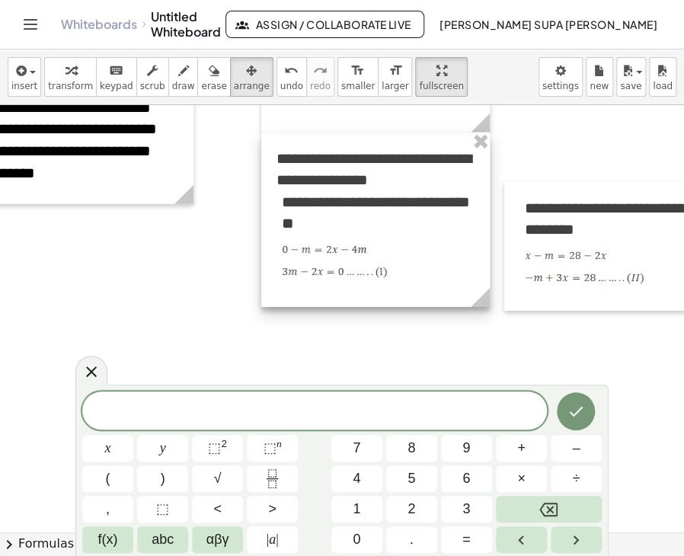
scroll to position [3139, 102]
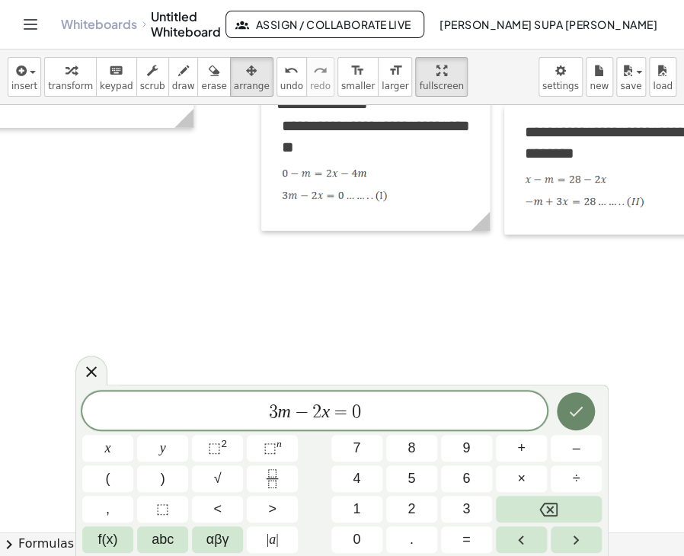
click at [569, 409] on icon "Done" at bounding box center [576, 411] width 18 height 18
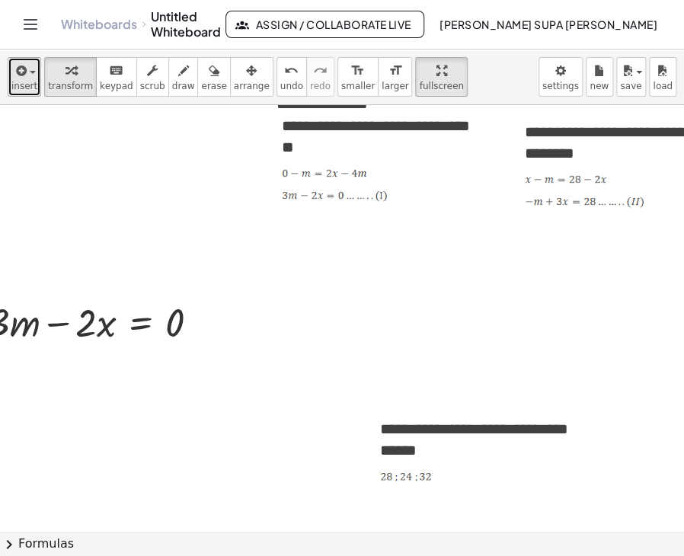
click at [24, 84] on span "insert" at bounding box center [24, 86] width 26 height 11
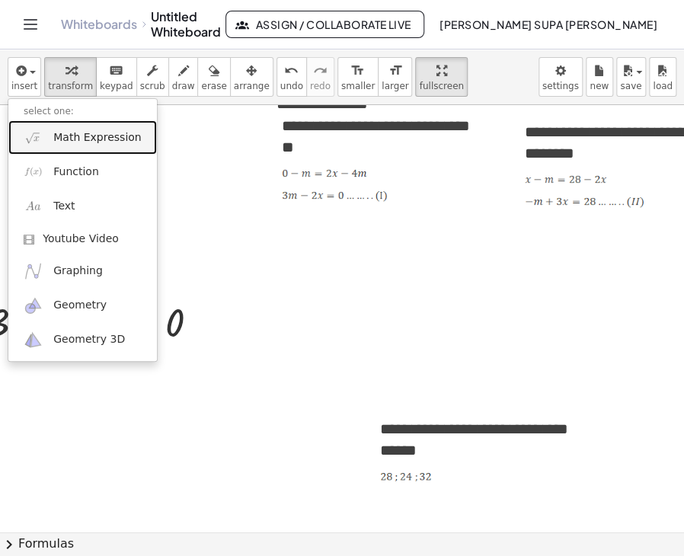
click at [40, 138] on img at bounding box center [33, 137] width 19 height 19
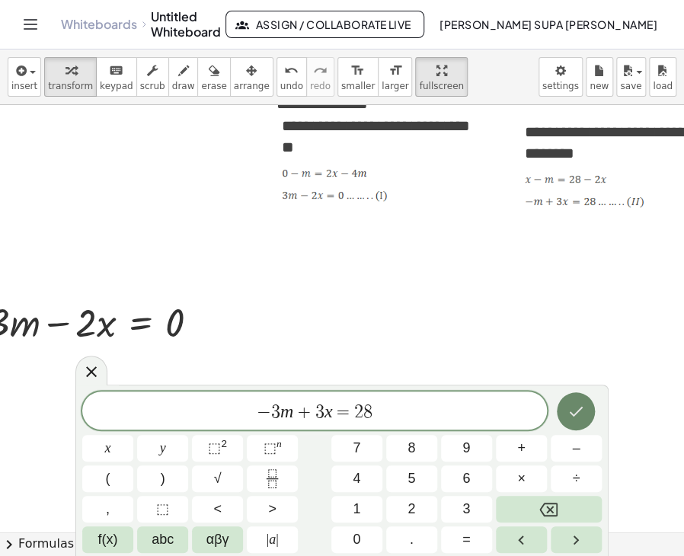
click at [576, 418] on icon "Done" at bounding box center [576, 411] width 18 height 18
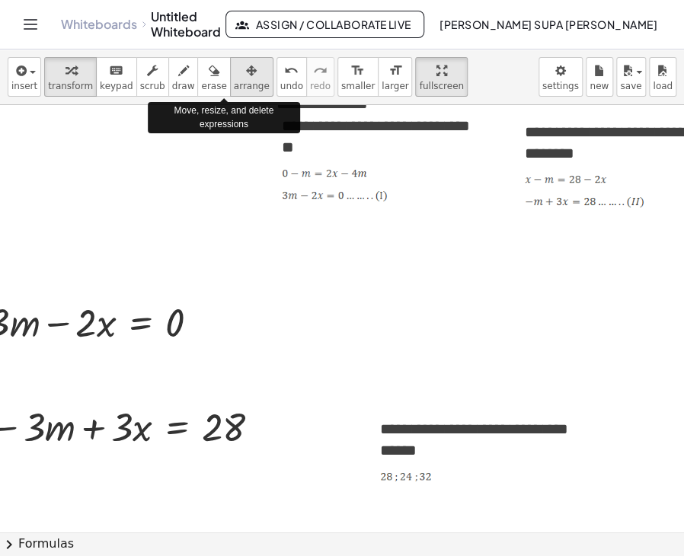
click at [235, 73] on div "button" at bounding box center [252, 70] width 36 height 18
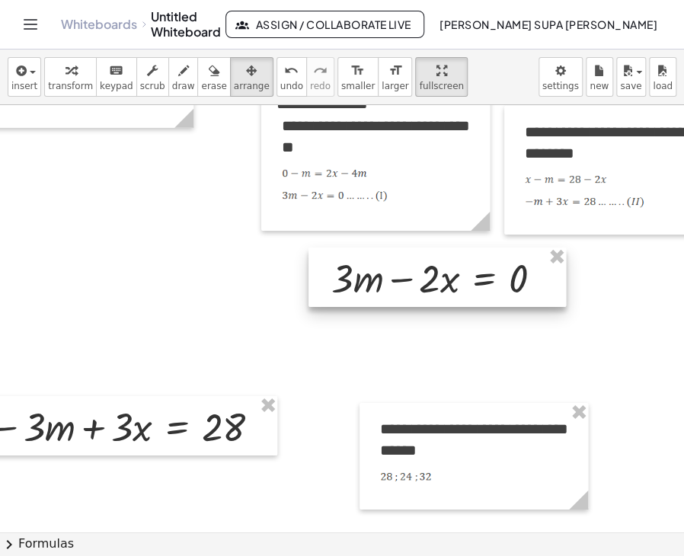
drag, startPoint x: 149, startPoint y: 300, endPoint x: 493, endPoint y: 256, distance: 346.4
click at [493, 256] on div at bounding box center [437, 277] width 257 height 59
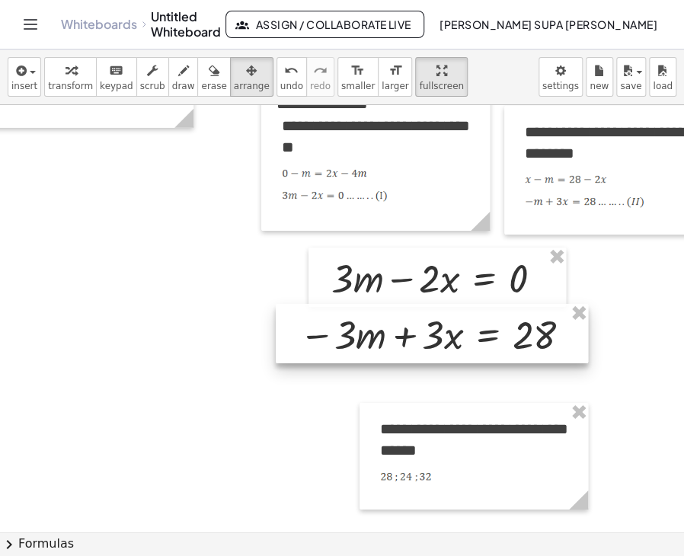
drag, startPoint x: 133, startPoint y: 410, endPoint x: 442, endPoint y: 318, distance: 322.0
click at [442, 318] on div at bounding box center [432, 333] width 312 height 59
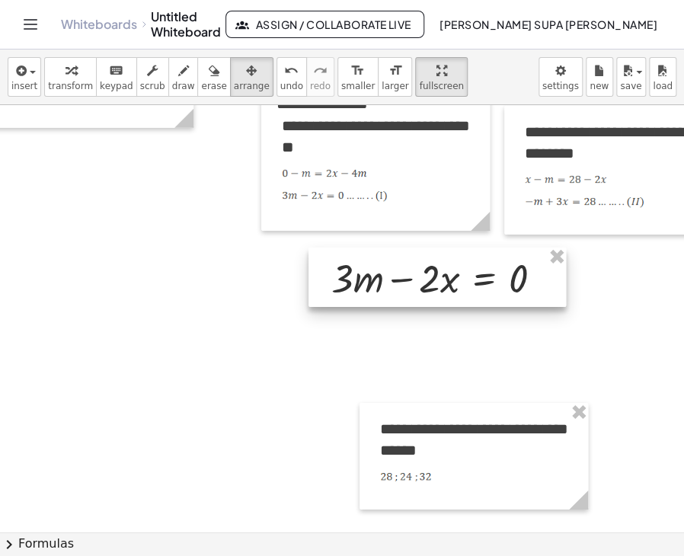
click at [545, 286] on div at bounding box center [437, 277] width 257 height 59
click at [140, 83] on span "scrub" at bounding box center [152, 86] width 25 height 11
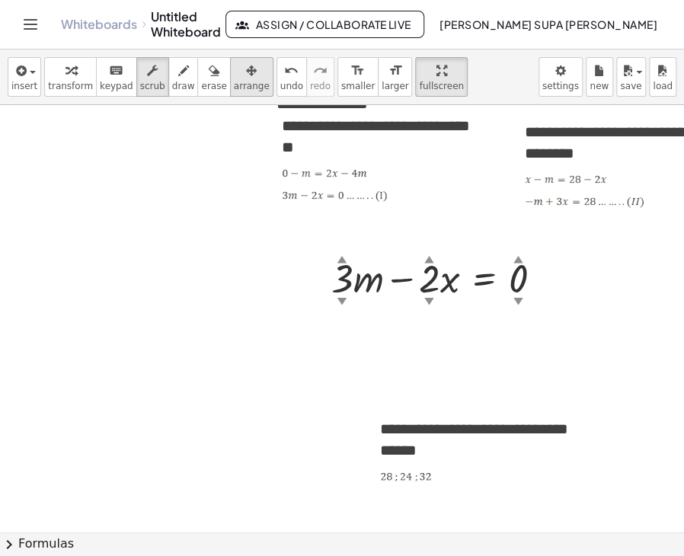
click at [246, 79] on icon "button" at bounding box center [251, 71] width 11 height 18
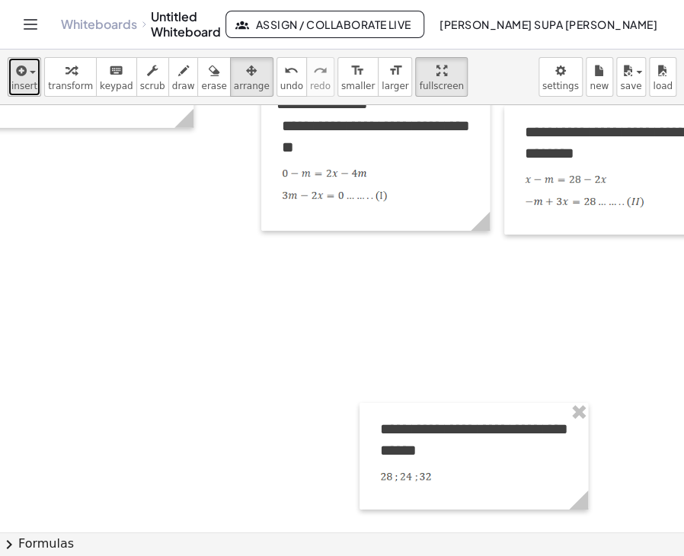
click at [24, 82] on span "insert" at bounding box center [24, 86] width 26 height 11
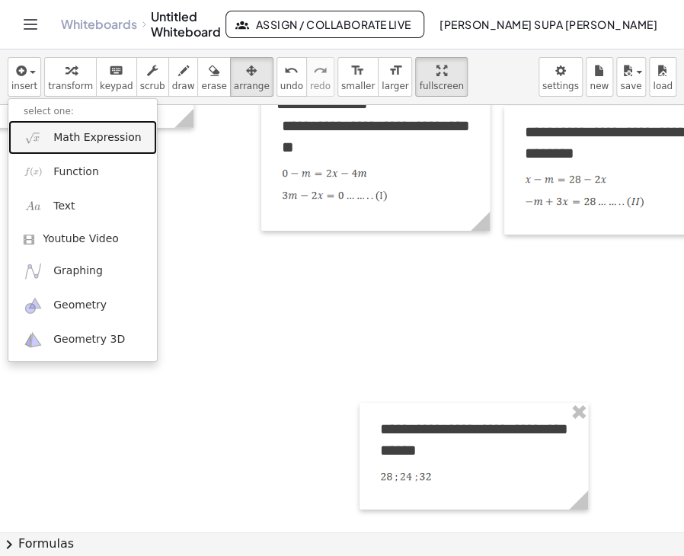
click at [67, 141] on span "Math Expression" at bounding box center [97, 137] width 88 height 15
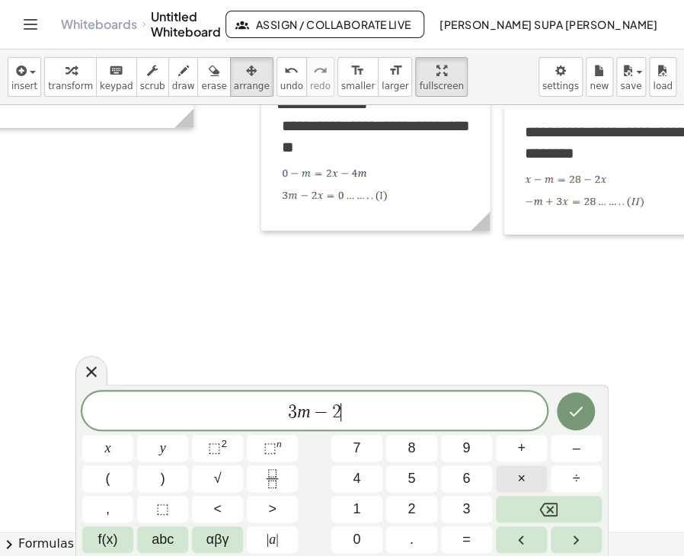
click at [521, 471] on span "×" at bounding box center [521, 479] width 8 height 21
click at [117, 447] on button "x" at bounding box center [107, 448] width 51 height 27
click at [461, 533] on button "=" at bounding box center [466, 539] width 51 height 27
click at [358, 545] on span "0" at bounding box center [357, 539] width 8 height 21
click at [581, 540] on icon "Right arrow" at bounding box center [576, 540] width 18 height 18
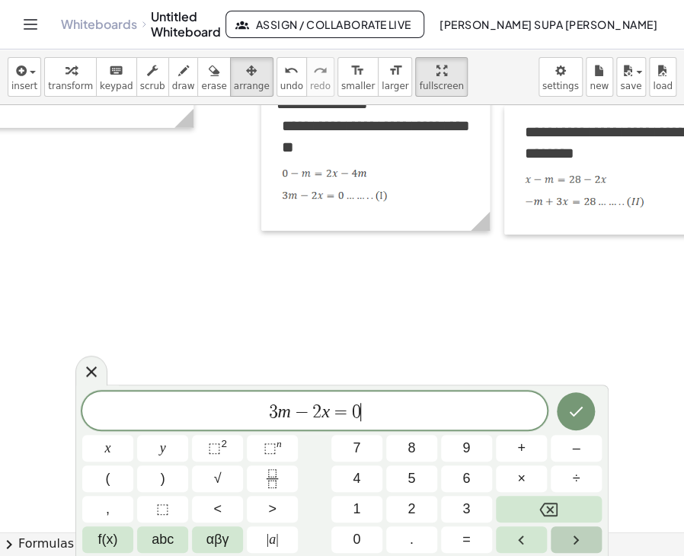
click at [576, 542] on icon "Right arrow" at bounding box center [576, 540] width 18 height 18
click at [585, 543] on button "Right arrow" at bounding box center [576, 539] width 51 height 27
click at [469, 542] on span "=" at bounding box center [466, 539] width 8 height 21
click at [416, 507] on button "2" at bounding box center [411, 509] width 51 height 27
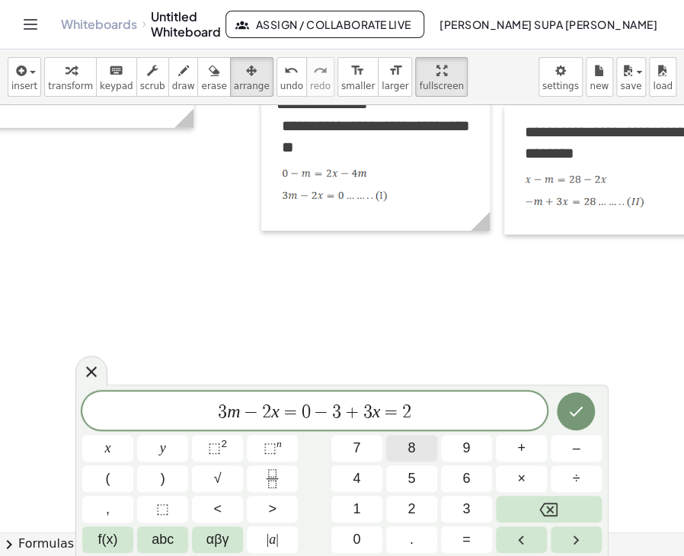
click at [416, 439] on button "8" at bounding box center [411, 448] width 51 height 27
click at [577, 410] on icon "Done" at bounding box center [576, 411] width 18 height 18
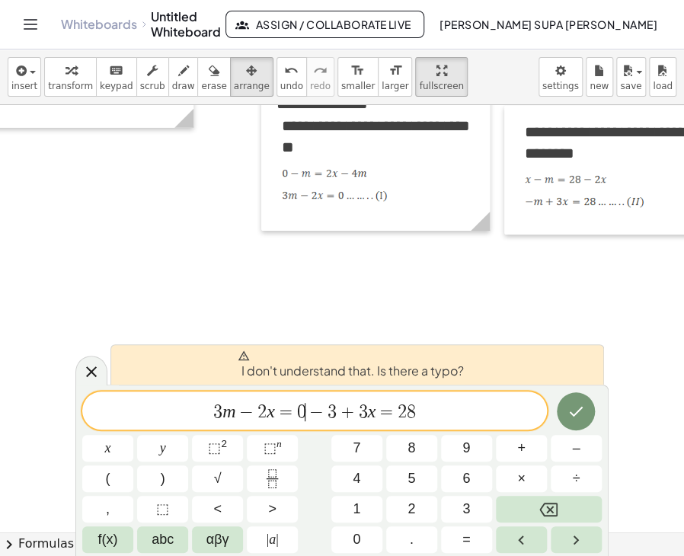
click at [309, 409] on span "−" at bounding box center [316, 412] width 22 height 18
drag, startPoint x: 313, startPoint y: 414, endPoint x: 443, endPoint y: 415, distance: 129.5
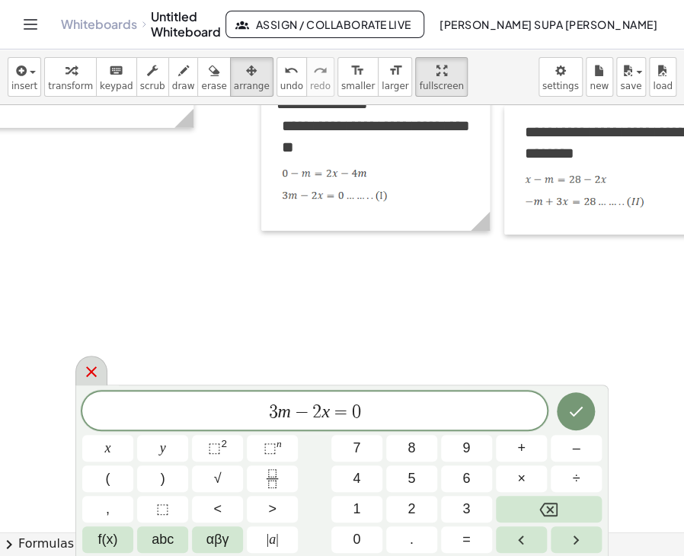
click at [82, 373] on icon at bounding box center [91, 372] width 18 height 18
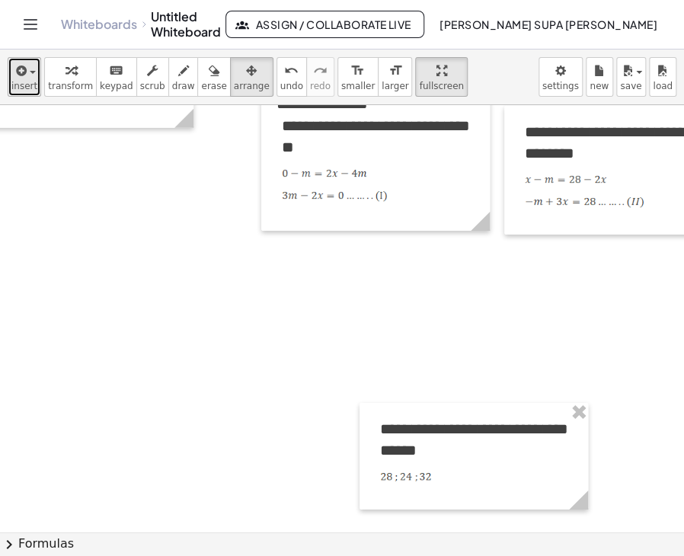
click at [15, 76] on icon "button" at bounding box center [20, 71] width 14 height 18
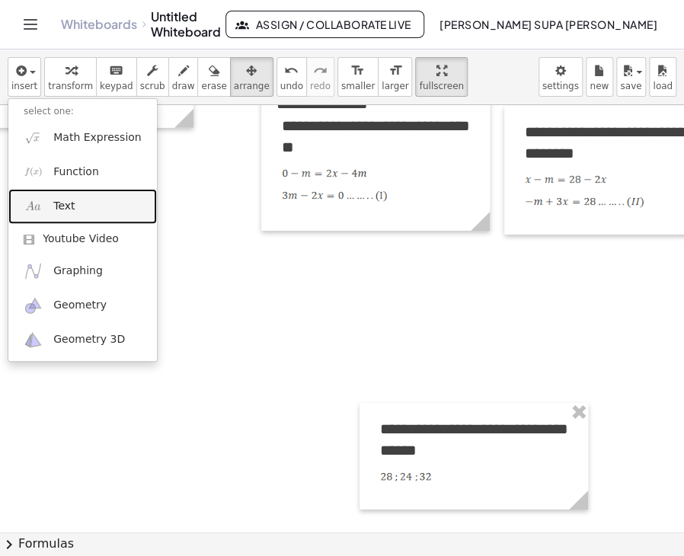
click at [64, 203] on span "Text" at bounding box center [63, 206] width 21 height 15
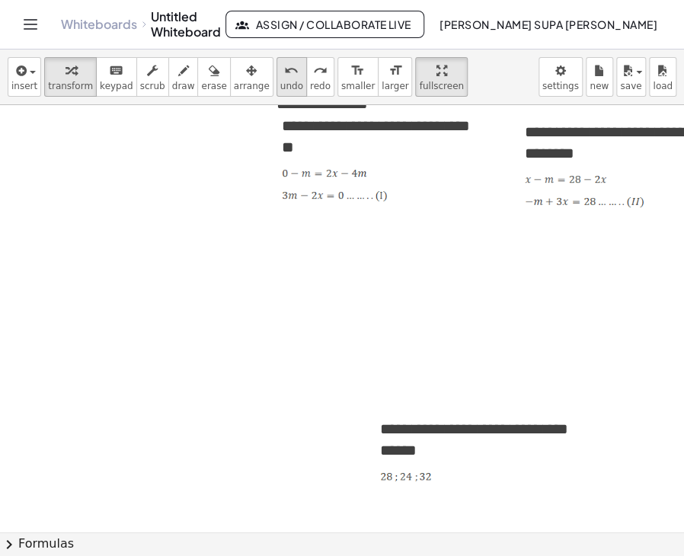
click at [280, 82] on span "undo" at bounding box center [291, 86] width 23 height 11
click at [178, 71] on icon "button" at bounding box center [183, 71] width 11 height 18
drag, startPoint x: 369, startPoint y: 244, endPoint x: 383, endPoint y: 262, distance: 23.3
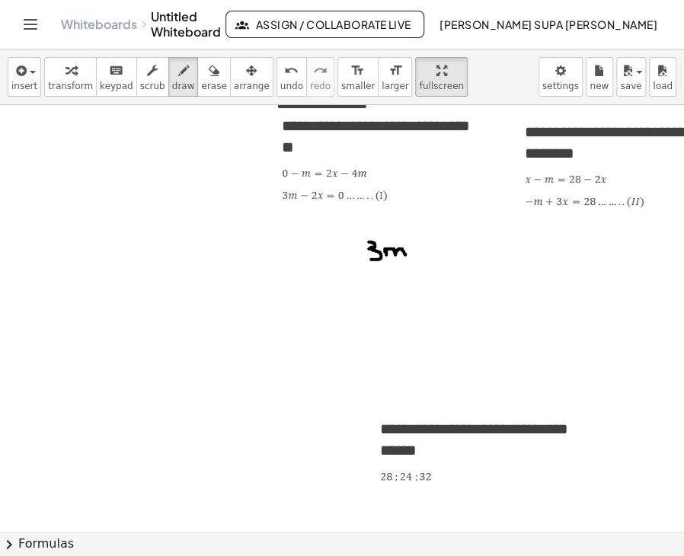
drag, startPoint x: 386, startPoint y: 253, endPoint x: 405, endPoint y: 257, distance: 19.4
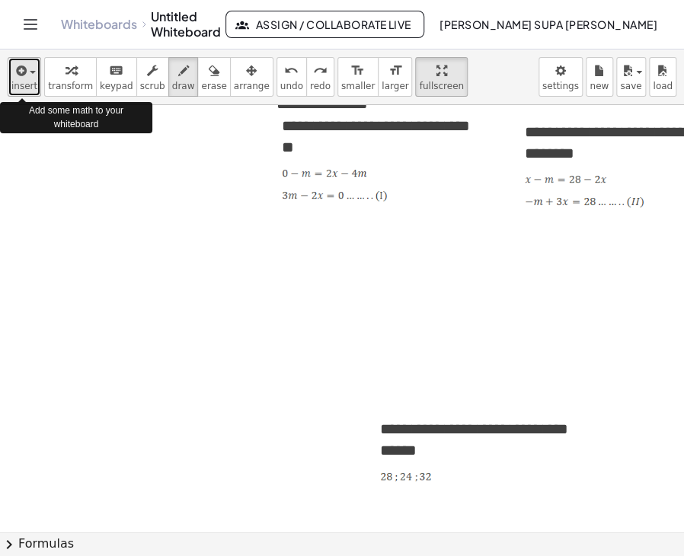
click at [21, 88] on span "insert" at bounding box center [24, 86] width 26 height 11
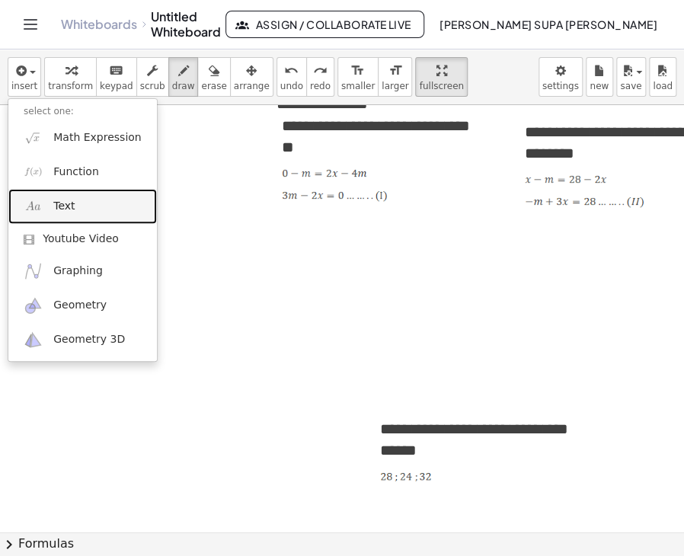
click at [60, 216] on link "Text" at bounding box center [82, 206] width 149 height 34
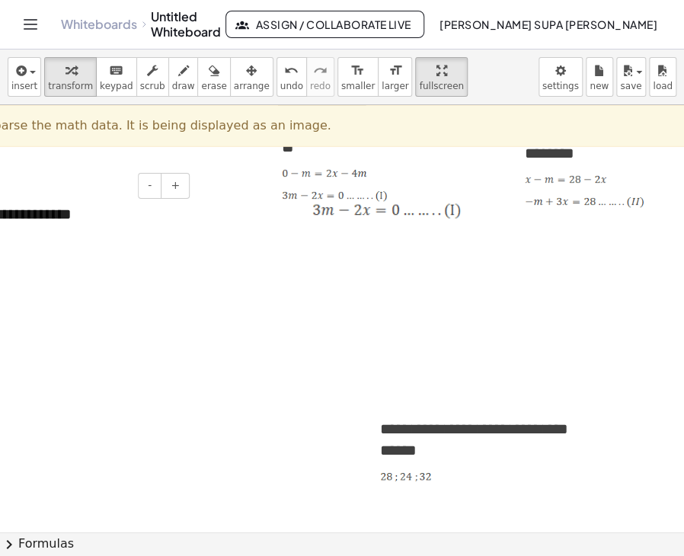
click at [55, 215] on div "**********" at bounding box center [79, 214] width 229 height 53
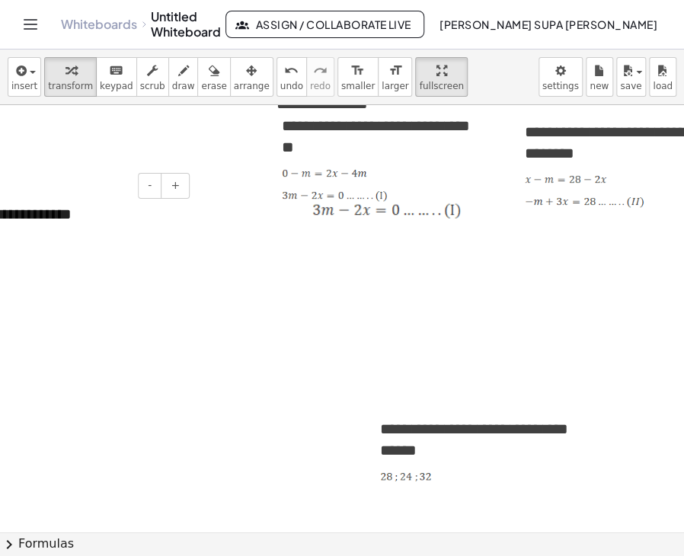
paste div
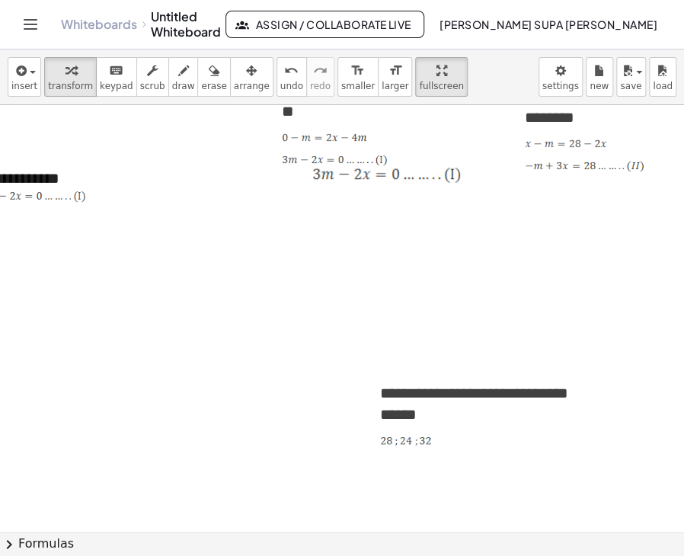
drag, startPoint x: 520, startPoint y: 168, endPoint x: 621, endPoint y: 174, distance: 100.7
click at [621, 174] on div "**********" at bounding box center [618, 134] width 229 height 129
click at [122, 200] on div "**********" at bounding box center [79, 196] width 229 height 88
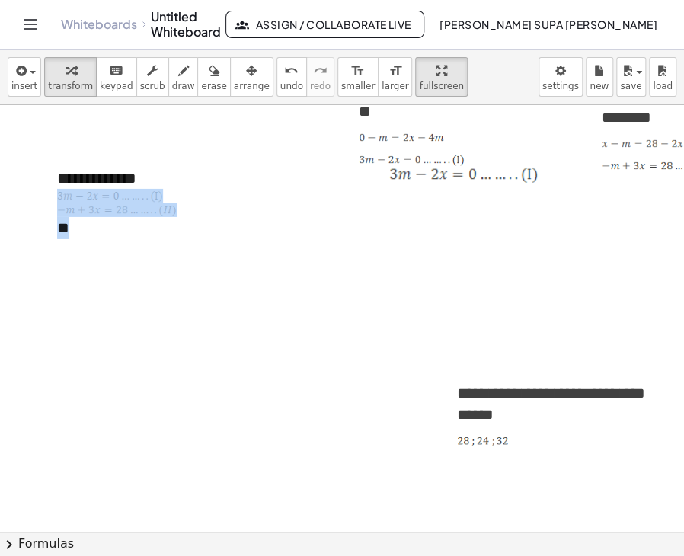
scroll to position [3175, 0]
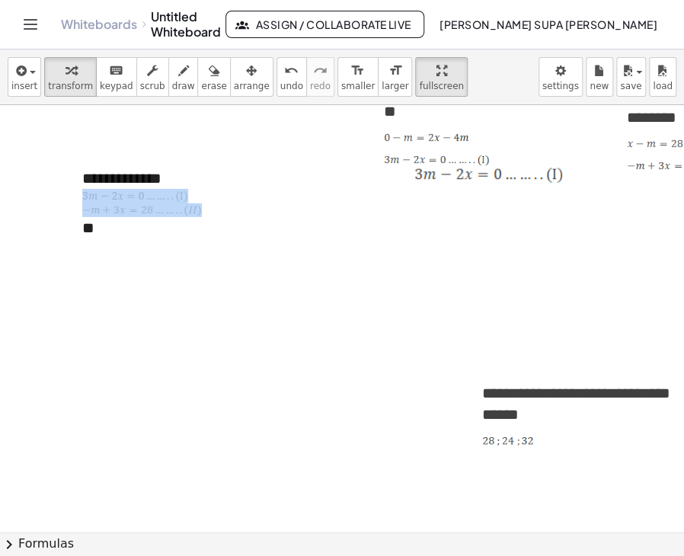
drag, startPoint x: 78, startPoint y: 176, endPoint x: -2, endPoint y: 173, distance: 80.0
click at [0, 173] on html "**********" at bounding box center [342, 278] width 684 height 556
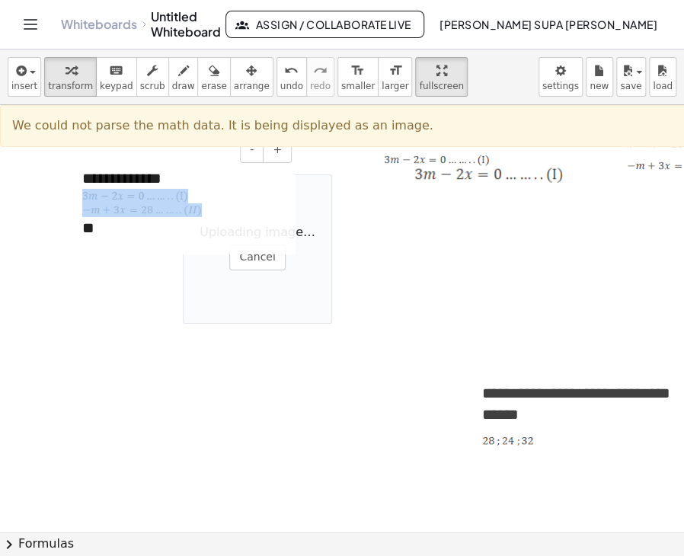
click at [179, 174] on div "**********" at bounding box center [181, 203] width 229 height 102
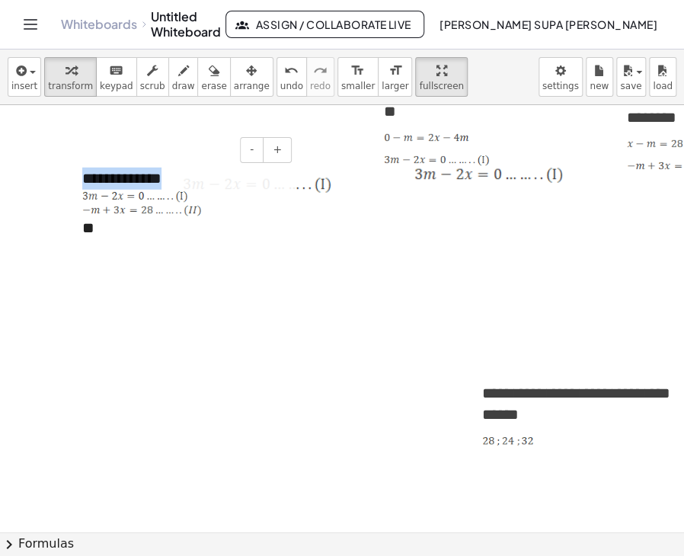
drag, startPoint x: 177, startPoint y: 179, endPoint x: 83, endPoint y: 174, distance: 93.9
click at [83, 174] on div "**********" at bounding box center [181, 203] width 229 height 102
click at [97, 232] on div "**" at bounding box center [181, 221] width 198 height 36
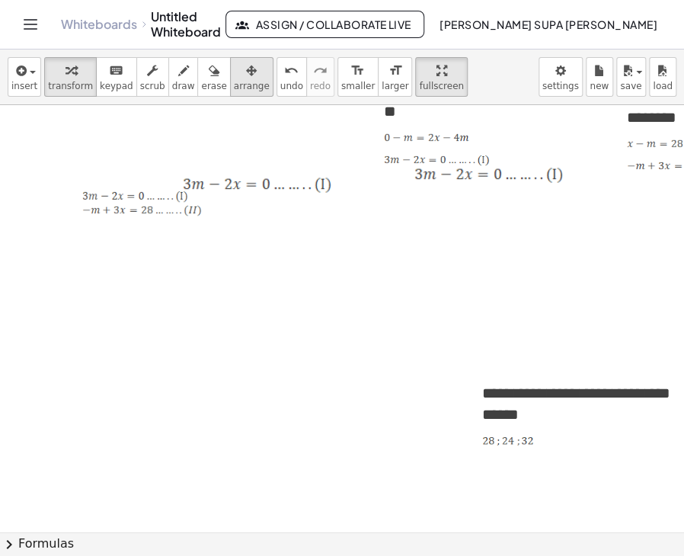
click at [234, 73] on div "button" at bounding box center [252, 70] width 36 height 18
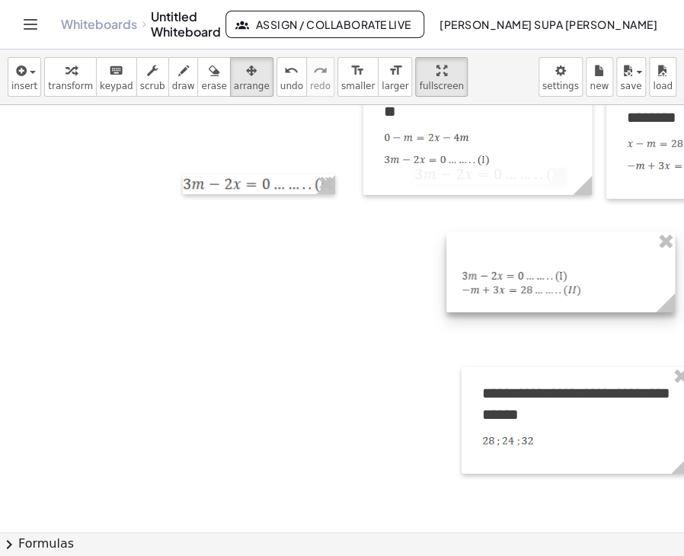
drag, startPoint x: 104, startPoint y: 168, endPoint x: 484, endPoint y: 248, distance: 387.7
click at [484, 248] on div at bounding box center [560, 272] width 229 height 80
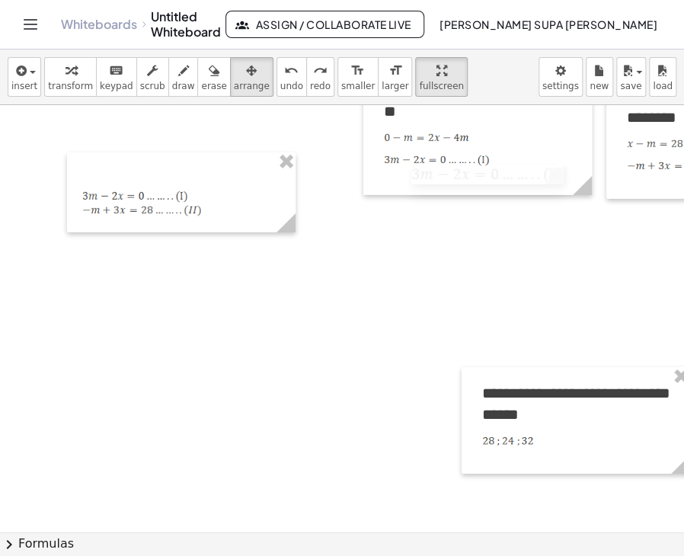
drag, startPoint x: 311, startPoint y: 188, endPoint x: 539, endPoint y: 178, distance: 228.8
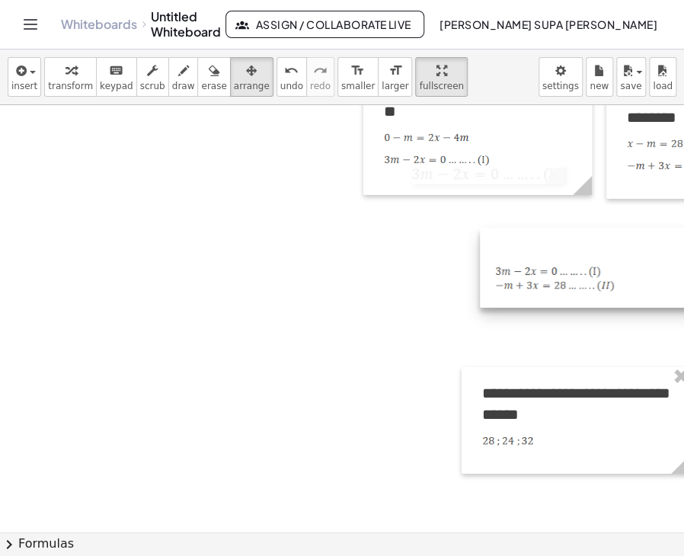
drag, startPoint x: 203, startPoint y: 166, endPoint x: 616, endPoint y: 241, distance: 419.7
click at [616, 241] on div at bounding box center [594, 268] width 229 height 80
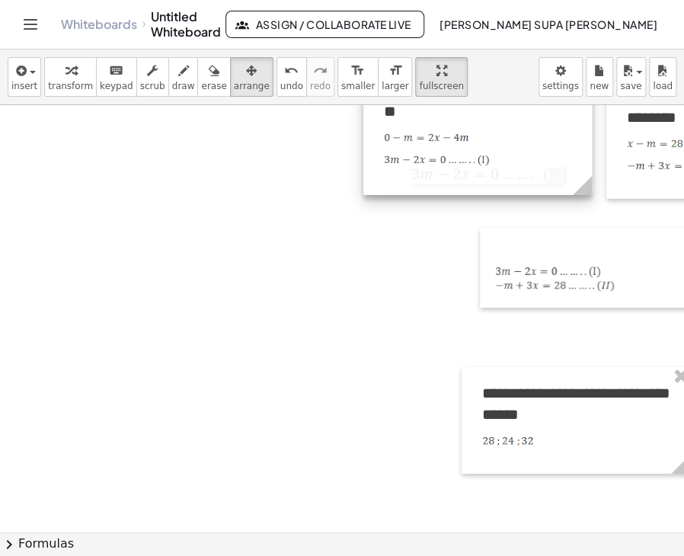
click at [466, 180] on div at bounding box center [477, 108] width 229 height 174
drag, startPoint x: 329, startPoint y: 265, endPoint x: 146, endPoint y: 266, distance: 182.8
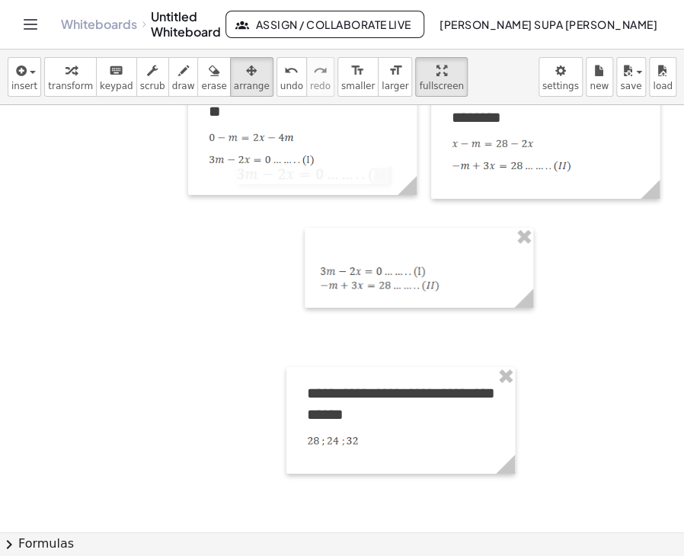
scroll to position [3175, 197]
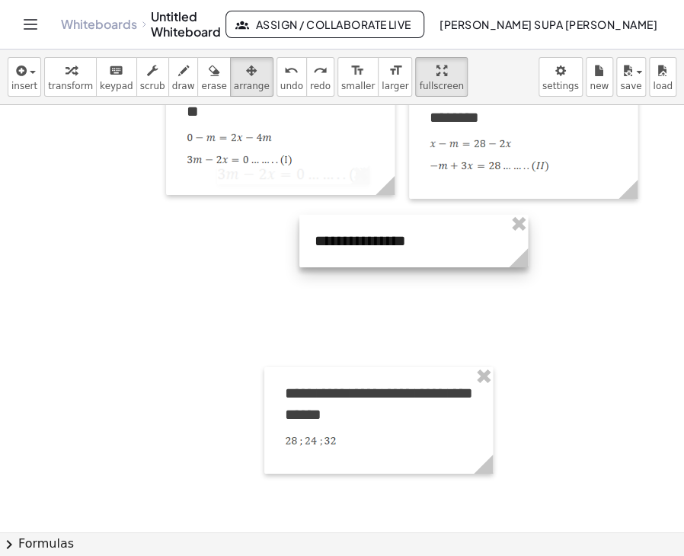
drag, startPoint x: 73, startPoint y: 178, endPoint x: 503, endPoint y: 241, distance: 434.2
click at [503, 241] on div at bounding box center [413, 241] width 229 height 53
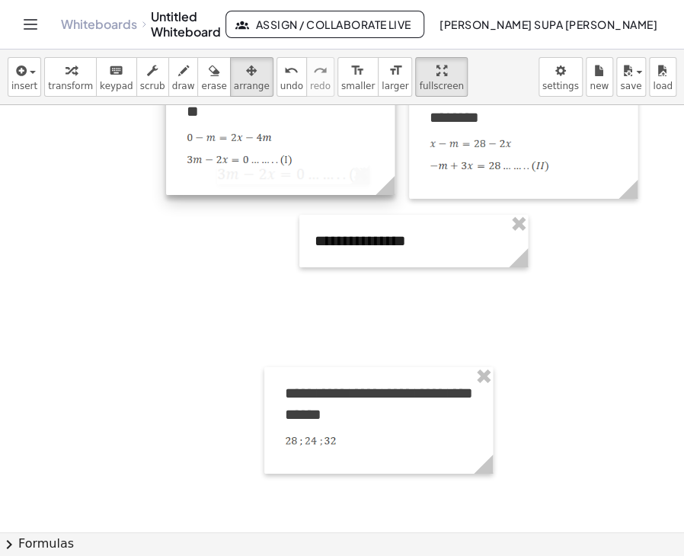
click at [184, 163] on div at bounding box center [280, 108] width 229 height 174
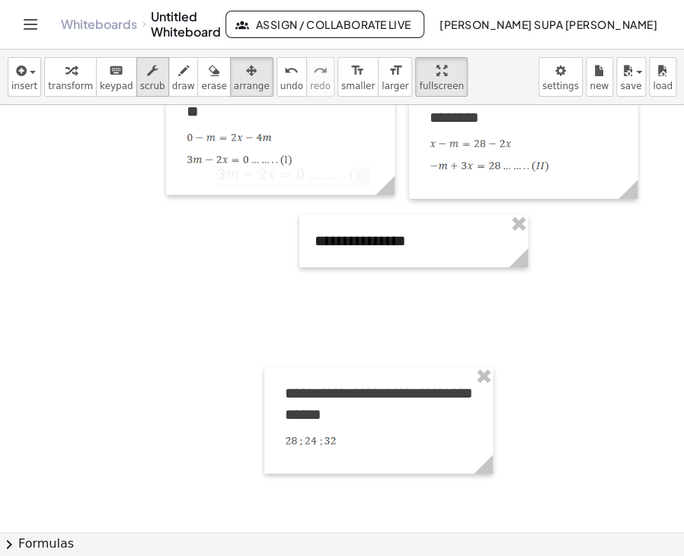
click at [140, 83] on span "scrub" at bounding box center [152, 86] width 25 height 11
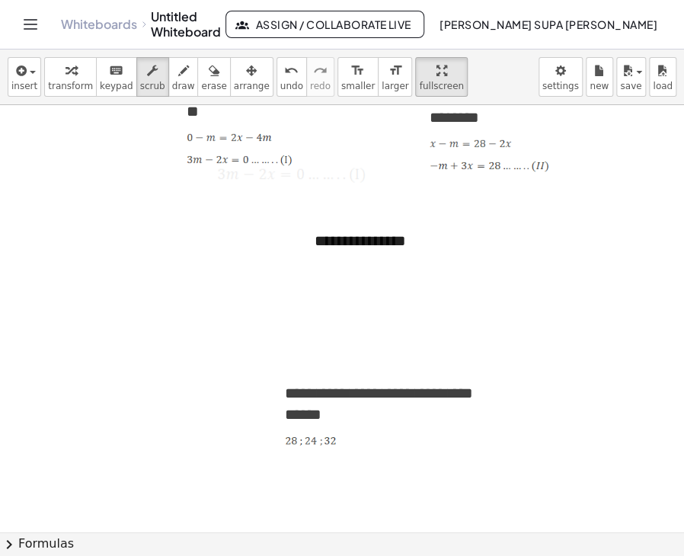
drag, startPoint x: 183, startPoint y: 163, endPoint x: 266, endPoint y: 165, distance: 83.1
click at [266, 165] on div "**********" at bounding box center [280, 108] width 229 height 174
click at [329, 237] on div "**********" at bounding box center [413, 241] width 229 height 53
click at [362, 178] on div "**********" at bounding box center [280, 108] width 229 height 174
drag, startPoint x: 364, startPoint y: 172, endPoint x: 351, endPoint y: 174, distance: 13.0
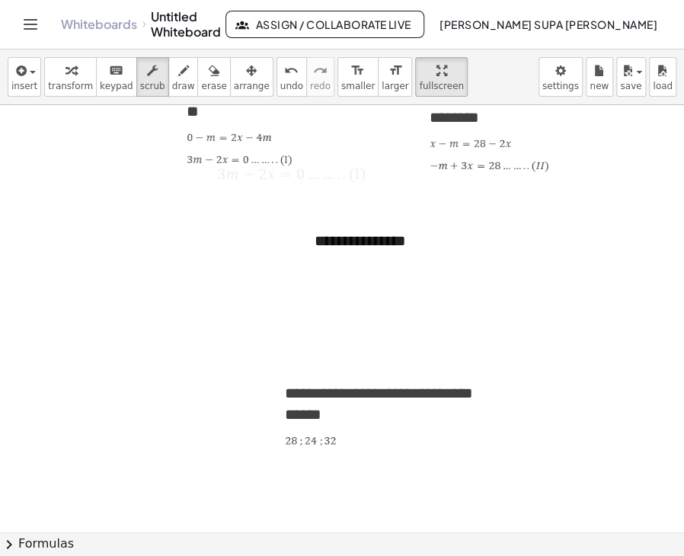
click at [351, 174] on div "**********" at bounding box center [280, 108] width 229 height 174
drag, startPoint x: 231, startPoint y: 174, endPoint x: 300, endPoint y: 178, distance: 69.4
click at [300, 178] on div "**********" at bounding box center [280, 108] width 229 height 174
click at [39, 78] on div "insert select one: Math Expression Function Text Youtube Video Graphing Geometr…" at bounding box center [342, 78] width 684 height 56
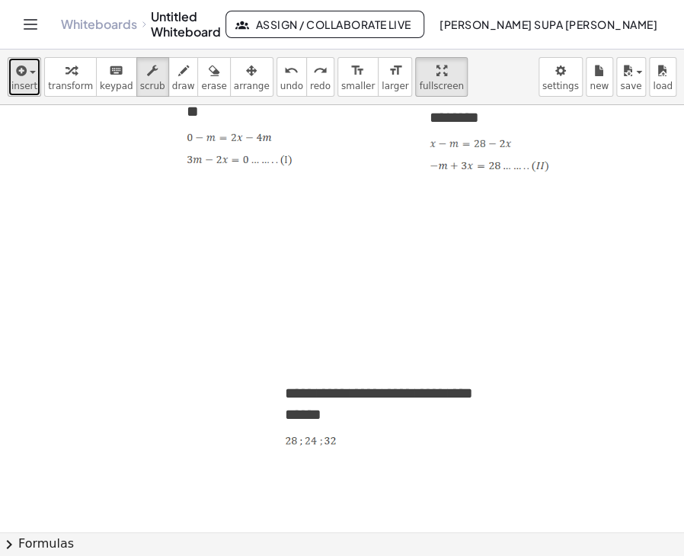
click at [33, 81] on span "insert" at bounding box center [24, 86] width 26 height 11
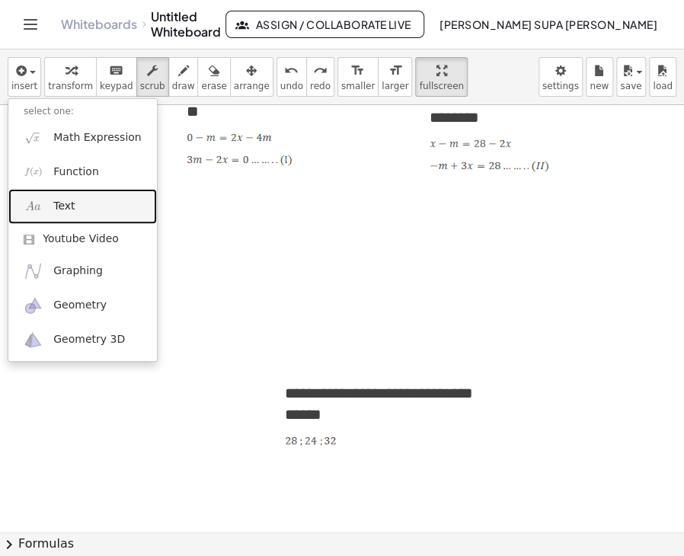
click at [69, 203] on span "Text" at bounding box center [63, 206] width 21 height 15
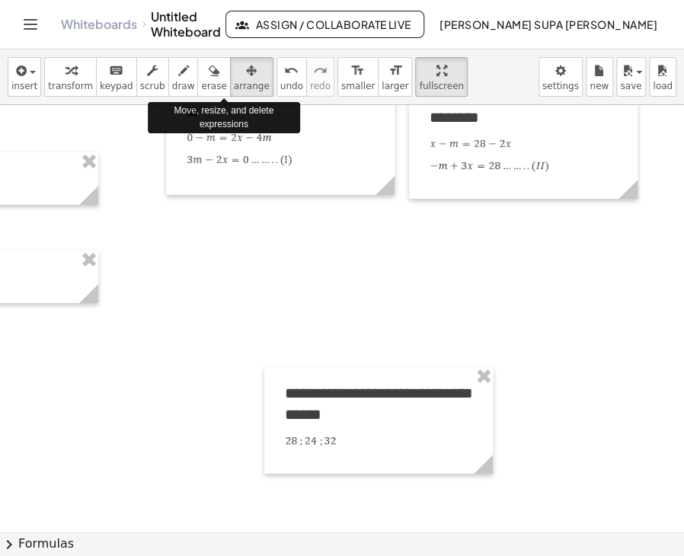
drag, startPoint x: 229, startPoint y: 83, endPoint x: 194, endPoint y: 112, distance: 44.9
click at [234, 83] on span "arrange" at bounding box center [252, 86] width 36 height 11
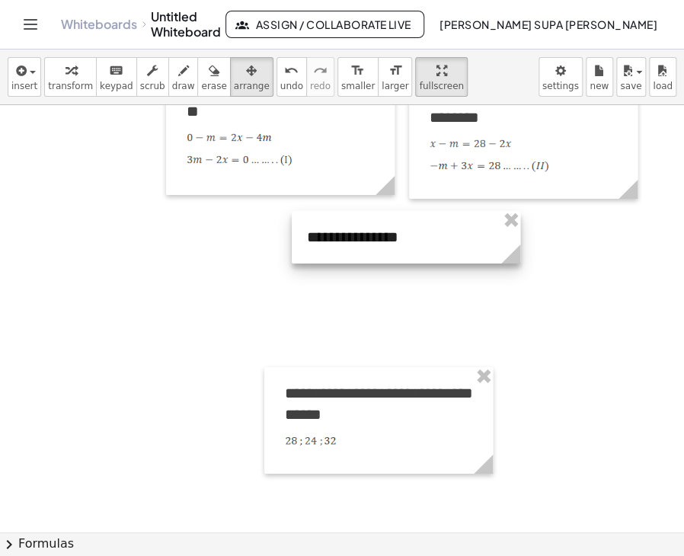
drag, startPoint x: 37, startPoint y: 262, endPoint x: 459, endPoint y: 222, distance: 423.9
click at [459, 222] on div at bounding box center [406, 237] width 229 height 53
click at [306, 244] on div at bounding box center [406, 237] width 229 height 53
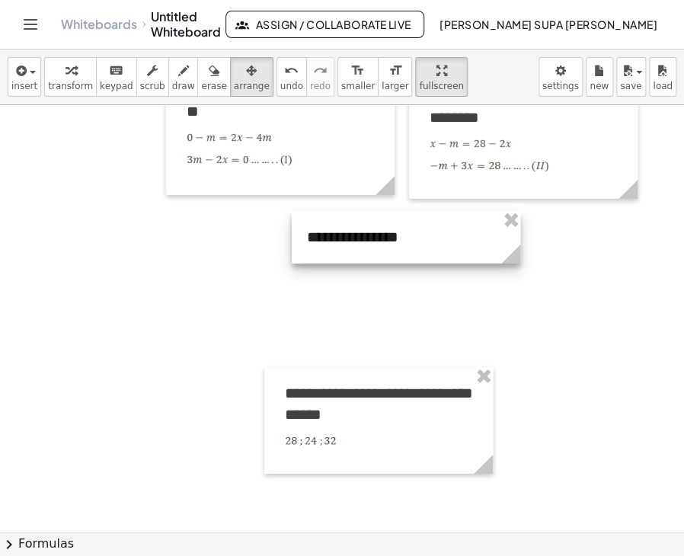
click at [394, 238] on div at bounding box center [406, 237] width 229 height 53
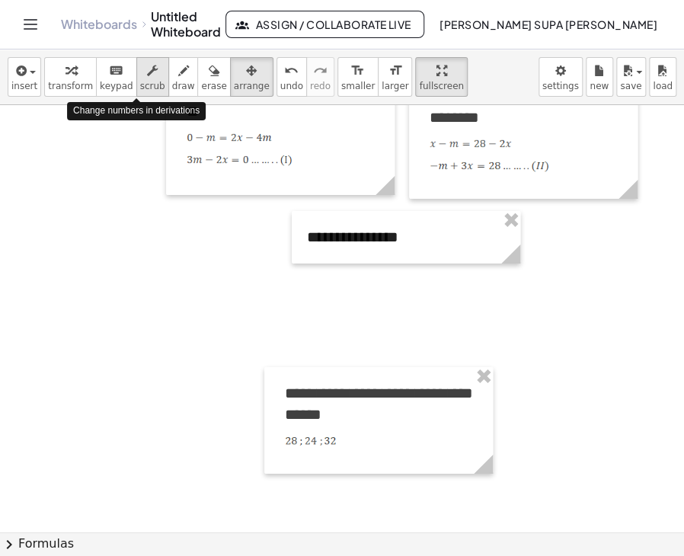
click at [143, 76] on div "button" at bounding box center [152, 70] width 25 height 18
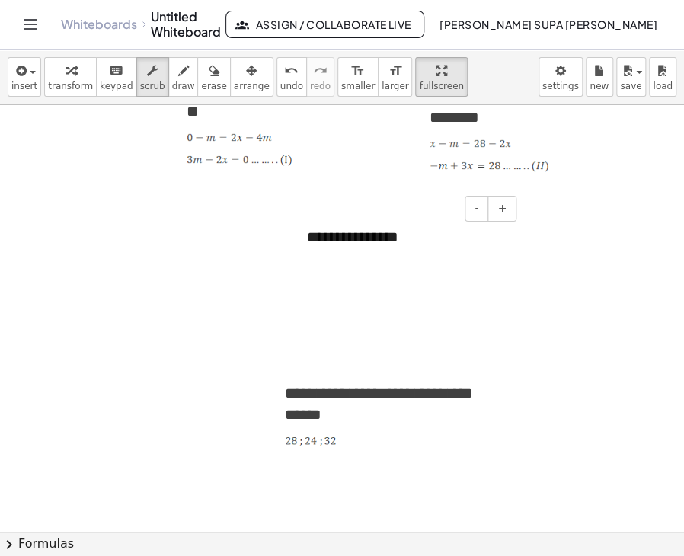
click at [408, 243] on div "**********" at bounding box center [406, 237] width 229 height 53
drag, startPoint x: 184, startPoint y: 163, endPoint x: 283, endPoint y: 163, distance: 99.0
click at [283, 163] on div "**********" at bounding box center [280, 108] width 229 height 174
click at [341, 235] on div at bounding box center [406, 237] width 229 height 53
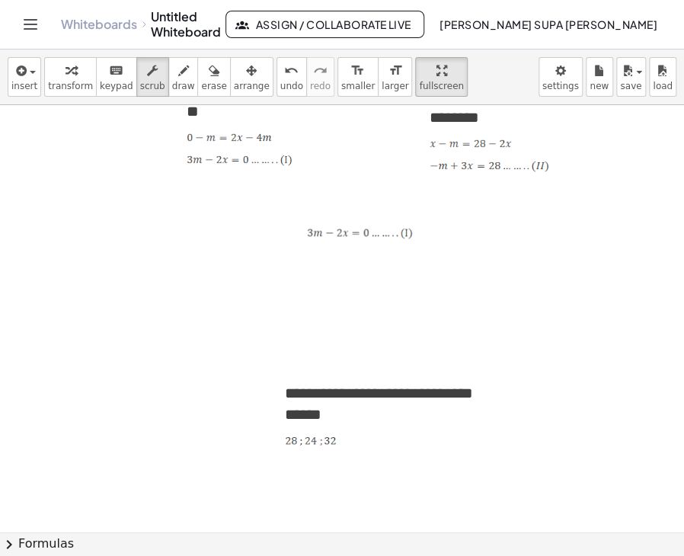
drag, startPoint x: 426, startPoint y: 162, endPoint x: 537, endPoint y: 165, distance: 111.3
click at [537, 165] on div "**********" at bounding box center [523, 134] width 229 height 129
click at [430, 235] on div at bounding box center [406, 233] width 229 height 44
click at [30, 81] on span "insert" at bounding box center [24, 86] width 26 height 11
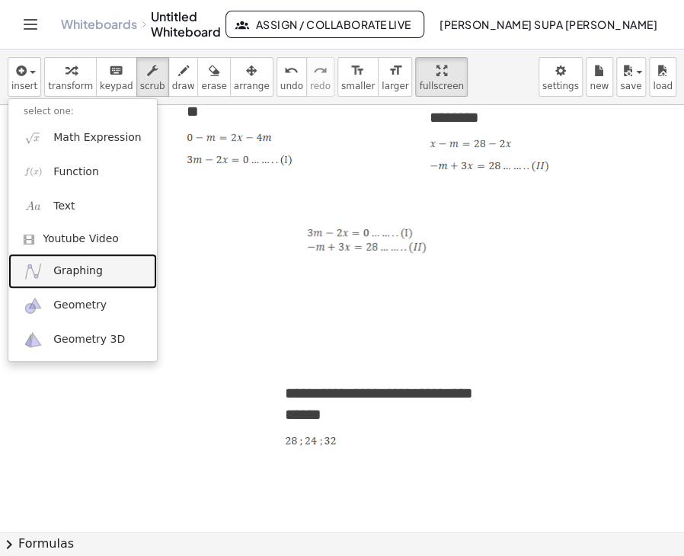
click at [62, 275] on span "Graphing" at bounding box center [78, 271] width 50 height 15
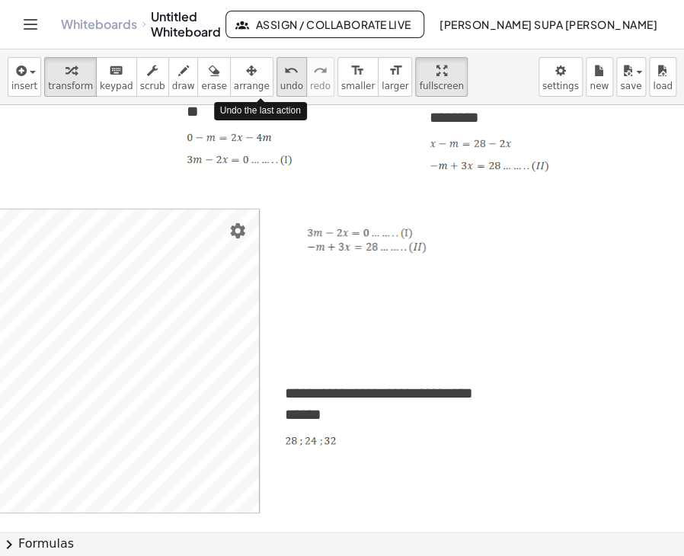
click at [284, 74] on icon "undo" at bounding box center [291, 71] width 14 height 18
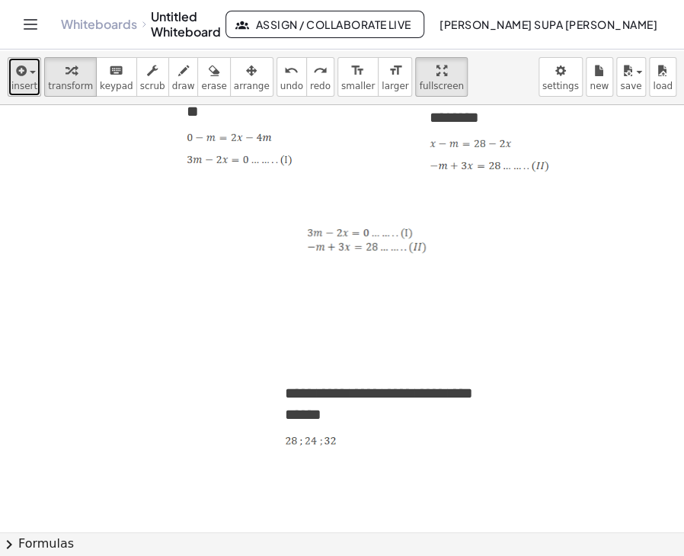
click at [30, 82] on span "insert" at bounding box center [24, 86] width 26 height 11
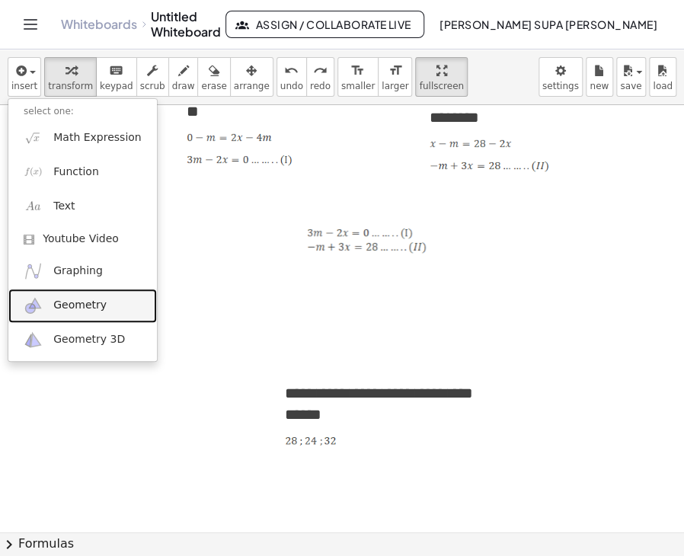
click at [64, 312] on span "Geometry" at bounding box center [79, 305] width 53 height 15
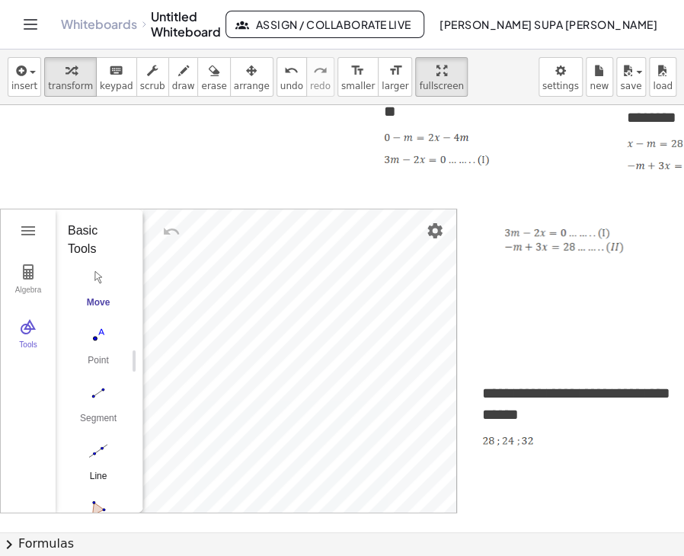
scroll to position [76, 0]
click at [97, 258] on img "Point. Select position or line, function, or curve" at bounding box center [98, 259] width 61 height 24
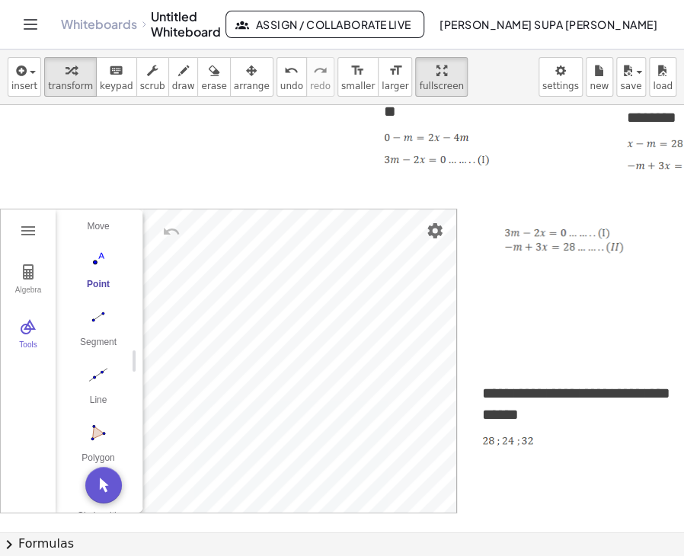
click at [396, 330] on div "Algebra Tools GeoGebra Geometry Basic Tools Move Point Segment Line Polygon Cir…" at bounding box center [229, 361] width 456 height 303
click at [98, 313] on img "Segment. Select two points or positions" at bounding box center [98, 317] width 61 height 24
click at [501, 265] on div at bounding box center [501, 238] width 15 height 59
drag, startPoint x: 495, startPoint y: 289, endPoint x: 642, endPoint y: 278, distance: 147.4
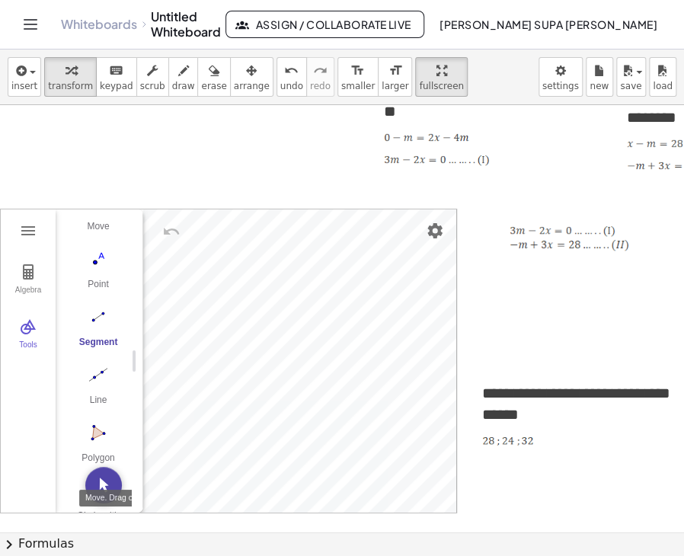
click at [108, 480] on img "Move. Drag or select object" at bounding box center [103, 485] width 37 height 37
click at [94, 489] on img "Circle with Center through Point. Select center point, then point on circle" at bounding box center [98, 490] width 61 height 24
click at [97, 490] on button "Move. Drag or select object" at bounding box center [103, 485] width 37 height 37
click at [97, 490] on div "GeoGebra Geometry Basic Tools Move Point Segment Line Polygon Circle with Cente…" at bounding box center [93, 361] width 75 height 303
click at [97, 490] on img "Circle with Center through Point. Select center point, then point on circle" at bounding box center [98, 490] width 61 height 24
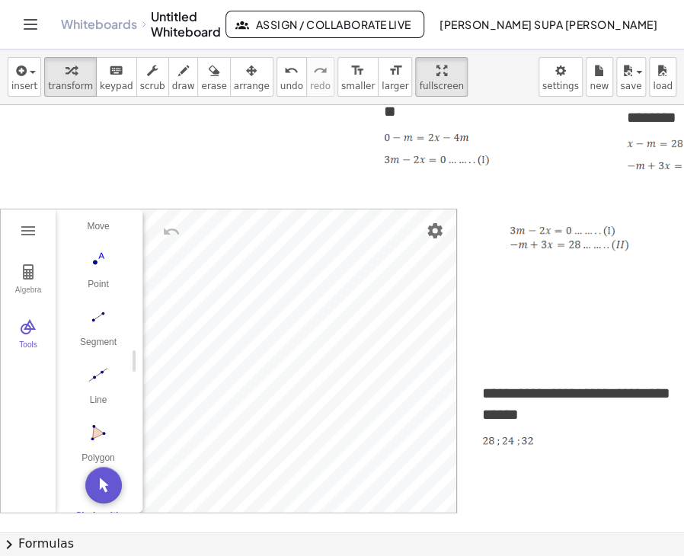
drag, startPoint x: 491, startPoint y: 275, endPoint x: 609, endPoint y: 275, distance: 118.8
click at [104, 320] on img "Segment. Select two points or positions" at bounding box center [98, 317] width 61 height 24
drag, startPoint x: 527, startPoint y: 287, endPoint x: 641, endPoint y: 287, distance: 114.3
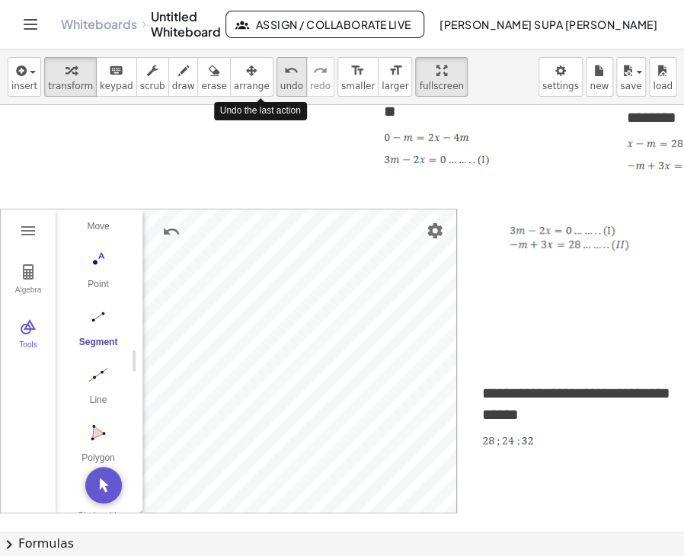
click at [280, 77] on div "undo" at bounding box center [291, 70] width 23 height 18
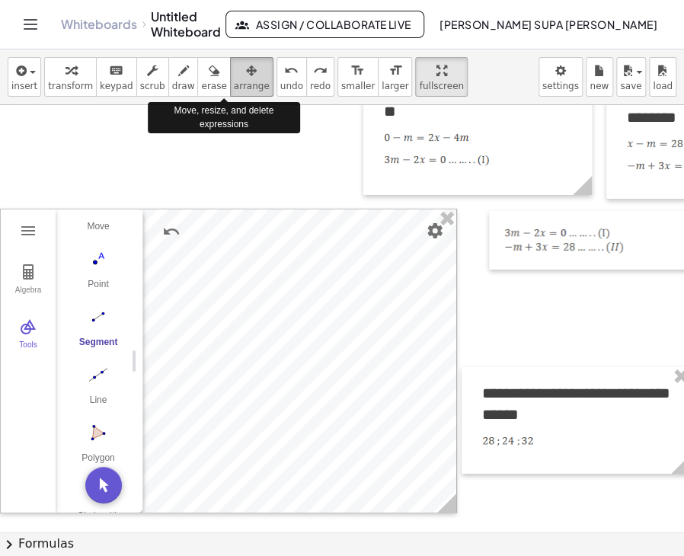
click at [234, 81] on span "arrange" at bounding box center [252, 86] width 36 height 11
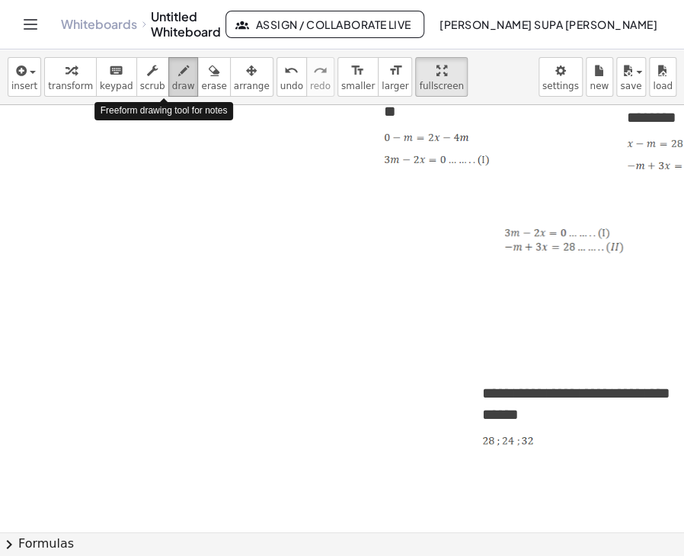
click at [178, 73] on icon "button" at bounding box center [183, 71] width 11 height 18
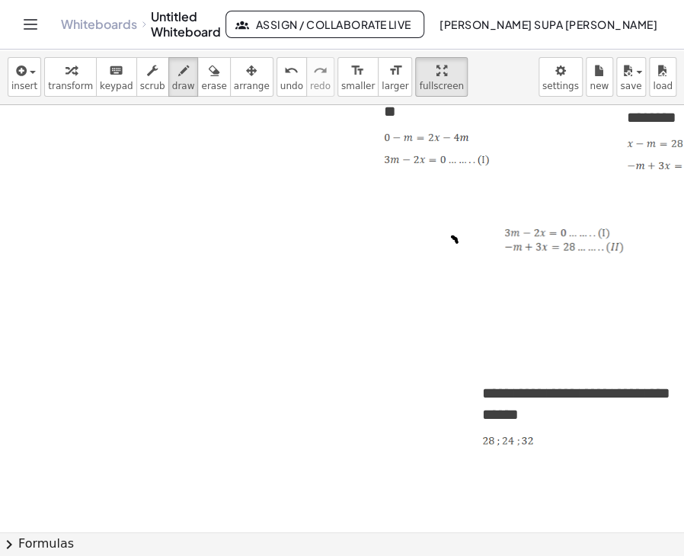
drag, startPoint x: 457, startPoint y: 236, endPoint x: 454, endPoint y: 244, distance: 8.2
drag, startPoint x: 463, startPoint y: 237, endPoint x: 466, endPoint y: 250, distance: 13.3
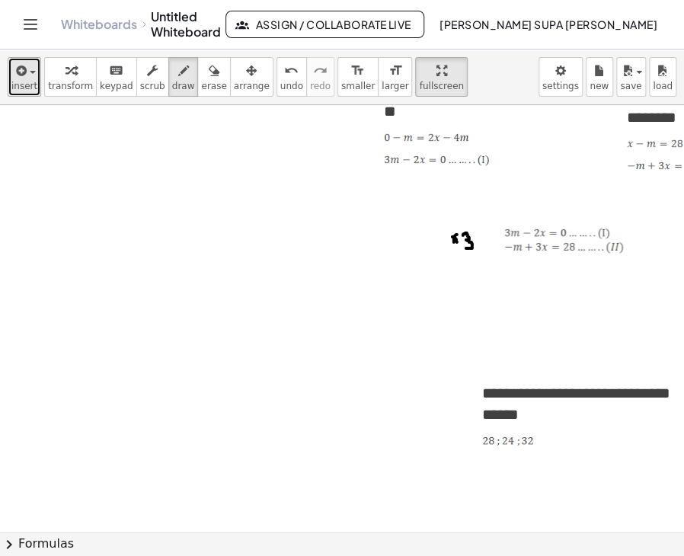
click at [27, 83] on span "insert" at bounding box center [24, 86] width 26 height 11
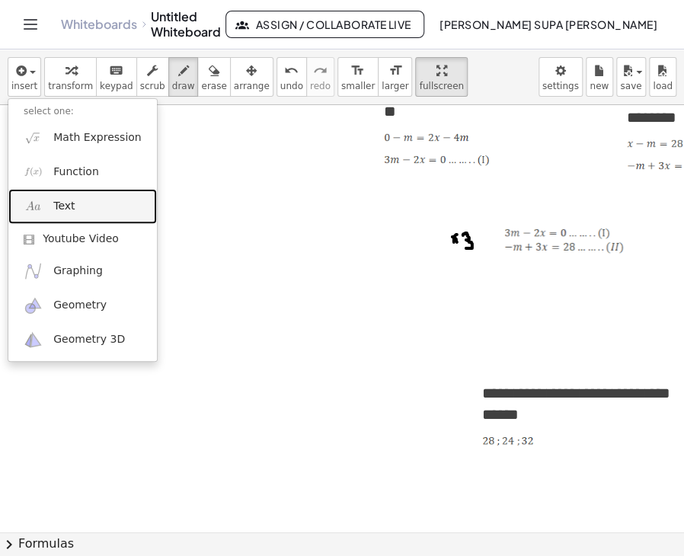
click at [67, 208] on span "Text" at bounding box center [63, 206] width 21 height 15
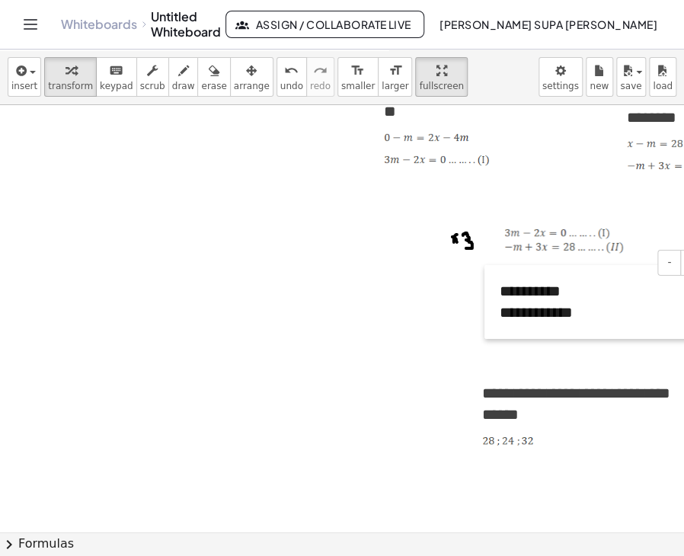
drag, startPoint x: 68, startPoint y: 175, endPoint x: 485, endPoint y: 293, distance: 433.9
click at [485, 293] on div at bounding box center [492, 302] width 15 height 74
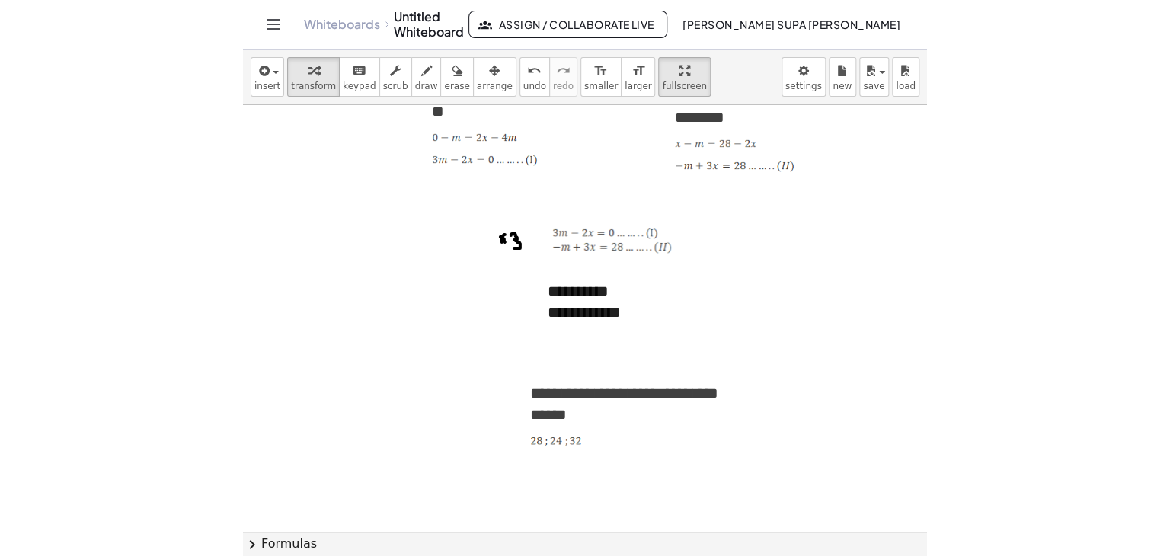
scroll to position [3175, 215]
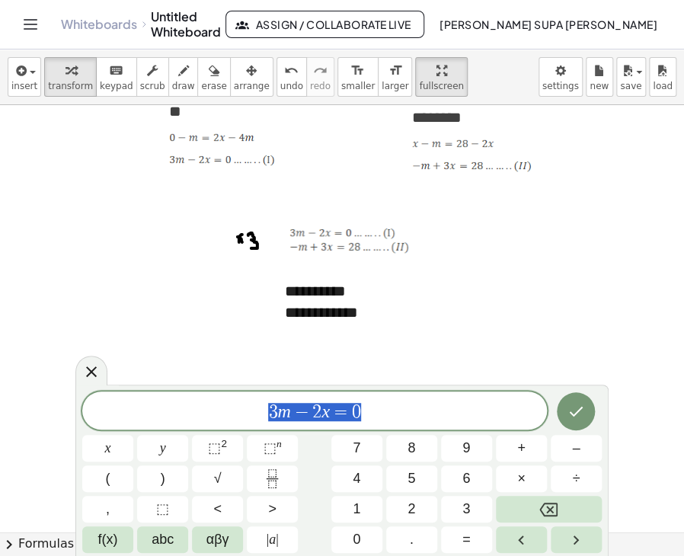
drag, startPoint x: 378, startPoint y: 409, endPoint x: 214, endPoint y: 407, distance: 163.8
click at [221, 412] on span "3 m − 2 x = 0" at bounding box center [314, 411] width 465 height 21
click at [93, 366] on icon at bounding box center [91, 372] width 18 height 18
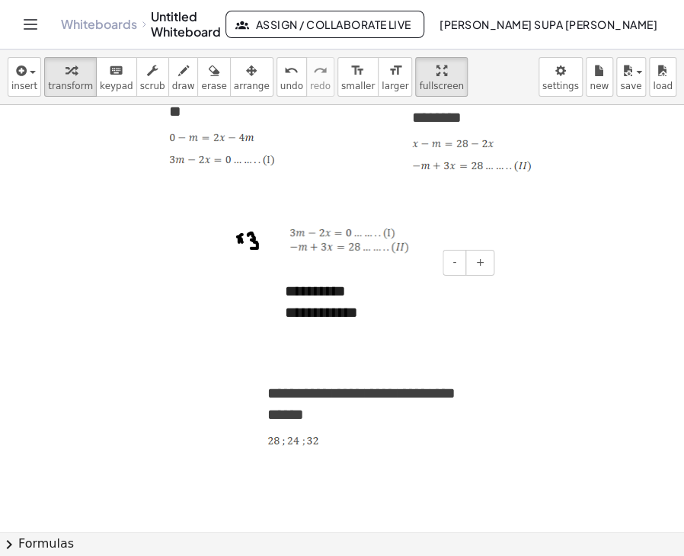
click at [330, 303] on div "**********" at bounding box center [384, 313] width 198 height 22
click at [280, 293] on div at bounding box center [277, 302] width 15 height 74
drag, startPoint x: 286, startPoint y: 290, endPoint x: 398, endPoint y: 309, distance: 112.7
click at [398, 309] on div "**********" at bounding box center [384, 302] width 229 height 74
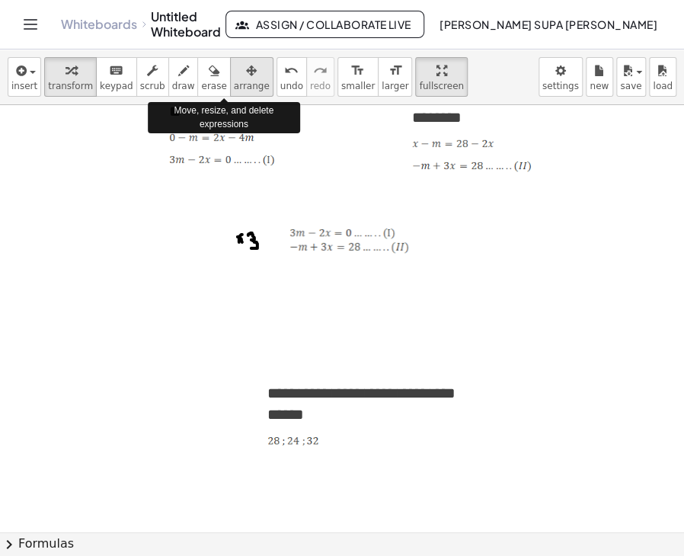
click at [234, 85] on span "arrange" at bounding box center [252, 86] width 36 height 11
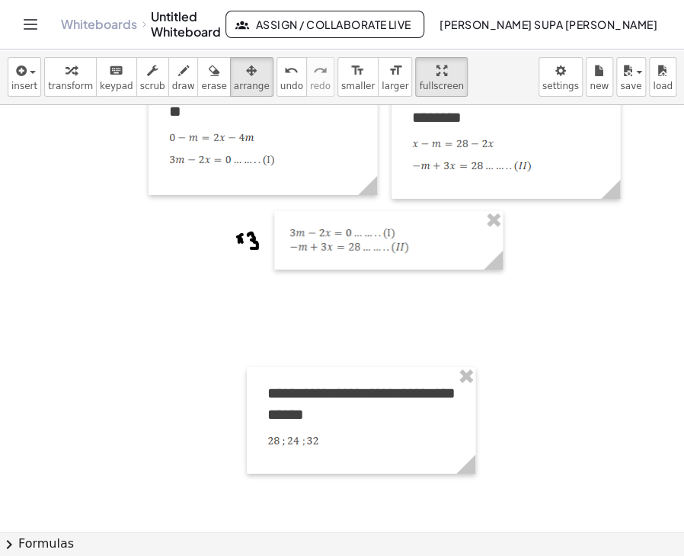
click at [209, 77] on icon "button" at bounding box center [214, 71] width 11 height 18
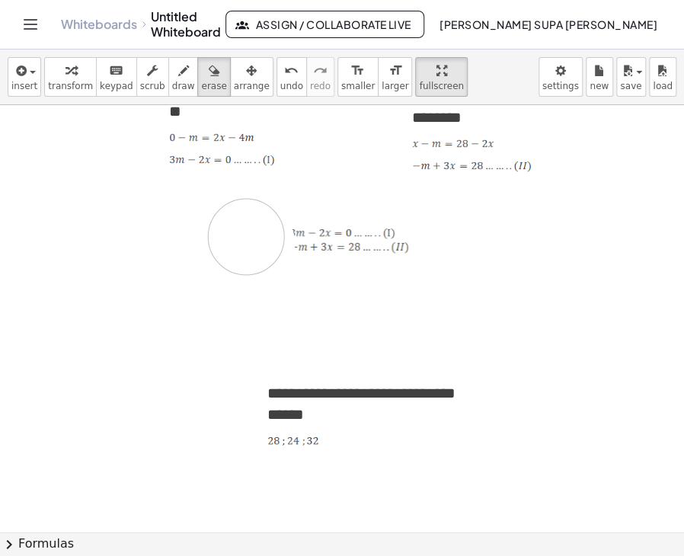
drag, startPoint x: 257, startPoint y: 246, endPoint x: 246, endPoint y: 238, distance: 13.1
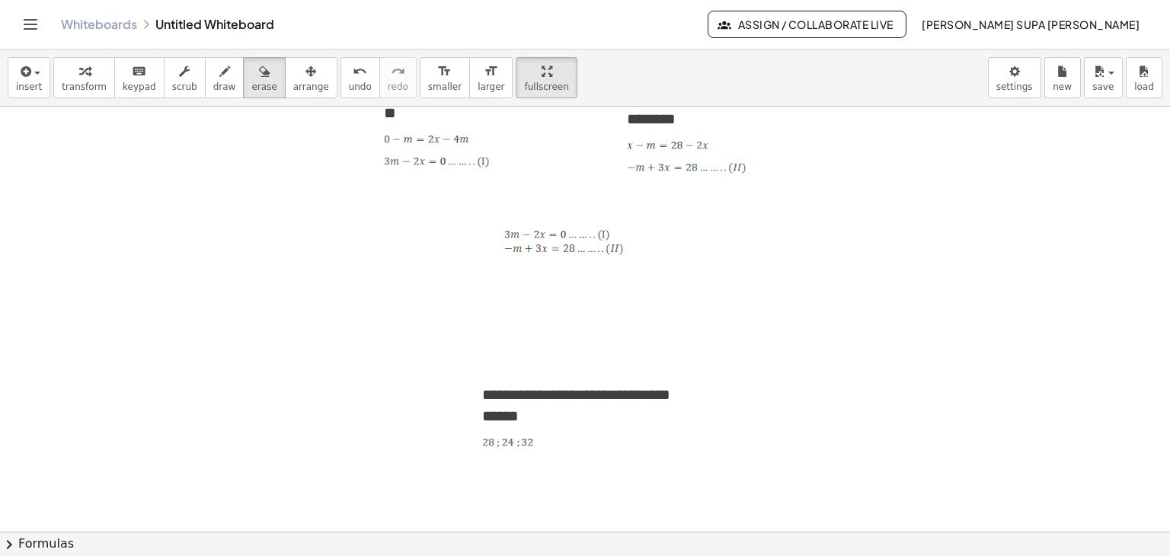
scroll to position [3175, 0]
click at [20, 76] on icon "button" at bounding box center [25, 71] width 14 height 18
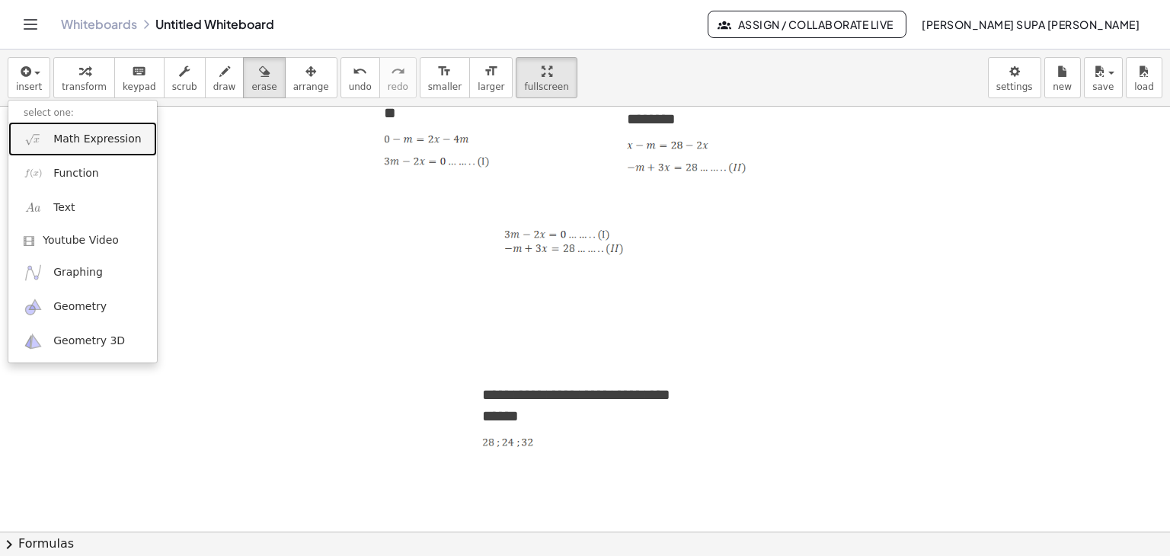
click at [52, 142] on link "Math Expression" at bounding box center [82, 139] width 149 height 34
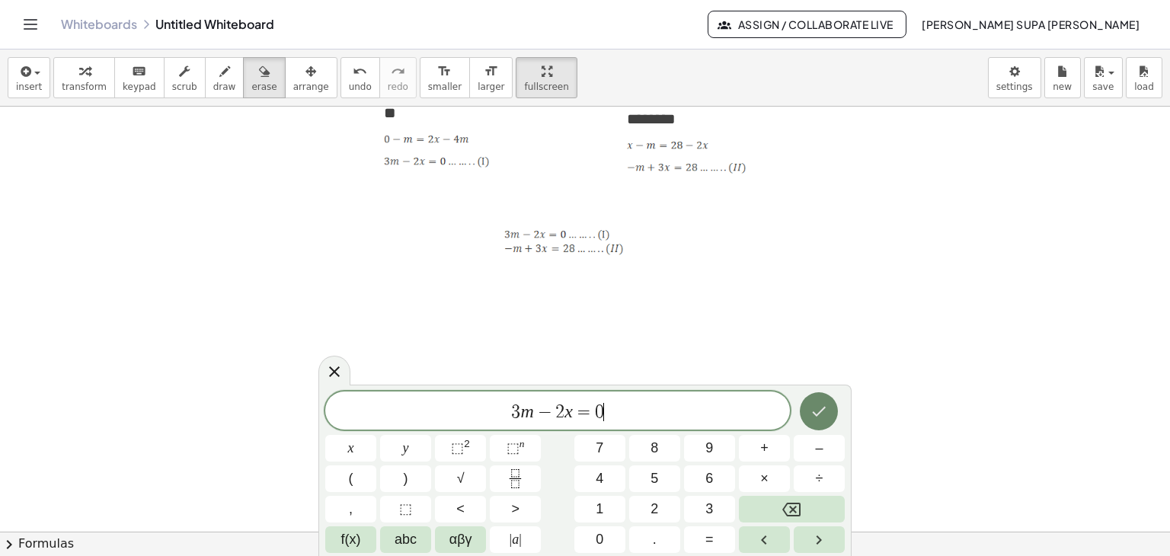
click at [824, 412] on icon "Done" at bounding box center [819, 411] width 18 height 18
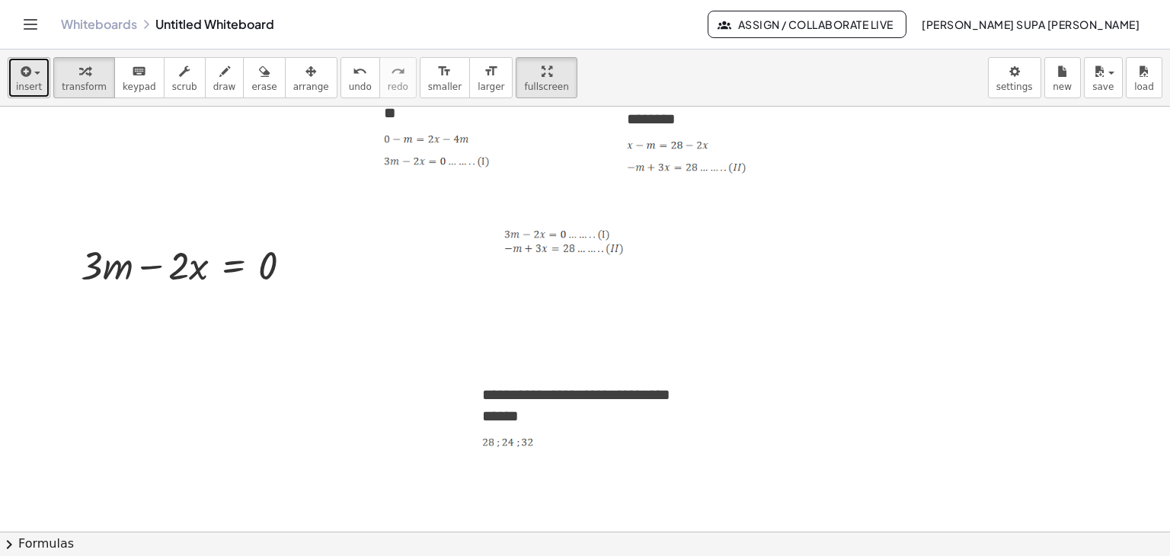
click at [38, 78] on button "insert" at bounding box center [29, 77] width 43 height 41
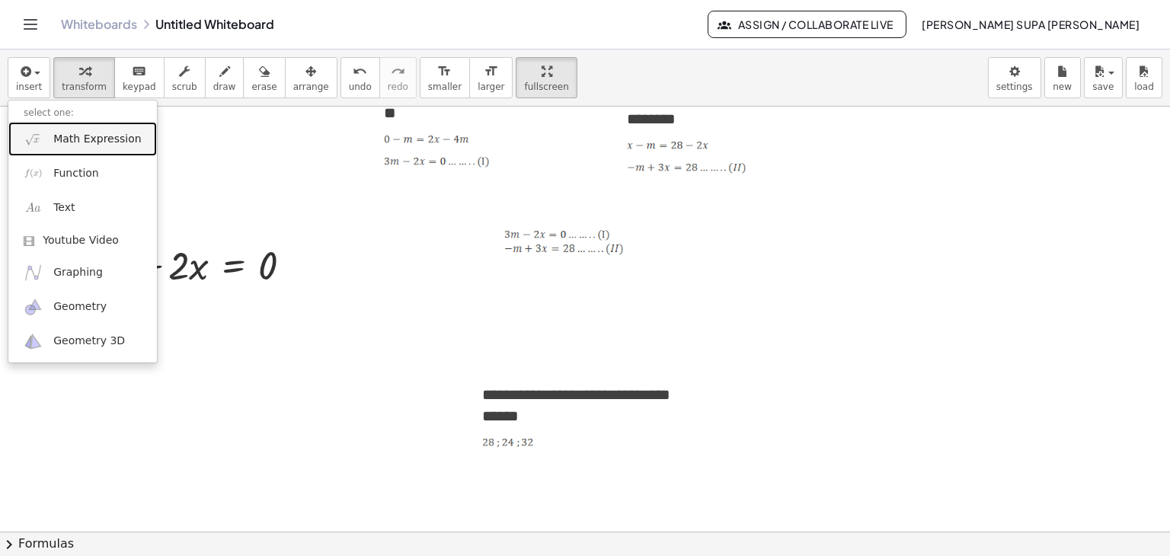
click at [79, 145] on span "Math Expression" at bounding box center [97, 139] width 88 height 15
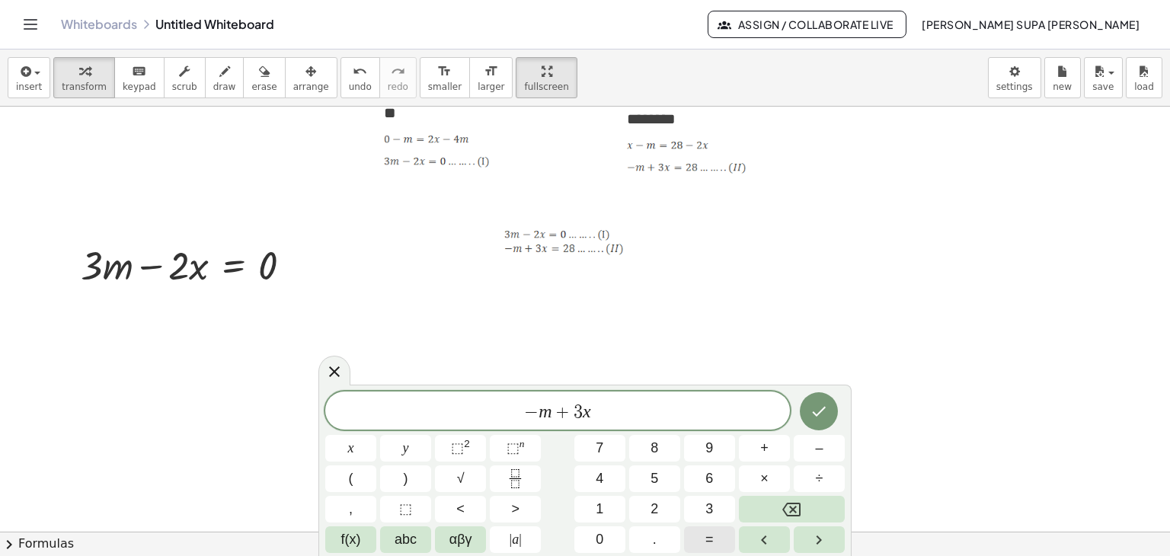
click at [712, 539] on span "=" at bounding box center [709, 539] width 8 height 21
click at [652, 513] on span "2" at bounding box center [655, 509] width 8 height 21
click at [654, 449] on span "8" at bounding box center [655, 448] width 8 height 21
click at [818, 401] on button "Done" at bounding box center [819, 411] width 38 height 38
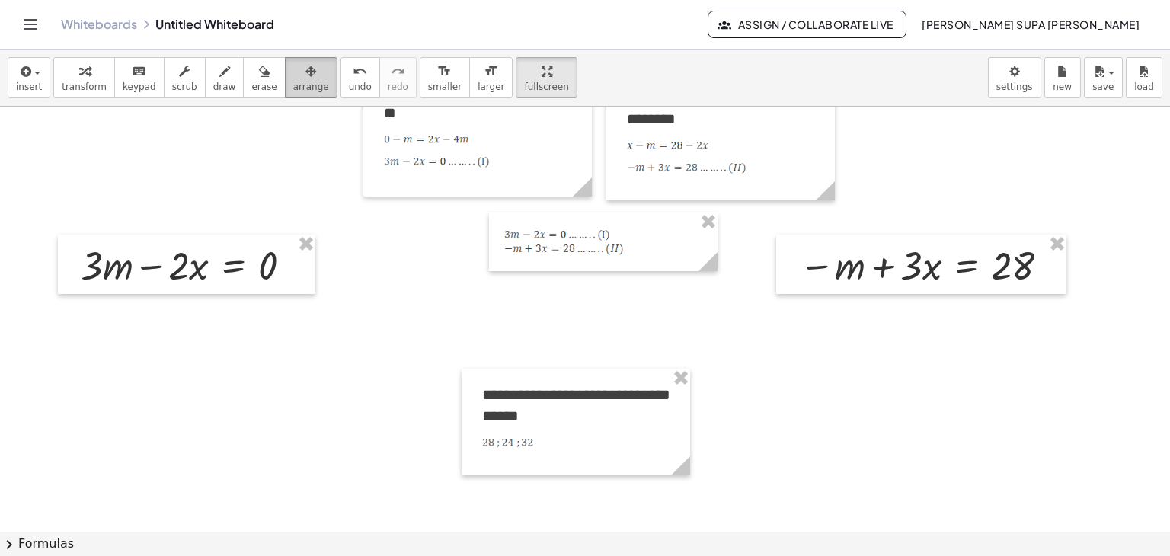
click at [293, 84] on span "arrange" at bounding box center [311, 87] width 36 height 11
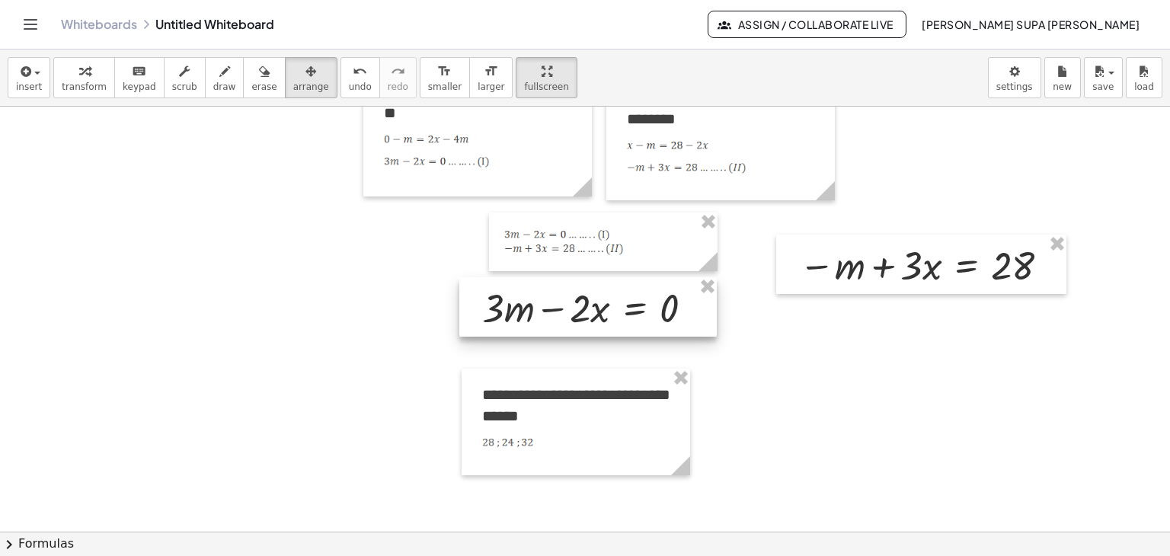
drag, startPoint x: 165, startPoint y: 257, endPoint x: 567, endPoint y: 299, distance: 403.7
click at [567, 299] on div at bounding box center [587, 306] width 257 height 59
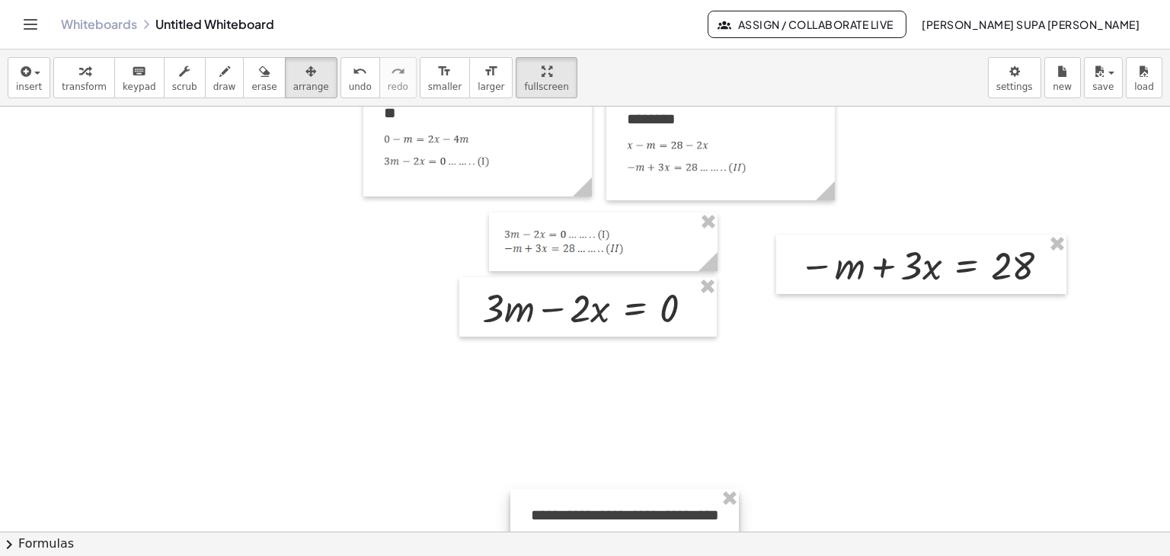
drag, startPoint x: 551, startPoint y: 380, endPoint x: 606, endPoint y: 511, distance: 142.3
click at [606, 511] on div at bounding box center [624, 542] width 229 height 107
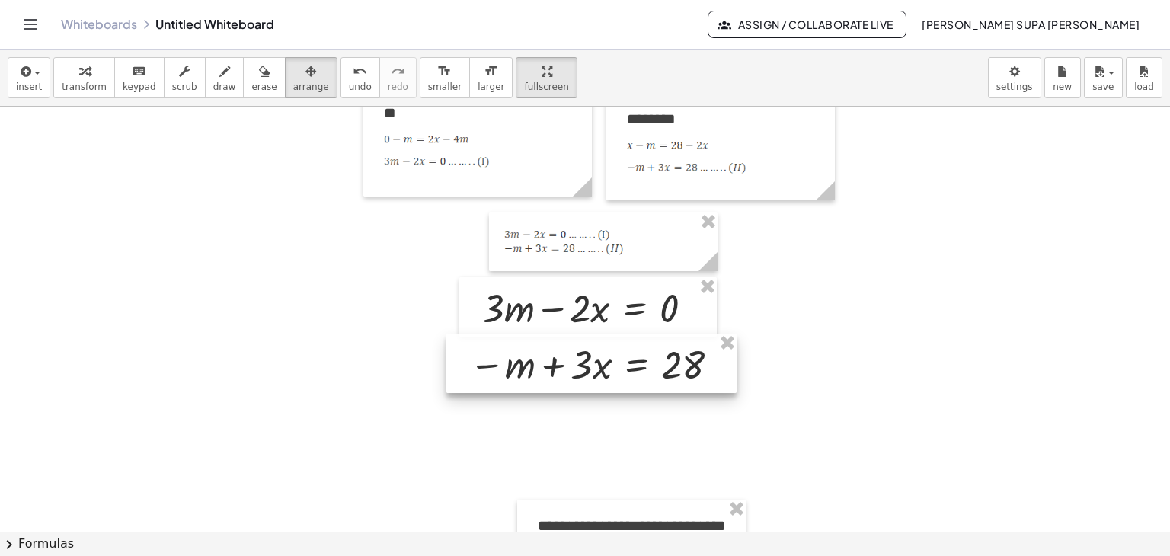
drag, startPoint x: 864, startPoint y: 250, endPoint x: 533, endPoint y: 350, distance: 345.4
click at [533, 350] on div at bounding box center [591, 363] width 290 height 59
click at [73, 83] on span "transform" at bounding box center [84, 87] width 45 height 11
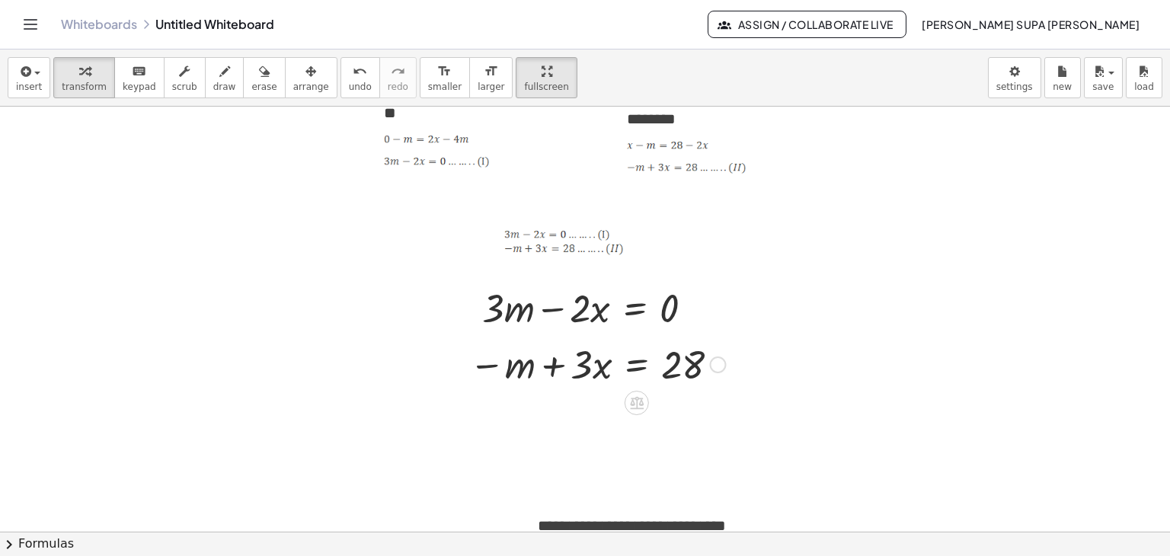
click at [632, 366] on div at bounding box center [597, 363] width 271 height 52
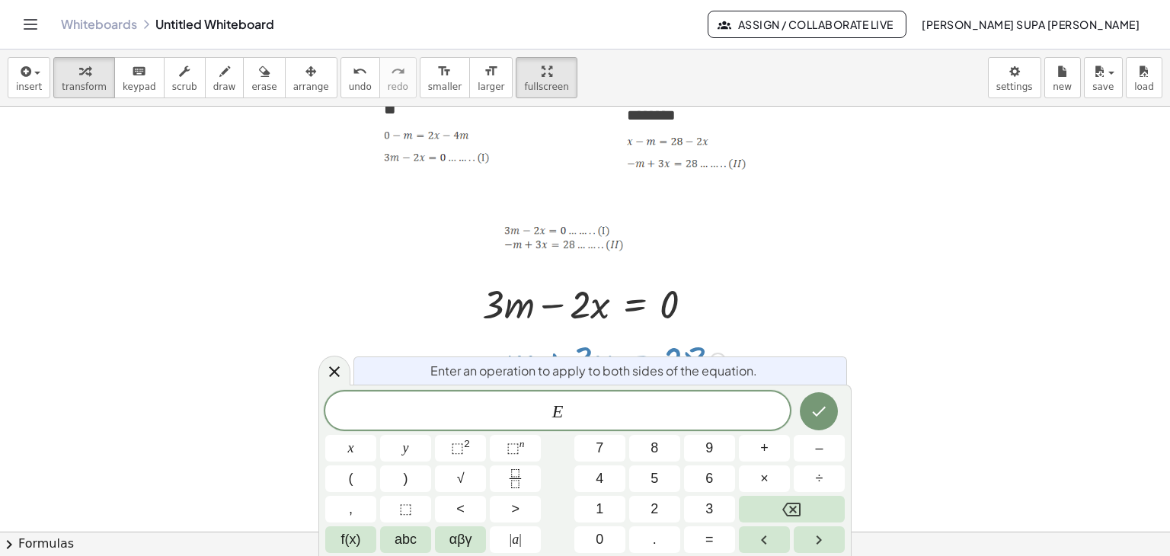
click at [632, 366] on span "Enter an operation to apply to both sides of the equation." at bounding box center [593, 371] width 327 height 18
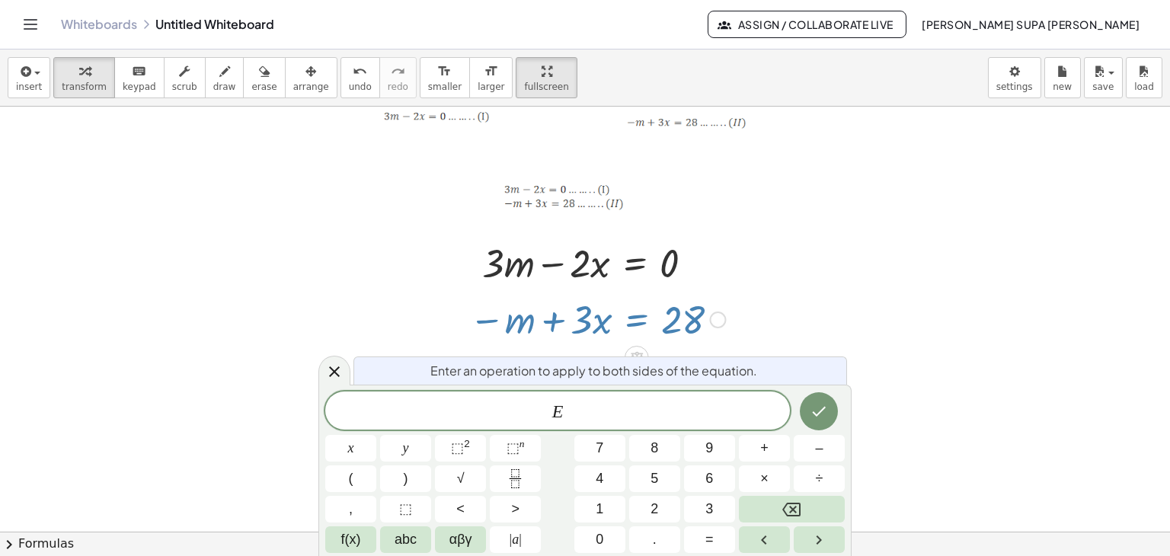
scroll to position [3220, 0]
click at [573, 417] on span "E" at bounding box center [557, 411] width 465 height 21
click at [766, 481] on span "×" at bounding box center [764, 479] width 8 height 21
click at [718, 505] on button "3" at bounding box center [709, 509] width 51 height 27
click at [832, 409] on button "Done" at bounding box center [819, 411] width 38 height 38
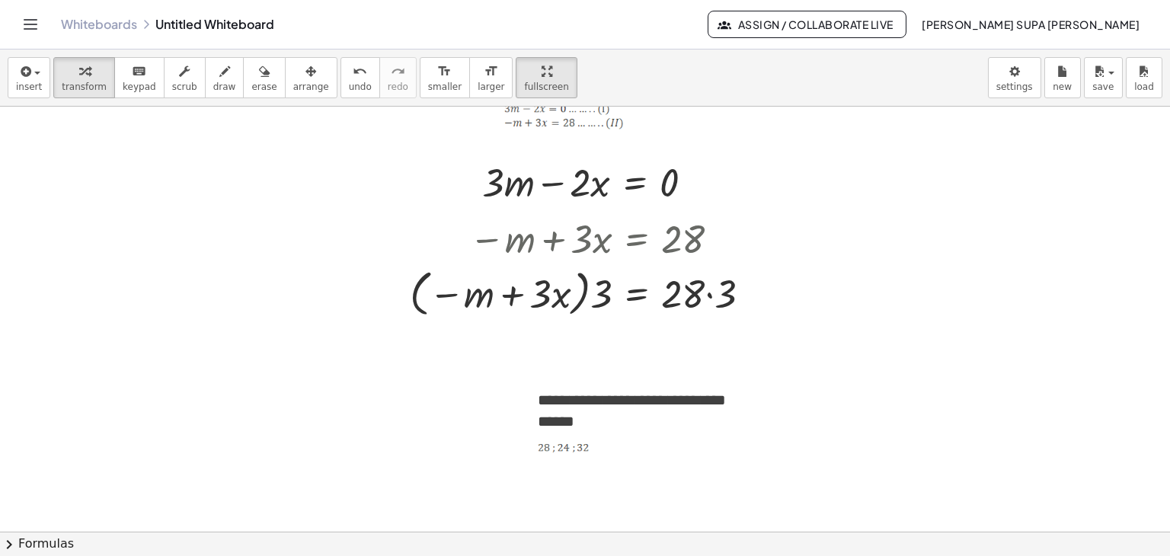
scroll to position [3327, 0]
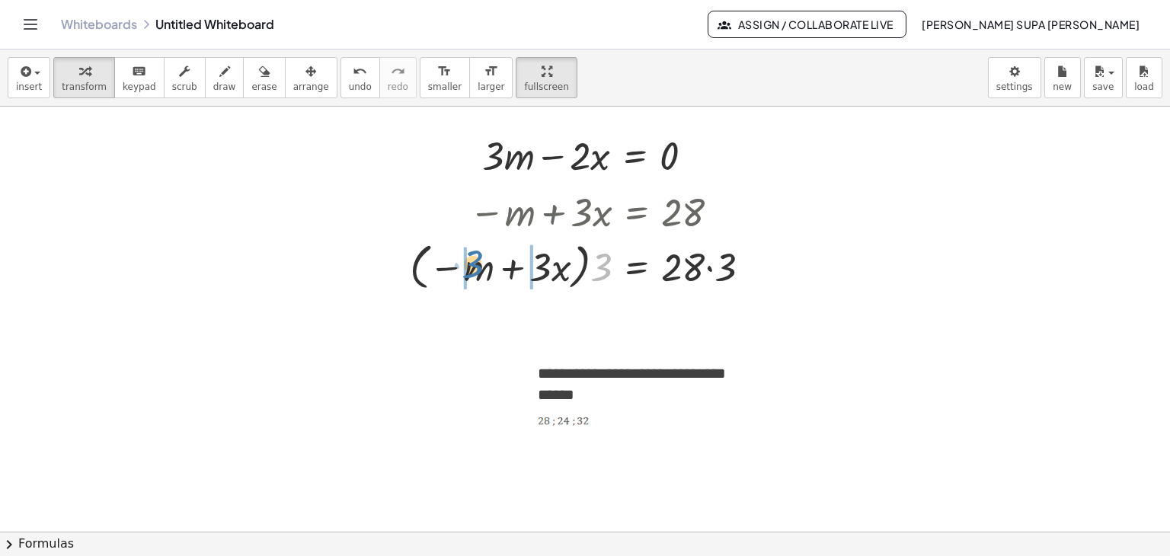
drag, startPoint x: 602, startPoint y: 269, endPoint x: 472, endPoint y: 266, distance: 129.5
click at [472, 266] on div at bounding box center [586, 266] width 368 height 58
drag, startPoint x: 556, startPoint y: 272, endPoint x: 585, endPoint y: 276, distance: 29.2
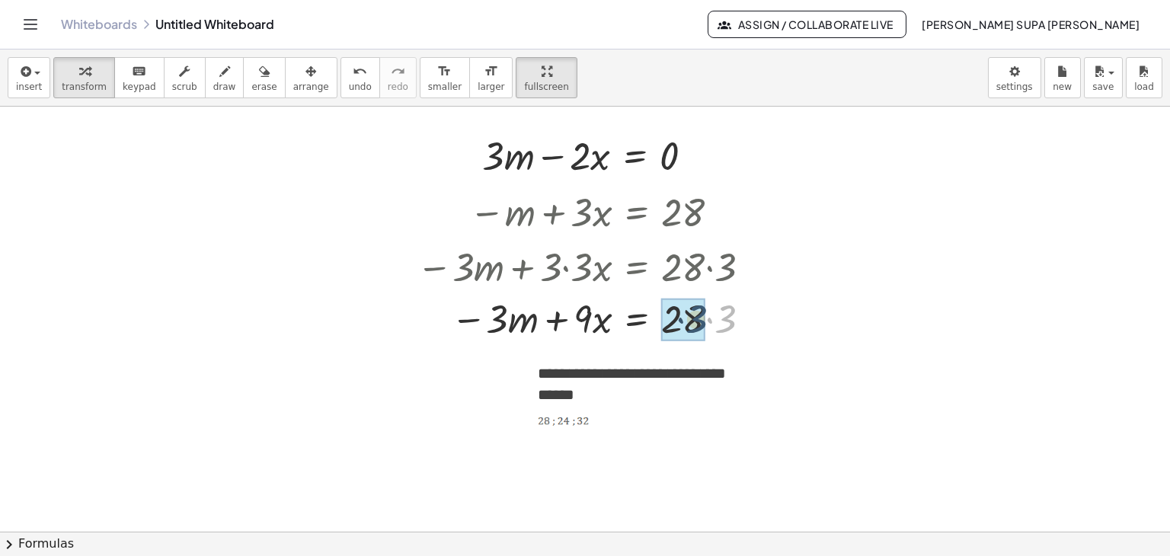
drag, startPoint x: 726, startPoint y: 321, endPoint x: 696, endPoint y: 321, distance: 29.7
click at [293, 85] on span "arrange" at bounding box center [311, 87] width 36 height 11
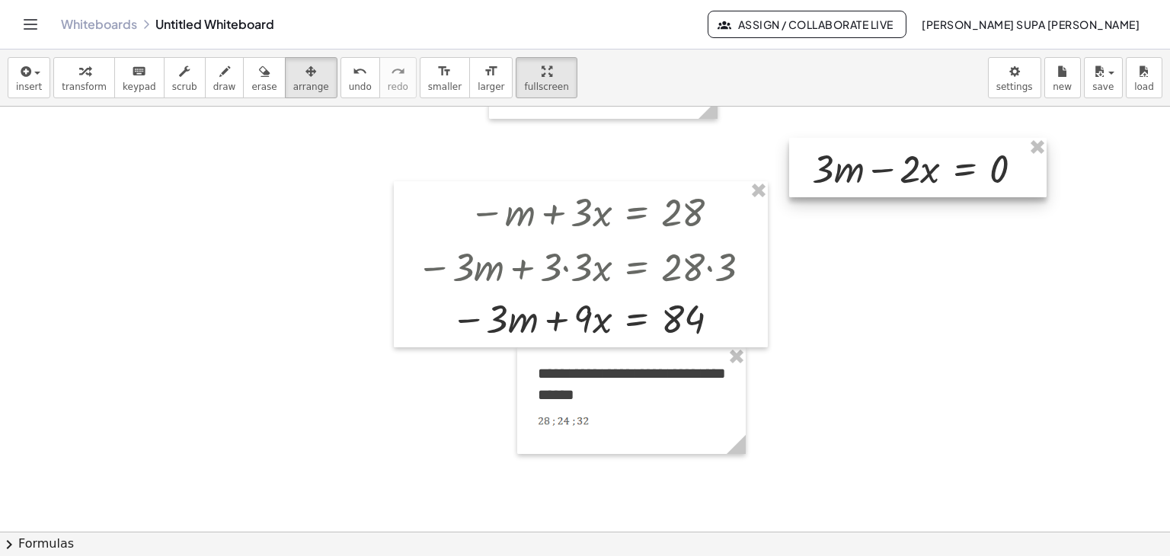
drag, startPoint x: 542, startPoint y: 140, endPoint x: 872, endPoint y: 153, distance: 330.1
click at [872, 153] on div at bounding box center [917, 167] width 257 height 59
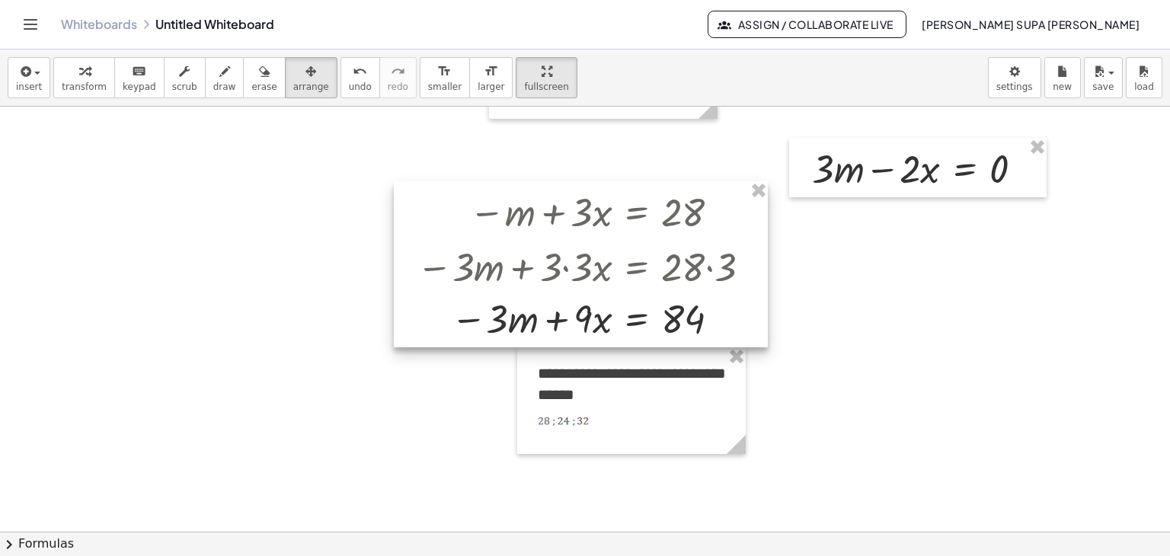
click at [638, 329] on div at bounding box center [581, 264] width 374 height 166
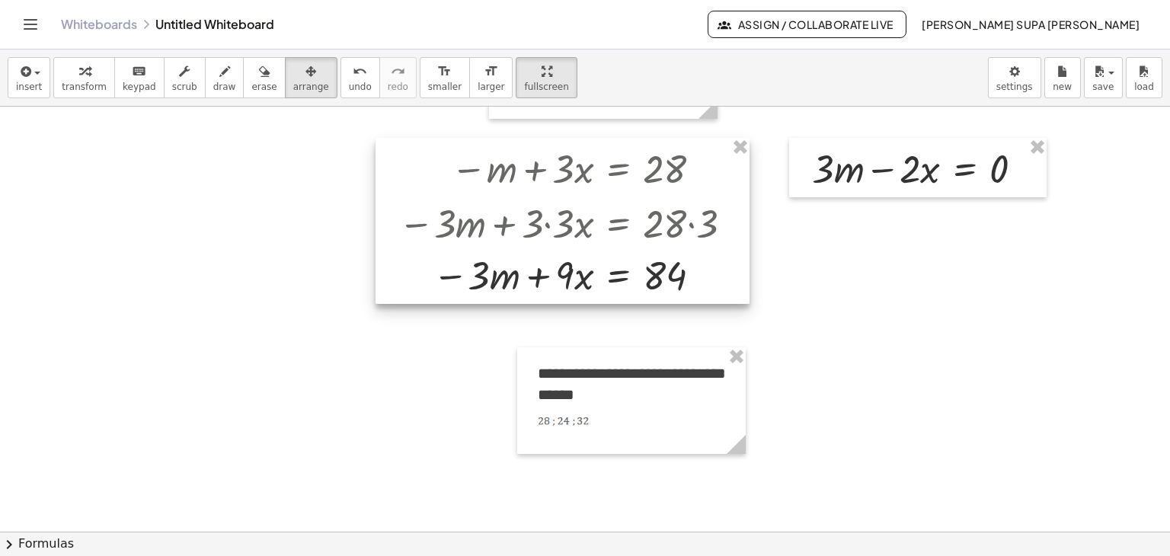
drag, startPoint x: 734, startPoint y: 319, endPoint x: 710, endPoint y: 275, distance: 50.1
click at [710, 275] on div at bounding box center [563, 221] width 374 height 166
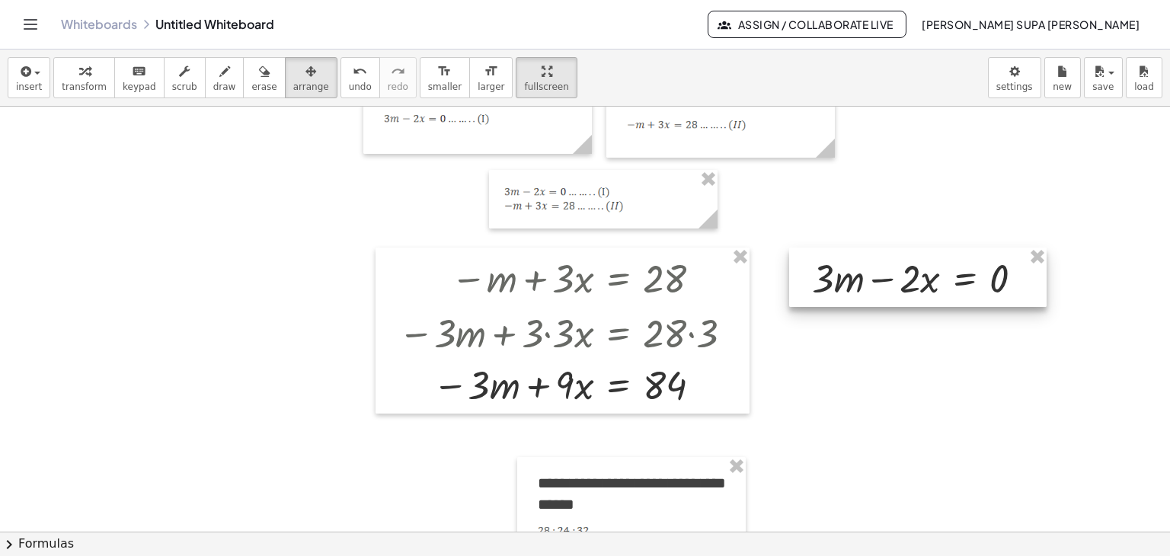
scroll to position [3251, 0]
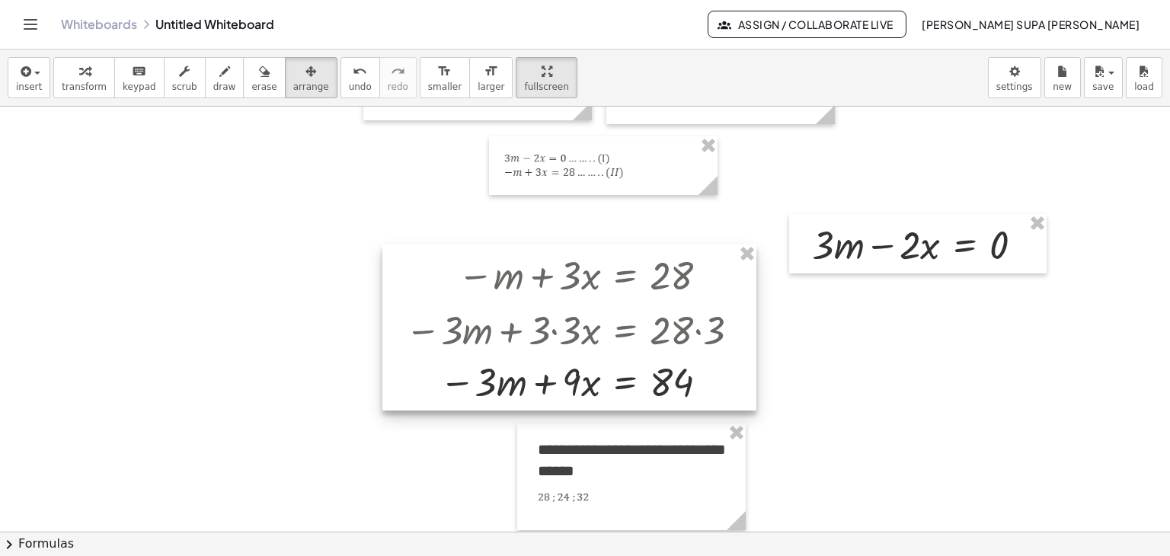
drag, startPoint x: 663, startPoint y: 312, endPoint x: 670, endPoint y: 342, distance: 31.2
click at [670, 342] on div at bounding box center [569, 328] width 374 height 166
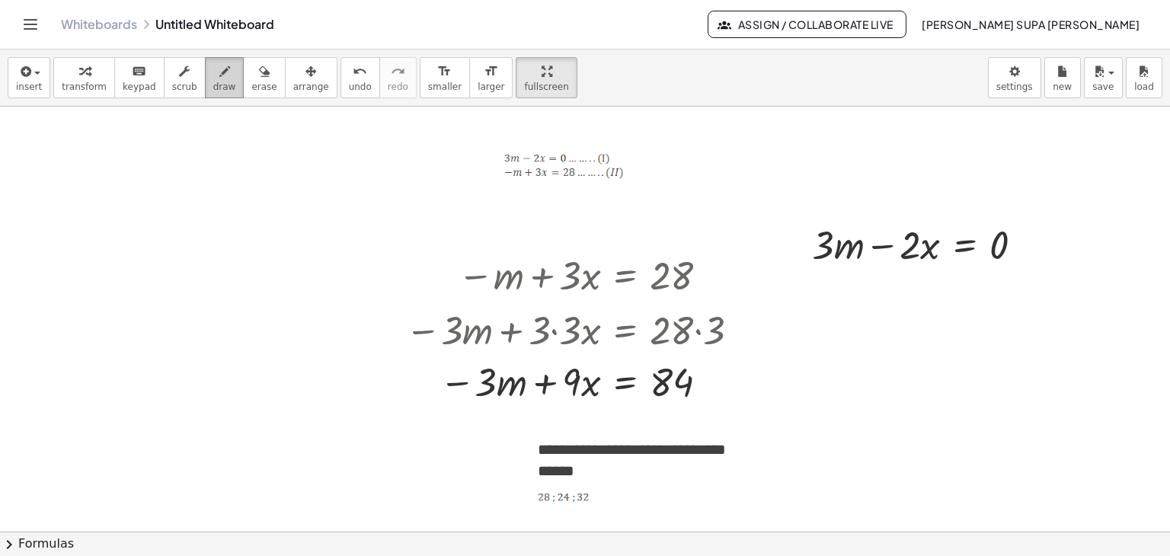
click at [219, 71] on icon "button" at bounding box center [224, 71] width 11 height 18
drag, startPoint x: 885, startPoint y: 330, endPoint x: 874, endPoint y: 358, distance: 30.4
drag, startPoint x: 896, startPoint y: 345, endPoint x: 910, endPoint y: 349, distance: 14.2
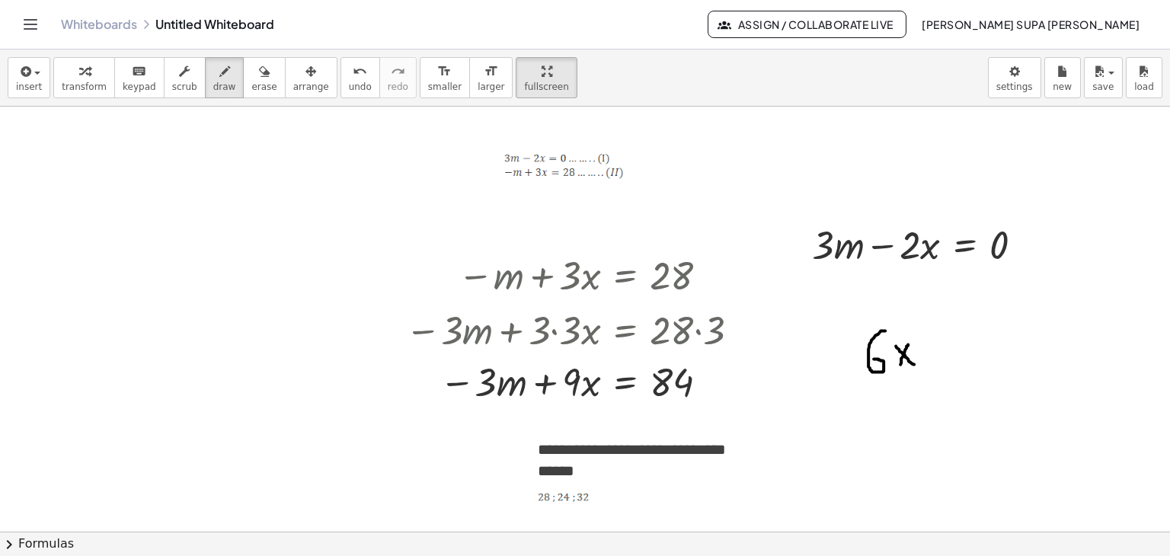
drag, startPoint x: 908, startPoint y: 344, endPoint x: 902, endPoint y: 363, distance: 20.7
drag, startPoint x: 931, startPoint y: 362, endPoint x: 946, endPoint y: 354, distance: 17.0
drag, startPoint x: 932, startPoint y: 345, endPoint x: 958, endPoint y: 345, distance: 25.9
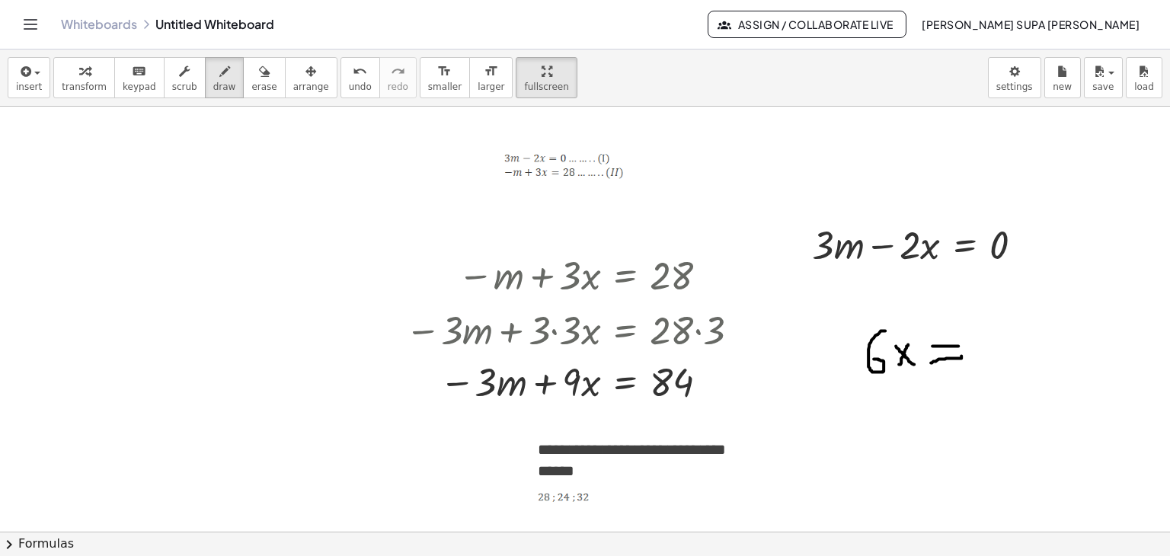
drag, startPoint x: 1038, startPoint y: 337, endPoint x: 1065, endPoint y: 376, distance: 46.9
drag, startPoint x: 920, startPoint y: 406, endPoint x: 928, endPoint y: 408, distance: 8.0
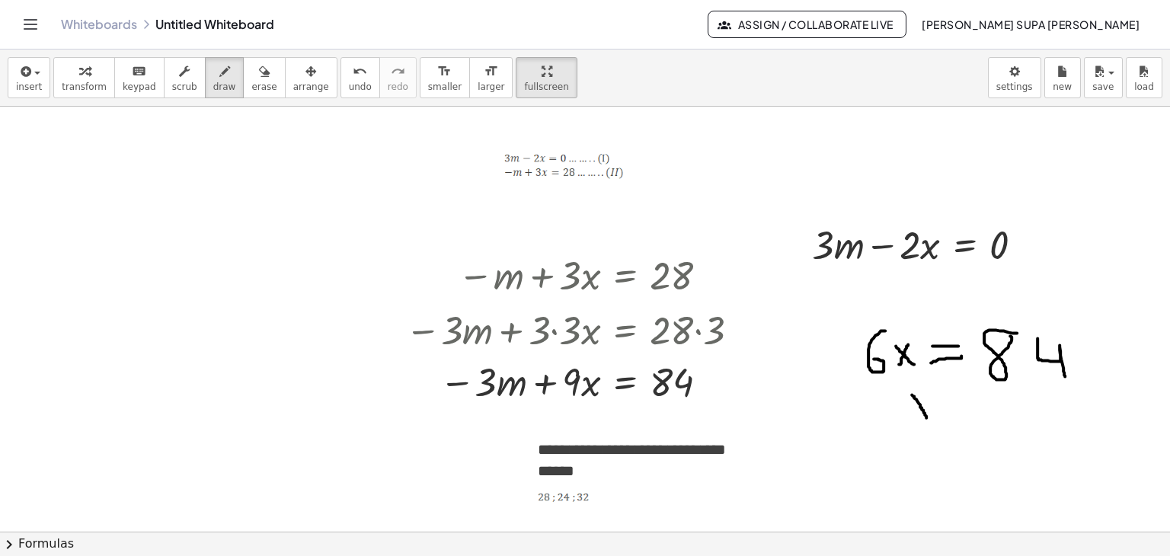
drag, startPoint x: 926, startPoint y: 395, endPoint x: 920, endPoint y: 415, distance: 21.0
drag, startPoint x: 954, startPoint y: 409, endPoint x: 963, endPoint y: 400, distance: 12.9
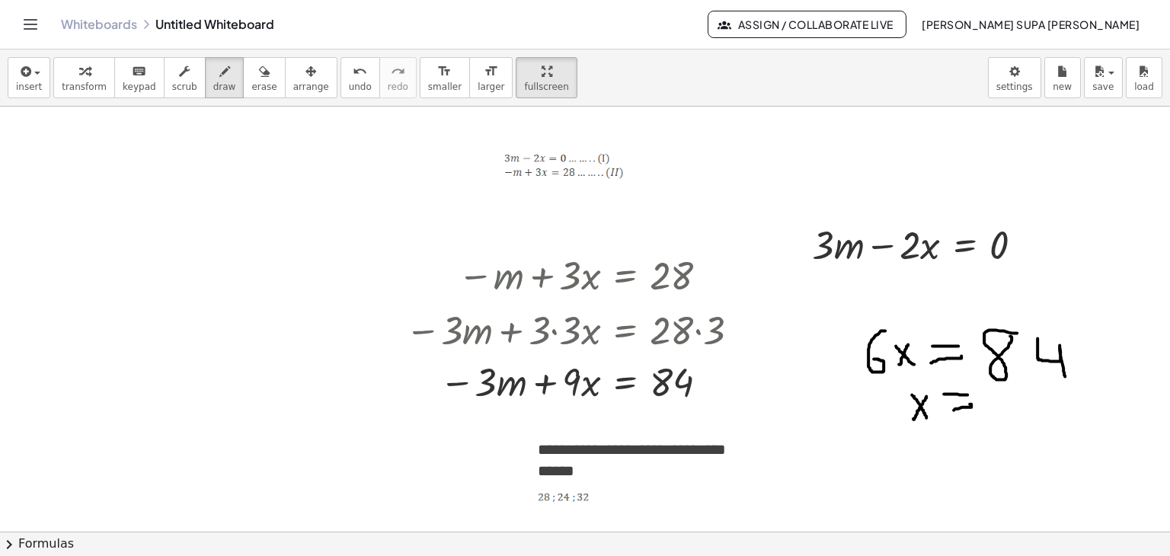
drag, startPoint x: 944, startPoint y: 393, endPoint x: 968, endPoint y: 394, distance: 23.6
drag, startPoint x: 91, startPoint y: 75, endPoint x: 233, endPoint y: 95, distance: 143.2
click at [91, 74] on div "button" at bounding box center [84, 71] width 45 height 18
drag, startPoint x: 876, startPoint y: 359, endPoint x: 1058, endPoint y: 366, distance: 182.2
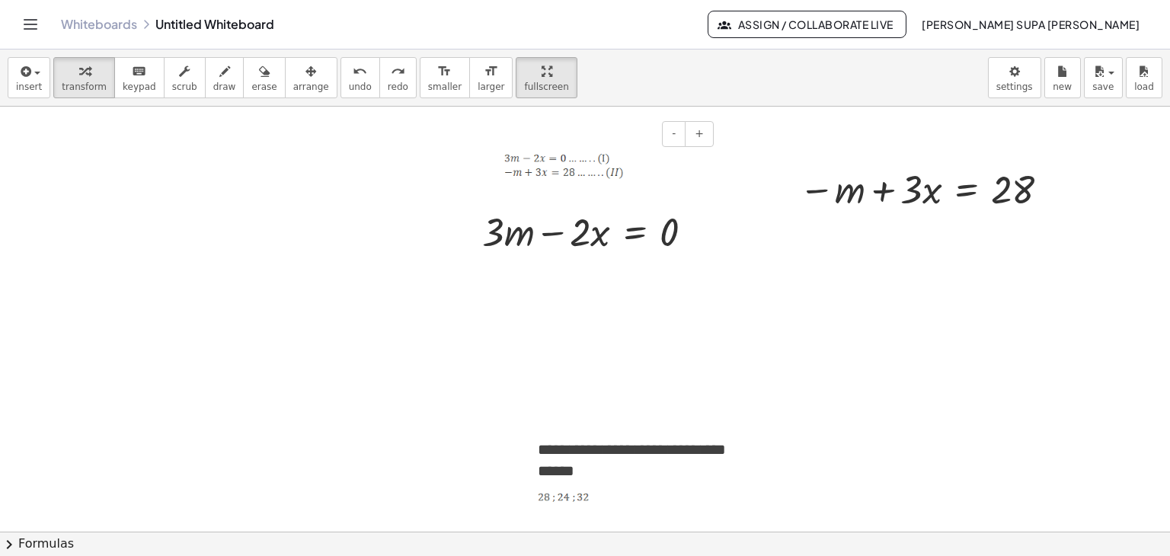
click at [561, 165] on img at bounding box center [564, 172] width 120 height 14
drag, startPoint x: 293, startPoint y: 74, endPoint x: 318, endPoint y: 75, distance: 25.9
click at [293, 74] on div "button" at bounding box center [311, 71] width 36 height 18
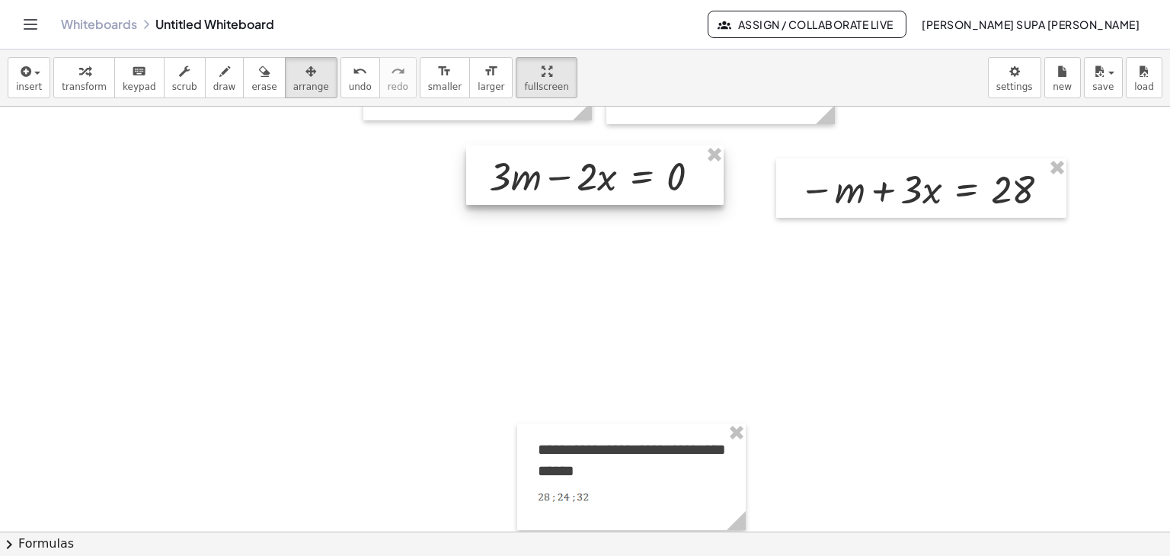
drag, startPoint x: 645, startPoint y: 217, endPoint x: 652, endPoint y: 162, distance: 56.0
click at [652, 162] on div at bounding box center [594, 175] width 257 height 59
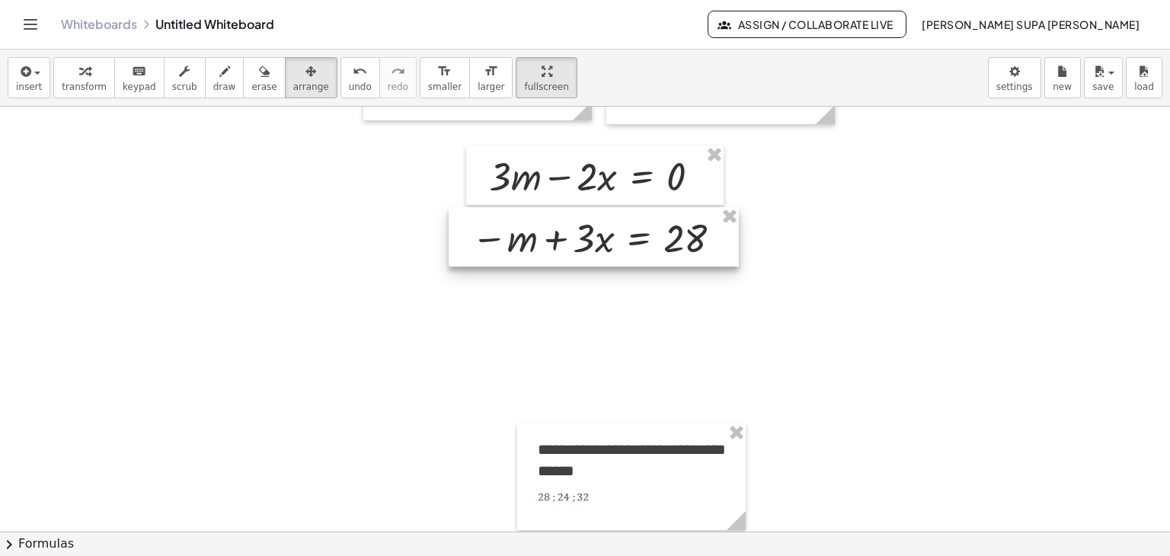
drag, startPoint x: 852, startPoint y: 168, endPoint x: 524, endPoint y: 217, distance: 331.9
click at [524, 217] on div at bounding box center [594, 236] width 290 height 59
drag, startPoint x: 75, startPoint y: 80, endPoint x: 187, endPoint y: 83, distance: 111.3
click at [77, 82] on span "transform" at bounding box center [84, 87] width 45 height 11
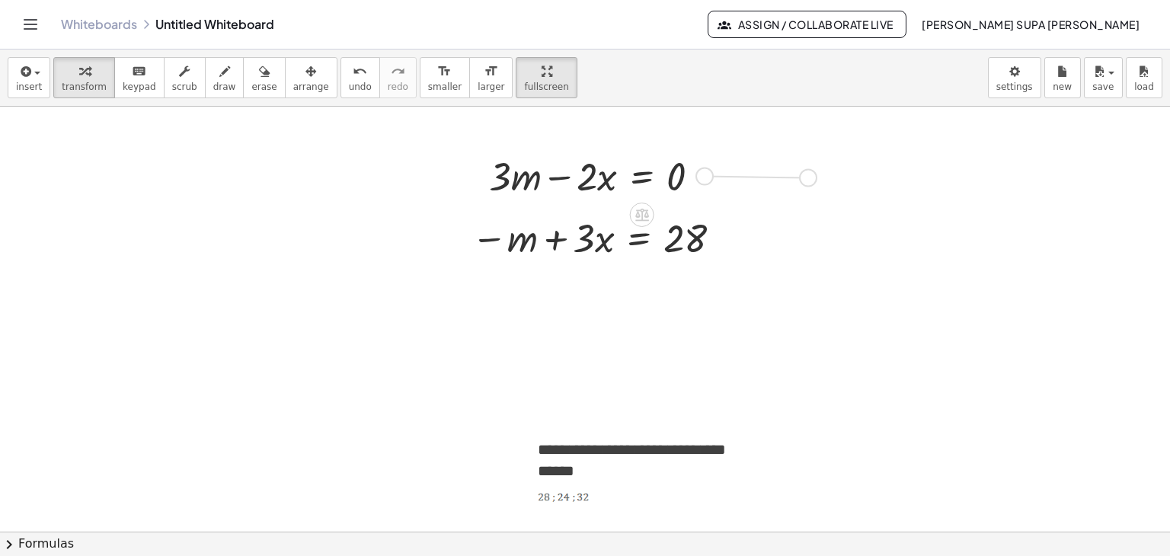
drag, startPoint x: 710, startPoint y: 176, endPoint x: 817, endPoint y: 178, distance: 106.7
drag, startPoint x: 721, startPoint y: 235, endPoint x: 798, endPoint y: 235, distance: 76.9
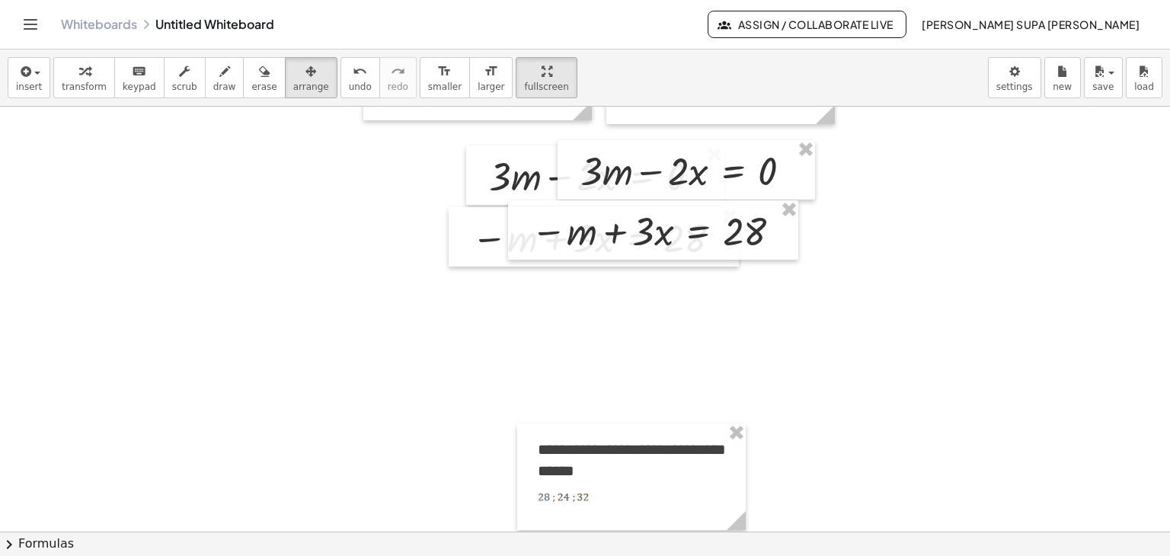
drag, startPoint x: 293, startPoint y: 75, endPoint x: 498, endPoint y: 117, distance: 209.8
click at [296, 75] on div "button" at bounding box center [311, 71] width 36 height 18
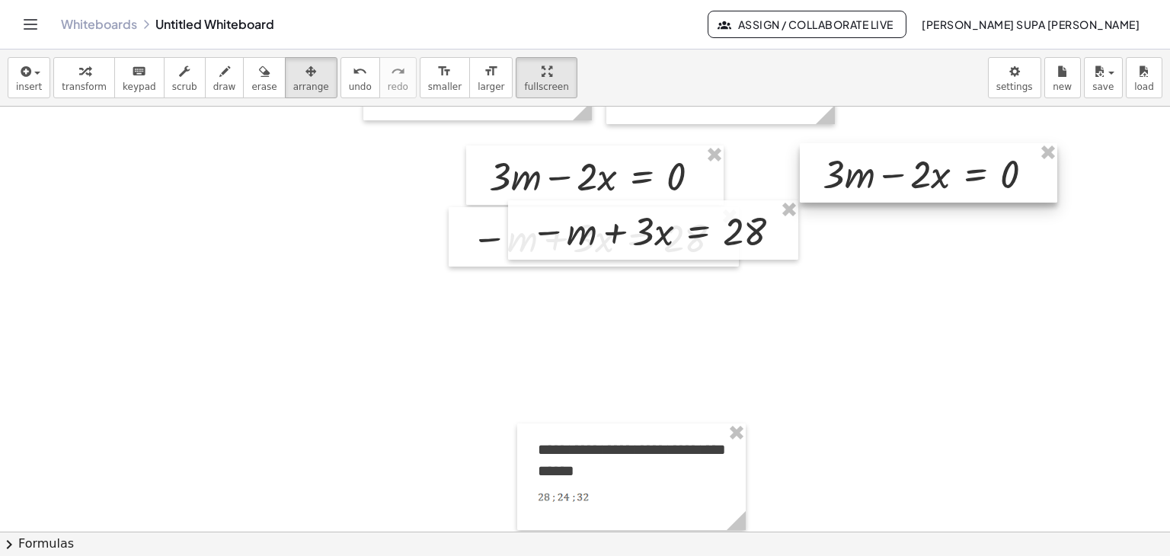
drag, startPoint x: 692, startPoint y: 156, endPoint x: 934, endPoint y: 159, distance: 242.3
click at [934, 159] on div at bounding box center [928, 172] width 257 height 59
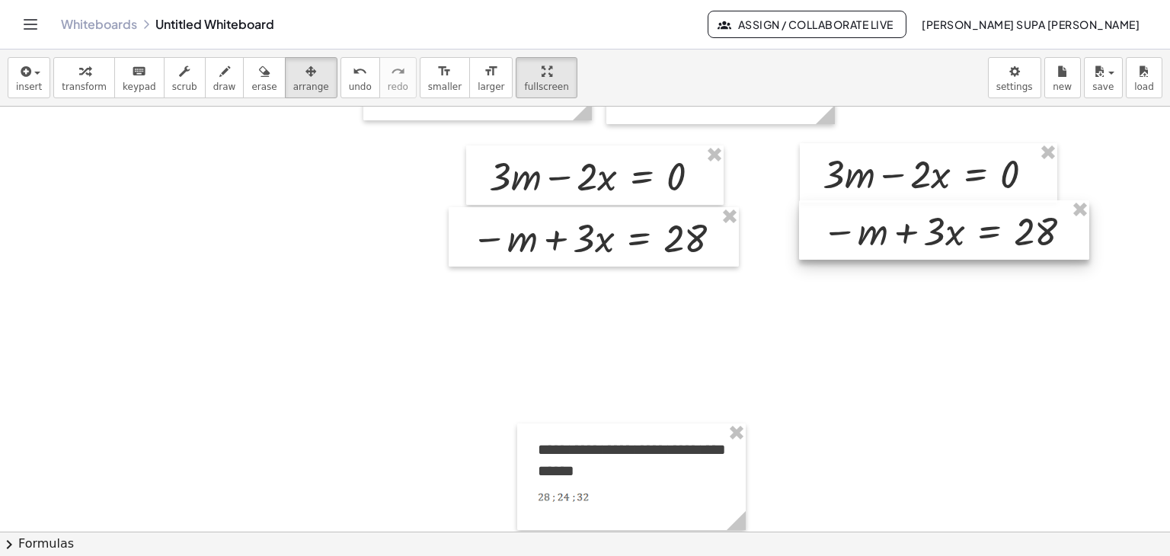
drag, startPoint x: 706, startPoint y: 211, endPoint x: 998, endPoint y: 211, distance: 291.8
click at [998, 211] on div at bounding box center [944, 229] width 290 height 59
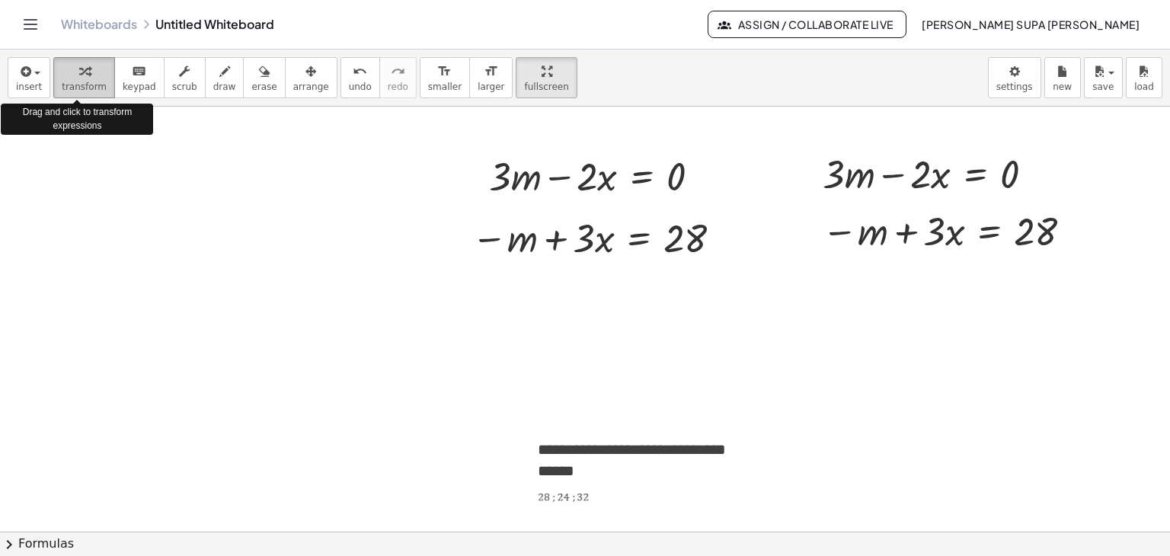
click at [79, 69] on icon "button" at bounding box center [84, 71] width 11 height 18
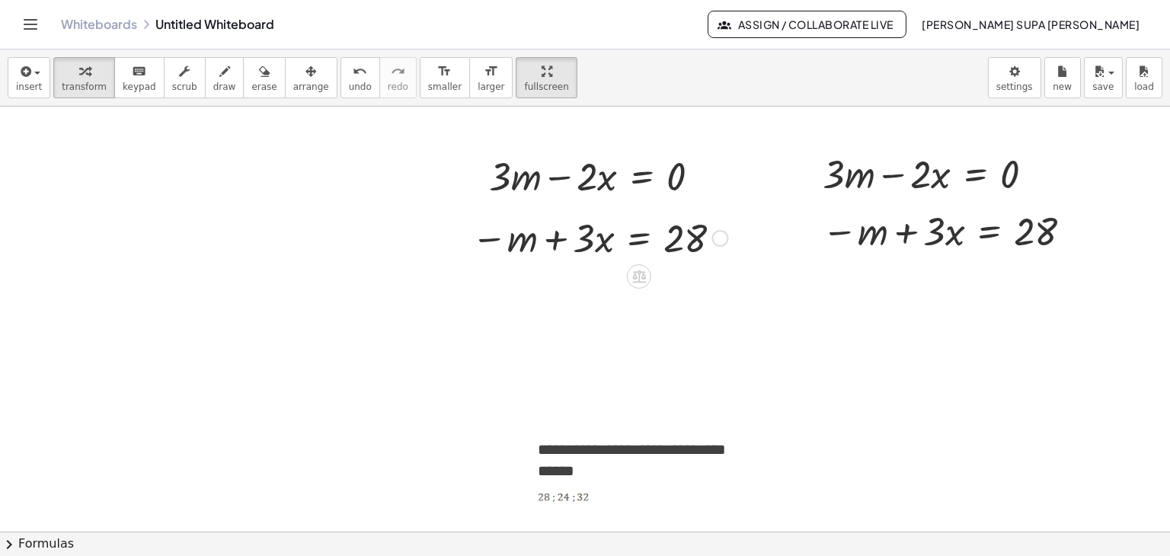
click at [640, 241] on div at bounding box center [599, 237] width 271 height 52
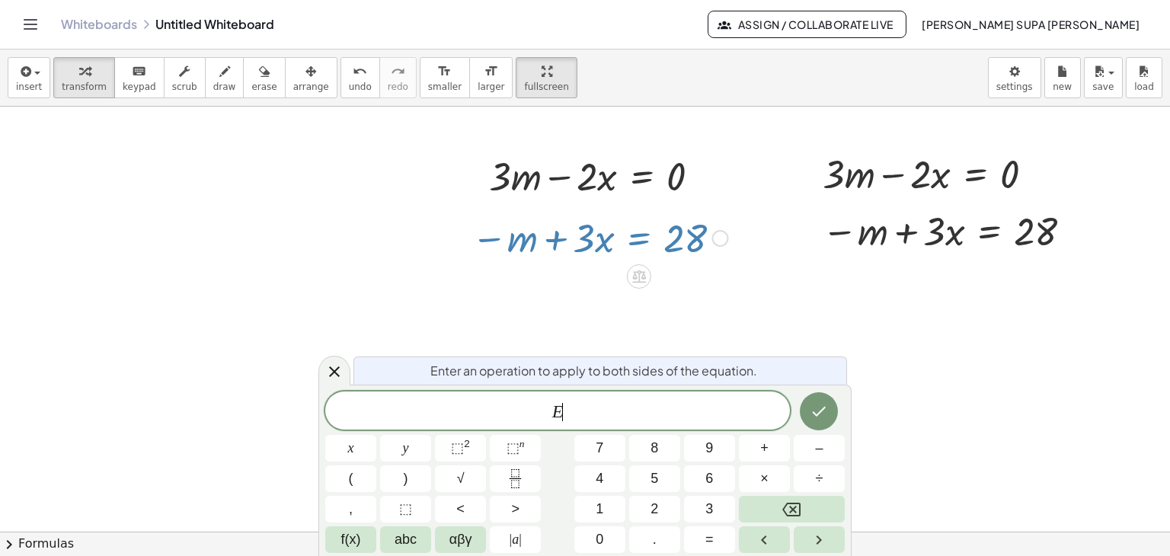
click at [640, 241] on div at bounding box center [599, 237] width 271 height 52
click at [759, 479] on button "×" at bounding box center [764, 478] width 51 height 27
click at [703, 511] on button "3" at bounding box center [709, 509] width 51 height 27
click at [823, 410] on icon "Done" at bounding box center [819, 411] width 18 height 18
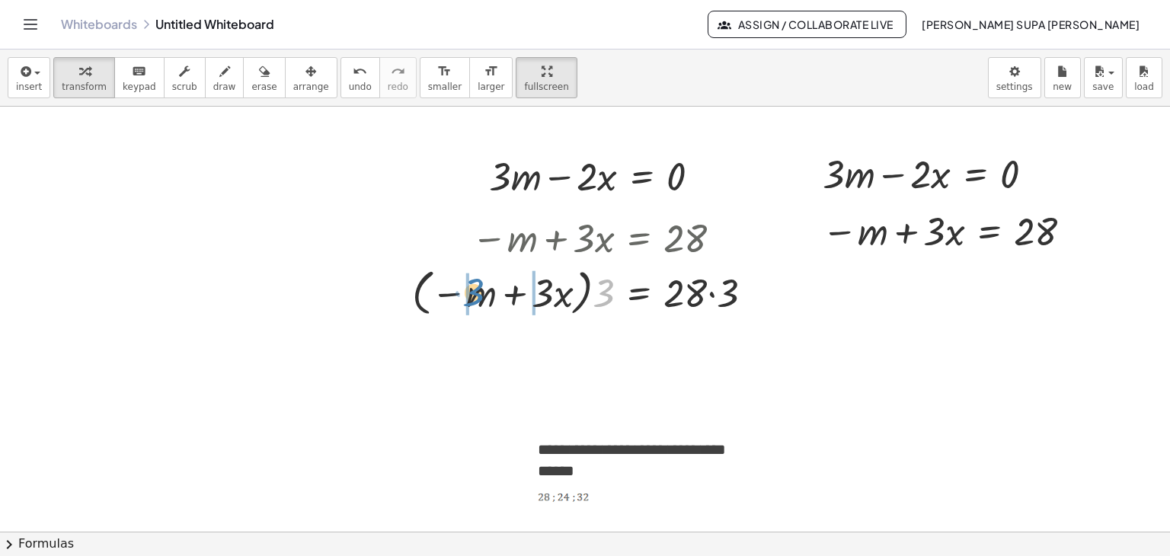
drag, startPoint x: 603, startPoint y: 301, endPoint x: 470, endPoint y: 300, distance: 133.3
click at [470, 300] on div at bounding box center [589, 292] width 368 height 58
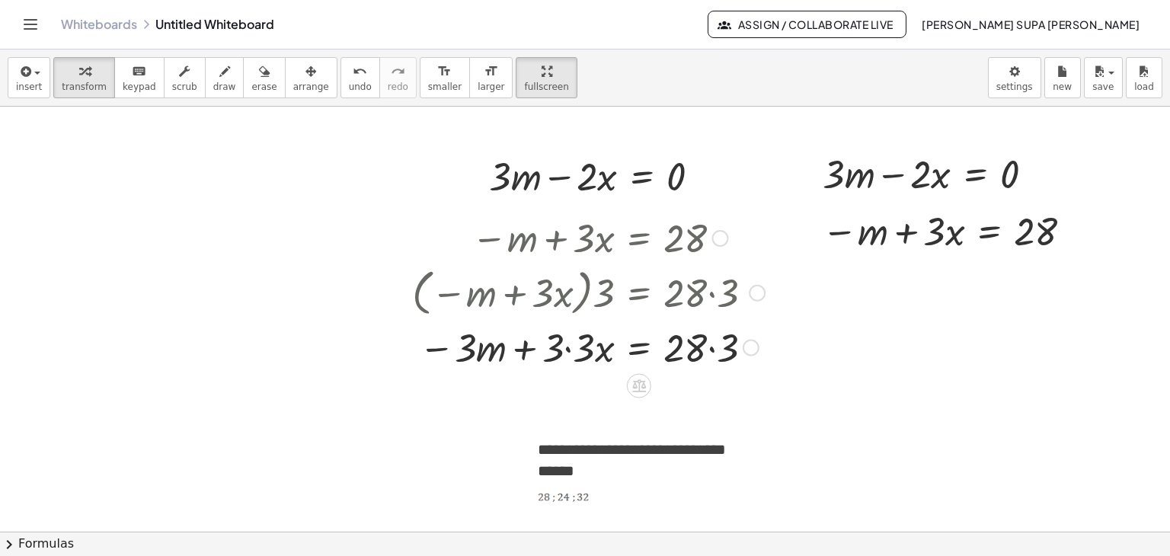
click at [759, 294] on div at bounding box center [757, 293] width 17 height 17
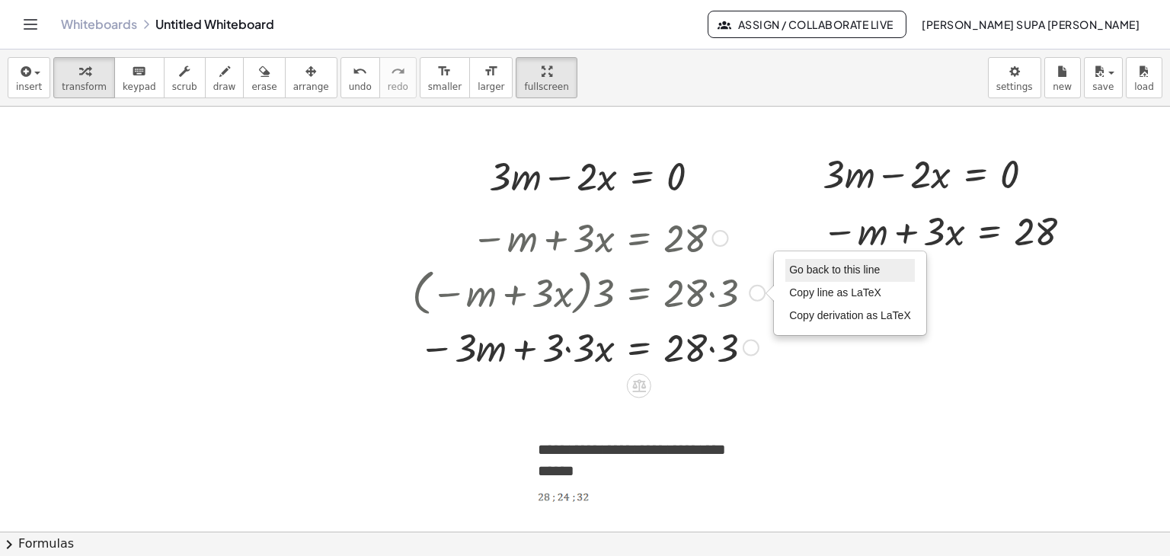
click at [814, 273] on span "Go back to this line" at bounding box center [834, 270] width 91 height 12
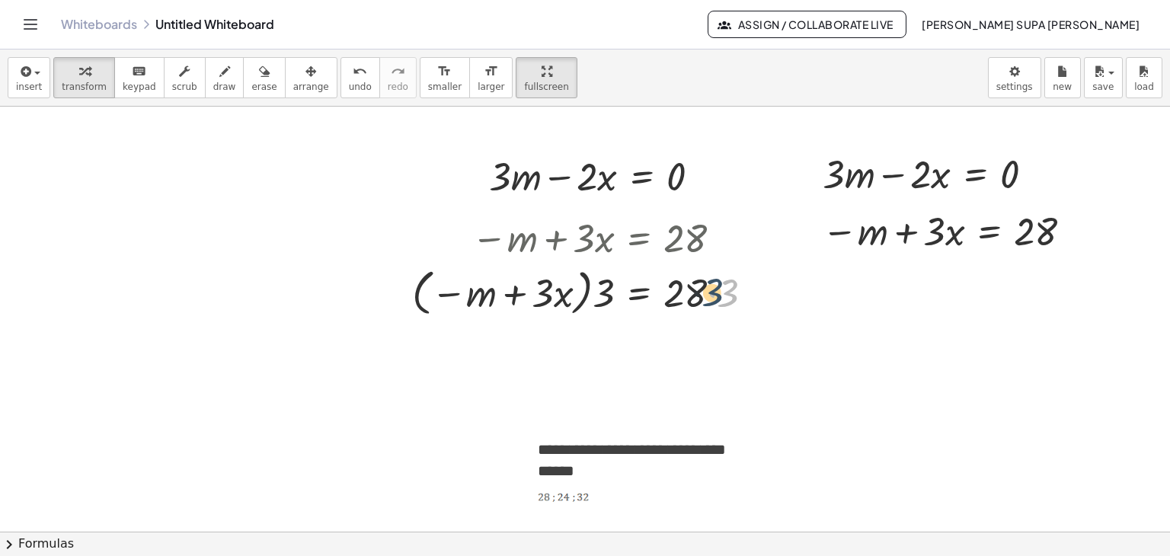
drag, startPoint x: 731, startPoint y: 296, endPoint x: 715, endPoint y: 295, distance: 16.0
click at [715, 295] on div at bounding box center [589, 292] width 368 height 58
drag, startPoint x: 733, startPoint y: 295, endPoint x: 683, endPoint y: 295, distance: 50.3
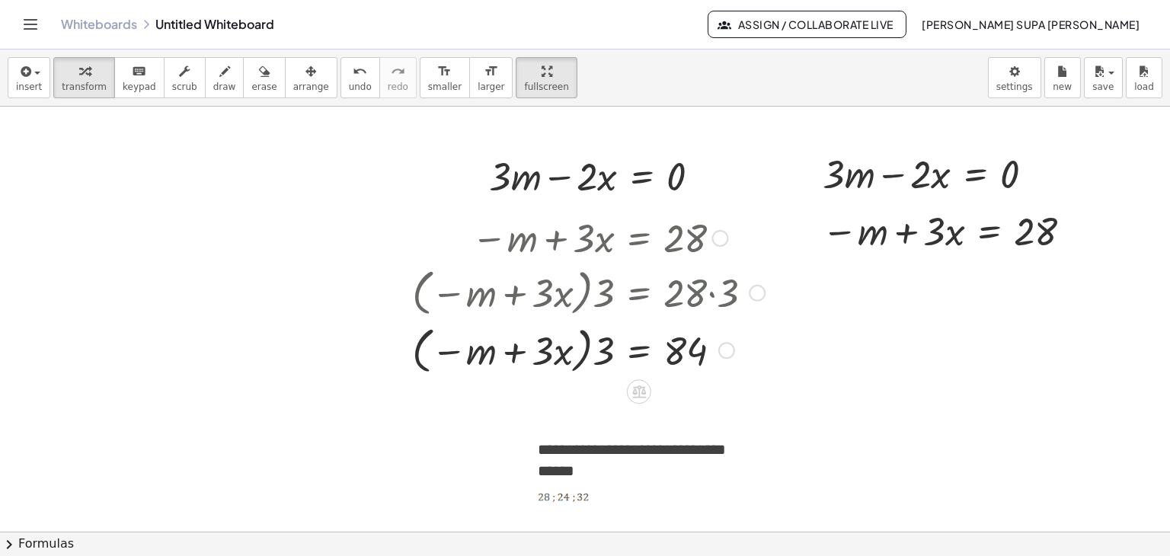
click at [755, 296] on div at bounding box center [757, 293] width 17 height 17
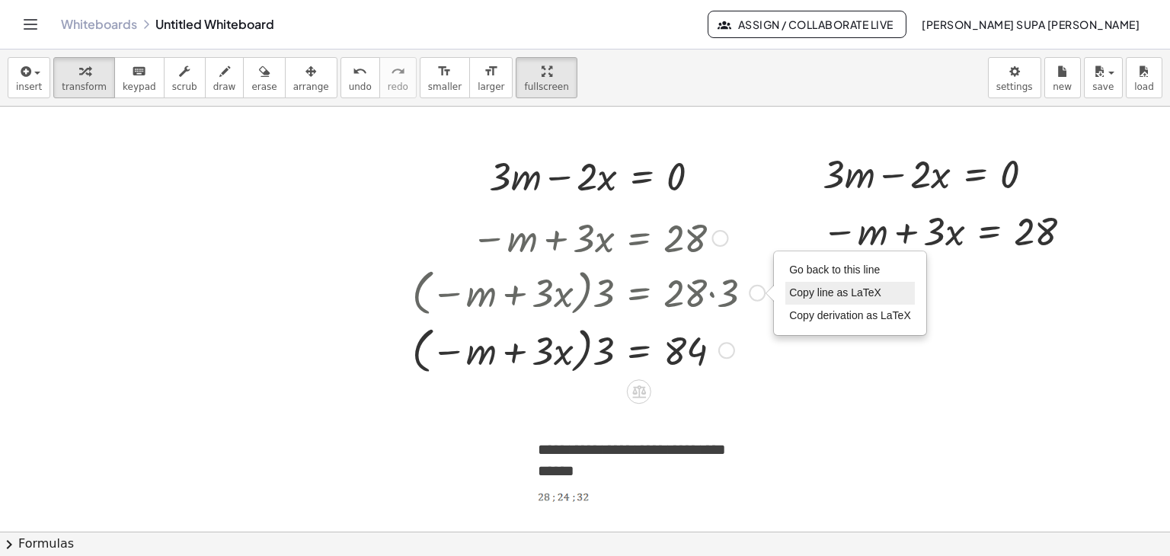
click at [811, 296] on span "Copy line as LaTeX" at bounding box center [835, 292] width 92 height 12
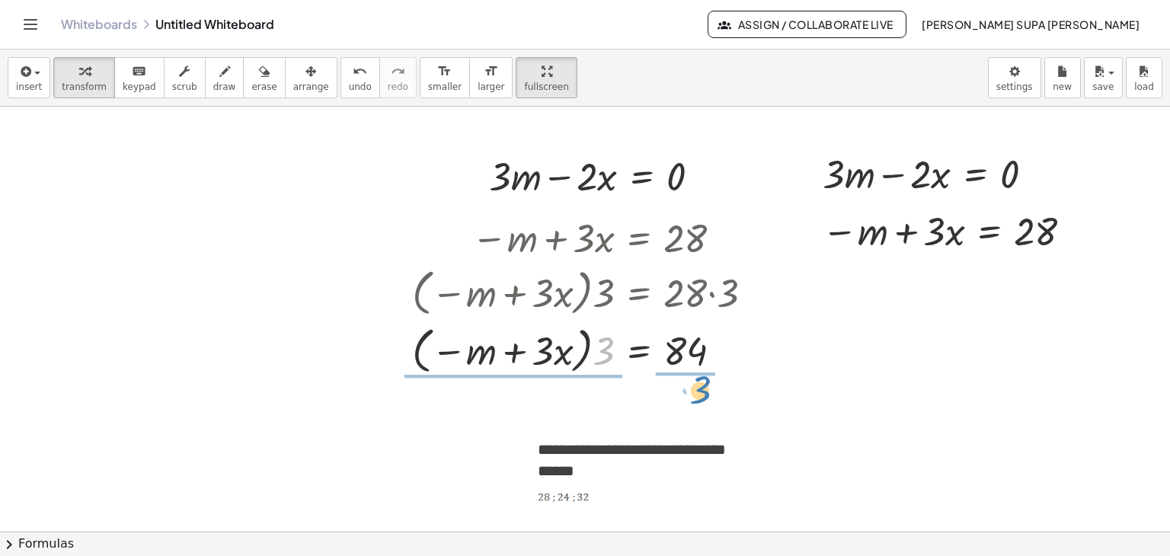
drag, startPoint x: 600, startPoint y: 357, endPoint x: 697, endPoint y: 397, distance: 104.5
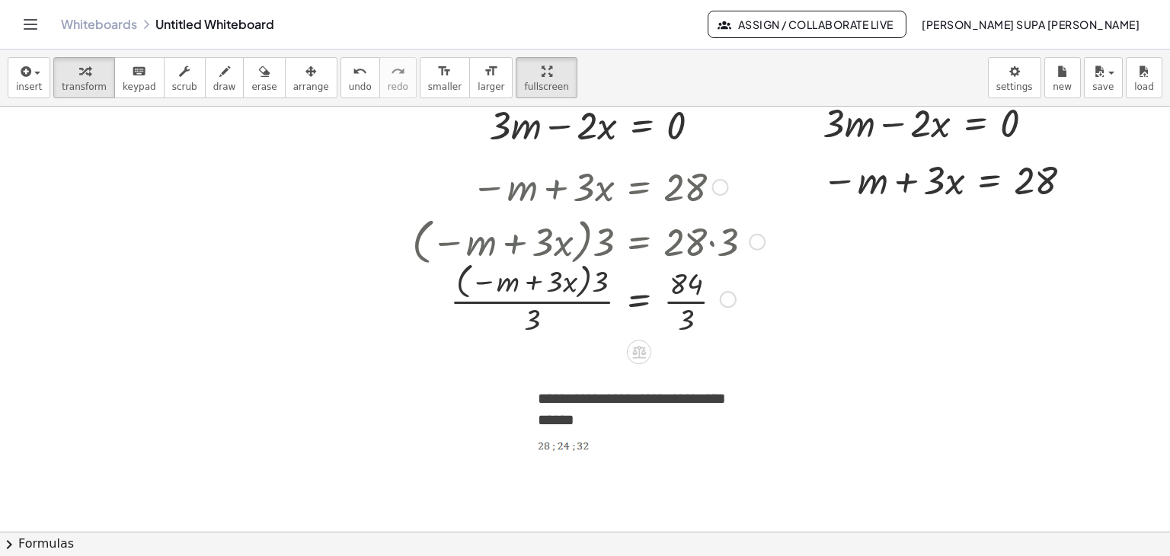
scroll to position [3327, 0]
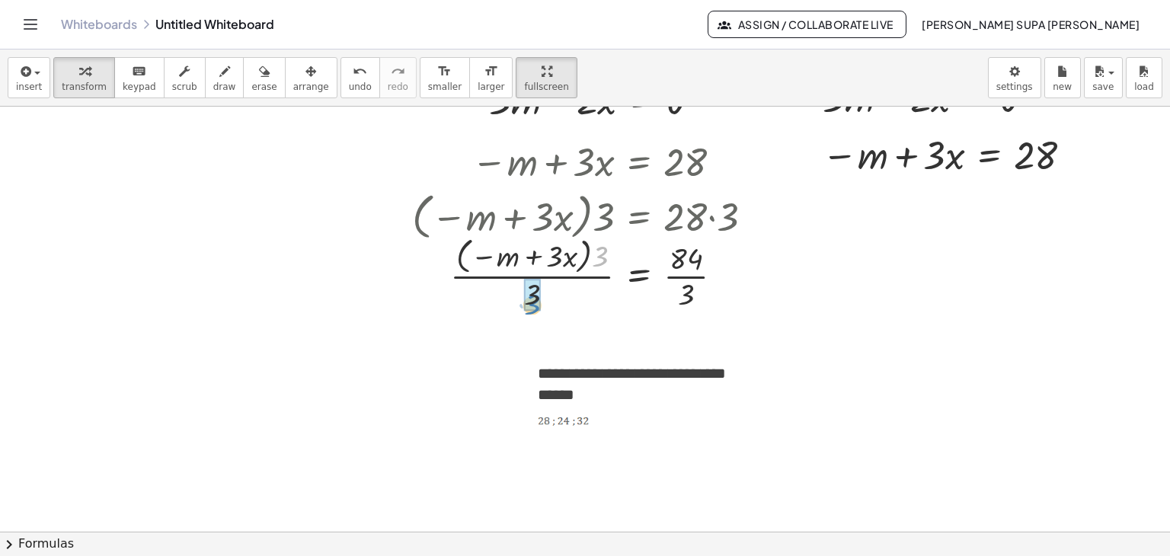
drag, startPoint x: 605, startPoint y: 257, endPoint x: 540, endPoint y: 305, distance: 80.6
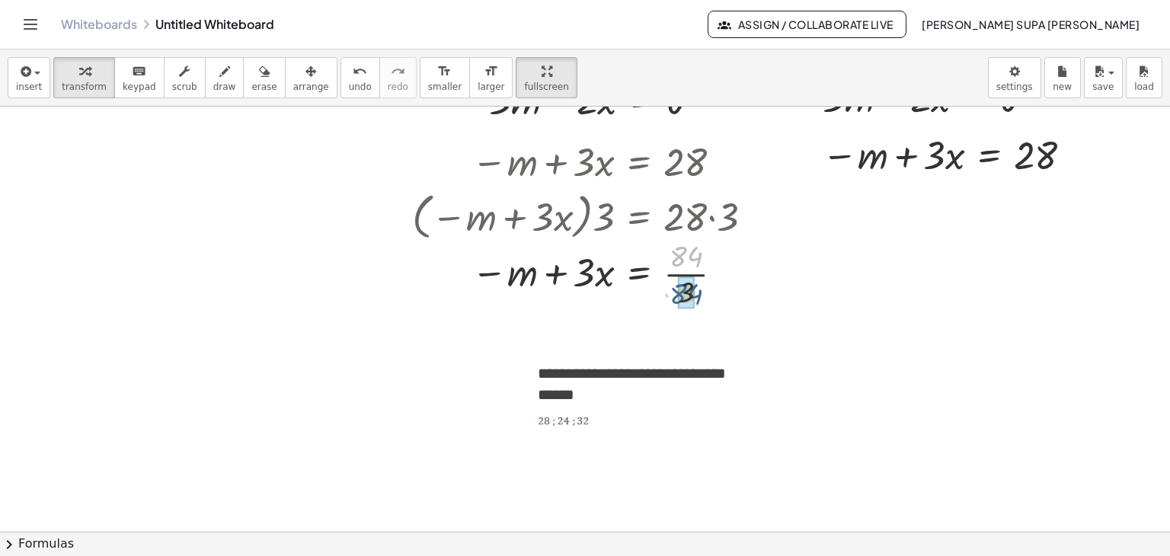
drag, startPoint x: 694, startPoint y: 252, endPoint x: 694, endPoint y: 290, distance: 38.1
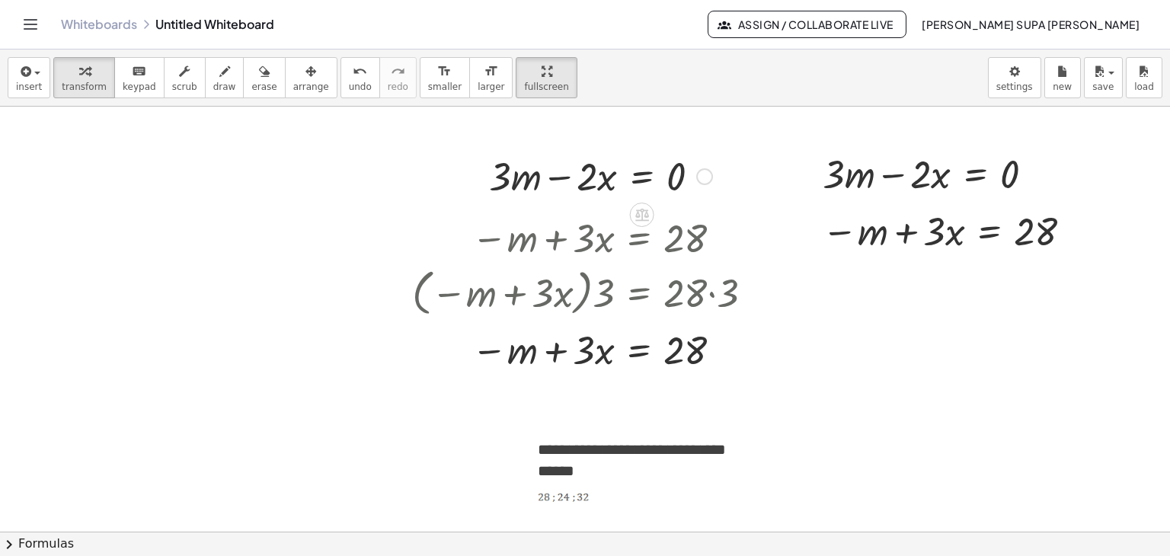
click at [706, 171] on div at bounding box center [704, 176] width 17 height 17
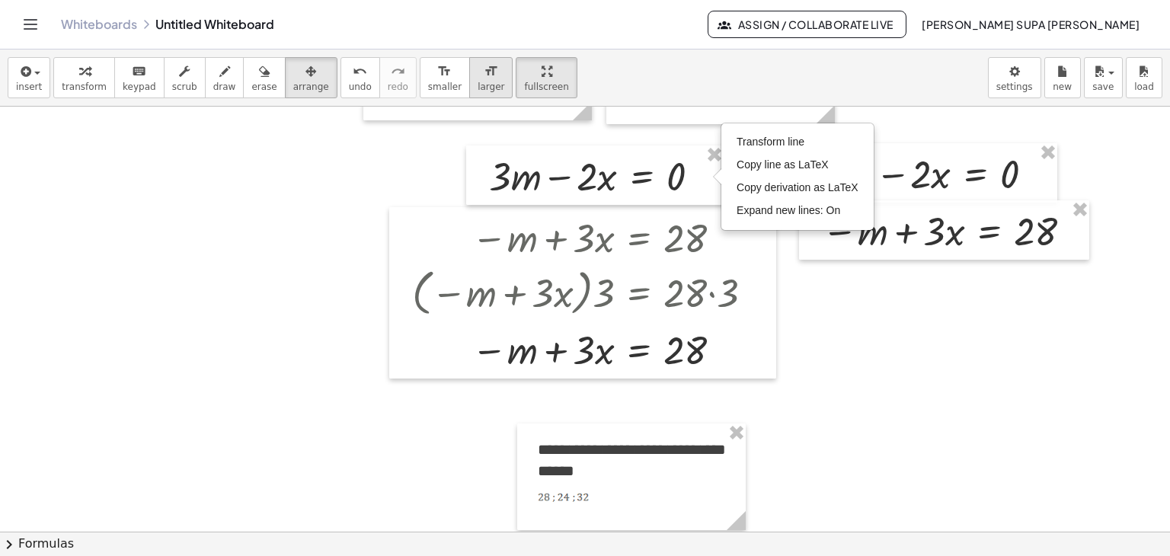
drag, startPoint x: 283, startPoint y: 75, endPoint x: 436, endPoint y: 95, distance: 153.6
click at [305, 75] on icon "button" at bounding box center [310, 71] width 11 height 18
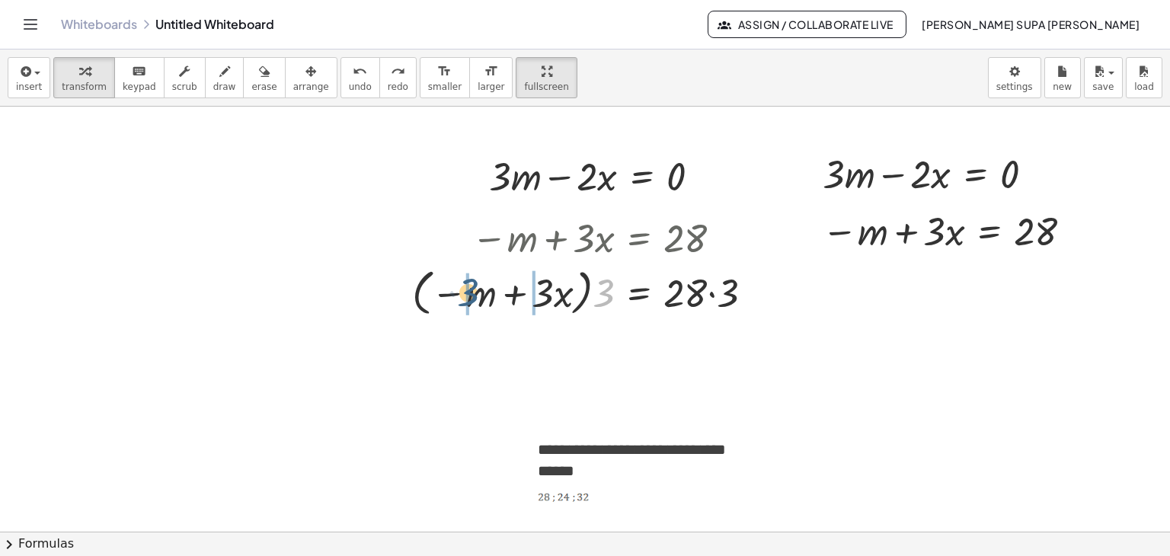
drag, startPoint x: 607, startPoint y: 299, endPoint x: 466, endPoint y: 298, distance: 140.9
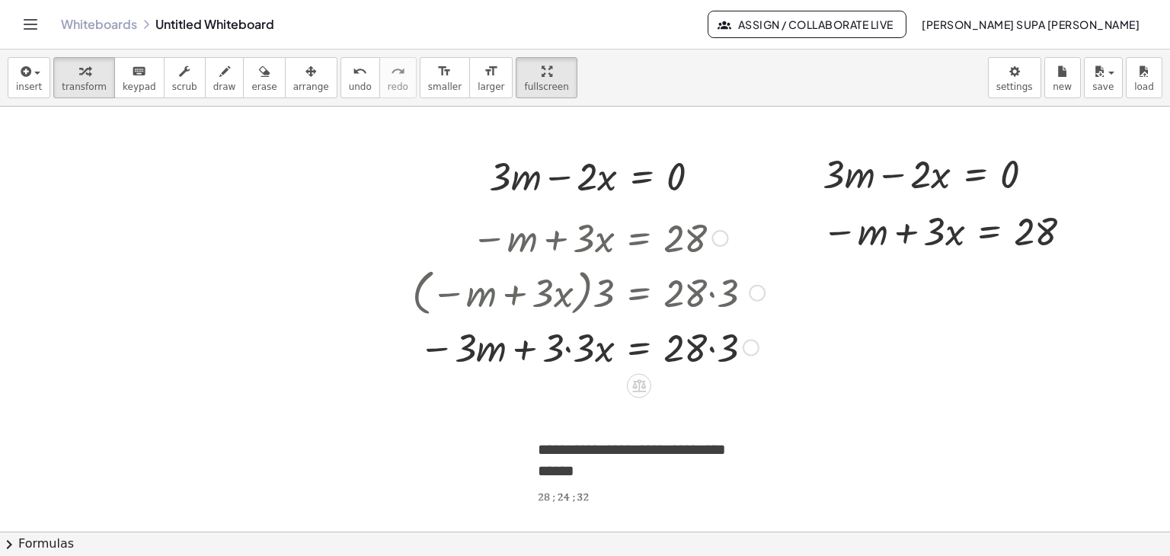
click at [756, 291] on div at bounding box center [757, 293] width 17 height 17
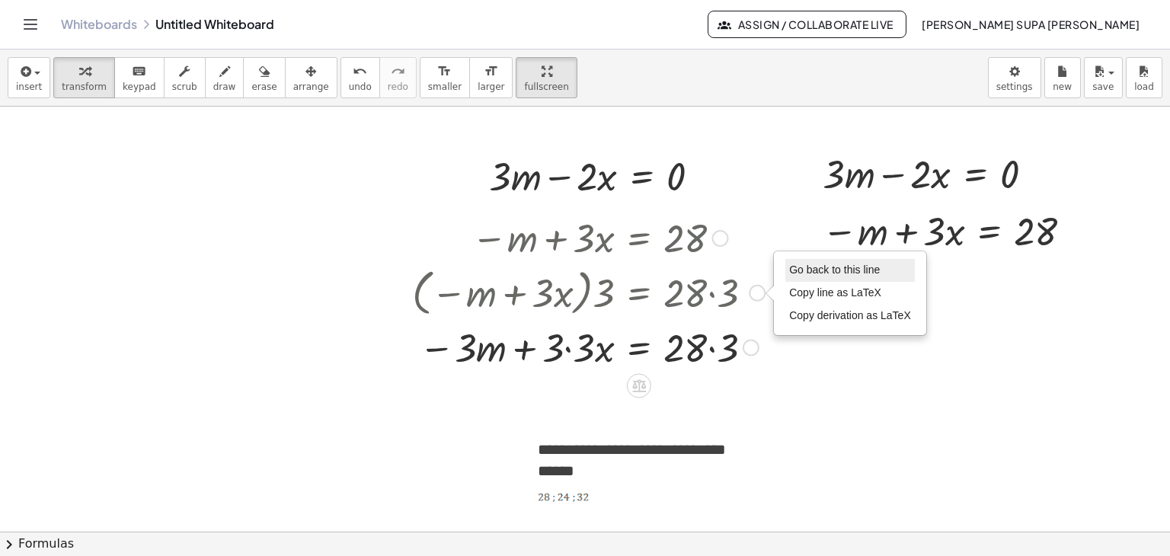
click at [799, 267] on span "Go back to this line" at bounding box center [834, 270] width 91 height 12
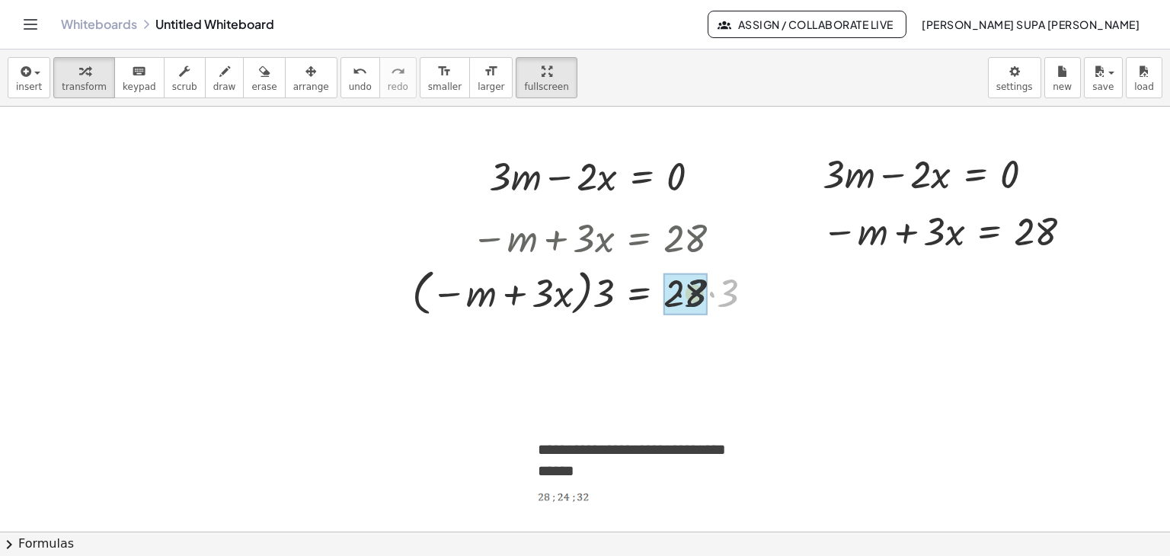
drag, startPoint x: 730, startPoint y: 296, endPoint x: 686, endPoint y: 296, distance: 44.2
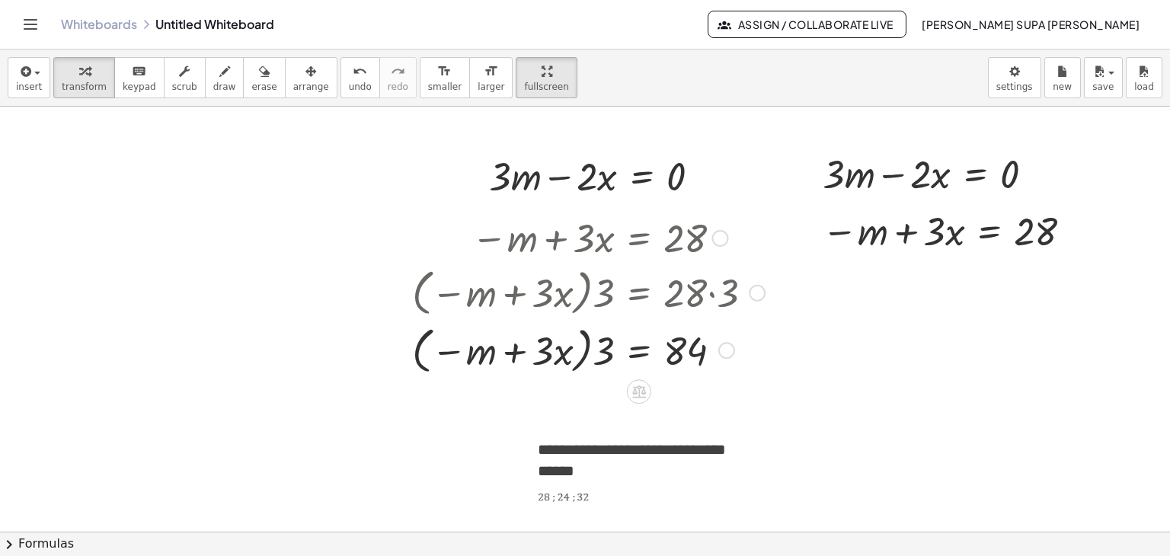
click at [756, 290] on div at bounding box center [757, 293] width 17 height 17
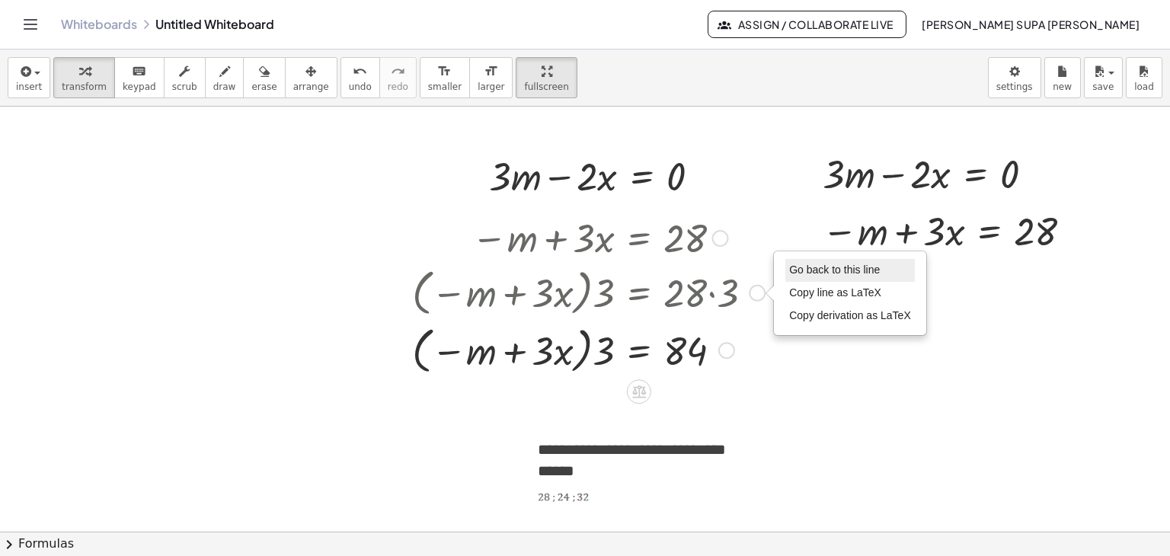
click at [796, 273] on span "Go back to this line" at bounding box center [834, 270] width 91 height 12
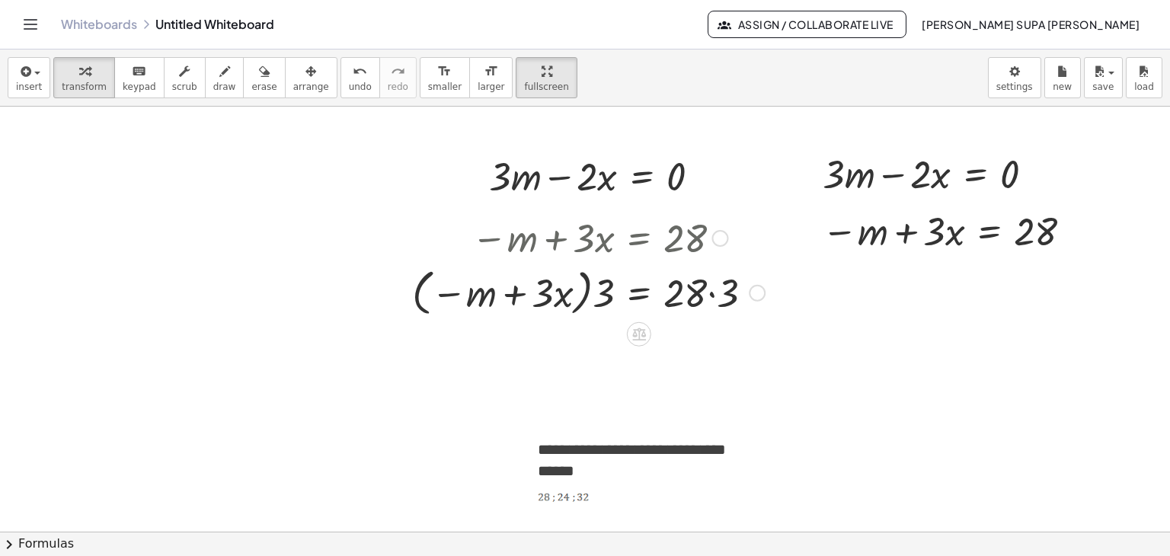
click at [755, 296] on div "Go back to this line Copy line as LaTeX Copy derivation as LaTeX" at bounding box center [757, 293] width 17 height 17
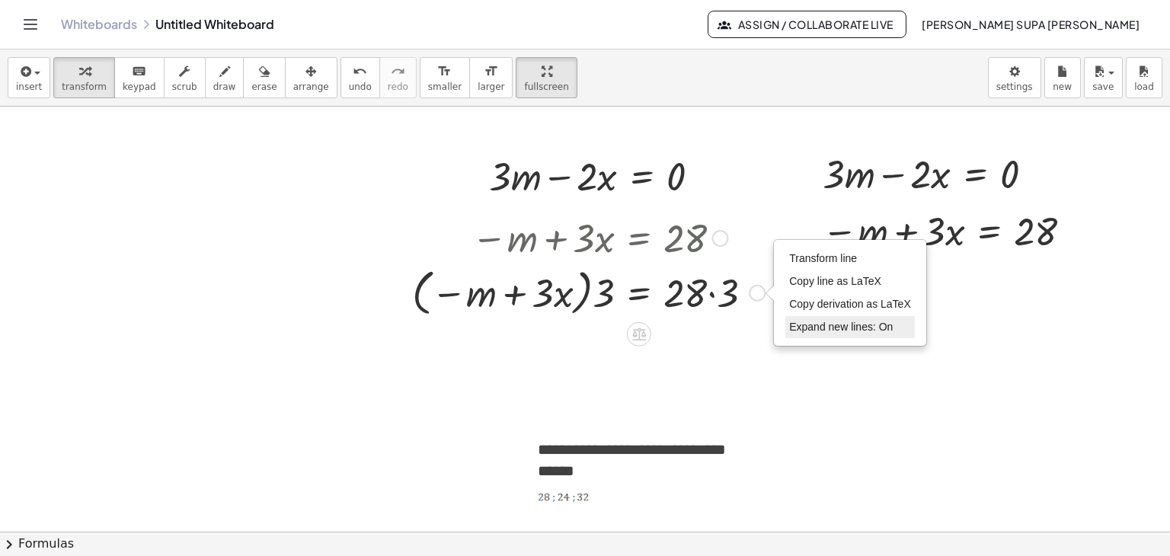
click at [802, 330] on span "Expand new lines: On" at bounding box center [841, 327] width 104 height 12
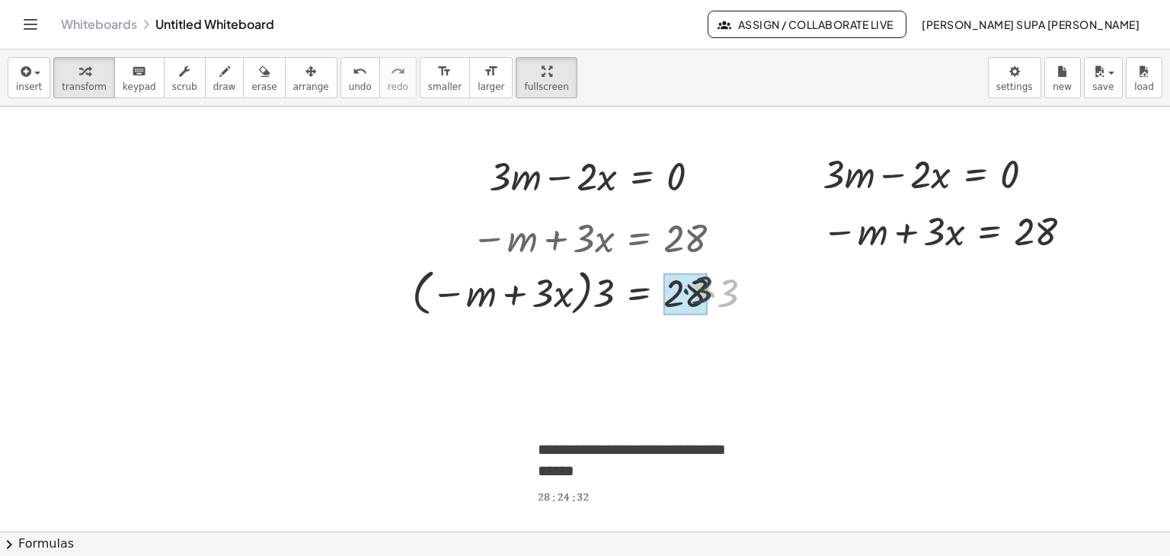
drag, startPoint x: 734, startPoint y: 299, endPoint x: 698, endPoint y: 294, distance: 36.9
drag, startPoint x: 606, startPoint y: 298, endPoint x: 472, endPoint y: 299, distance: 134.1
click at [472, 299] on div at bounding box center [573, 292] width 337 height 58
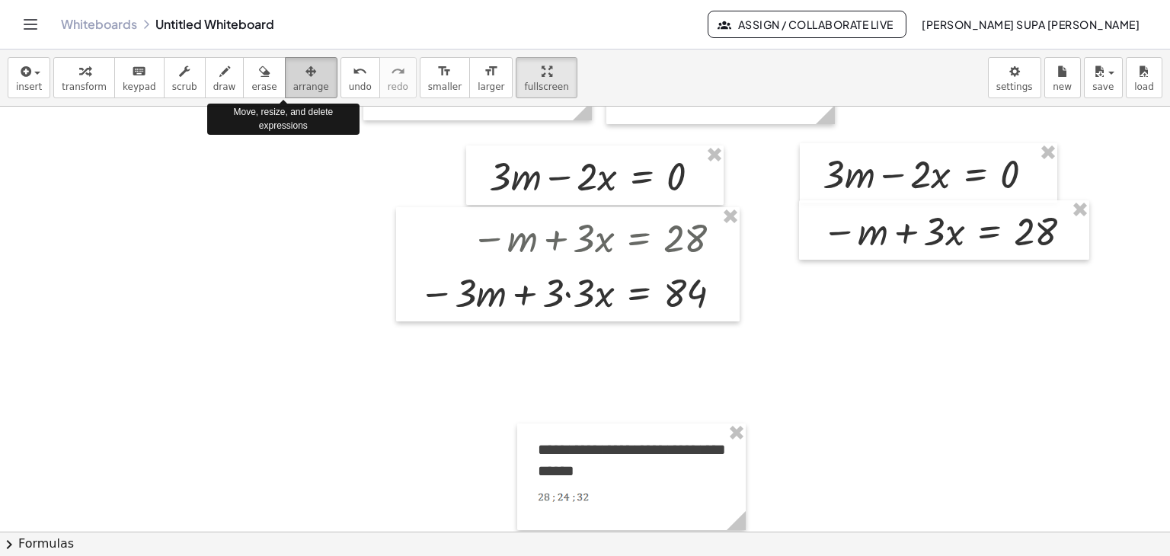
click at [305, 71] on icon "button" at bounding box center [310, 71] width 11 height 18
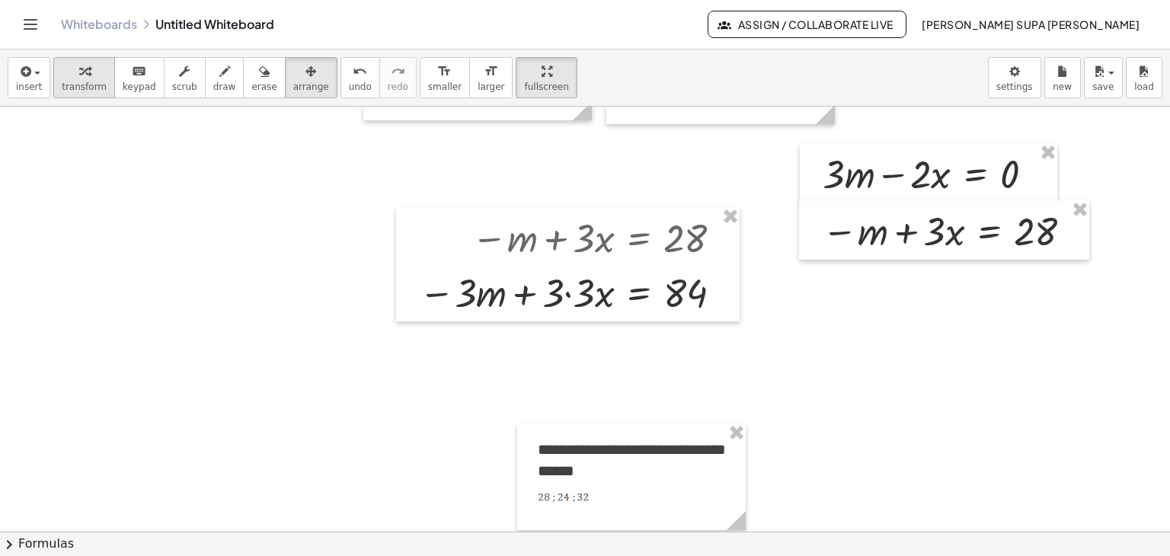
click at [63, 78] on div "button" at bounding box center [84, 71] width 45 height 18
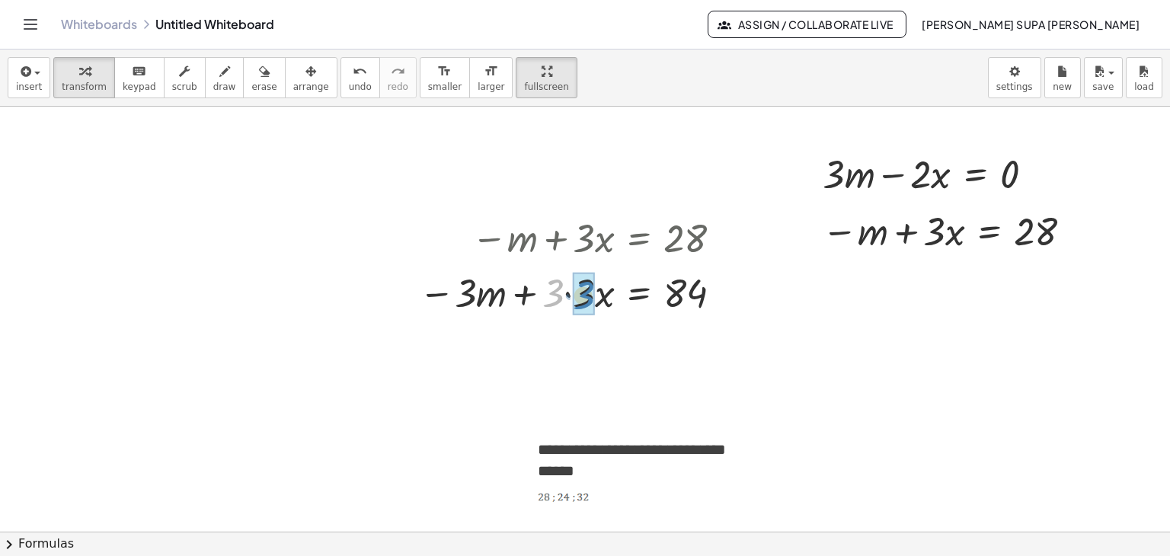
drag, startPoint x: 552, startPoint y: 299, endPoint x: 583, endPoint y: 301, distance: 30.6
drag, startPoint x: 286, startPoint y: 66, endPoint x: 312, endPoint y: 66, distance: 25.9
click at [305, 66] on icon "button" at bounding box center [310, 71] width 11 height 18
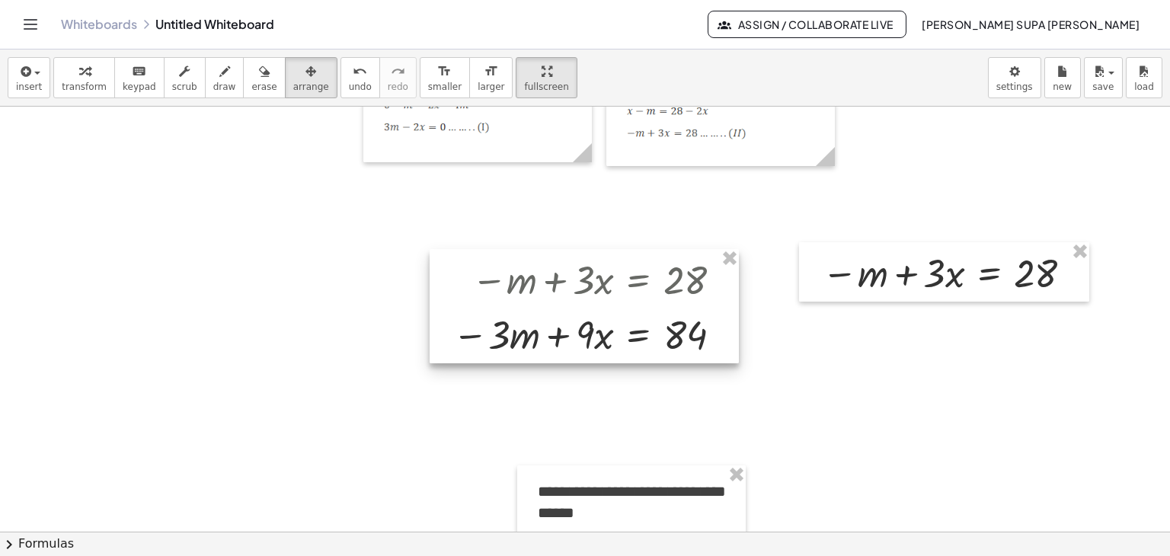
scroll to position [3175, 0]
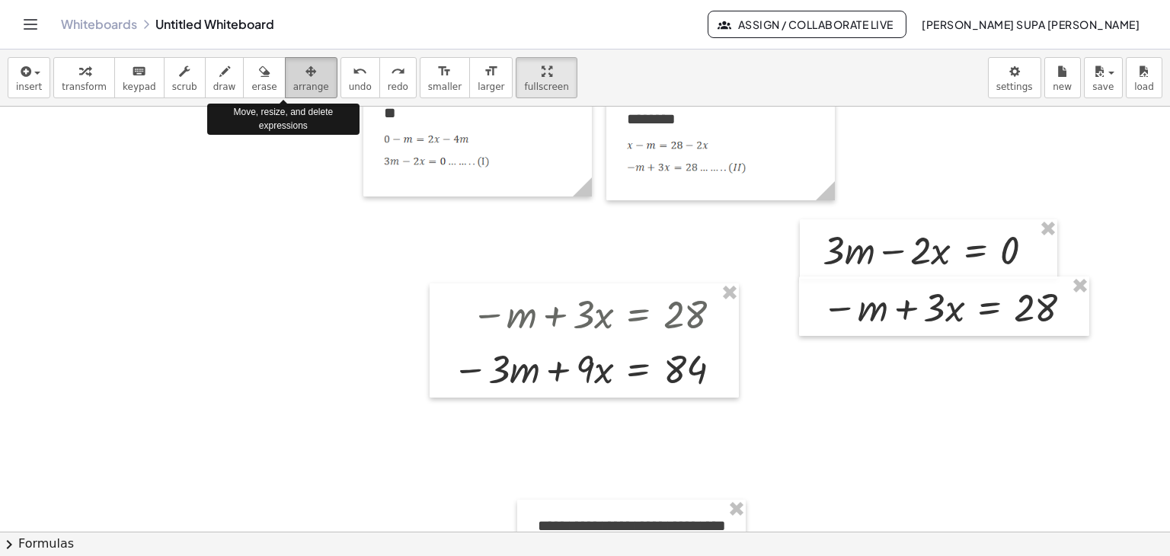
click at [305, 75] on icon "button" at bounding box center [310, 71] width 11 height 18
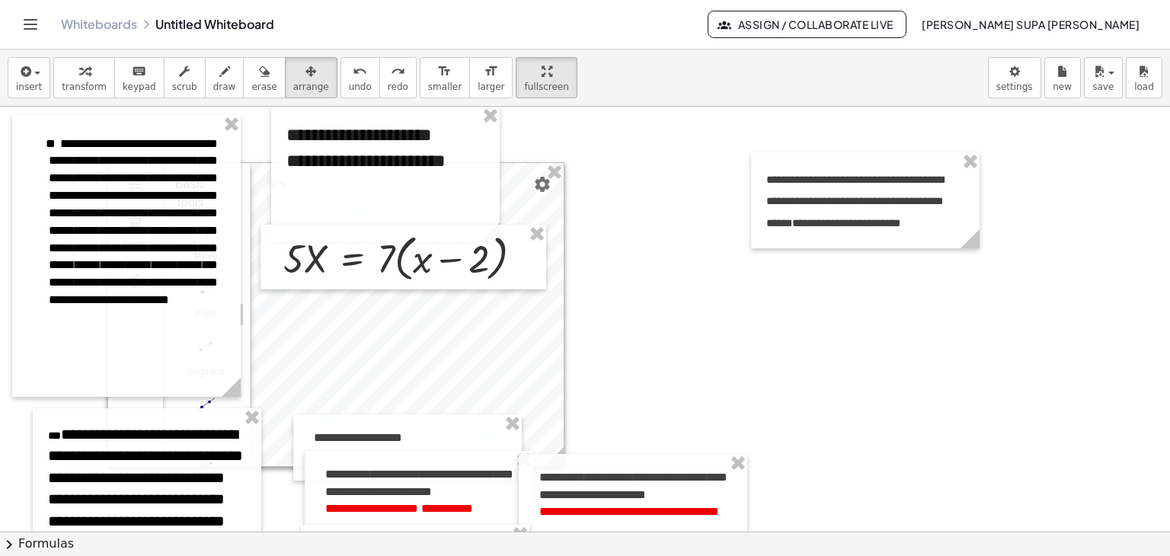
scroll to position [3175, 0]
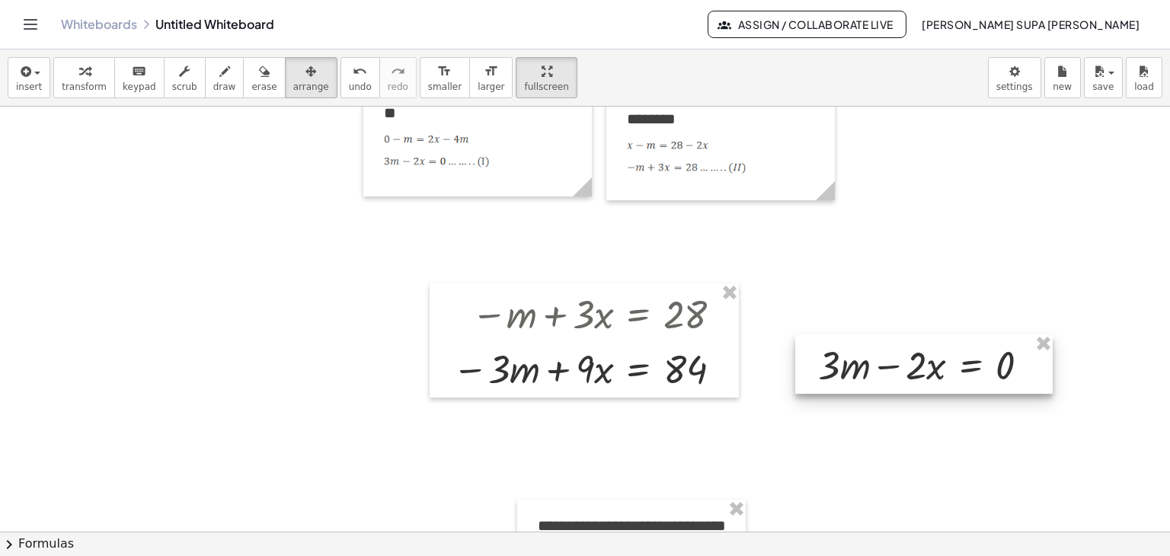
drag, startPoint x: 848, startPoint y: 232, endPoint x: 843, endPoint y: 347, distance: 115.1
click at [843, 347] on div at bounding box center [923, 363] width 257 height 59
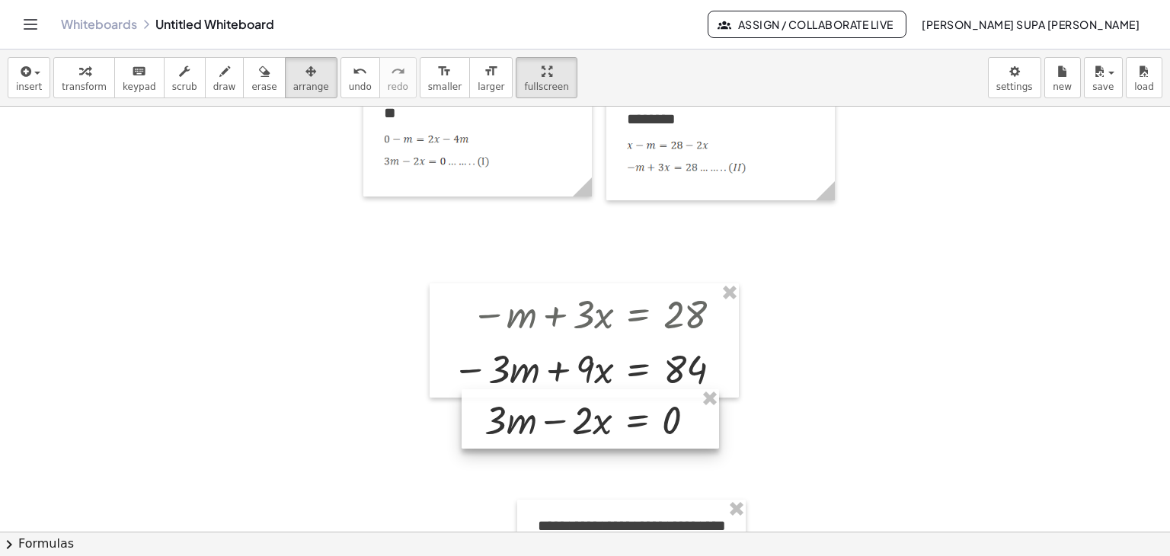
drag, startPoint x: 875, startPoint y: 384, endPoint x: 543, endPoint y: 437, distance: 336.3
click at [543, 437] on div at bounding box center [590, 418] width 257 height 59
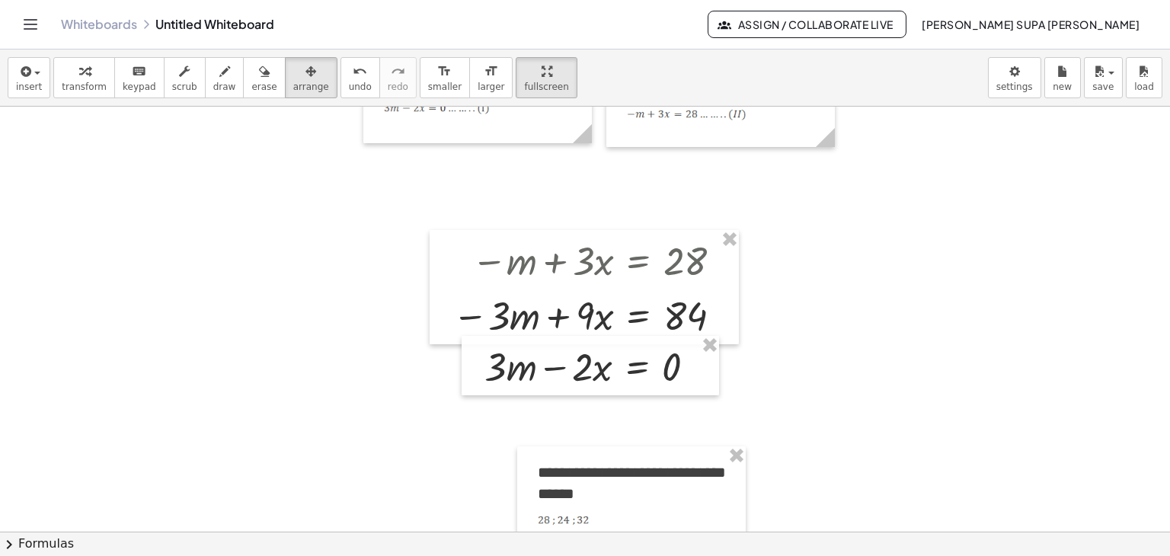
scroll to position [3251, 0]
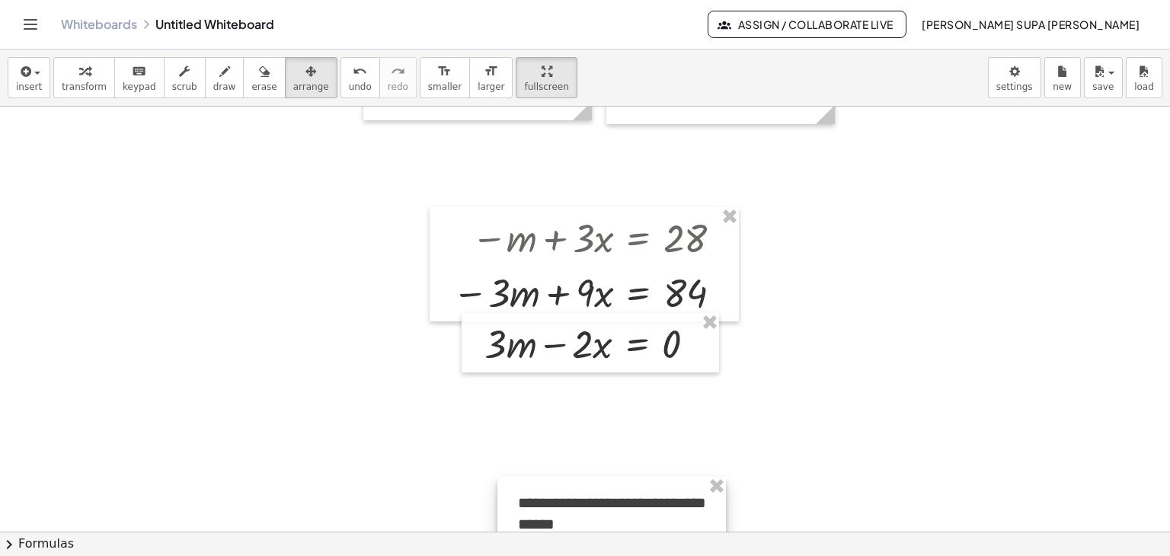
drag, startPoint x: 601, startPoint y: 432, endPoint x: 581, endPoint y: 494, distance: 65.5
click at [581, 494] on div at bounding box center [611, 530] width 229 height 107
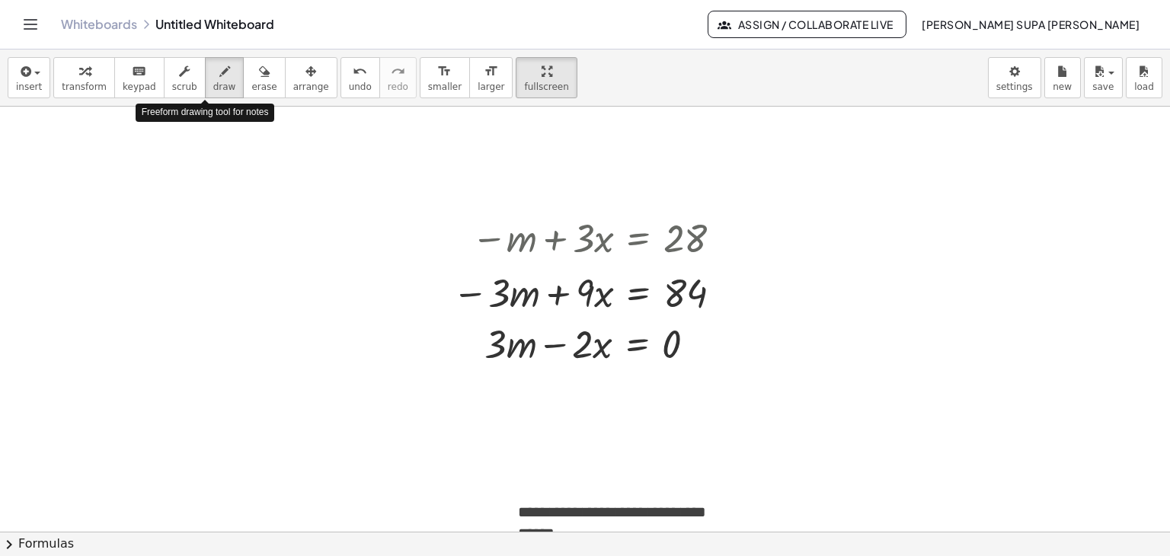
drag, startPoint x: 197, startPoint y: 71, endPoint x: 285, endPoint y: 105, distance: 94.1
click at [213, 77] on div "button" at bounding box center [224, 71] width 23 height 18
drag, startPoint x: 571, startPoint y: 388, endPoint x: 579, endPoint y: 420, distance: 32.9
drag, startPoint x: 574, startPoint y: 405, endPoint x: 590, endPoint y: 407, distance: 15.3
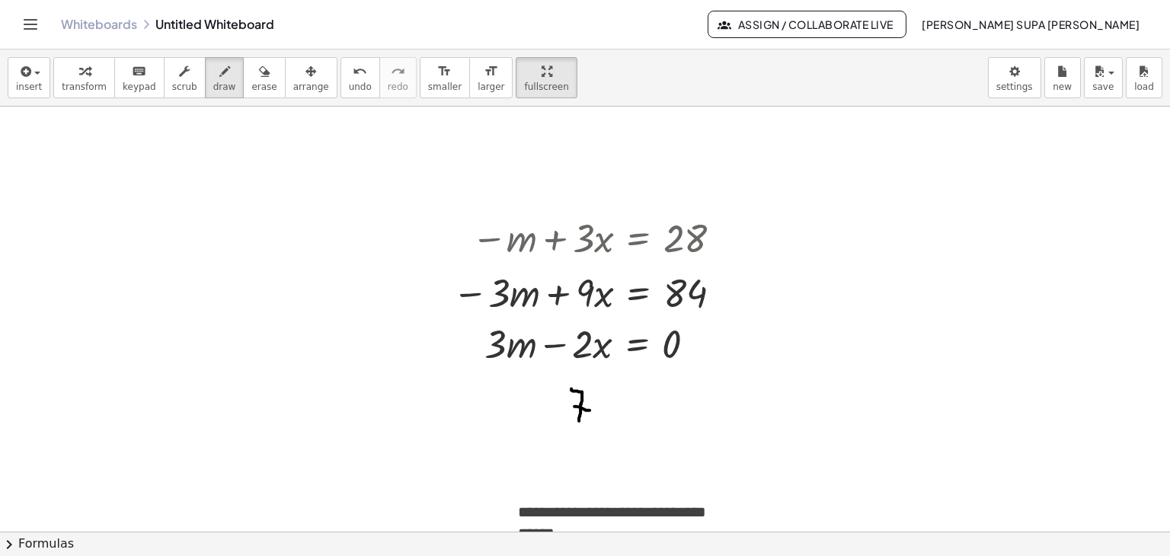
drag, startPoint x: 600, startPoint y: 406, endPoint x: 608, endPoint y: 420, distance: 15.7
drag, startPoint x: 606, startPoint y: 401, endPoint x: 594, endPoint y: 422, distance: 23.5
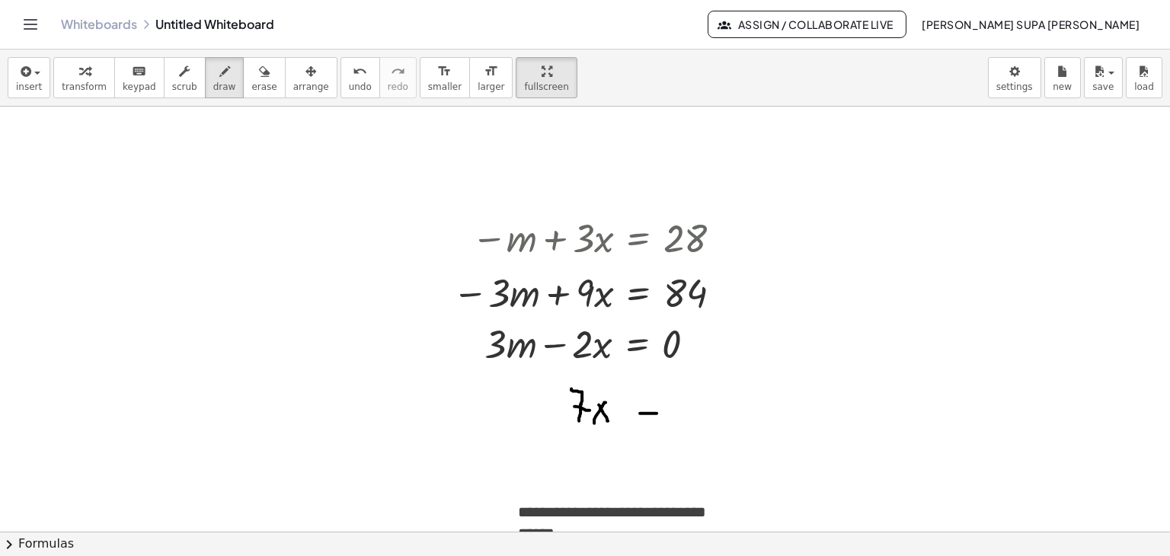
drag, startPoint x: 640, startPoint y: 412, endPoint x: 657, endPoint y: 412, distance: 16.8
drag, startPoint x: 639, startPoint y: 401, endPoint x: 659, endPoint y: 401, distance: 19.8
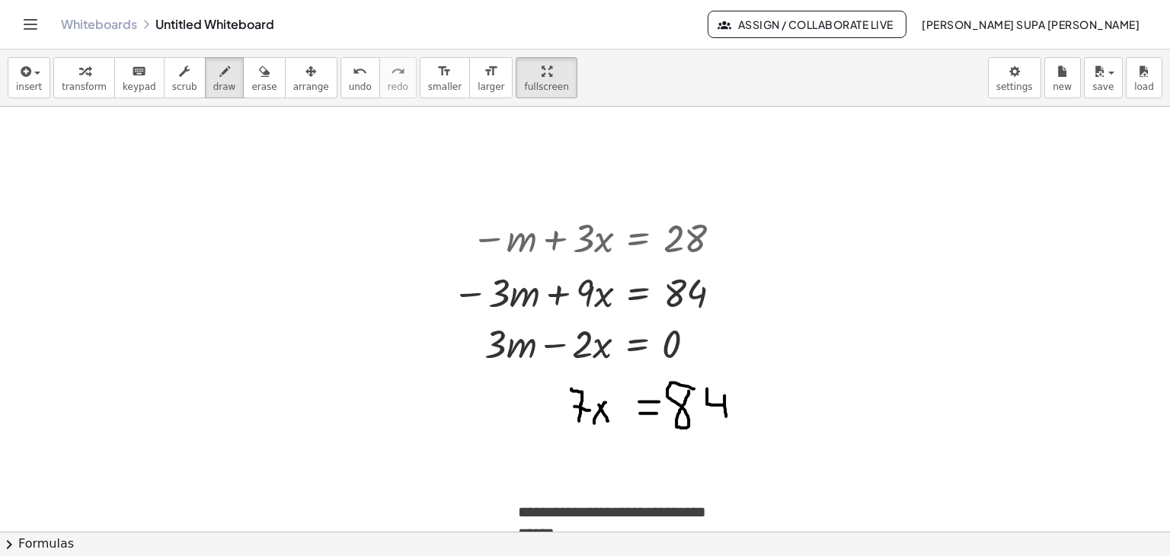
drag, startPoint x: 707, startPoint y: 388, endPoint x: 727, endPoint y: 420, distance: 37.6
drag, startPoint x: 606, startPoint y: 447, endPoint x: 622, endPoint y: 446, distance: 15.3
drag, startPoint x: 616, startPoint y: 443, endPoint x: 606, endPoint y: 457, distance: 16.9
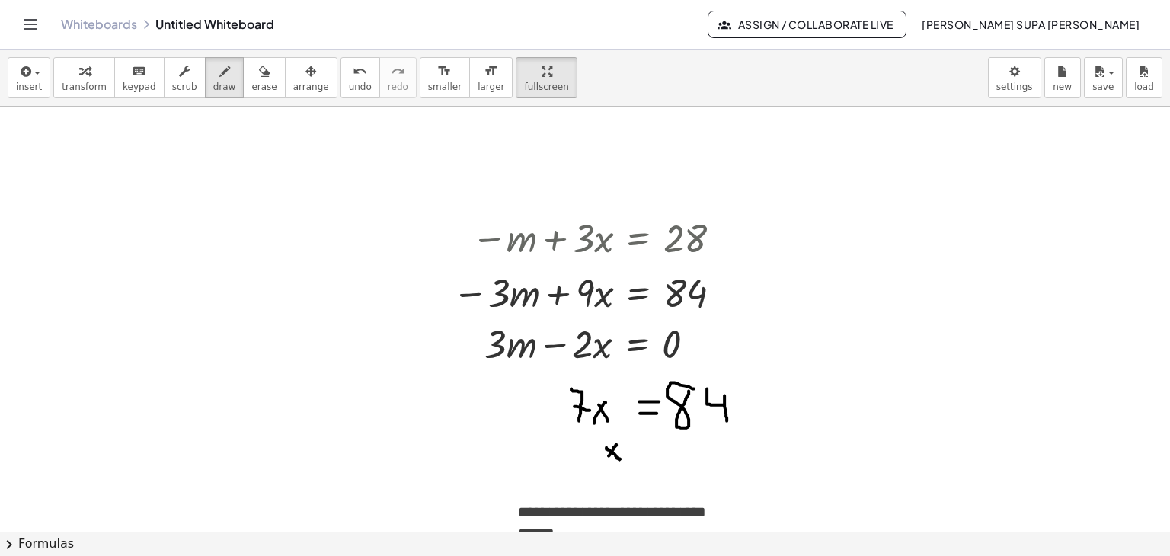
drag, startPoint x: 652, startPoint y: 453, endPoint x: 664, endPoint y: 452, distance: 12.3
drag, startPoint x: 651, startPoint y: 444, endPoint x: 663, endPoint y: 444, distance: 12.2
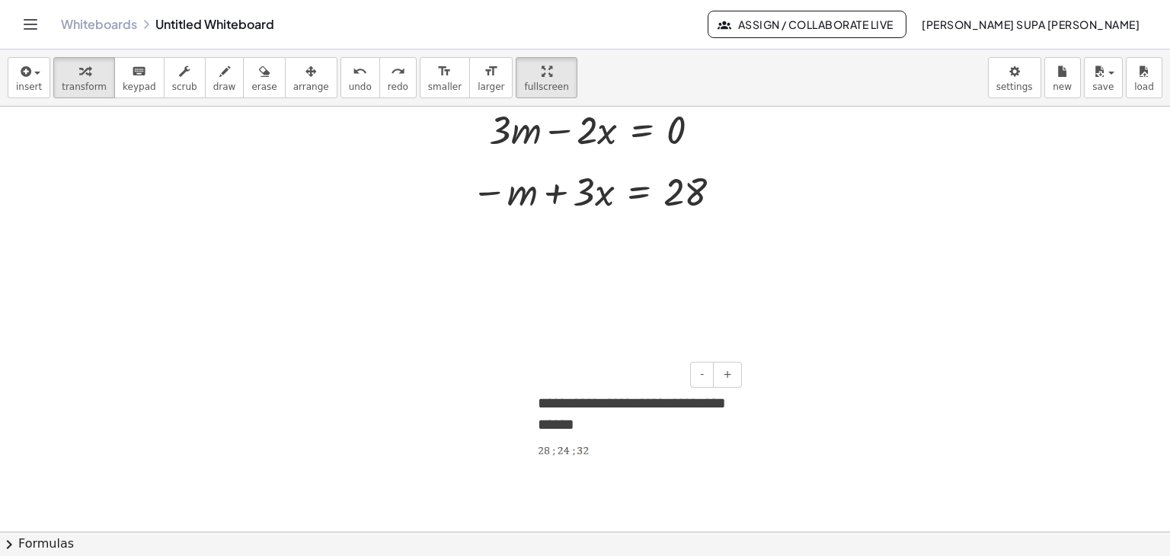
scroll to position [3569, 0]
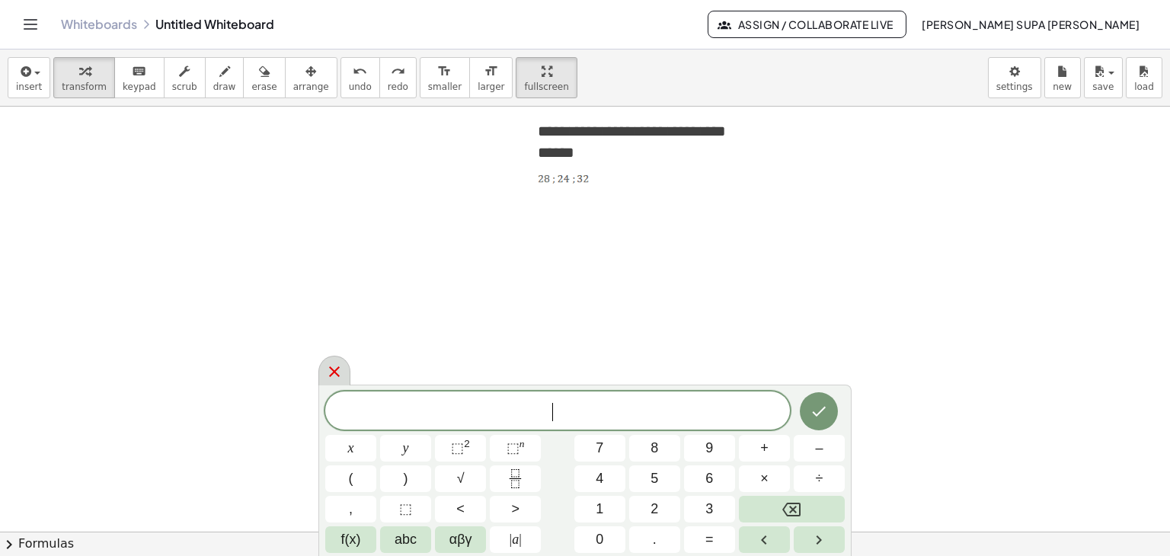
click at [328, 369] on icon at bounding box center [334, 372] width 18 height 18
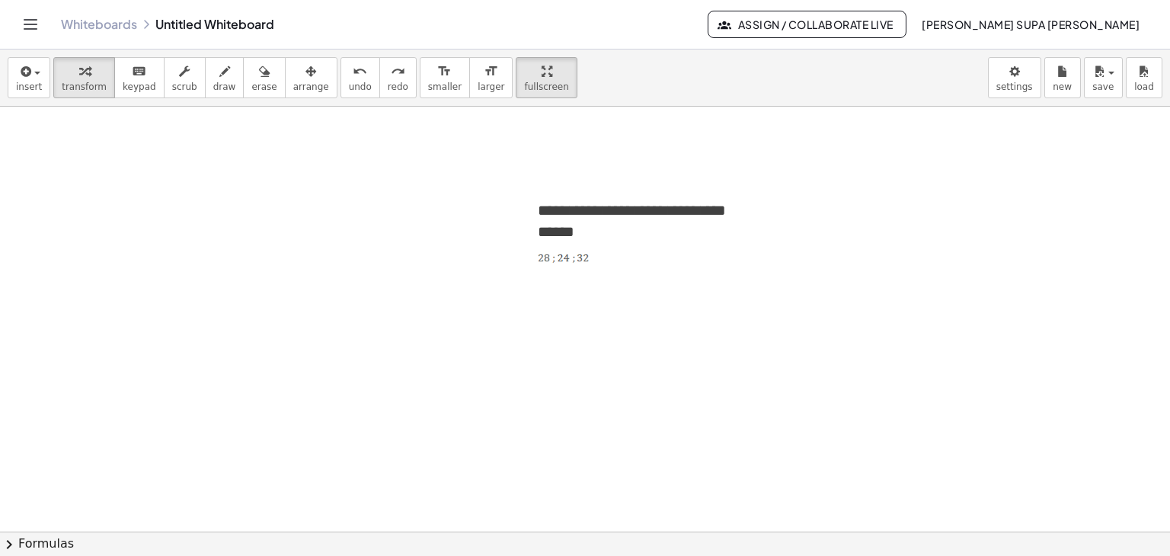
scroll to position [3645, 0]
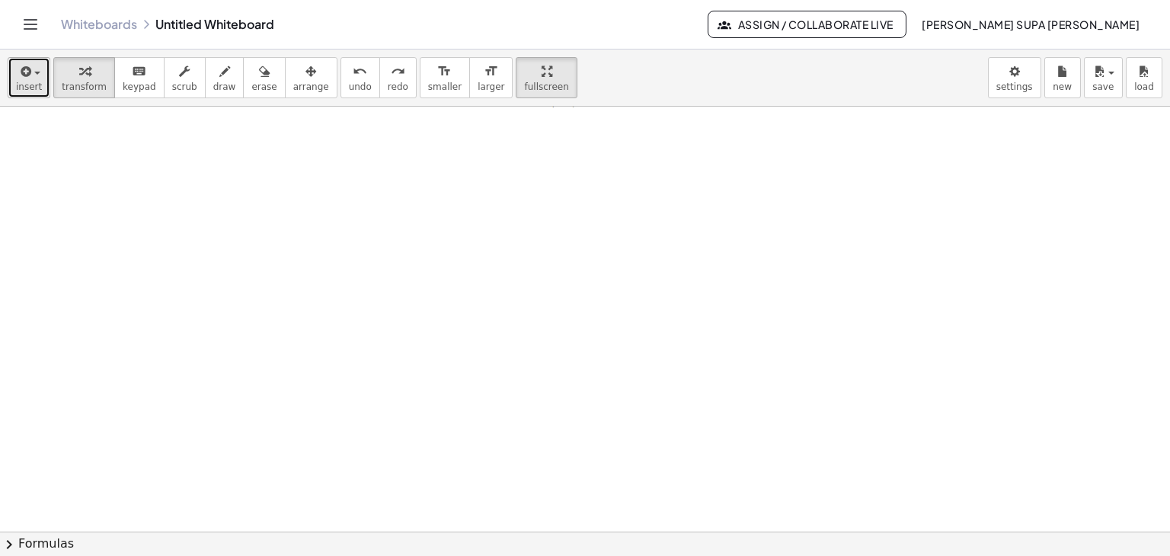
click at [24, 86] on span "insert" at bounding box center [29, 87] width 26 height 11
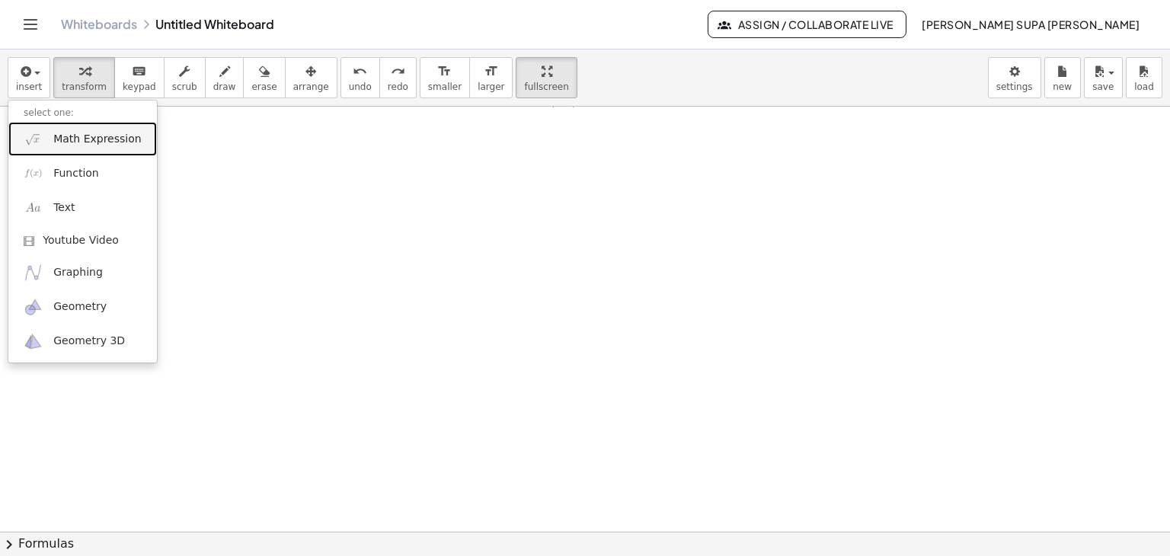
click at [43, 147] on link "Math Expression" at bounding box center [82, 139] width 149 height 34
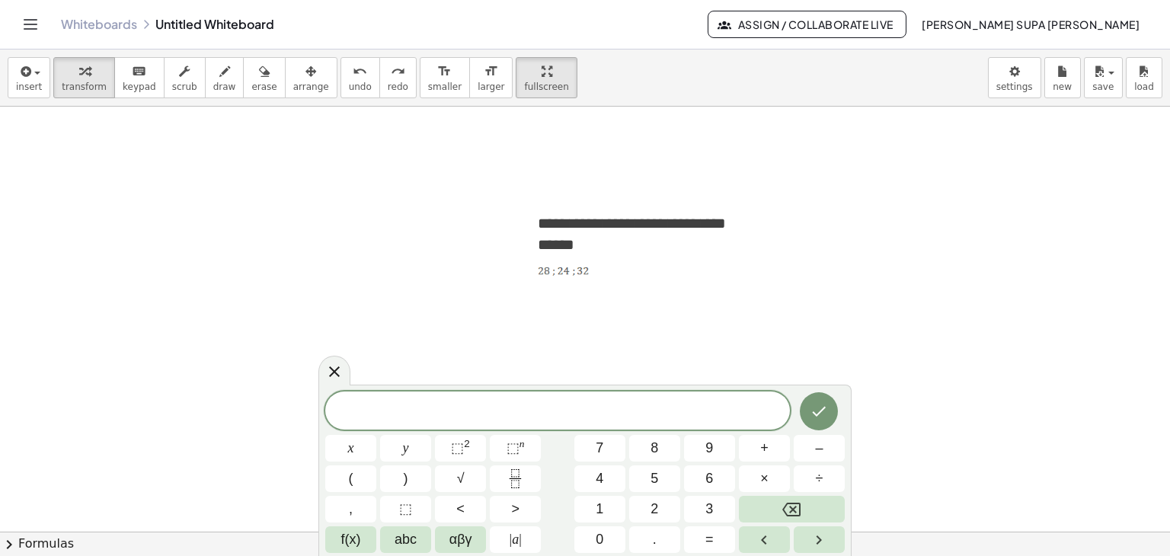
scroll to position [3569, 0]
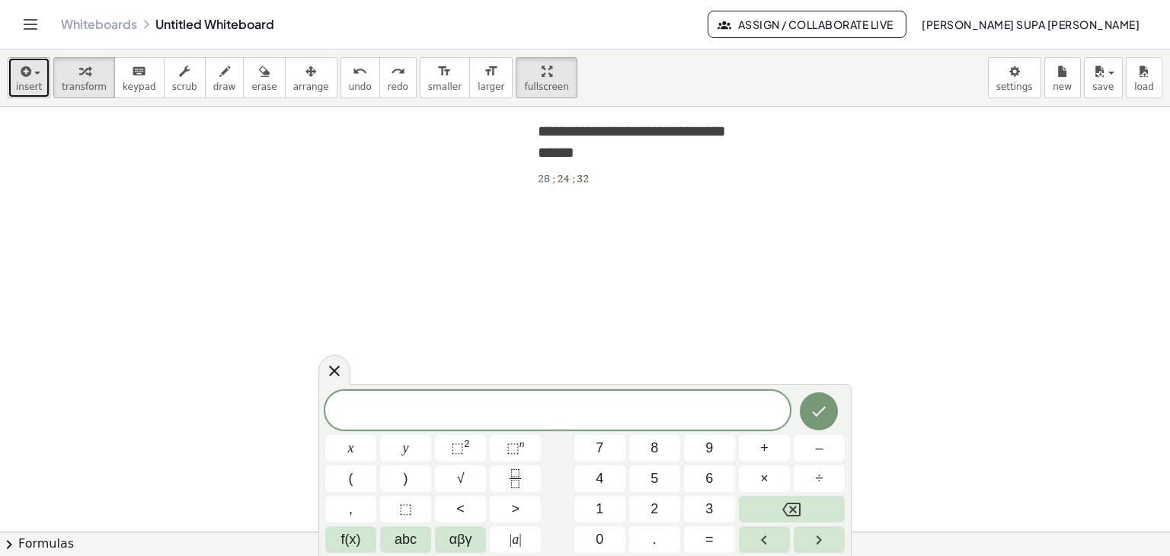
click at [21, 69] on icon "button" at bounding box center [25, 71] width 14 height 18
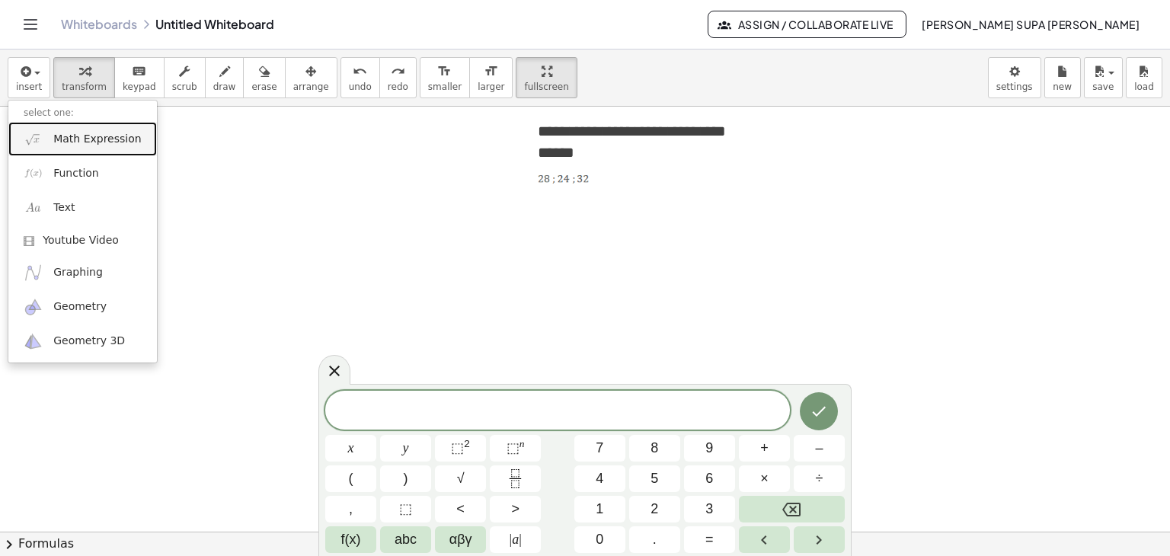
click at [69, 144] on span "Math Expression" at bounding box center [97, 139] width 88 height 15
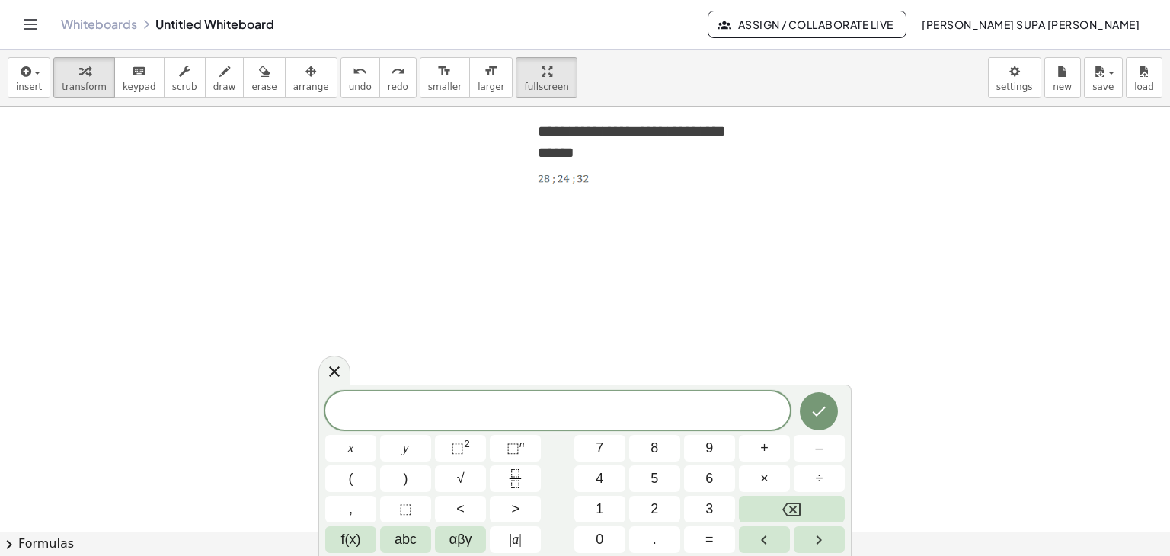
click at [33, 30] on icon "Toggle navigation" at bounding box center [30, 24] width 18 height 18
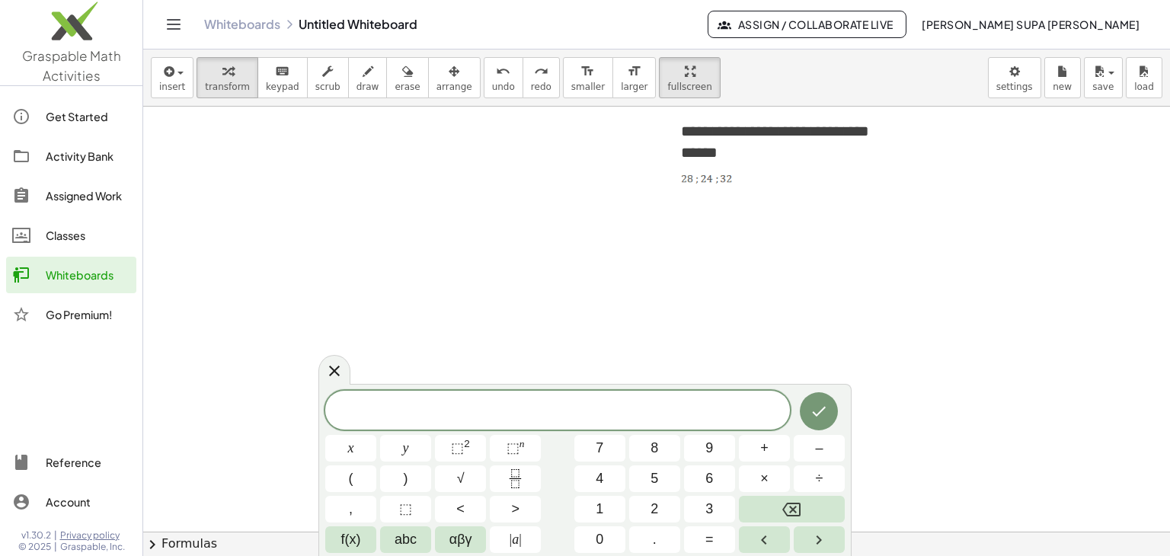
click at [894, 30] on span "Assign / Collaborate Live" at bounding box center [807, 25] width 173 height 14
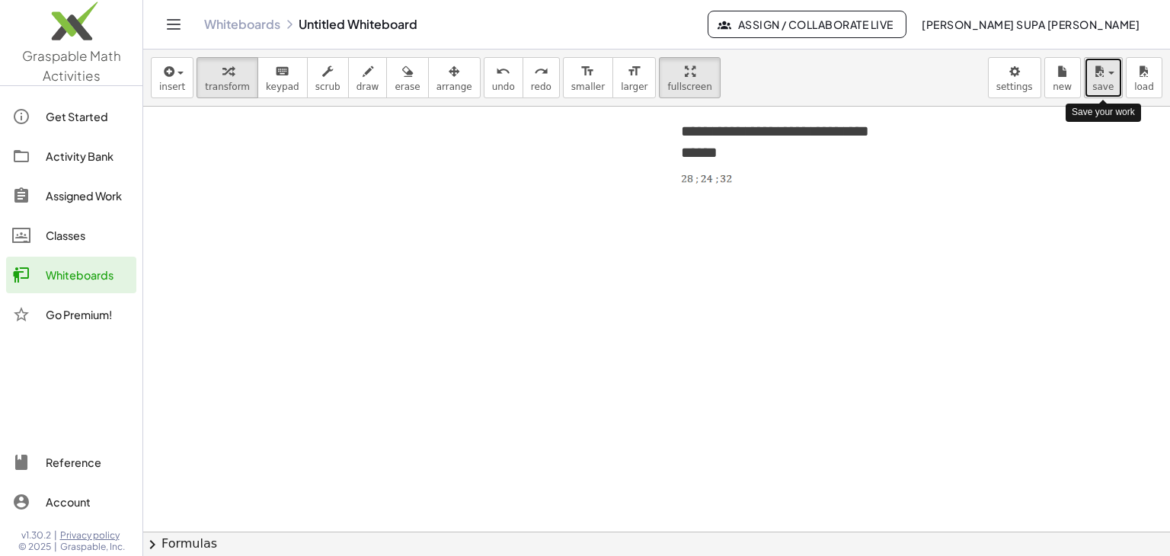
click at [1103, 82] on span "save" at bounding box center [1102, 87] width 21 height 11
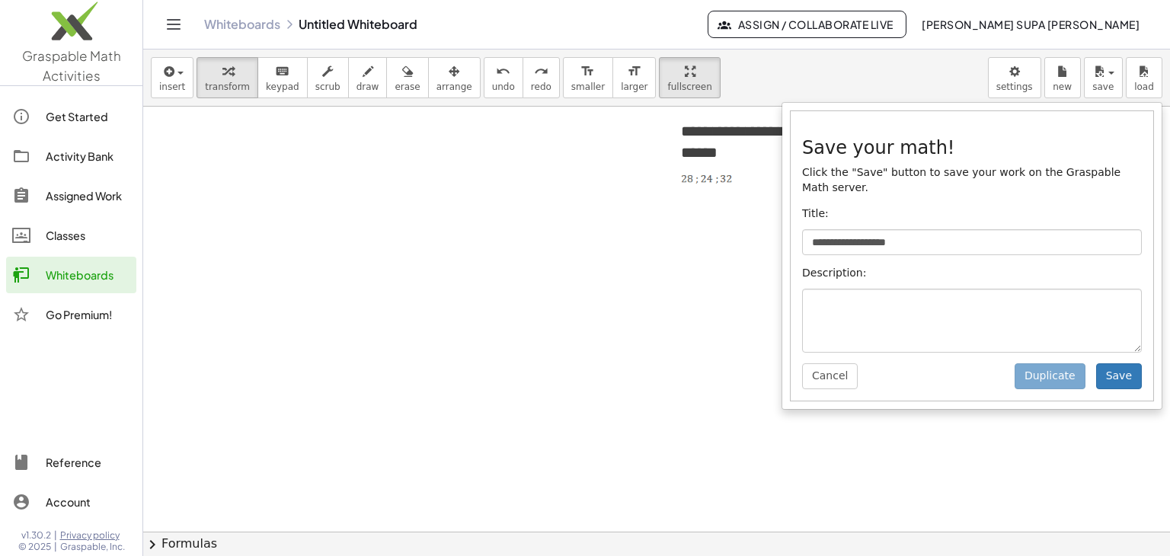
drag, startPoint x: 949, startPoint y: 83, endPoint x: 968, endPoint y: 75, distance: 20.1
click at [950, 82] on div "**********" at bounding box center [656, 78] width 1027 height 57
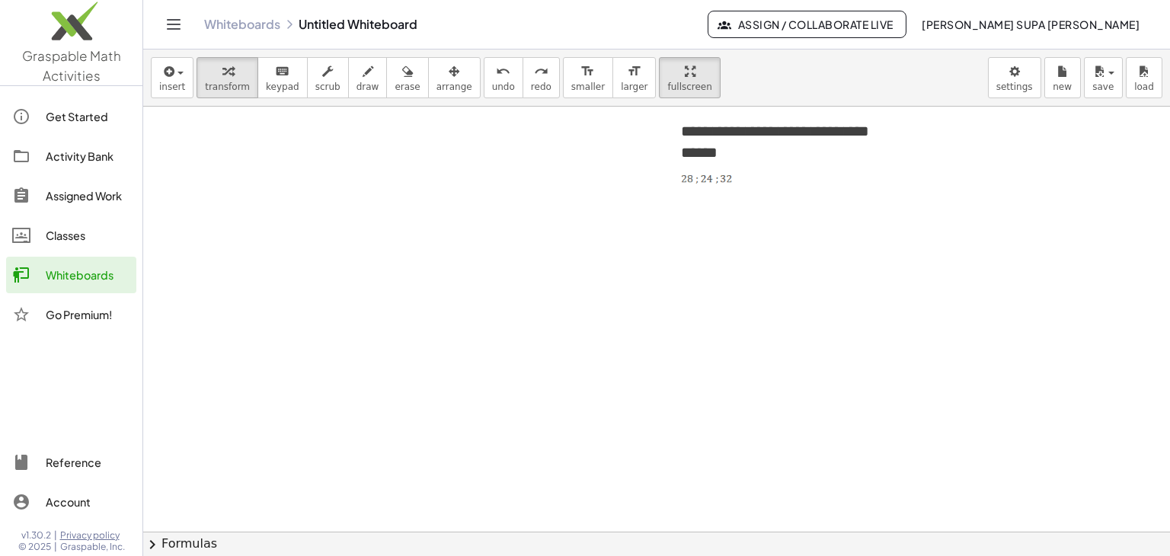
click at [171, 86] on span "insert" at bounding box center [172, 87] width 26 height 11
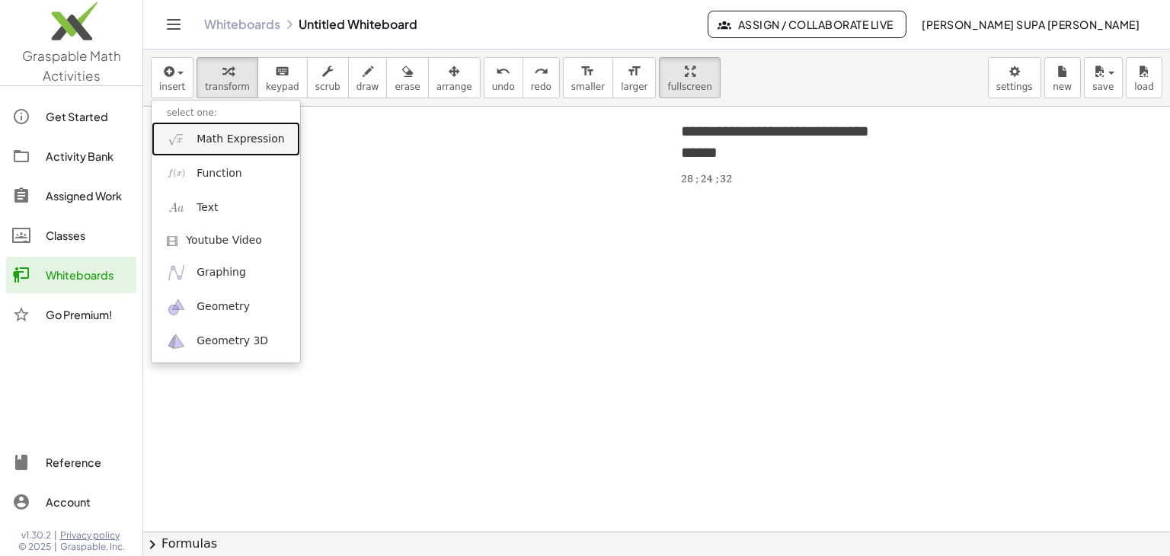
click at [216, 150] on link "Math Expression" at bounding box center [226, 139] width 149 height 34
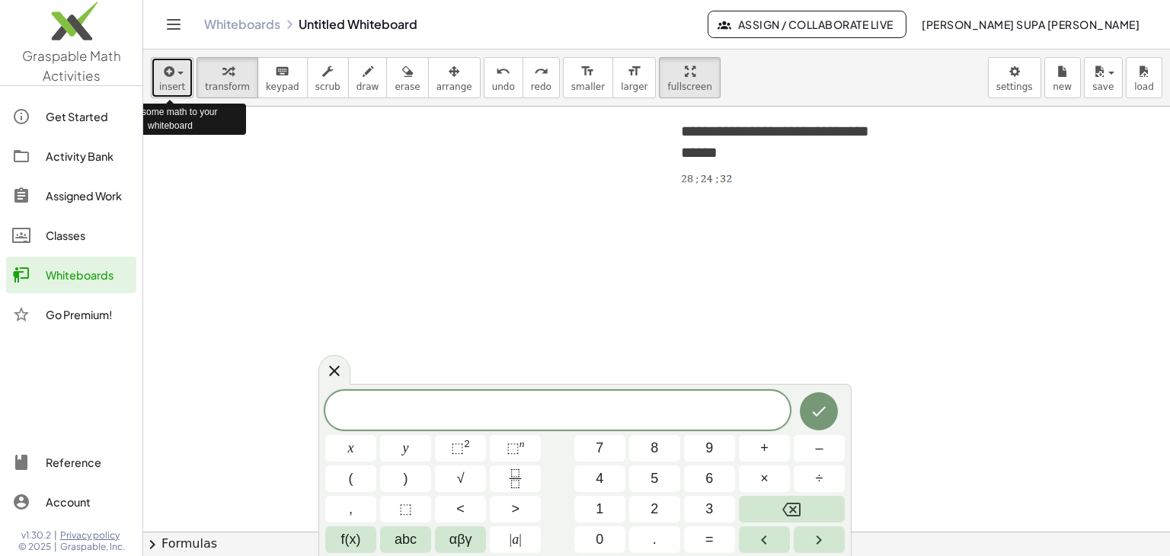
click at [178, 72] on span "button" at bounding box center [181, 73] width 6 height 3
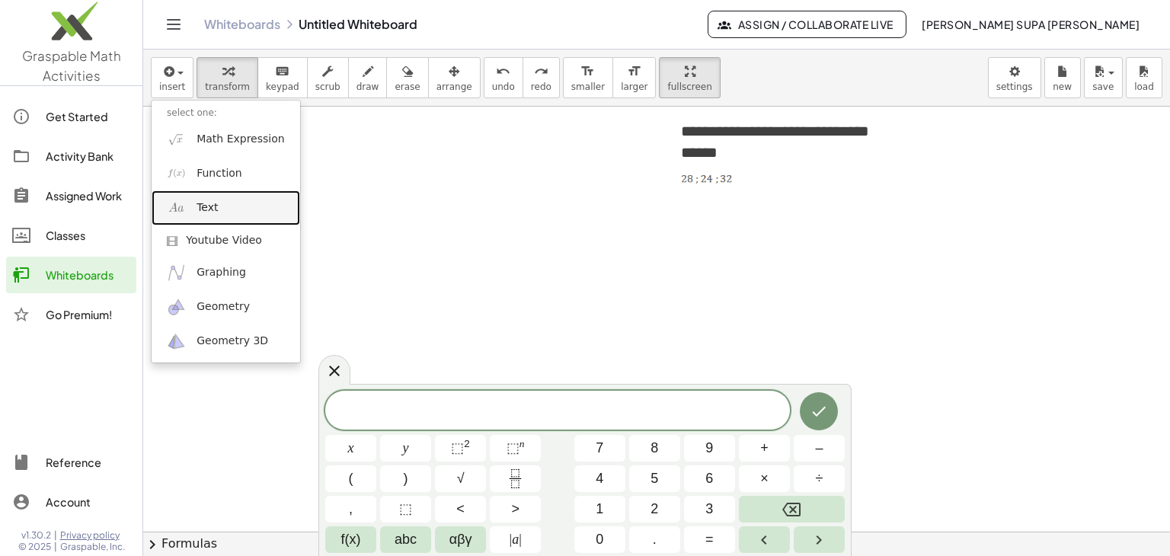
click at [181, 208] on img at bounding box center [176, 207] width 19 height 19
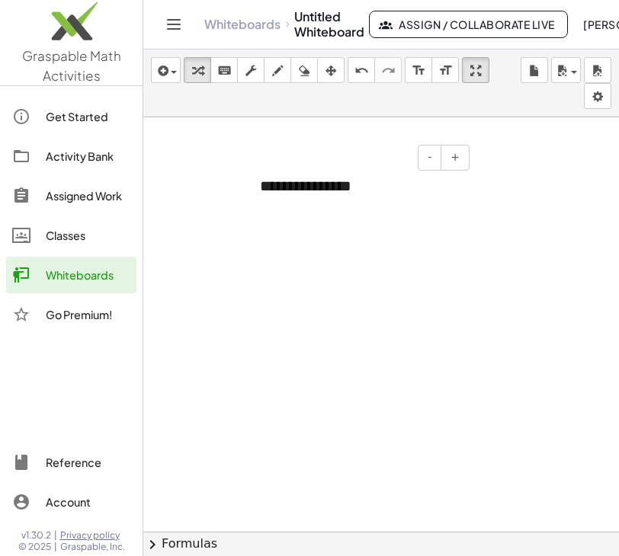
click at [268, 180] on div "**********" at bounding box center [359, 186] width 229 height 53
click at [263, 181] on div "**********" at bounding box center [359, 186] width 229 height 53
paste div
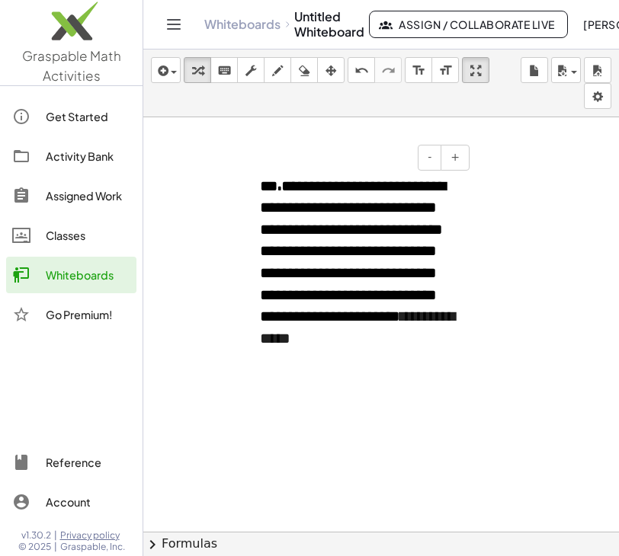
click at [274, 185] on span "***" at bounding box center [270, 185] width 21 height 15
drag, startPoint x: 329, startPoint y: 69, endPoint x: 329, endPoint y: 77, distance: 8.4
click at [329, 70] on icon "button" at bounding box center [330, 71] width 11 height 18
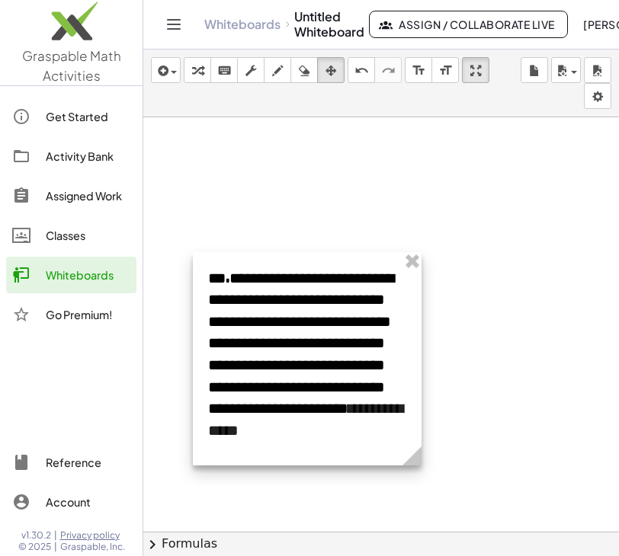
drag, startPoint x: 289, startPoint y: 168, endPoint x: 238, endPoint y: 261, distance: 105.7
click at [238, 261] on div at bounding box center [307, 358] width 229 height 213
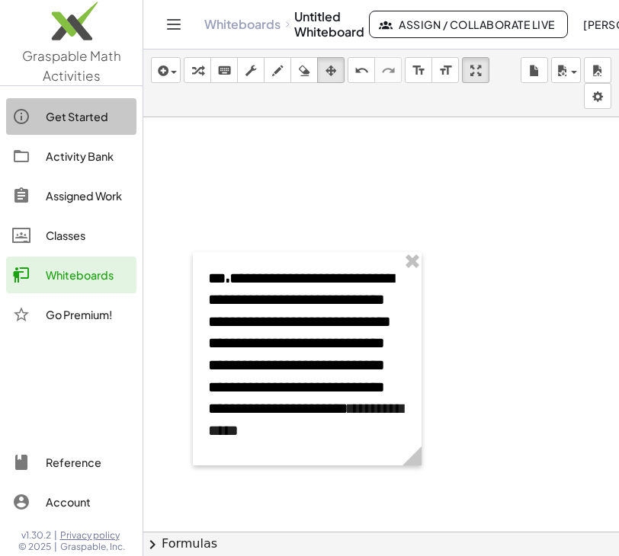
click at [79, 110] on div "Get Started" at bounding box center [88, 116] width 85 height 18
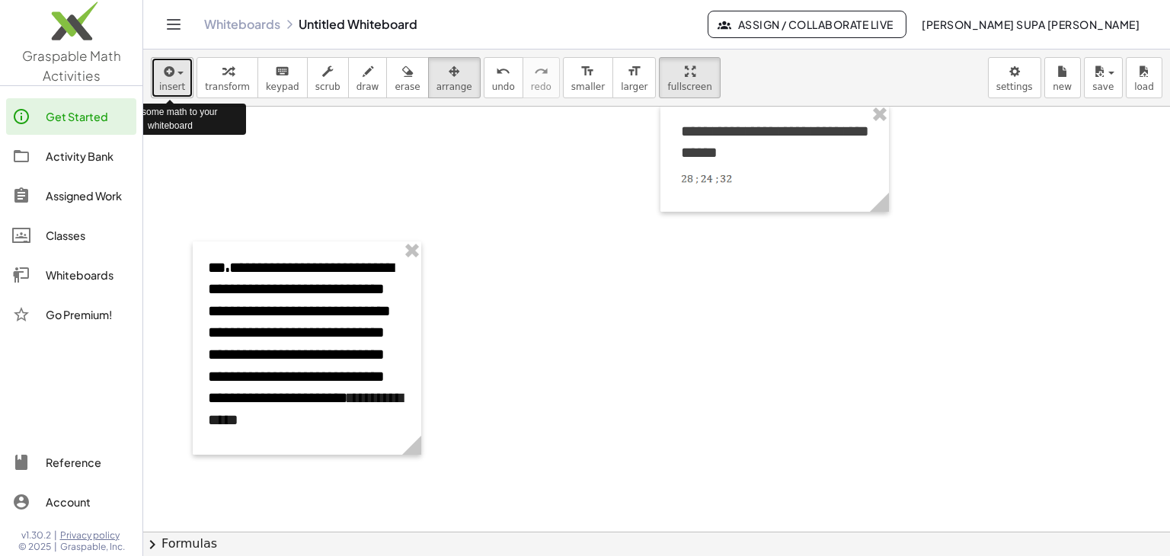
click at [175, 69] on div "button" at bounding box center [172, 71] width 26 height 18
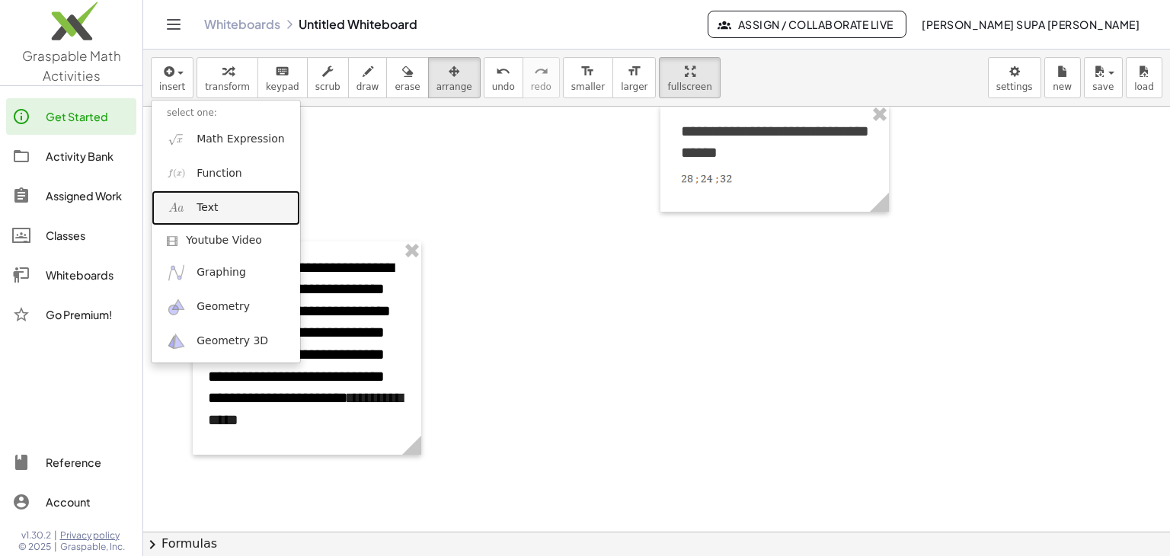
click at [219, 205] on link "Text" at bounding box center [226, 207] width 149 height 34
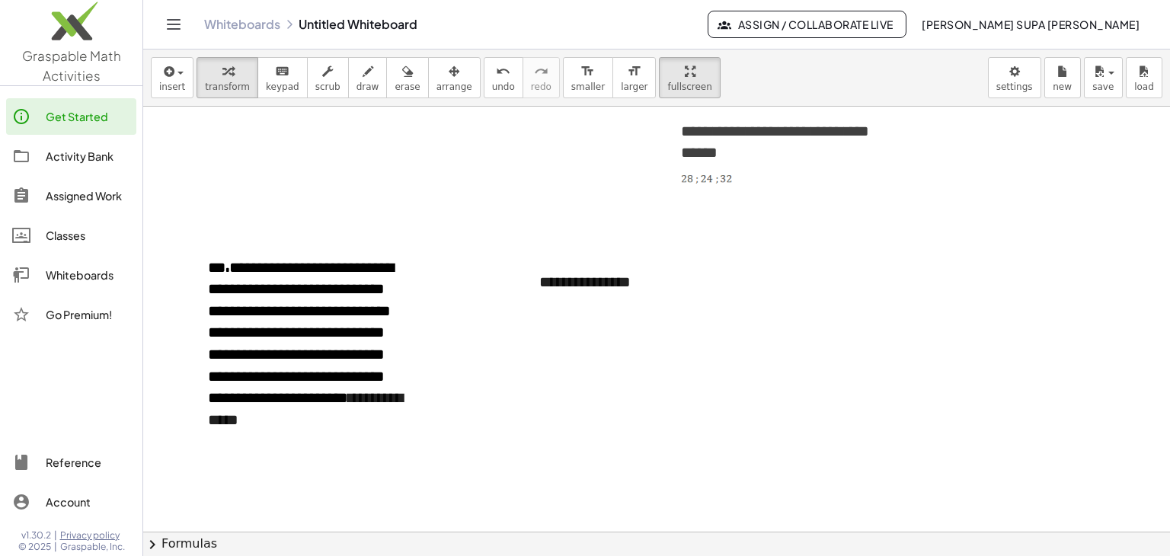
click at [1115, 78] on button "save" at bounding box center [1103, 77] width 39 height 41
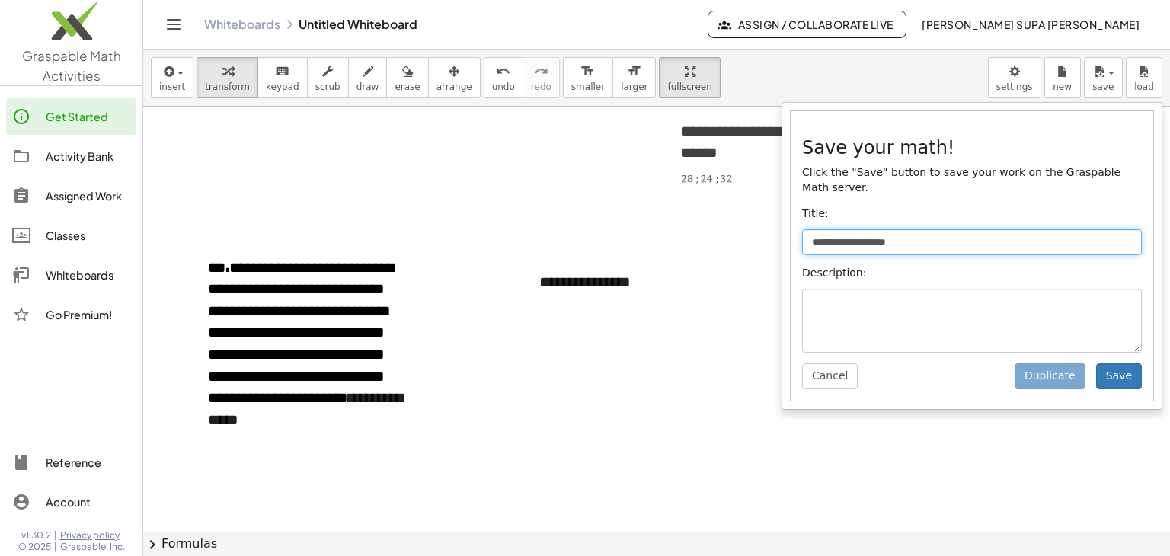
drag, startPoint x: 918, startPoint y: 229, endPoint x: 801, endPoint y: 229, distance: 116.6
click at [802, 229] on input "**********" at bounding box center [972, 242] width 340 height 26
type input "*"
type input "**********"
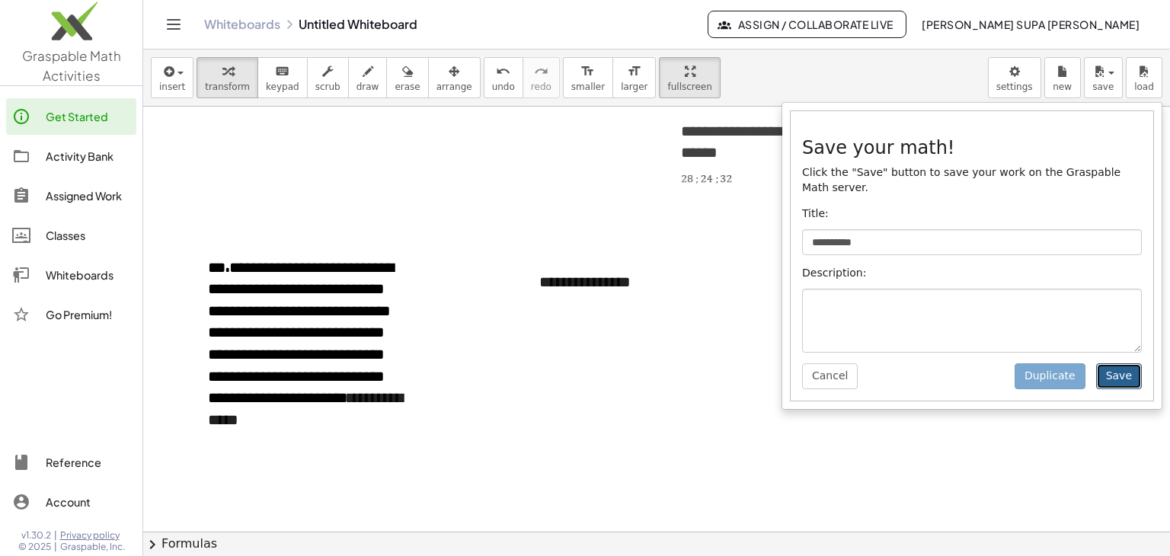
click at [1112, 363] on button "Save" at bounding box center [1119, 376] width 46 height 26
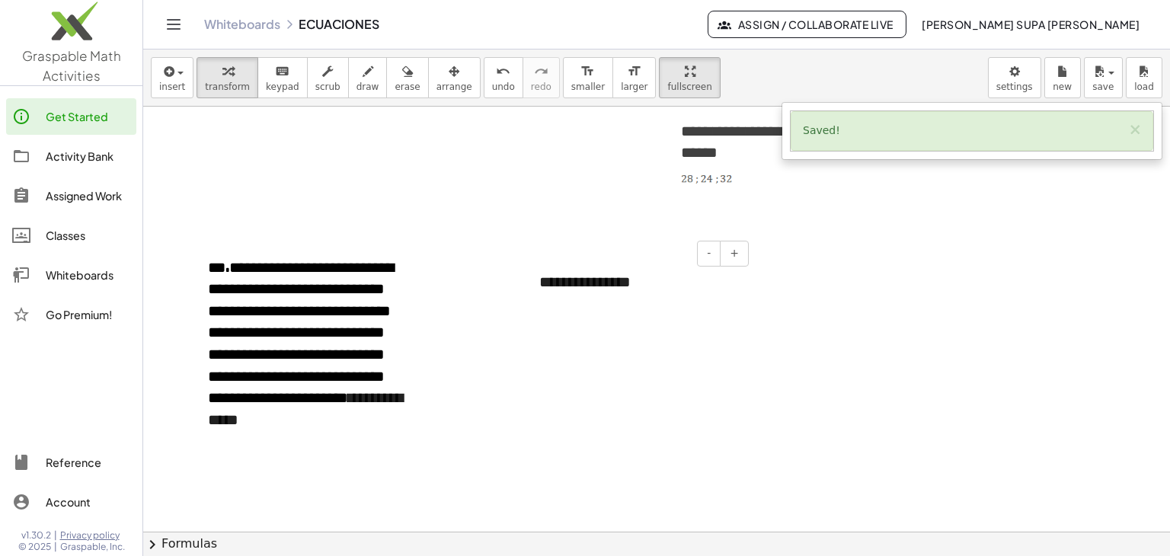
click at [641, 304] on div "**********" at bounding box center [638, 282] width 229 height 53
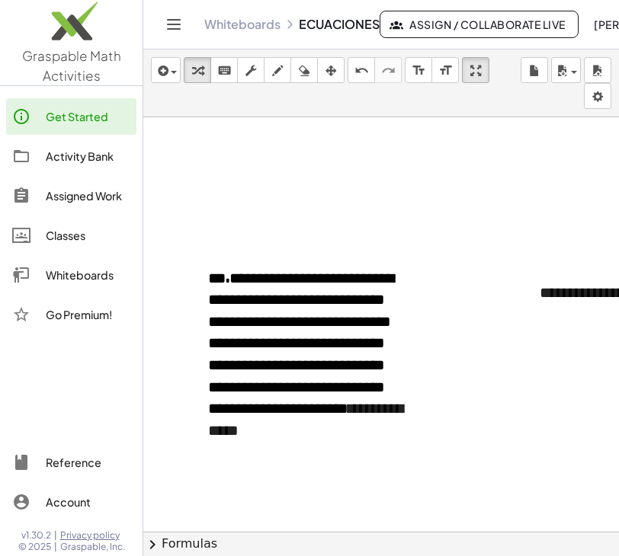
click at [183, 25] on button "Toggle navigation" at bounding box center [174, 24] width 24 height 24
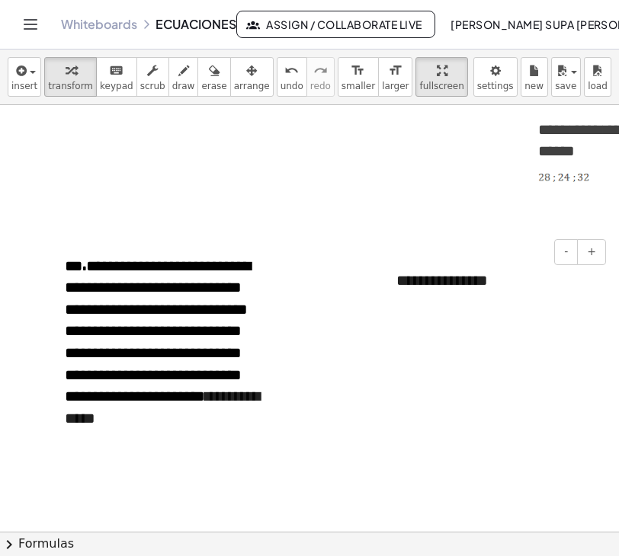
click at [408, 284] on div "**********" at bounding box center [495, 280] width 229 height 53
paste div
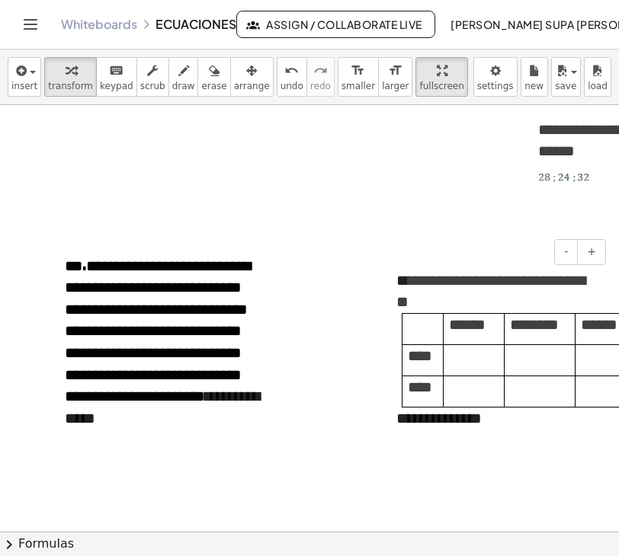
scroll to position [3709, 26]
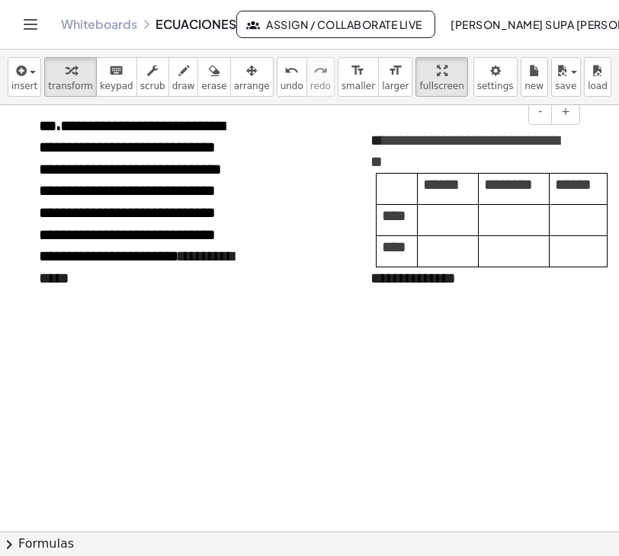
click at [380, 139] on span "**********" at bounding box center [464, 151] width 189 height 37
click at [454, 282] on div "**********" at bounding box center [469, 210] width 229 height 193
drag, startPoint x: 454, startPoint y: 282, endPoint x: 369, endPoint y: 276, distance: 84.8
click at [369, 276] on div "**********" at bounding box center [469, 210] width 229 height 193
click at [565, 119] on button "+" at bounding box center [565, 112] width 29 height 26
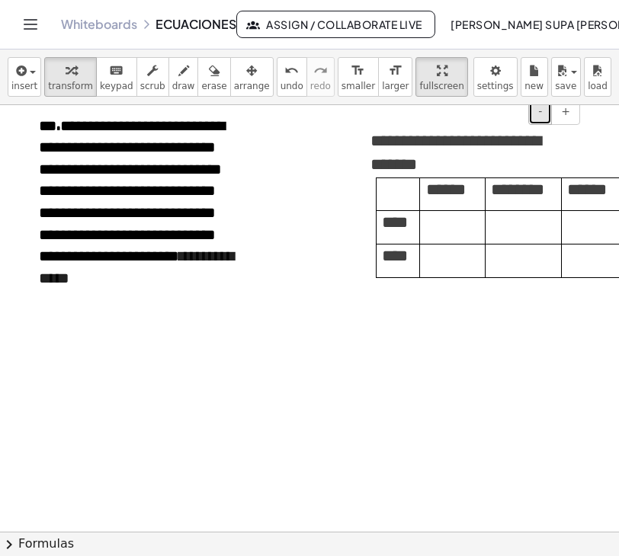
click at [538, 119] on button "-" at bounding box center [540, 112] width 24 height 26
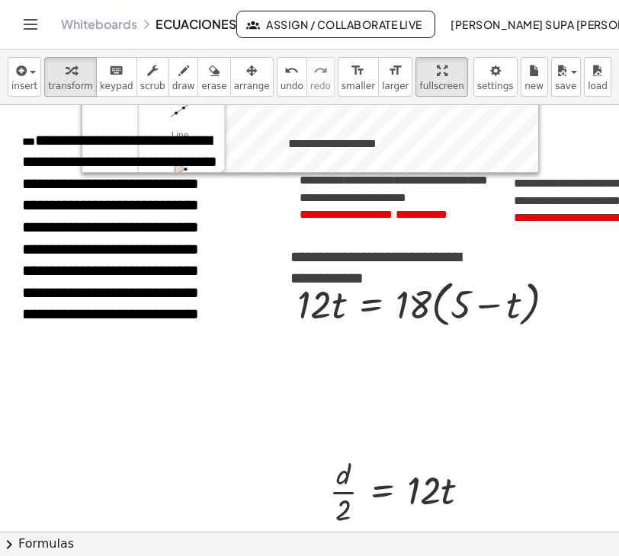
scroll to position [0, 26]
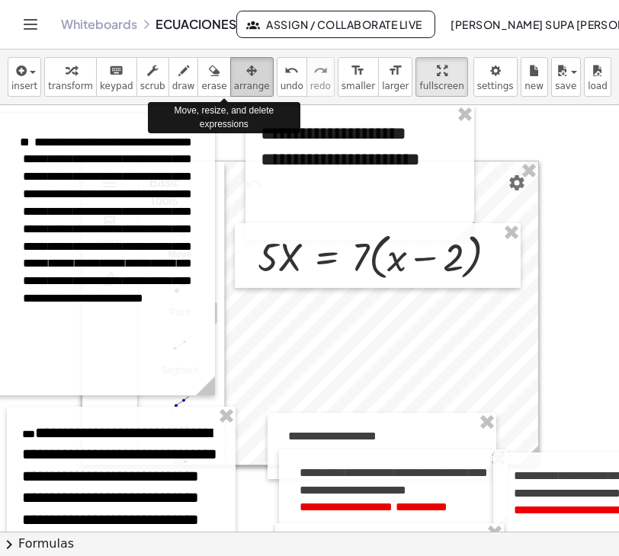
click at [246, 68] on icon "button" at bounding box center [251, 71] width 11 height 18
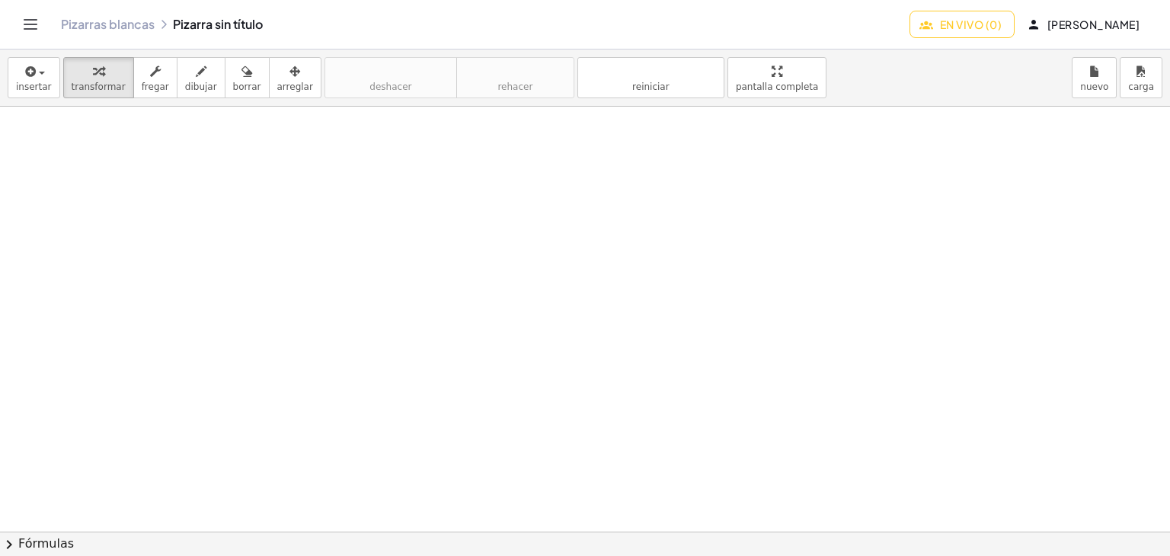
scroll to position [1276, 0]
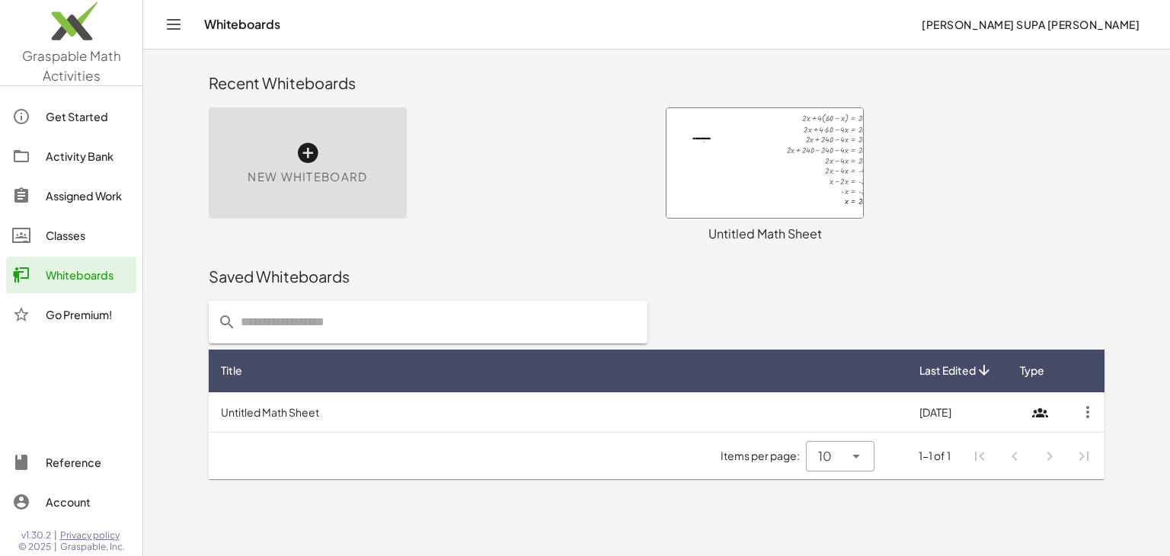
click at [66, 46] on img at bounding box center [71, 24] width 142 height 65
click at [88, 276] on div "Whiteboards" at bounding box center [88, 275] width 85 height 18
click at [56, 506] on div "Account" at bounding box center [88, 502] width 85 height 18
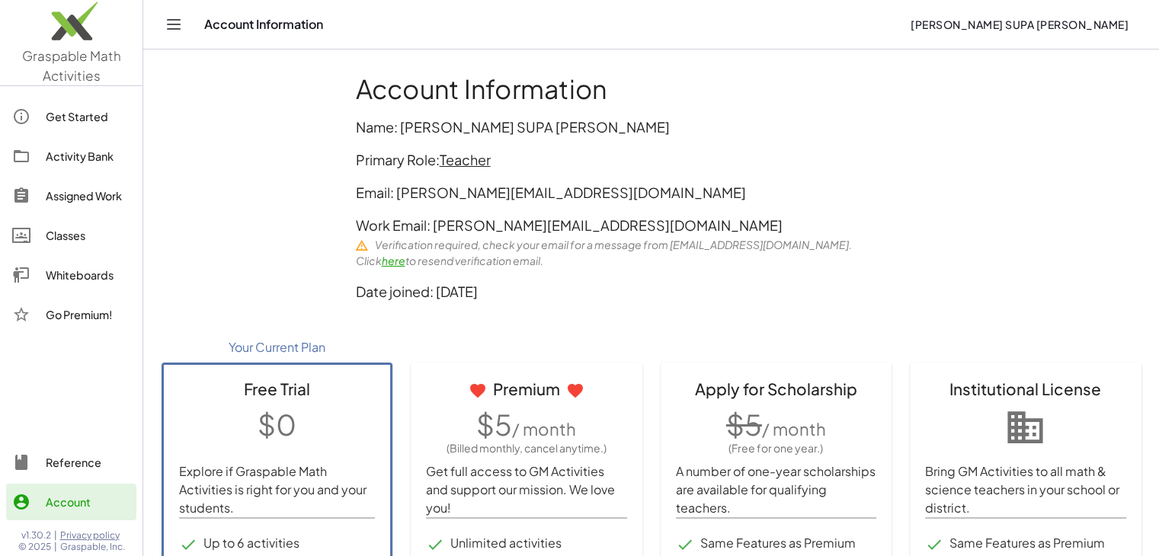
click at [82, 28] on img at bounding box center [71, 24] width 142 height 65
click at [89, 272] on div "Whiteboards" at bounding box center [88, 275] width 85 height 18
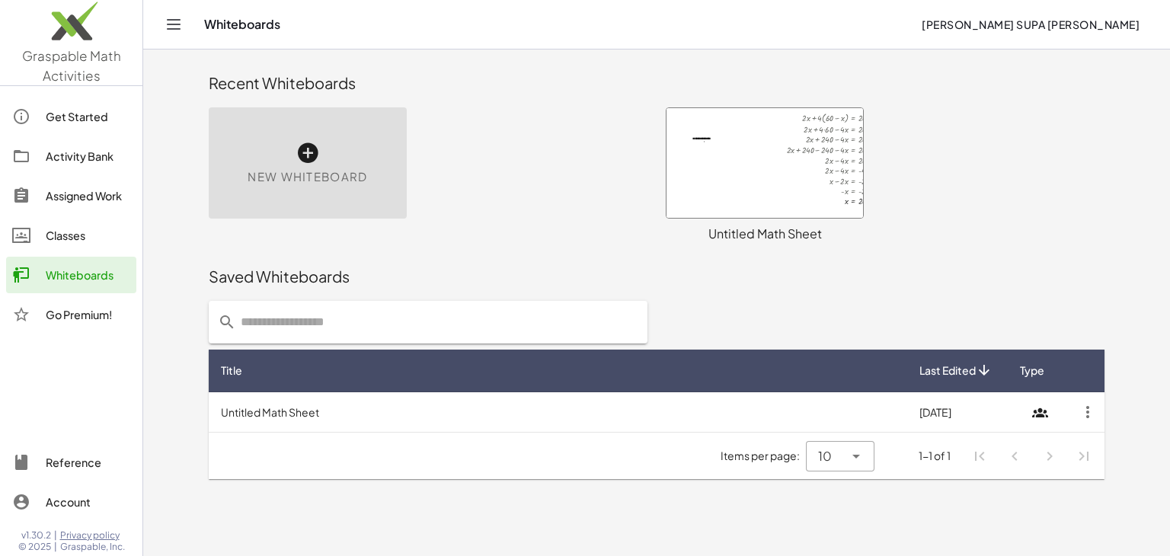
click at [168, 23] on icon "Toggle navigation" at bounding box center [174, 24] width 18 height 18
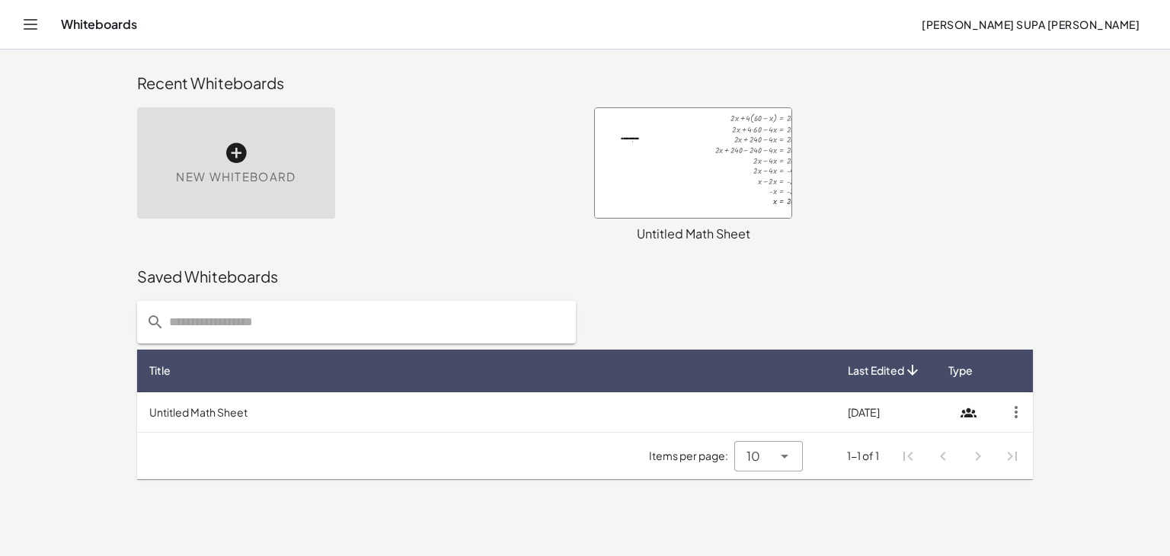
click at [256, 190] on div "New Whiteboard" at bounding box center [236, 162] width 198 height 111
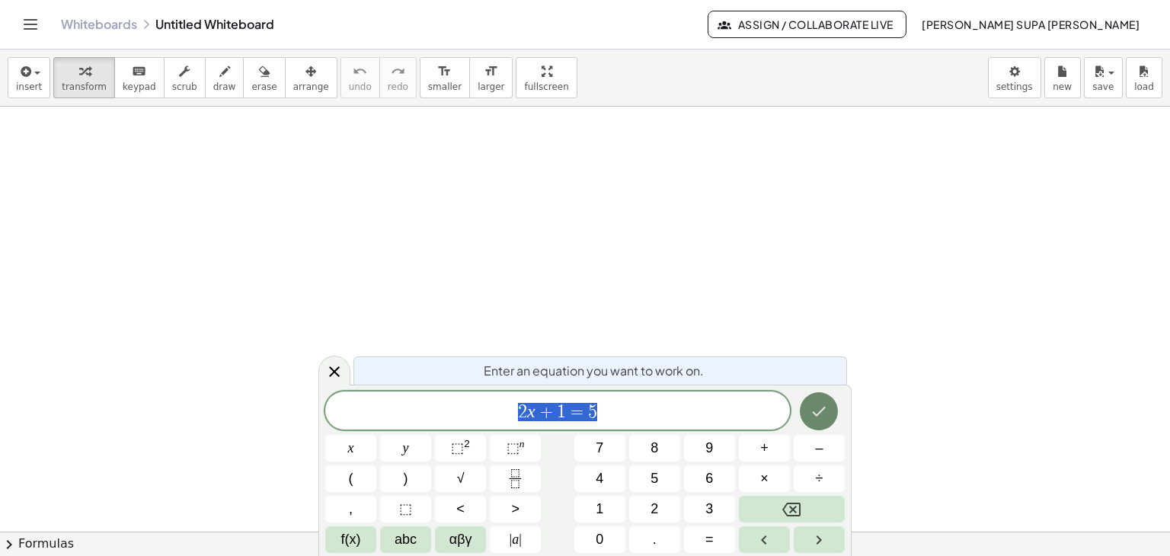
click at [830, 419] on button "Done" at bounding box center [819, 411] width 38 height 38
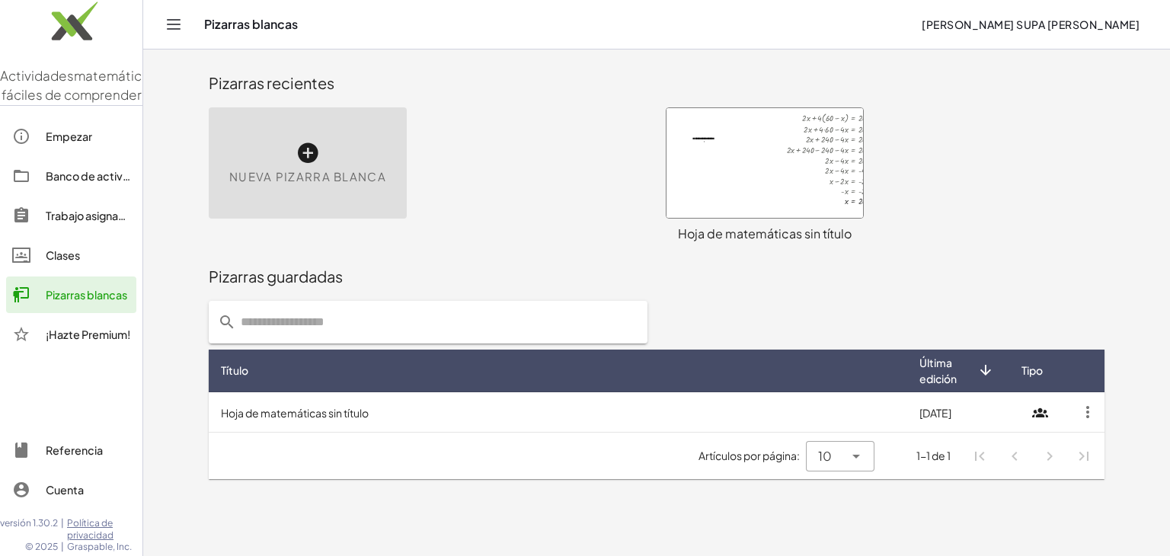
click at [295, 158] on div "Nueva pizarra blanca" at bounding box center [308, 162] width 198 height 111
